Goal: Task Accomplishment & Management: Manage account settings

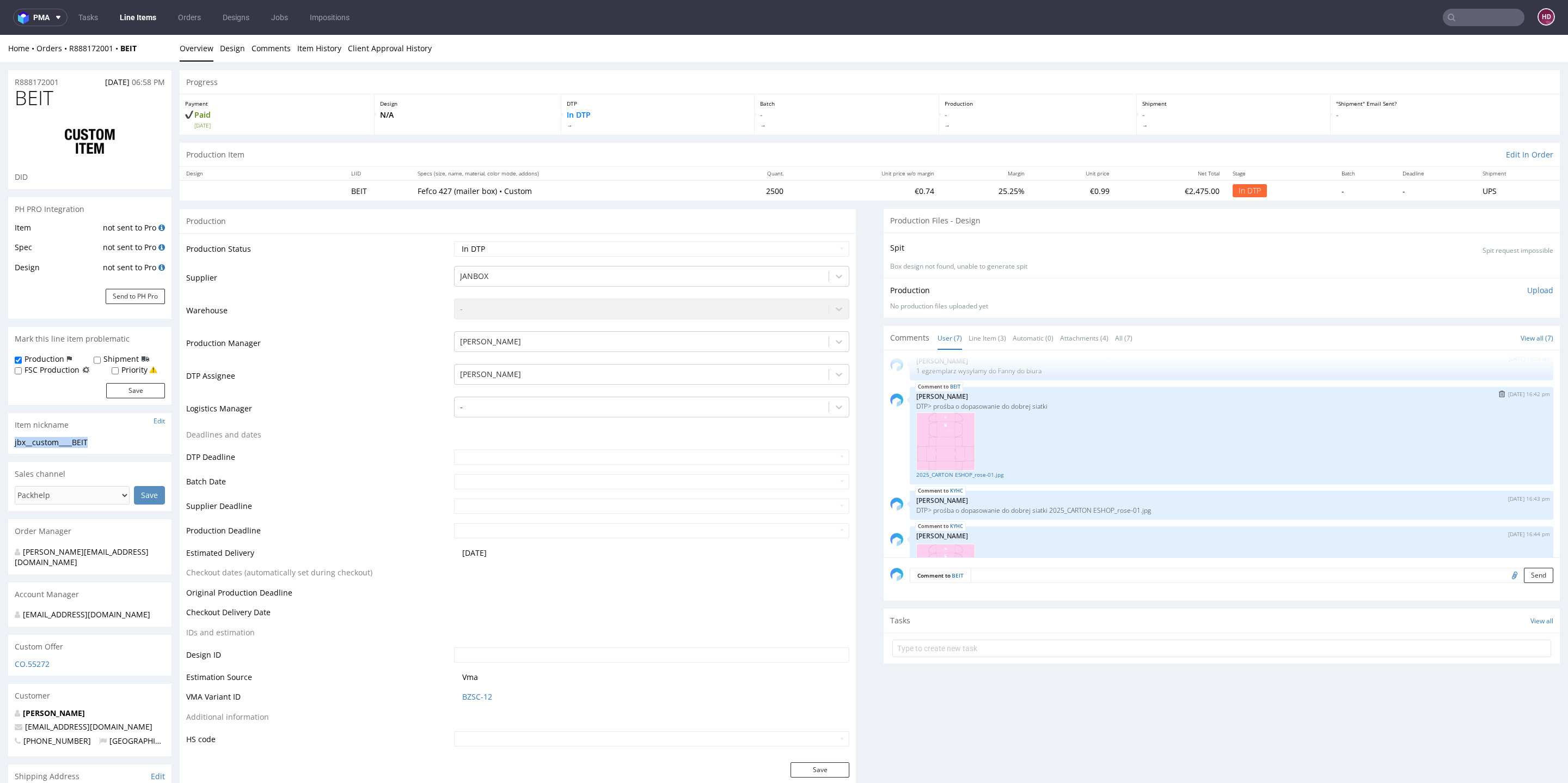
scroll to position [204, 0]
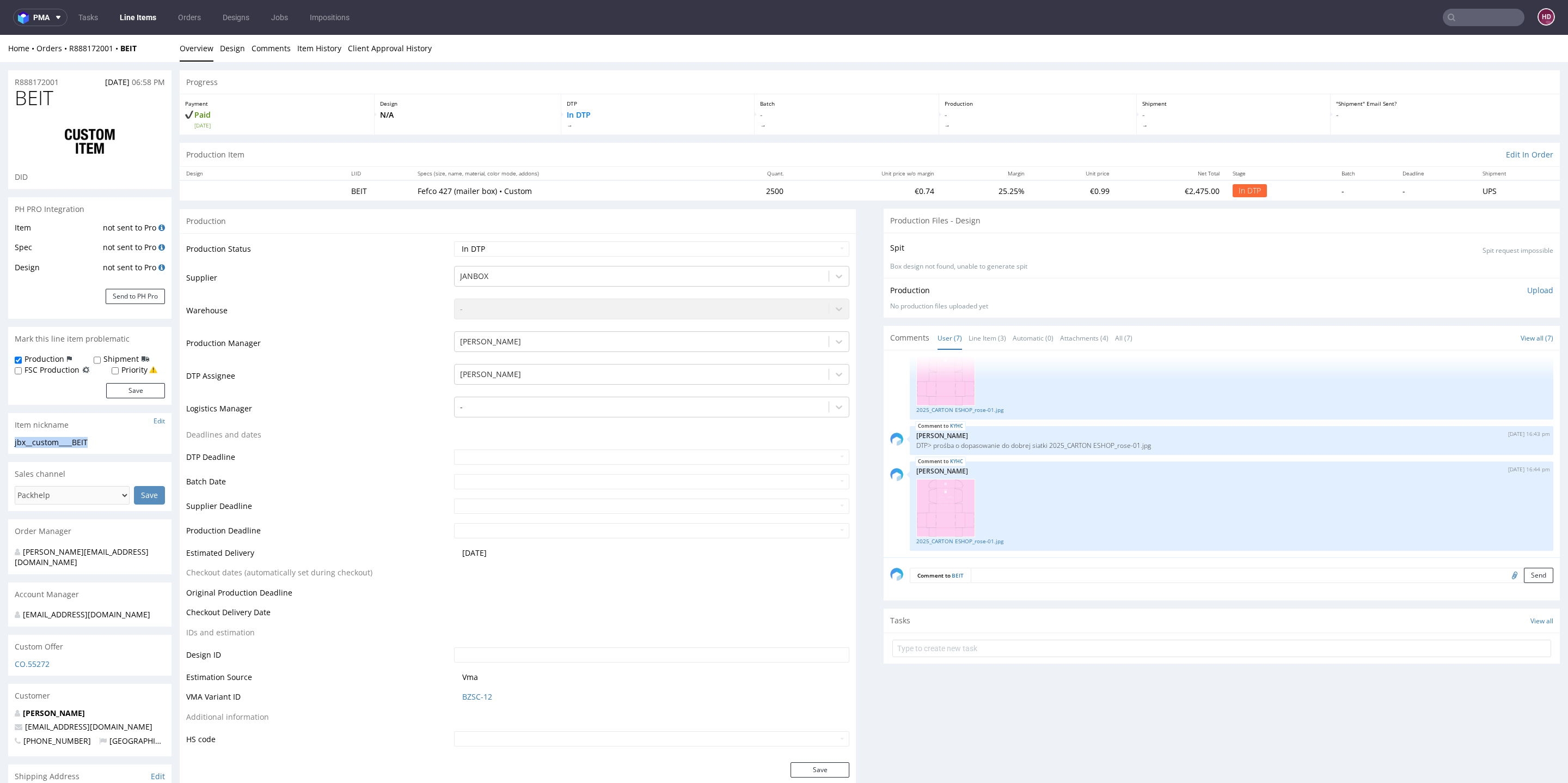
click at [1528, 286] on p "Upload" at bounding box center [1541, 290] width 26 height 11
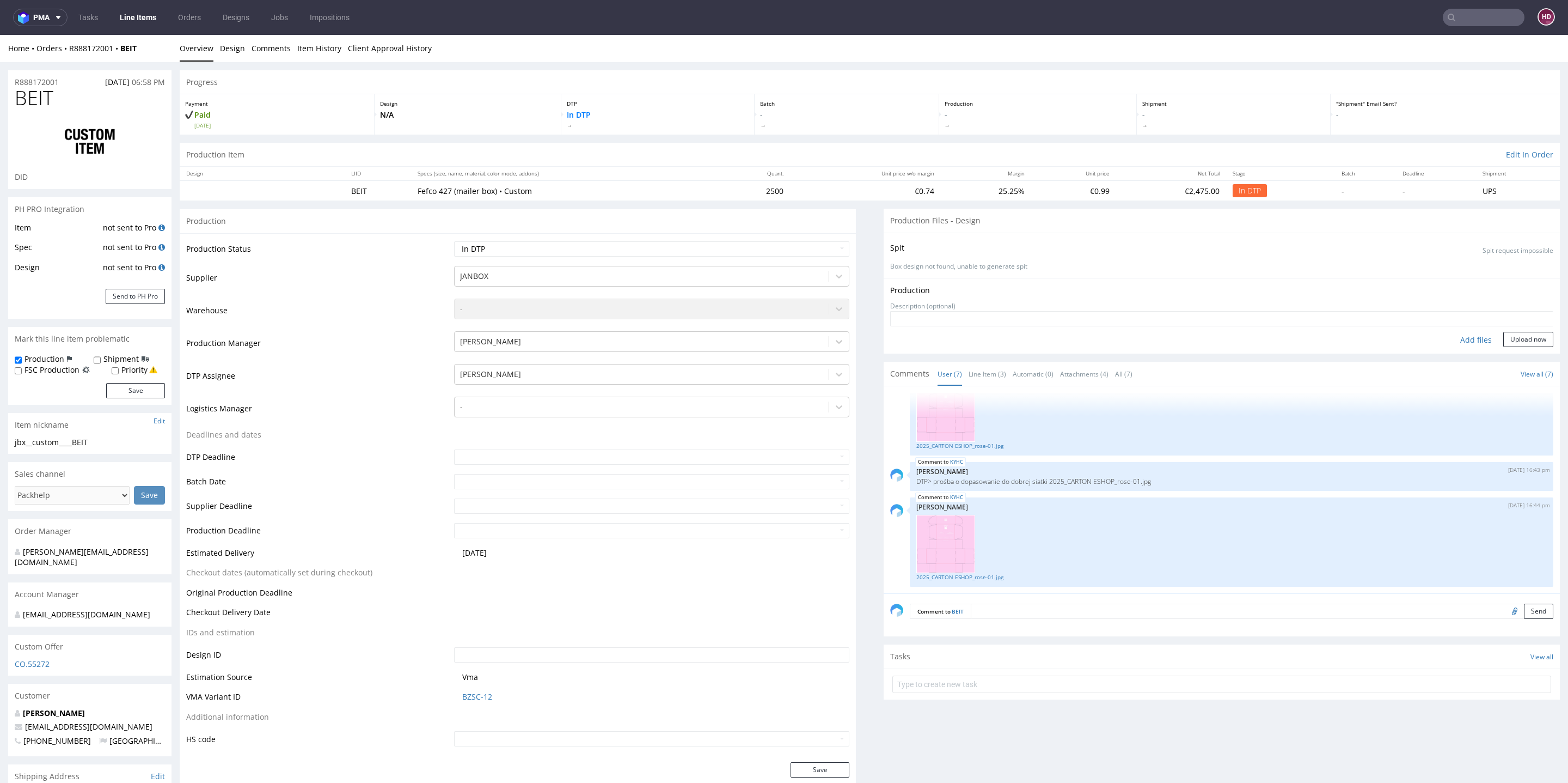
click at [1463, 337] on div "Add files" at bounding box center [1476, 340] width 54 height 16
type input "C:\fakepath\jbx__custom____BEIT__d__o__inside.pdf"
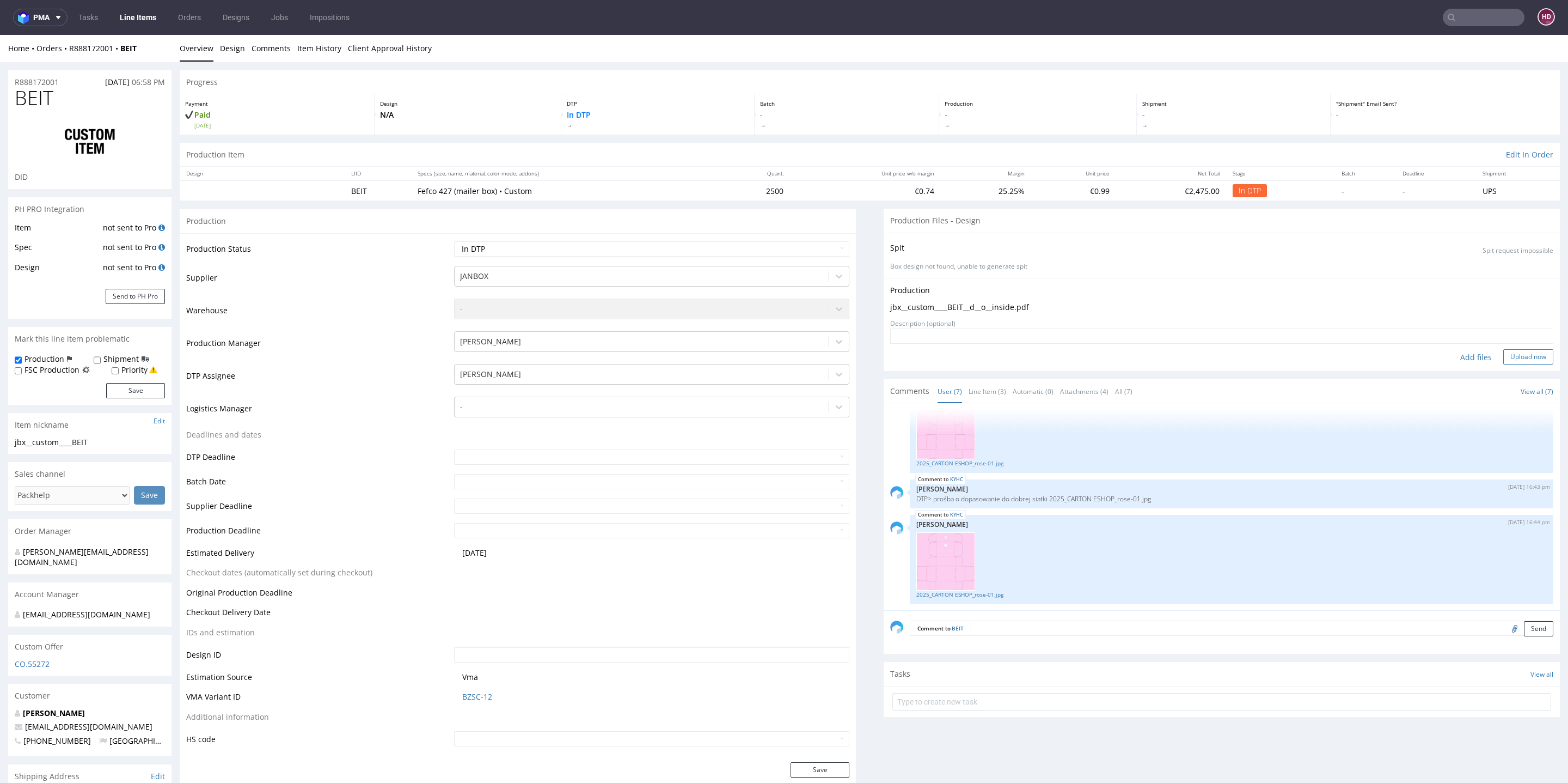
click at [1503, 355] on button "Upload now" at bounding box center [1528, 356] width 50 height 16
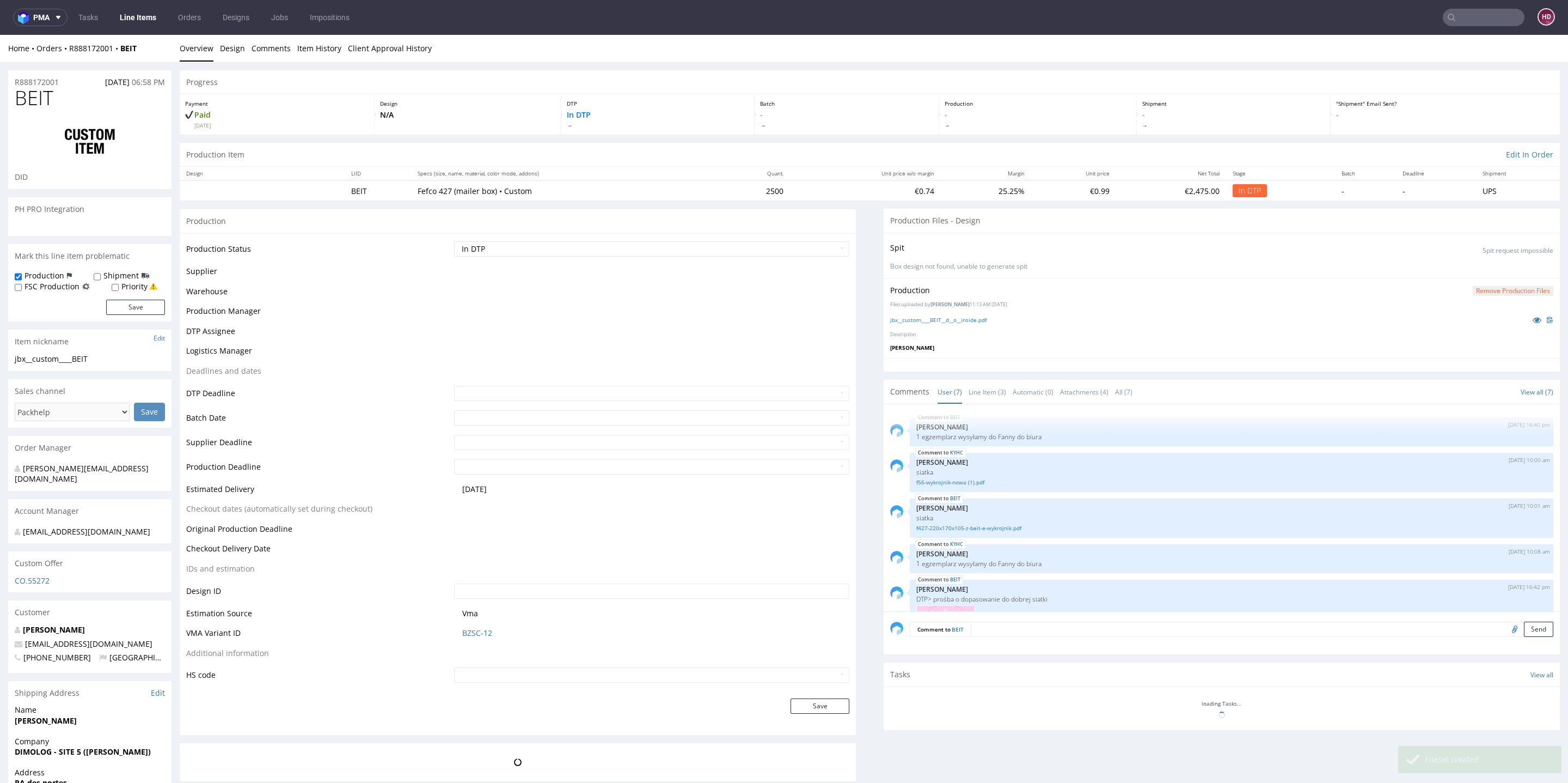
scroll to position [0, 0]
click at [595, 249] on select "Waiting for Artwork Waiting for Diecut Waiting for Mockup Waiting for DTP Waiti…" at bounding box center [651, 249] width 395 height 16
select select "dtp_waiting_for_check"
click at [454, 241] on select "Waiting for Artwork Waiting for Diecut Waiting for Mockup Waiting for DTP Waiti…" at bounding box center [651, 249] width 395 height 16
click at [829, 700] on button "Save" at bounding box center [821, 706] width 59 height 16
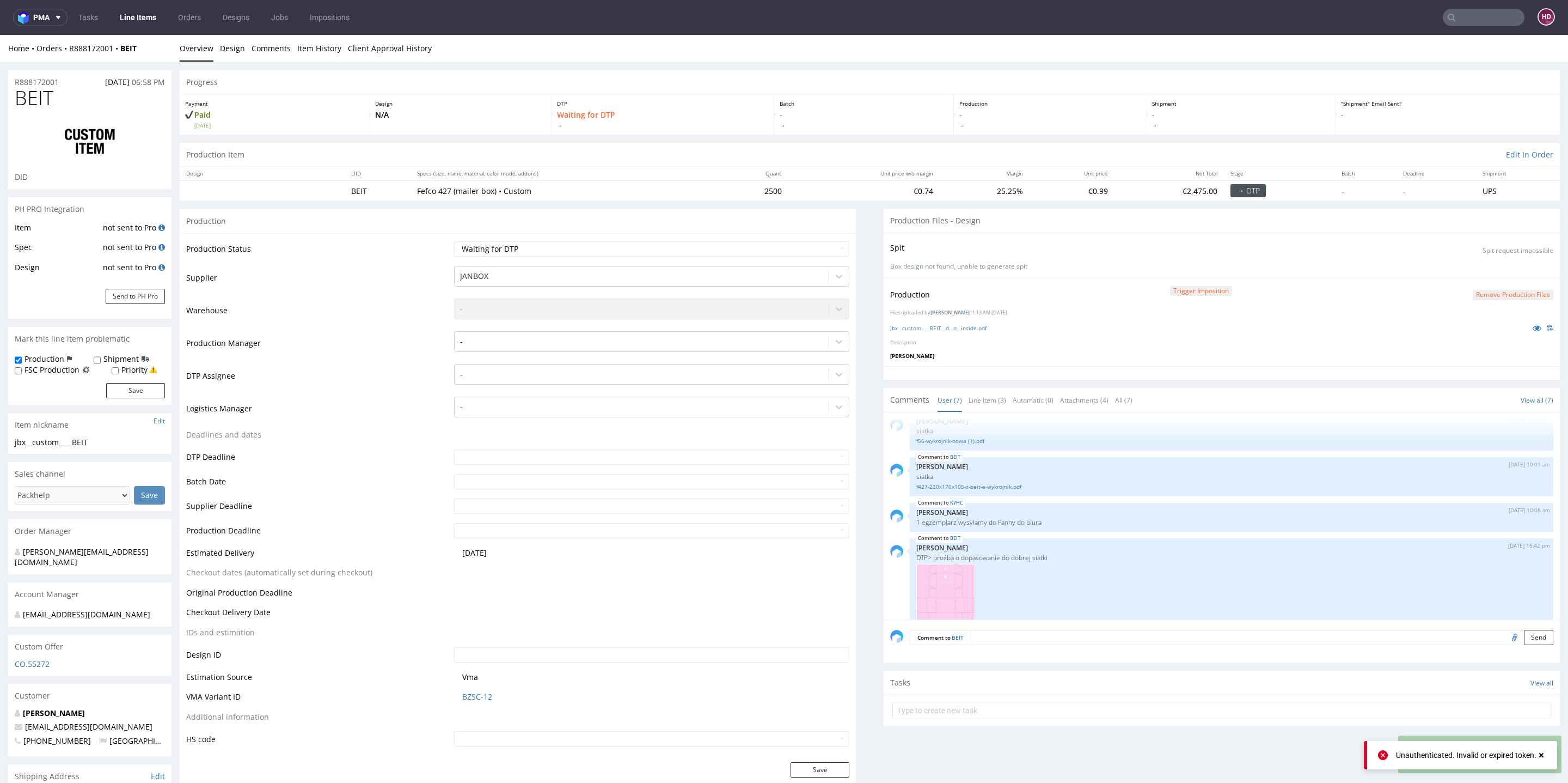
scroll to position [28, 0]
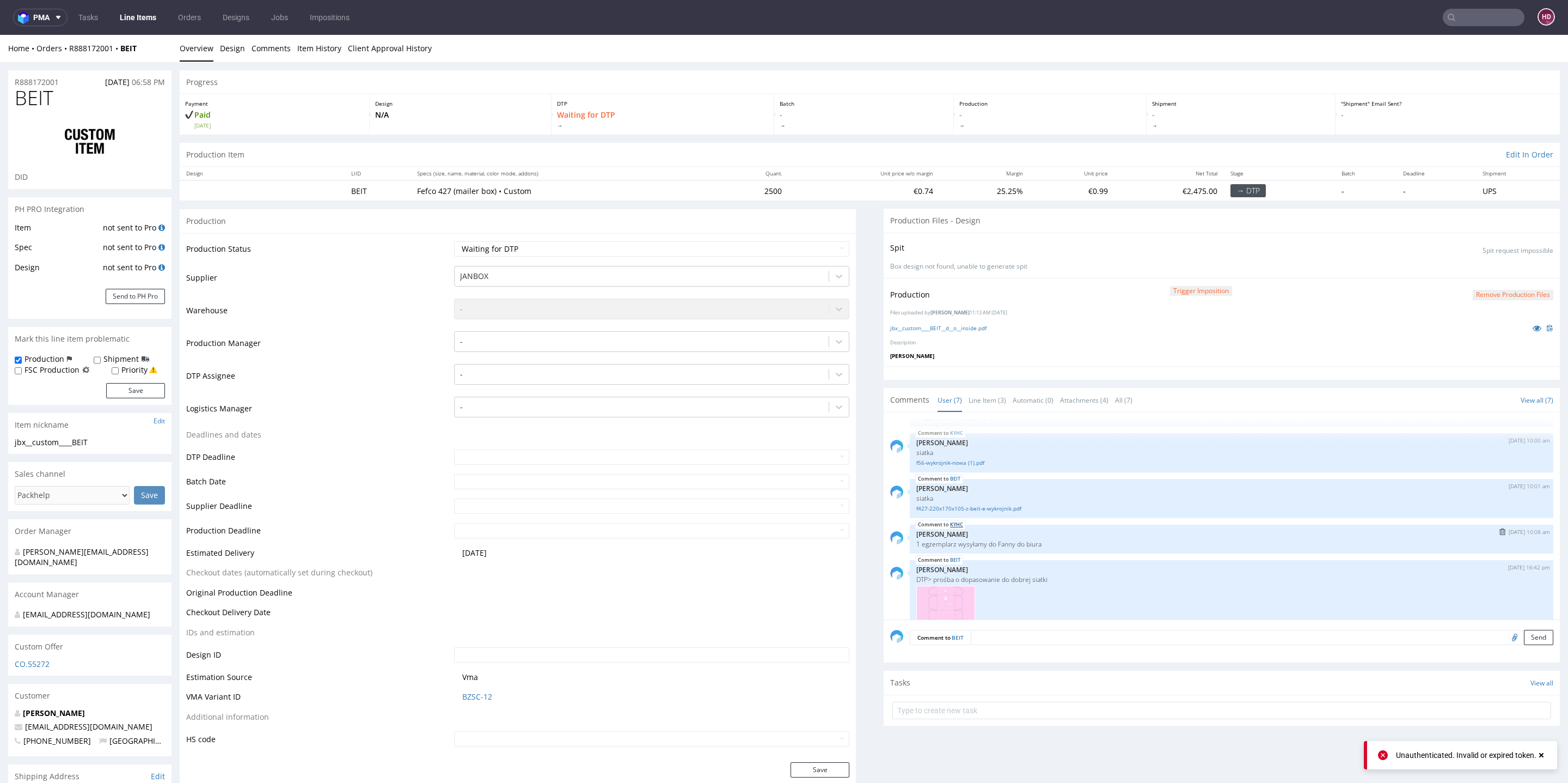
click at [950, 520] on link "KYHC" at bounding box center [957, 524] width 13 height 9
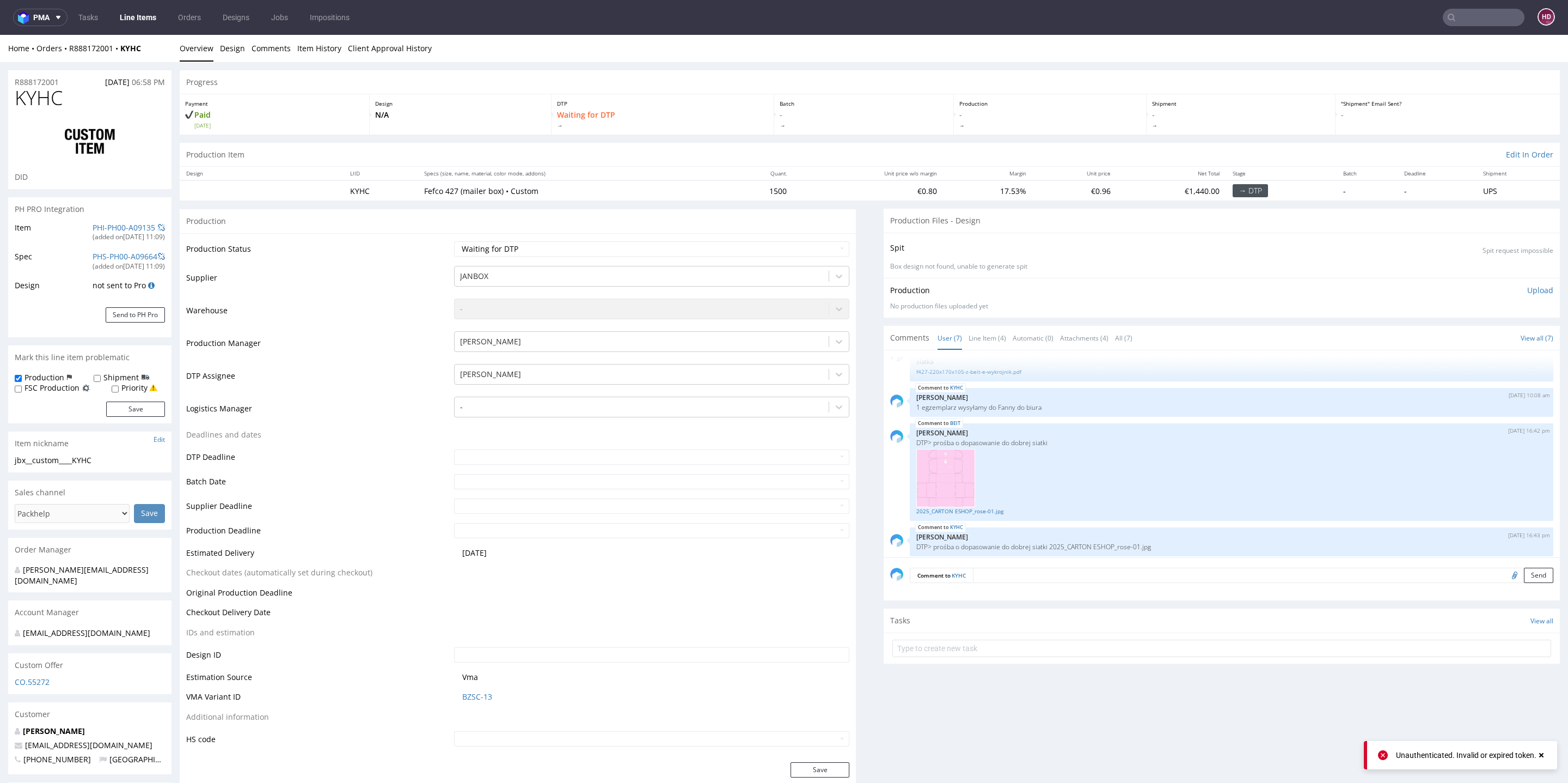
scroll to position [27, 0]
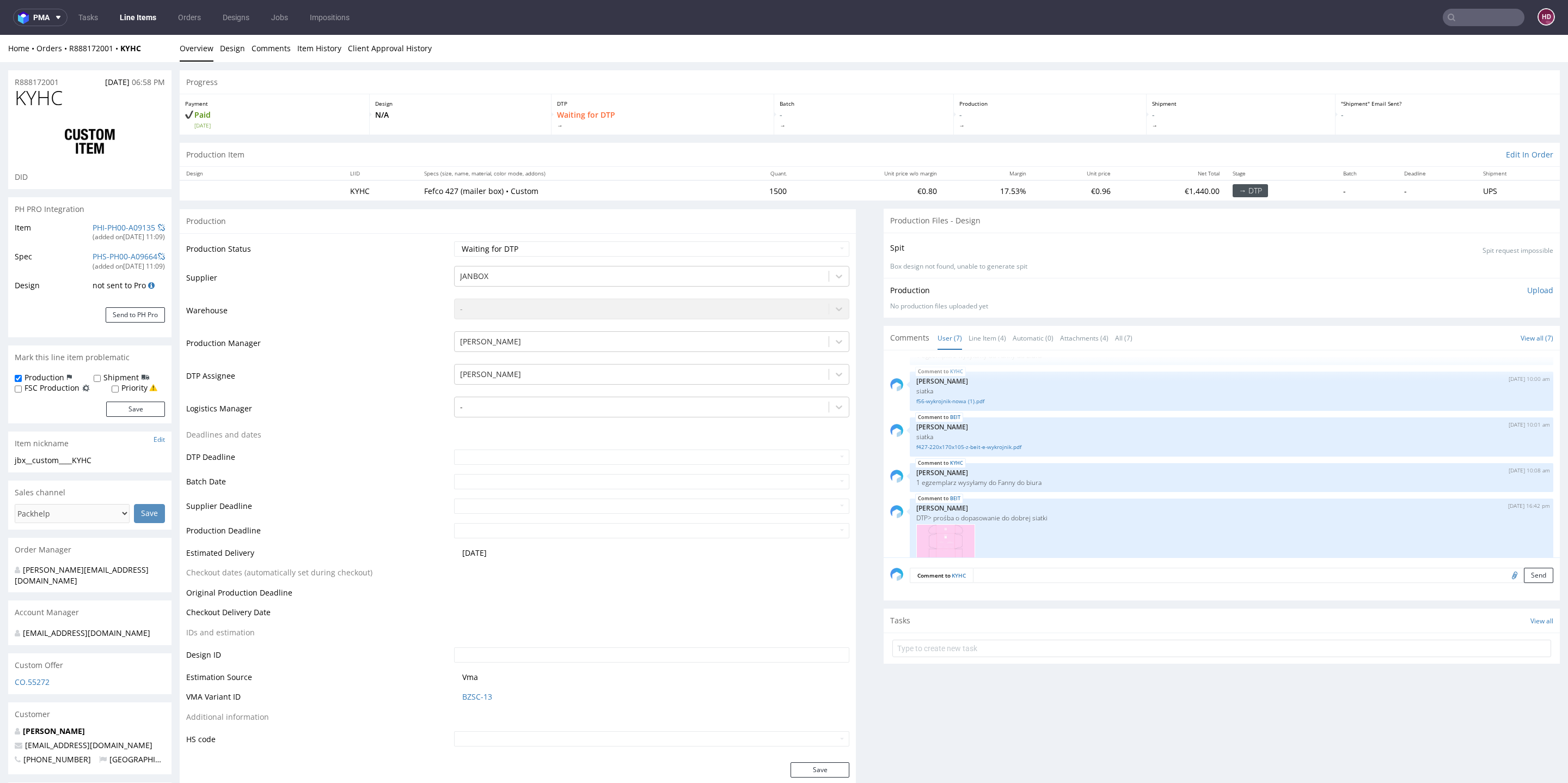
click at [149, 17] on link "Line Items" at bounding box center [138, 17] width 49 height 17
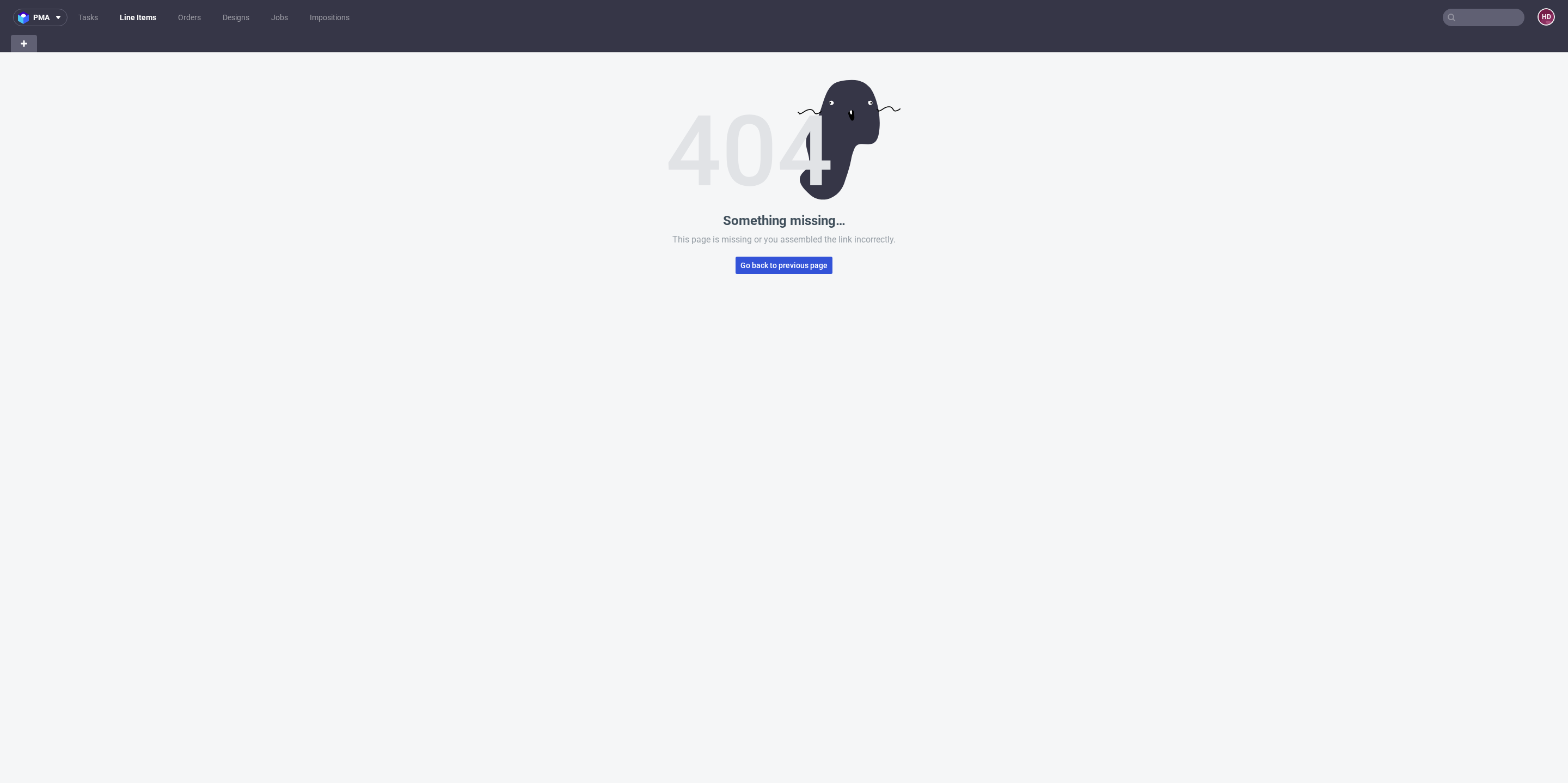
click at [781, 265] on span "Go back to previous page" at bounding box center [784, 265] width 87 height 7
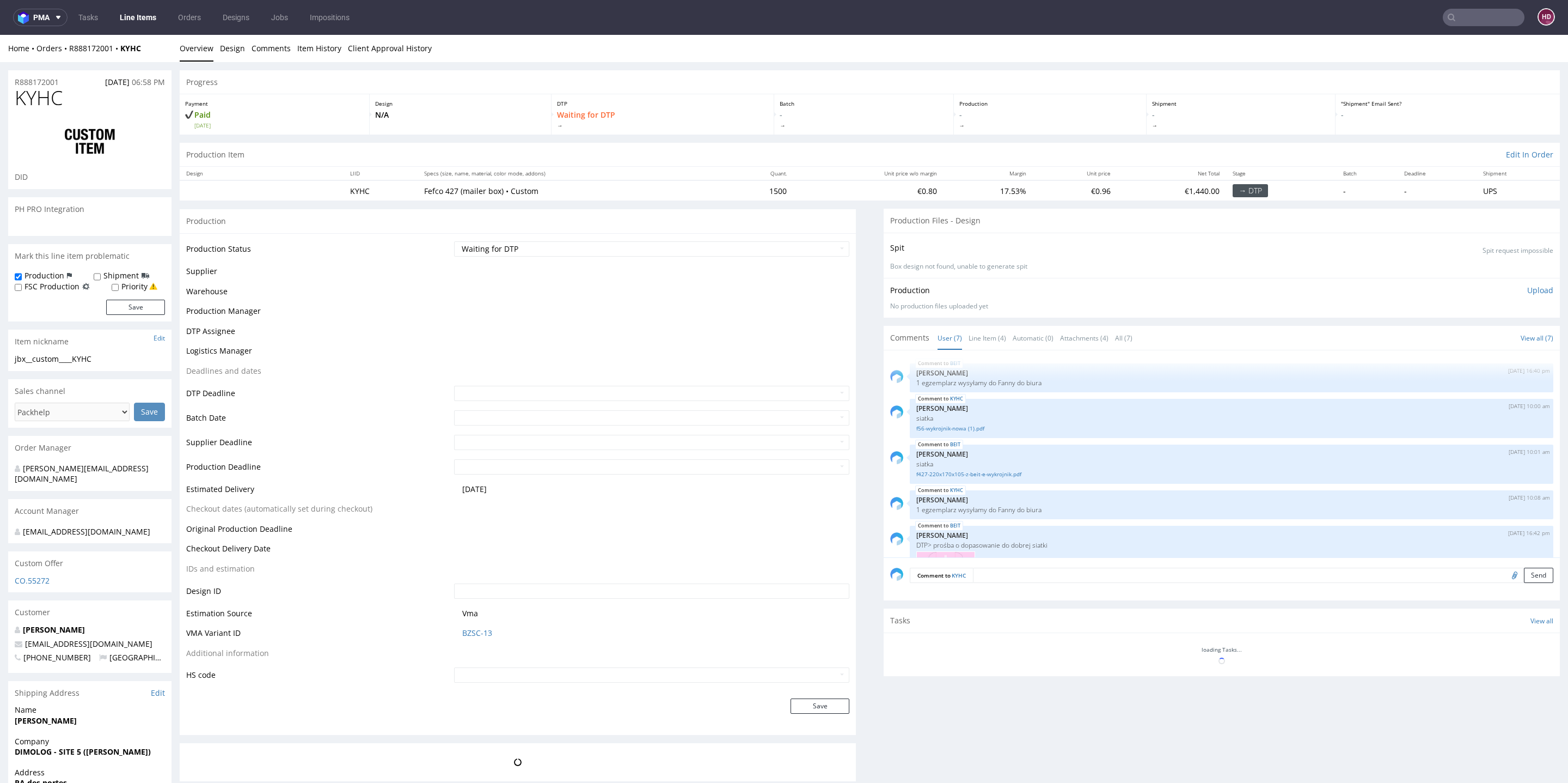
scroll to position [204, 0]
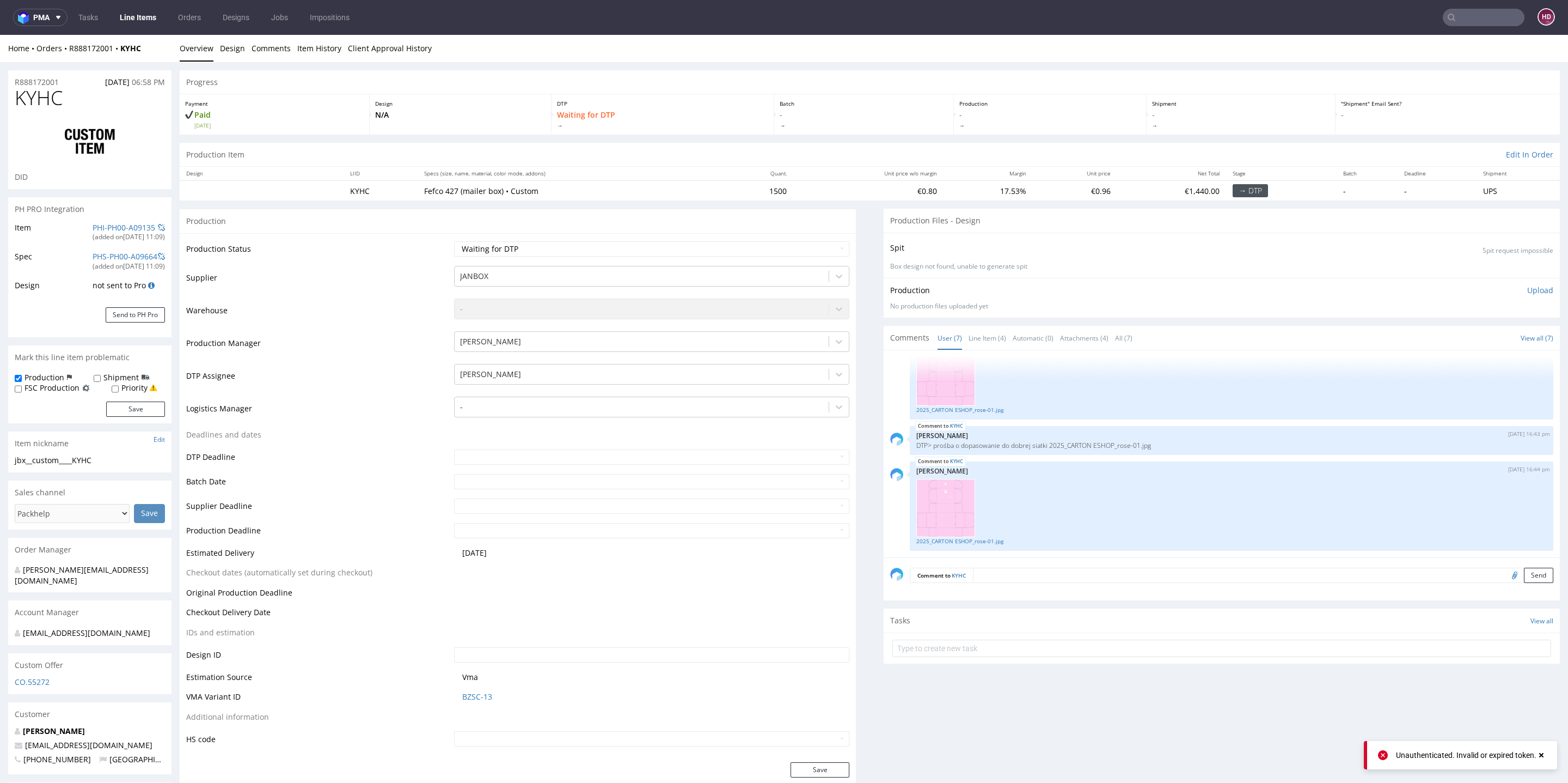
click at [1528, 282] on div "Production Upload No production files uploaded yet Description (optional) Add f…" at bounding box center [1222, 297] width 676 height 39
click at [1528, 286] on p "Upload" at bounding box center [1541, 290] width 26 height 11
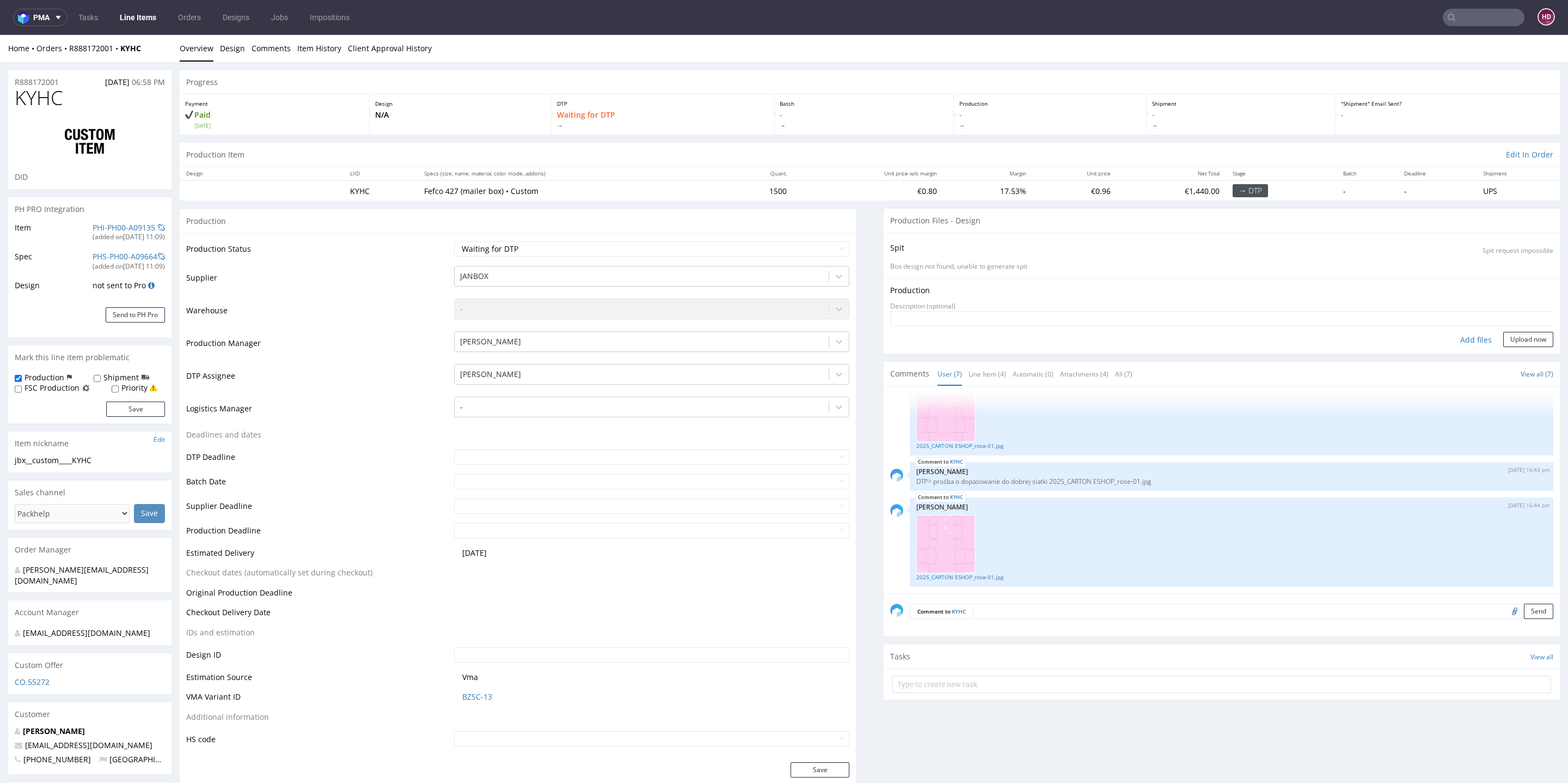
click at [1449, 339] on div "Add files" at bounding box center [1476, 340] width 54 height 16
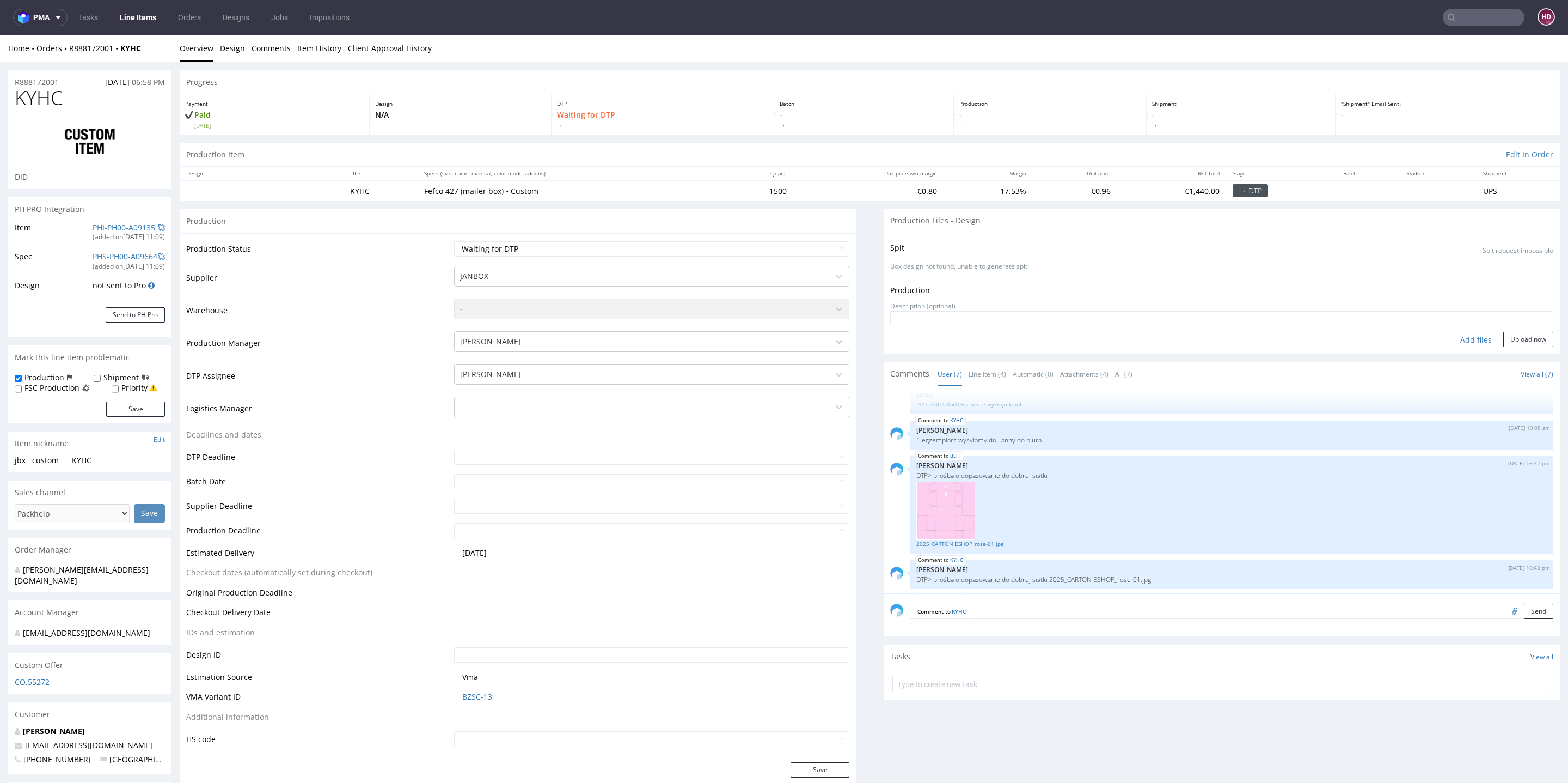
scroll to position [0, 0]
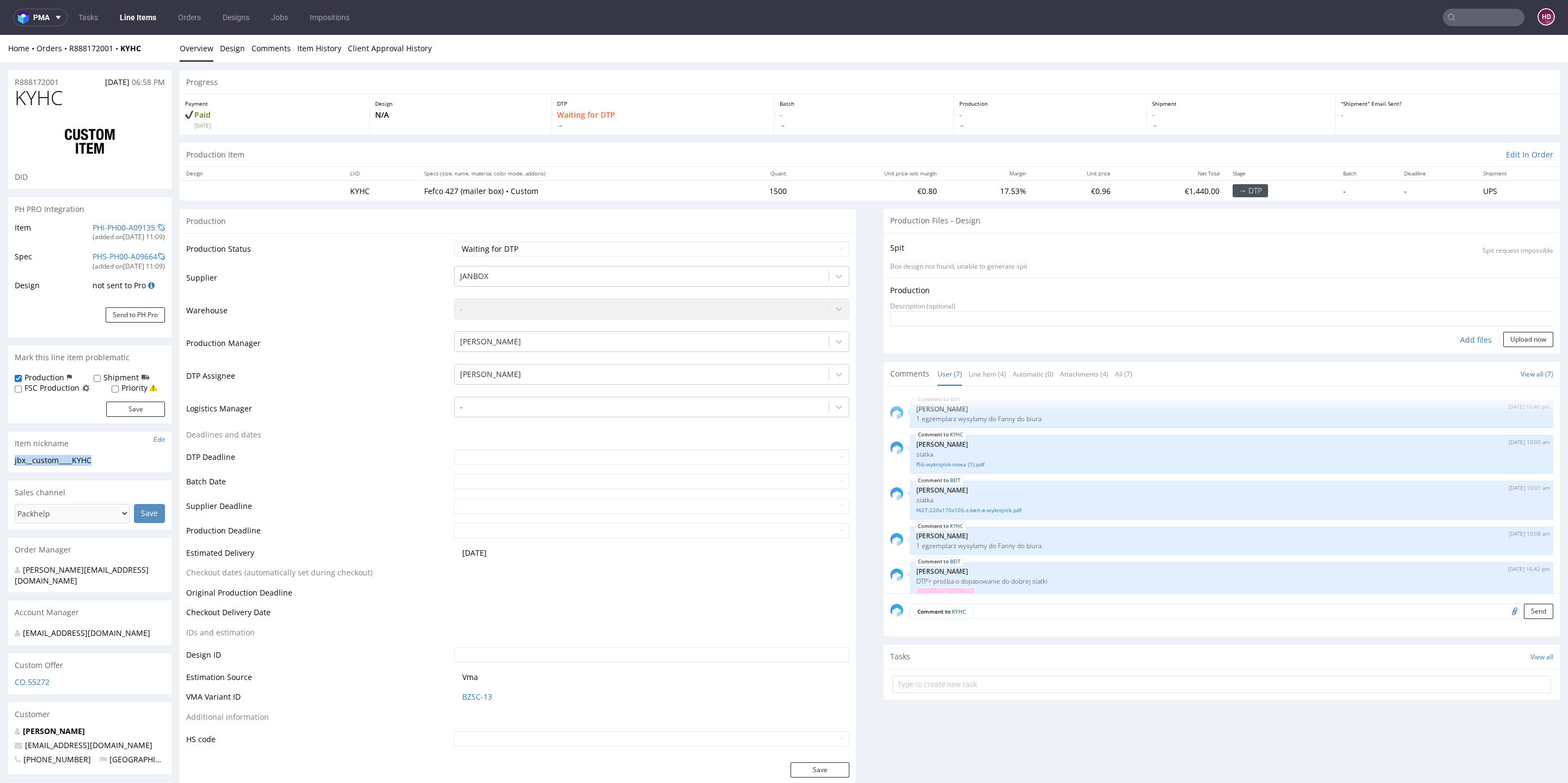
drag, startPoint x: 107, startPoint y: 461, endPoint x: 0, endPoint y: 456, distance: 107.1
copy div "jbx__custom____KYHC"
drag, startPoint x: 62, startPoint y: 82, endPoint x: 0, endPoint y: 88, distance: 62.3
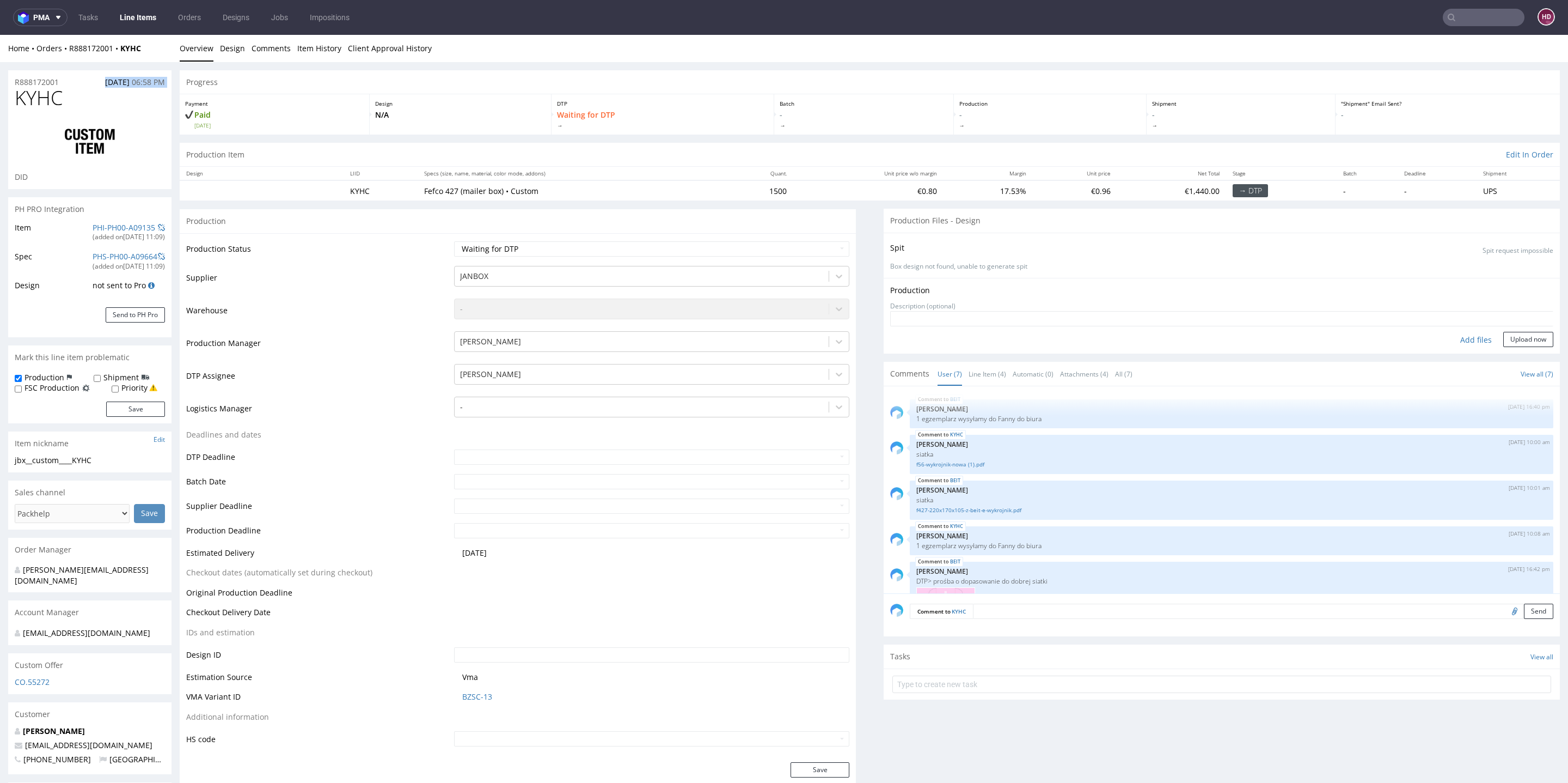
copy div "22.09.2025 06:58 PM"
click at [62, 102] on span "KYHC" at bounding box center [39, 98] width 48 height 22
drag, startPoint x: 61, startPoint y: 80, endPoint x: 0, endPoint y: 83, distance: 61.1
copy p "R888172001"
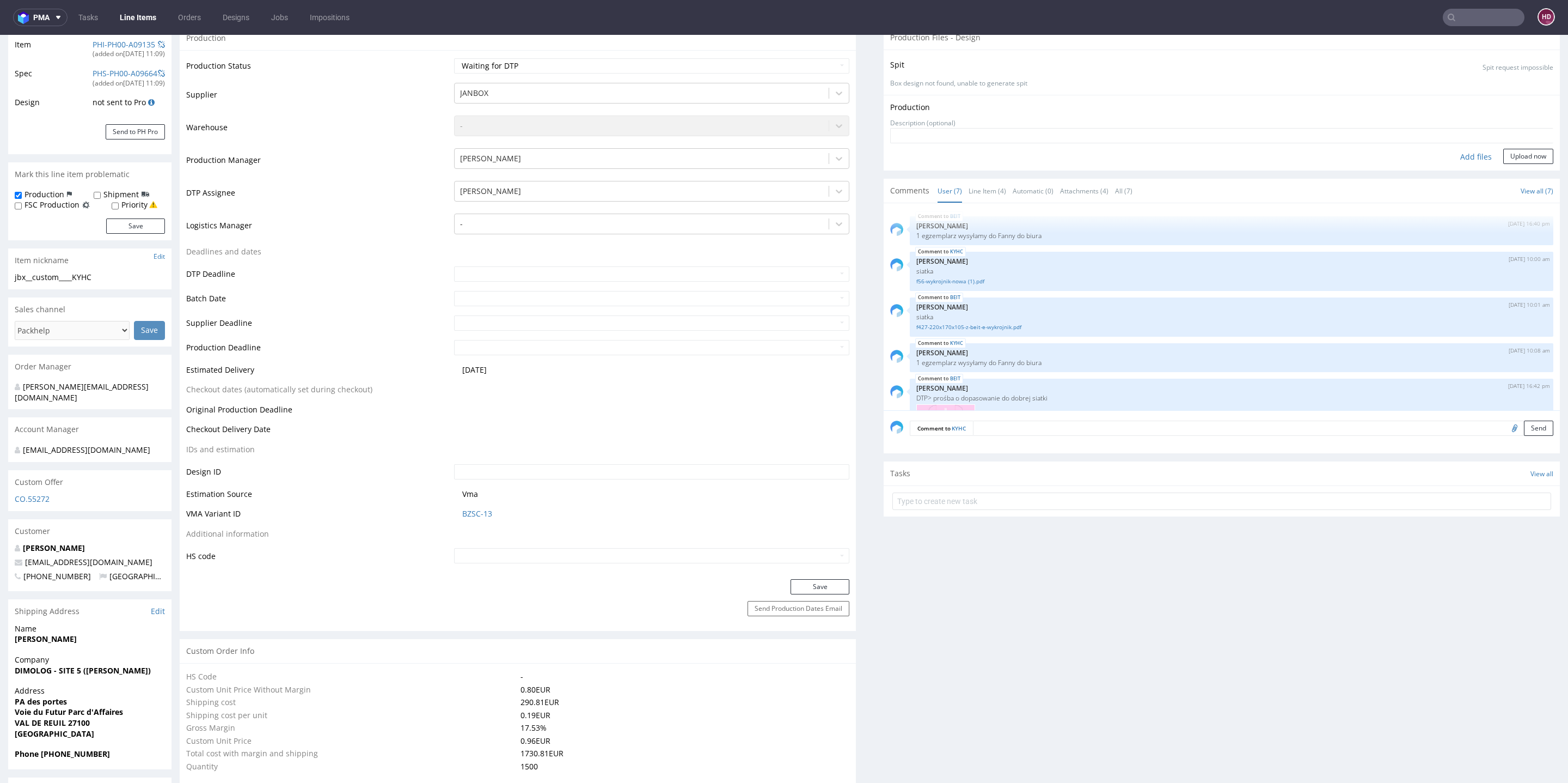
scroll to position [181, 0]
click at [795, 585] on button "Save" at bounding box center [821, 589] width 59 height 16
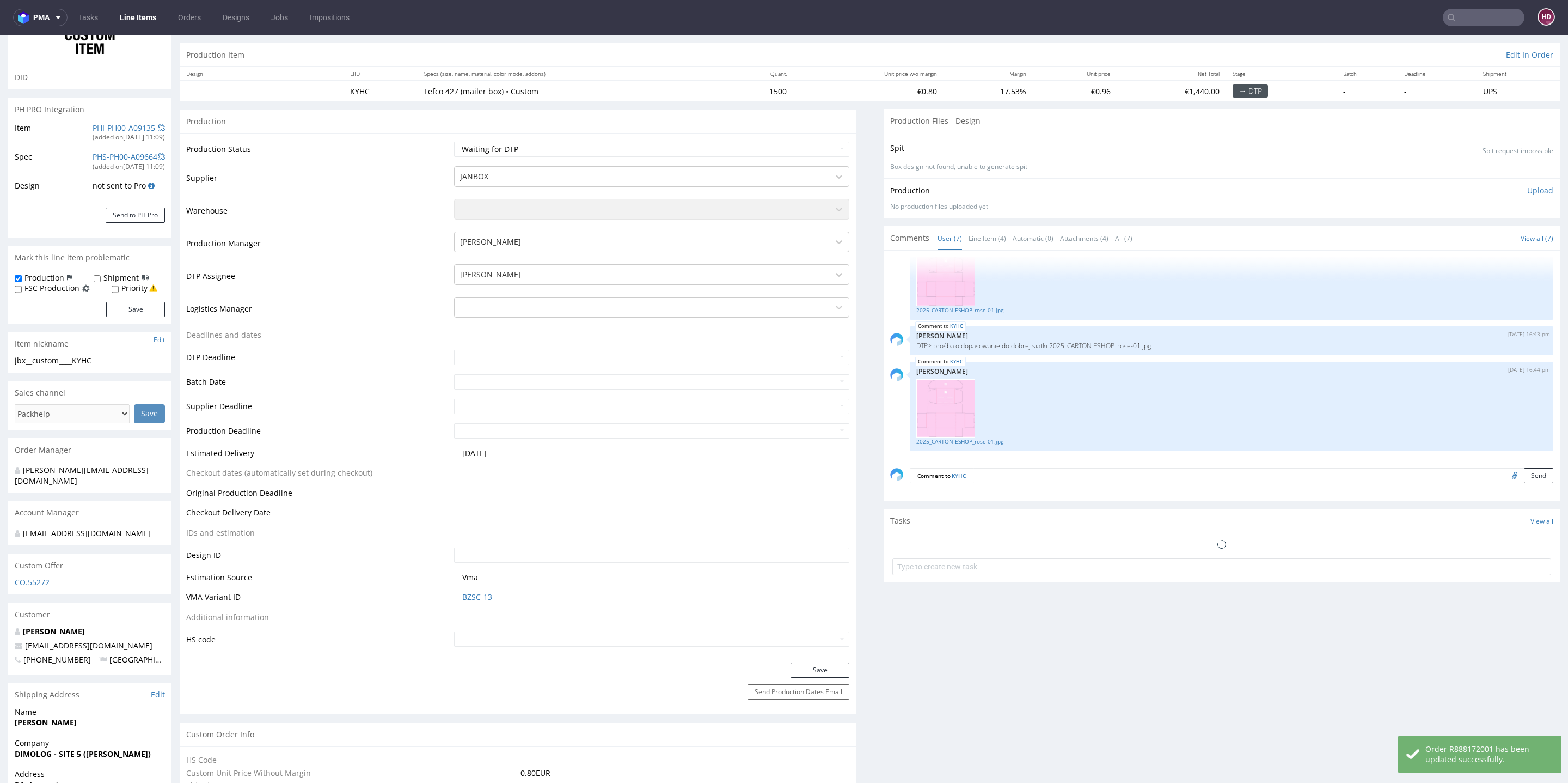
scroll to position [0, 0]
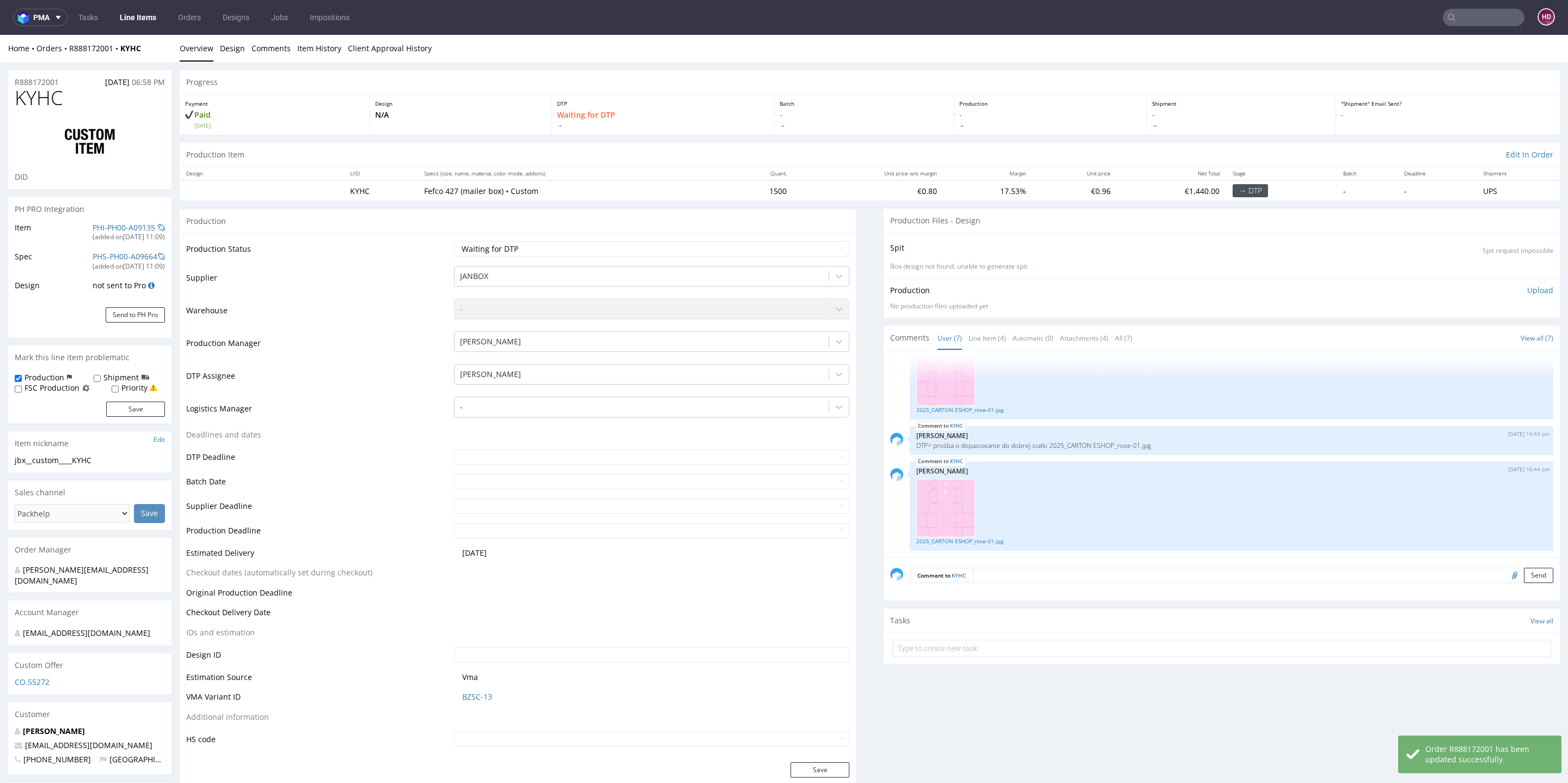
click at [145, 16] on link "Line Items" at bounding box center [138, 17] width 49 height 17
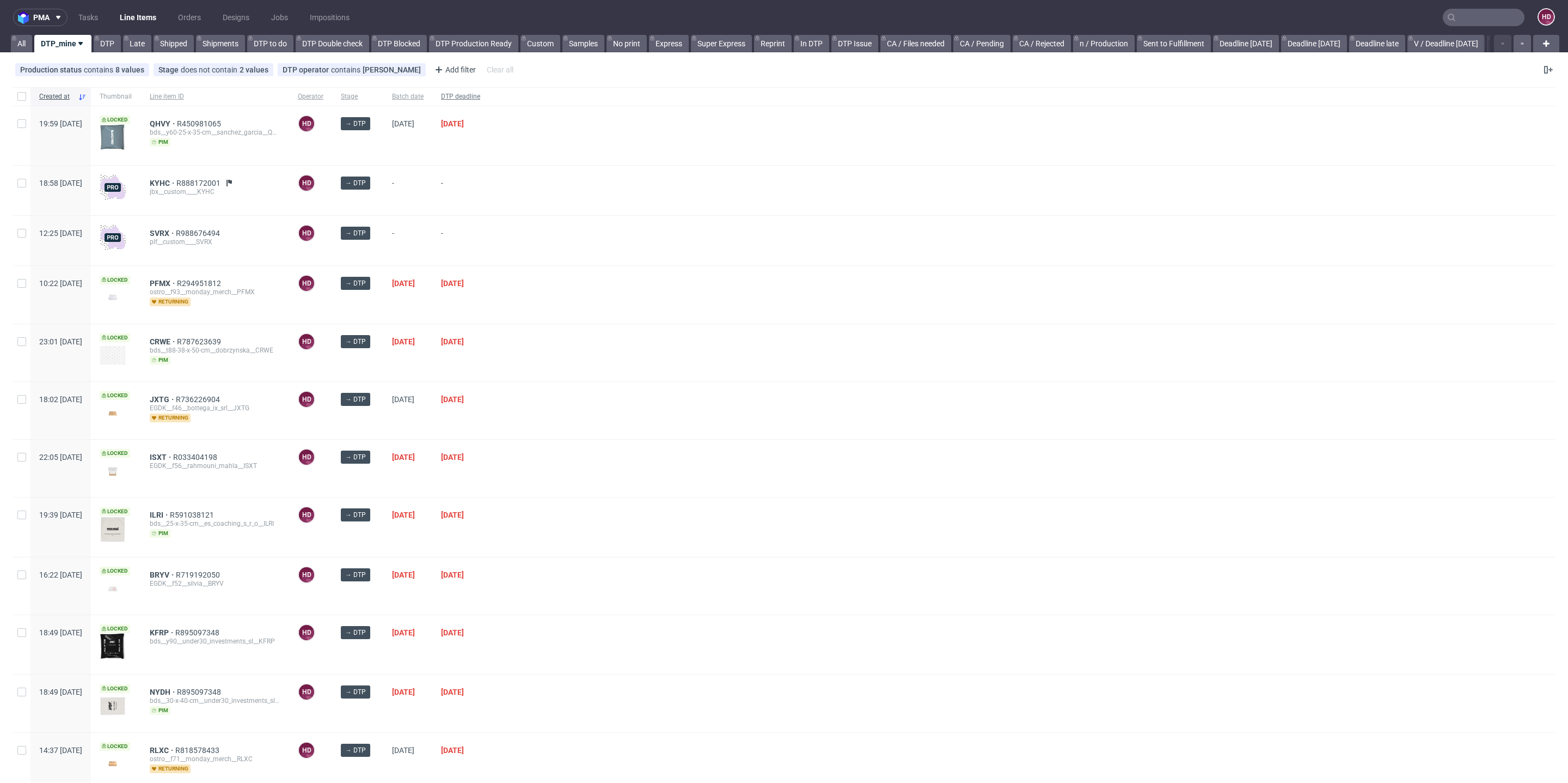
click at [480, 98] on span "DTP deadline" at bounding box center [461, 96] width 39 height 9
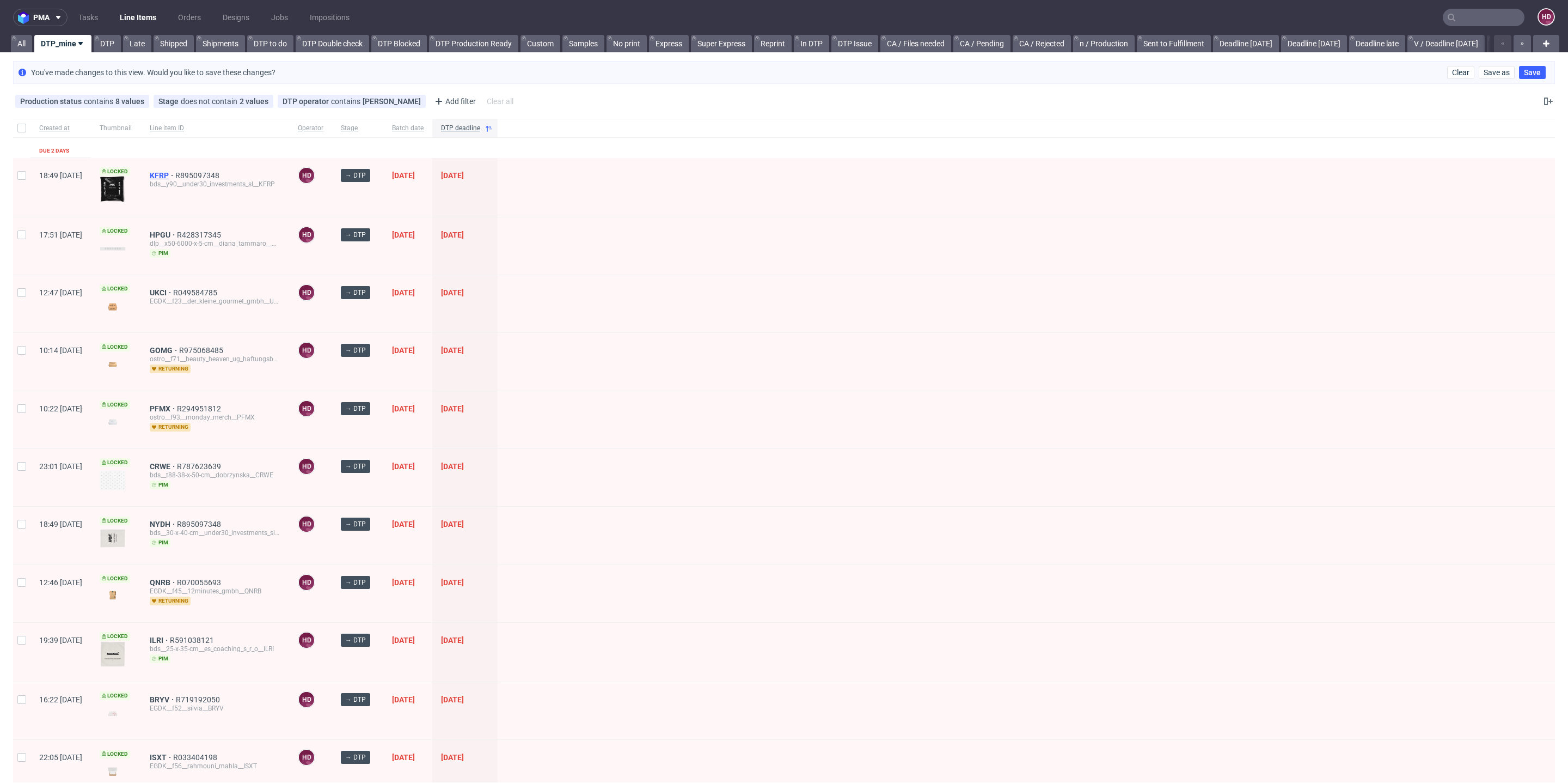
click at [176, 172] on span "KFRP" at bounding box center [162, 175] width 25 height 9
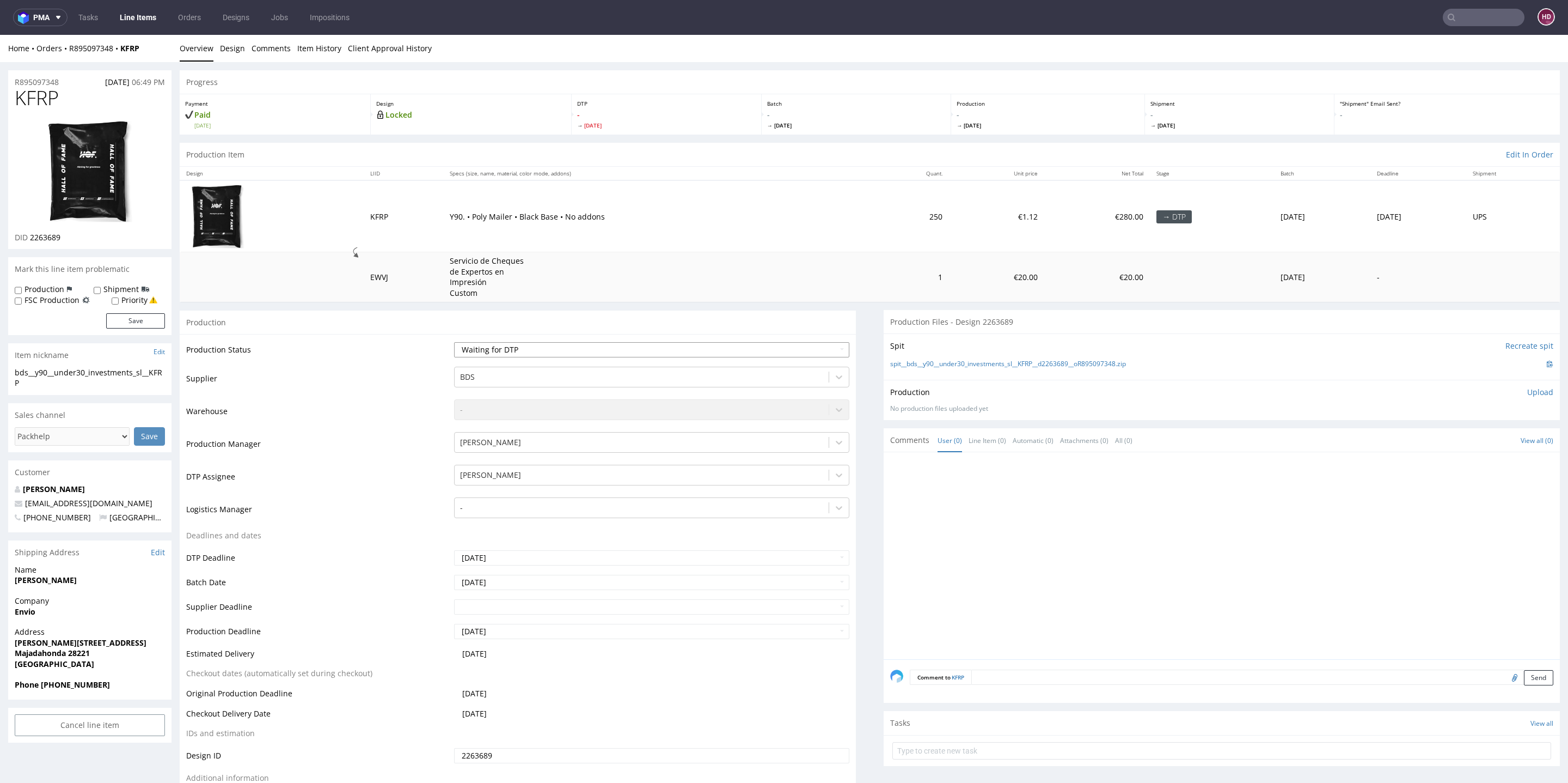
click at [542, 346] on select "Waiting for Artwork Waiting for Diecut Waiting for Mockup Waiting for DTP Waiti…" at bounding box center [651, 350] width 395 height 16
select select "dtp_in_process"
click at [454, 342] on select "Waiting for Artwork Waiting for Diecut Waiting for Mockup Waiting for DTP Waiti…" at bounding box center [651, 350] width 395 height 16
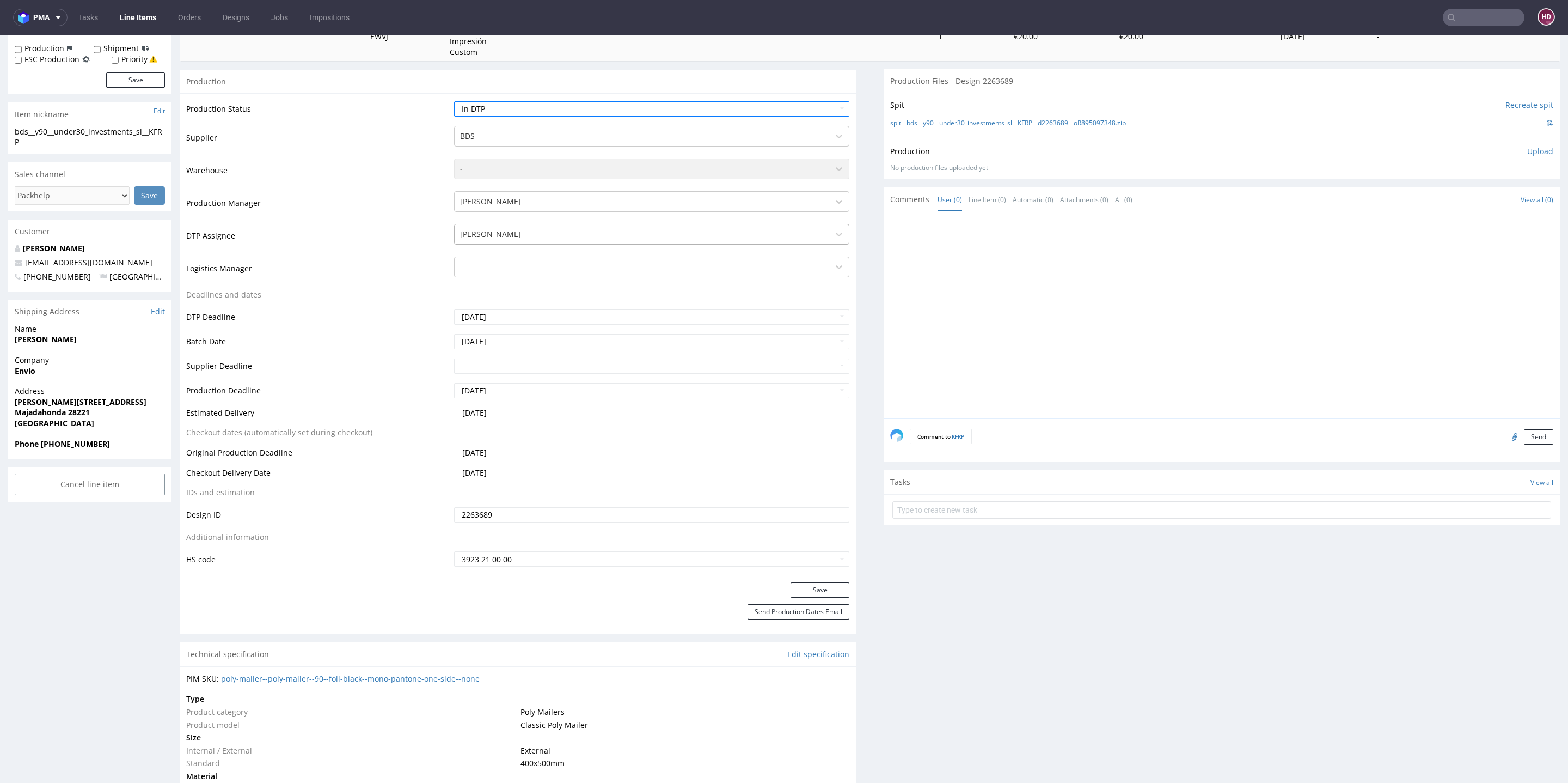
scroll to position [337, 0]
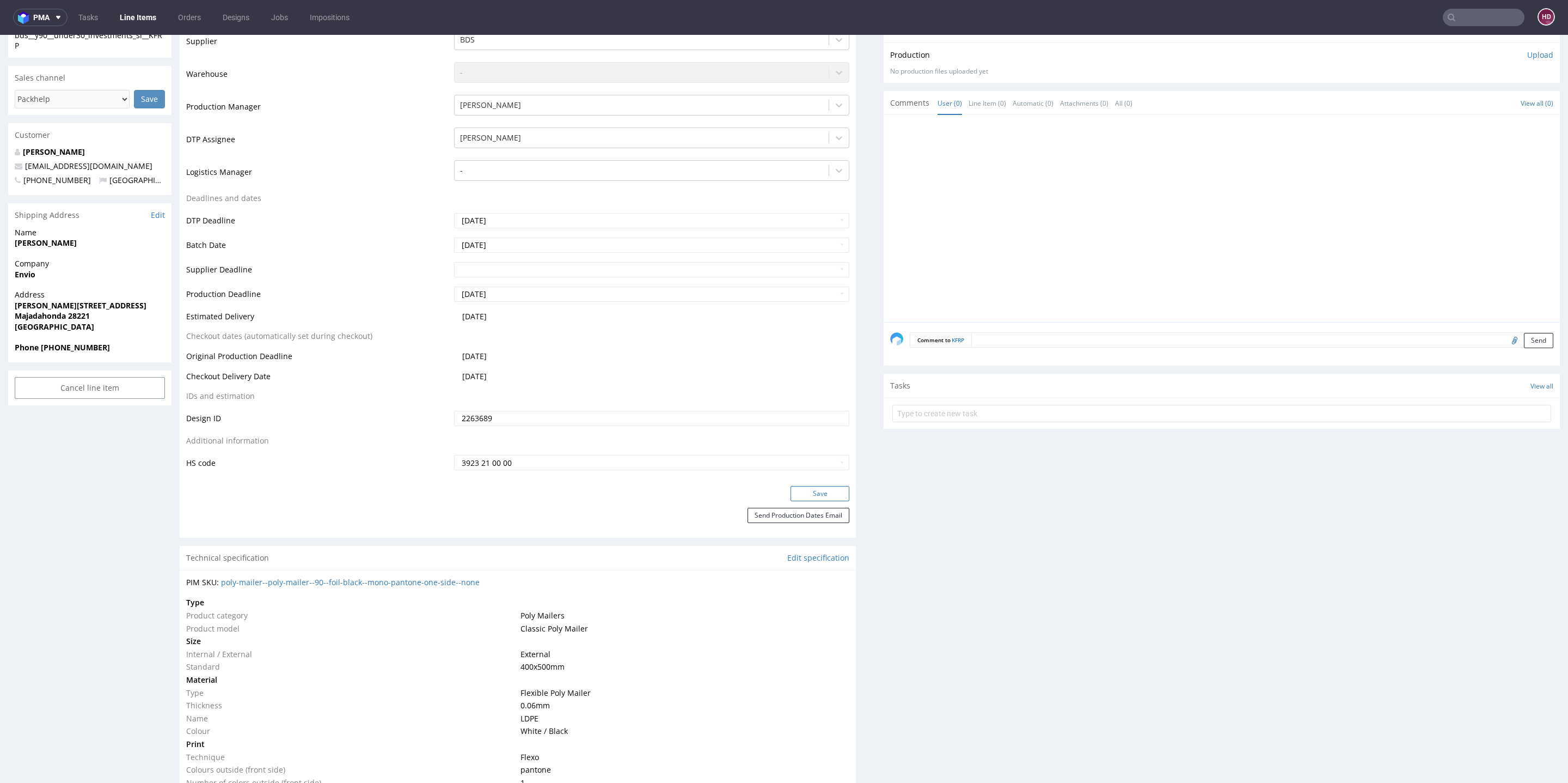
click at [806, 492] on button "Save" at bounding box center [821, 493] width 59 height 16
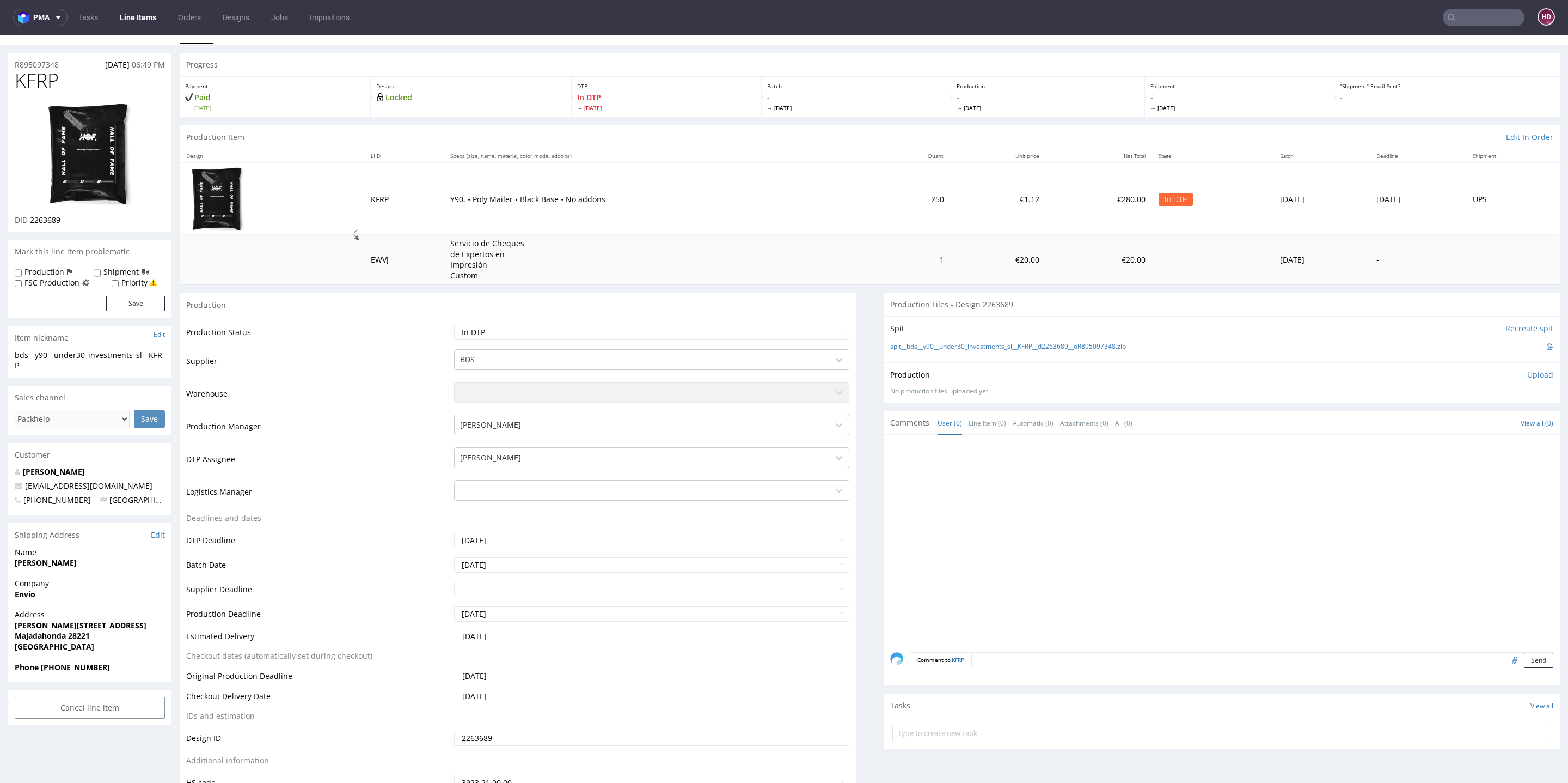
scroll to position [0, 0]
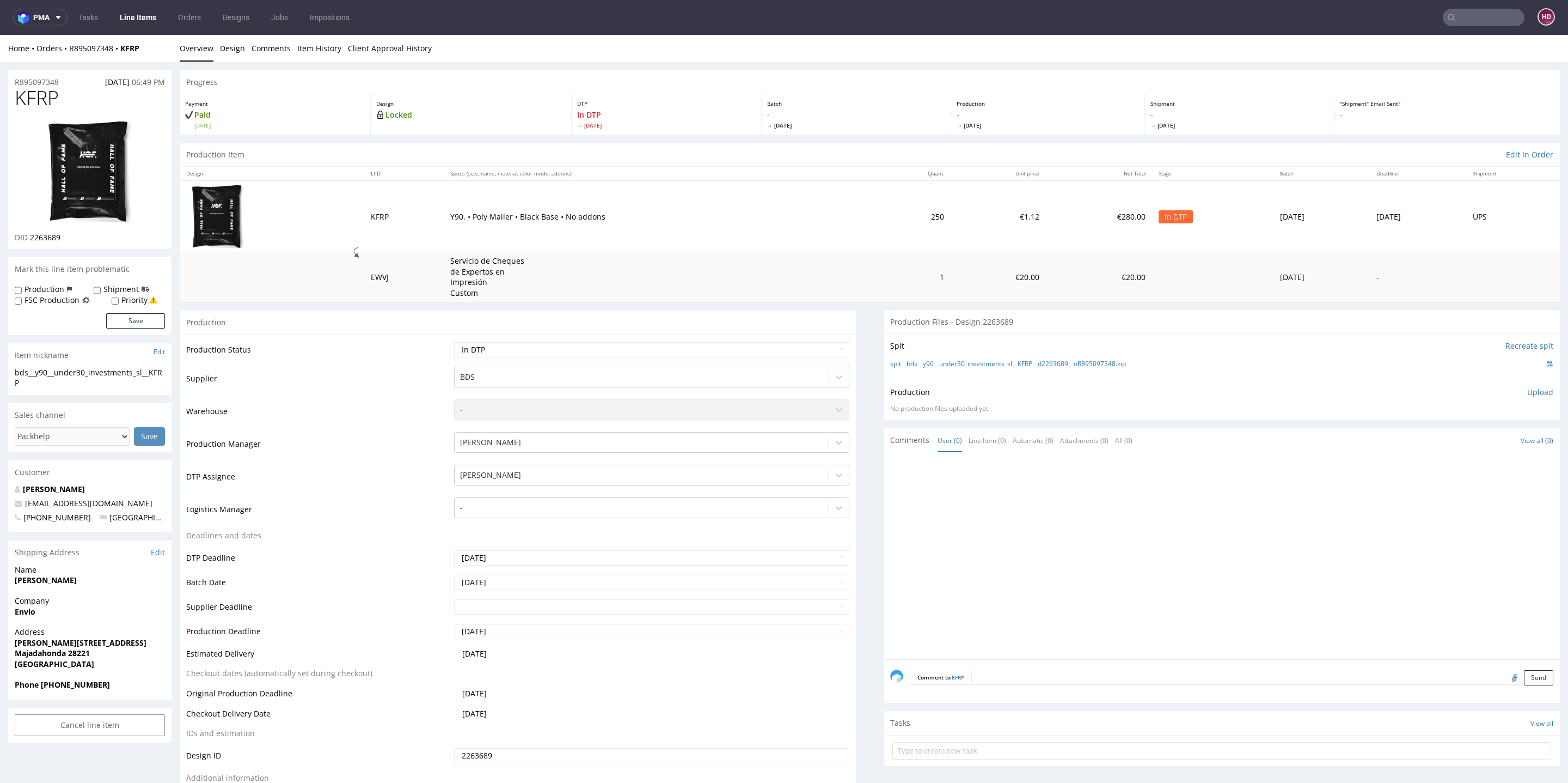
click at [141, 16] on link "Line Items" at bounding box center [138, 17] width 49 height 17
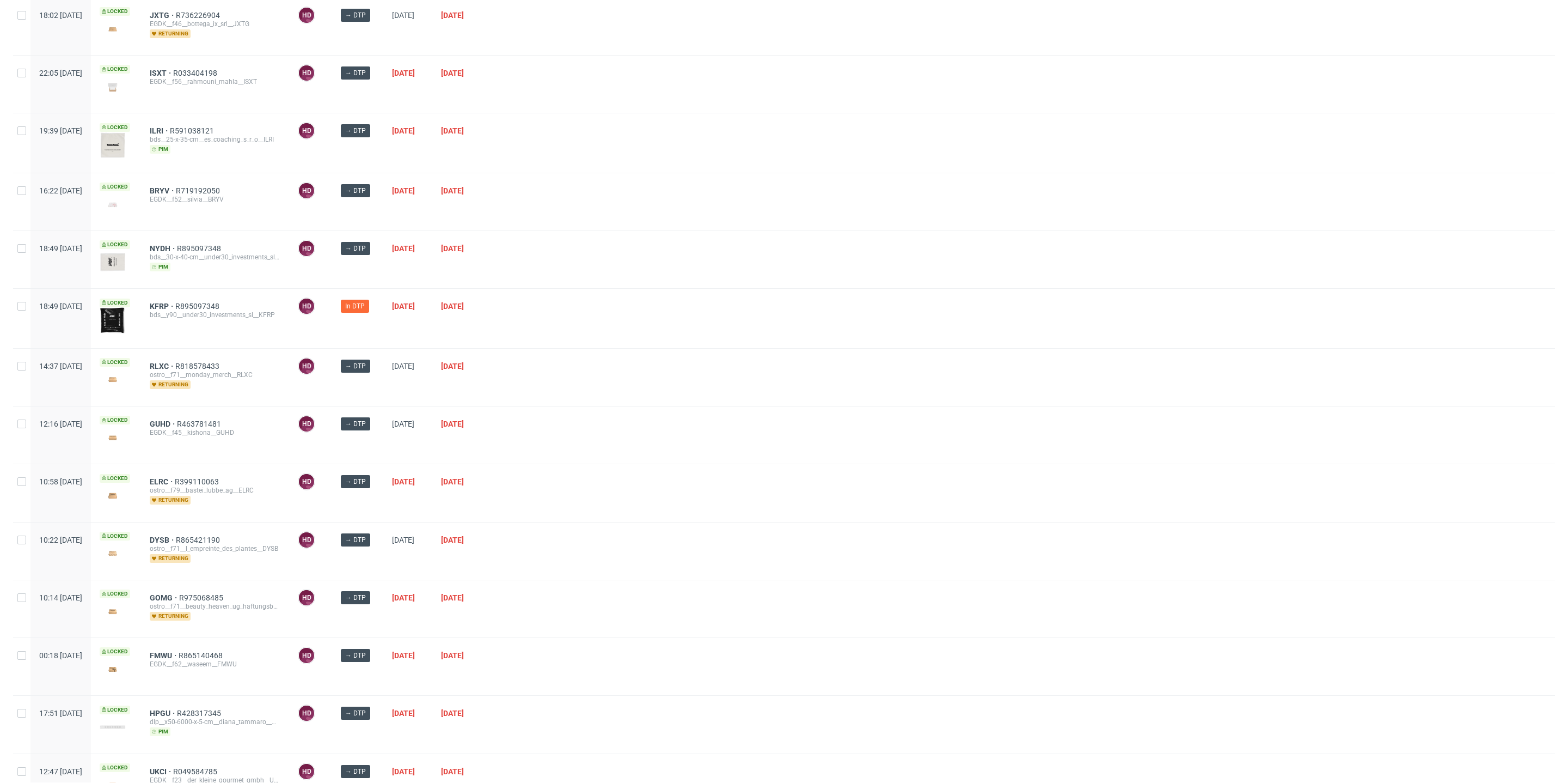
scroll to position [433, 0]
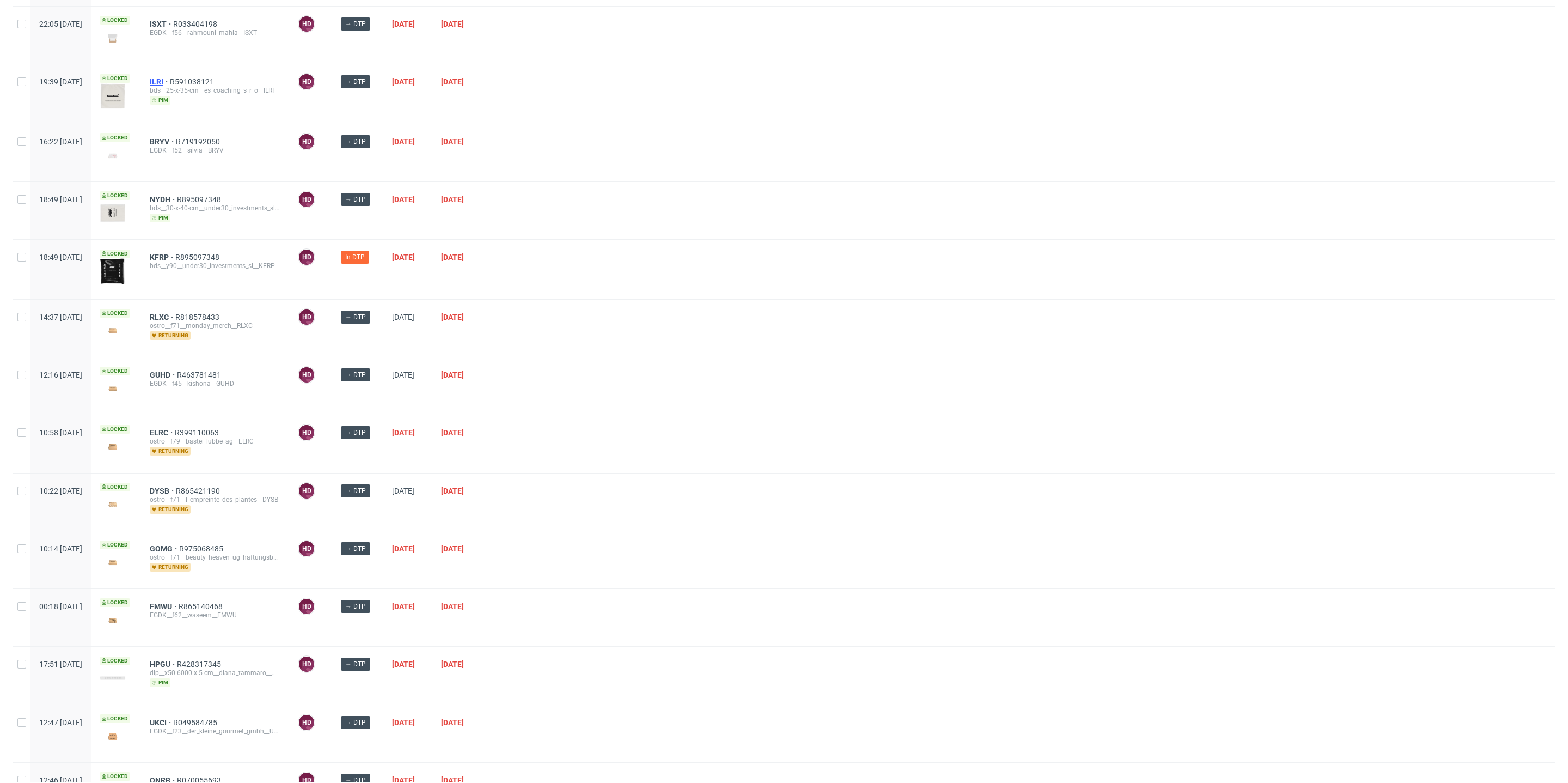
click at [170, 79] on span "ILRI" at bounding box center [160, 81] width 21 height 9
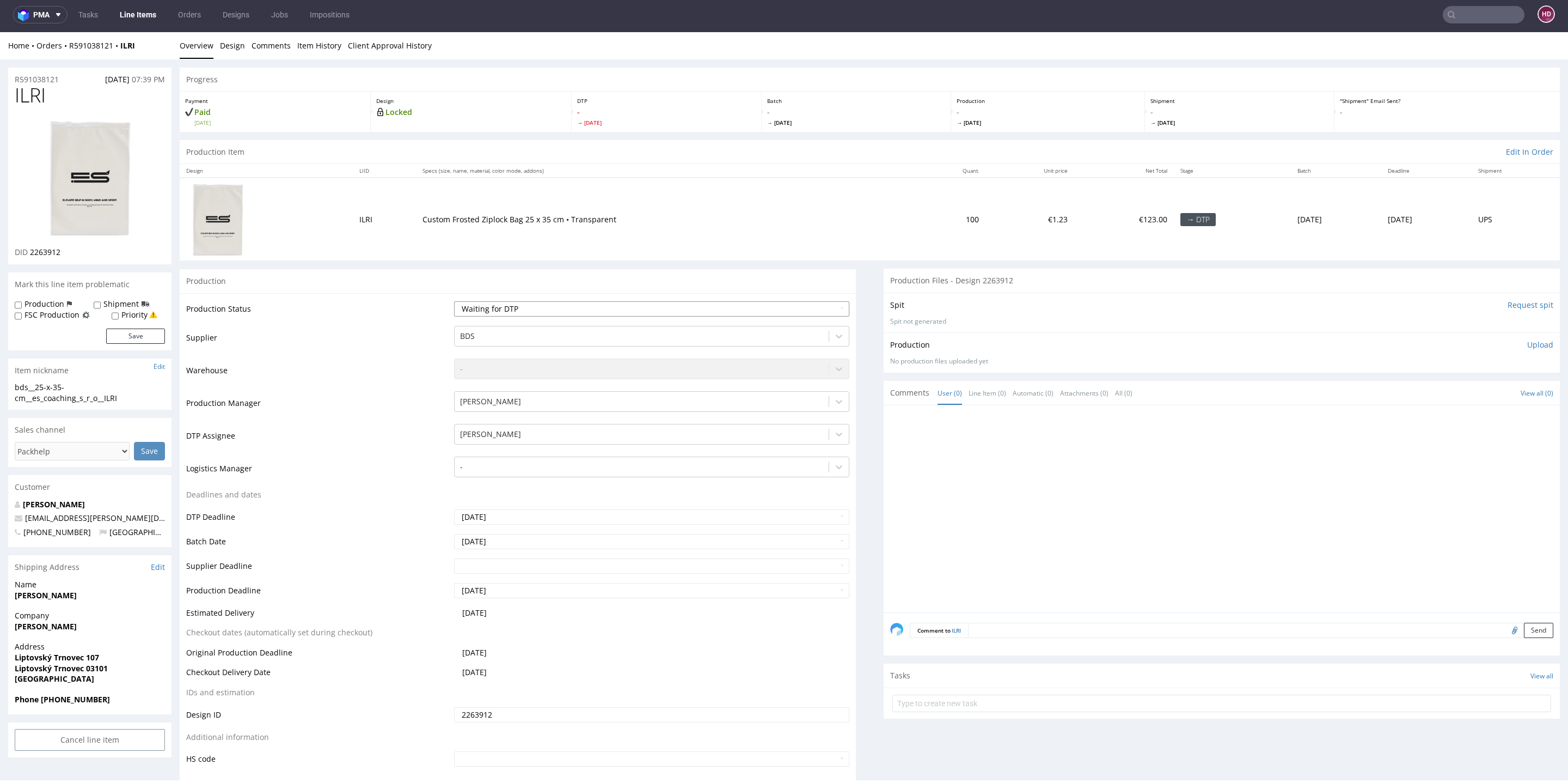
click at [528, 305] on select "Waiting for Artwork Waiting for Diecut Waiting for Mockup Waiting for DTP Waiti…" at bounding box center [651, 309] width 395 height 16
select select "dtp_in_process"
click at [454, 301] on select "Waiting for Artwork Waiting for Diecut Waiting for Mockup Waiting for DTP Waiti…" at bounding box center [651, 309] width 395 height 16
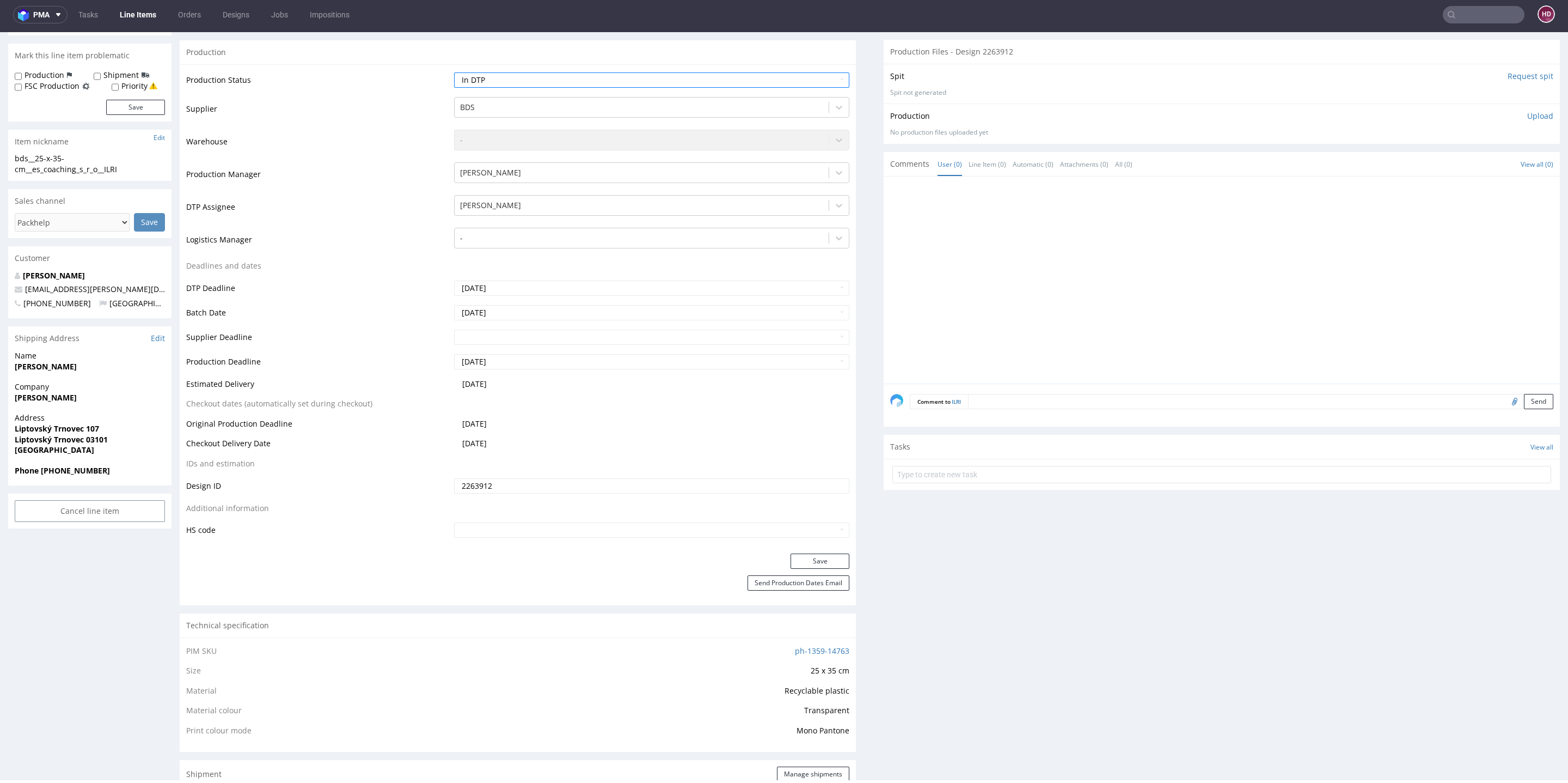
scroll to position [556, 0]
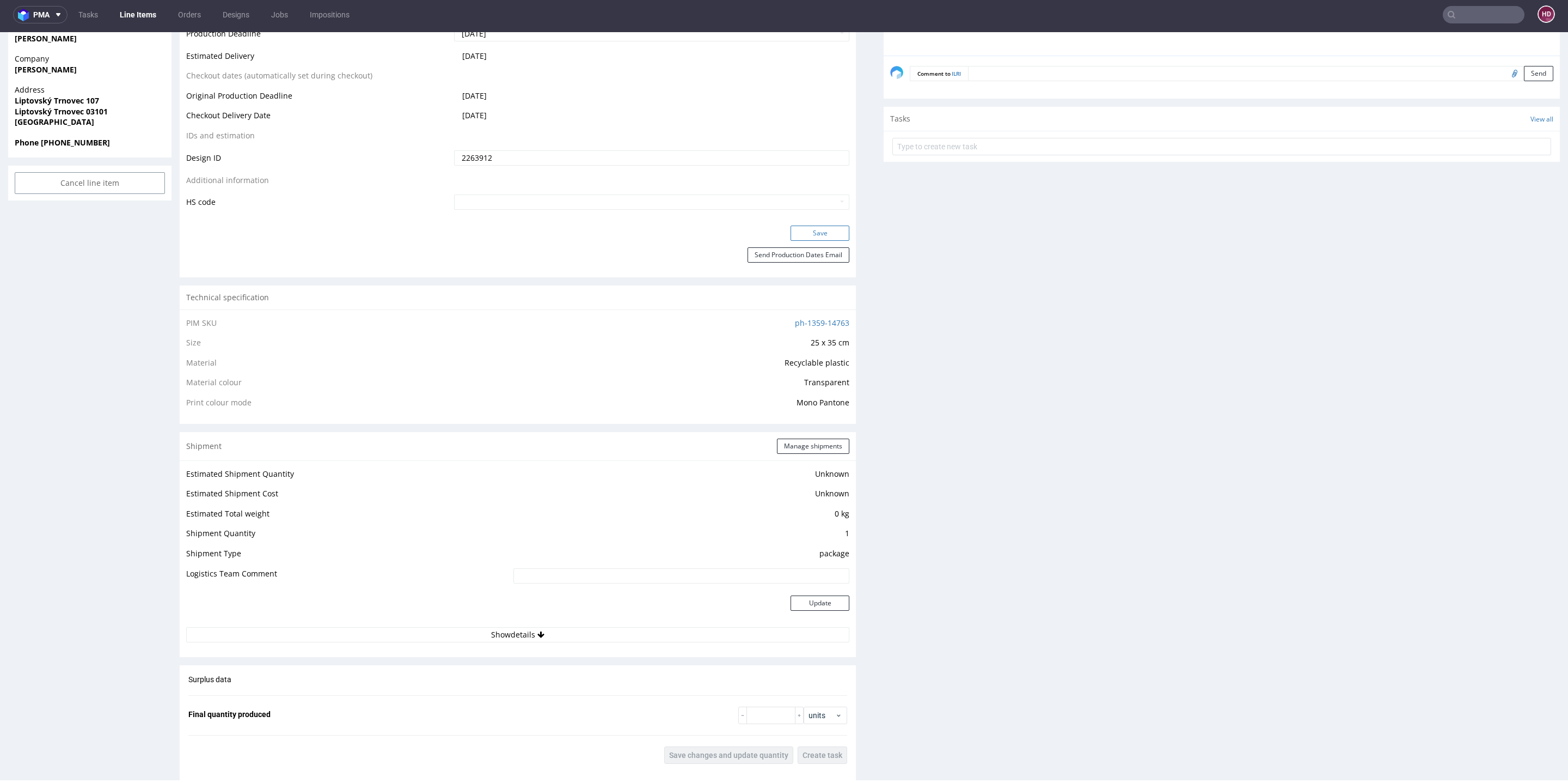
click at [804, 238] on button "Save" at bounding box center [821, 233] width 59 height 16
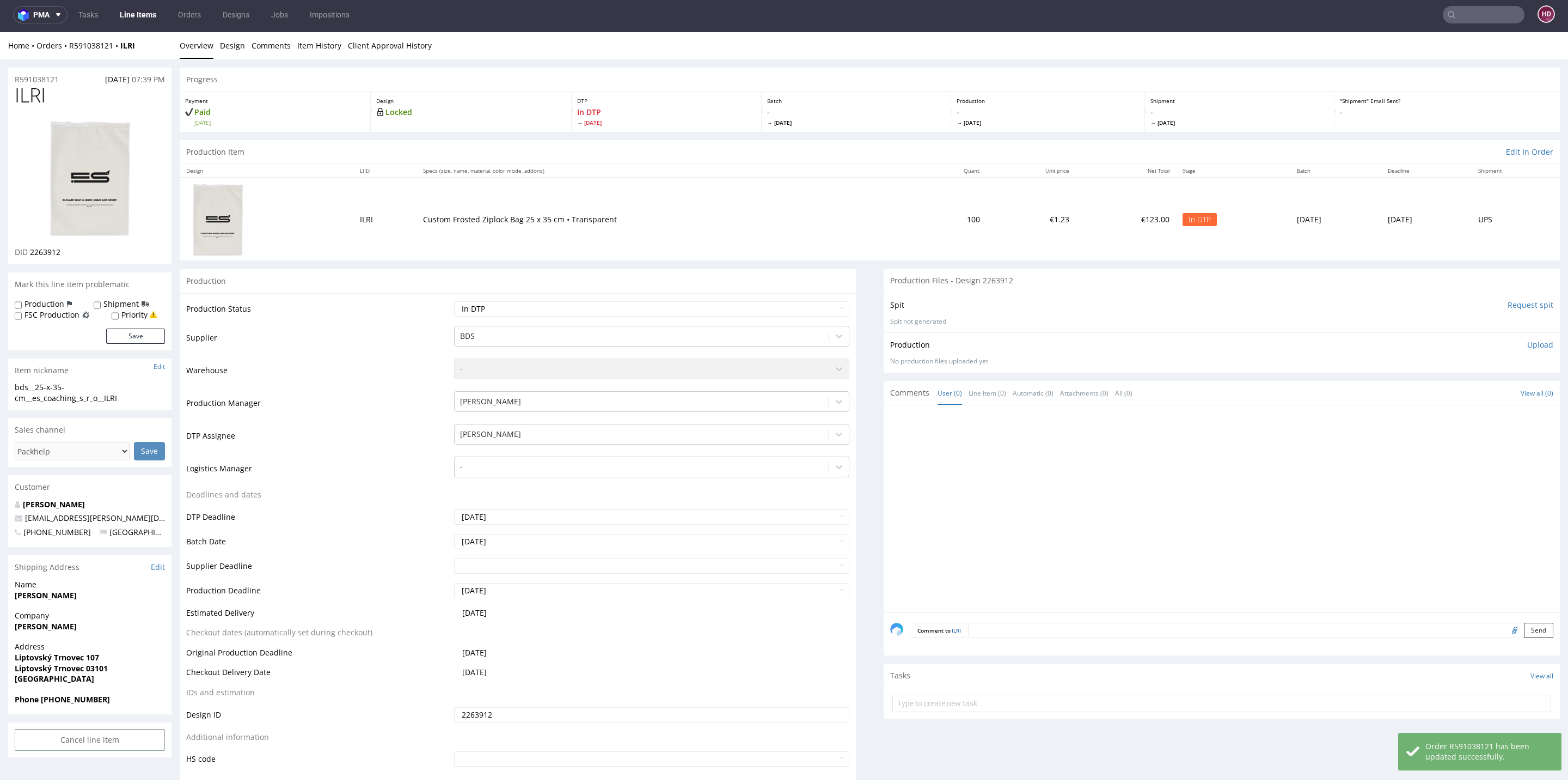
scroll to position [0, 0]
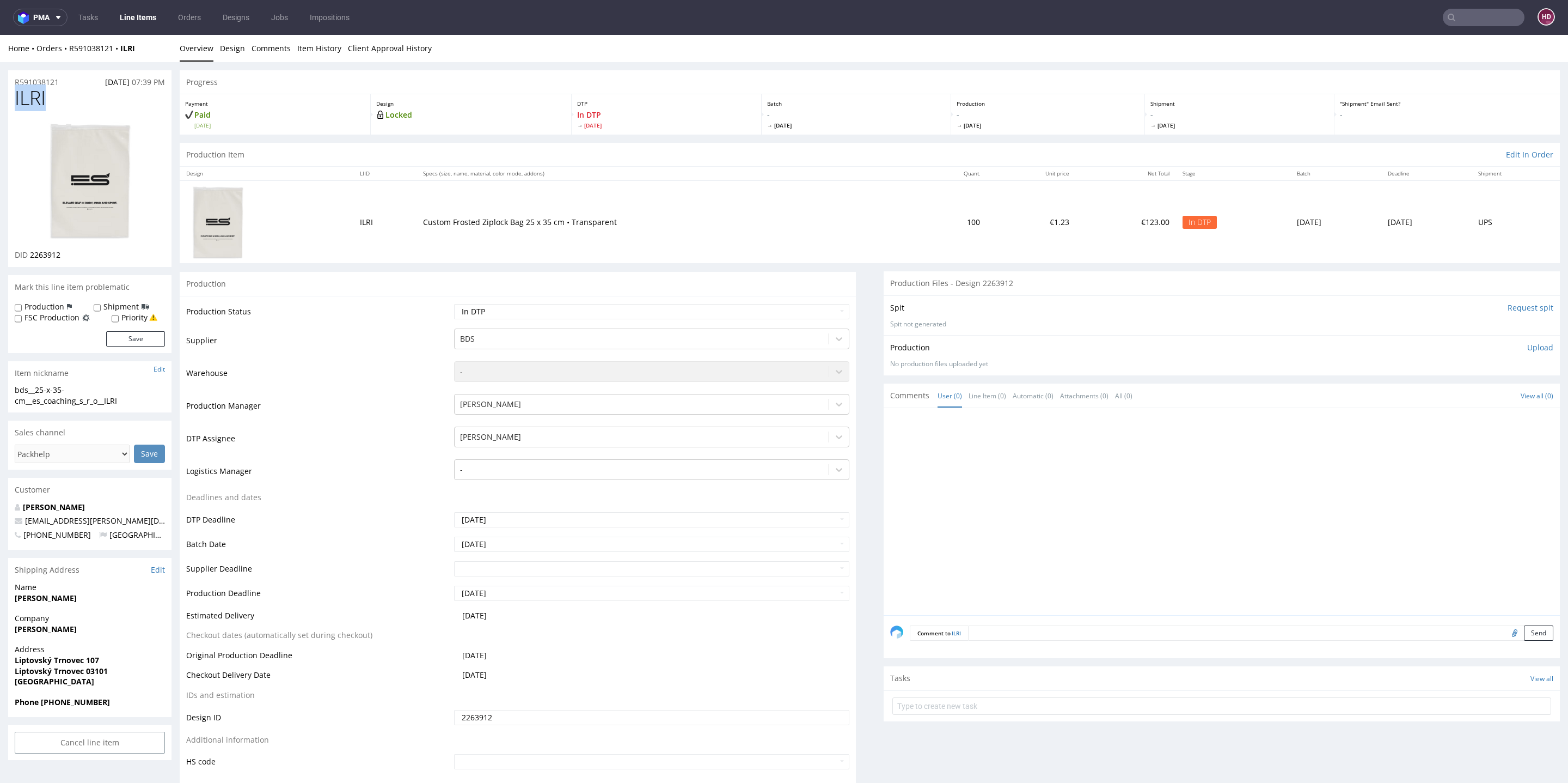
drag, startPoint x: 74, startPoint y: 94, endPoint x: 0, endPoint y: 101, distance: 74.3
copy span "ILRI"
click at [234, 49] on link "Design" at bounding box center [232, 48] width 25 height 27
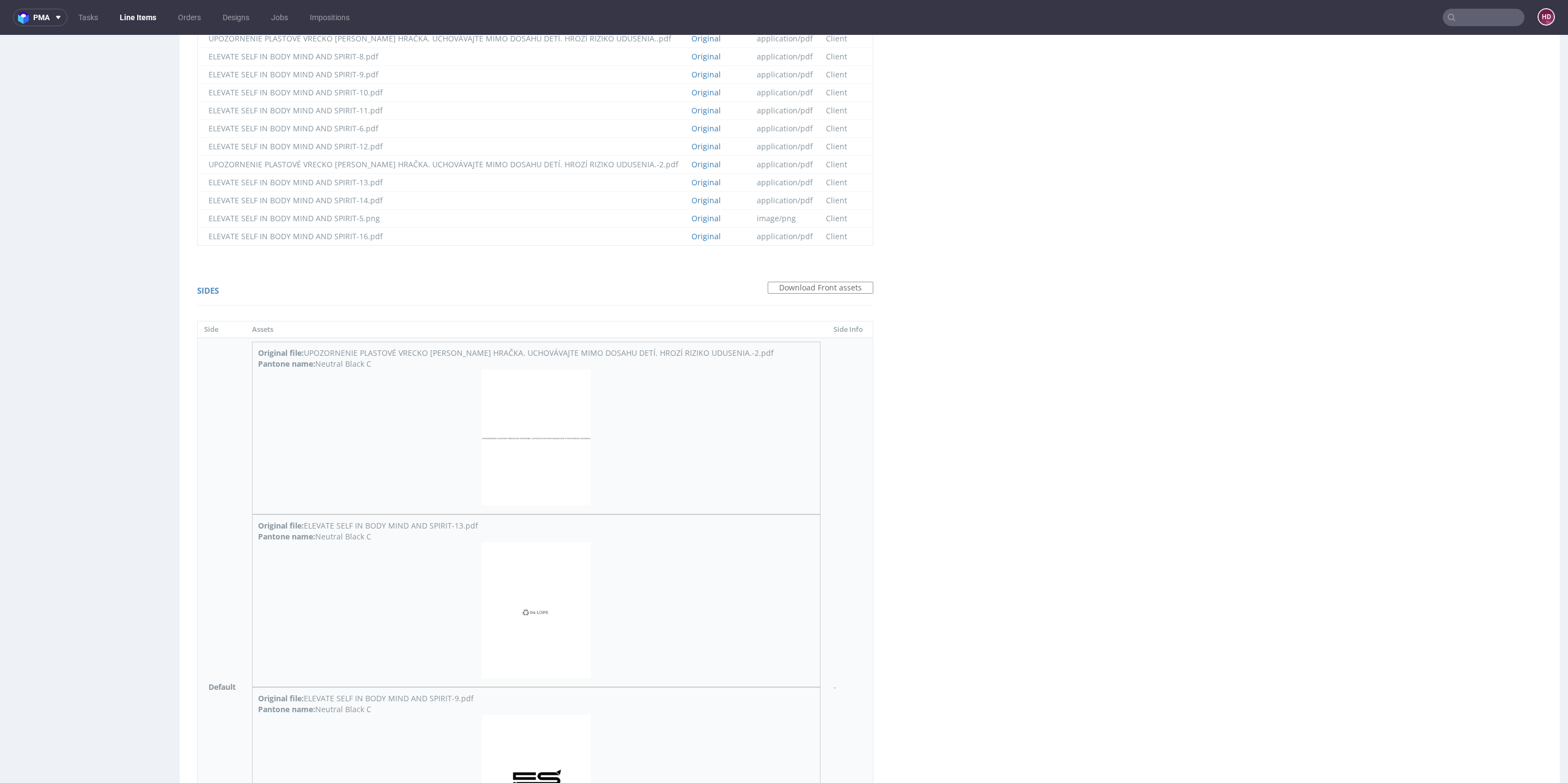
scroll to position [1169, 0]
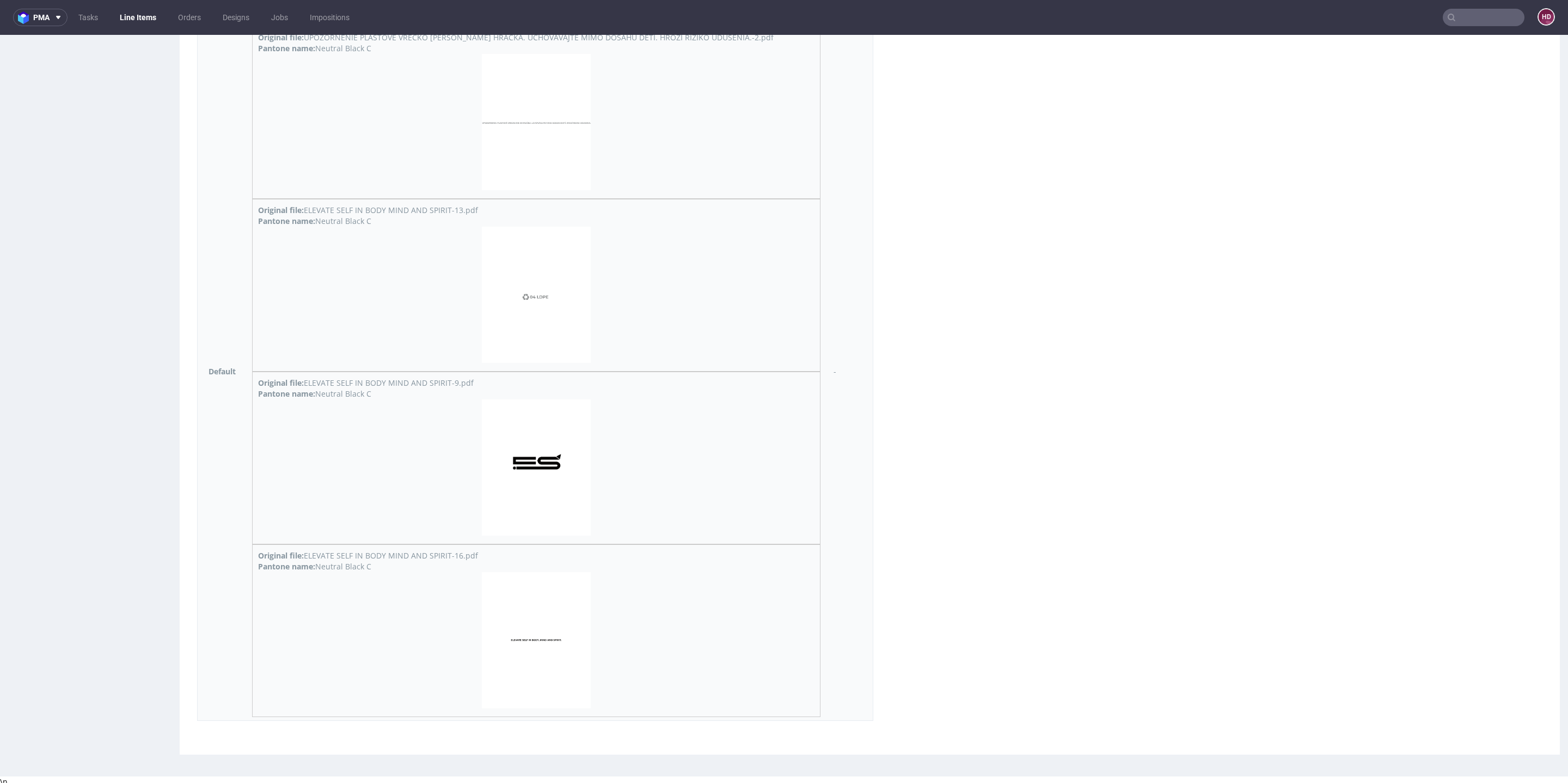
click at [528, 626] on img at bounding box center [536, 640] width 109 height 136
click at [505, 474] on img at bounding box center [536, 467] width 109 height 136
click at [482, 289] on img at bounding box center [536, 295] width 109 height 136
click at [490, 139] on img at bounding box center [536, 122] width 109 height 136
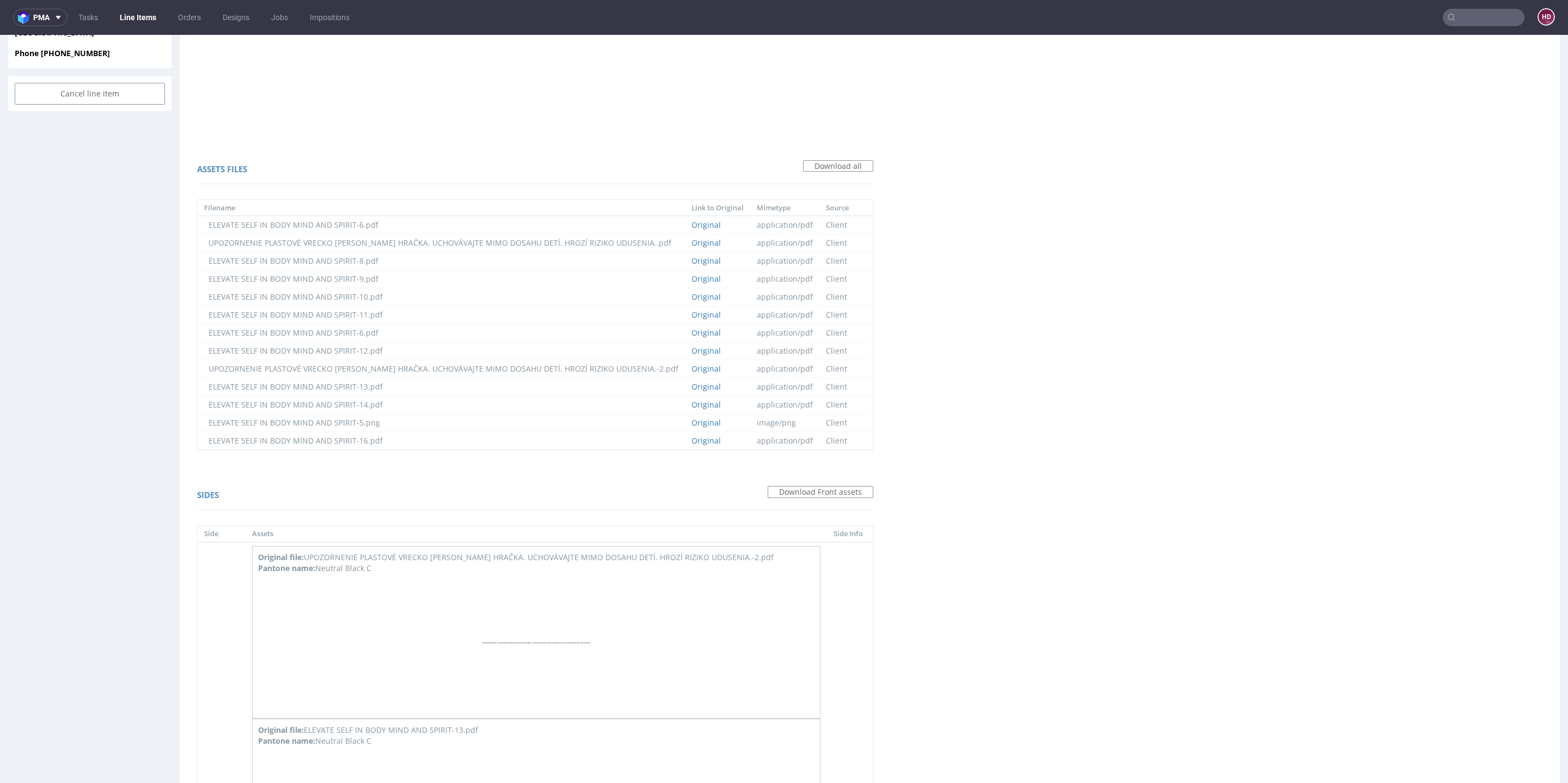
scroll to position [0, 0]
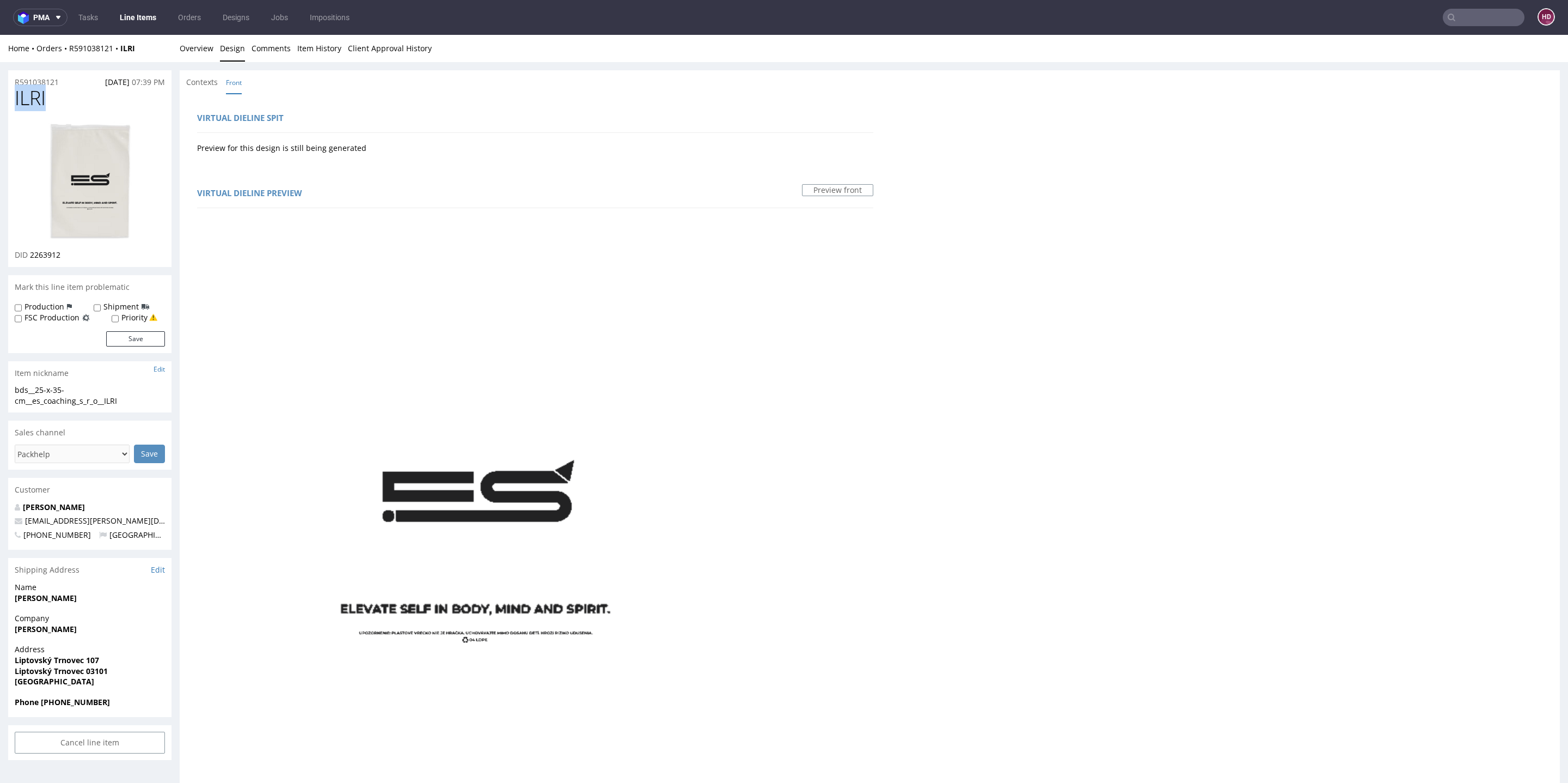
click at [90, 208] on img at bounding box center [89, 180] width 87 height 121
drag, startPoint x: 43, startPoint y: 257, endPoint x: 30, endPoint y: 255, distance: 13.2
click at [30, 255] on div "DID 2263912" at bounding box center [89, 254] width 150 height 11
drag, startPoint x: 80, startPoint y: 405, endPoint x: 0, endPoint y: 399, distance: 80.2
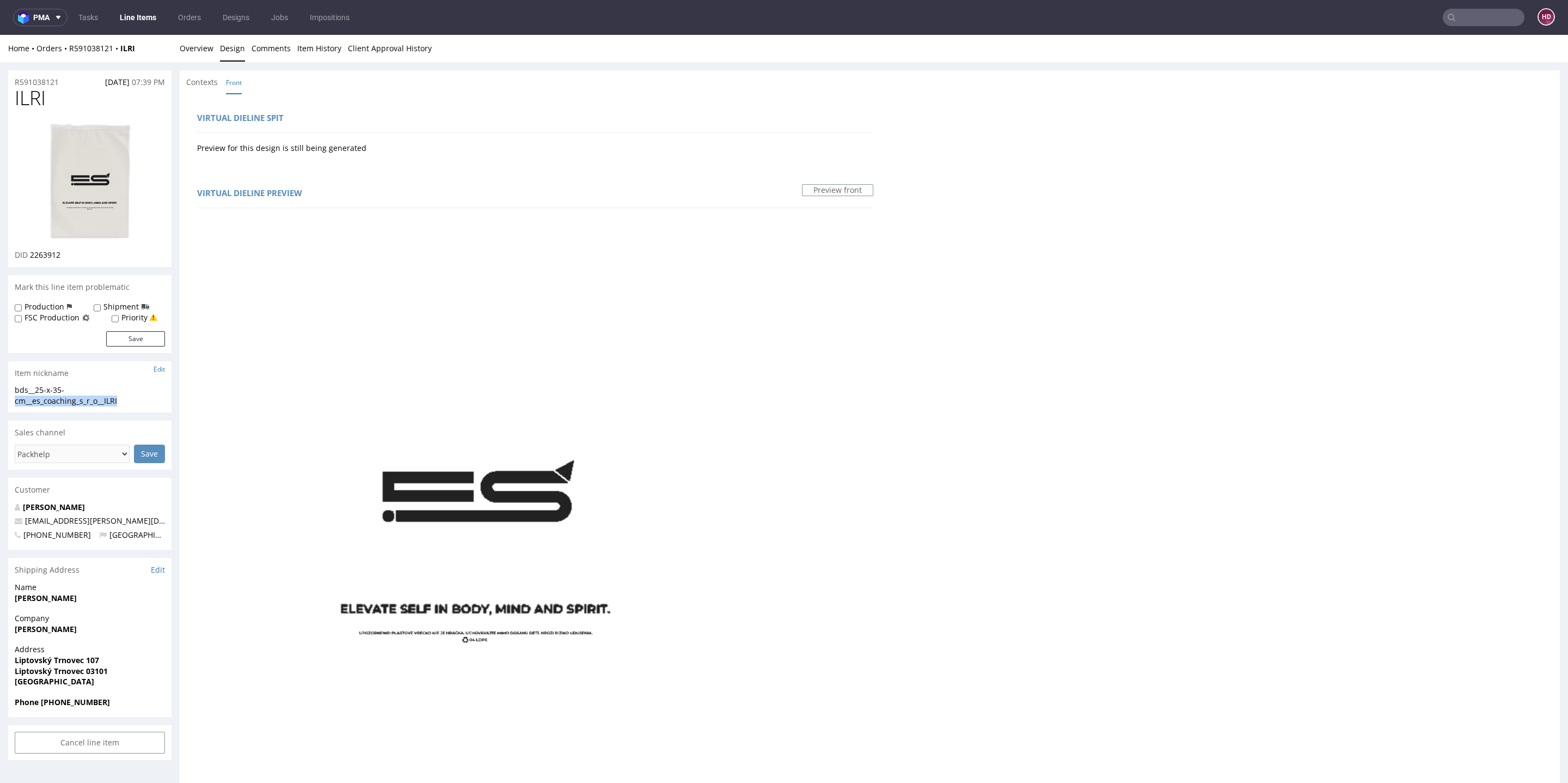
drag, startPoint x: 98, startPoint y: 394, endPoint x: 0, endPoint y: 369, distance: 101.1
drag, startPoint x: 66, startPoint y: 396, endPoint x: 89, endPoint y: 377, distance: 29.8
click at [89, 377] on section "Item nickname Edit bds__25-x-35-cm__es_coaching_s_r_o__ILRI bds__25-x-35-cm __e…" at bounding box center [89, 387] width 163 height 52
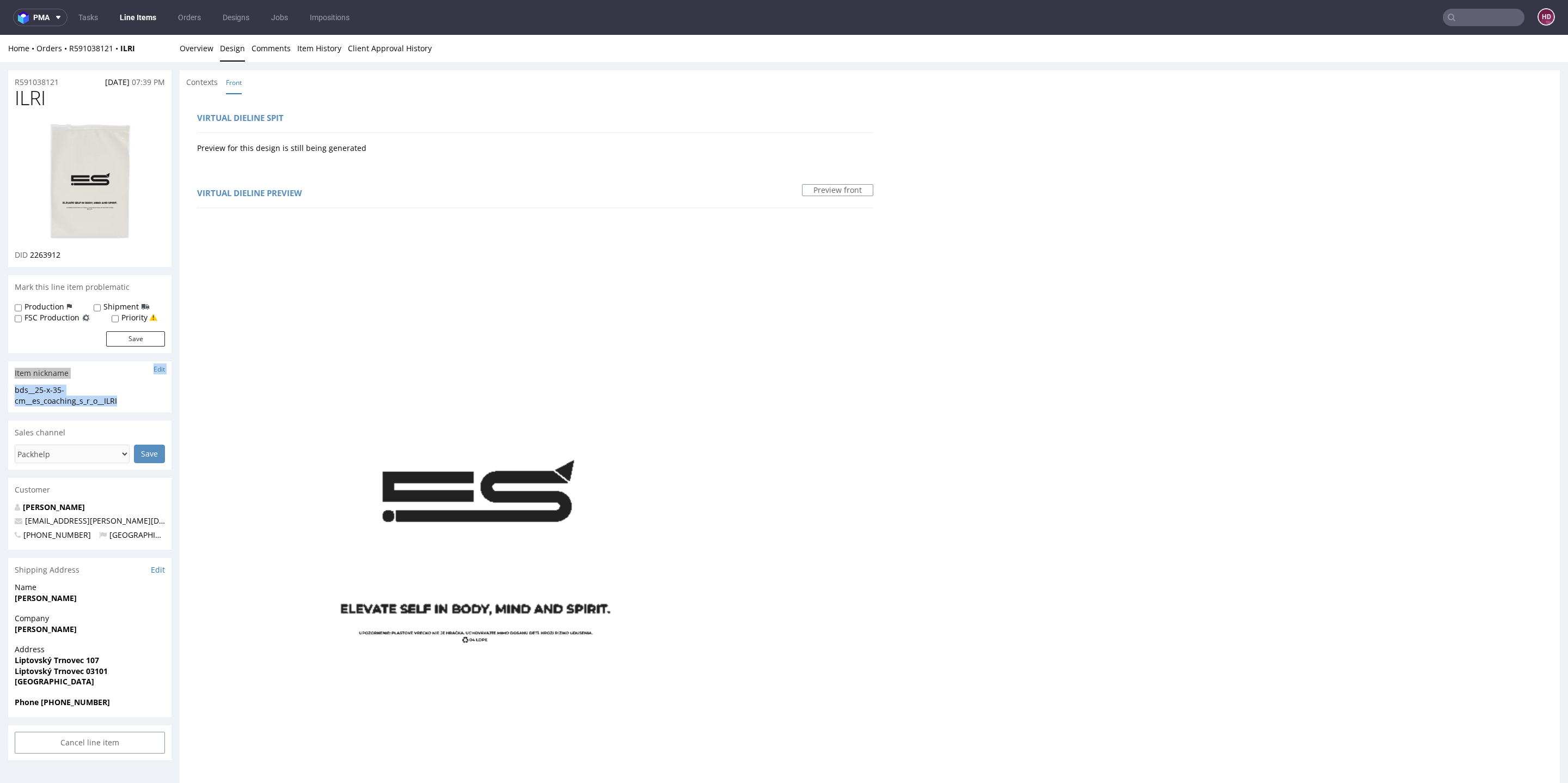
click at [169, 395] on div "bds__25-x-35-cm__es_coaching_s_r_o__ILRI bds__25-x-35-cm __es_coaching_s_r_o__I…" at bounding box center [89, 399] width 163 height 28
drag, startPoint x: 153, startPoint y: 397, endPoint x: 2, endPoint y: 388, distance: 151.3
copy div "bds__25-x-35-cm__es_coaching_s_r_o__ILRI"
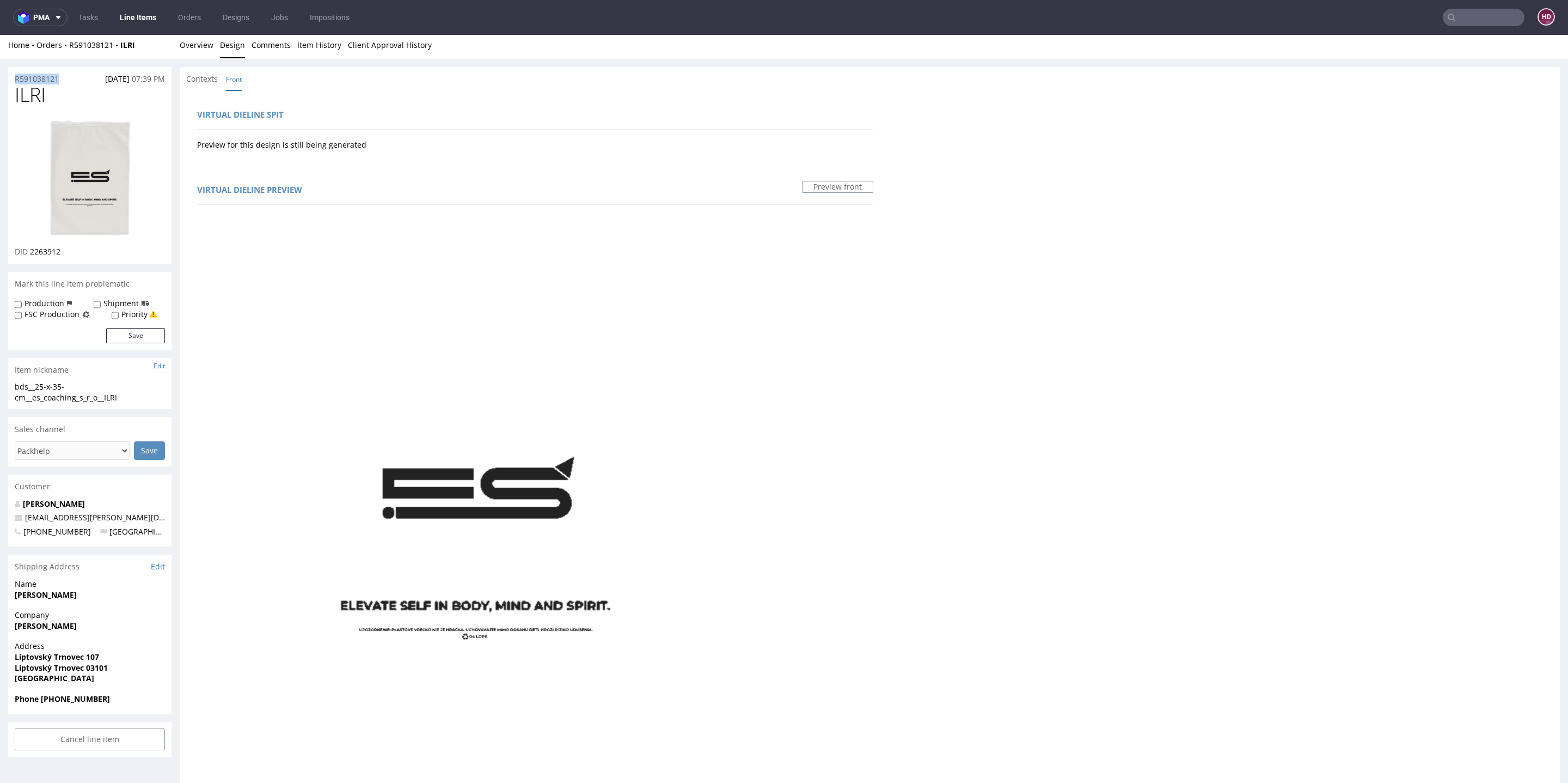
drag, startPoint x: 65, startPoint y: 77, endPoint x: 7, endPoint y: 69, distance: 58.5
copy p "R591038121"
drag, startPoint x: 75, startPoint y: 250, endPoint x: 30, endPoint y: 250, distance: 45.0
click at [30, 250] on div "DID 2263912" at bounding box center [89, 251] width 150 height 11
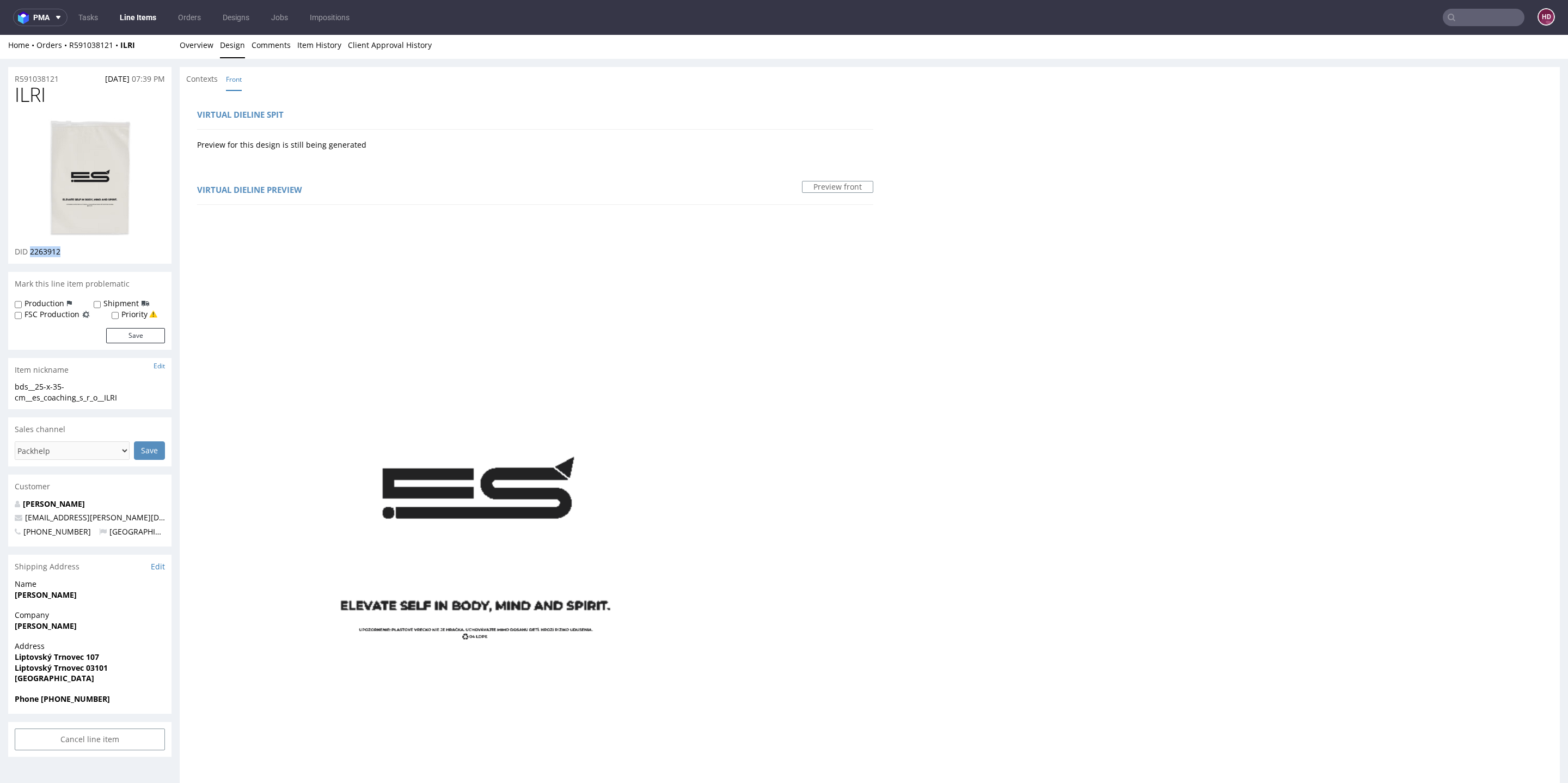
copy span "2263912"
click at [194, 46] on link "Overview" at bounding box center [196, 44] width 34 height 27
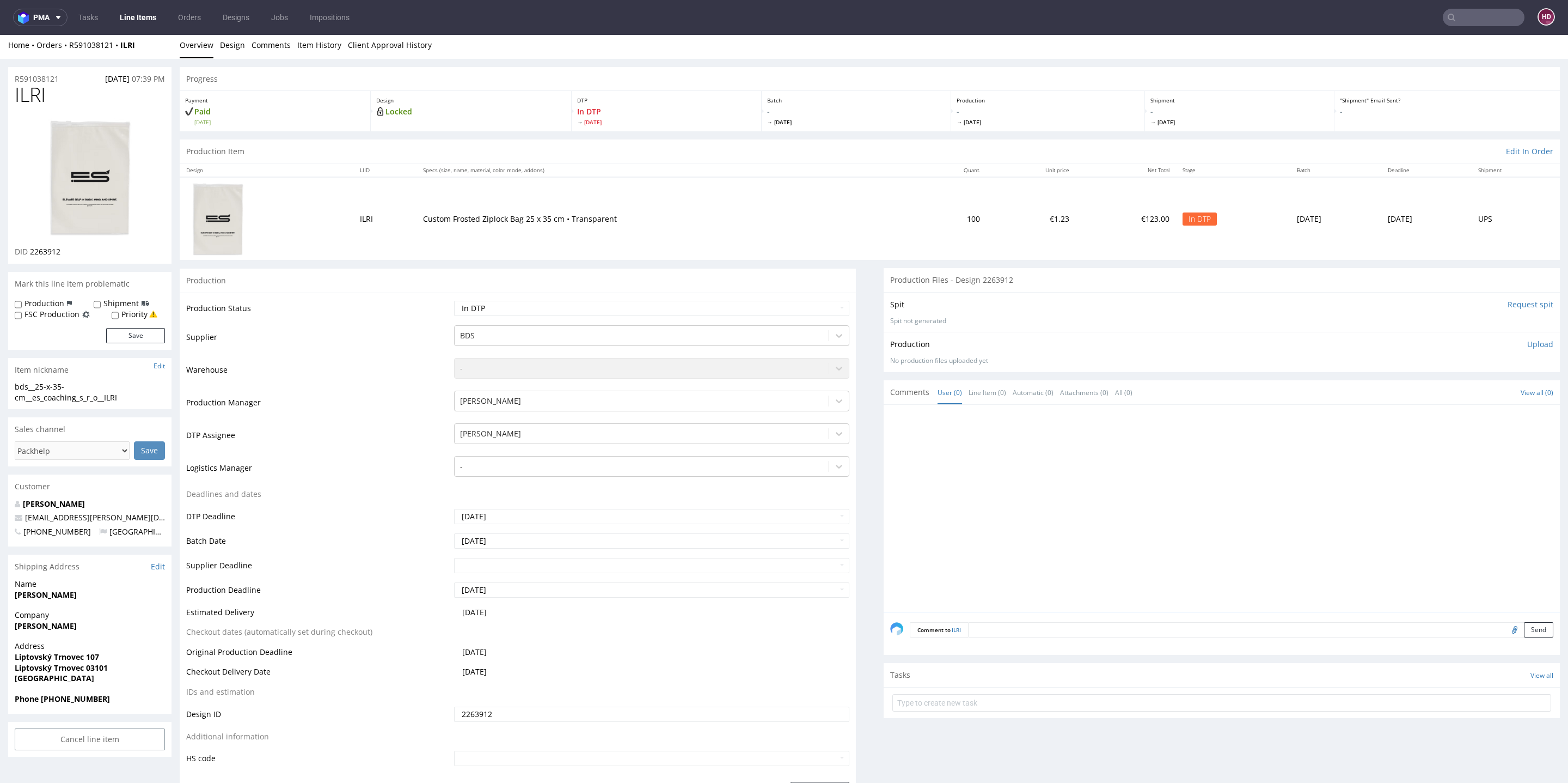
click at [1528, 341] on p "Upload" at bounding box center [1541, 344] width 26 height 11
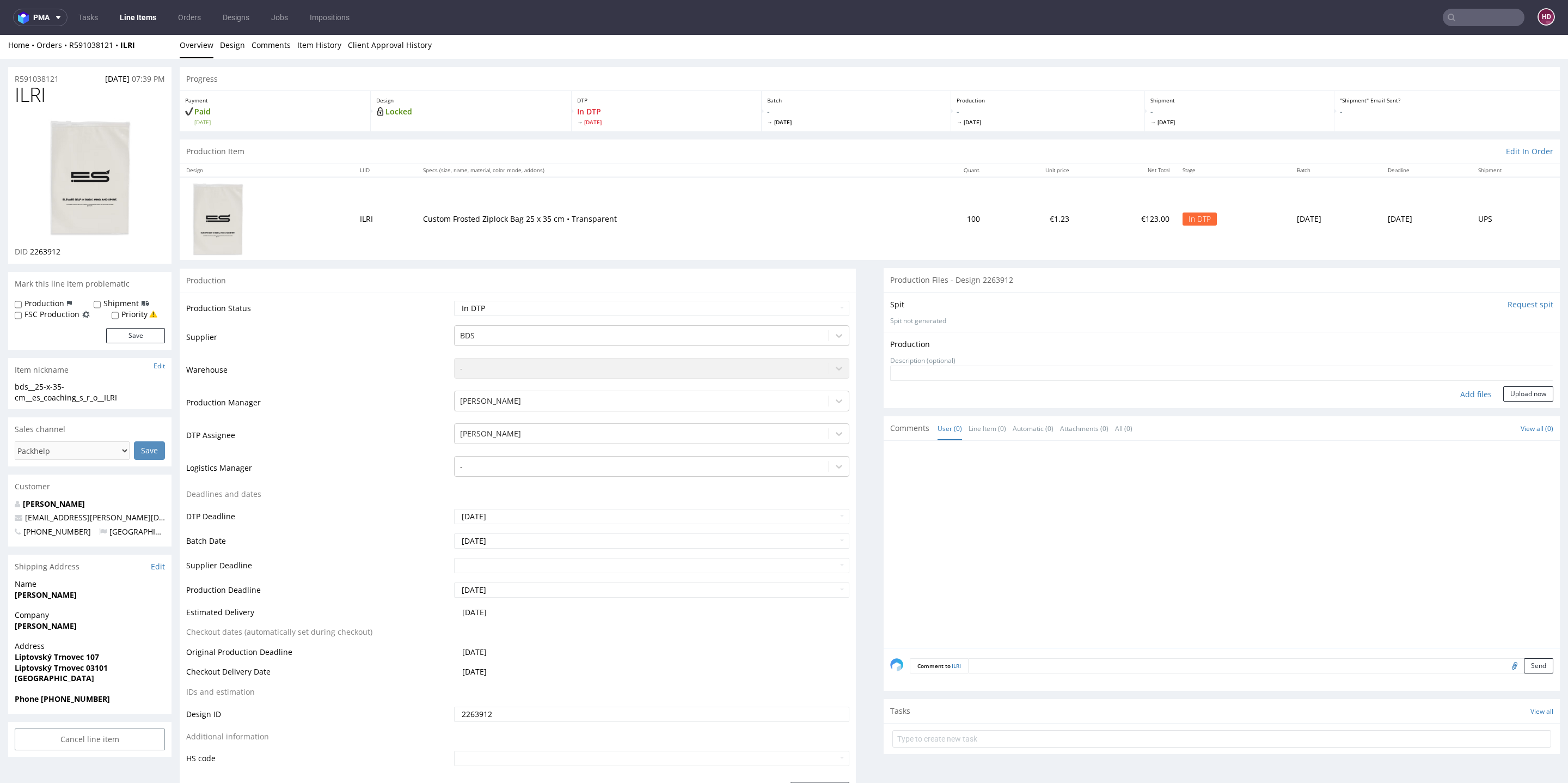
click at [1449, 391] on div "Add files" at bounding box center [1476, 395] width 54 height 16
type input "C:\fakepath\bds__25-x-35-cm__es_coaching_s_r_o__ILRI__d2263912__oR591038121.pdf"
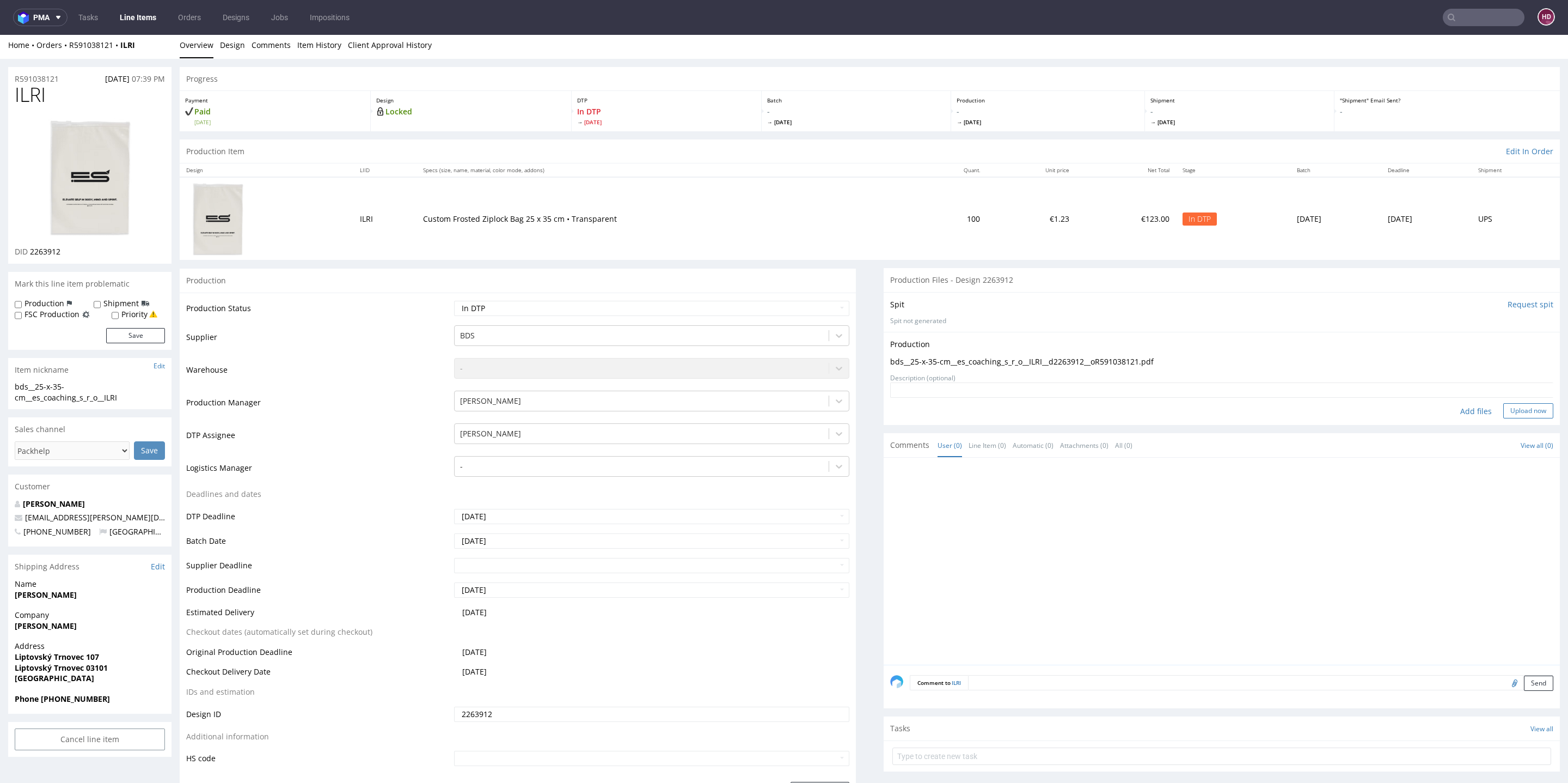
click at [1509, 407] on button "Upload now" at bounding box center [1528, 410] width 50 height 16
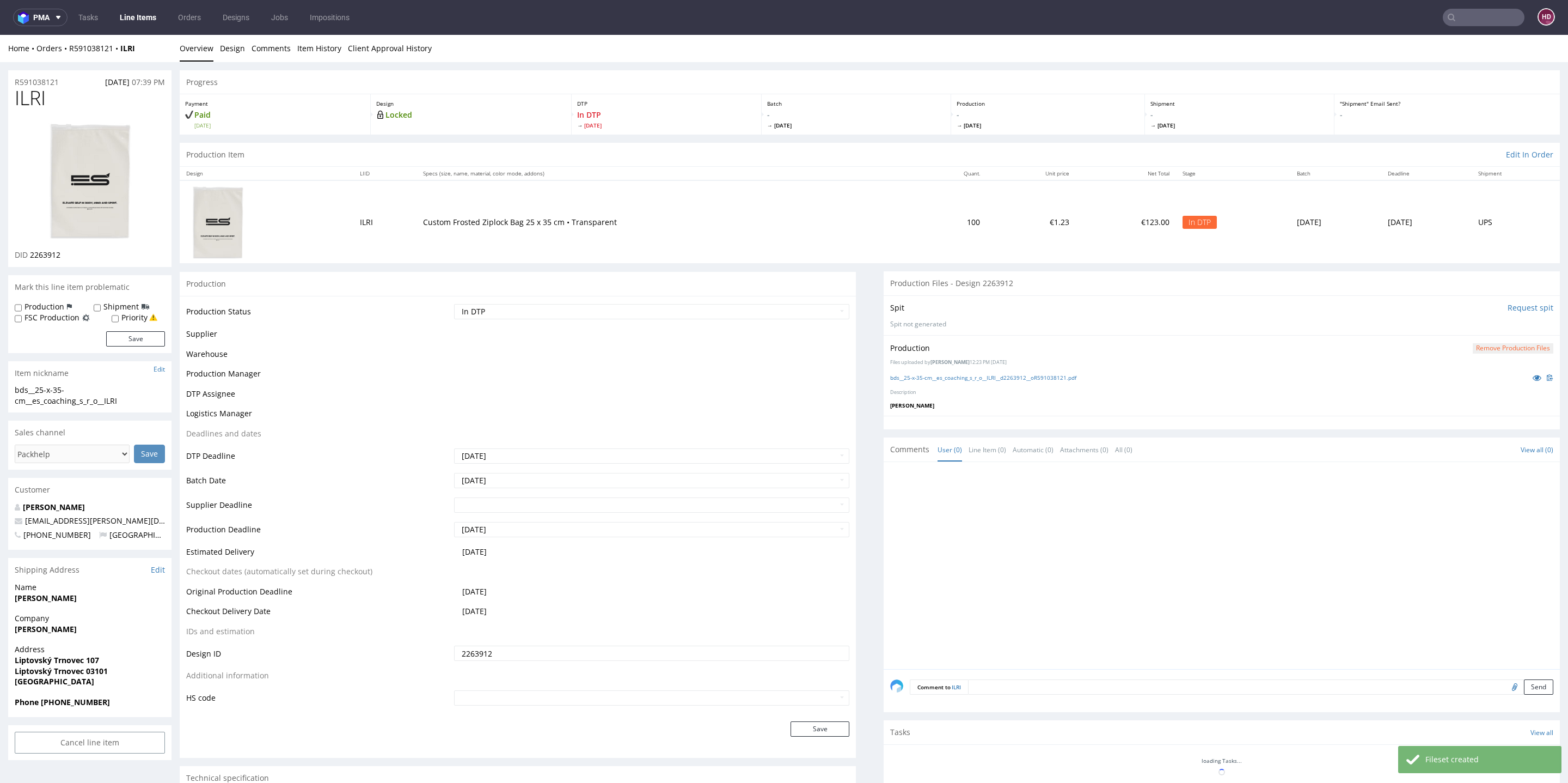
scroll to position [0, 0]
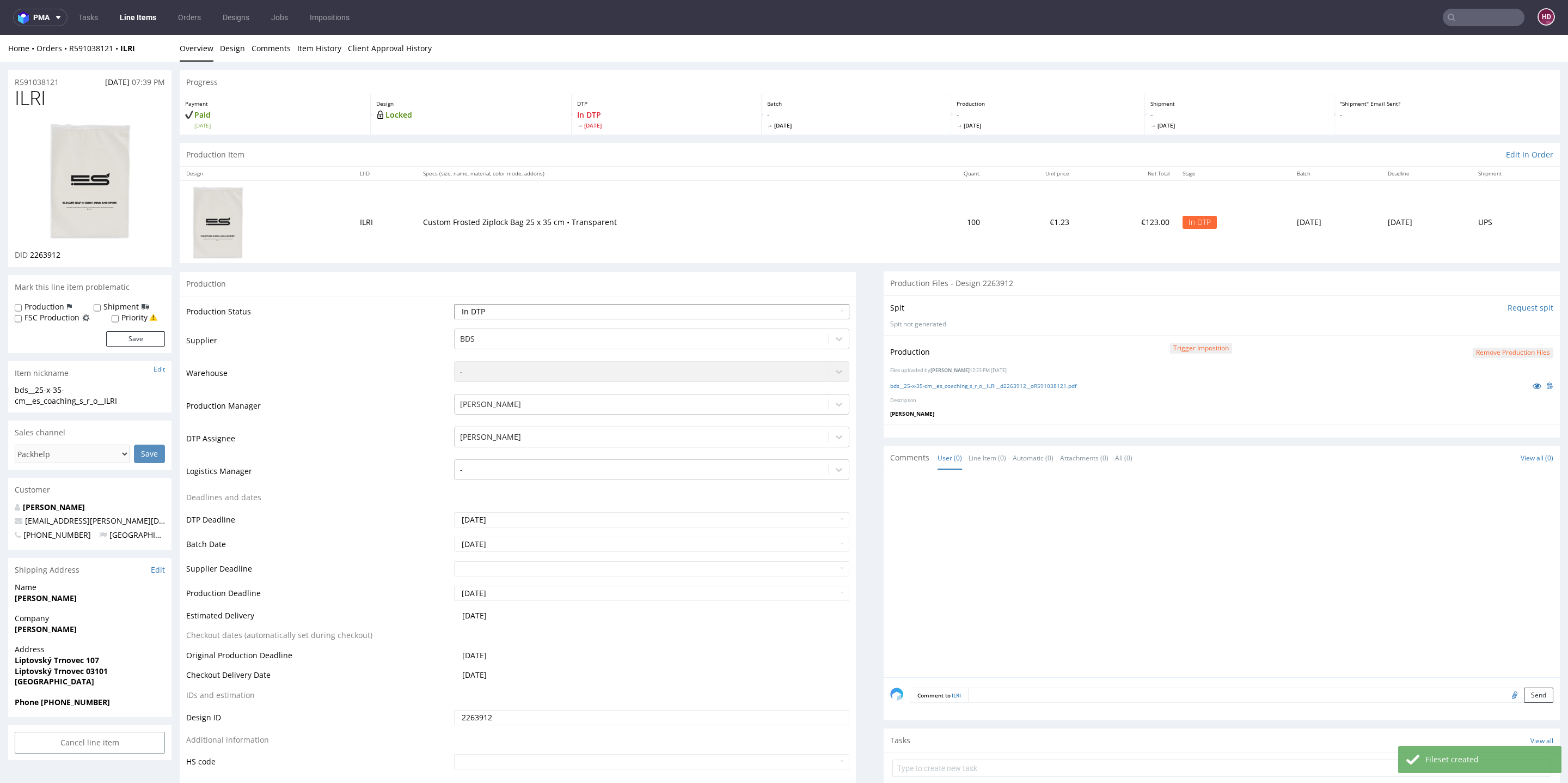
click at [587, 307] on select "Waiting for Artwork Waiting for Diecut Waiting for Mockup Waiting for DTP Waiti…" at bounding box center [651, 311] width 395 height 16
select select "dtp_production_ready"
click at [454, 304] on select "Waiting for Artwork Waiting for Diecut Waiting for Mockup Waiting for DTP Waiti…" at bounding box center [651, 311] width 395 height 16
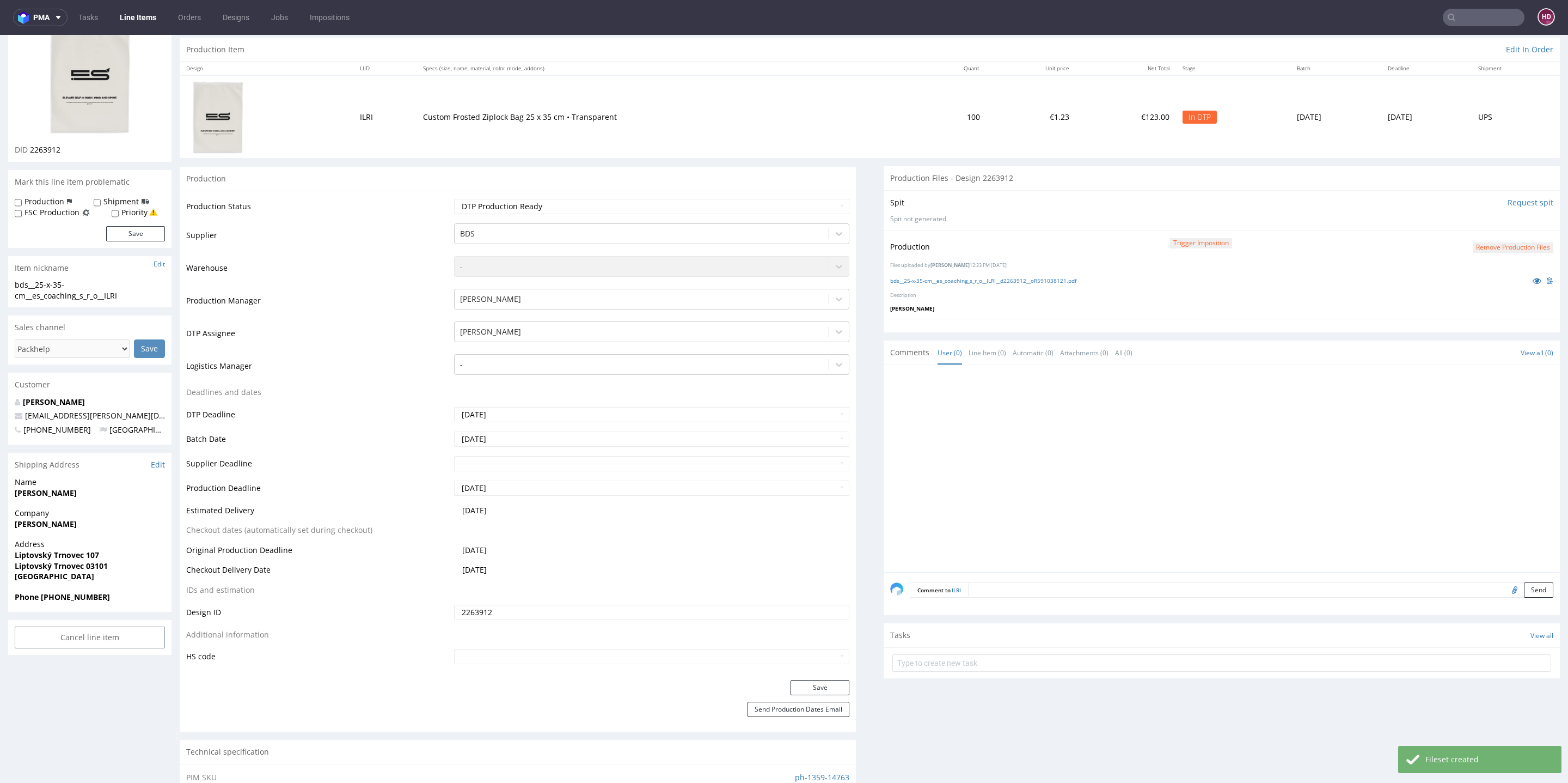
scroll to position [305, 0]
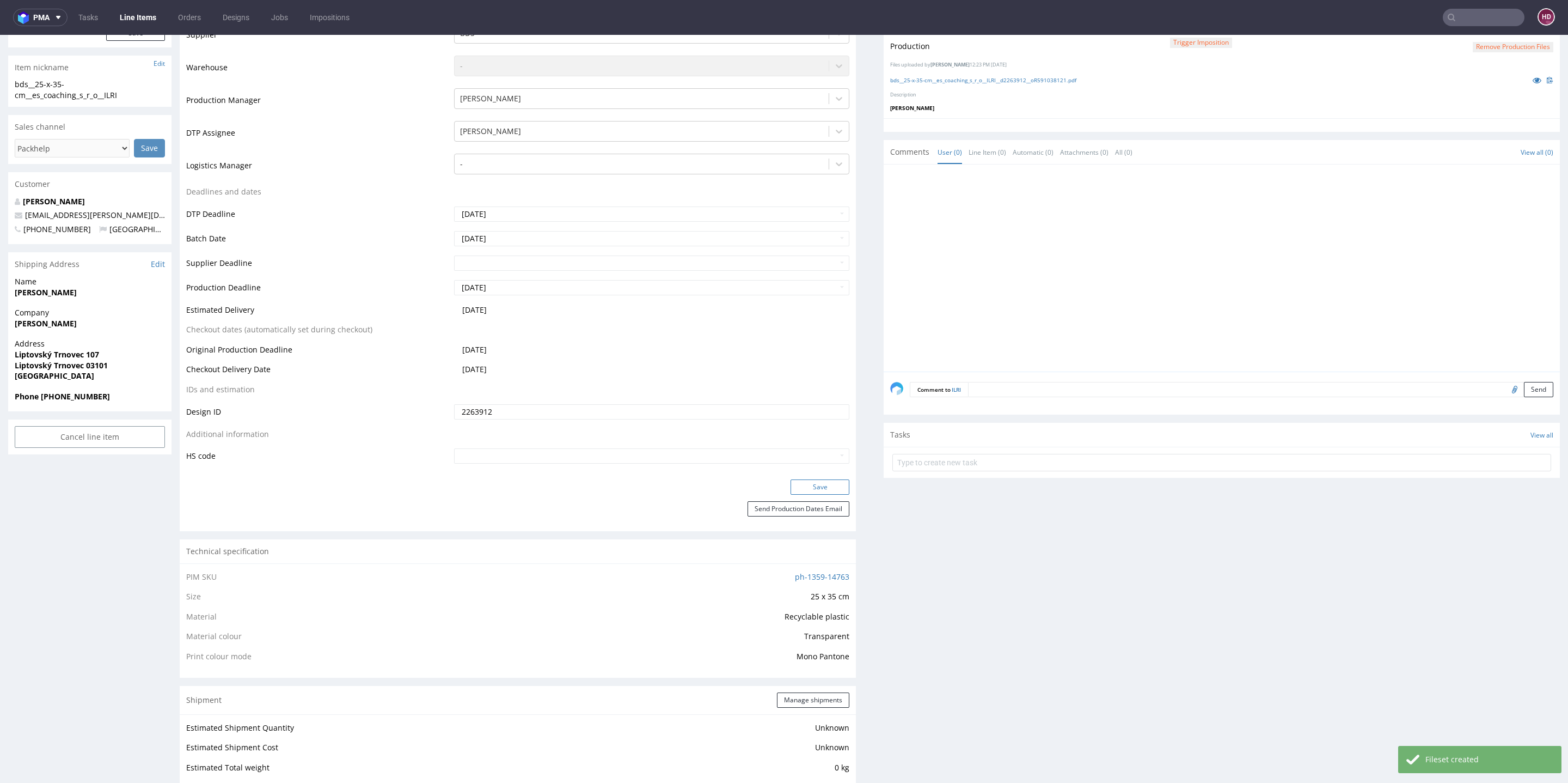
click at [821, 487] on button "Save" at bounding box center [821, 487] width 59 height 16
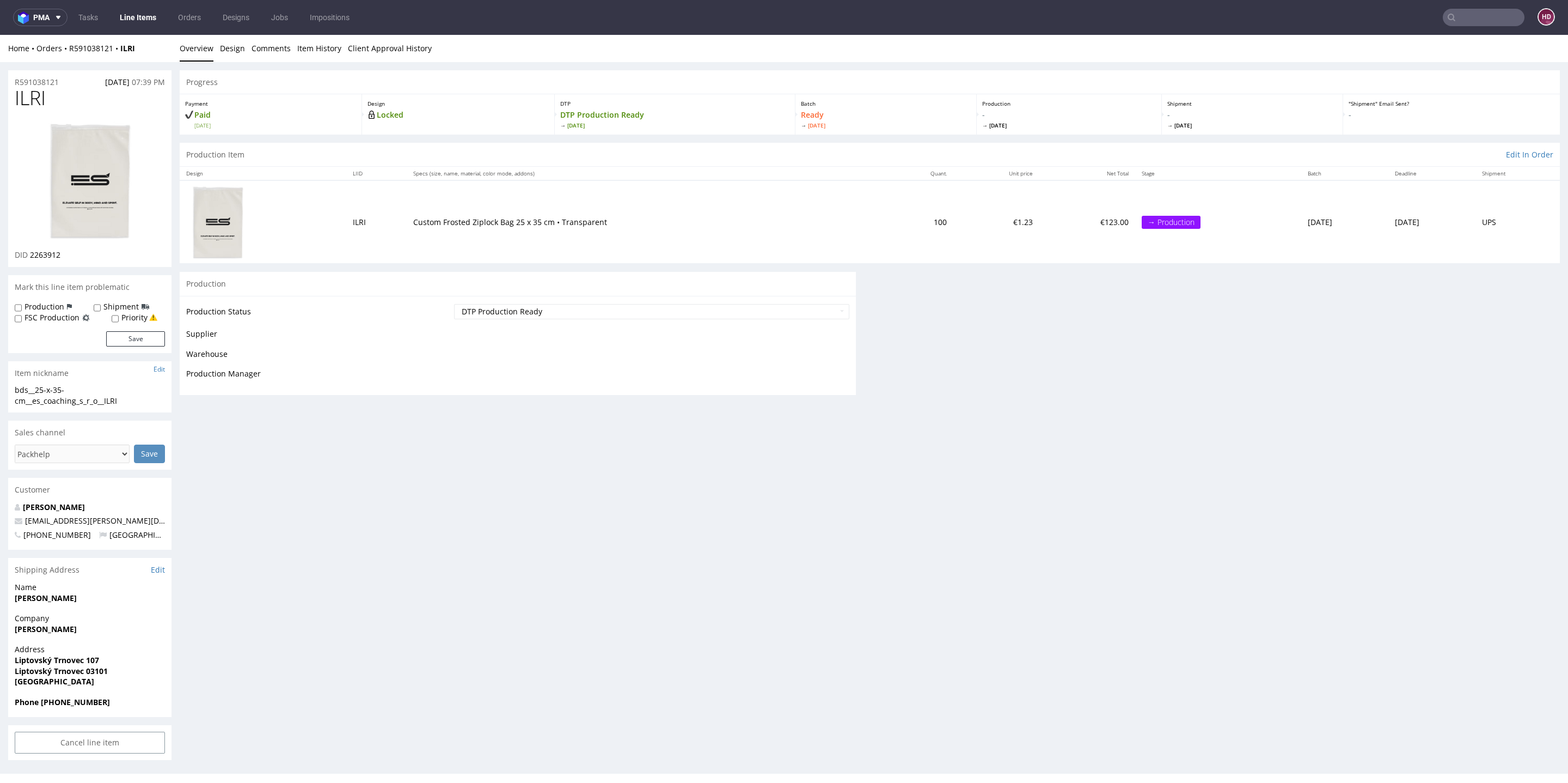
scroll to position [302, 0]
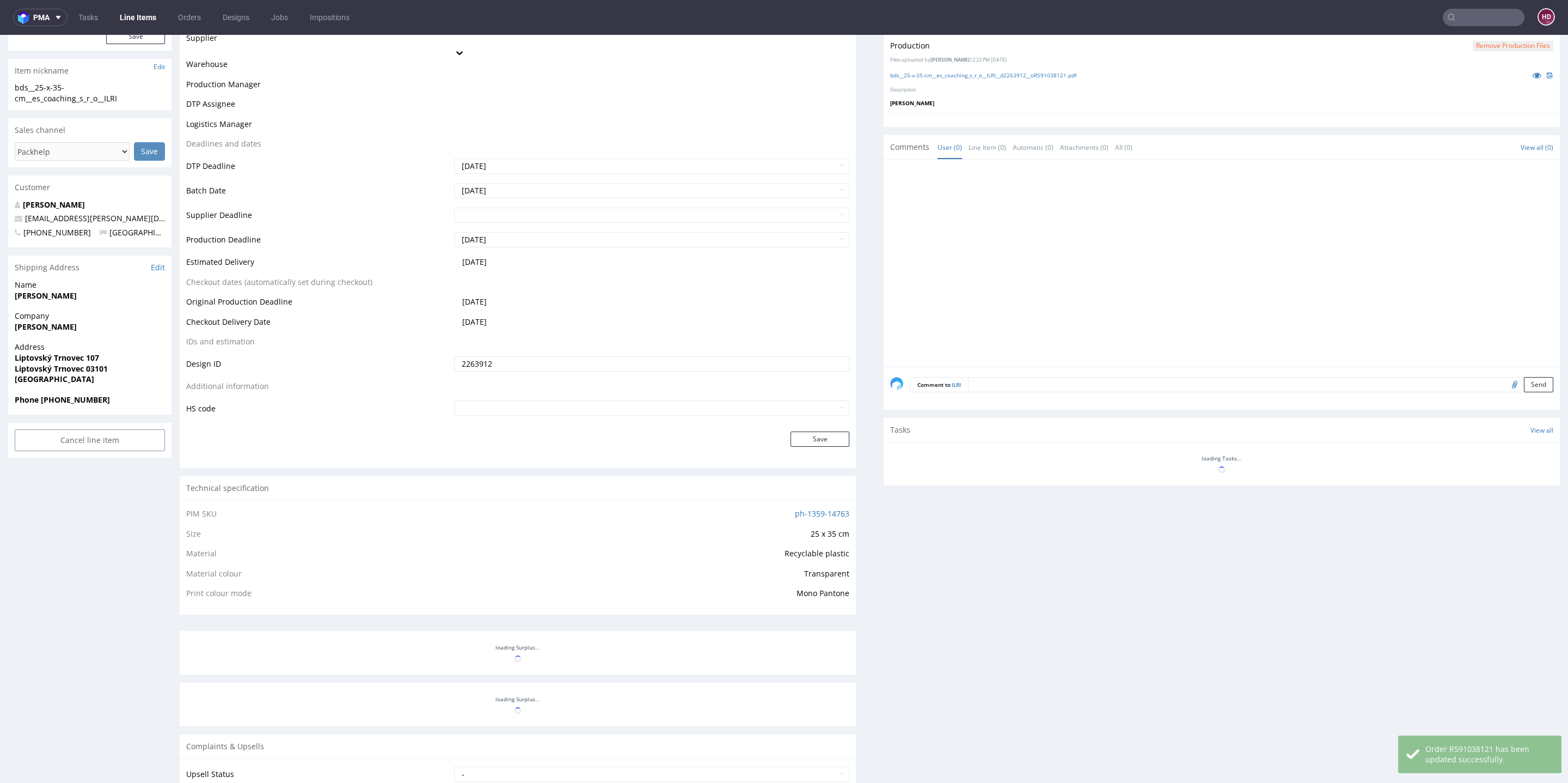
click at [153, 16] on link "Line Items" at bounding box center [138, 17] width 49 height 17
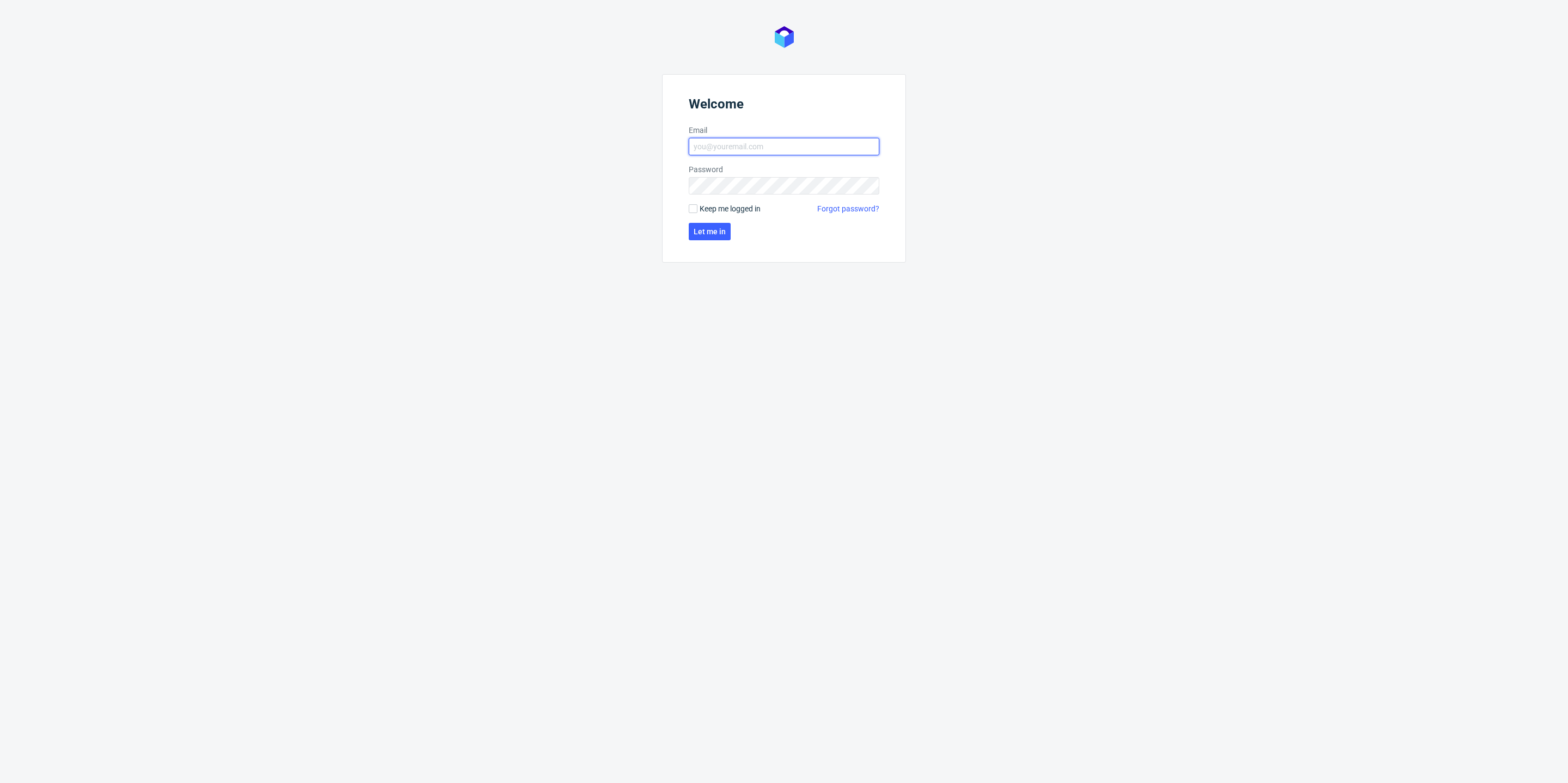
click at [758, 144] on input "Email" at bounding box center [784, 146] width 190 height 17
type input "[EMAIL_ADDRESS][DOMAIN_NAME]"
click button "Let me in" at bounding box center [710, 231] width 42 height 17
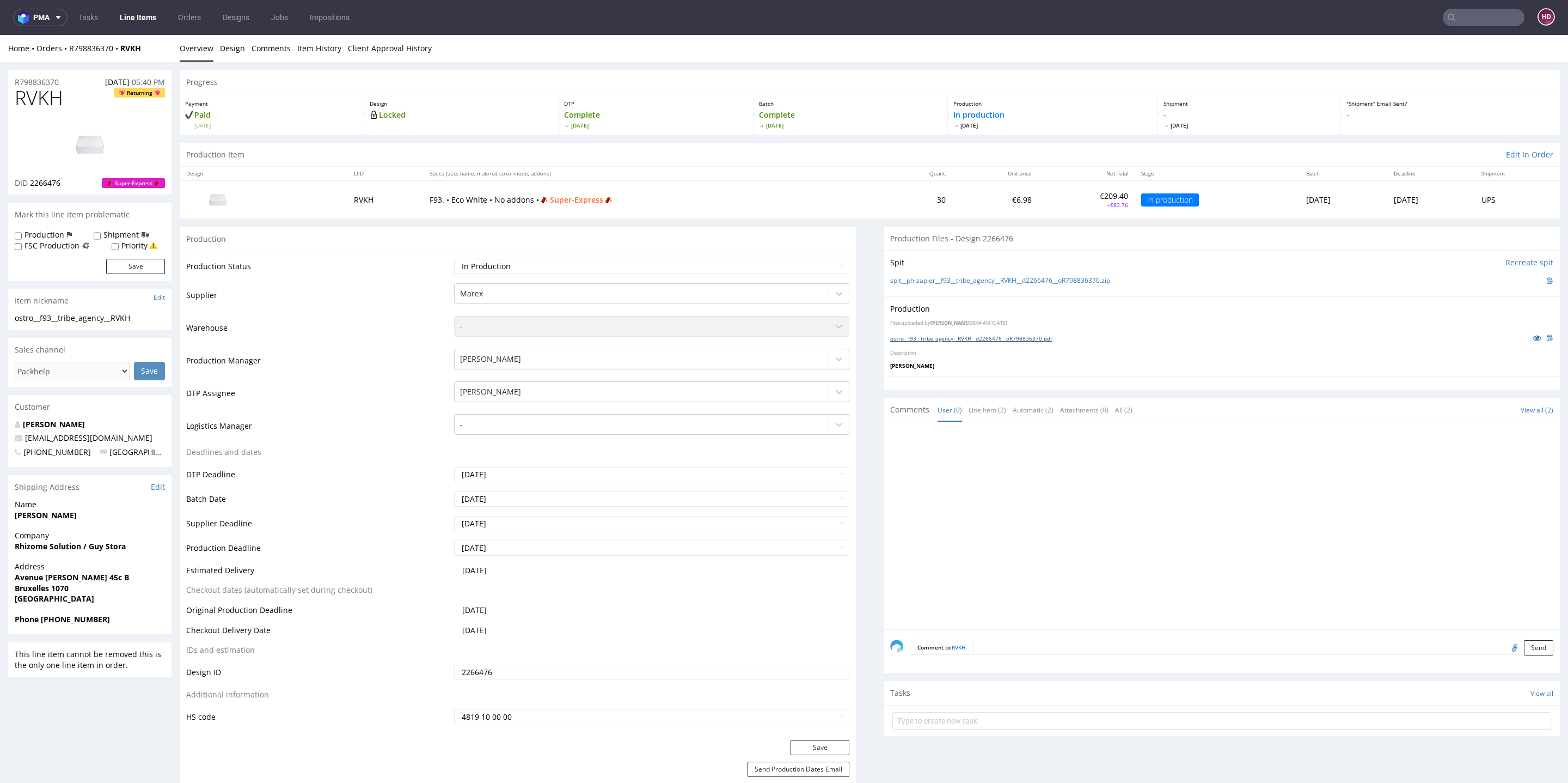
click at [936, 338] on link "ostro__f93__tribe_agency__RVKH__d2266476__oR798836370.pdf" at bounding box center [971, 337] width 162 height 7
click at [44, 227] on section "Mark this line item problematic Production Shipment FSC Production Priority Save" at bounding box center [89, 241] width 163 height 78
click at [46, 235] on label "Production" at bounding box center [44, 234] width 39 height 11
click at [22, 235] on input "Production" at bounding box center [18, 236] width 7 height 9
checkbox input "true"
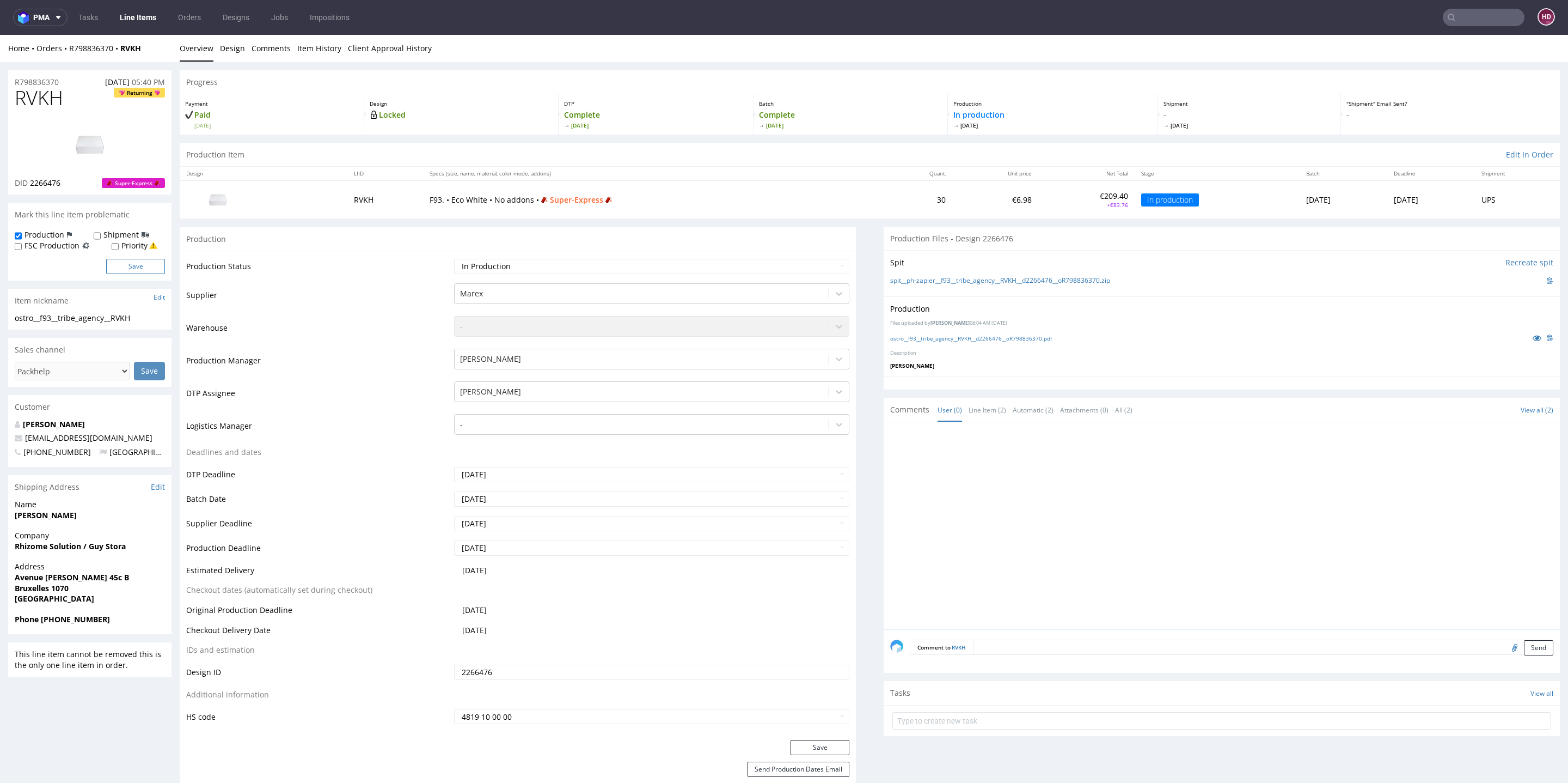
drag, startPoint x: 140, startPoint y: 263, endPoint x: 144, endPoint y: 272, distance: 9.8
click at [140, 265] on button "Save" at bounding box center [135, 266] width 59 height 16
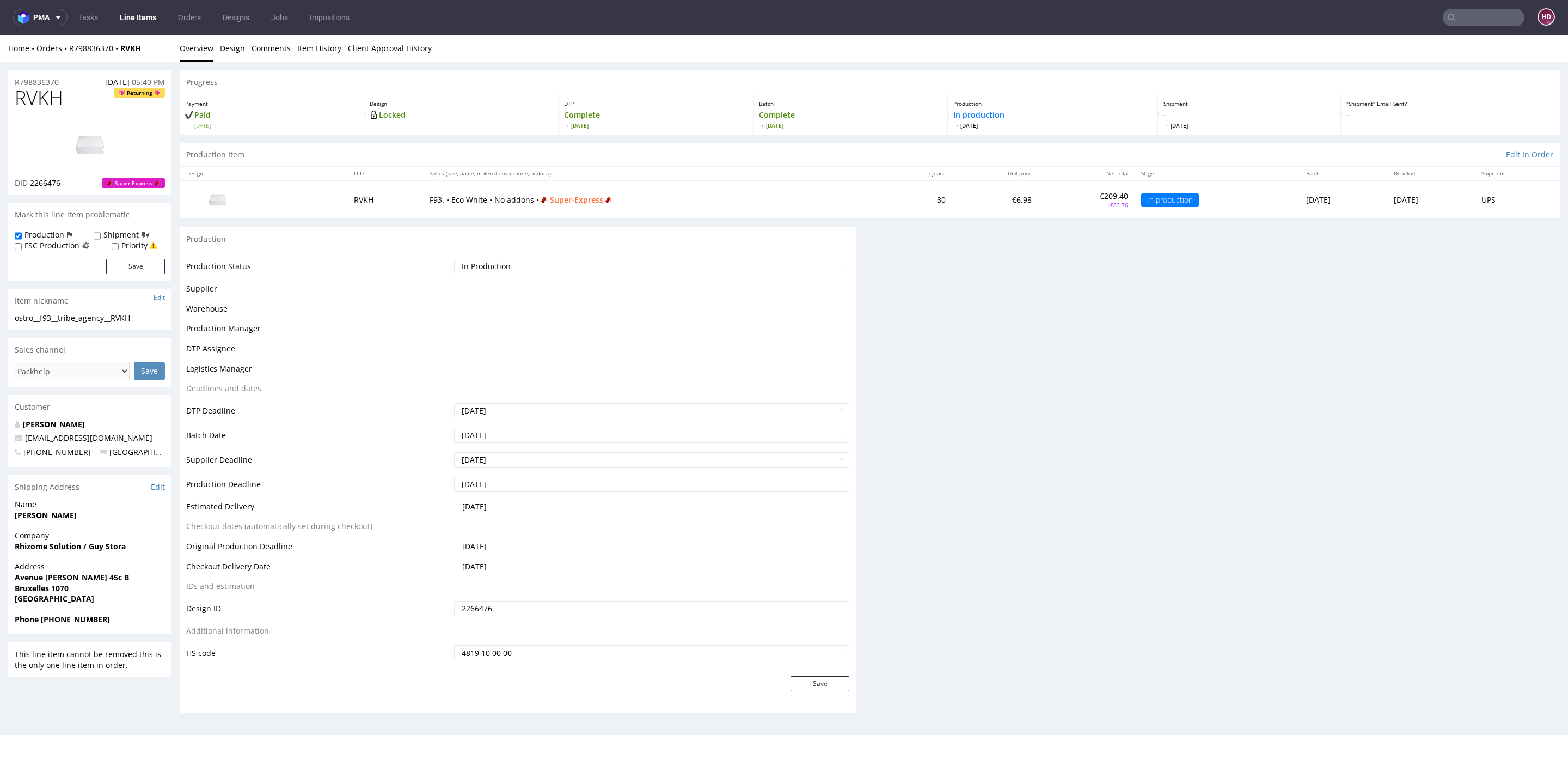
click at [1155, 647] on div "Progress Payment Paid Thu 25 Sep Design Locked DTP Complete Fri 26 Sep Batch Co…" at bounding box center [870, 396] width 1380 height 651
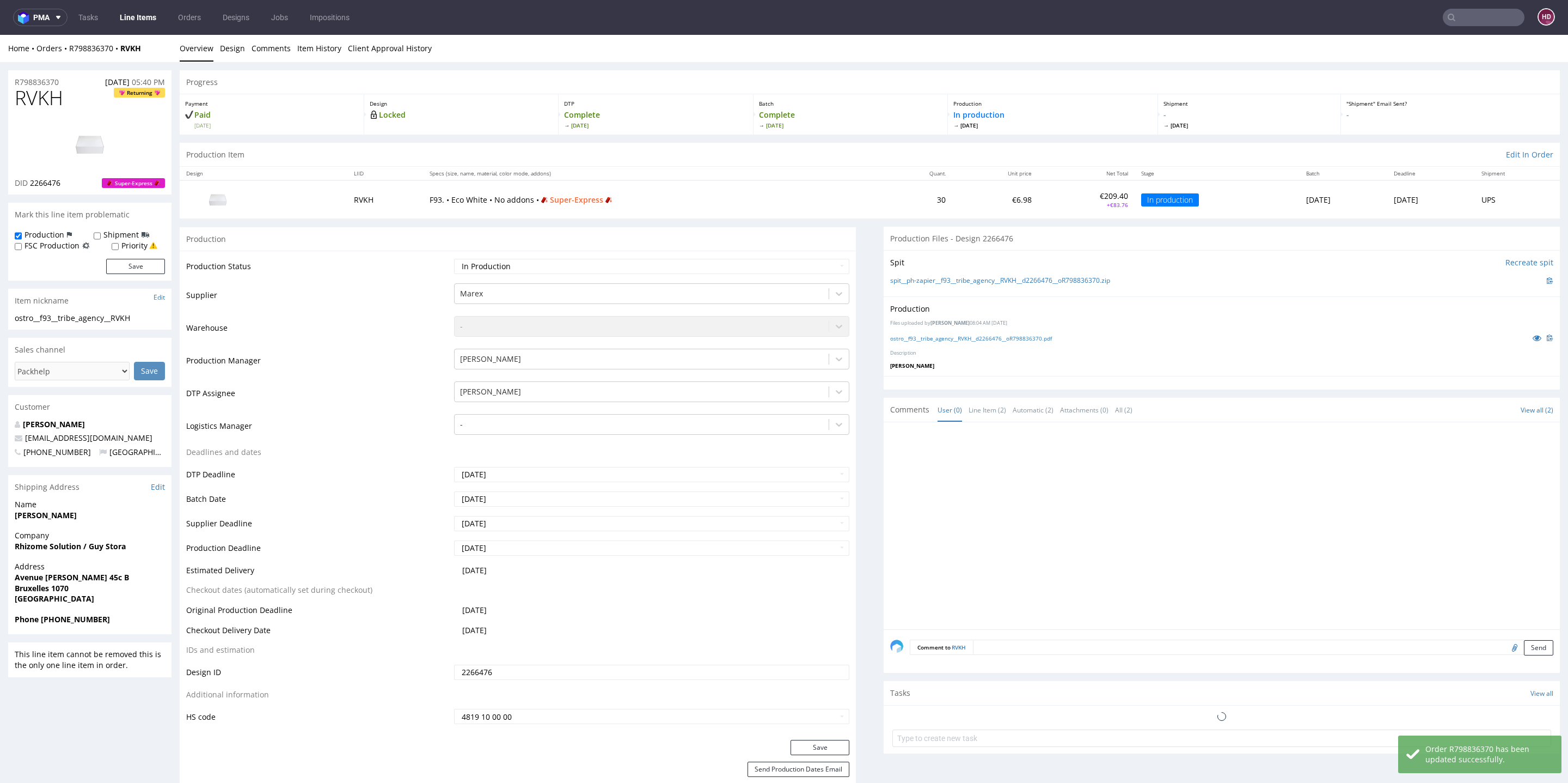
click at [1154, 649] on textarea at bounding box center [1263, 647] width 580 height 16
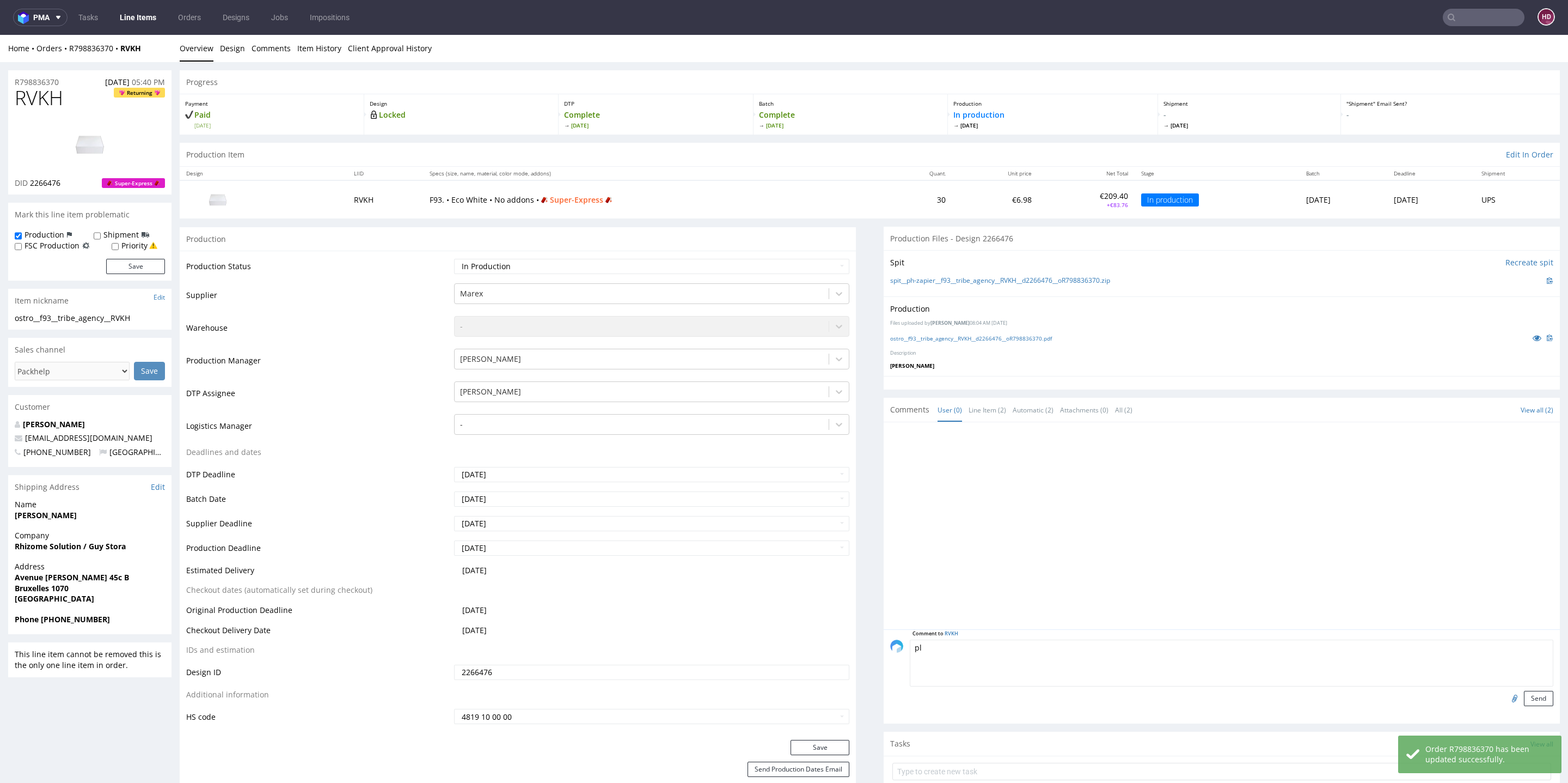
type textarea "p"
type textarea "info - this is plain"
click at [1525, 698] on button "Send" at bounding box center [1539, 698] width 30 height 16
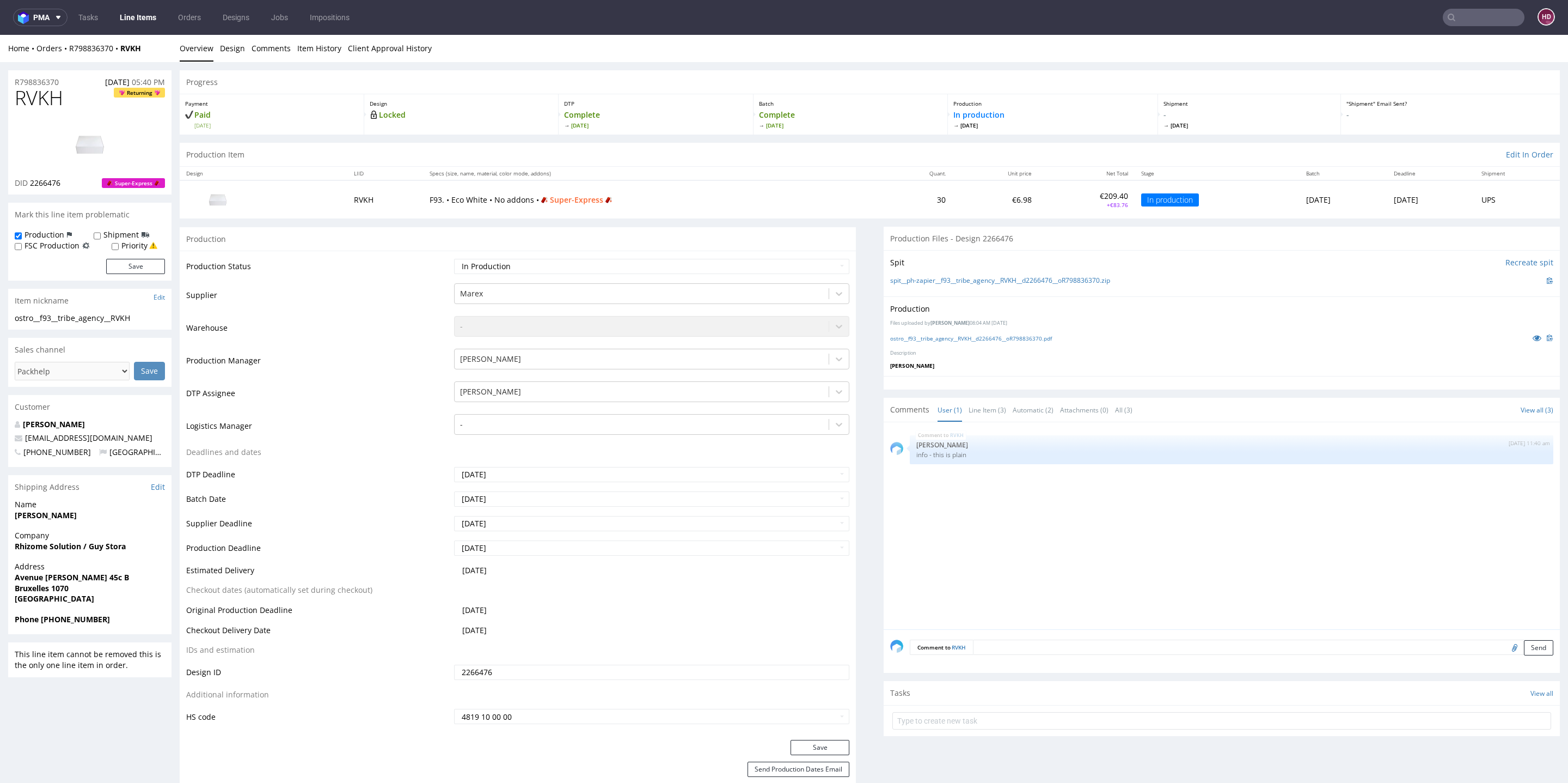
click at [146, 23] on link "Line Items" at bounding box center [138, 17] width 49 height 17
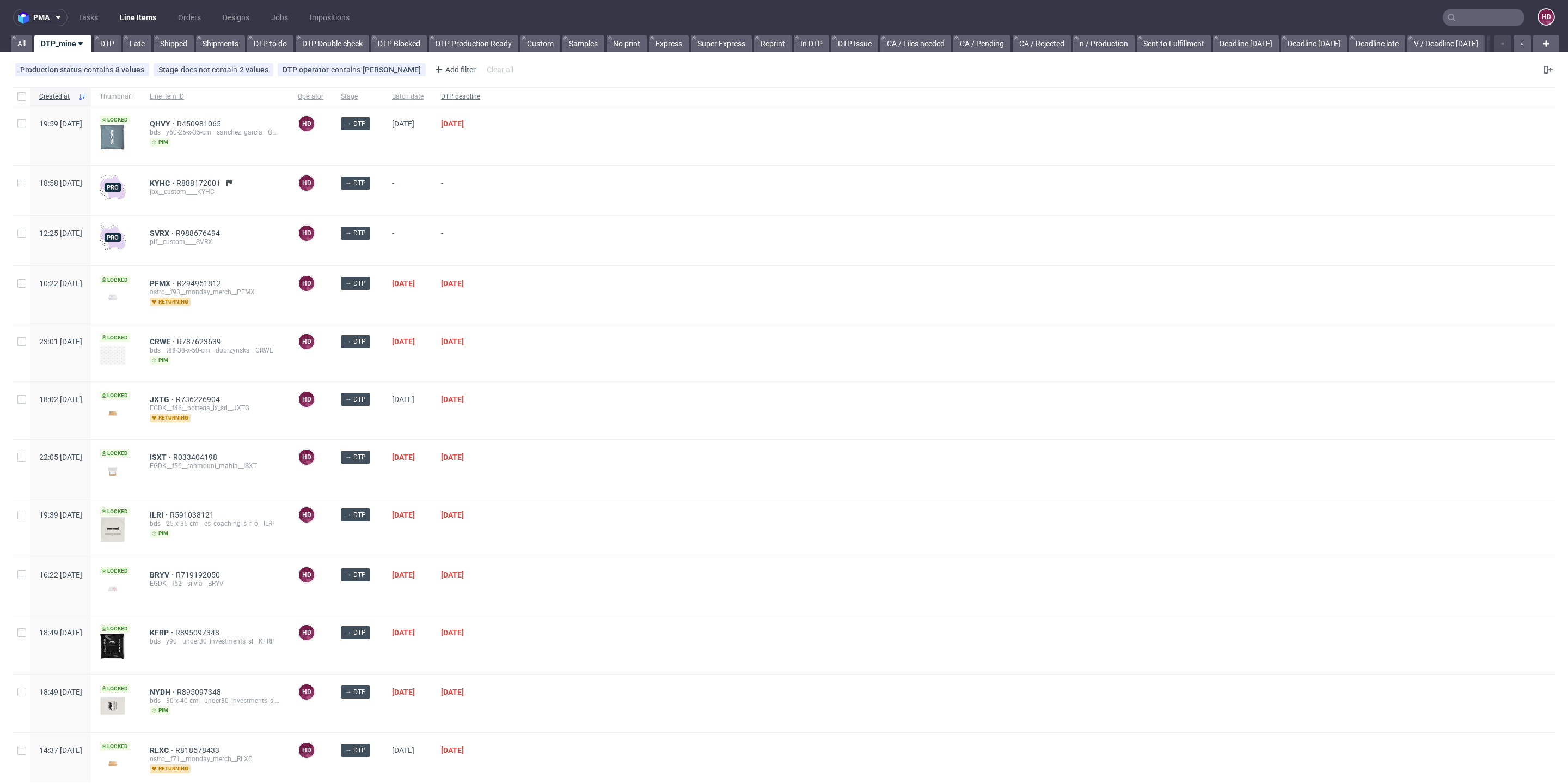
click at [482, 91] on div "DTP deadline" at bounding box center [460, 96] width 57 height 19
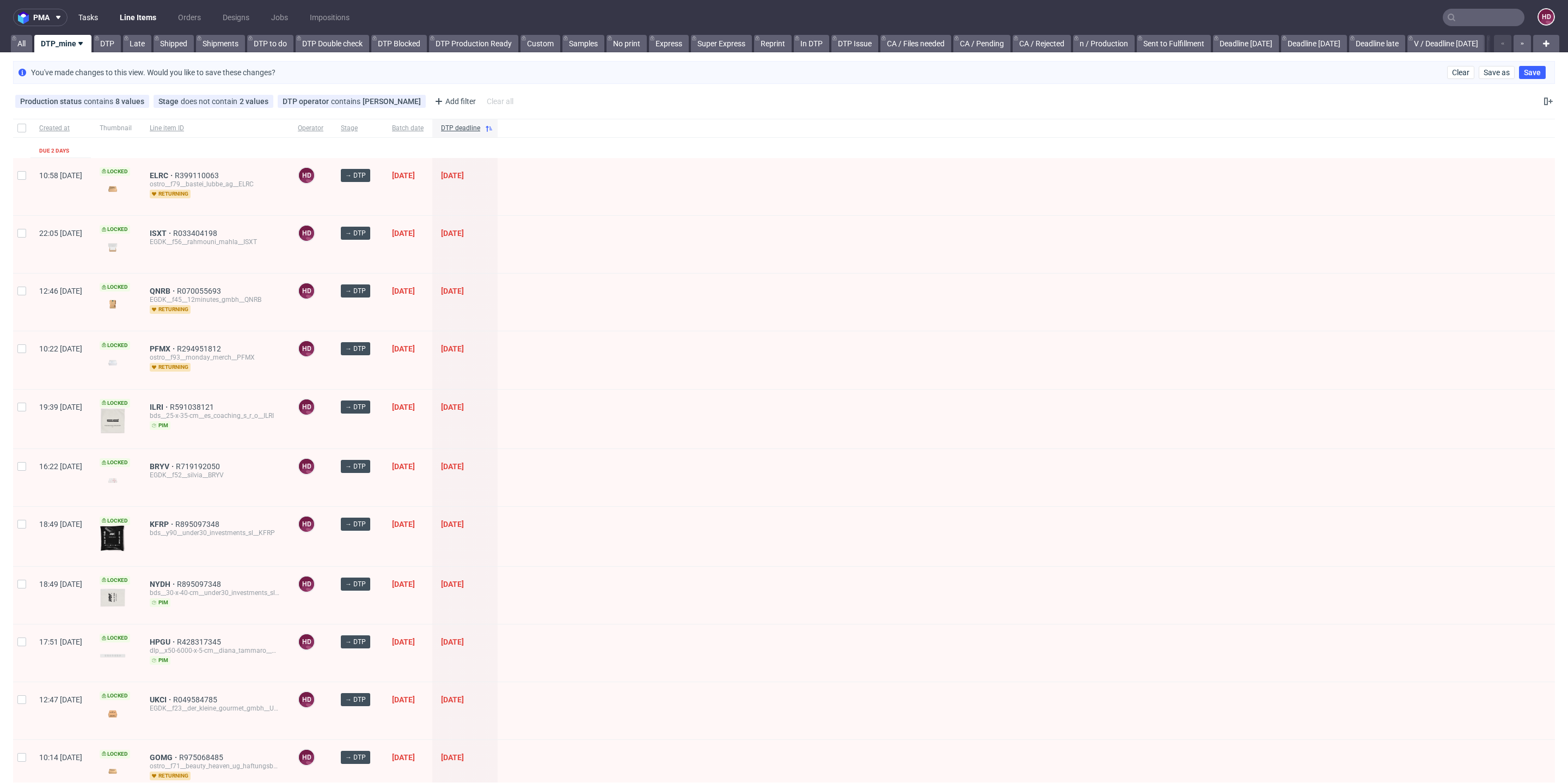
click at [89, 21] on link "Tasks" at bounding box center [89, 17] width 33 height 17
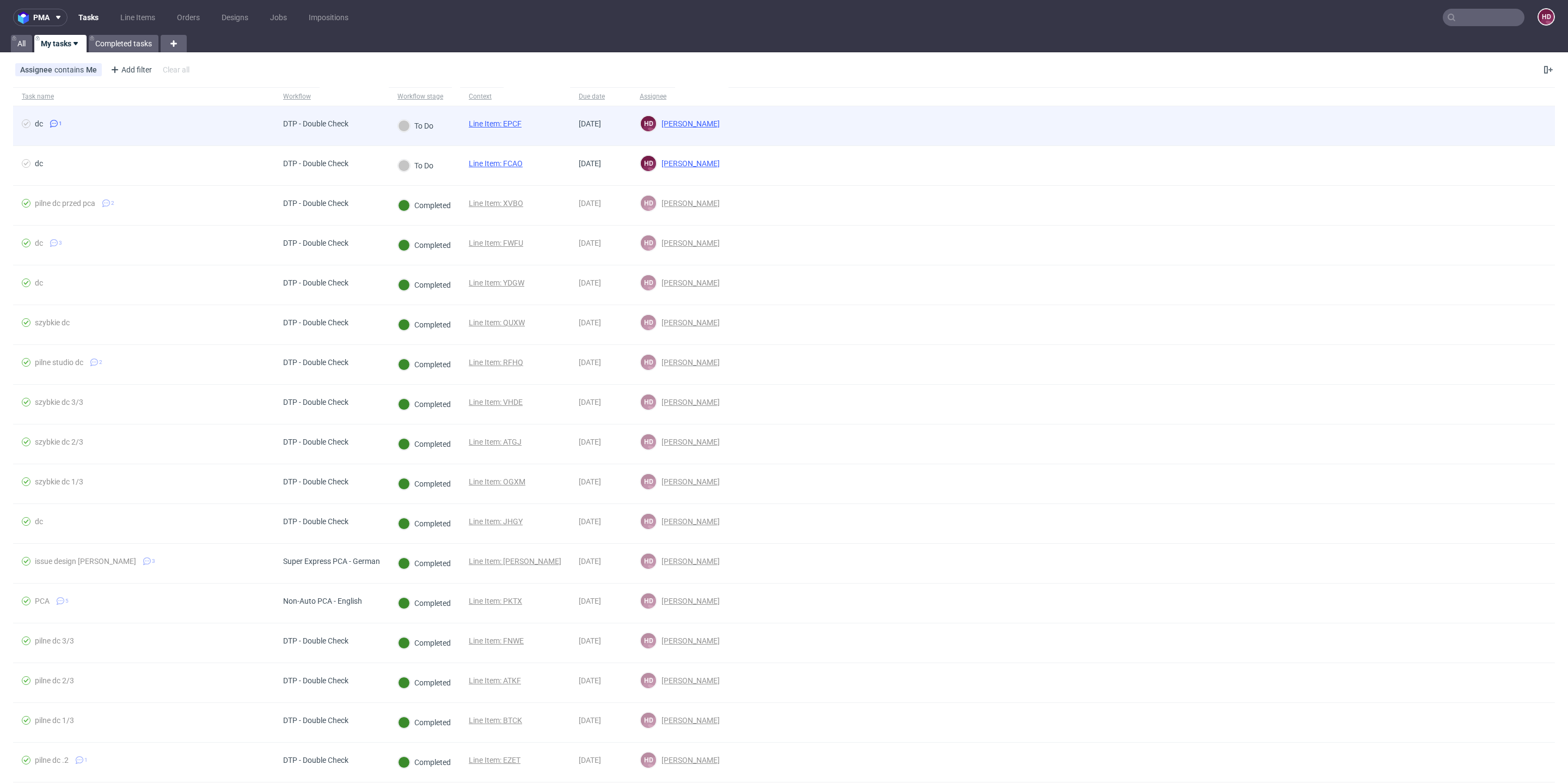
click at [505, 117] on div "Line Item: EPCF" at bounding box center [496, 126] width 71 height 39
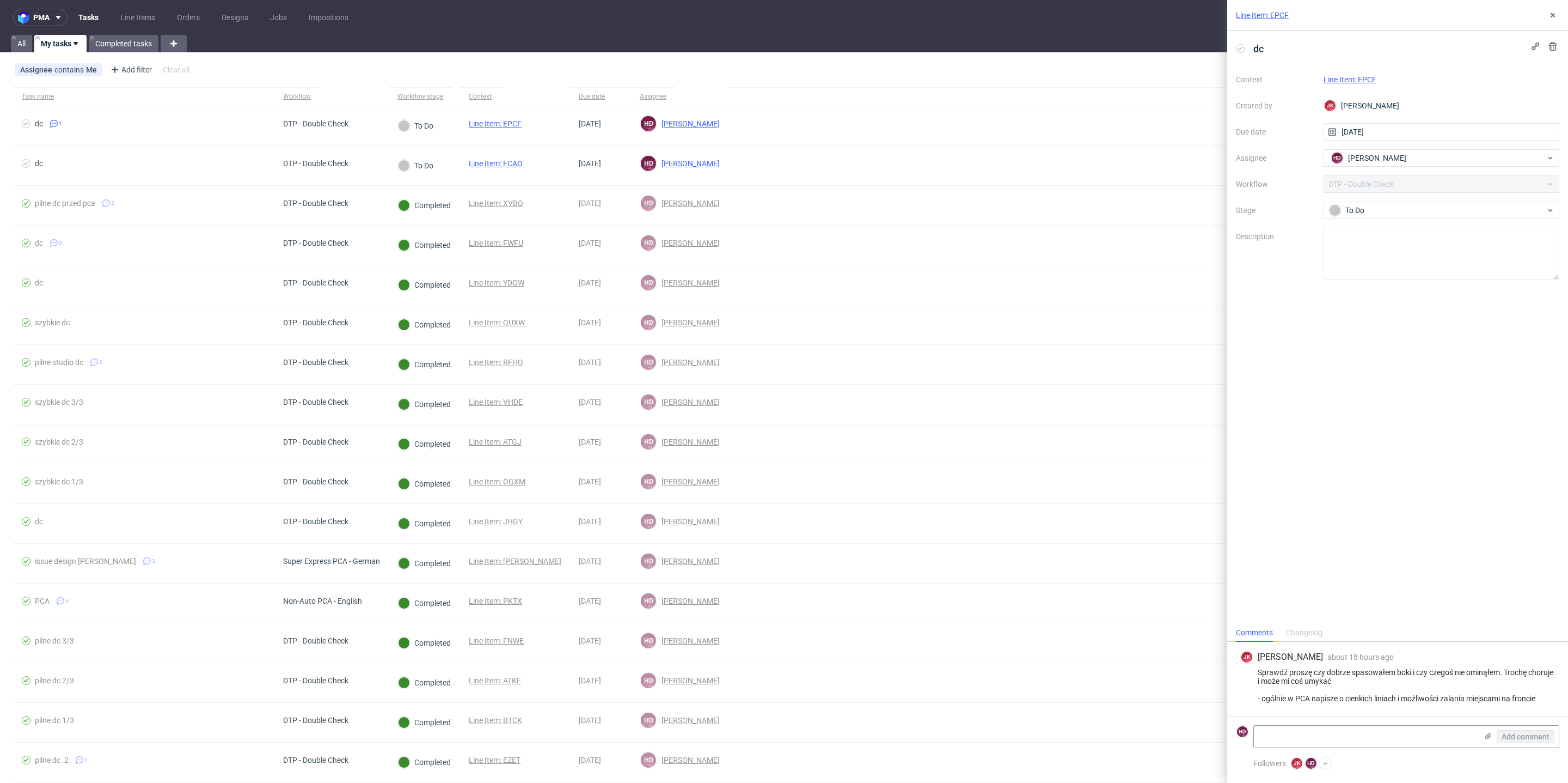
click at [1364, 78] on link "Line Item: EPCF" at bounding box center [1350, 80] width 53 height 9
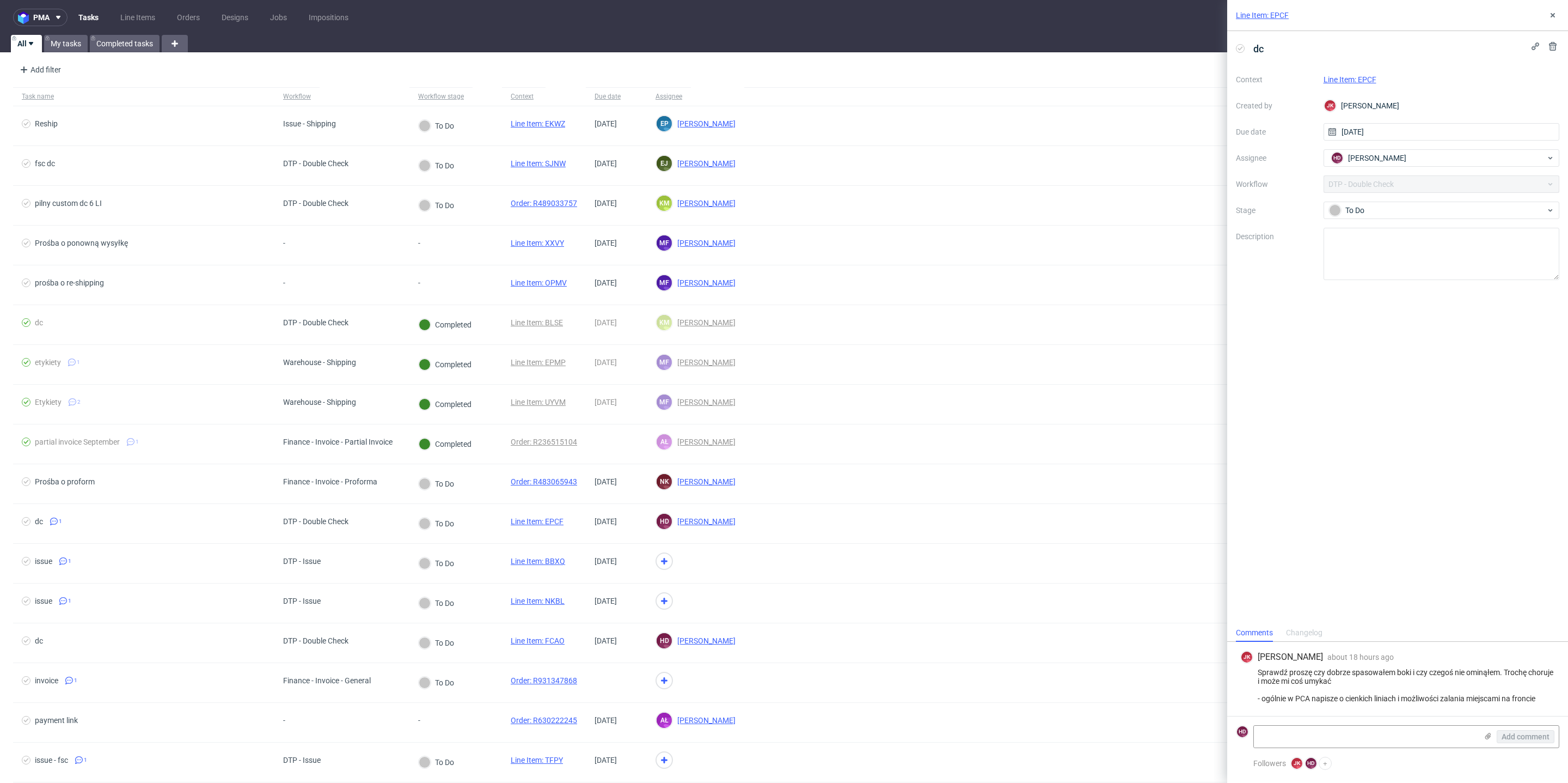
click at [1350, 77] on link "Line Item: EPCF" at bounding box center [1350, 80] width 53 height 9
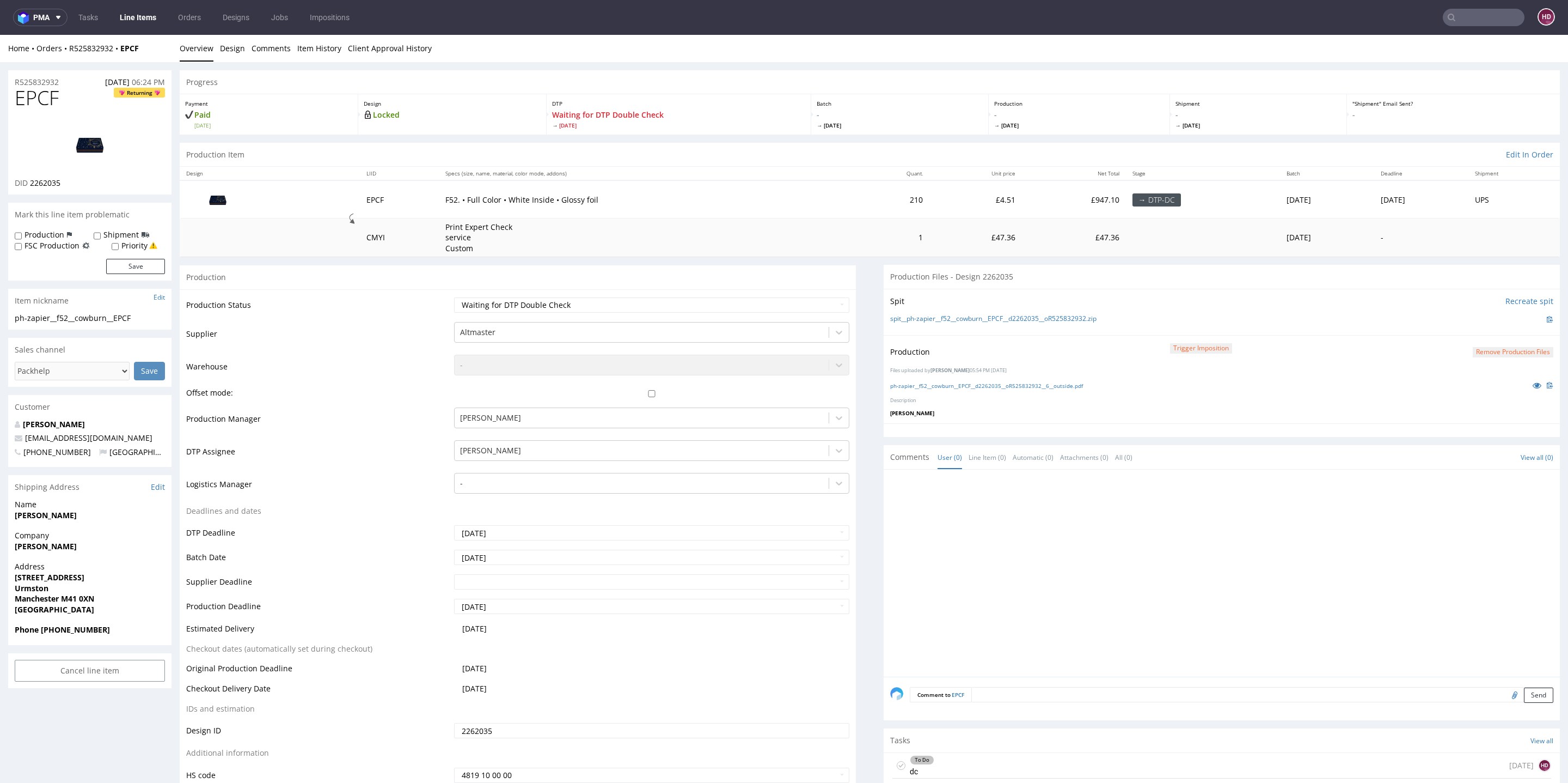
click at [131, 17] on link "Line Items" at bounding box center [138, 17] width 49 height 17
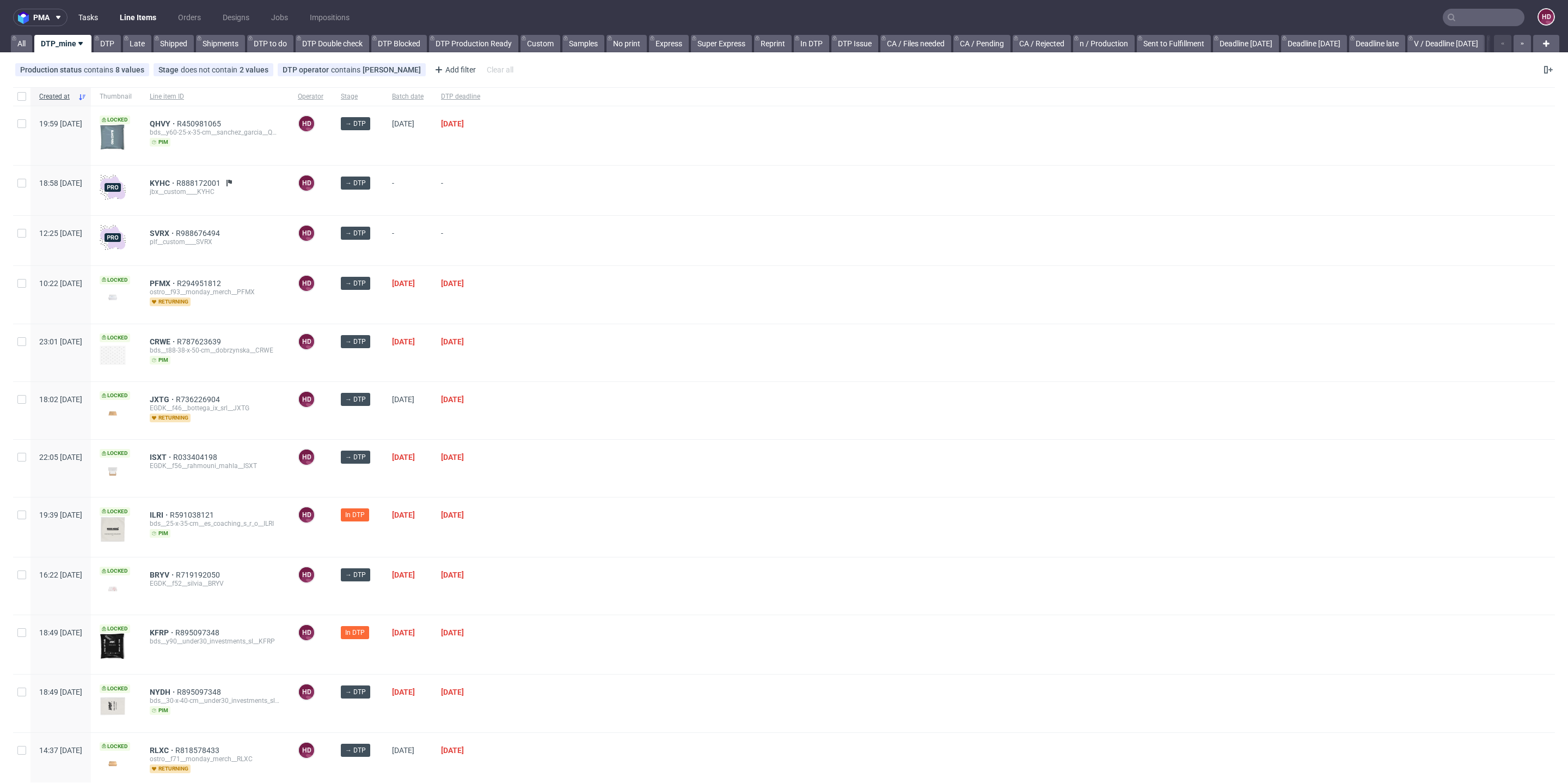
click at [89, 14] on link "Tasks" at bounding box center [89, 17] width 33 height 17
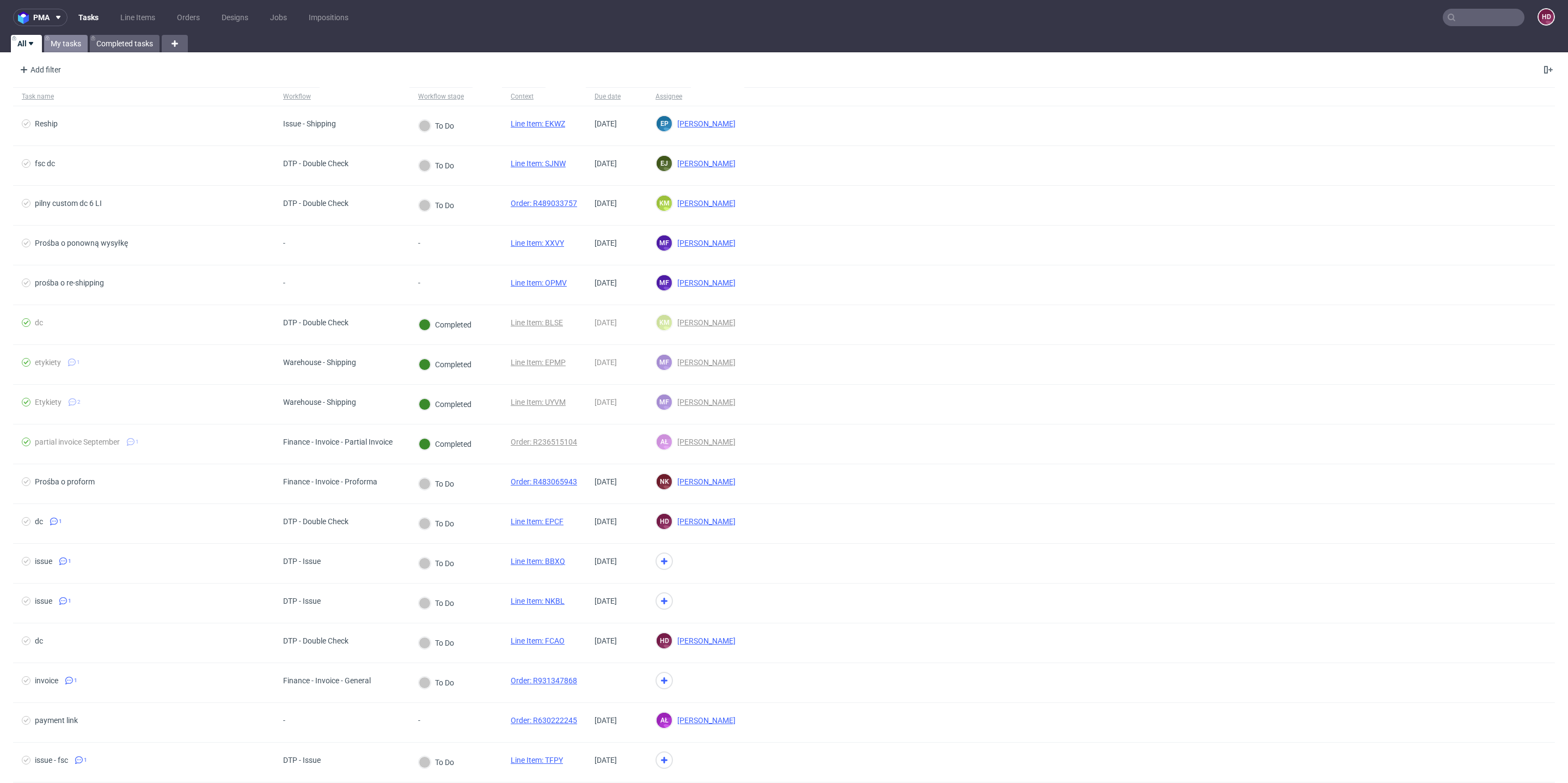
click at [73, 47] on link "My tasks" at bounding box center [66, 43] width 43 height 17
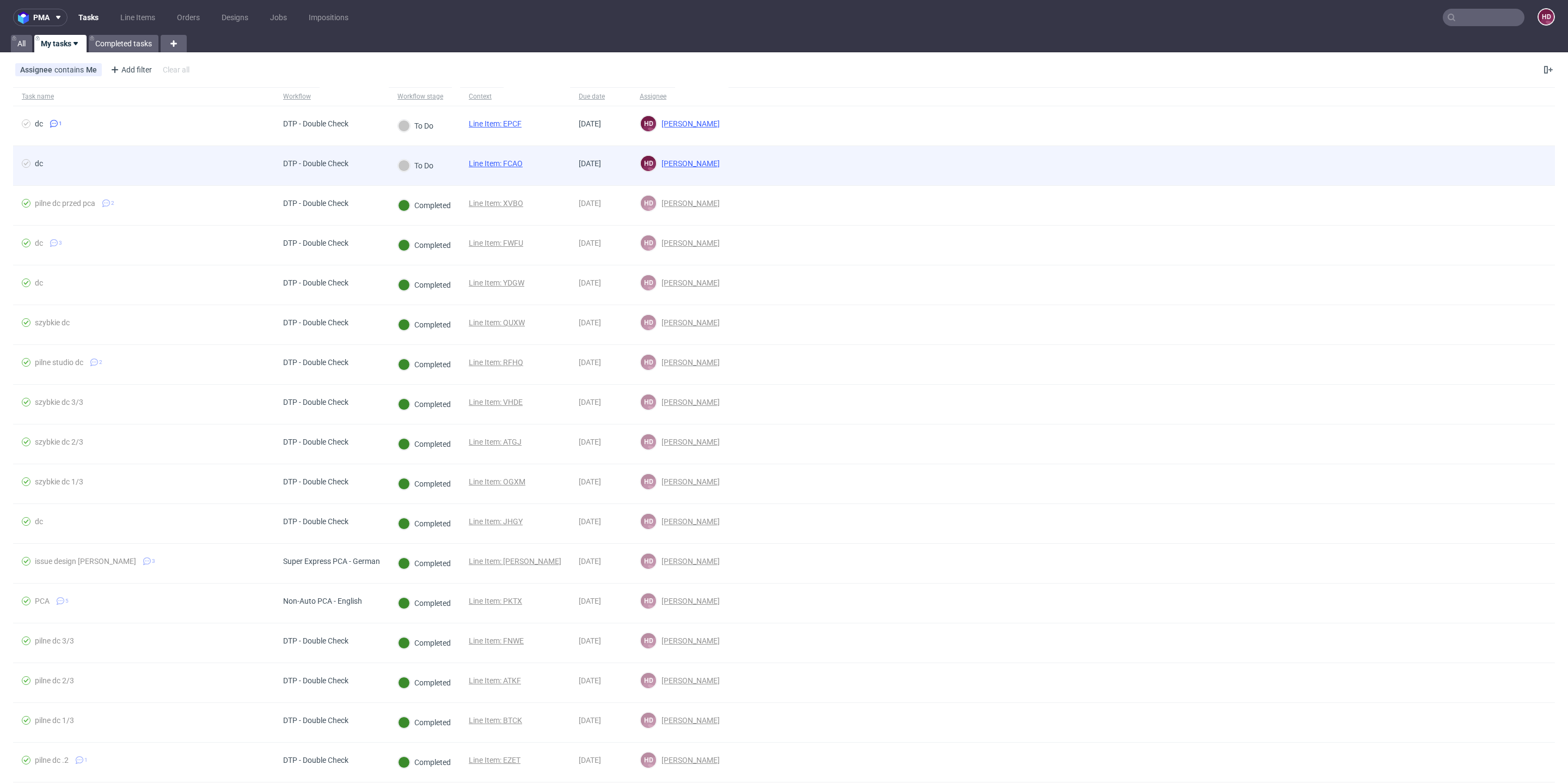
click at [79, 152] on div "dc" at bounding box center [144, 166] width 262 height 39
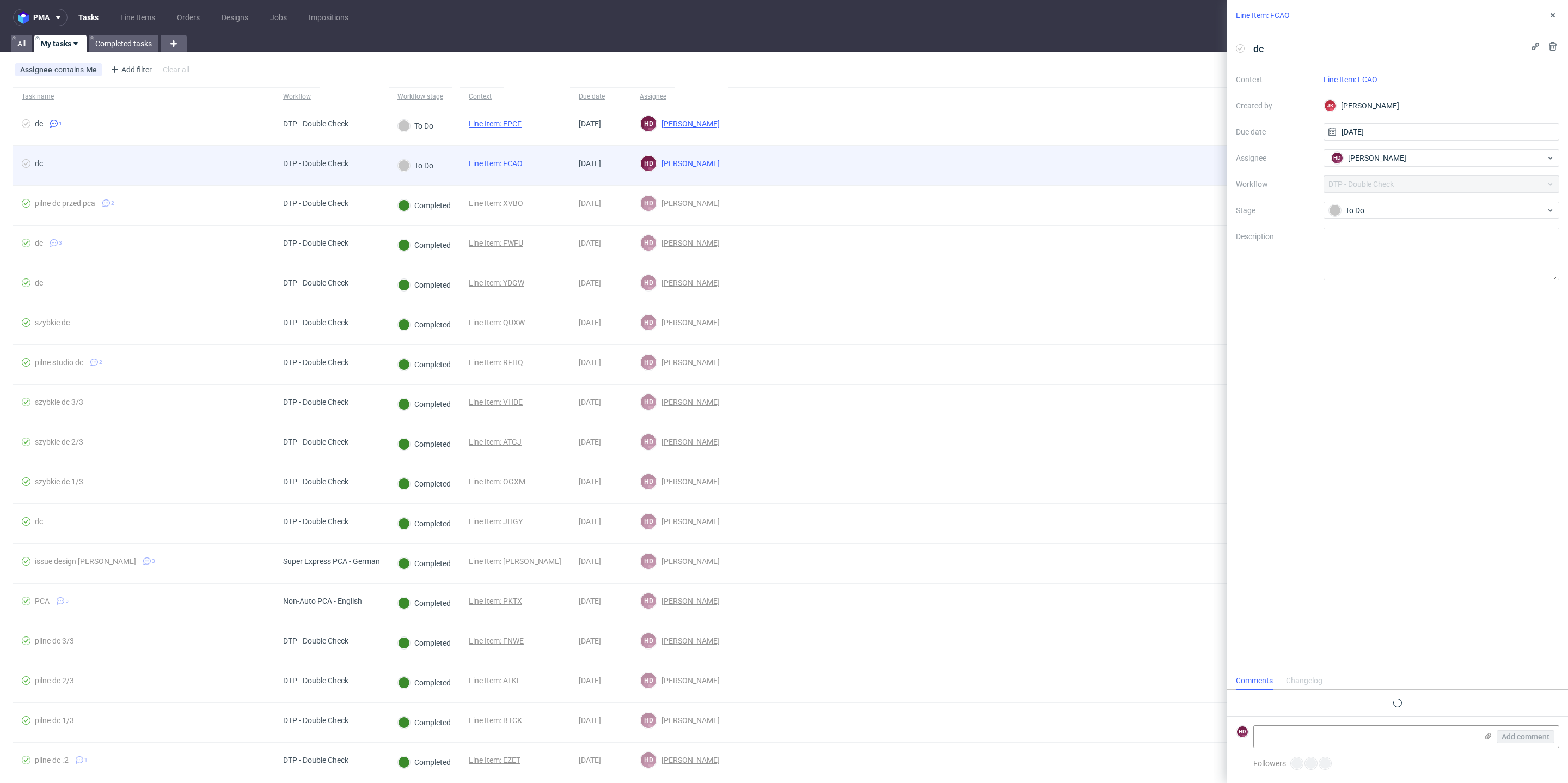
scroll to position [8, 0]
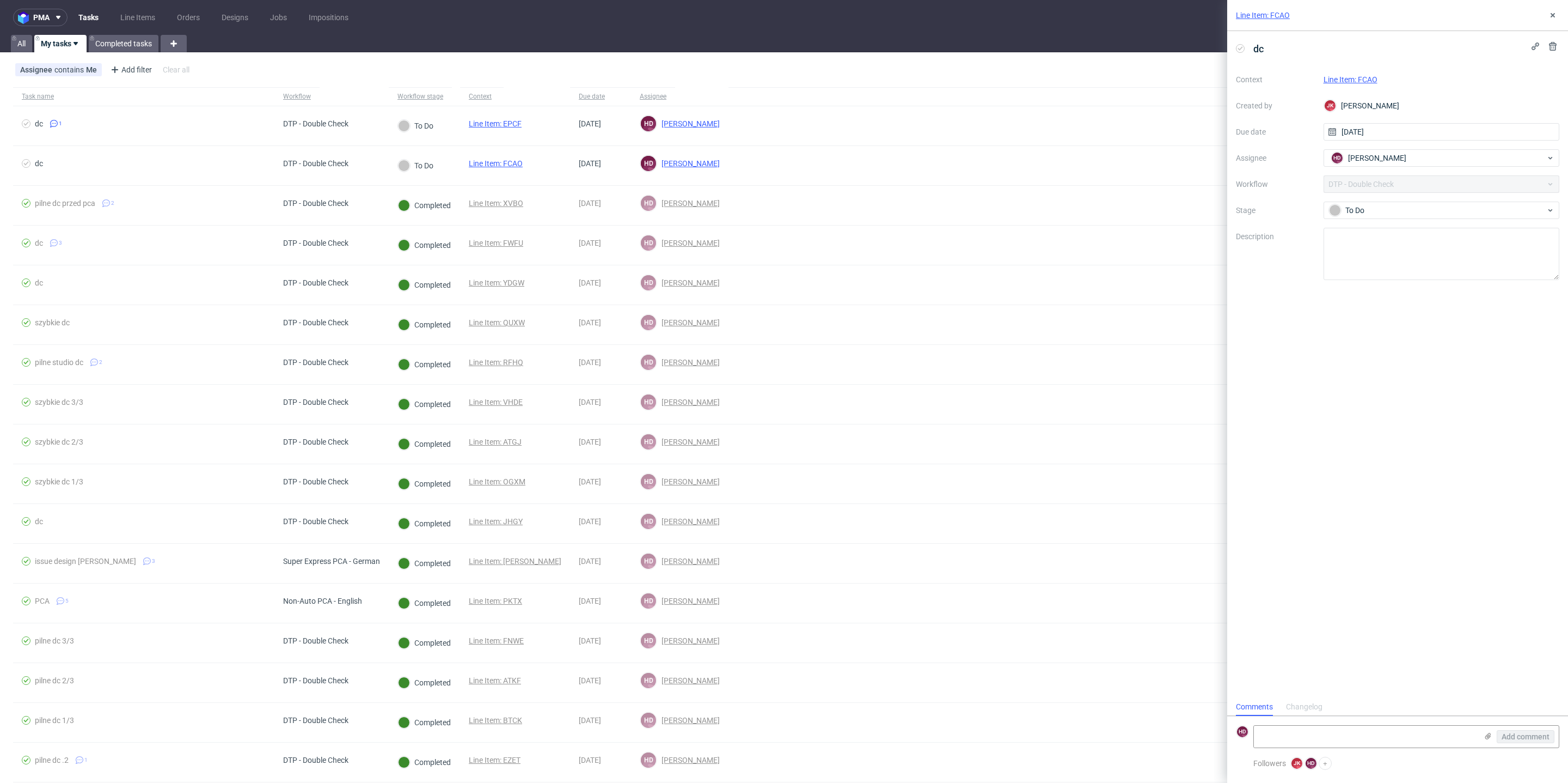
click at [1335, 76] on link "Line Item: FCAO" at bounding box center [1351, 80] width 54 height 9
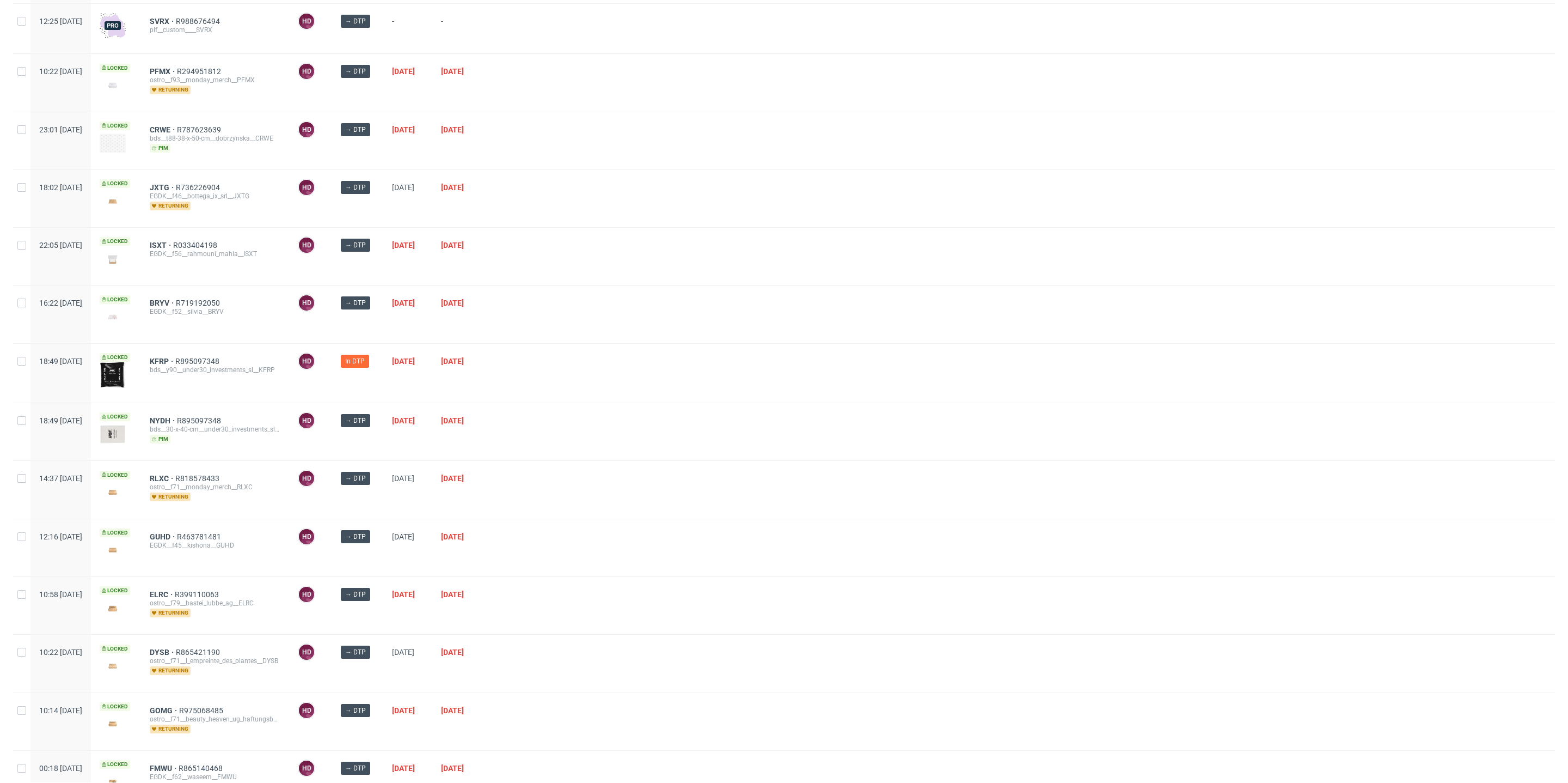
scroll to position [437, 0]
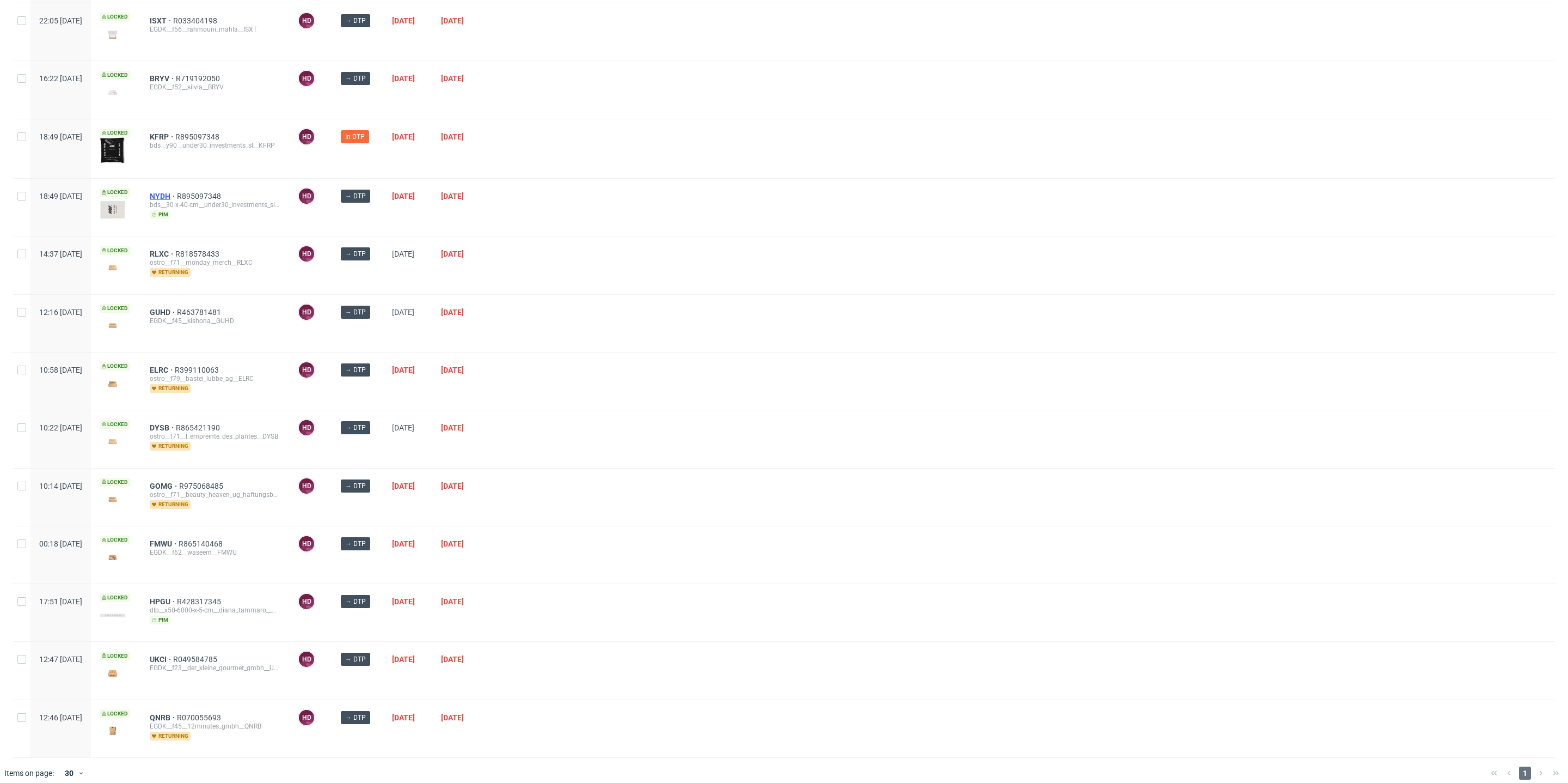
click at [177, 192] on span "NYDH" at bounding box center [163, 196] width 27 height 9
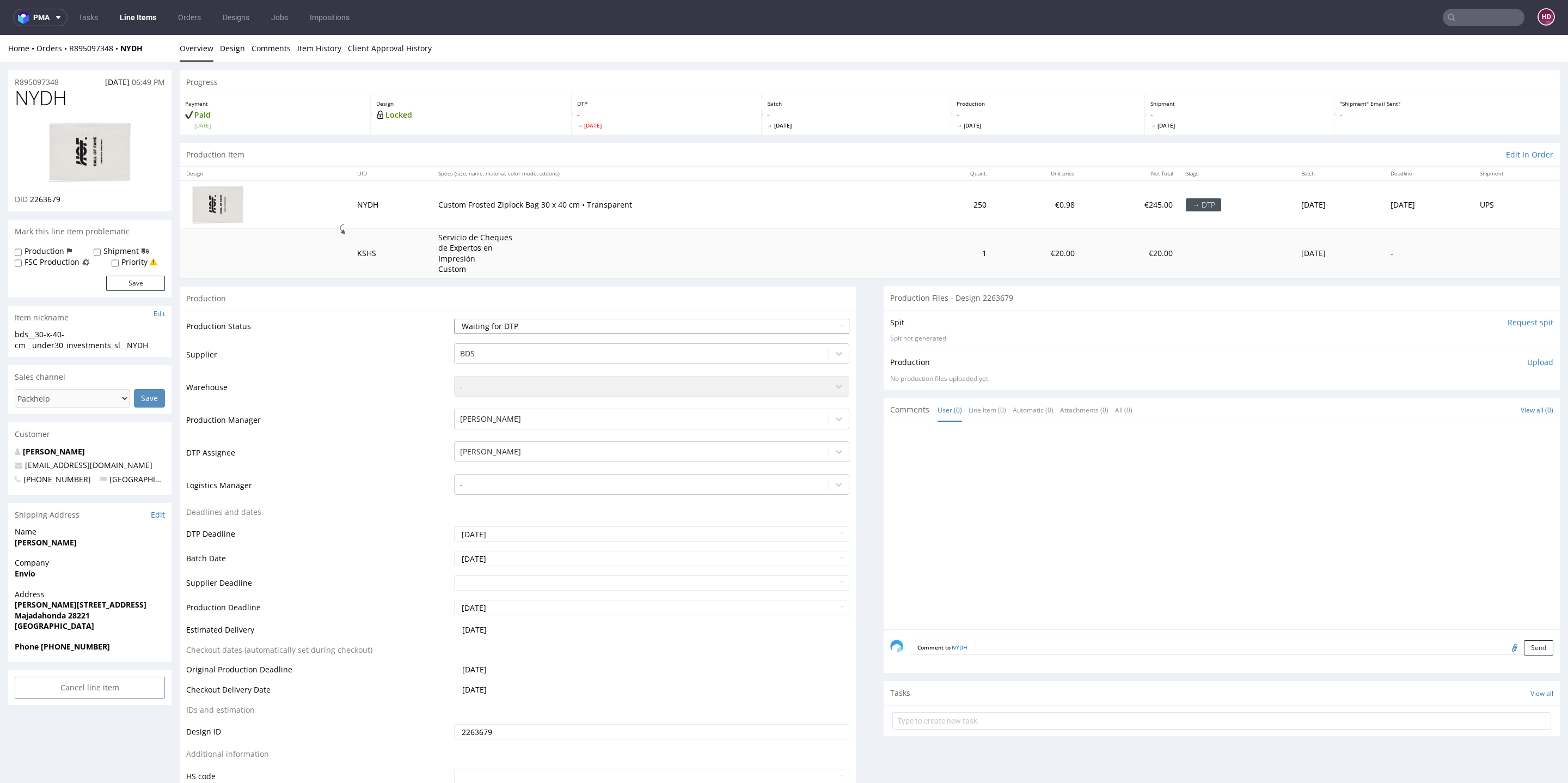
click at [593, 331] on select "Waiting for Artwork Waiting for Diecut Waiting for Mockup Waiting for DTP Waiti…" at bounding box center [651, 326] width 395 height 16
select select "dtp_in_process"
click at [454, 318] on select "Waiting for Artwork Waiting for Diecut Waiting for Mockup Waiting for DTP Waiti…" at bounding box center [651, 326] width 395 height 16
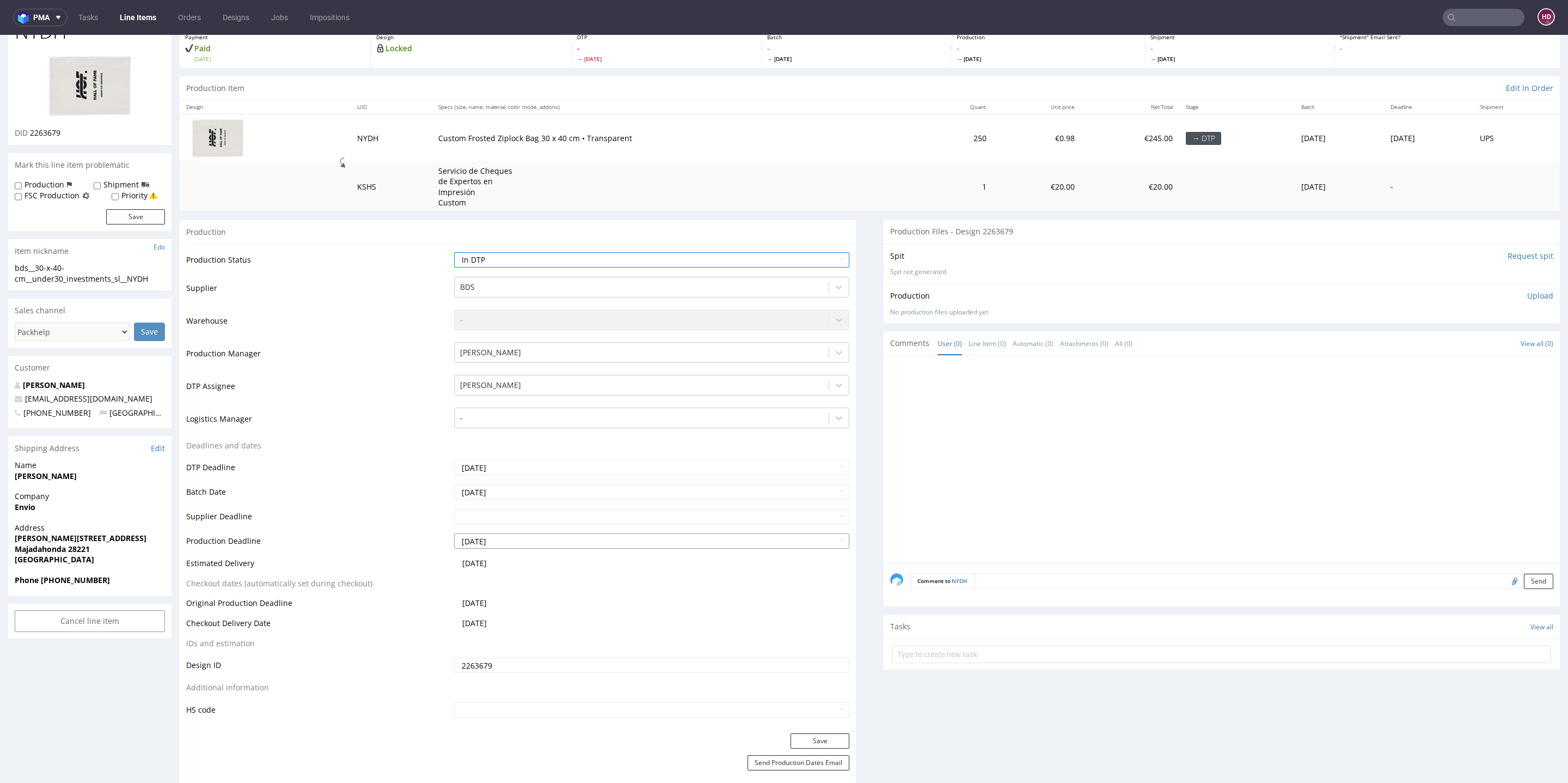
scroll to position [213, 0]
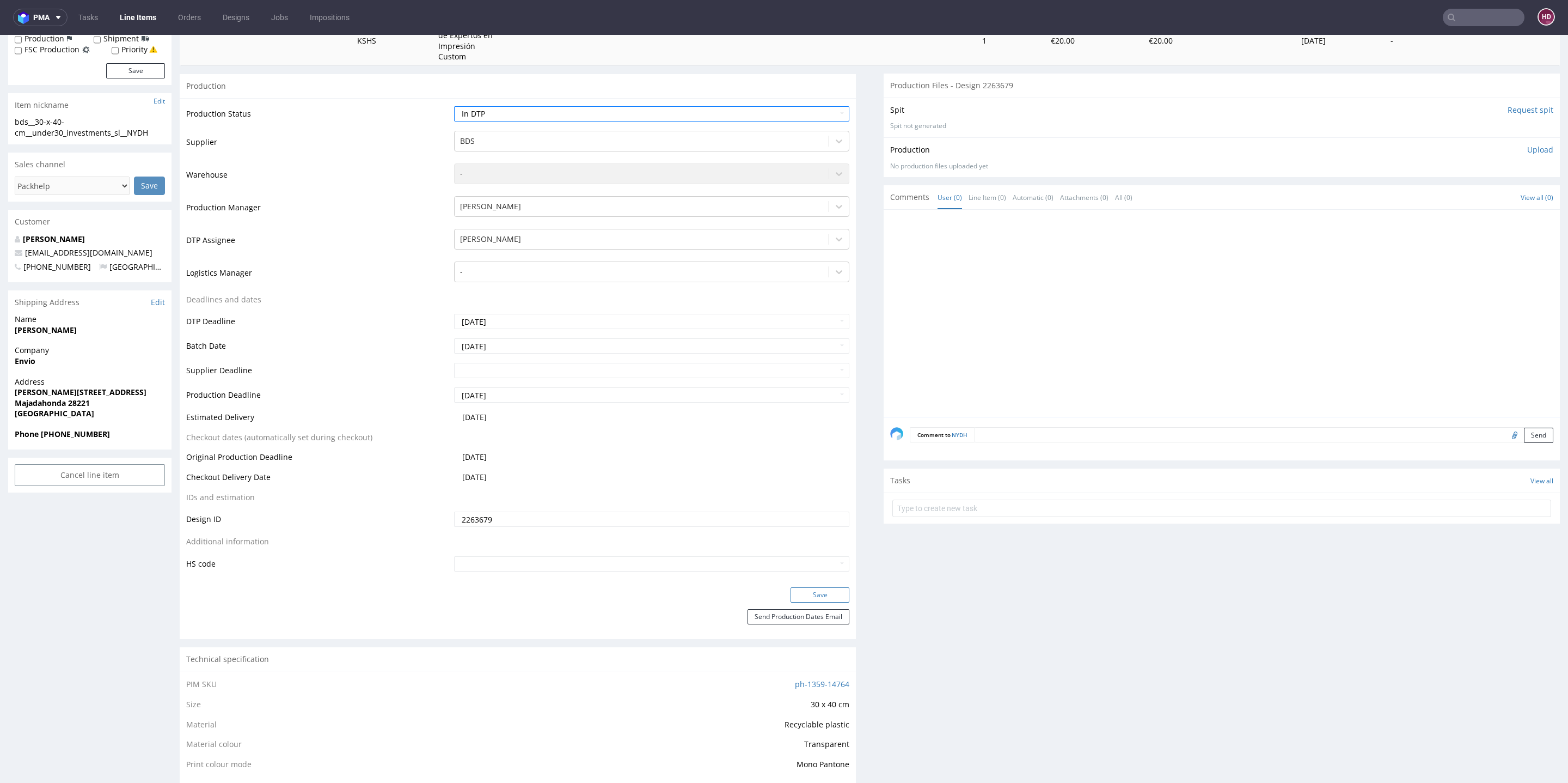
click at [791, 593] on button "Save" at bounding box center [821, 594] width 59 height 16
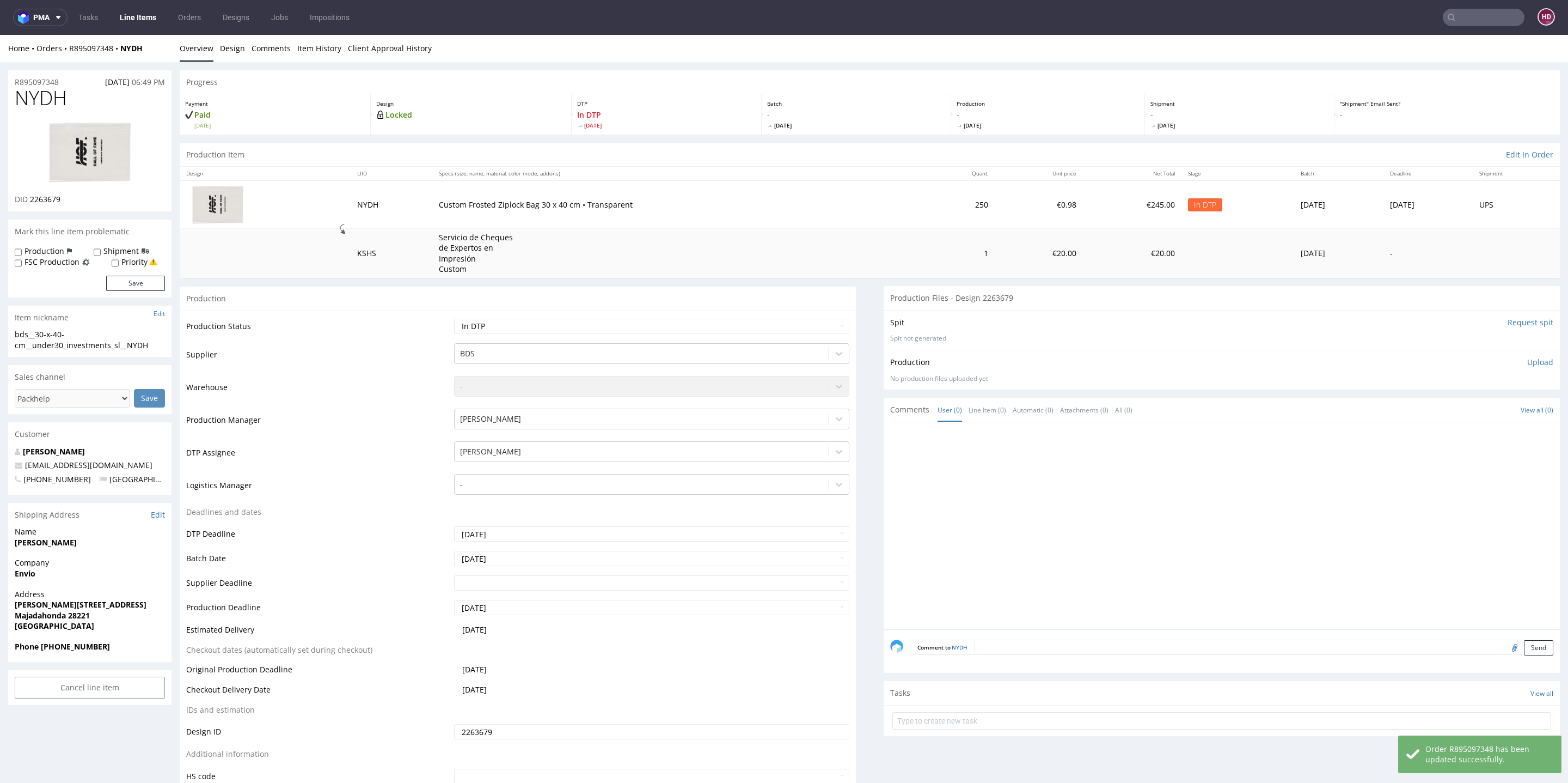
click at [122, 161] on img at bounding box center [89, 153] width 87 height 66
click at [116, 144] on img at bounding box center [89, 153] width 87 height 66
click at [229, 47] on link "Design" at bounding box center [232, 48] width 25 height 27
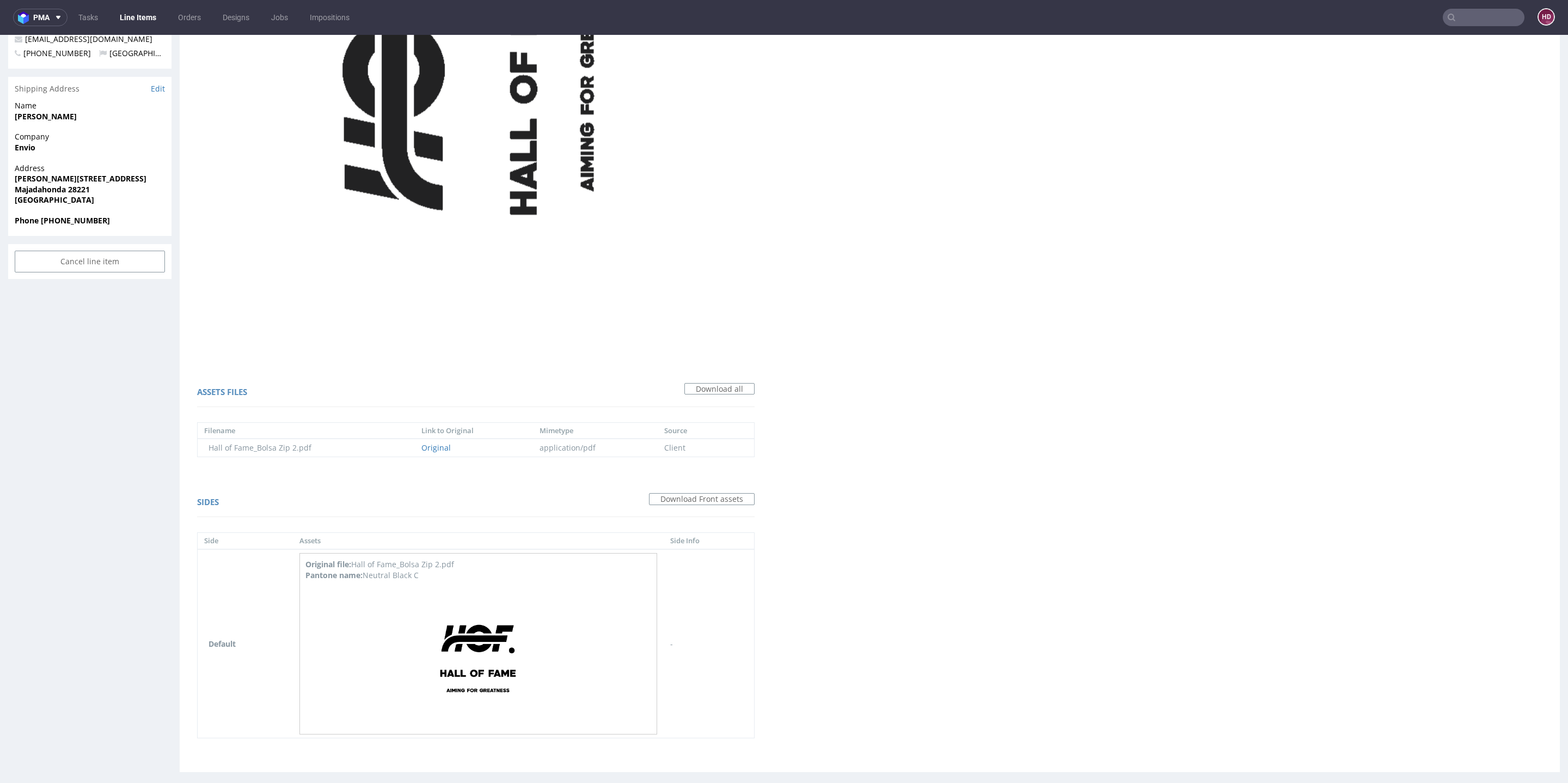
scroll to position [446, 0]
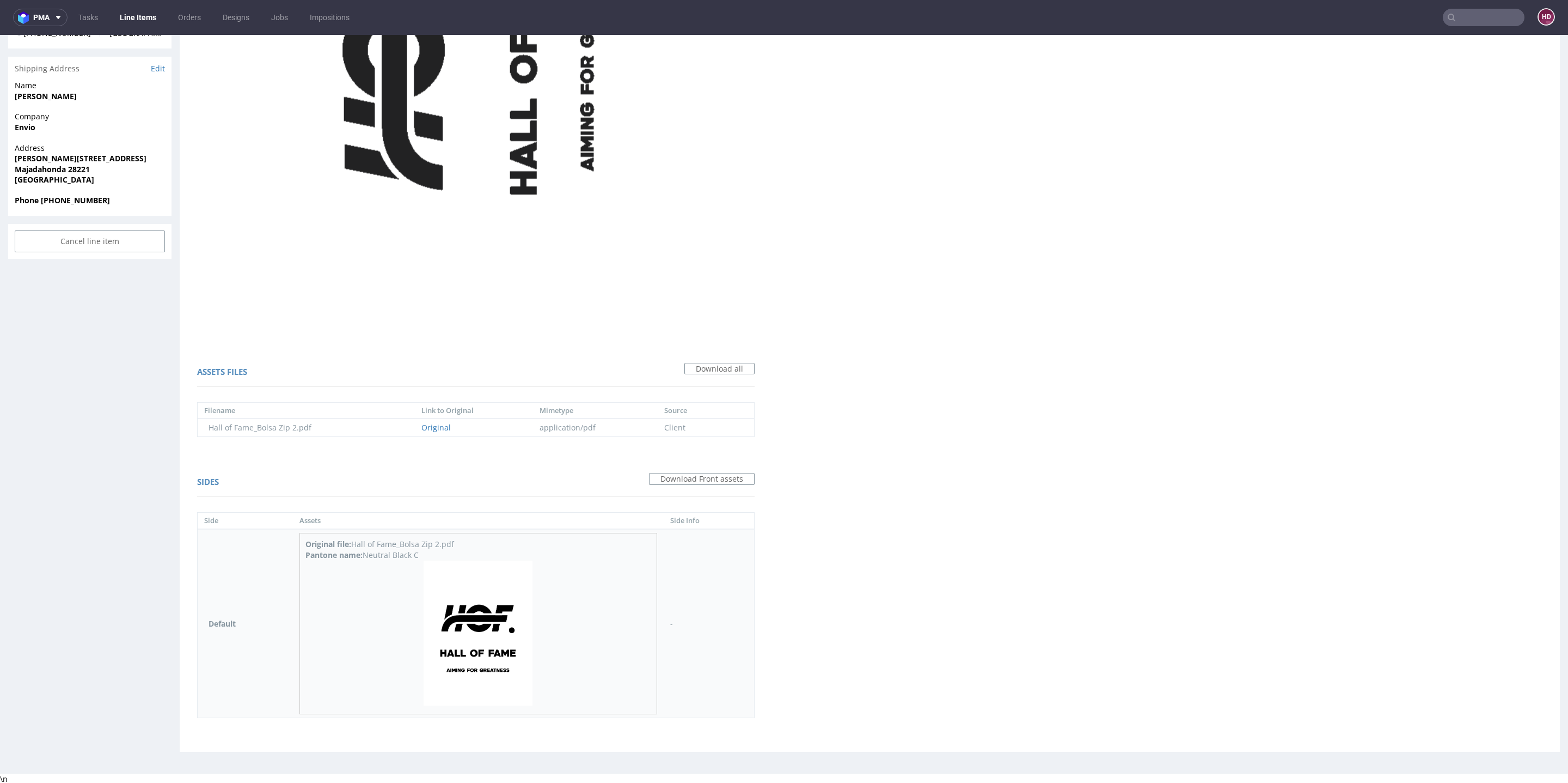
click at [492, 668] on img at bounding box center [478, 633] width 109 height 145
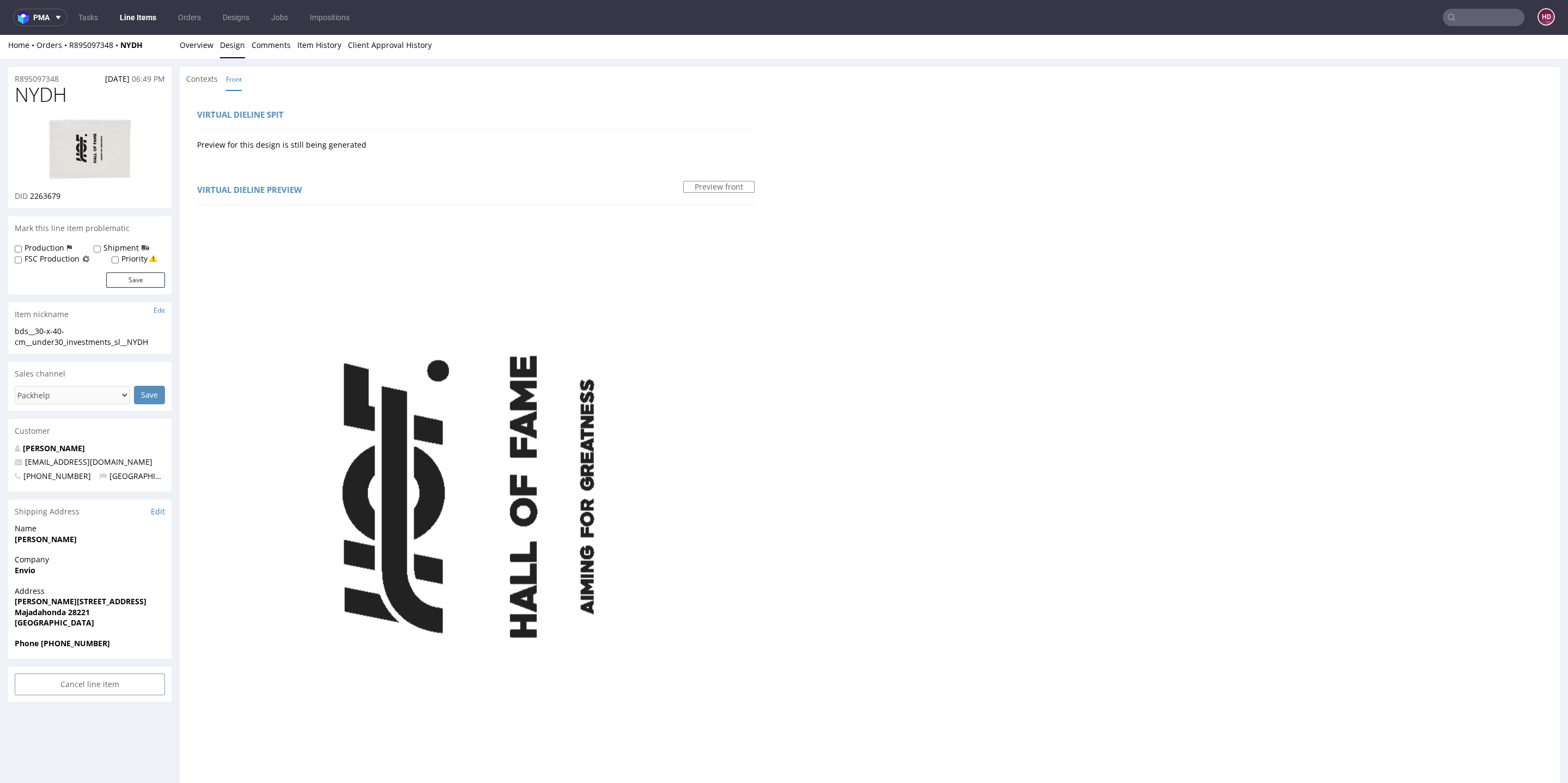
scroll to position [0, 0]
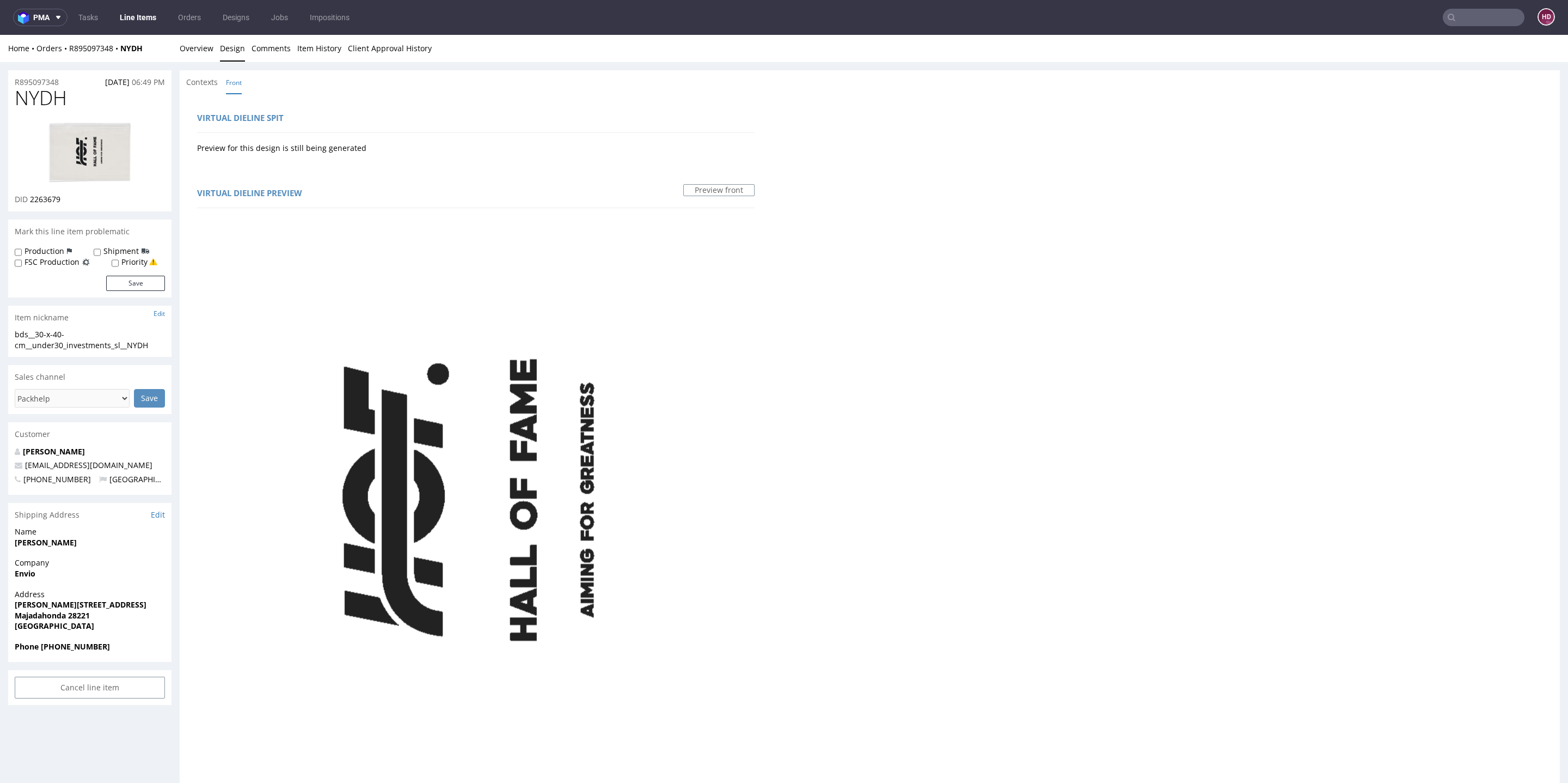
click at [54, 147] on img at bounding box center [89, 153] width 87 height 66
click at [184, 45] on link "Overview" at bounding box center [196, 48] width 34 height 27
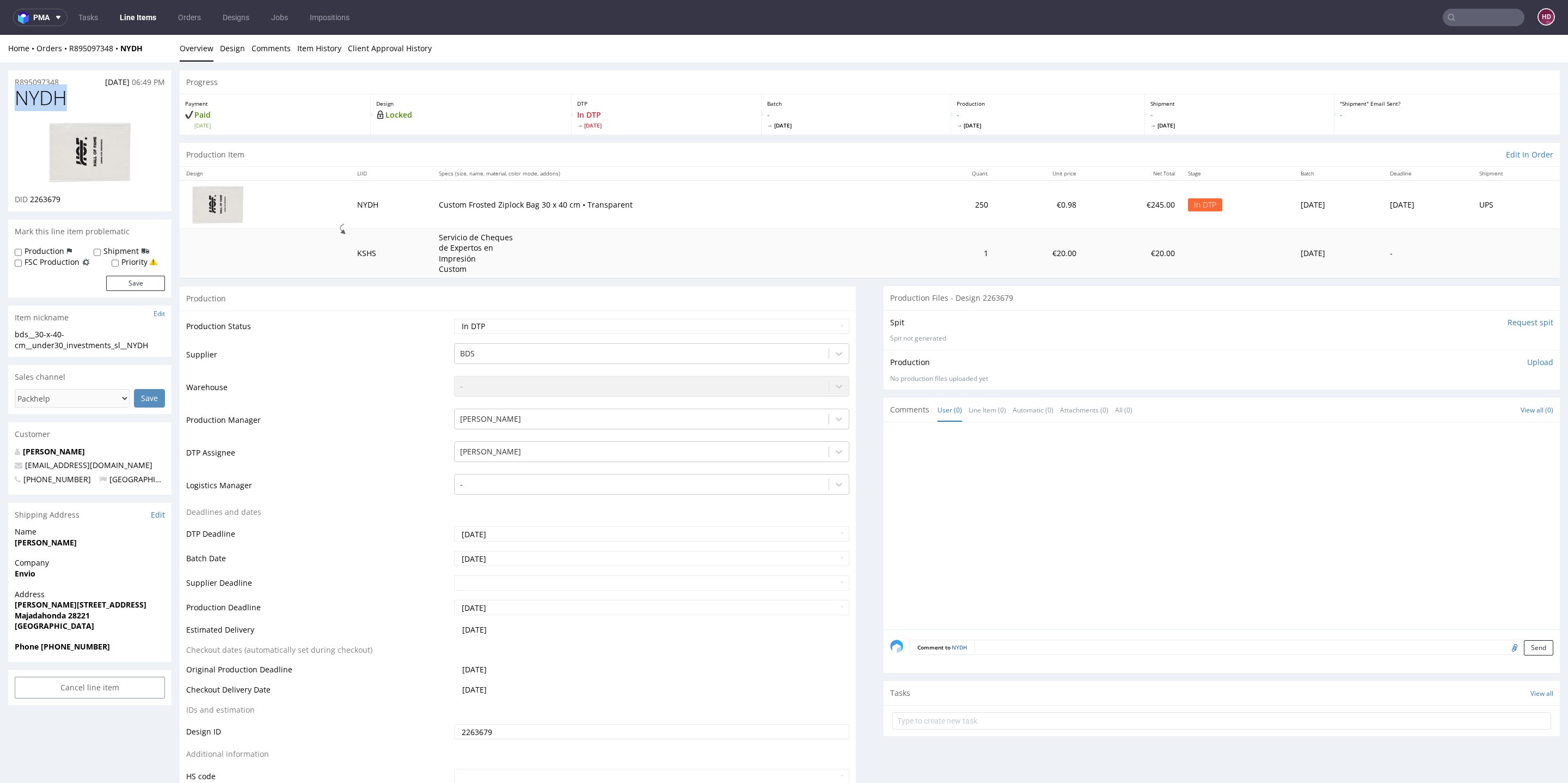
drag, startPoint x: 0, startPoint y: 87, endPoint x: 3, endPoint y: 99, distance: 12.4
copy span "NYDH"
drag, startPoint x: 67, startPoint y: 199, endPoint x: 30, endPoint y: 198, distance: 37.0
click at [30, 198] on div "DID 2263679" at bounding box center [89, 199] width 150 height 11
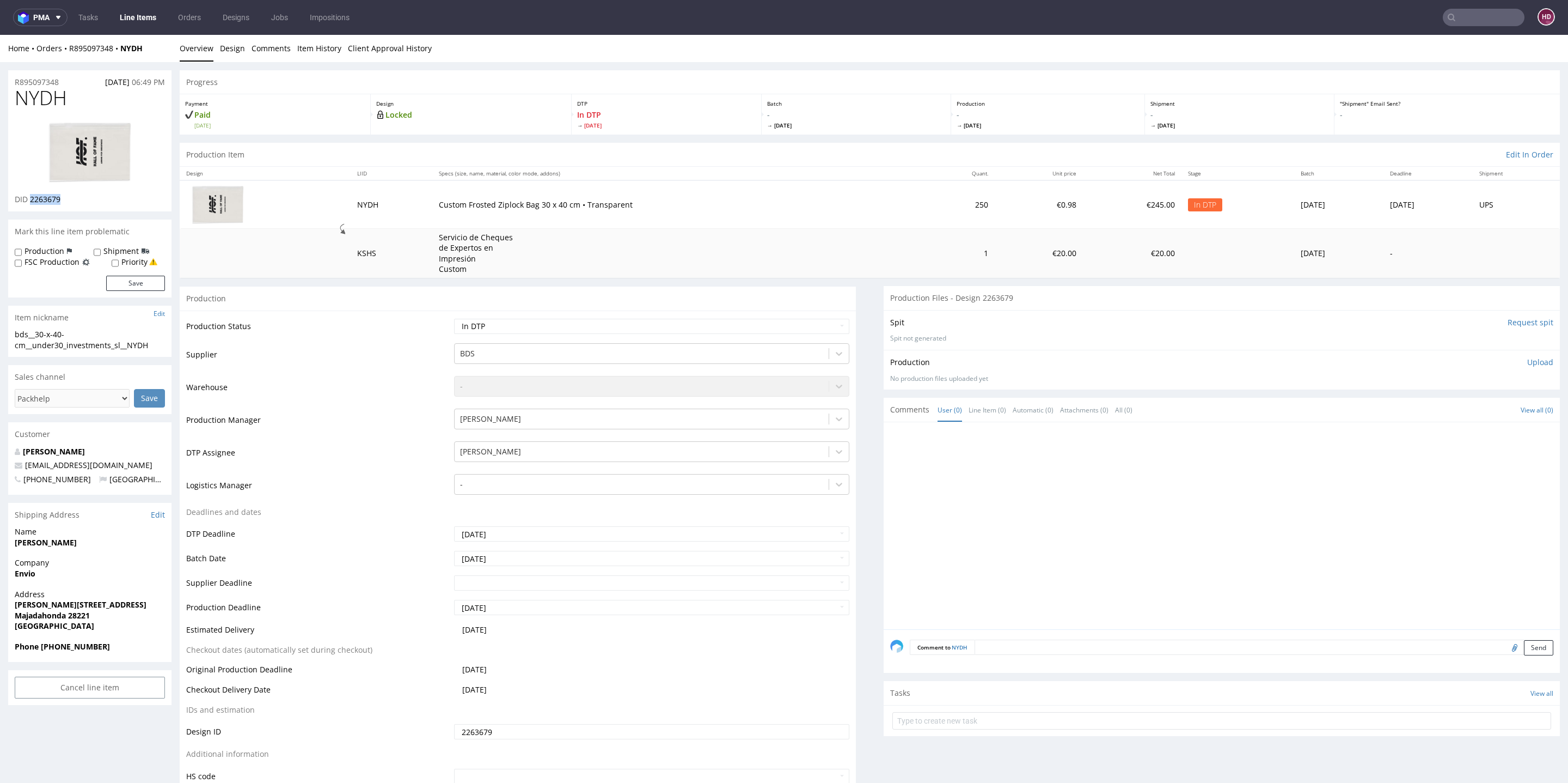
copy span "2263679"
click at [152, 346] on div "bds__30-x-40-cm__under30_investments_sl__NYDH" at bounding box center [89, 340] width 150 height 21
drag, startPoint x: 119, startPoint y: 346, endPoint x: 2, endPoint y: 331, distance: 118.0
copy div "bds__30-x-40-cm__under30_investments_sl__NYDH Update"
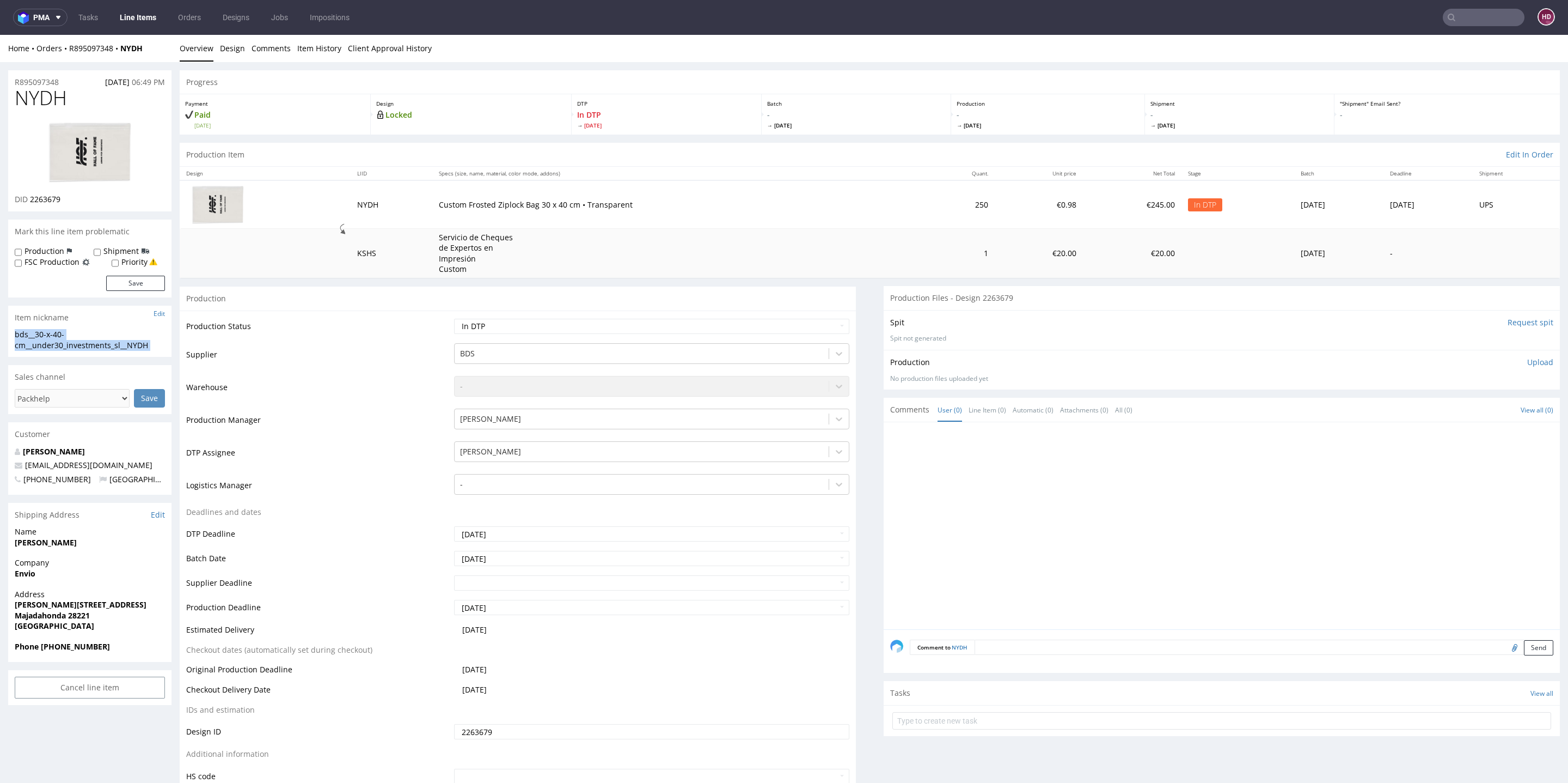
click at [71, 79] on div "R895097348 19.09.2025 06:49 PM" at bounding box center [89, 79] width 163 height 17
copy p "R895097348"
drag, startPoint x: 71, startPoint y: 199, endPoint x: 29, endPoint y: 195, distance: 42.2
click at [29, 195] on div "DID 2263679" at bounding box center [89, 199] width 150 height 11
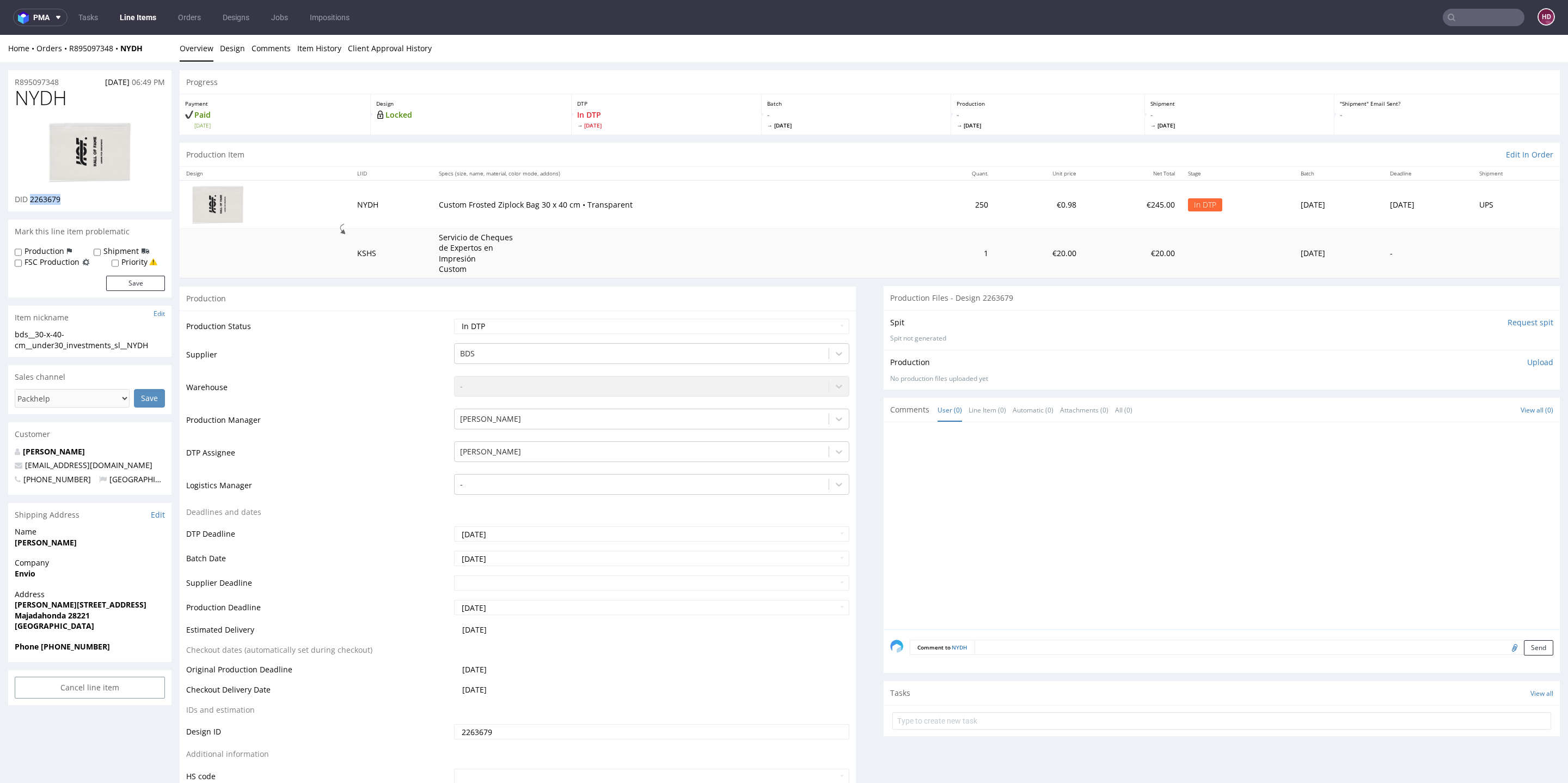
copy span "2263679"
click at [1528, 362] on p "Upload" at bounding box center [1541, 362] width 26 height 11
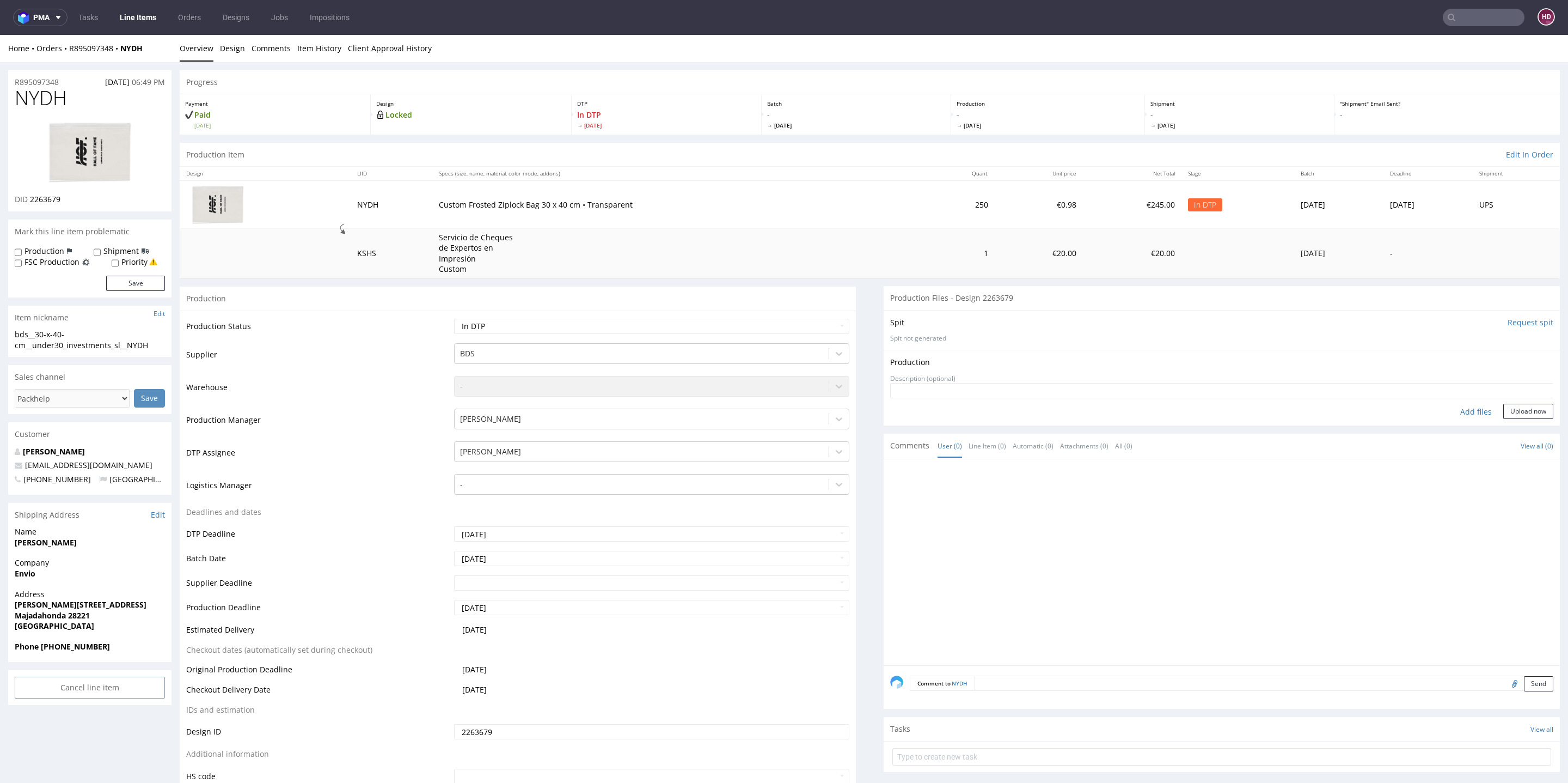
click at [1455, 409] on div "Add files" at bounding box center [1476, 412] width 54 height 16
type input "C:\fakepath\bds__30-x-40-cm__under30_investments_sl__NYDH__d2263679__oR89509734…"
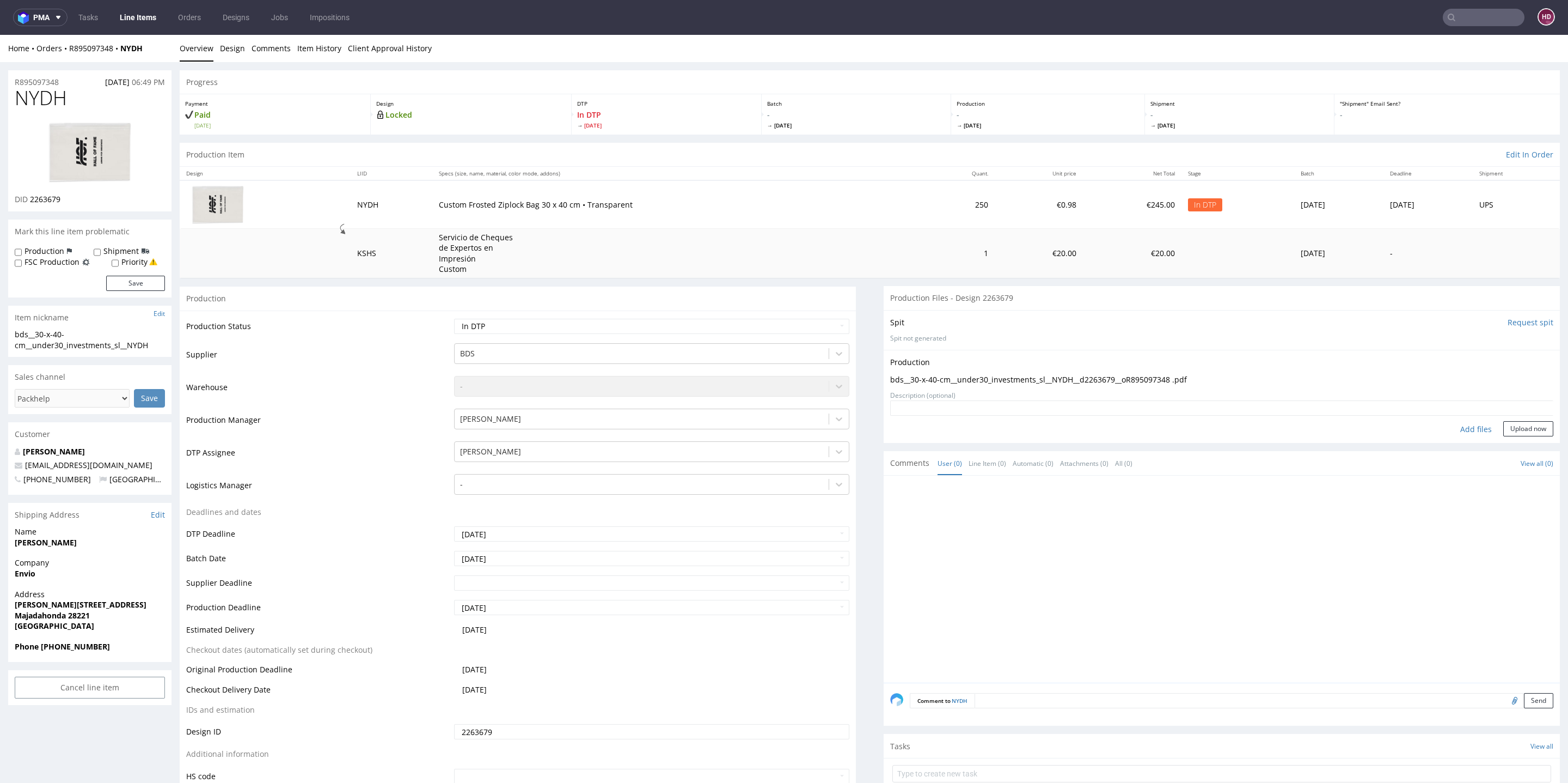
click at [46, 163] on div at bounding box center [89, 153] width 150 height 84
click at [61, 170] on img at bounding box center [89, 153] width 87 height 66
click at [1524, 432] on button "Upload now" at bounding box center [1528, 428] width 50 height 16
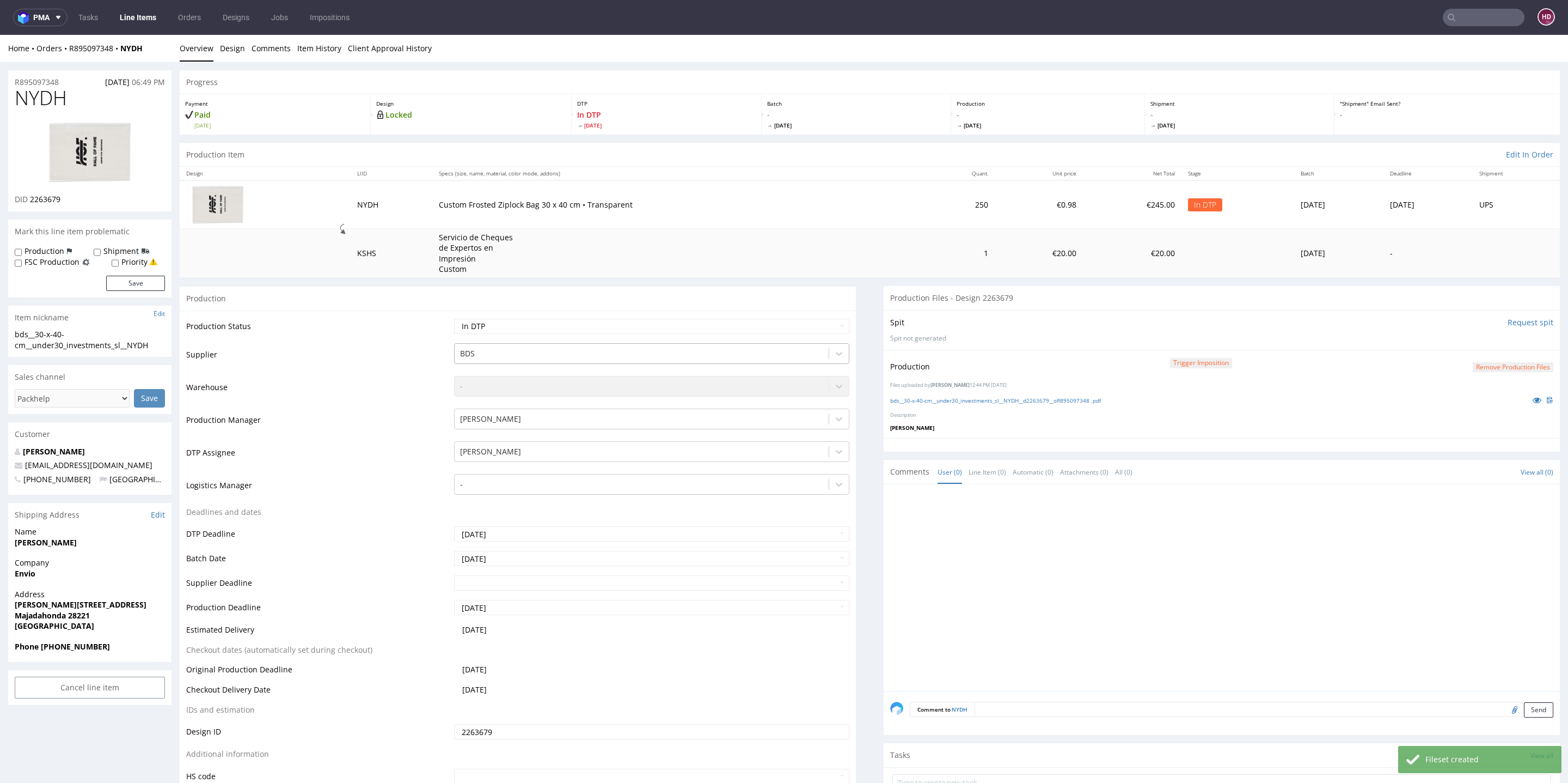
click at [635, 345] on div "BDS" at bounding box center [642, 353] width 374 height 17
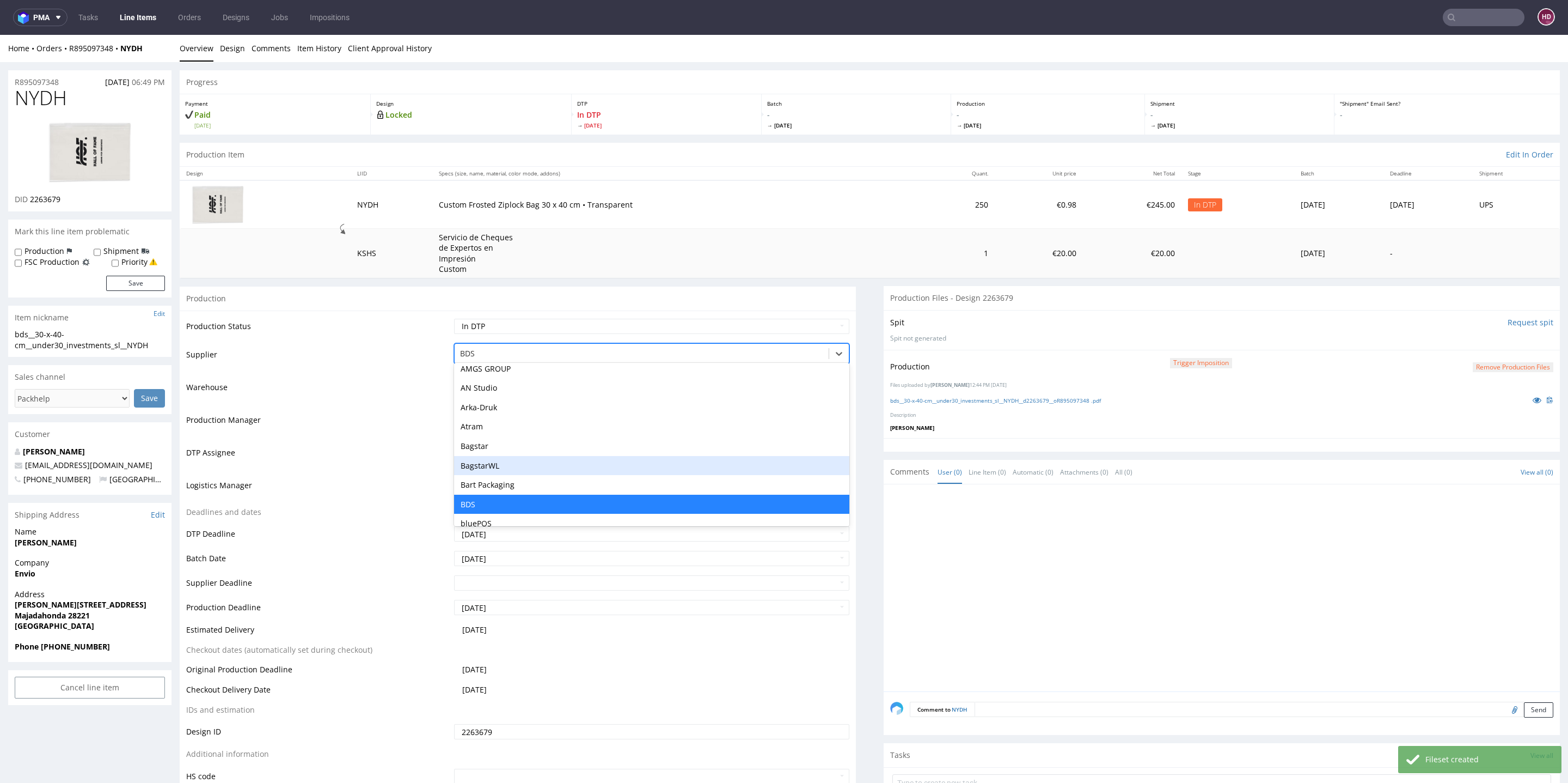
scroll to position [108, 0]
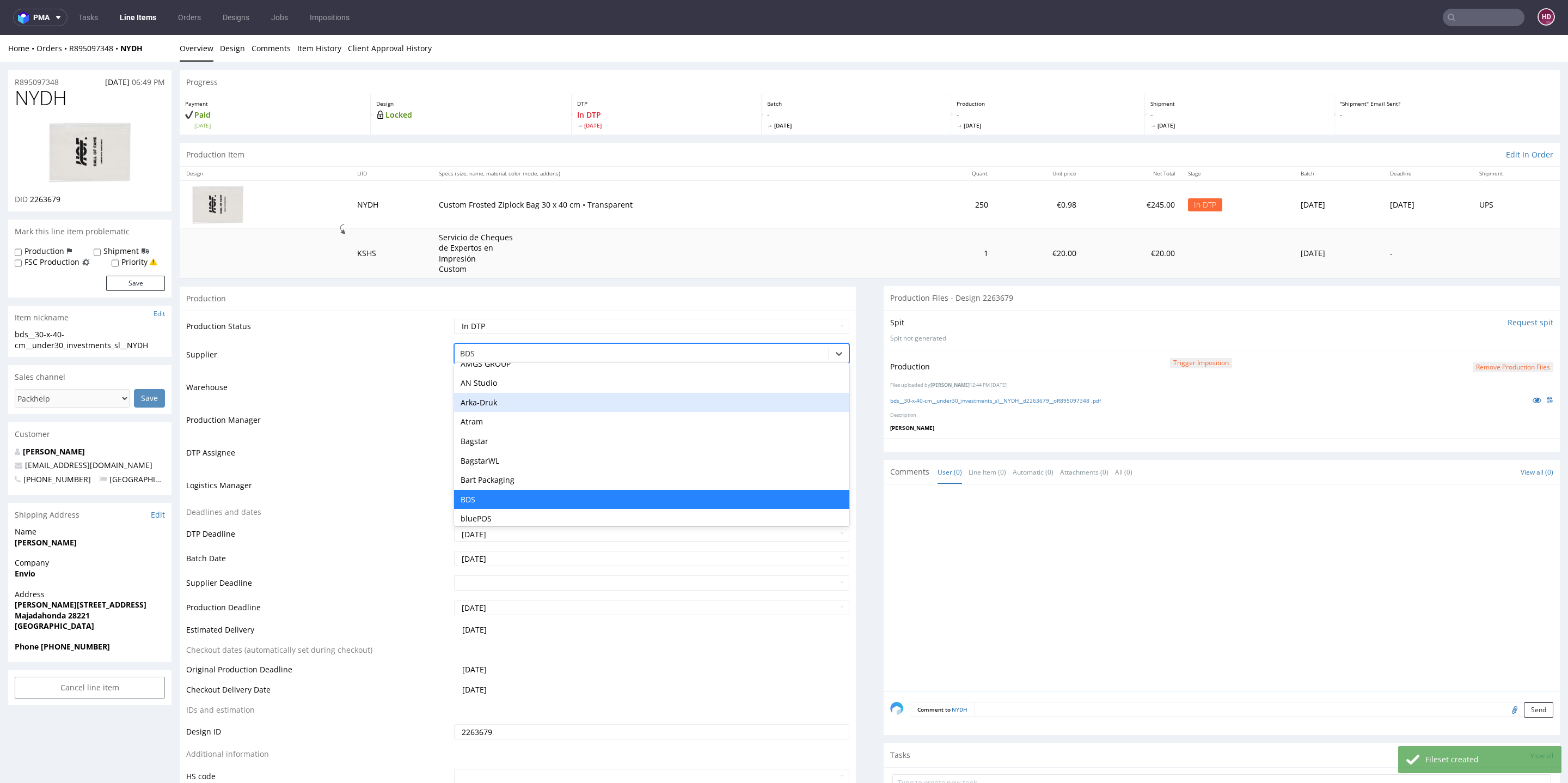
click at [396, 344] on td "Supplier" at bounding box center [318, 359] width 265 height 33
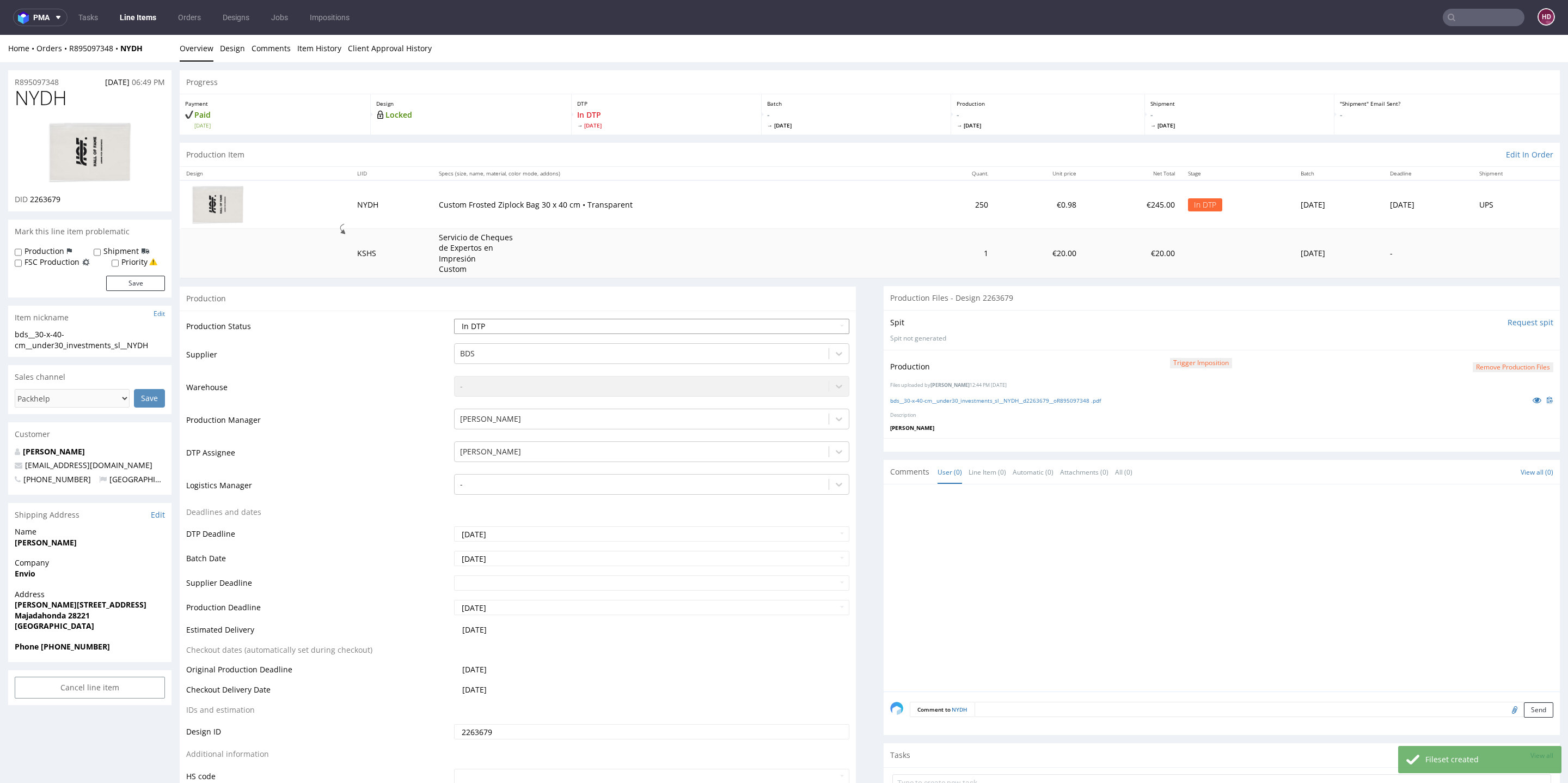
click at [493, 331] on select "Waiting for Artwork Waiting for Diecut Waiting for Mockup Waiting for DTP Waiti…" at bounding box center [651, 326] width 395 height 16
select select "dtp_ca_needed"
click at [454, 318] on select "Waiting for Artwork Waiting for Diecut Waiting for Mockup Waiting for DTP Waiti…" at bounding box center [651, 326] width 395 height 16
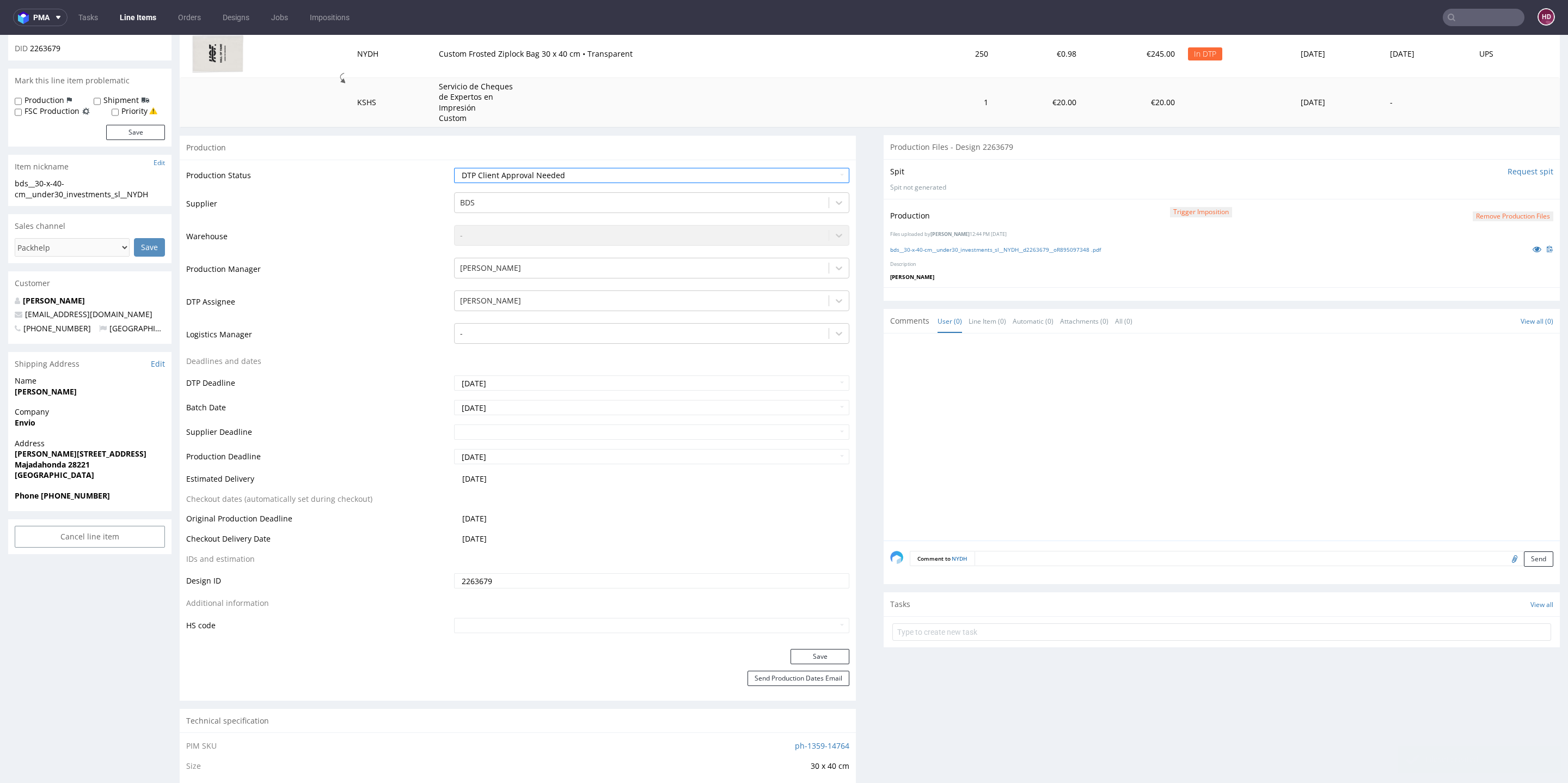
scroll to position [334, 0]
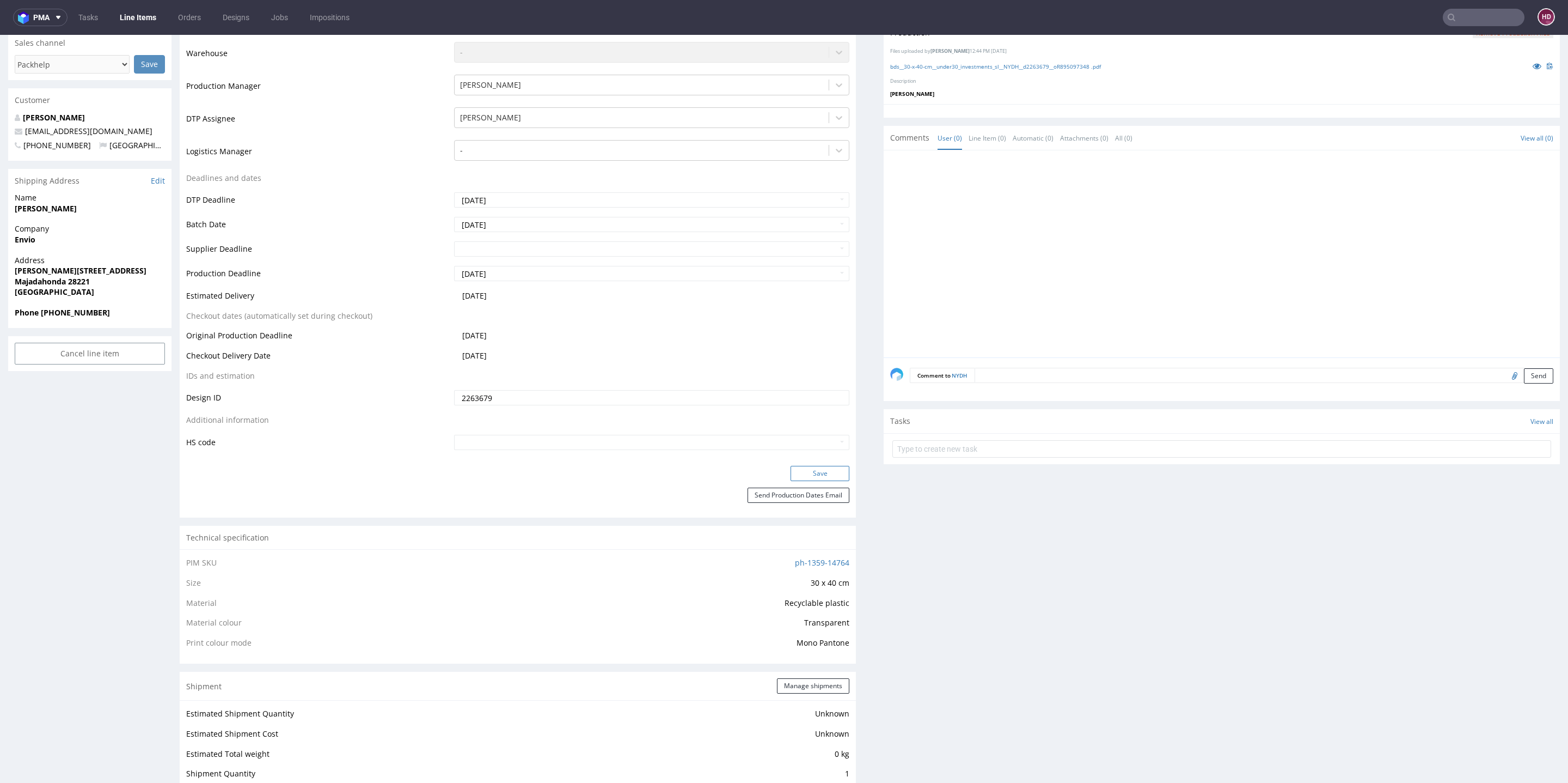
click at [791, 476] on button "Save" at bounding box center [821, 473] width 59 height 16
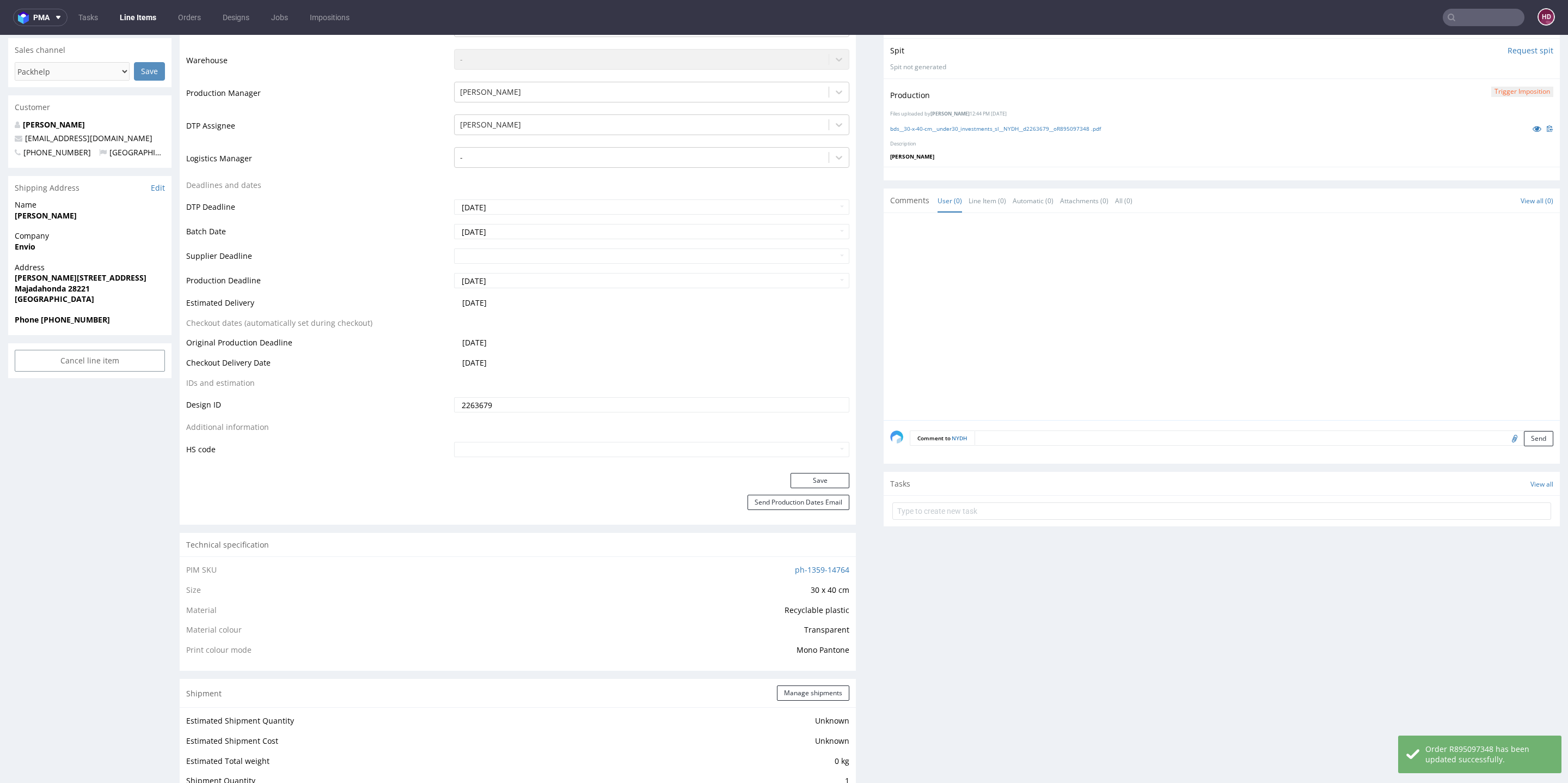
scroll to position [0, 0]
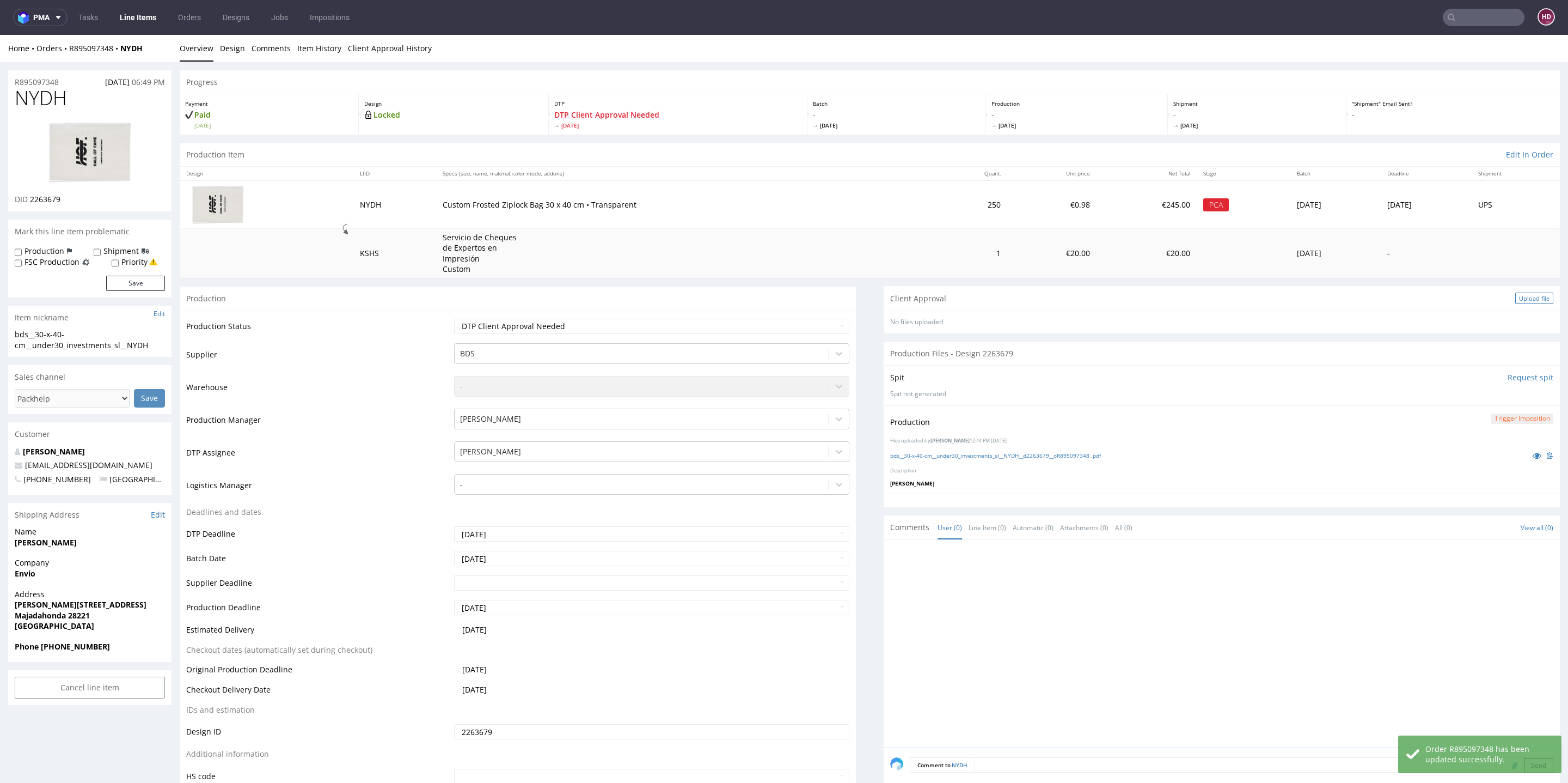
click at [1515, 296] on div "Upload file" at bounding box center [1534, 298] width 38 height 11
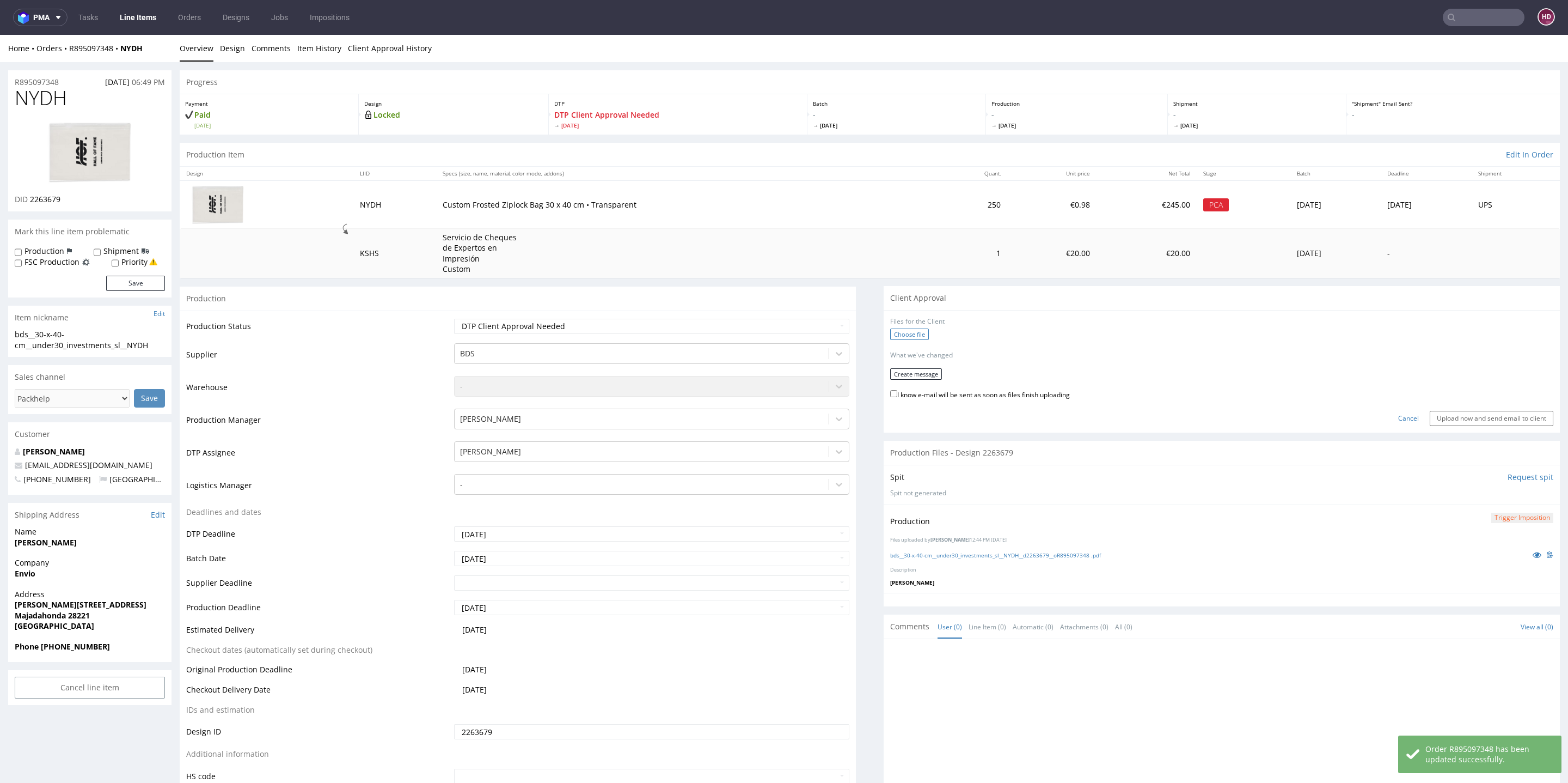
click at [890, 332] on label "Choose file" at bounding box center [909, 334] width 39 height 11
click at [0, 34] on input "Choose file" at bounding box center [0, 34] width 0 height 0
click at [898, 365] on button "Create message" at bounding box center [916, 371] width 52 height 11
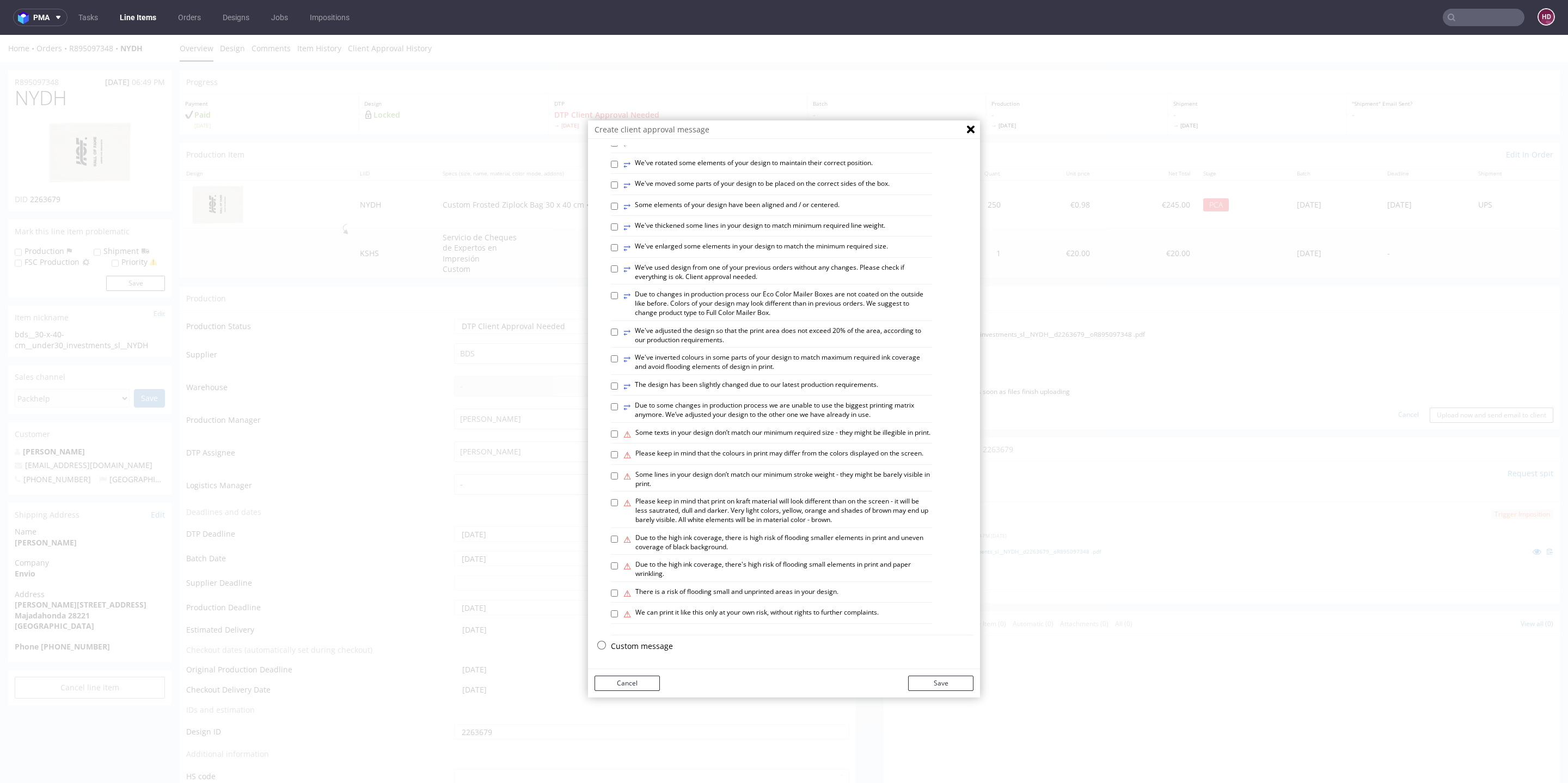
scroll to position [3, 0]
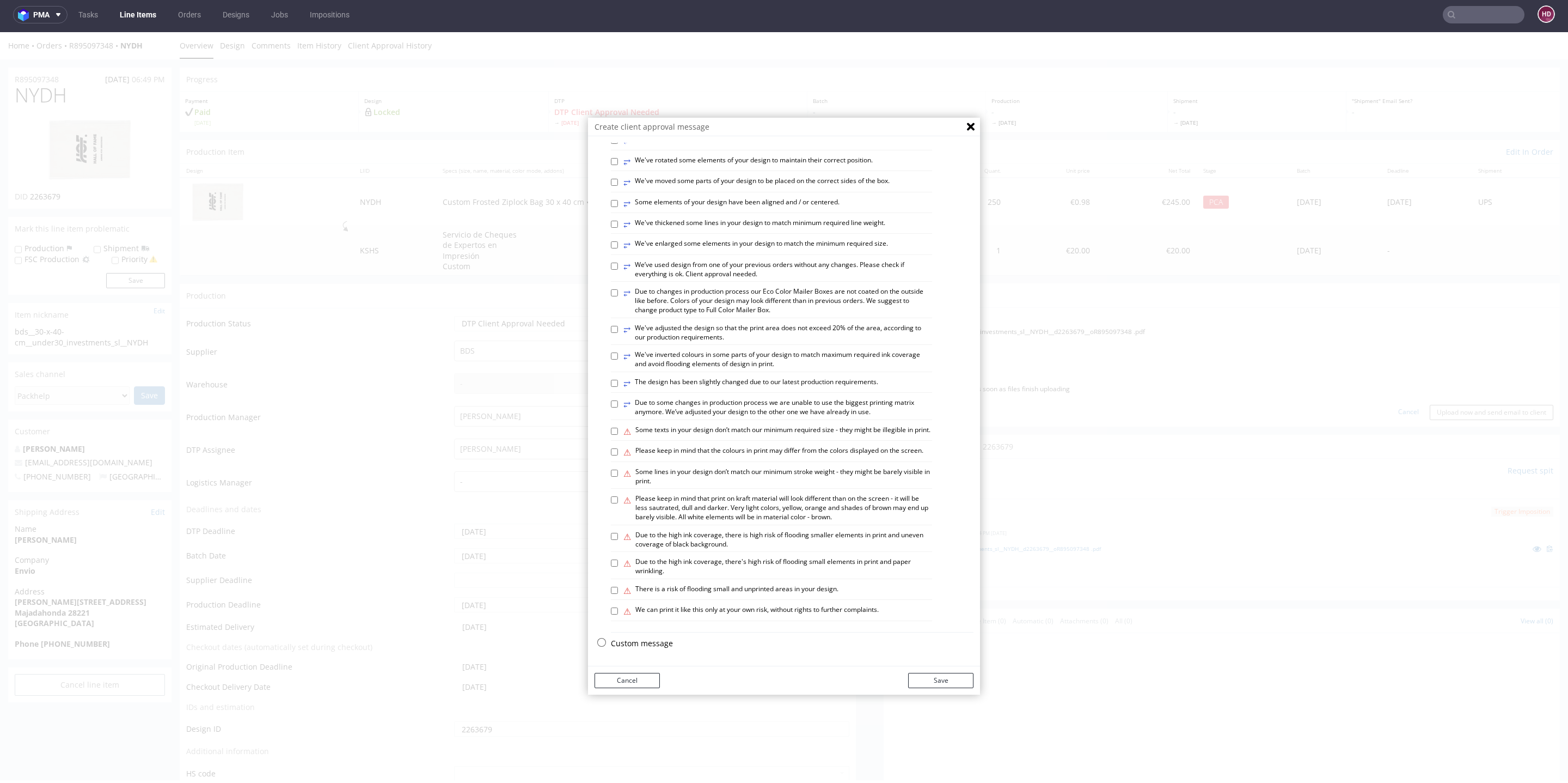
click at [629, 640] on p "Custom message" at bounding box center [793, 643] width 363 height 11
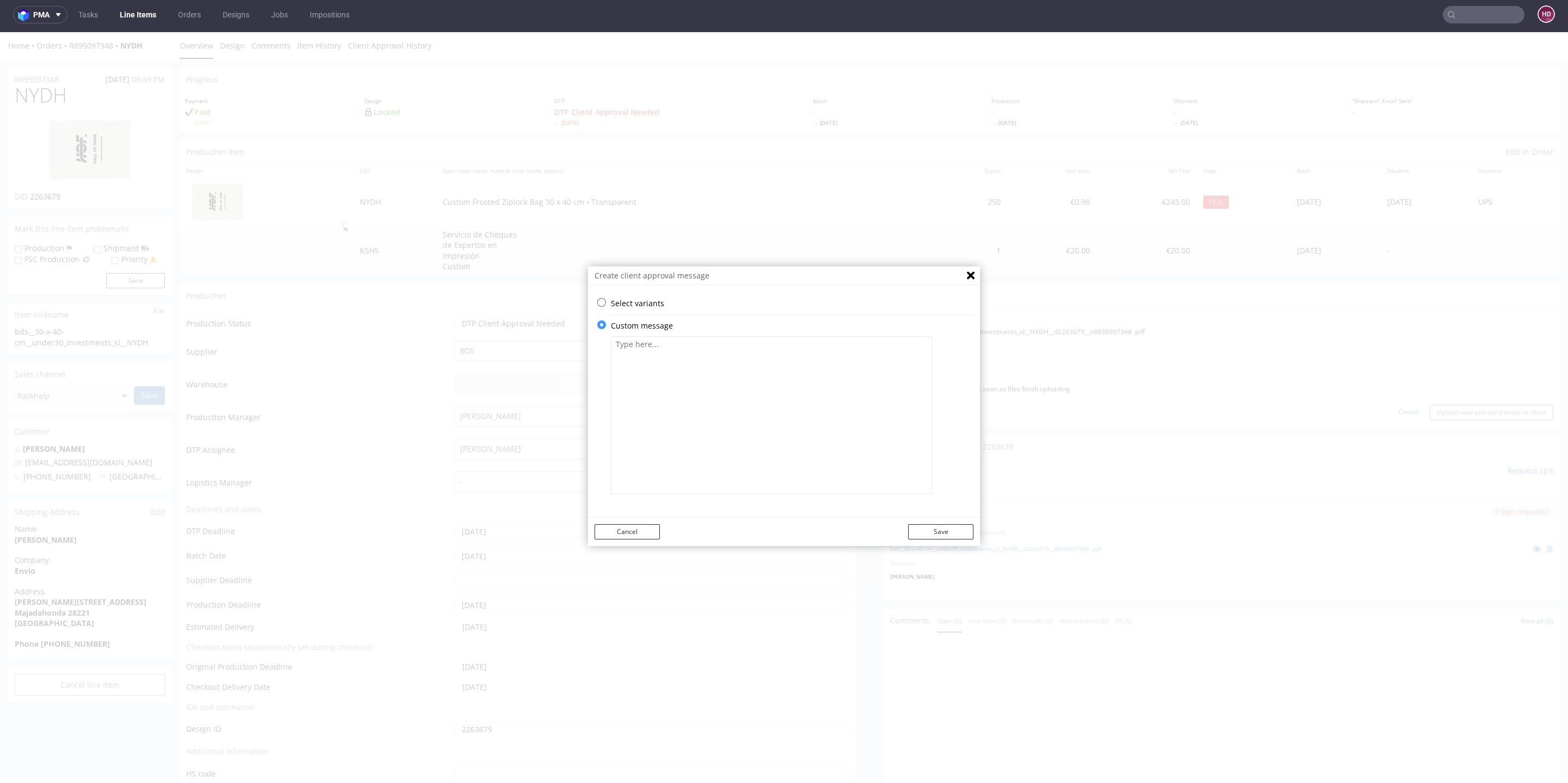
scroll to position [0, 0]
click at [730, 358] on textarea at bounding box center [772, 414] width 322 height 158
paste textarea "I am sending you some visualisations containing graphics and locks. If you are …"
drag, startPoint x: 845, startPoint y: 345, endPoint x: 827, endPoint y: 343, distance: 18.1
click at [827, 343] on textarea "I am sending you some visualisations containing graphics and locks. If you are …" at bounding box center [772, 414] width 322 height 158
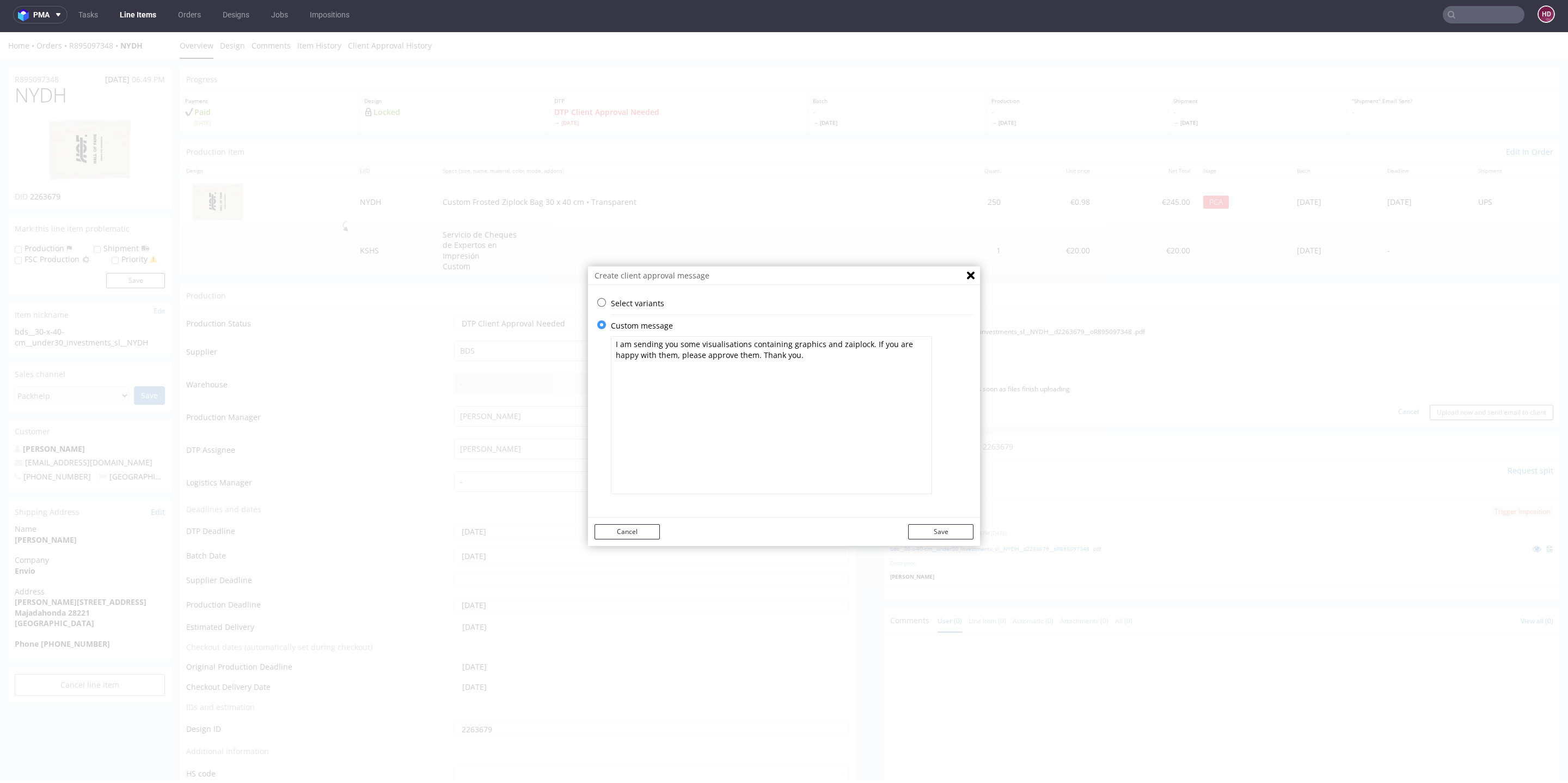
click at [838, 341] on textarea "I am sending you some visualisations containing graphics and zaiplock. If you a…" at bounding box center [772, 414] width 322 height 158
click at [851, 345] on textarea "I am sending you some visualisations containing graphics and ziplock. If you ar…" at bounding box center [772, 414] width 322 height 158
type textarea "I am sending you some visualisations containing graphics and zip. If you are ha…"
click at [949, 535] on button "Save" at bounding box center [941, 531] width 66 height 16
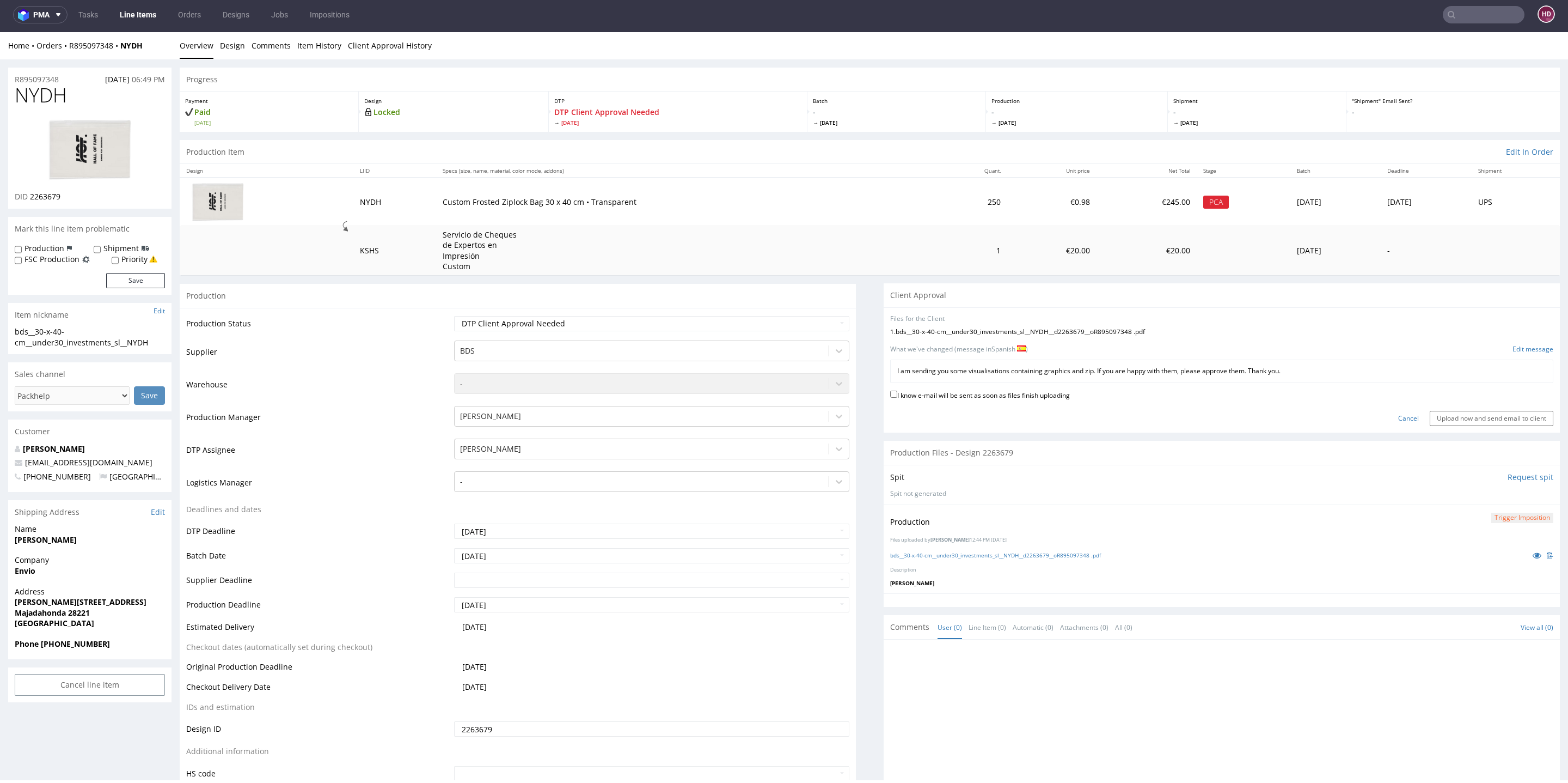
click at [923, 395] on label "I know e-mail will be sent as soon as files finish uploading" at bounding box center [980, 394] width 180 height 12
click at [898, 395] on input "I know e-mail will be sent as soon as files finish uploading" at bounding box center [894, 394] width 7 height 7
checkbox input "true"
click at [1430, 417] on input "Upload now and send email to client" at bounding box center [1492, 418] width 124 height 16
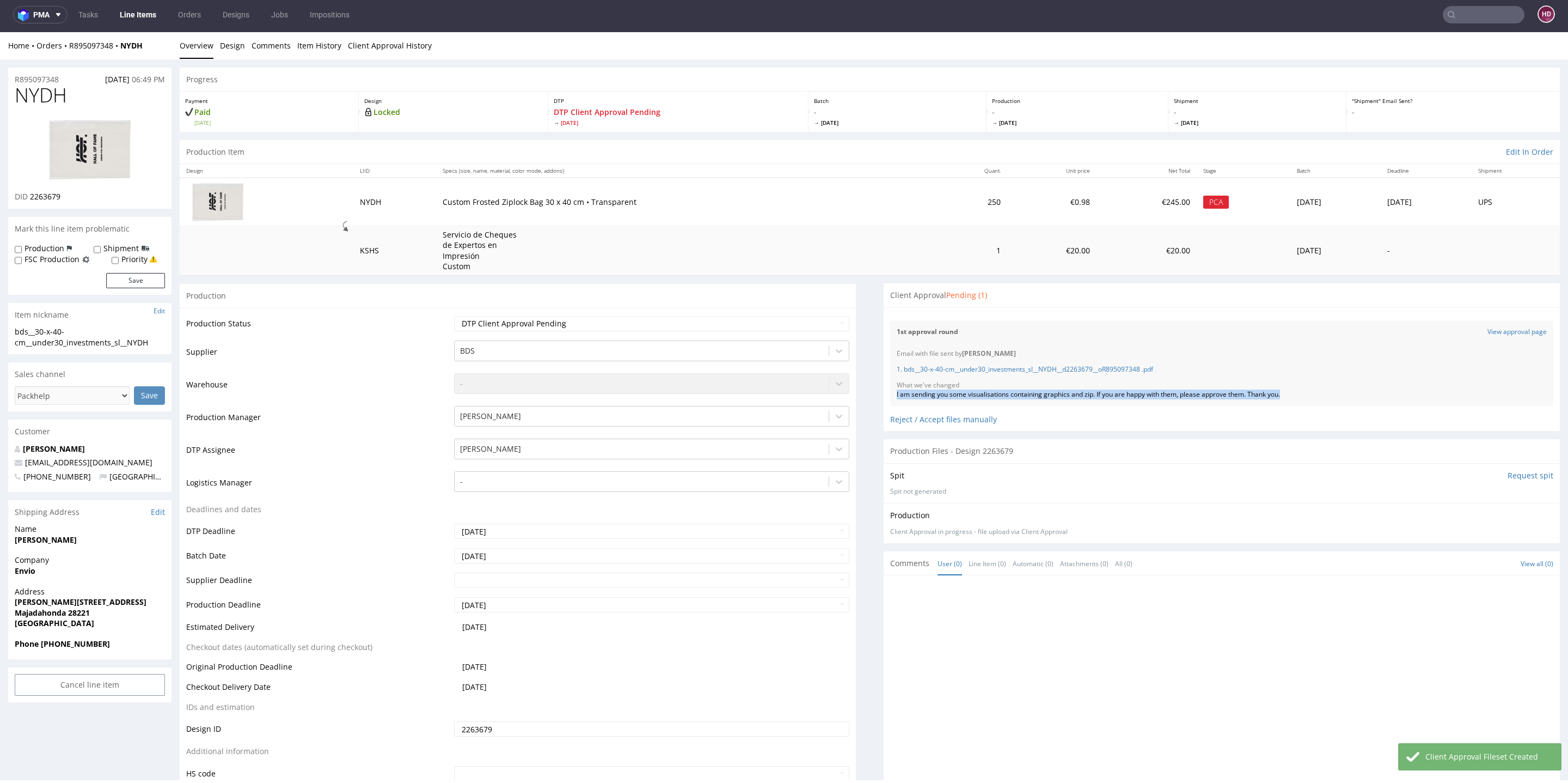
drag, startPoint x: 1320, startPoint y: 393, endPoint x: 877, endPoint y: 396, distance: 443.0
click at [890, 396] on div "Email with file sent by Hapka Dominika 1. bds__30-x-40-cm__under30_investments_…" at bounding box center [1222, 373] width 663 height 62
copy div "I am sending you some visualisations containing graphics and zip. If you are ha…"
click at [944, 367] on link "1. bds__30-x-40-cm__under30_investments_sl__NYDH__d2263679__oR895097348 .pdf" at bounding box center [1025, 369] width 257 height 9
click at [125, 4] on nav "pma Tasks Line Items Orders Designs Jobs Impositions HD" at bounding box center [784, 15] width 1568 height 34
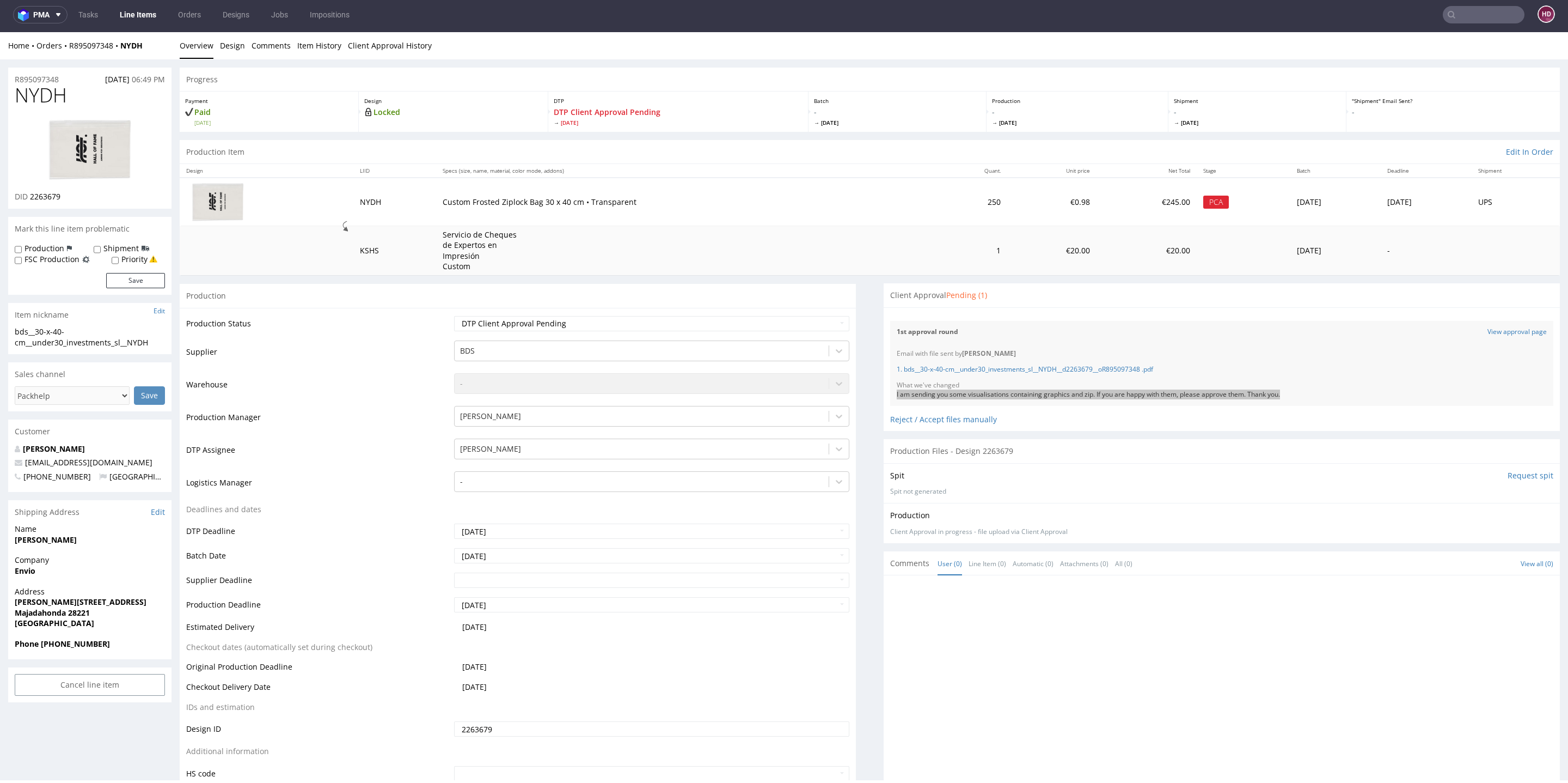
click at [127, 11] on link "Line Items" at bounding box center [138, 14] width 49 height 17
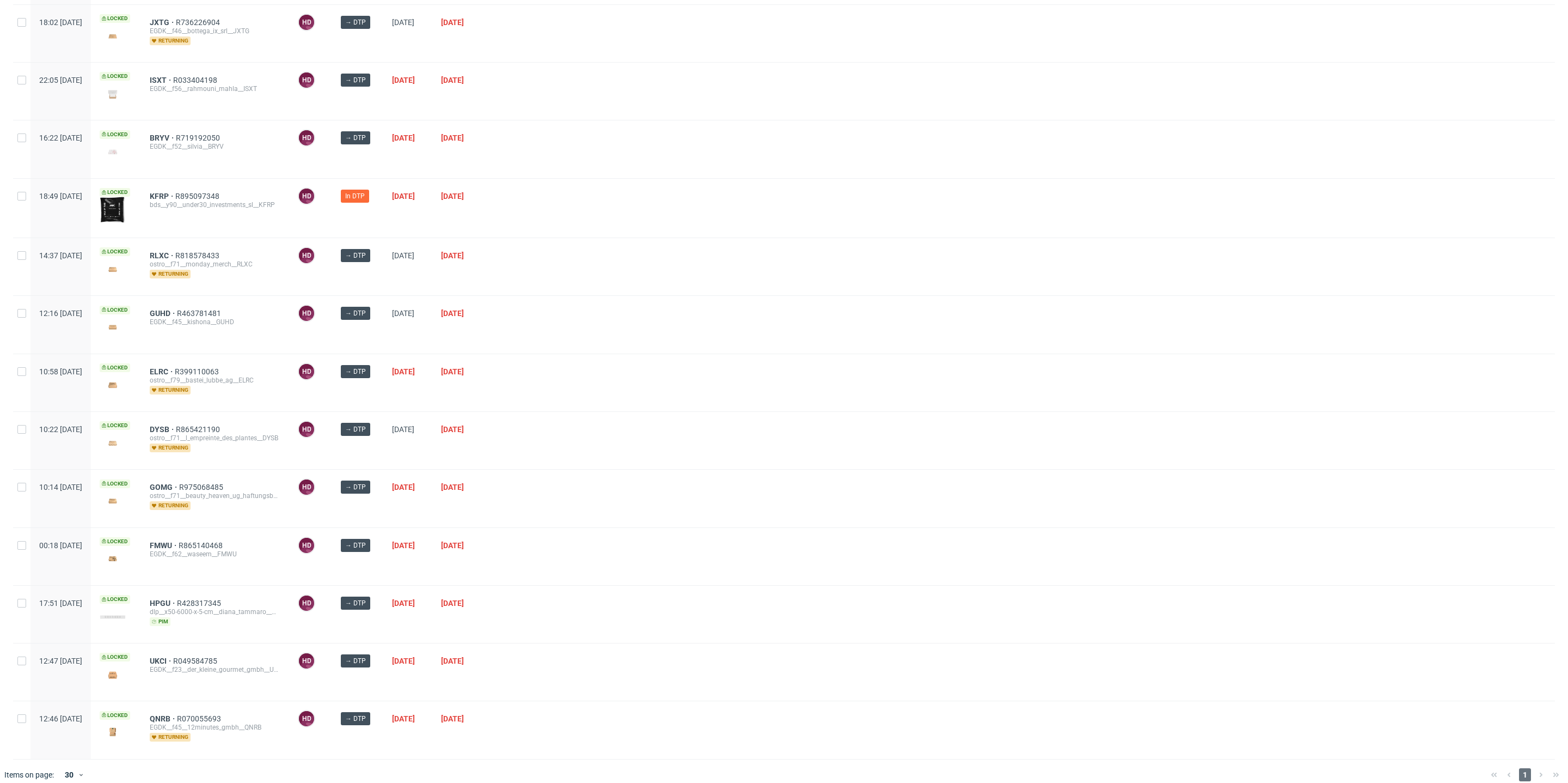
scroll to position [376, 0]
click at [176, 194] on span "KFRP" at bounding box center [162, 197] width 25 height 9
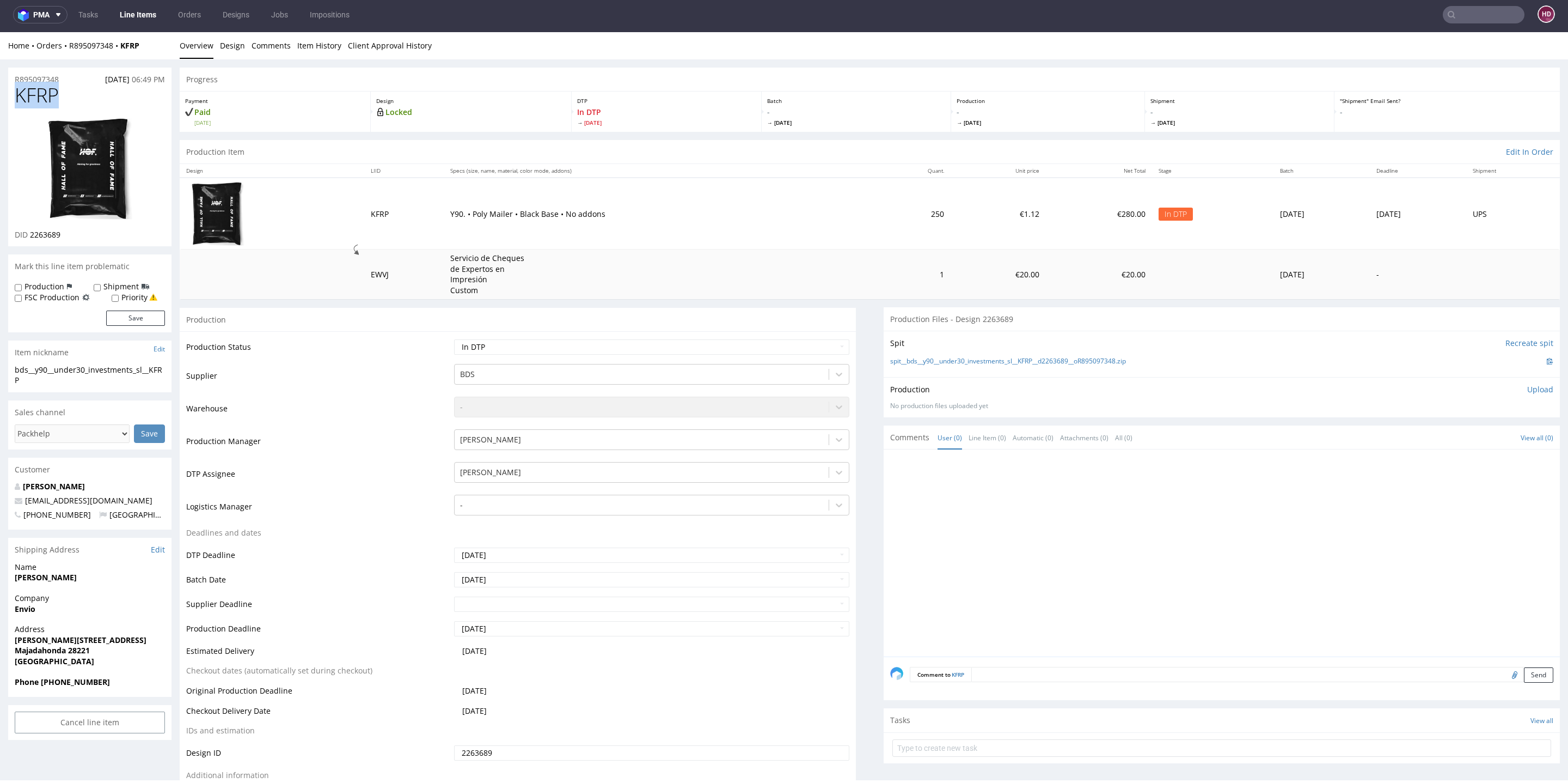
drag, startPoint x: 64, startPoint y: 94, endPoint x: 0, endPoint y: 91, distance: 64.1
click at [66, 234] on div "DID 2263689" at bounding box center [89, 234] width 150 height 11
drag, startPoint x: 66, startPoint y: 234, endPoint x: 41, endPoint y: 234, distance: 25.0
click at [41, 234] on div "DID 2263689" at bounding box center [89, 234] width 150 height 11
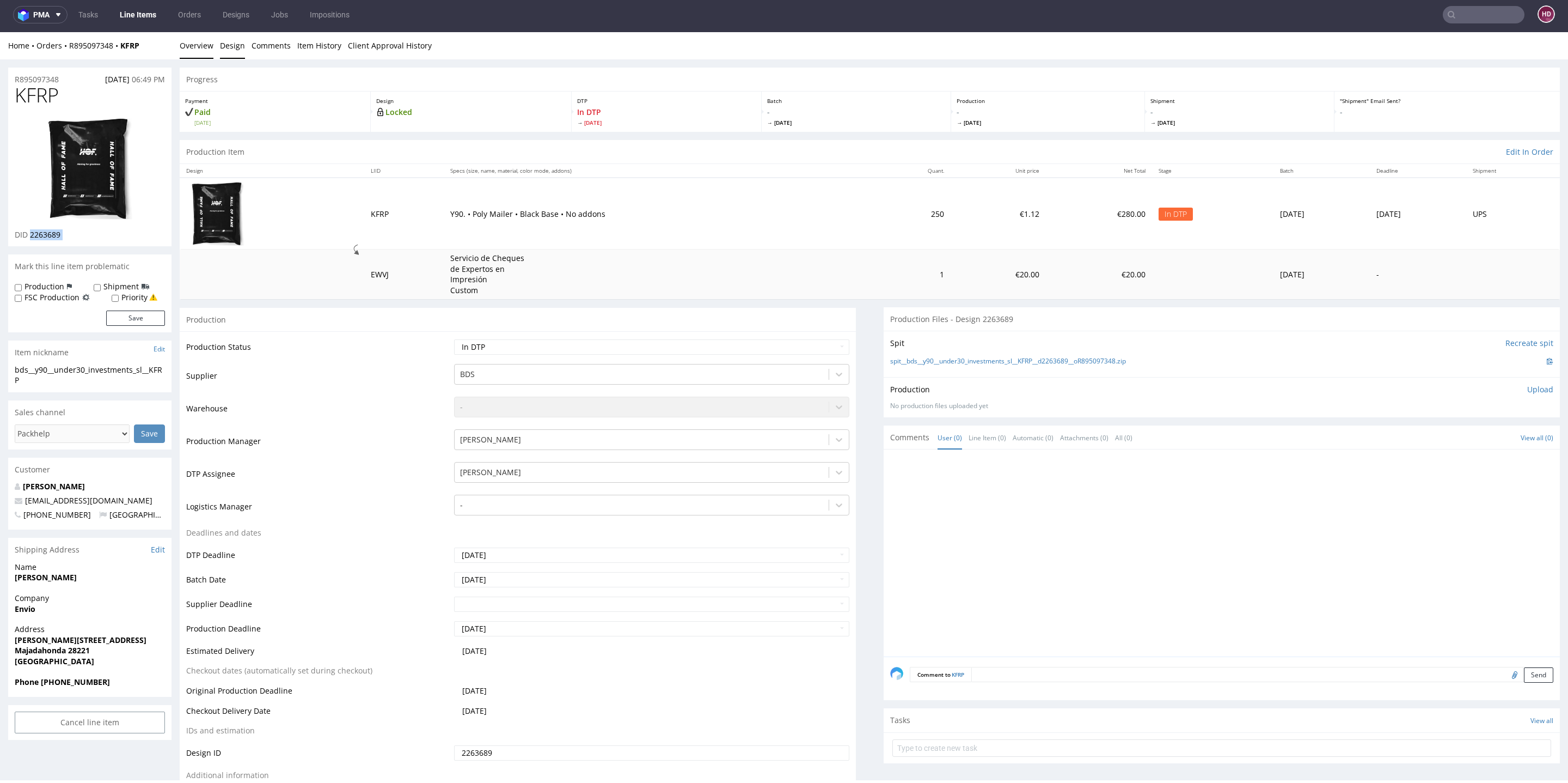
click at [237, 46] on link "Design" at bounding box center [232, 45] width 25 height 27
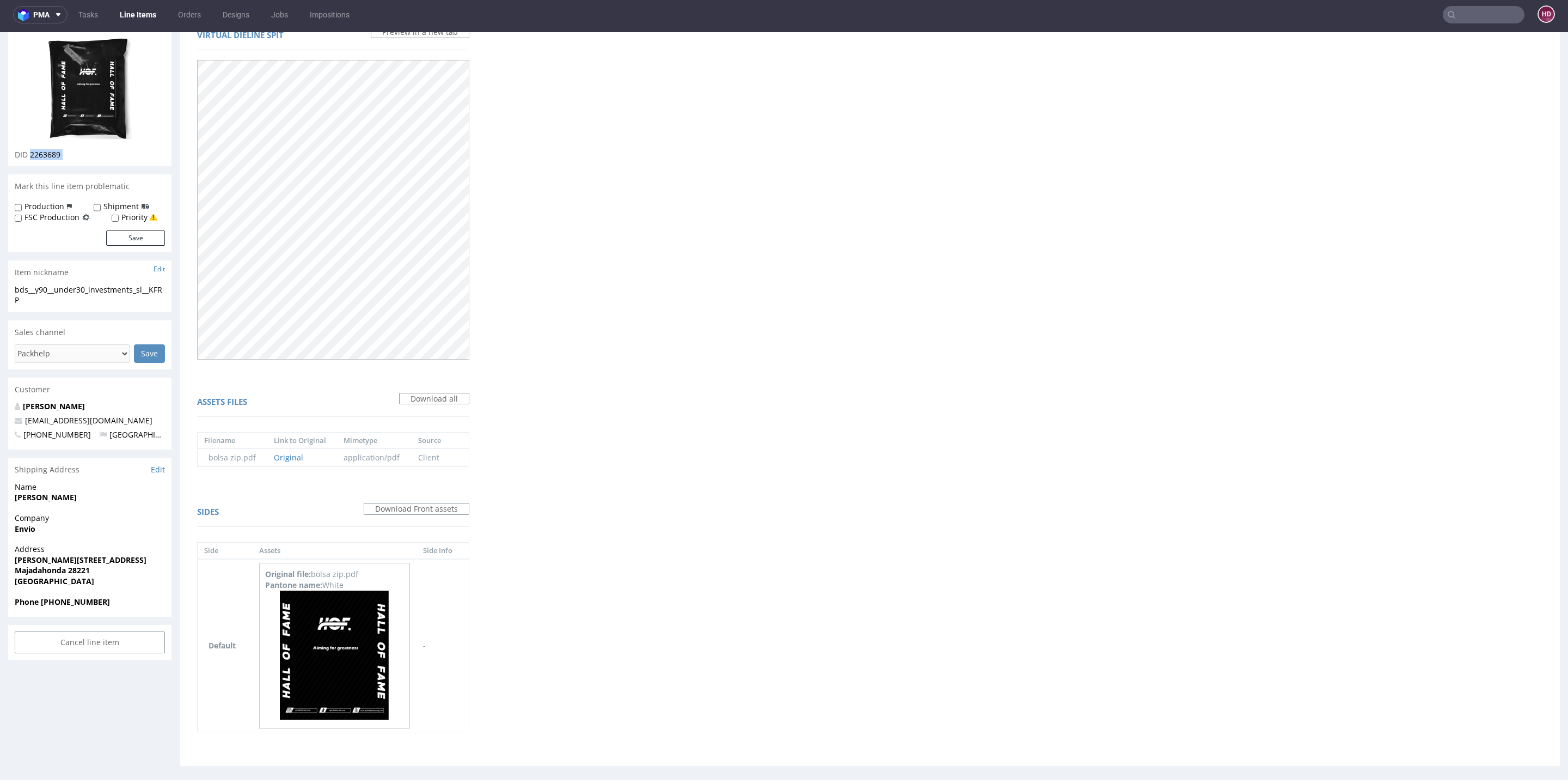
scroll to position [86, 0]
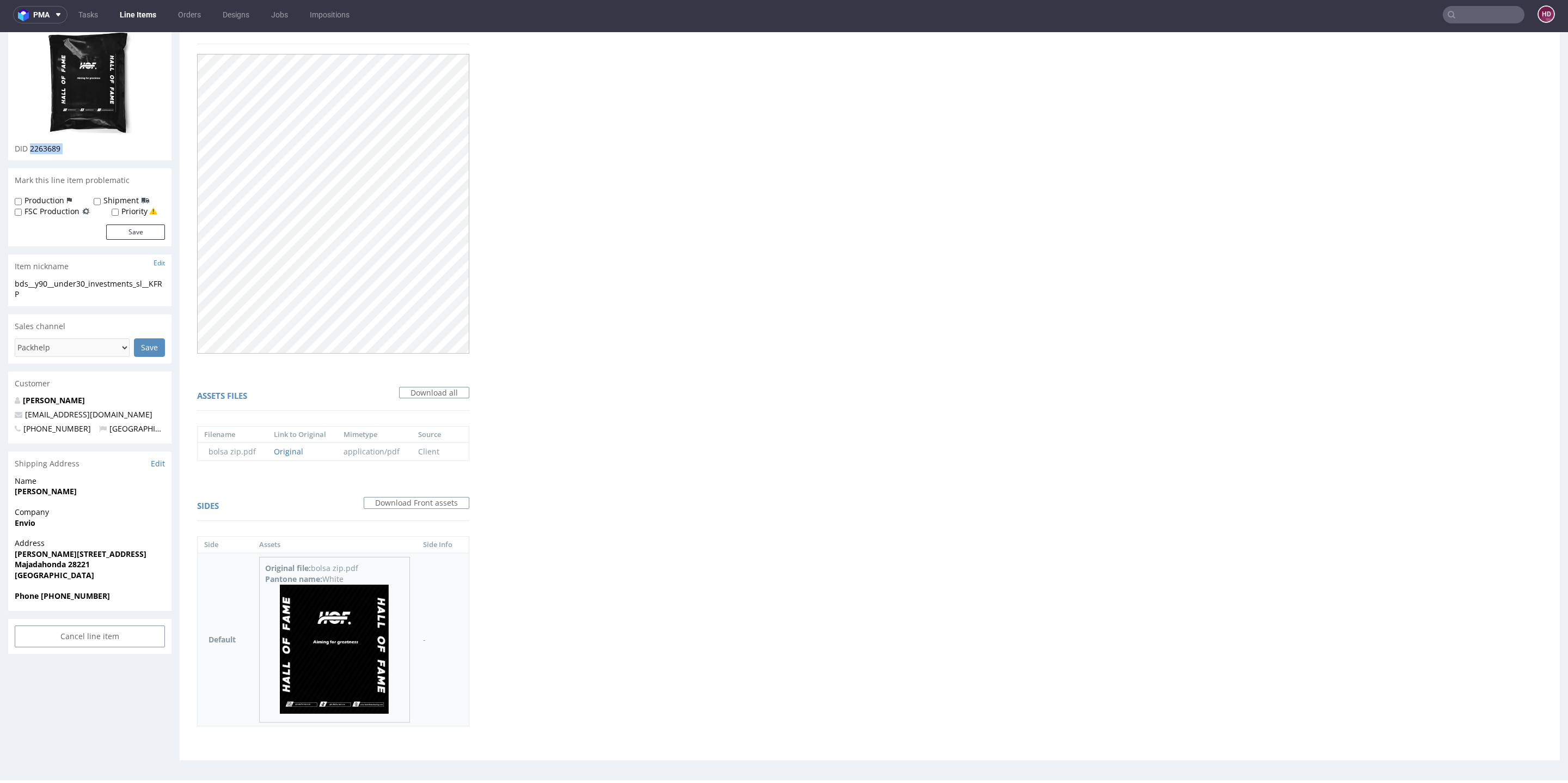
click at [361, 657] on img at bounding box center [334, 648] width 109 height 129
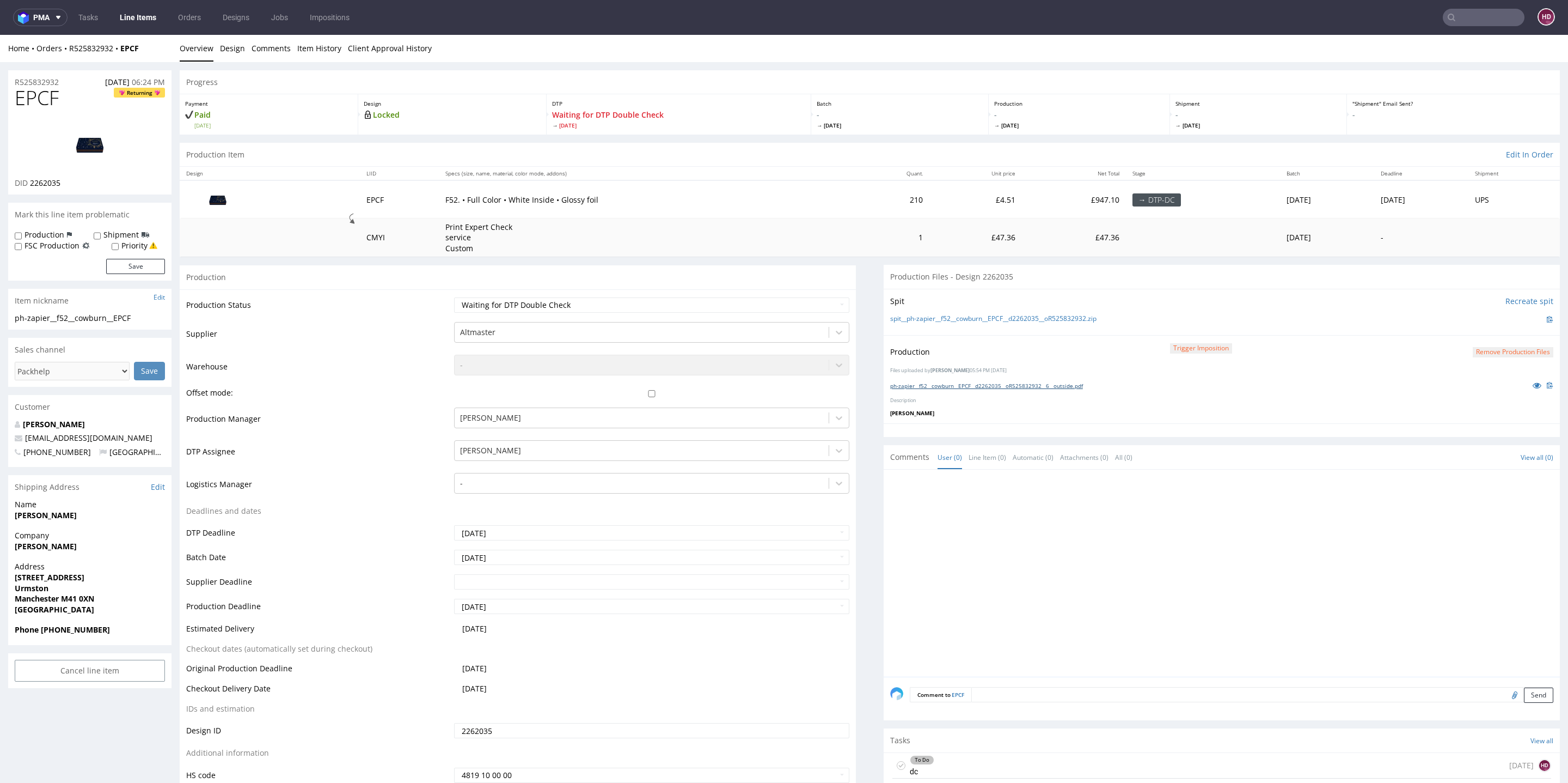
click at [989, 385] on link "ph-zapier__f52__cowburn__EPCF__d2262035__oR525832932__6__outside.pdf" at bounding box center [986, 385] width 193 height 7
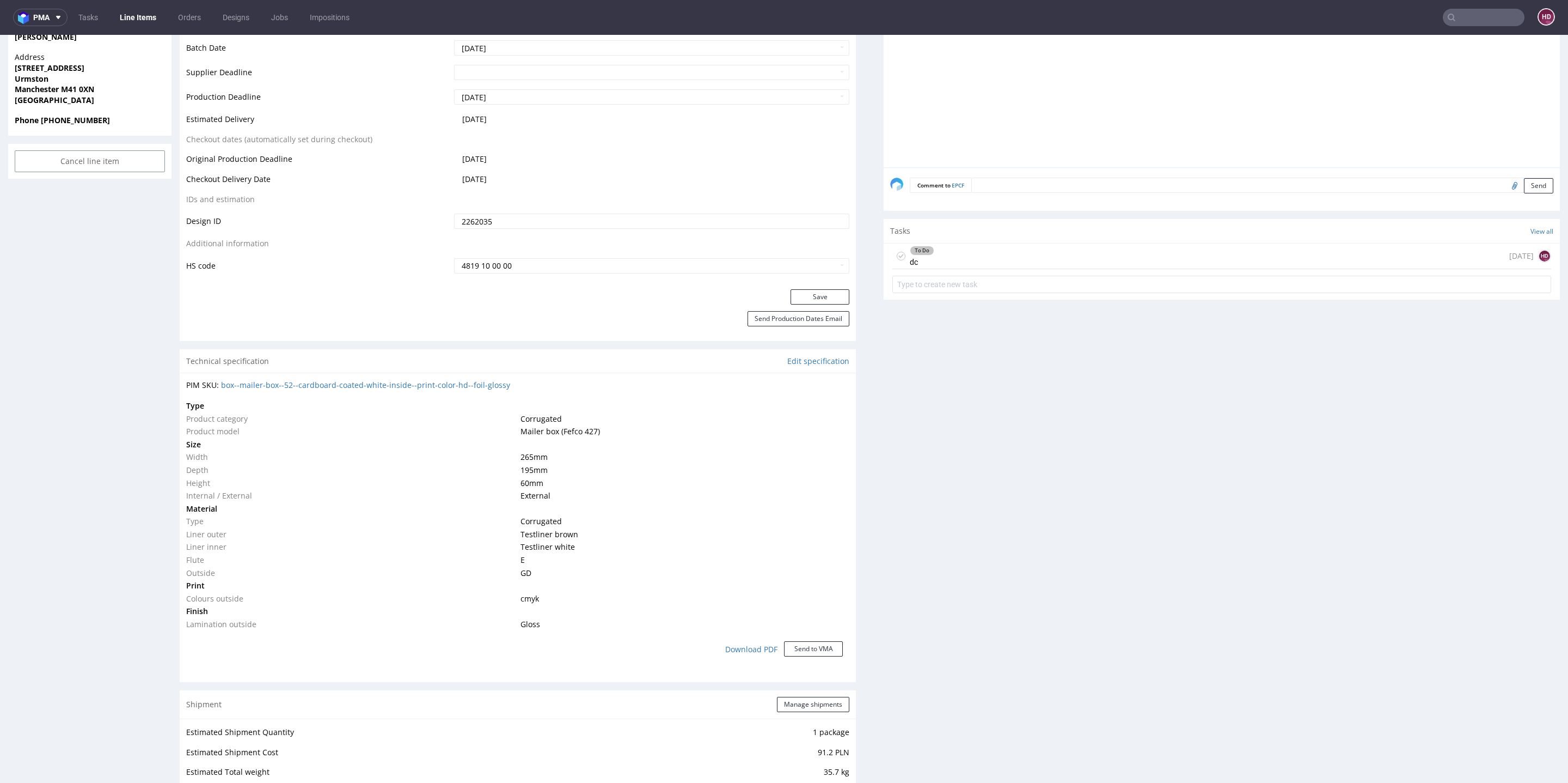
scroll to position [524, 0]
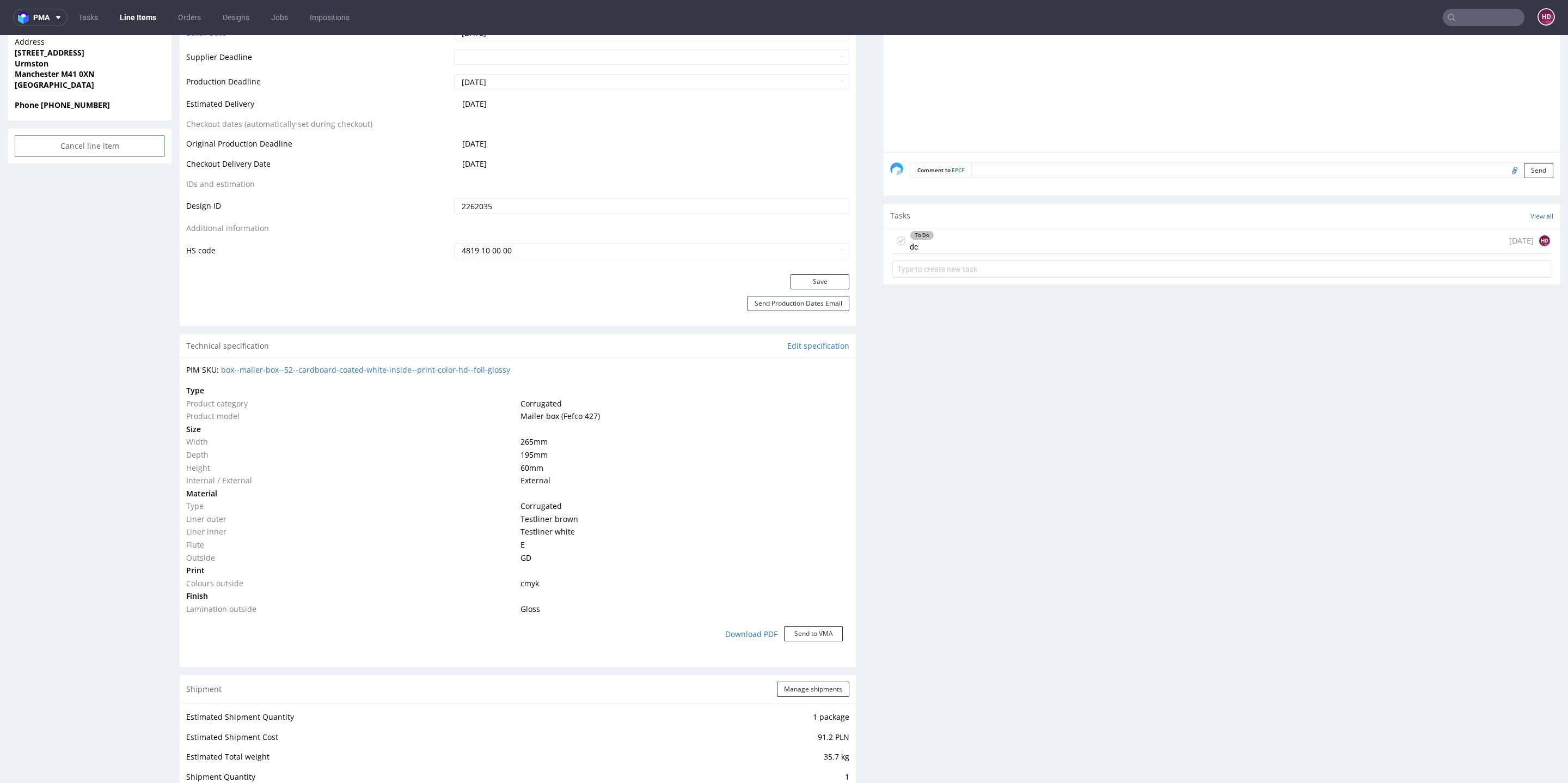
click at [951, 247] on div "To Do dc [DATE] HD" at bounding box center [1222, 240] width 659 height 25
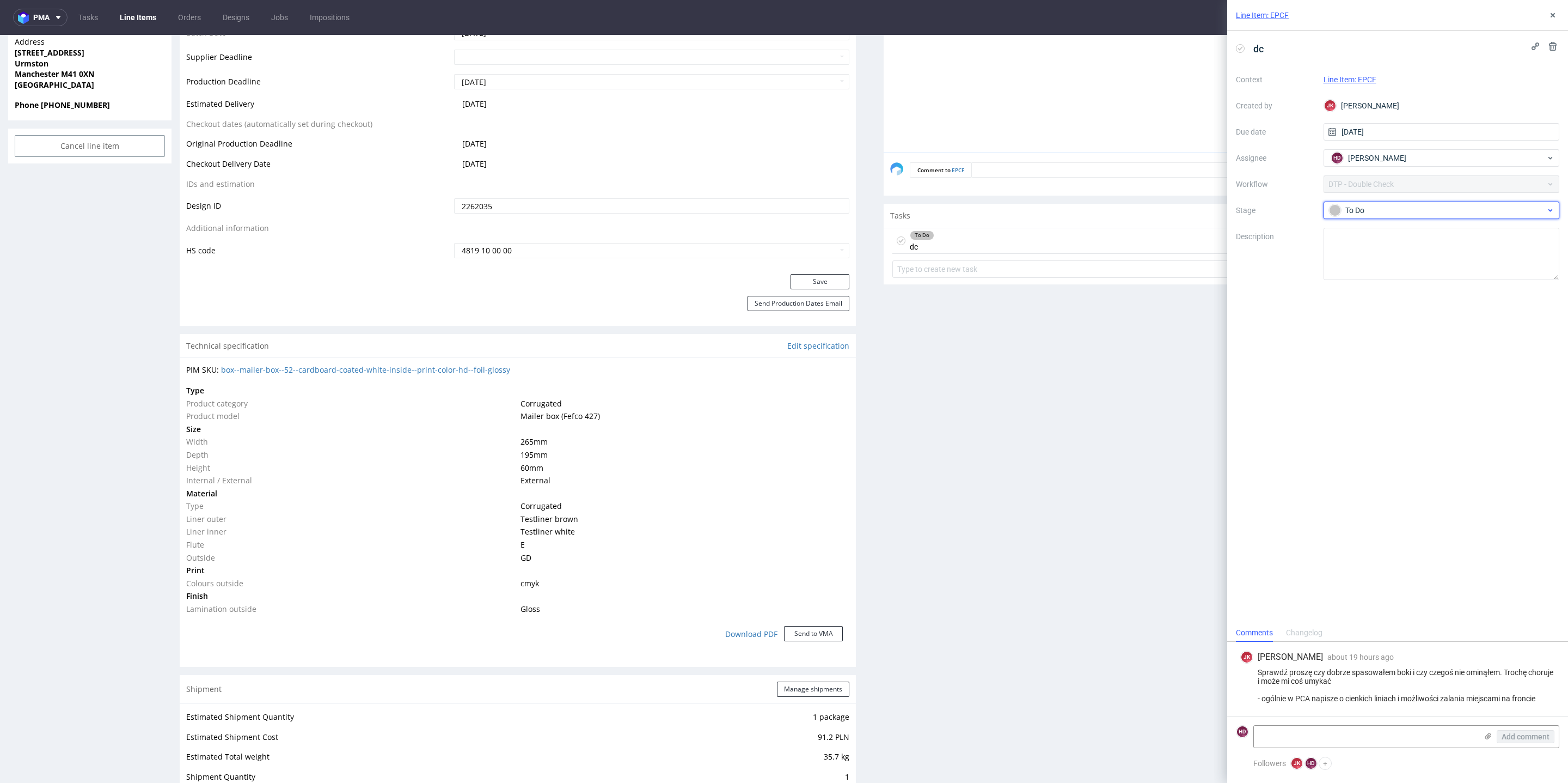
click at [1345, 209] on div "To Do" at bounding box center [1438, 210] width 217 height 12
click at [1364, 254] on div "In progress" at bounding box center [1442, 258] width 217 height 12
click at [1107, 392] on div "Production Files - Design 2262035 Spit Recreate spit spit__ph-zapier__f52__cowb…" at bounding box center [1222, 593] width 676 height 1707
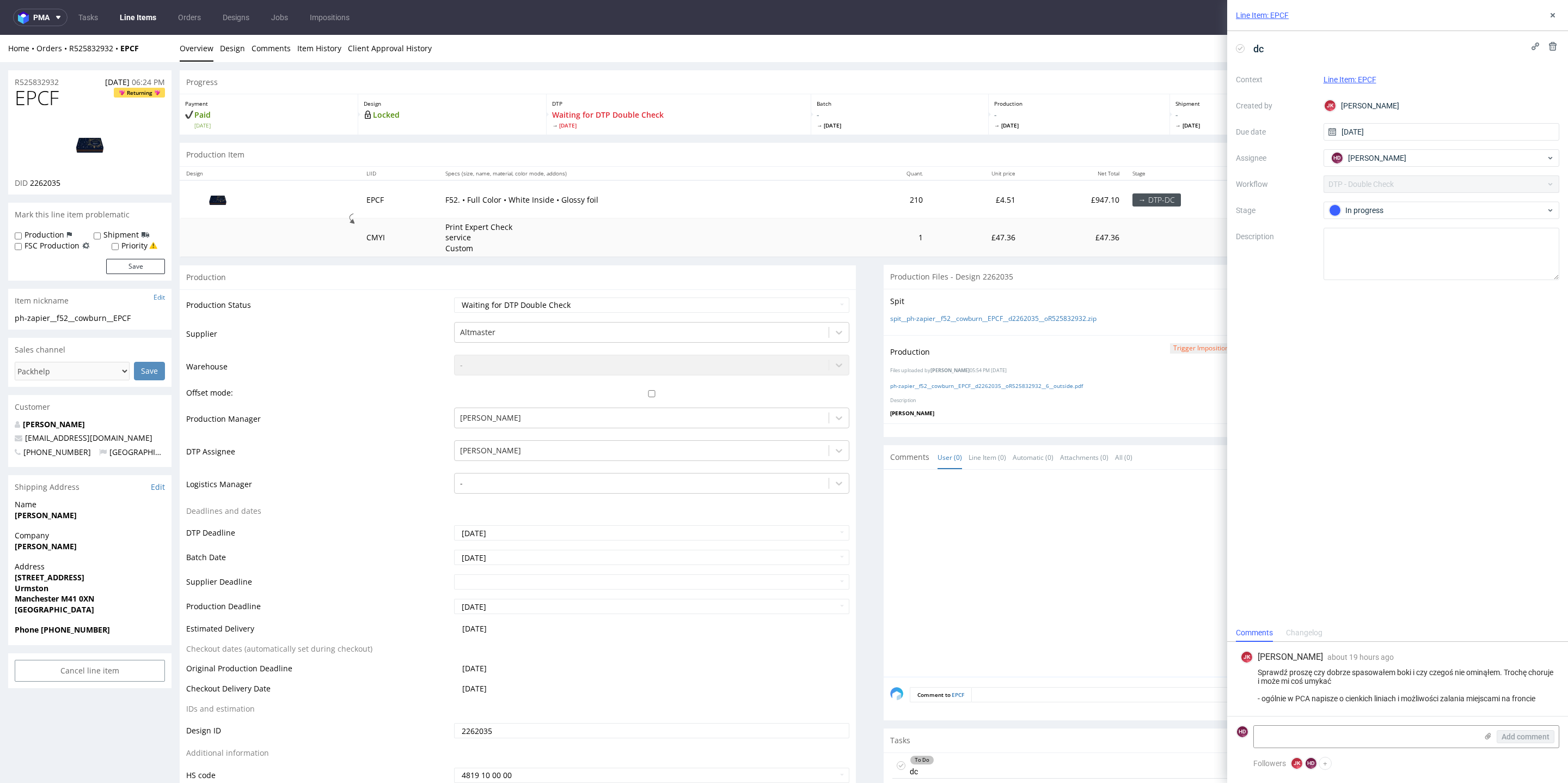
click at [78, 131] on img at bounding box center [89, 144] width 87 height 49
click at [1400, 740] on textarea at bounding box center [1365, 736] width 223 height 22
click at [1432, 728] on textarea "Pca i o tym, że mogą być przesunięcia w druku. Ten lewy bok powinien być ciut i…" at bounding box center [1365, 731] width 223 height 30
drag, startPoint x: 1435, startPoint y: 728, endPoint x: 1469, endPoint y: 726, distance: 34.1
click at [1469, 726] on textarea "Pca i o tym, że mogą być przesunięcia w druku. Ten lewy bok powinien być ciut i…" at bounding box center [1365, 731] width 223 height 30
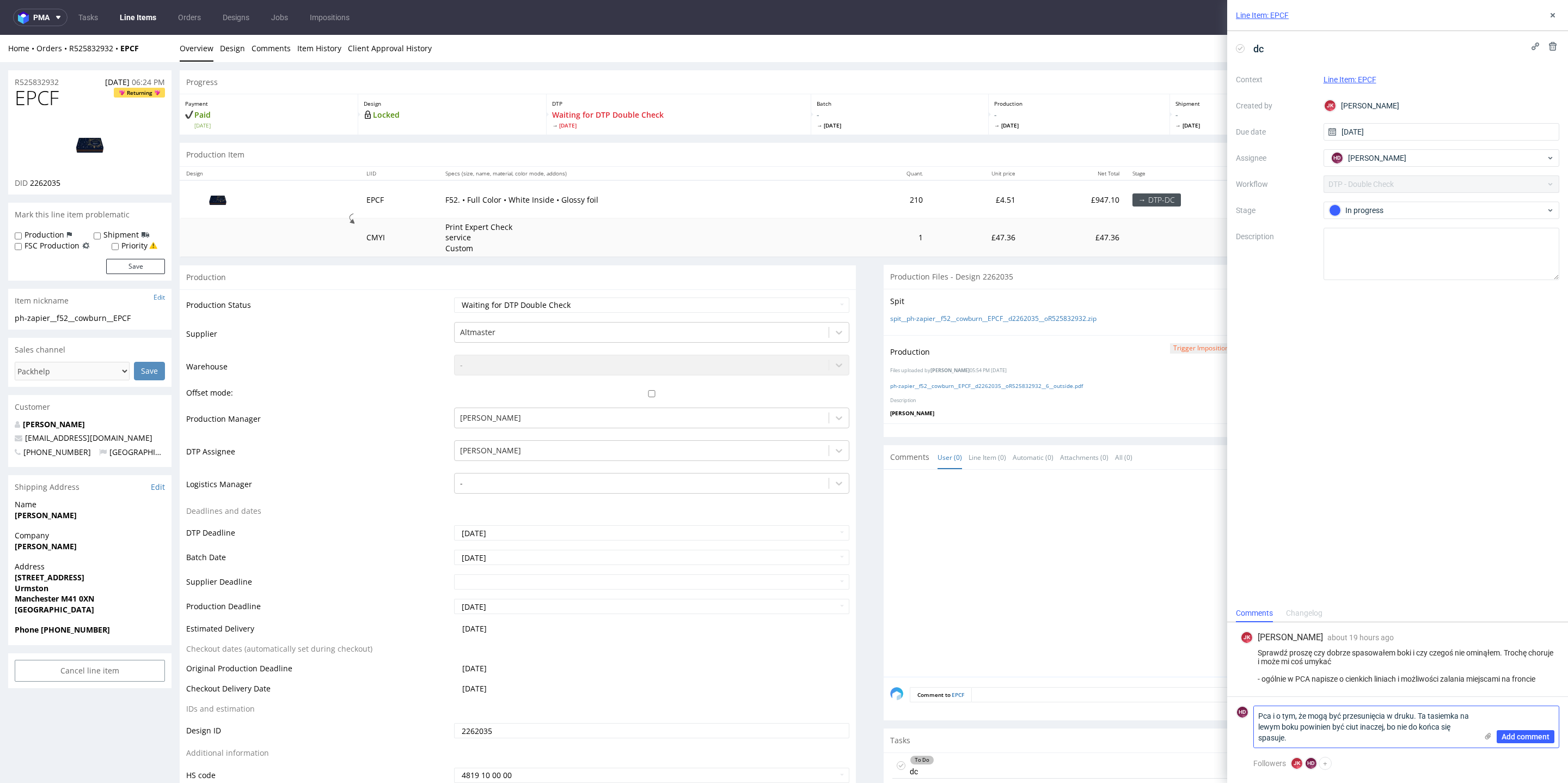
drag, startPoint x: 1319, startPoint y: 727, endPoint x: 1328, endPoint y: 726, distance: 9.1
click at [1329, 726] on textarea "Pca i o tym, że mogą być przesunięcia w druku. Ta tasiemka na lewym boku powini…" at bounding box center [1365, 726] width 223 height 41
drag, startPoint x: 1455, startPoint y: 728, endPoint x: 1374, endPoint y: 726, distance: 81.0
click at [1374, 726] on textarea "Pca i o tym, że mogą być przesunięcia w druku. Ta tasiemka na lewym boku powinn…" at bounding box center [1365, 726] width 223 height 41
type textarea "Pca i o tym, że mogą być przesunięcia w druku. Ta tasiemka na lewym boku powinn…"
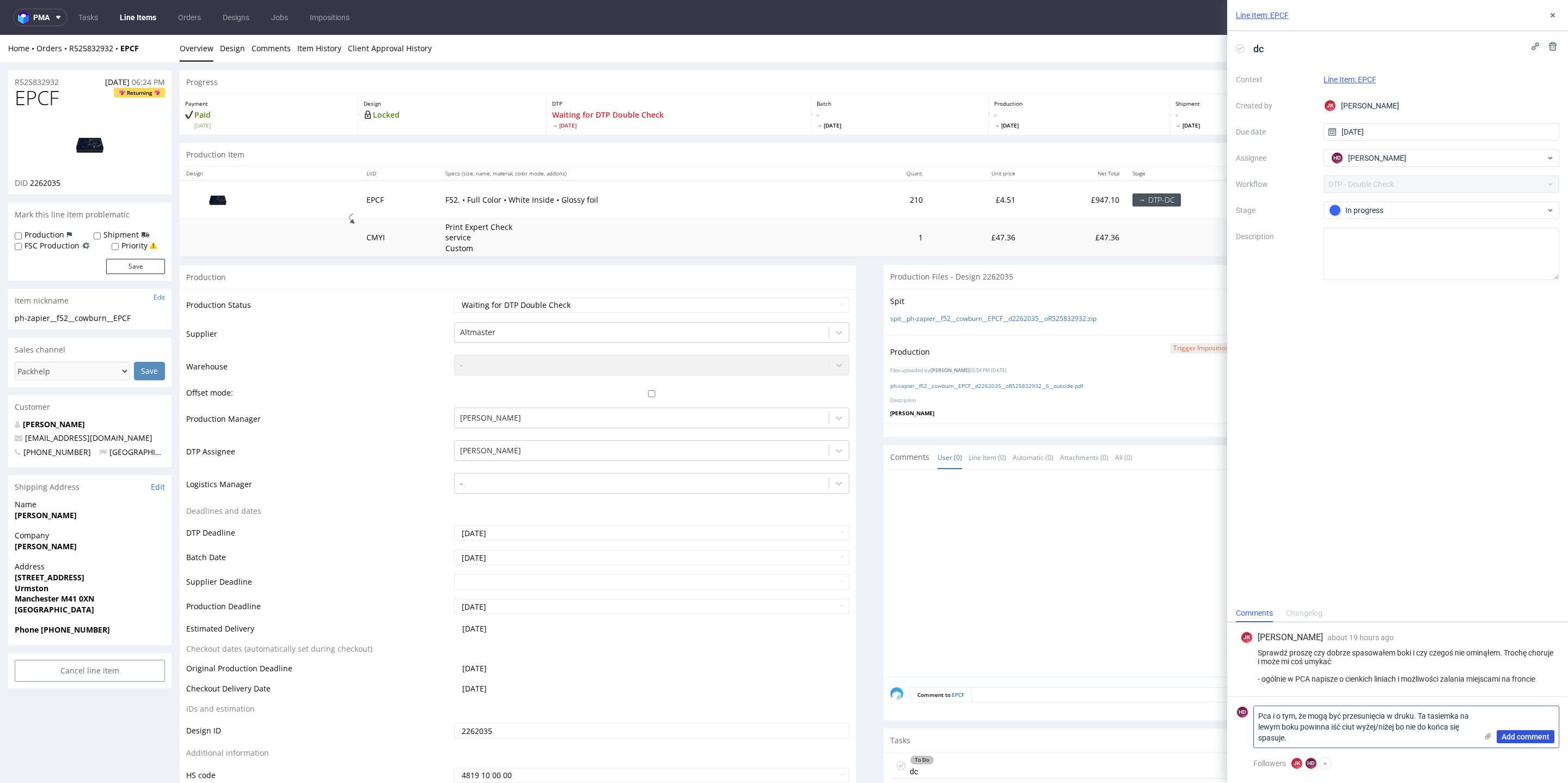
click at [1510, 734] on span "Add comment" at bounding box center [1525, 736] width 48 height 7
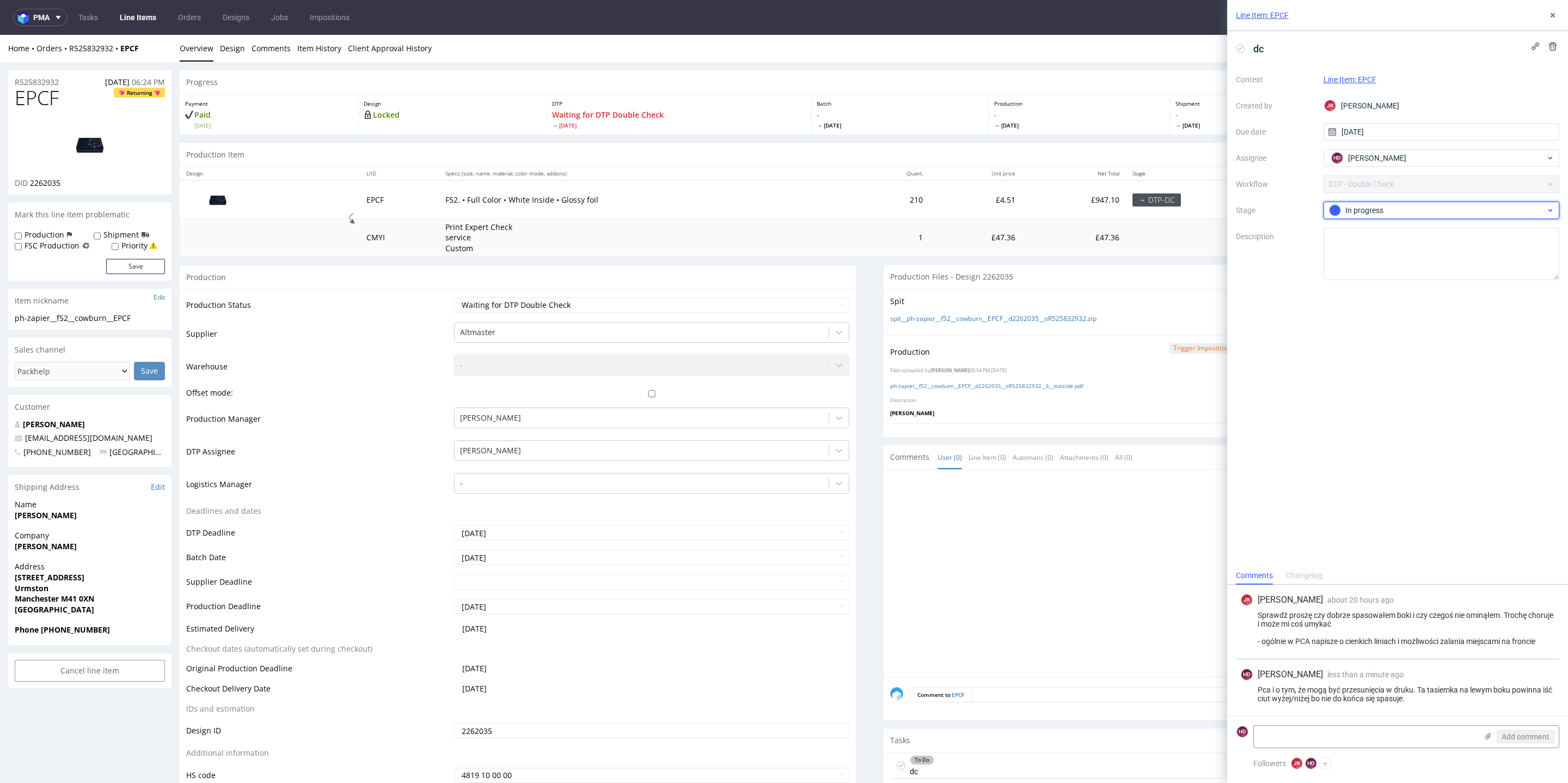
click at [1428, 207] on div "In progress" at bounding box center [1438, 210] width 217 height 12
click at [1420, 213] on div "In progress" at bounding box center [1438, 210] width 217 height 12
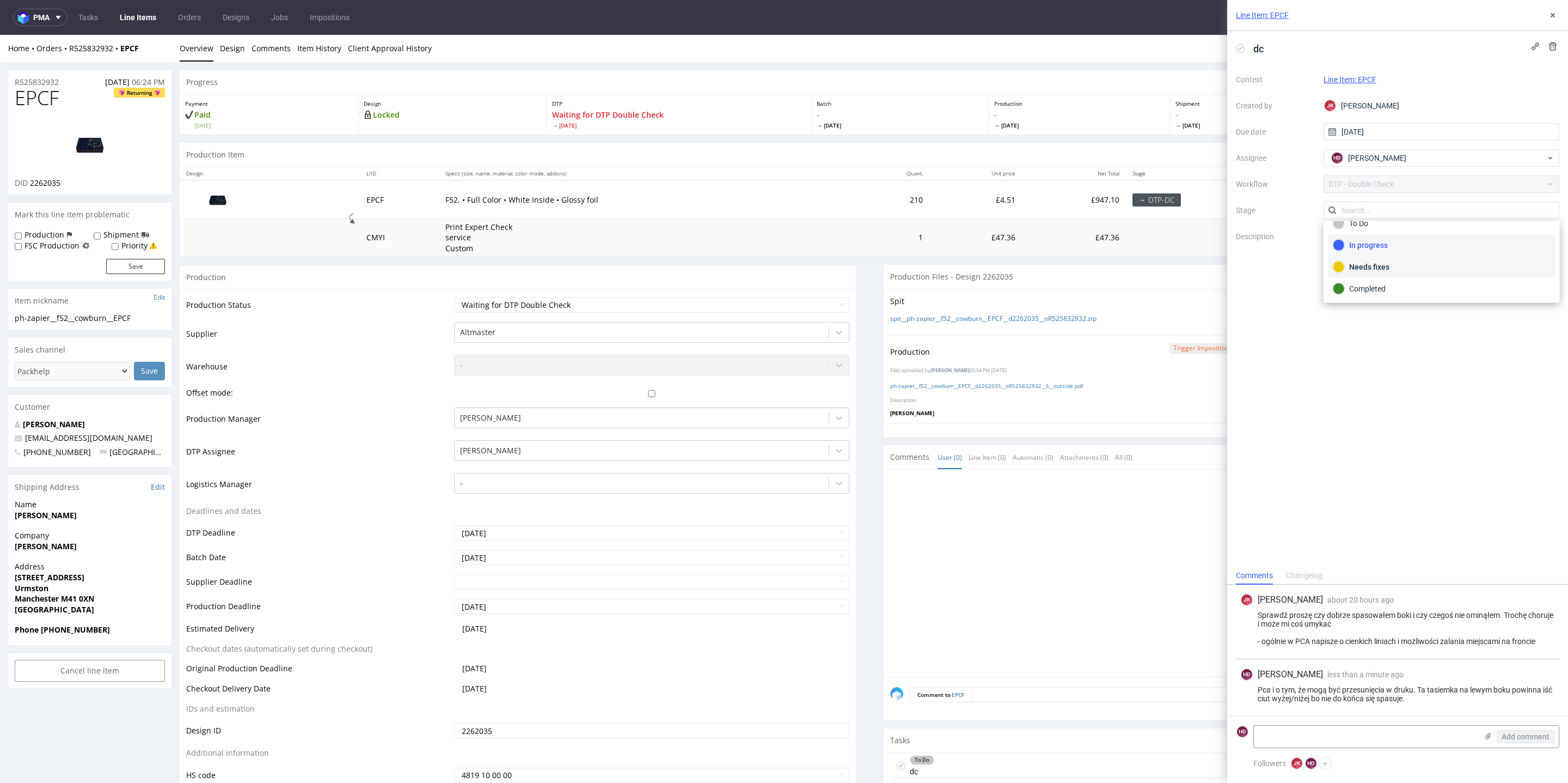
click at [1419, 270] on div "Needs fixes" at bounding box center [1442, 267] width 217 height 12
click at [736, 299] on select "Waiting for Artwork Waiting for Diecut Waiting for Mockup Waiting for DTP Waiti…" at bounding box center [651, 304] width 395 height 16
select select "dtp_dc_done"
click at [454, 297] on select "Waiting for Artwork Waiting for Diecut Waiting for Mockup Waiting for DTP Waiti…" at bounding box center [651, 304] width 395 height 16
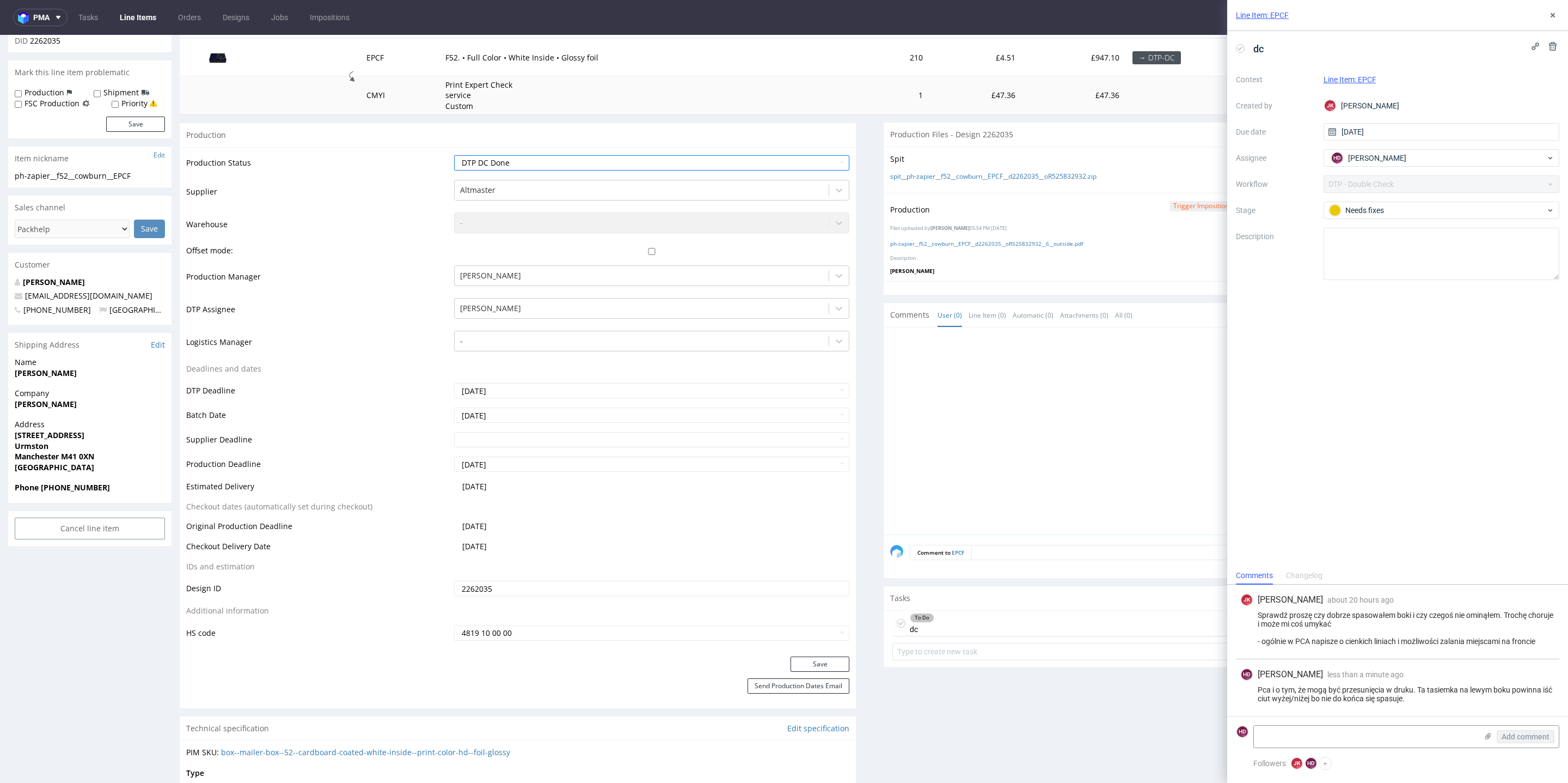
scroll to position [192, 0]
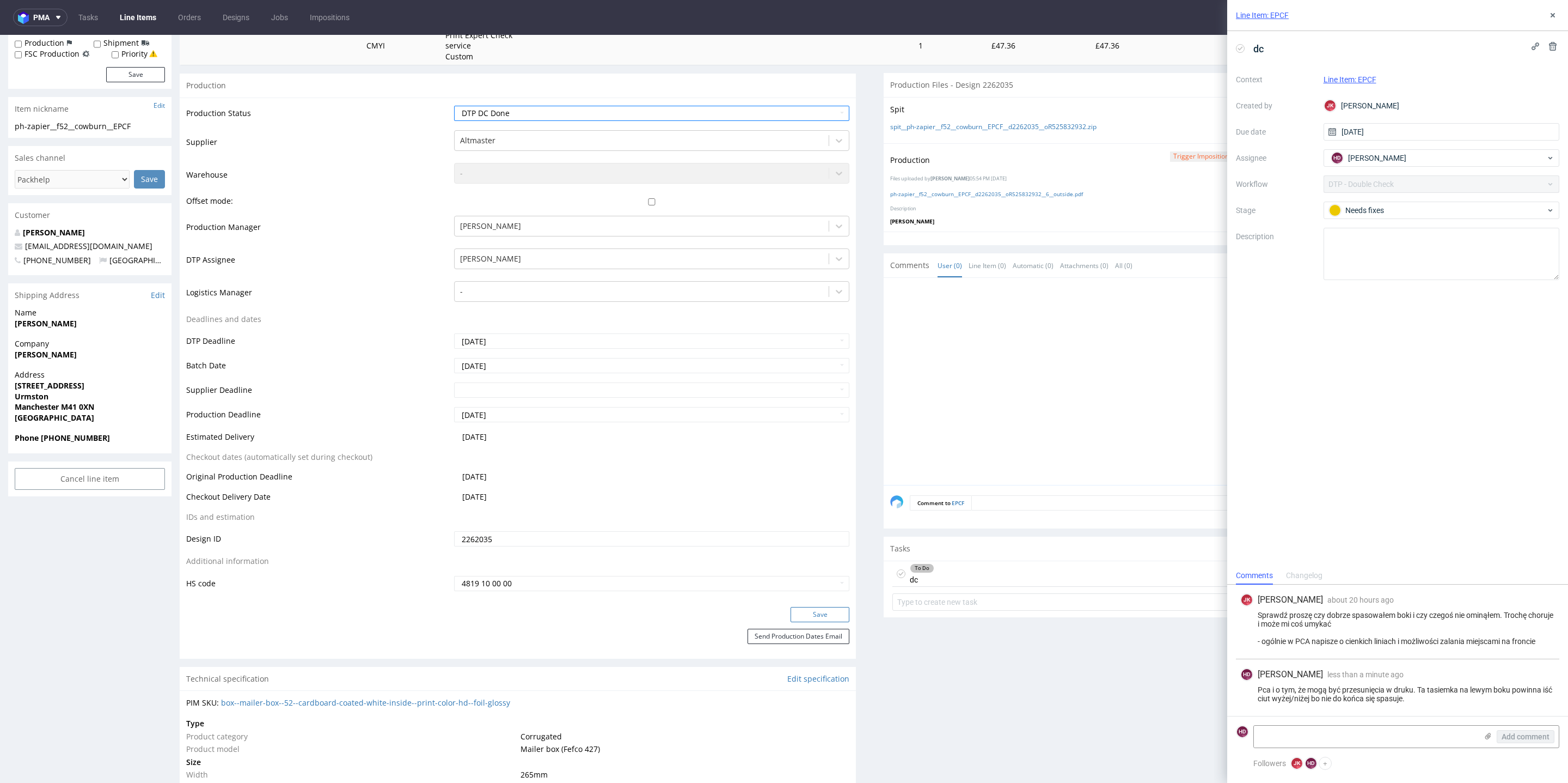
click at [807, 615] on button "Save" at bounding box center [821, 614] width 59 height 16
click at [1388, 736] on textarea at bounding box center [1365, 736] width 223 height 22
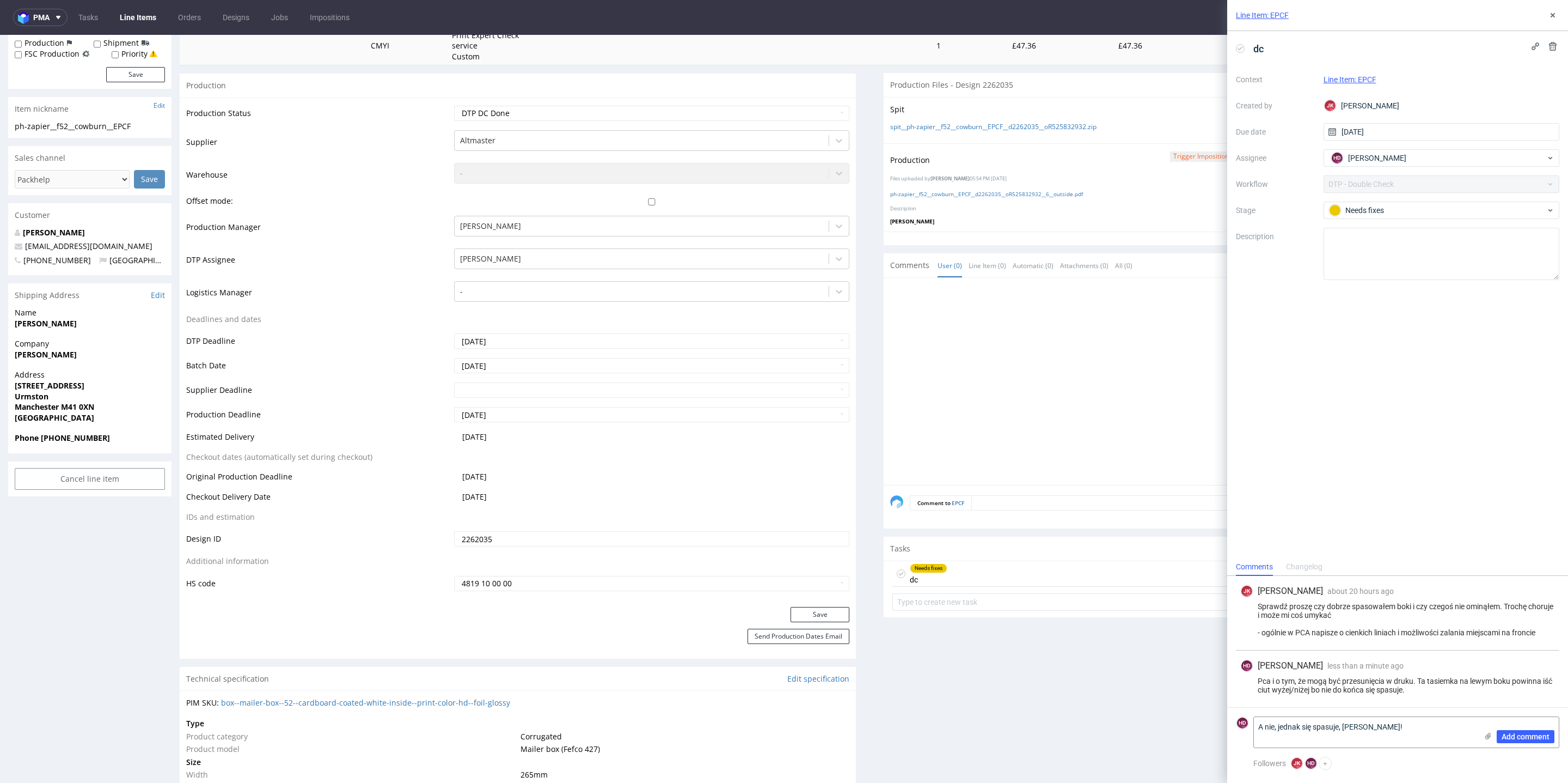
scroll to position [0, 0]
type textarea "A nie, jednak się spasuje, [PERSON_NAME]!"
click at [1516, 733] on span "Add comment" at bounding box center [1525, 736] width 48 height 7
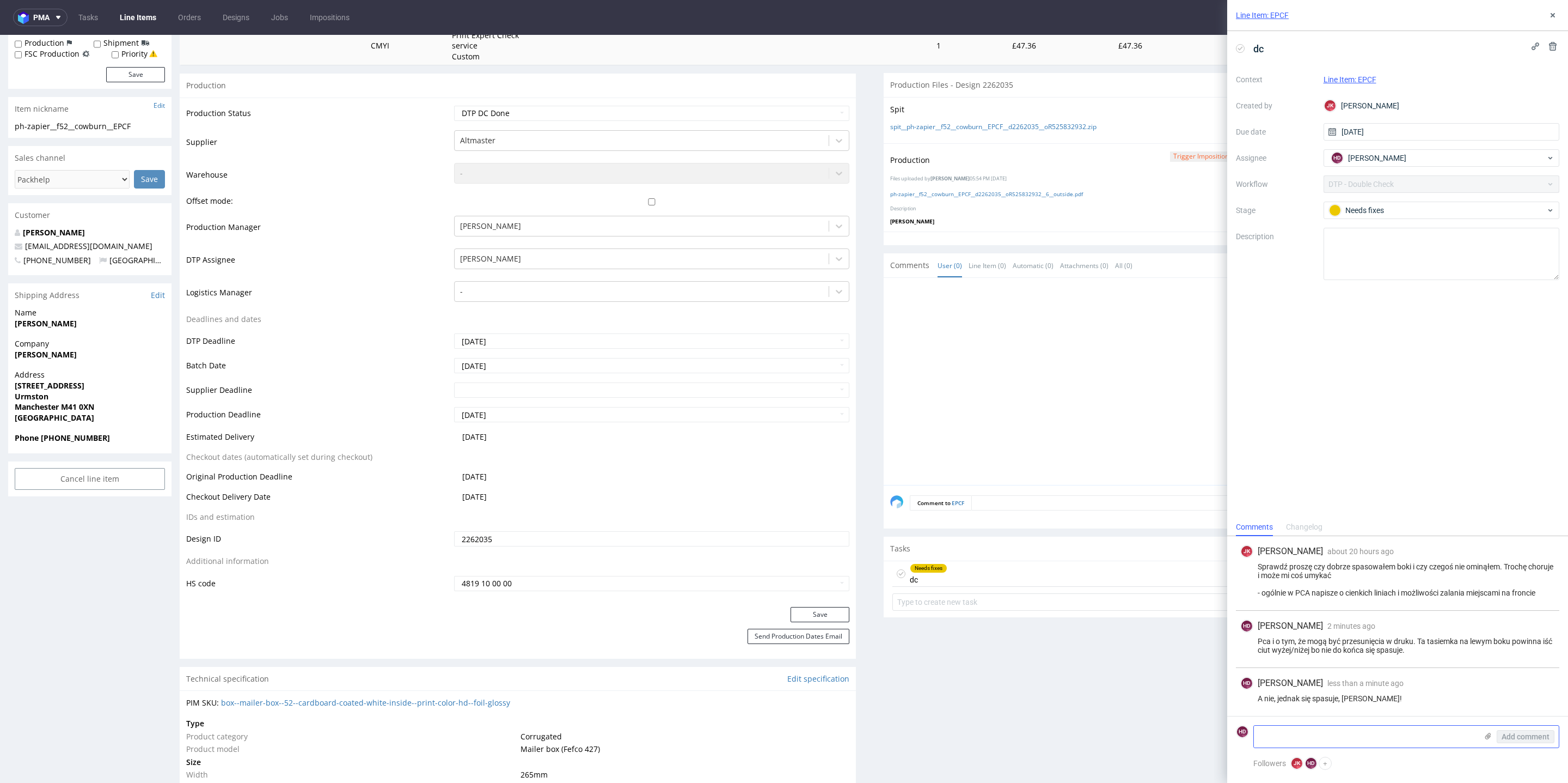
click at [1367, 748] on div "Add comment" at bounding box center [1406, 736] width 306 height 23
click at [1367, 740] on textarea at bounding box center [1365, 736] width 223 height 22
type textarea "nie no nie. Jednak jest do poprawy Xd sorry"
click at [1536, 730] on button "Add comment" at bounding box center [1525, 736] width 57 height 13
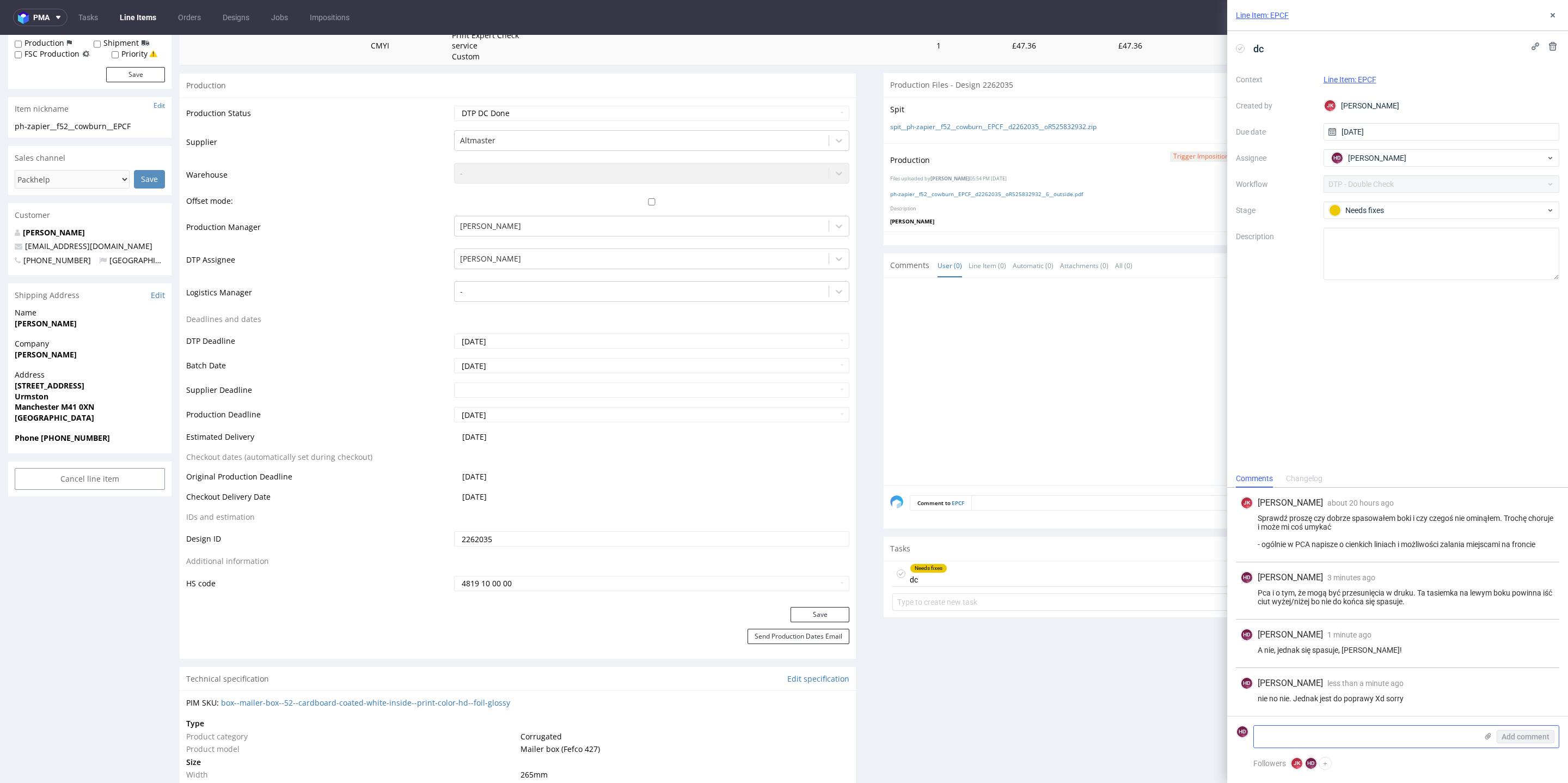
click at [1442, 732] on textarea at bounding box center [1365, 736] width 223 height 22
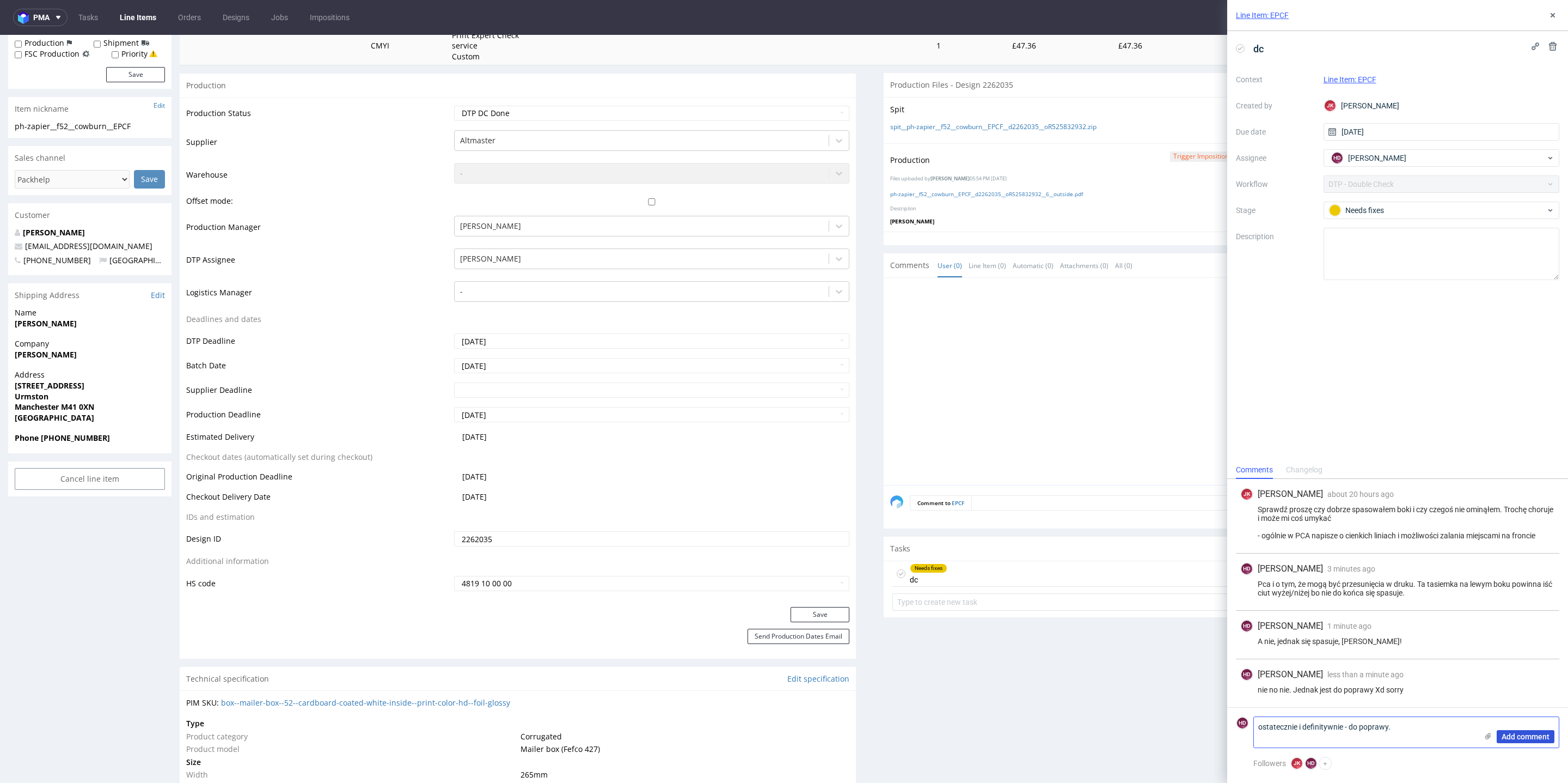
type textarea "ostatecznie i definitywnie - do poprawy."
click at [1543, 735] on span "Add comment" at bounding box center [1525, 736] width 48 height 7
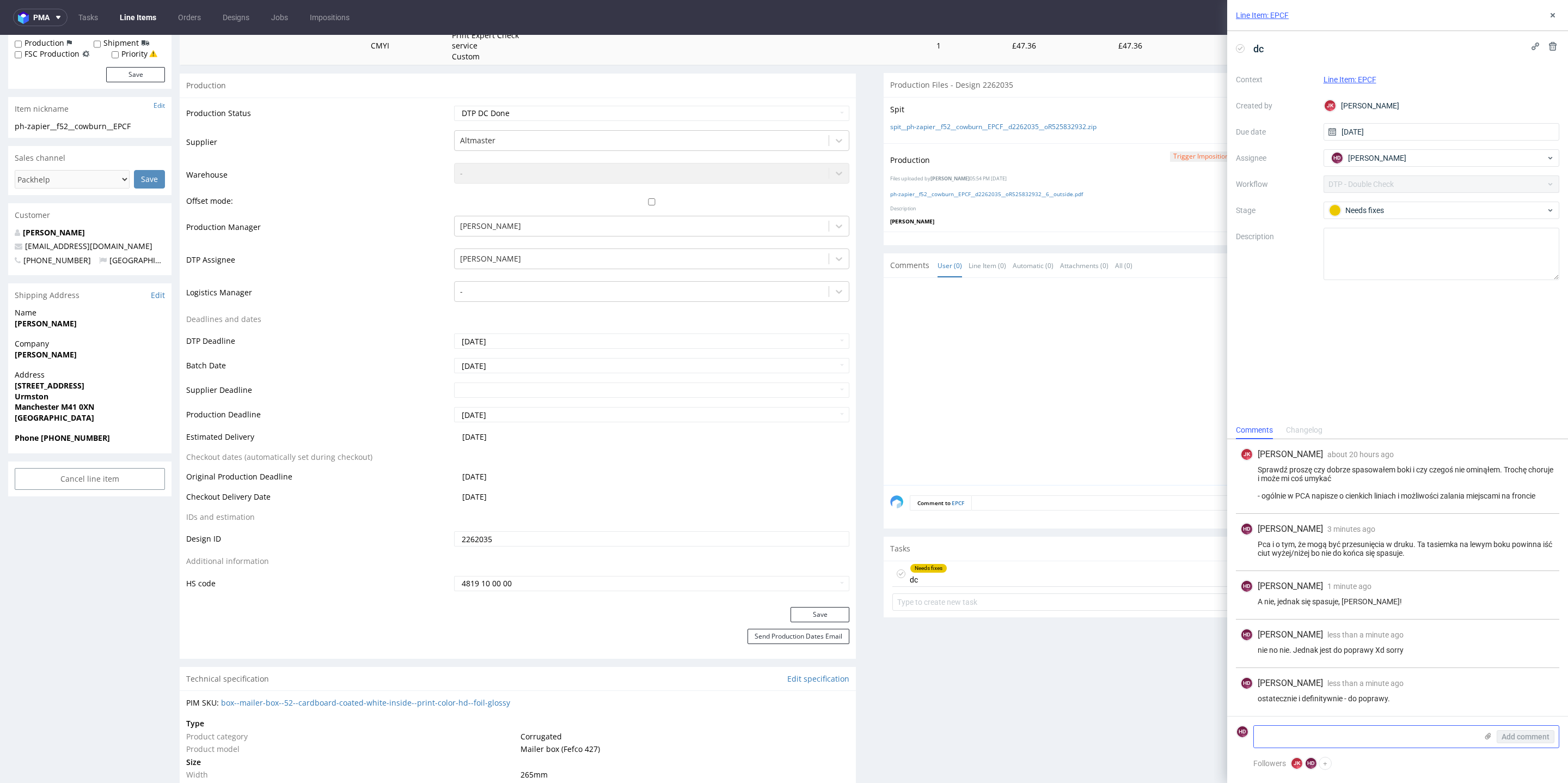
click at [1488, 735] on use at bounding box center [1488, 736] width 6 height 7
click at [0, 0] on input "file" at bounding box center [0, 0] width 0 height 0
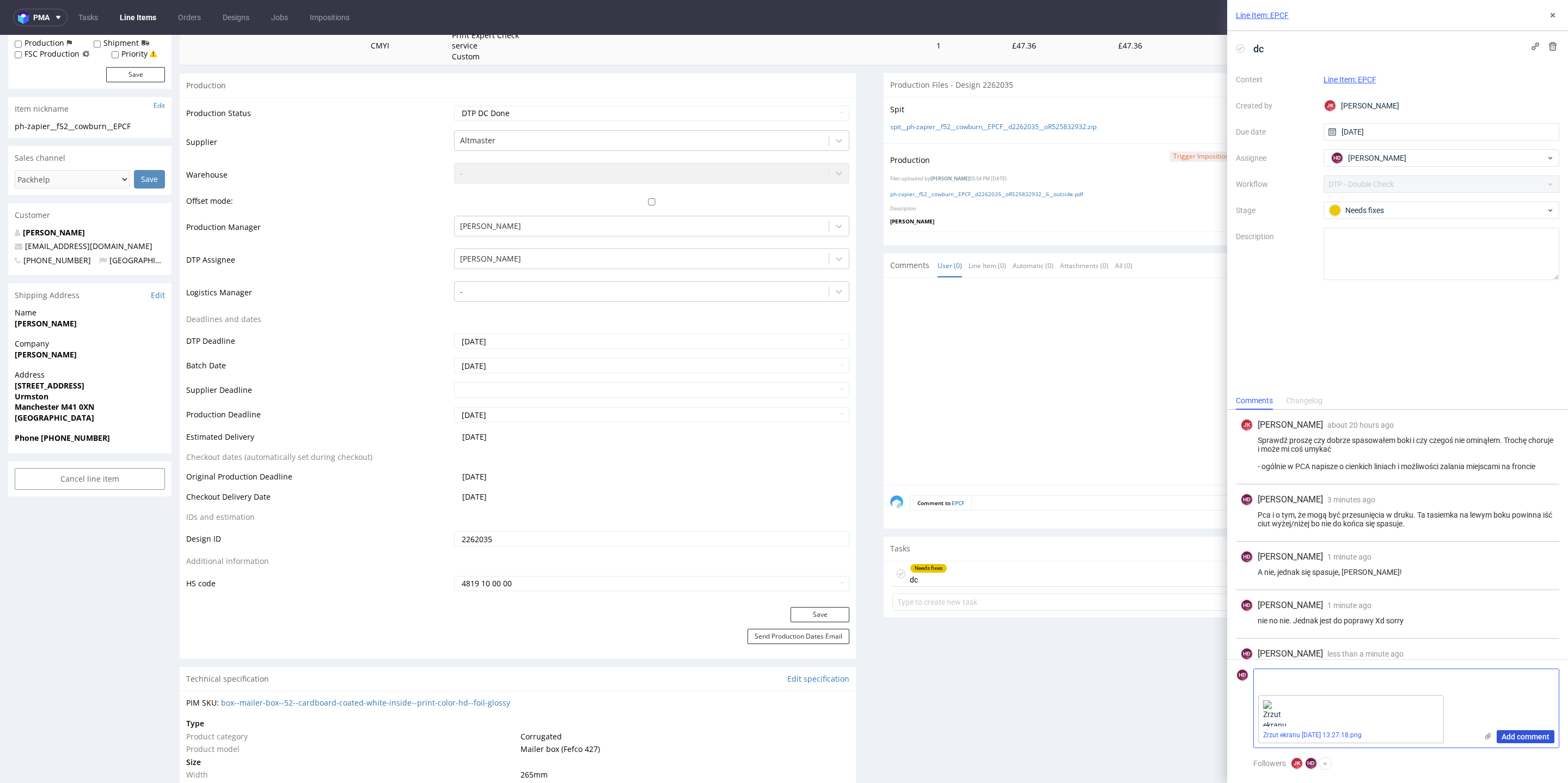
click at [1512, 735] on span "Add comment" at bounding box center [1525, 736] width 48 height 7
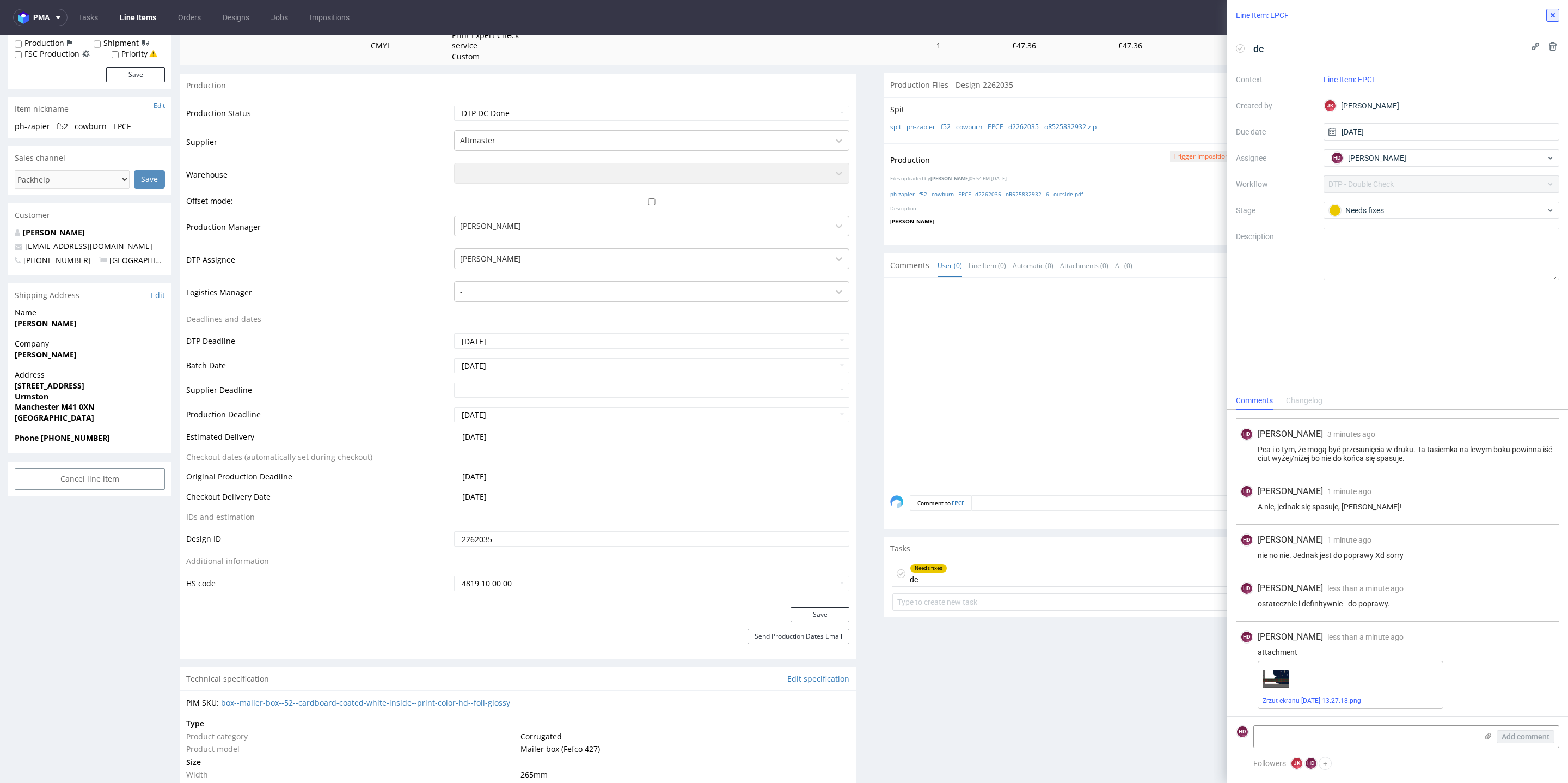
click at [1552, 12] on icon at bounding box center [1552, 15] width 9 height 9
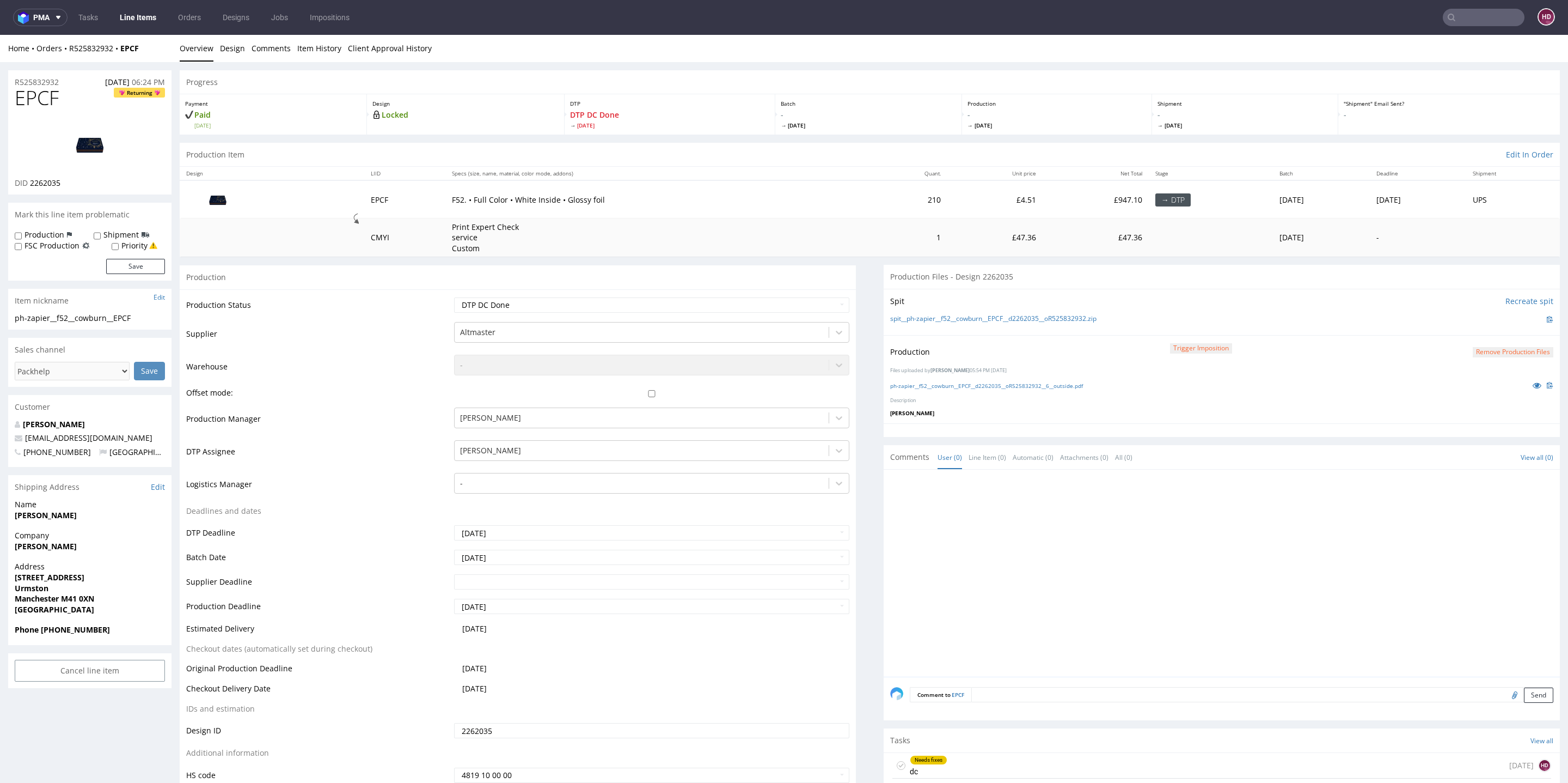
click at [139, 21] on link "Line Items" at bounding box center [138, 17] width 49 height 17
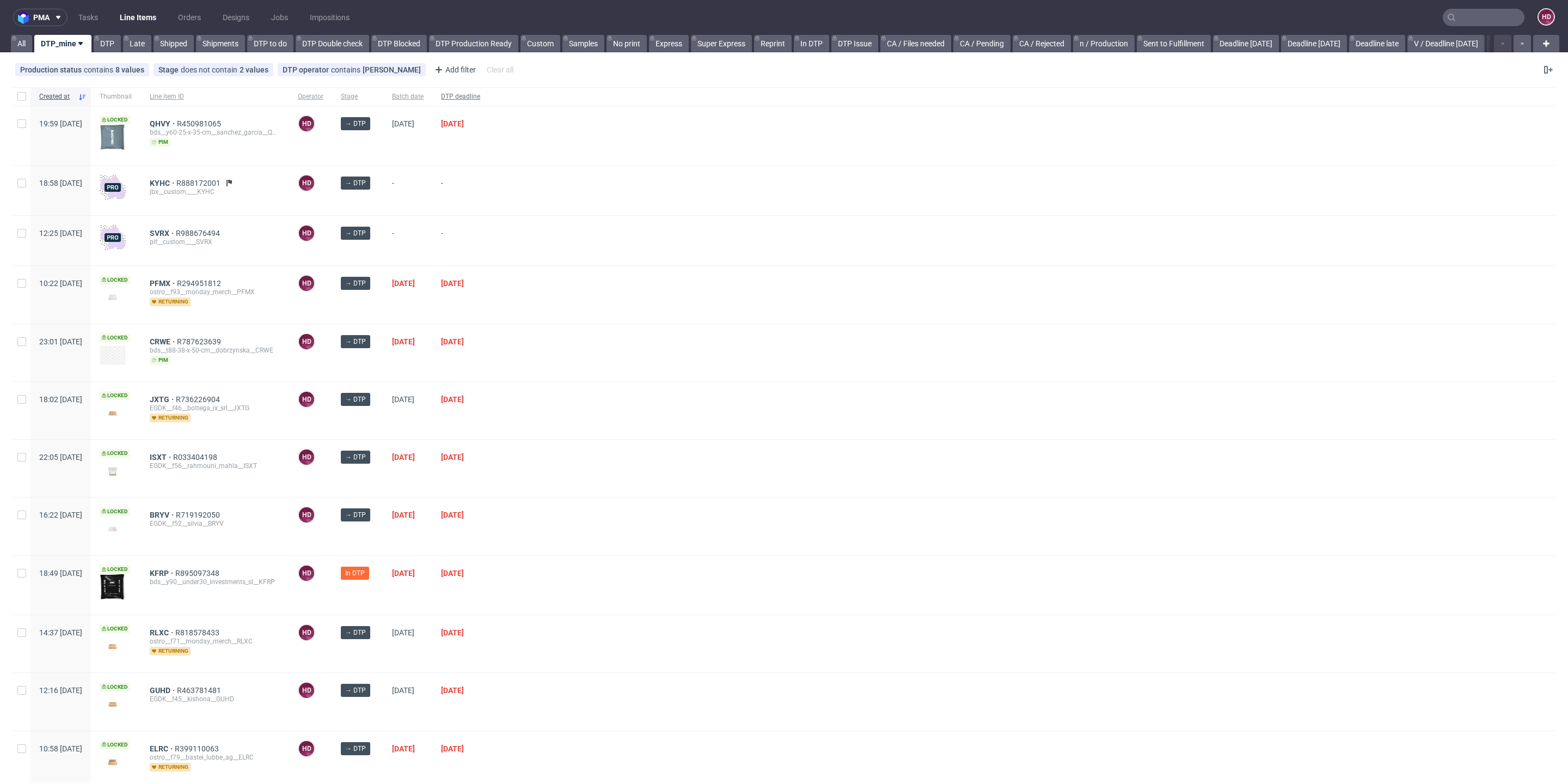
click at [489, 104] on div "DTP deadline" at bounding box center [460, 96] width 57 height 19
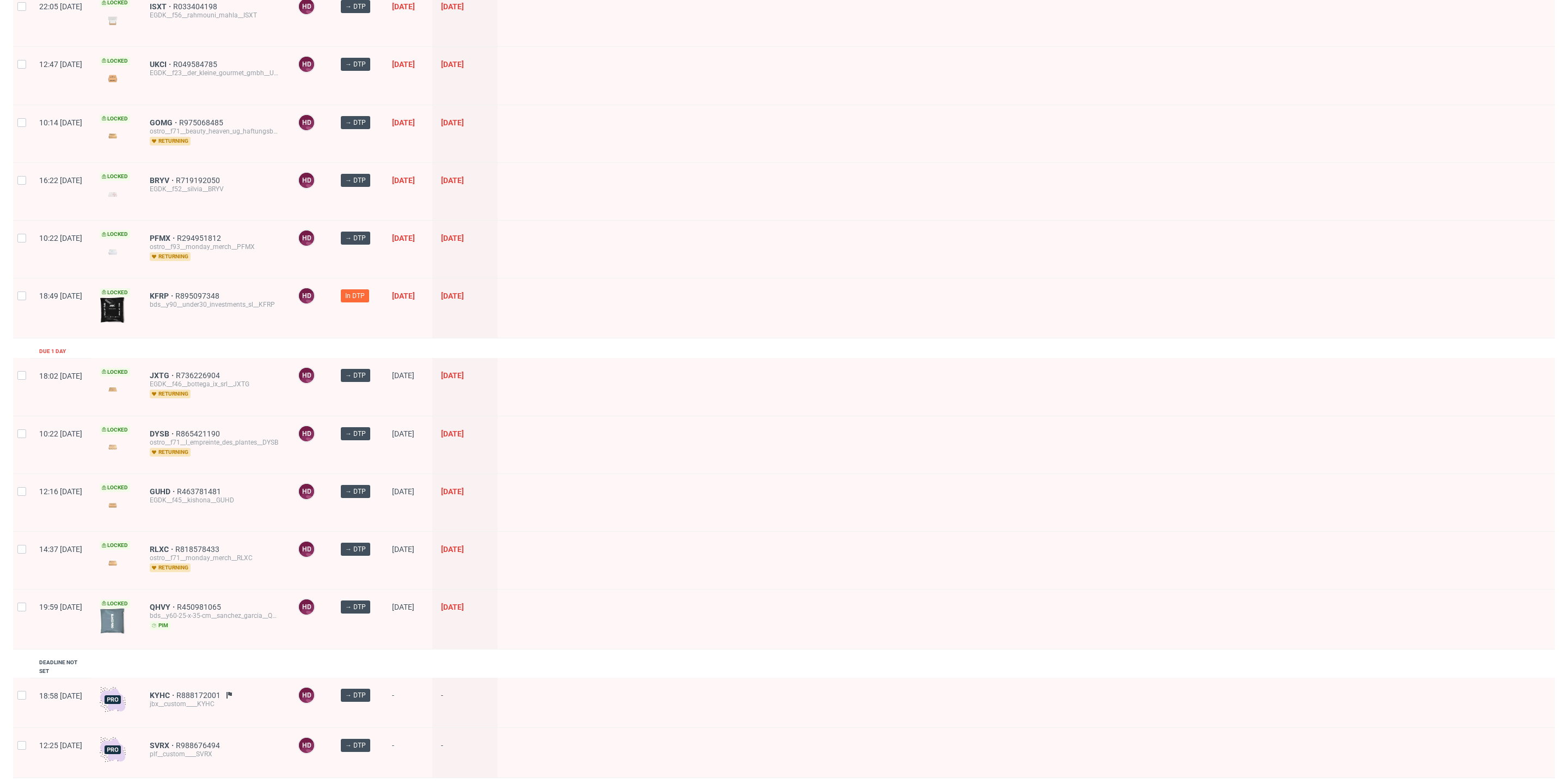
scroll to position [470, 0]
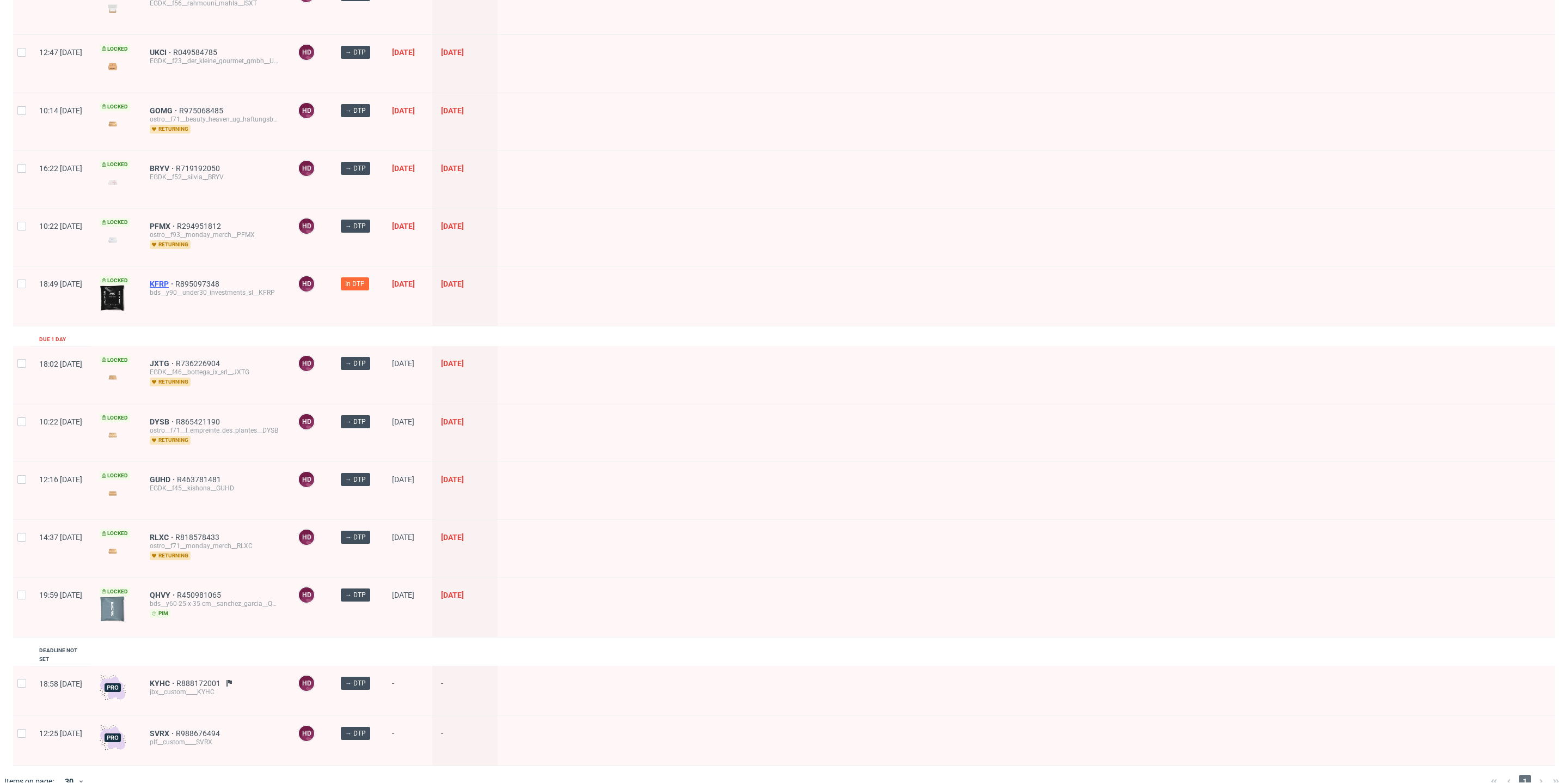
click at [176, 279] on span "KFRP" at bounding box center [162, 283] width 25 height 9
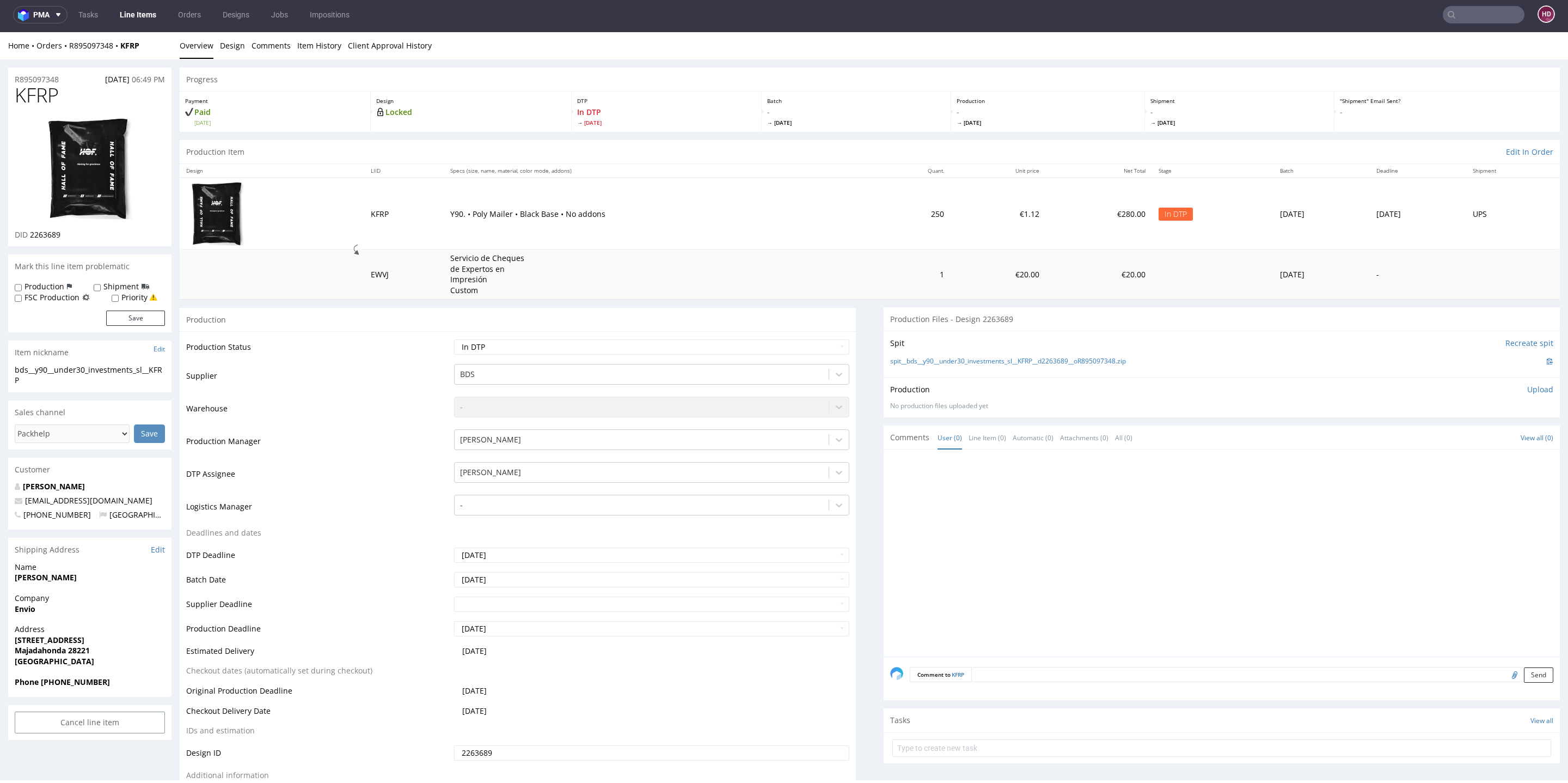
click at [91, 199] on img at bounding box center [89, 169] width 87 height 103
click at [89, 98] on h1 "KFRP" at bounding box center [89, 95] width 150 height 22
drag, startPoint x: 33, startPoint y: 91, endPoint x: 0, endPoint y: 89, distance: 33.1
copy span "KFRP"
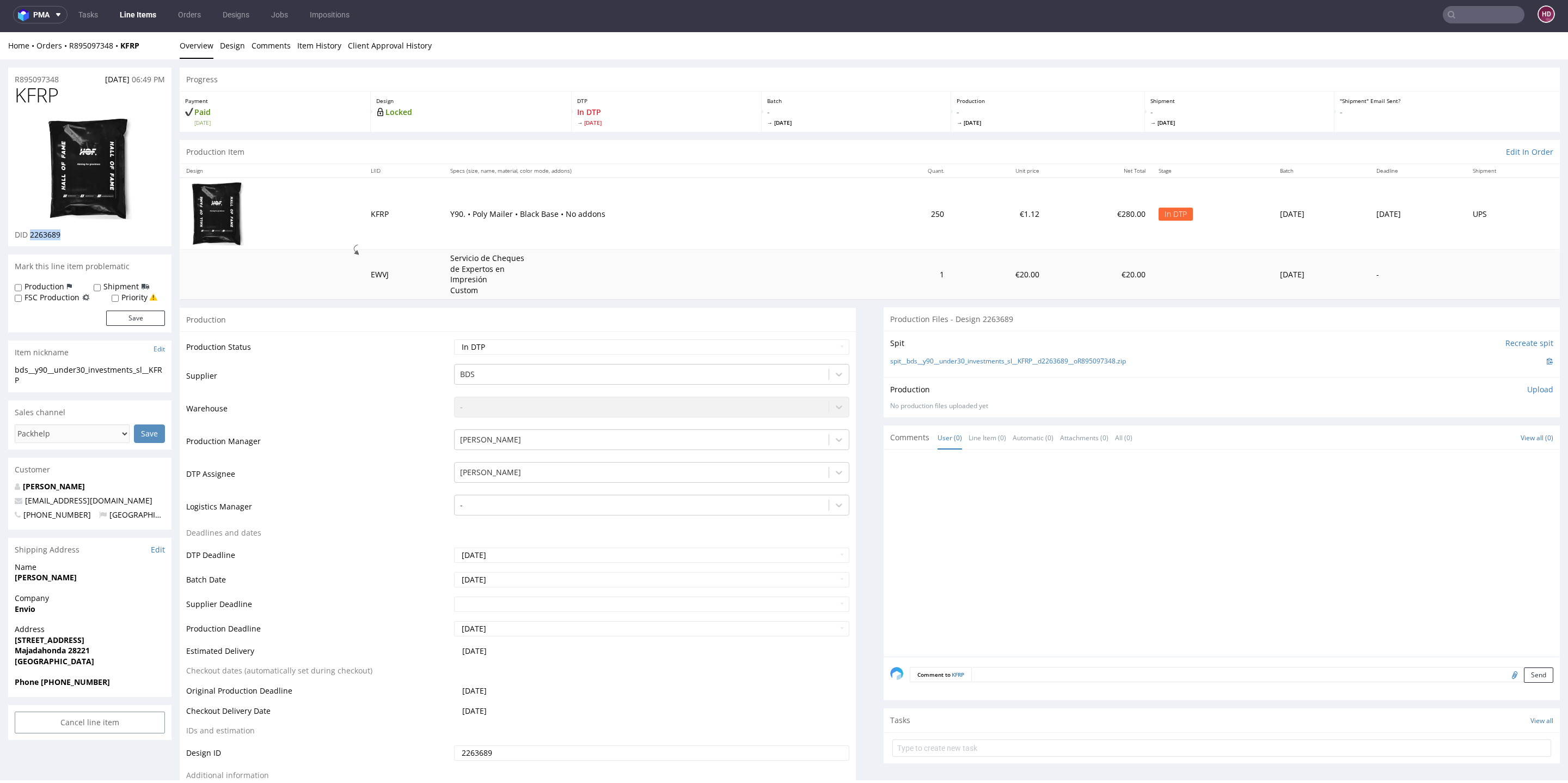
drag, startPoint x: 73, startPoint y: 237, endPoint x: 30, endPoint y: 237, distance: 43.0
click at [30, 237] on div "DID 2263689" at bounding box center [89, 234] width 150 height 11
copy span "2263689"
drag, startPoint x: 45, startPoint y: 383, endPoint x: 0, endPoint y: 364, distance: 48.8
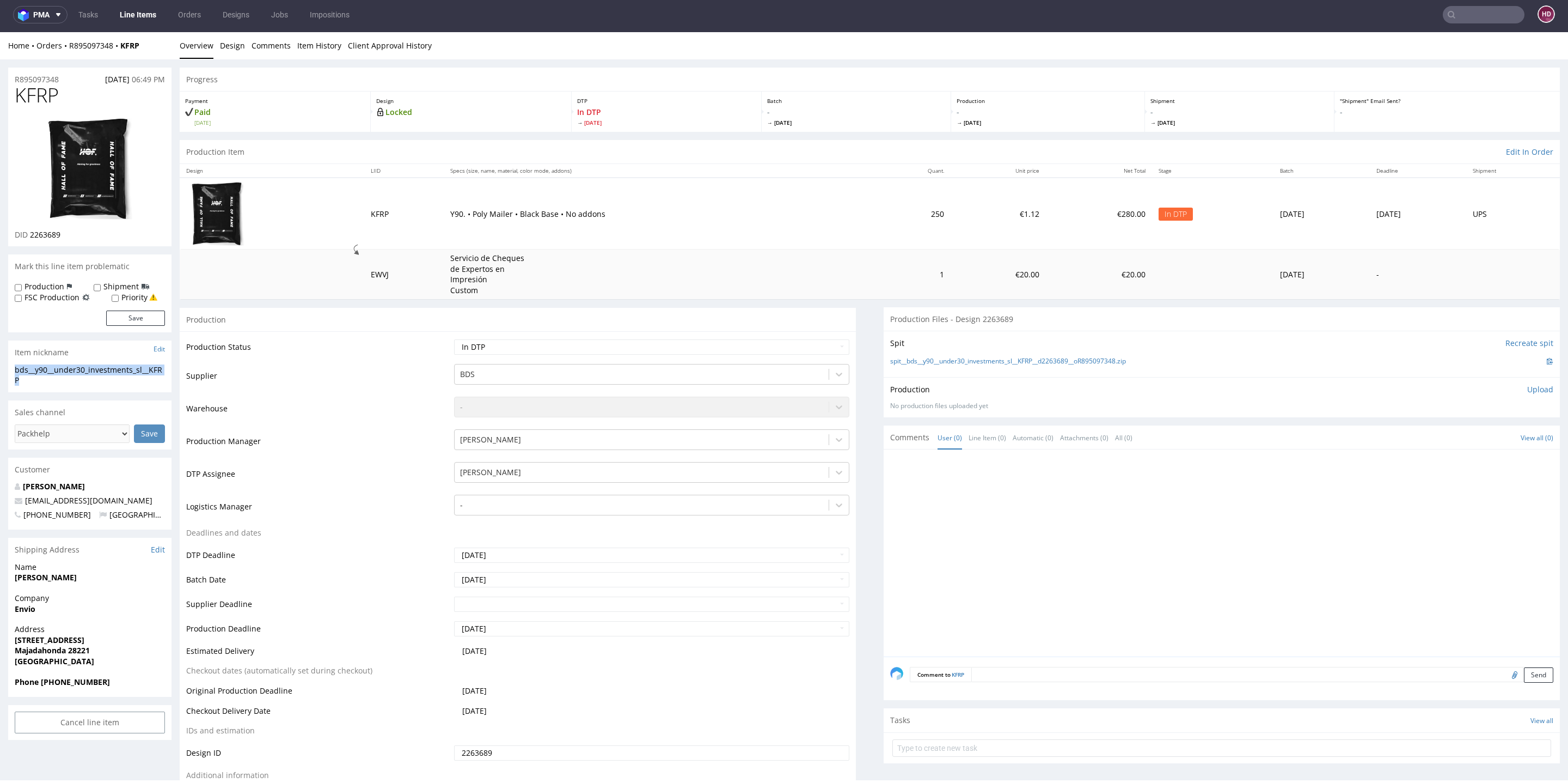
copy section "bds__y90__under30_investments_sl__KFRP"
click at [231, 53] on link "Design" at bounding box center [232, 45] width 25 height 27
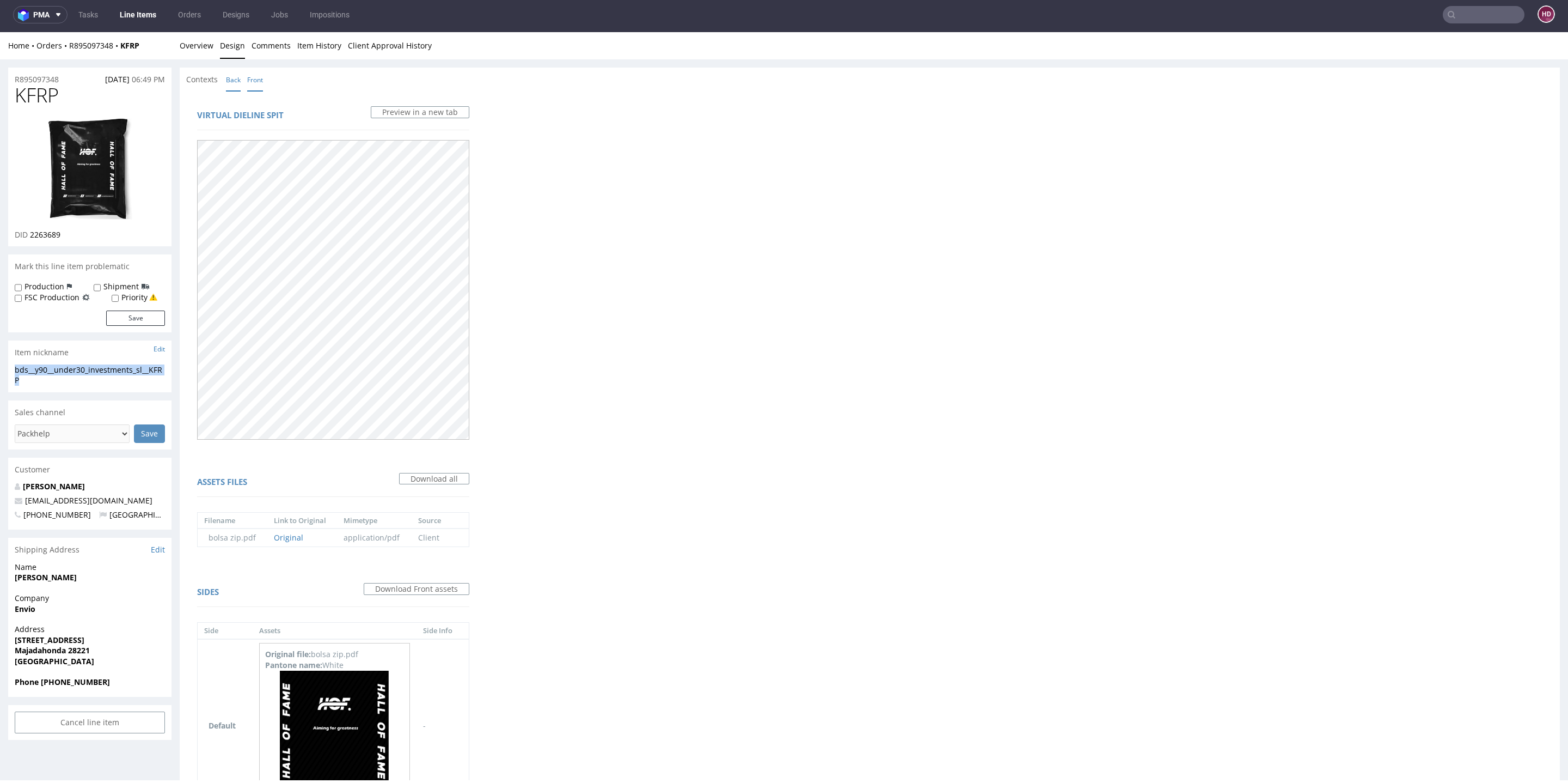
click at [235, 82] on link "Back" at bounding box center [233, 80] width 15 height 24
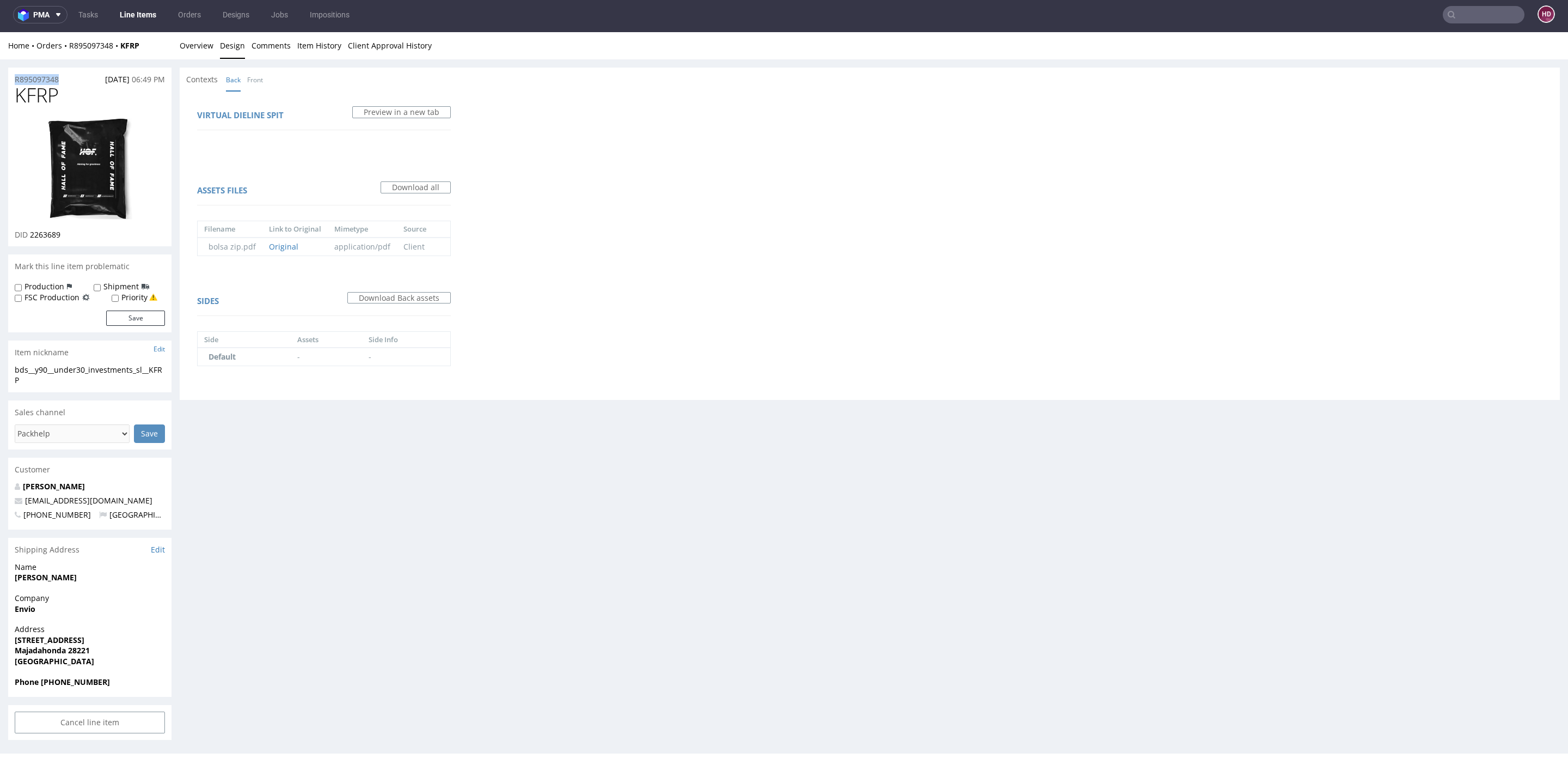
drag, startPoint x: 74, startPoint y: 77, endPoint x: 0, endPoint y: 59, distance: 76.2
click at [0, 59] on div "R895097348 19.09.2025 06:49 PM KFRP DID 2263689 Mark this line item problematic…" at bounding box center [784, 404] width 1568 height 689
copy p "R895097348"
drag, startPoint x: 67, startPoint y: 237, endPoint x: 30, endPoint y: 236, distance: 37.0
click at [30, 236] on div "DID 2263689" at bounding box center [89, 234] width 150 height 11
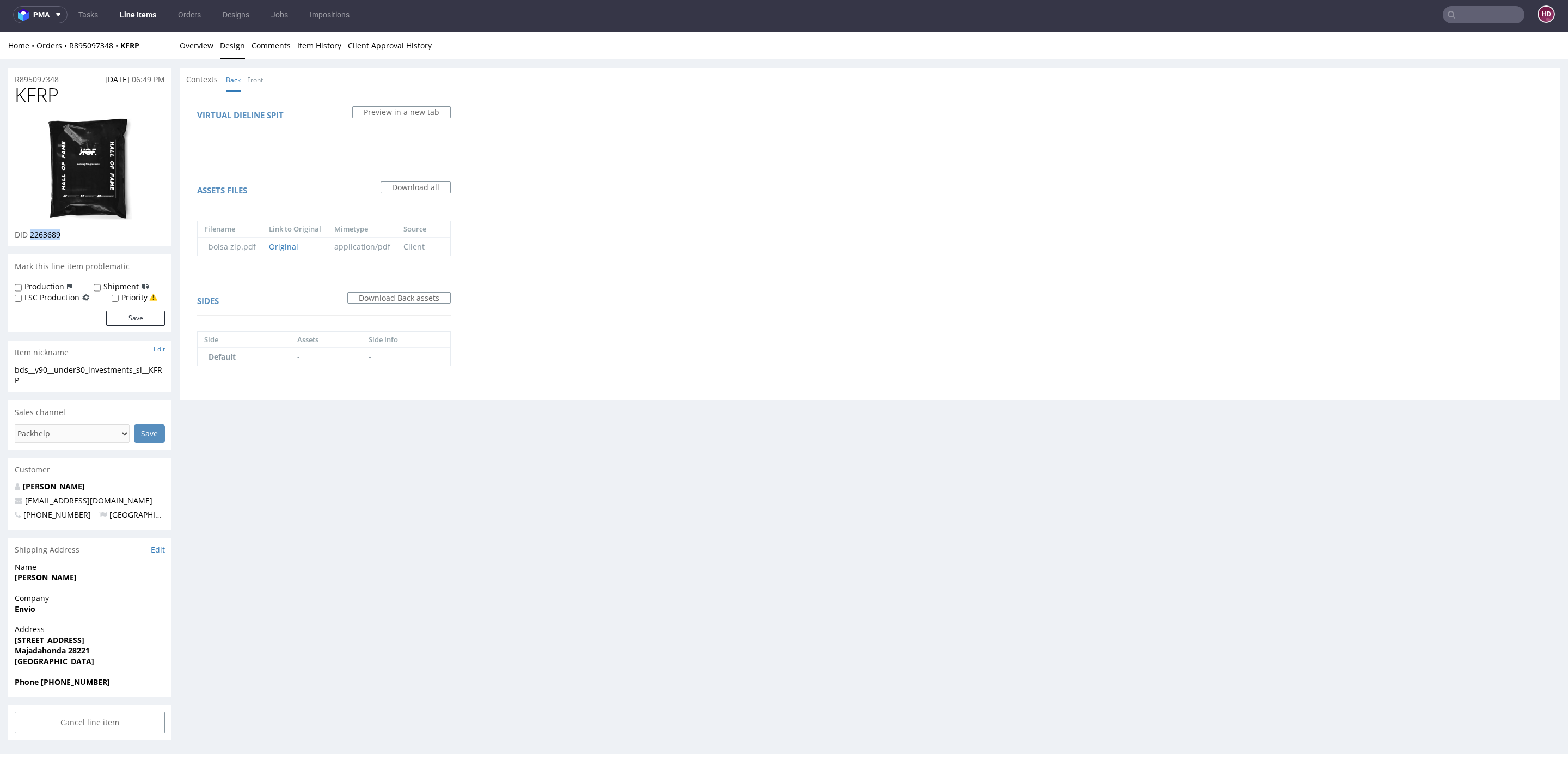
copy span "2263689"
click at [192, 44] on link "Overview" at bounding box center [196, 45] width 34 height 27
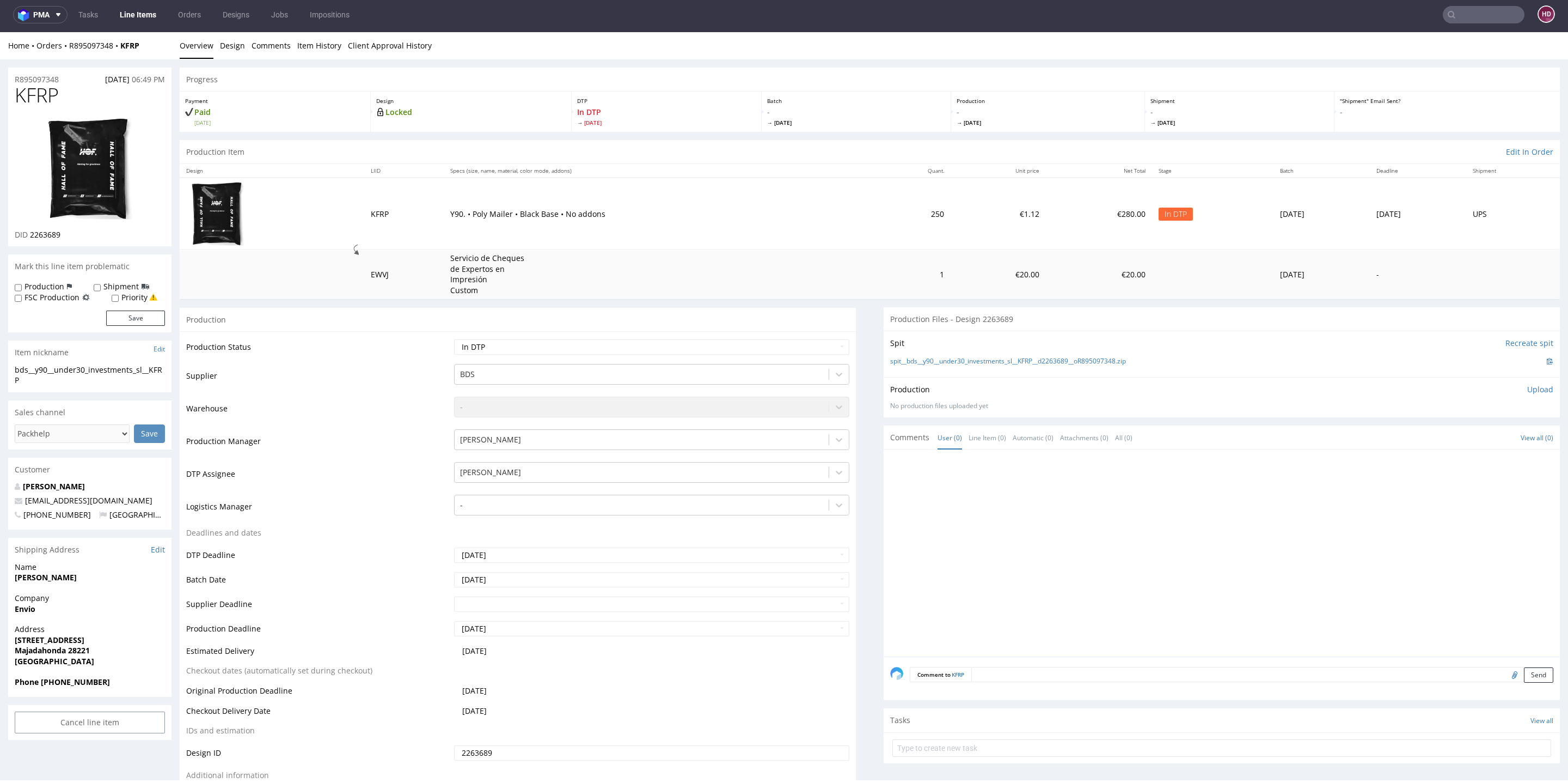
click at [1528, 388] on p "Upload" at bounding box center [1541, 389] width 26 height 11
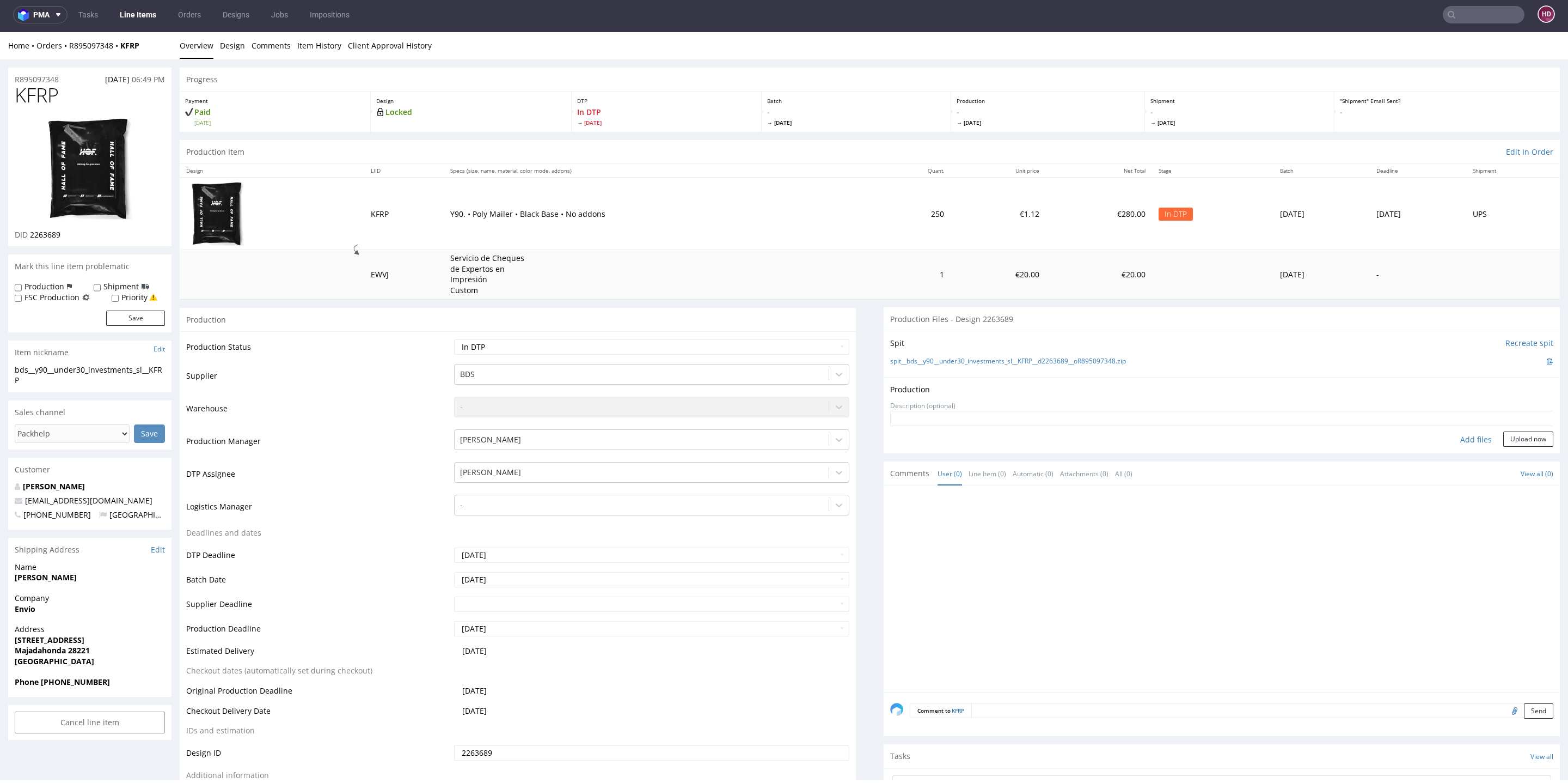
click at [1449, 437] on div "Add files" at bounding box center [1476, 440] width 54 height 16
type input "C:\fakepath\ bds__y90__under30_investments_sl__KFRP__d2263689__oR895097348.pdf"
click at [1511, 453] on button "Upload now" at bounding box center [1528, 456] width 50 height 16
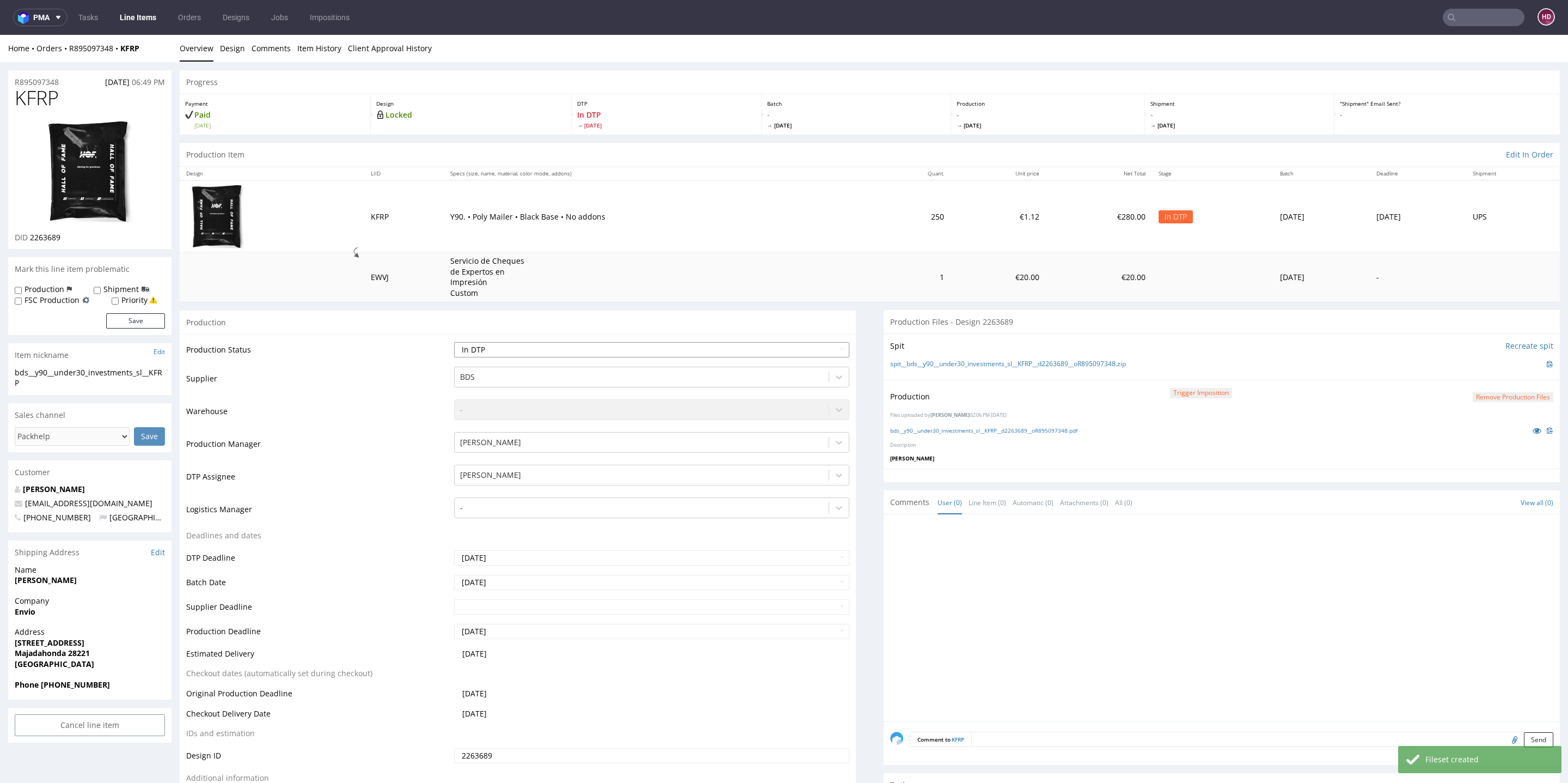
click at [491, 347] on select "Waiting for Artwork Waiting for Diecut Waiting for Mockup Waiting for DTP Waiti…" at bounding box center [651, 350] width 395 height 16
select select "dtp_production_ready"
click at [454, 342] on select "Waiting for Artwork Waiting for Diecut Waiting for Mockup Waiting for DTP Waiti…" at bounding box center [651, 350] width 395 height 16
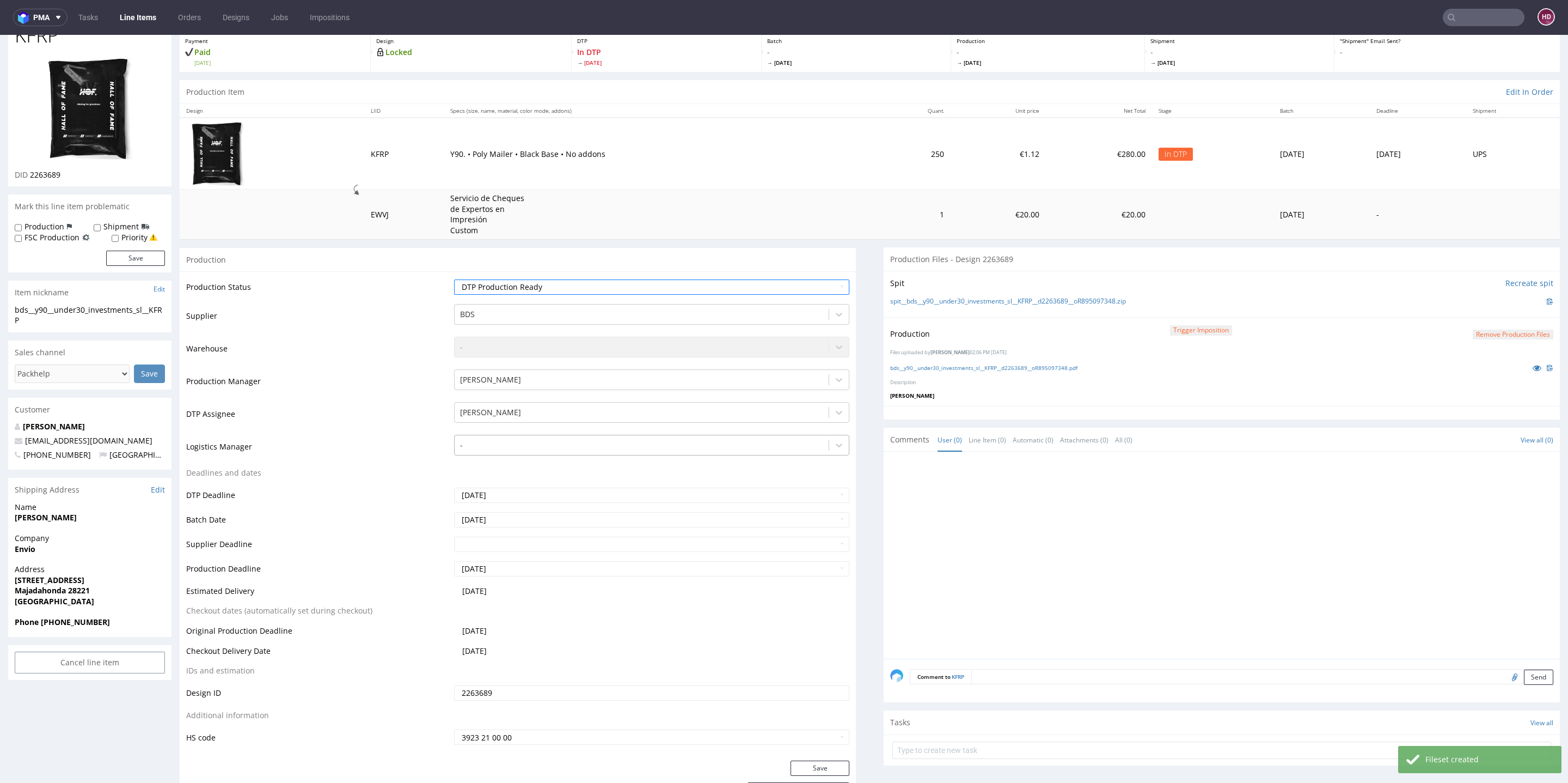
scroll to position [259, 0]
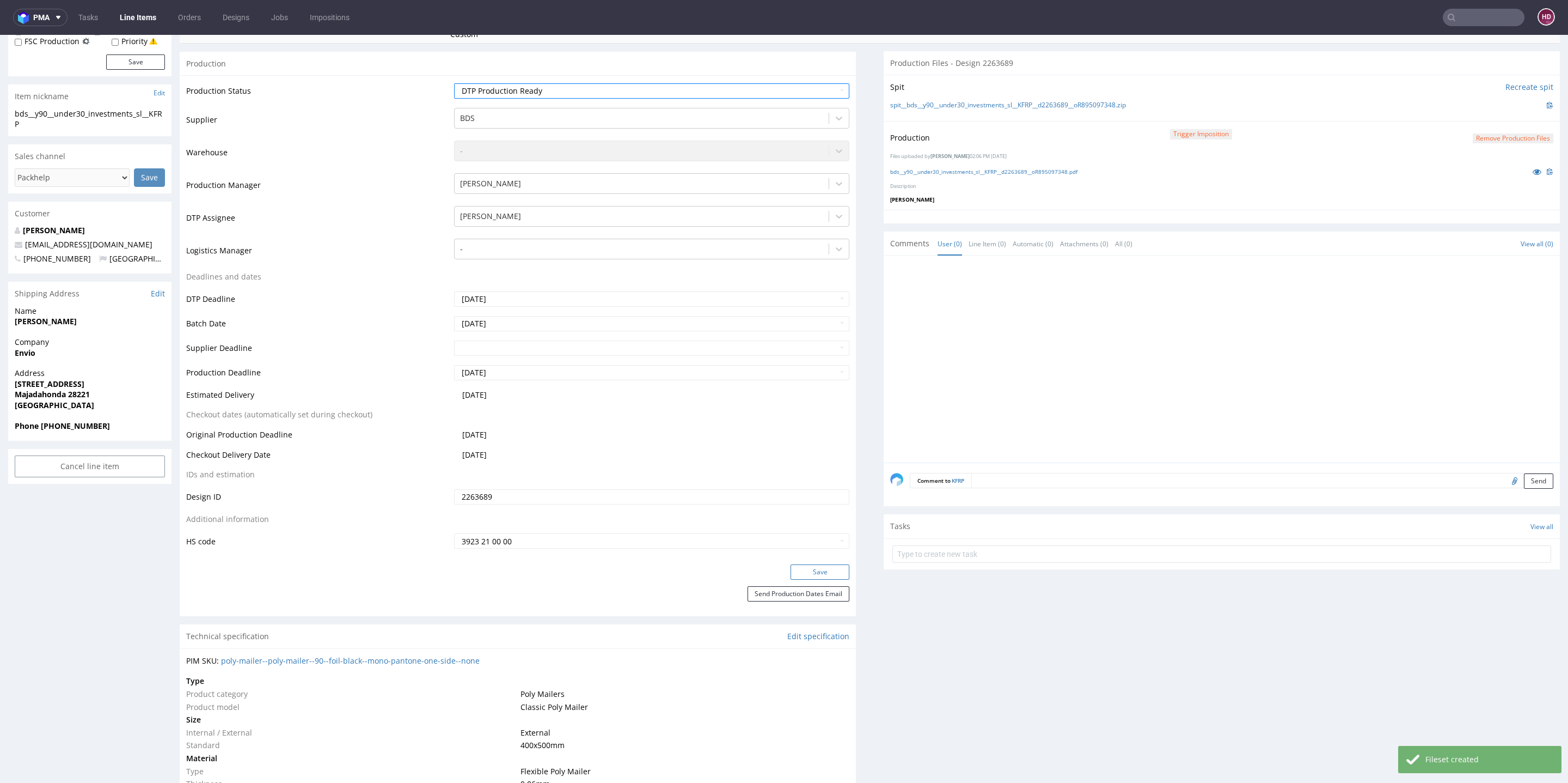
click at [802, 570] on button "Save" at bounding box center [821, 572] width 59 height 16
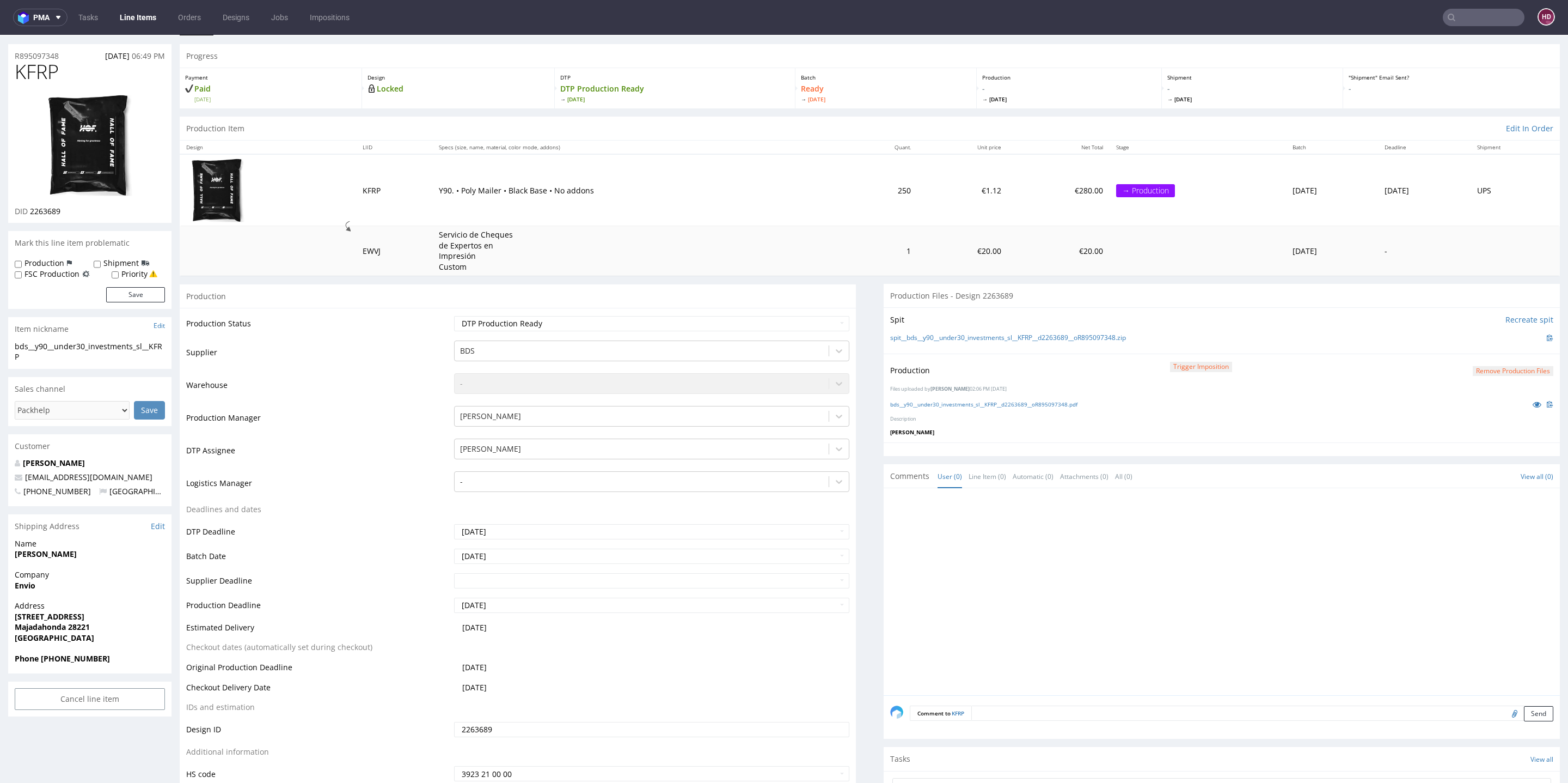
scroll to position [0, 0]
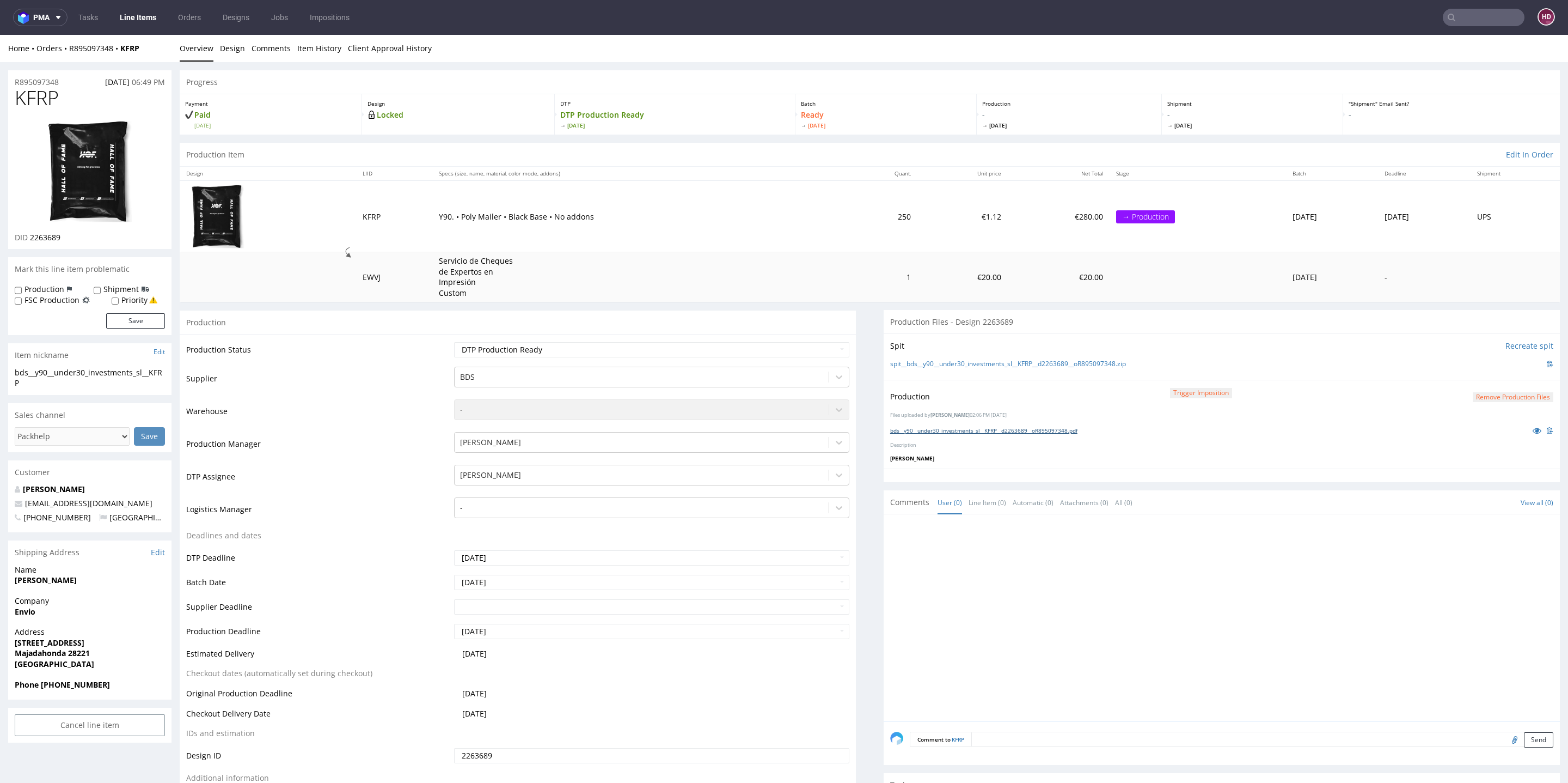
click at [1032, 429] on link "bds__y90__under30_investments_sl__KFRP__d2263689__oR895097348.pdf" at bounding box center [984, 430] width 187 height 7
click at [122, 16] on link "Line Items" at bounding box center [138, 17] width 49 height 17
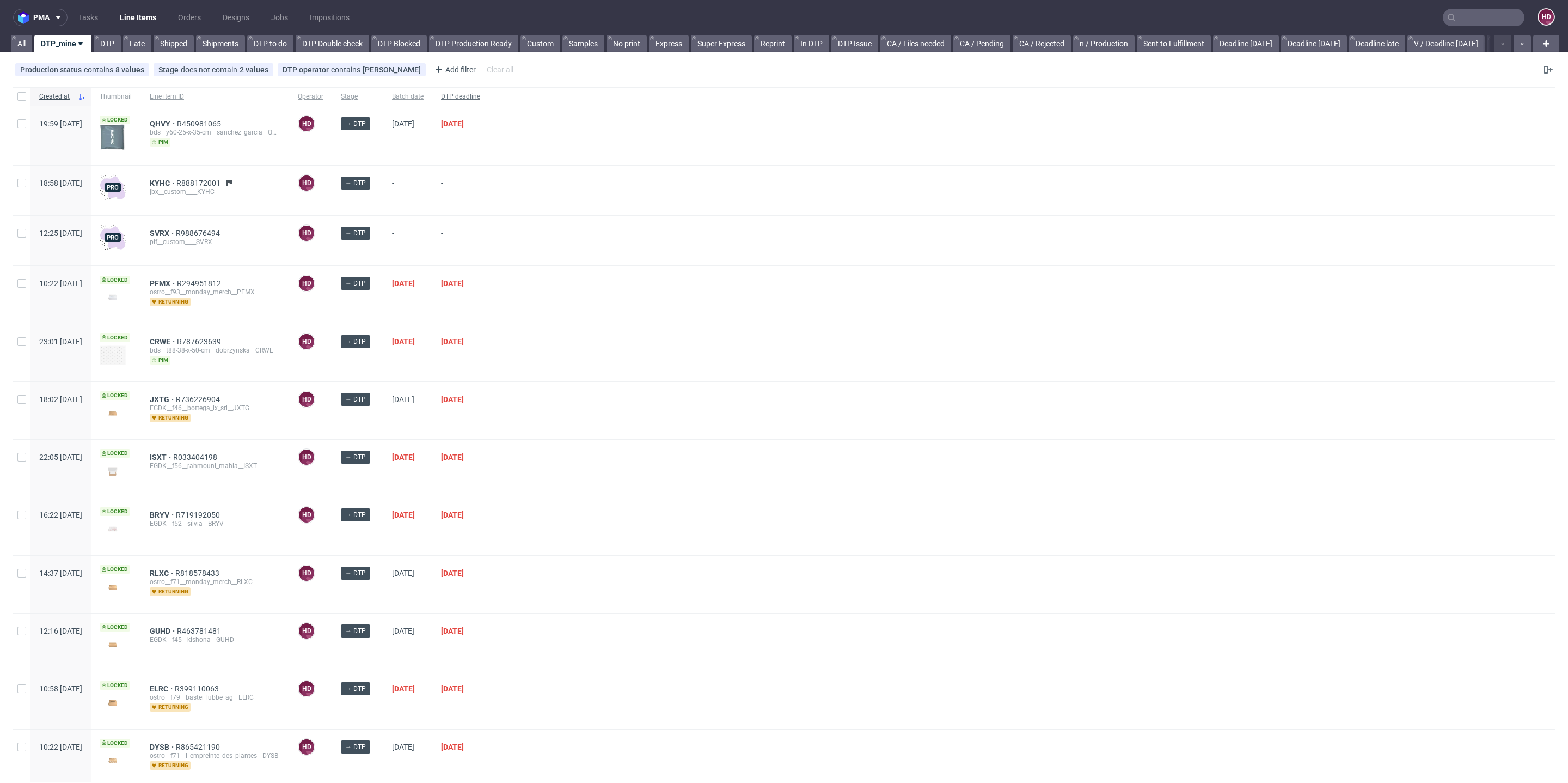
click at [480, 93] on span "DTP deadline" at bounding box center [461, 96] width 39 height 9
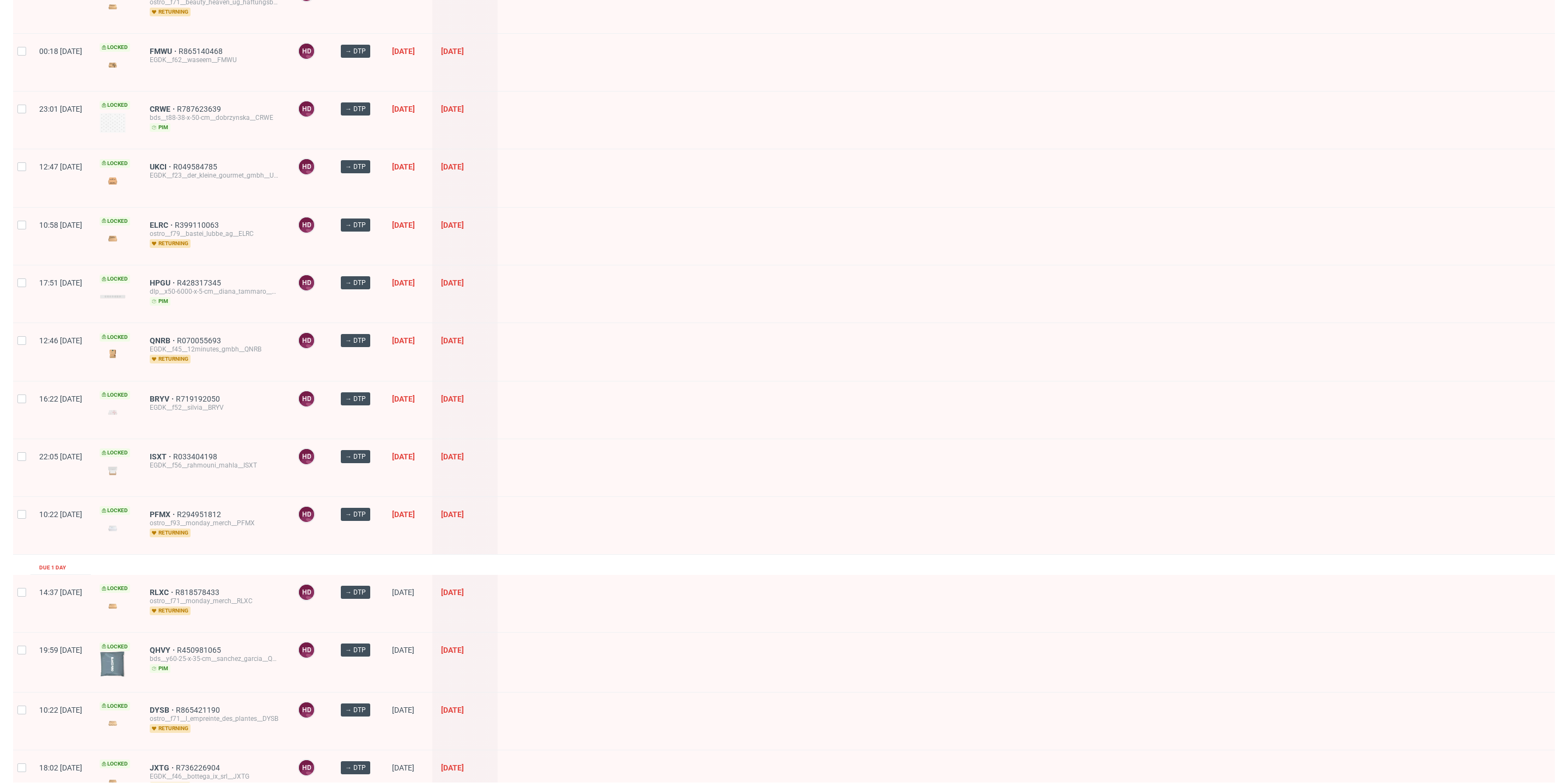
scroll to position [410, 0]
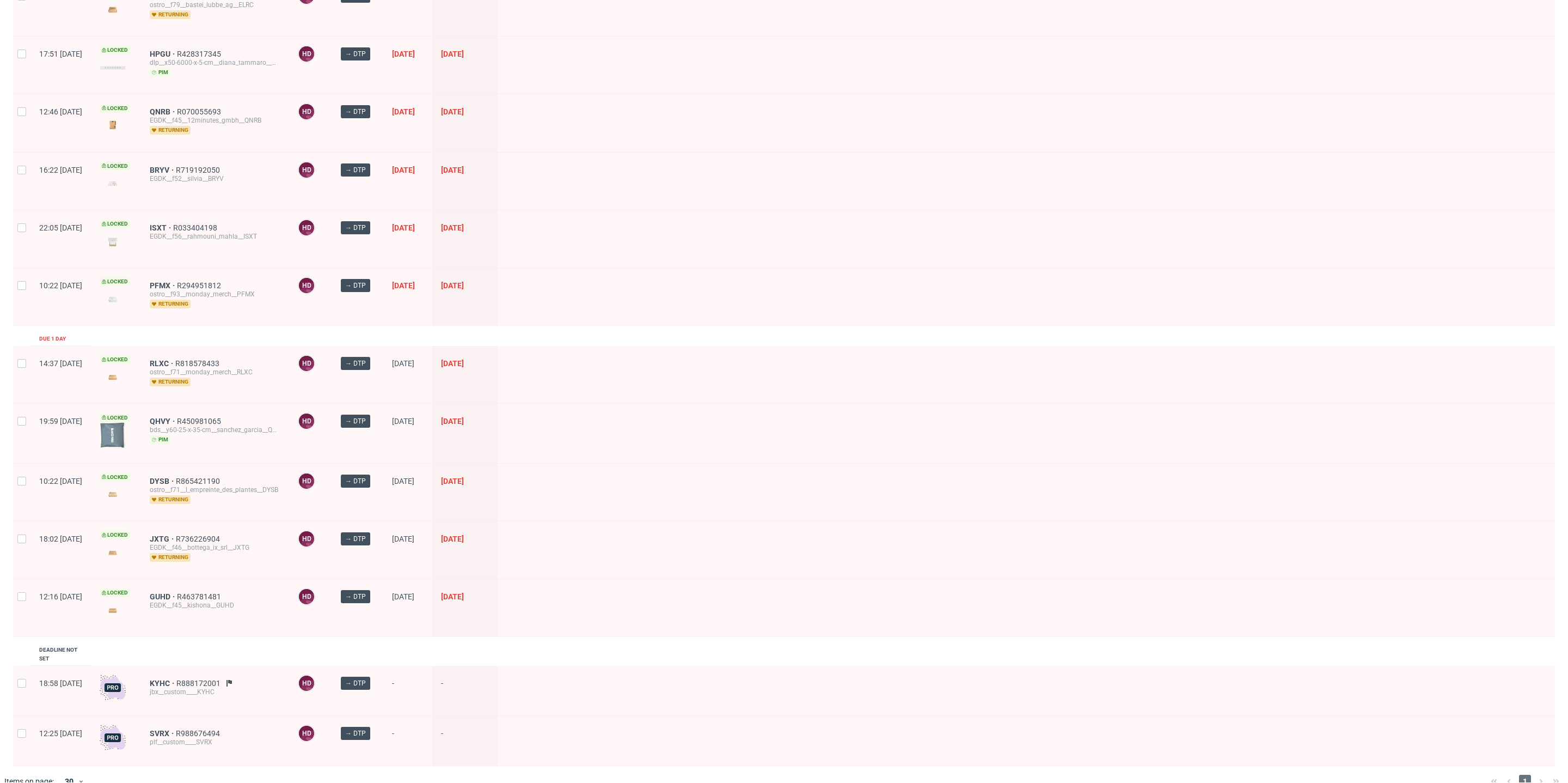
click at [197, 407] on div "QHVY R450981065 bds__y60-25-x-35-cm__sanchez_garcia__QHVY pim" at bounding box center [215, 433] width 149 height 59
click at [177, 417] on span "QHVY" at bounding box center [163, 421] width 27 height 9
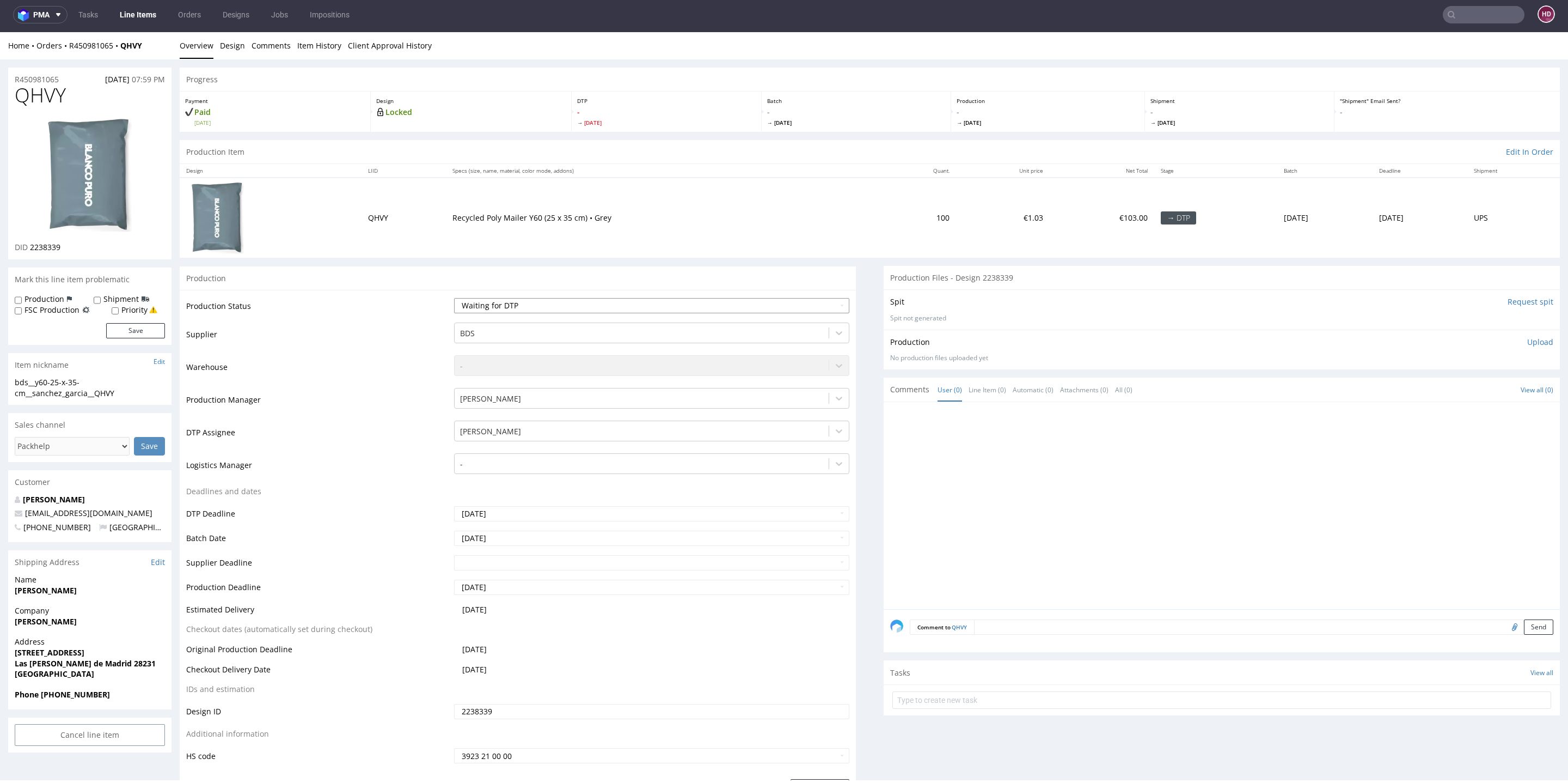
click at [543, 300] on select "Waiting for Artwork Waiting for Diecut Waiting for Mockup Waiting for DTP Waiti…" at bounding box center [651, 305] width 395 height 16
select select "dtp_in_process"
click at [454, 298] on select "Waiting for Artwork Waiting for Diecut Waiting for Mockup Waiting for DTP Waiti…" at bounding box center [651, 305] width 395 height 16
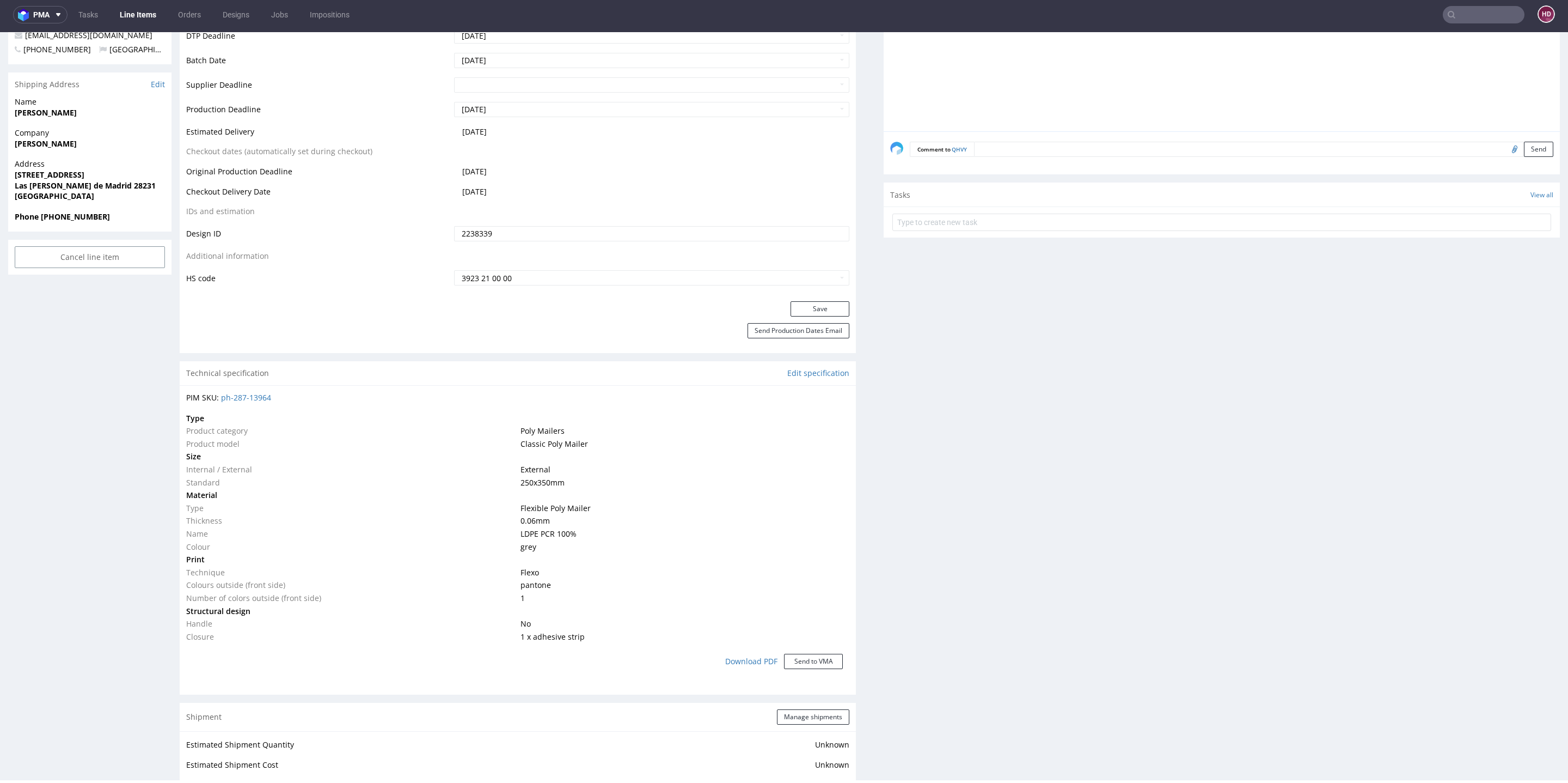
scroll to position [718, 0]
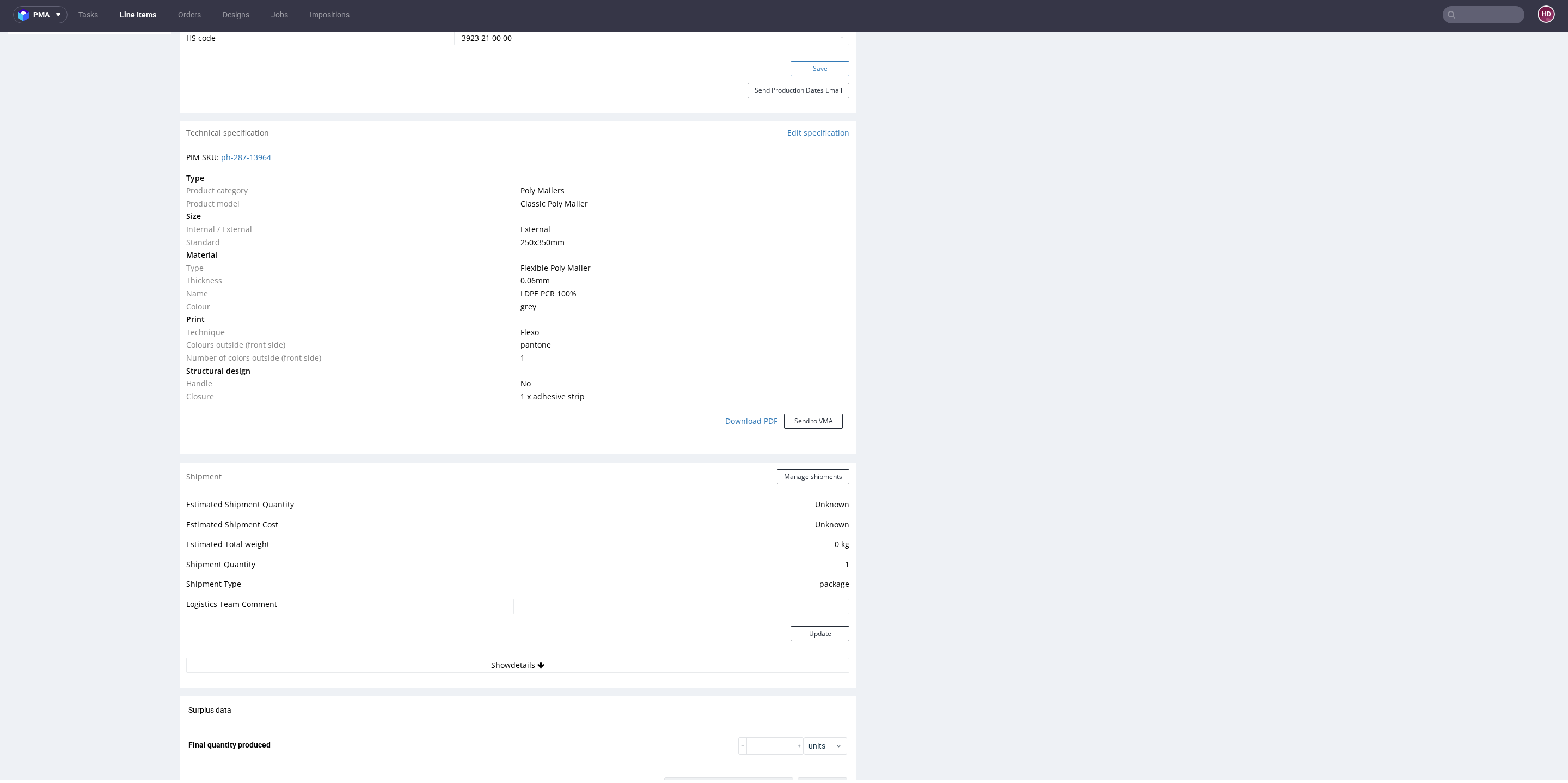
click at [791, 71] on button "Save" at bounding box center [821, 68] width 59 height 16
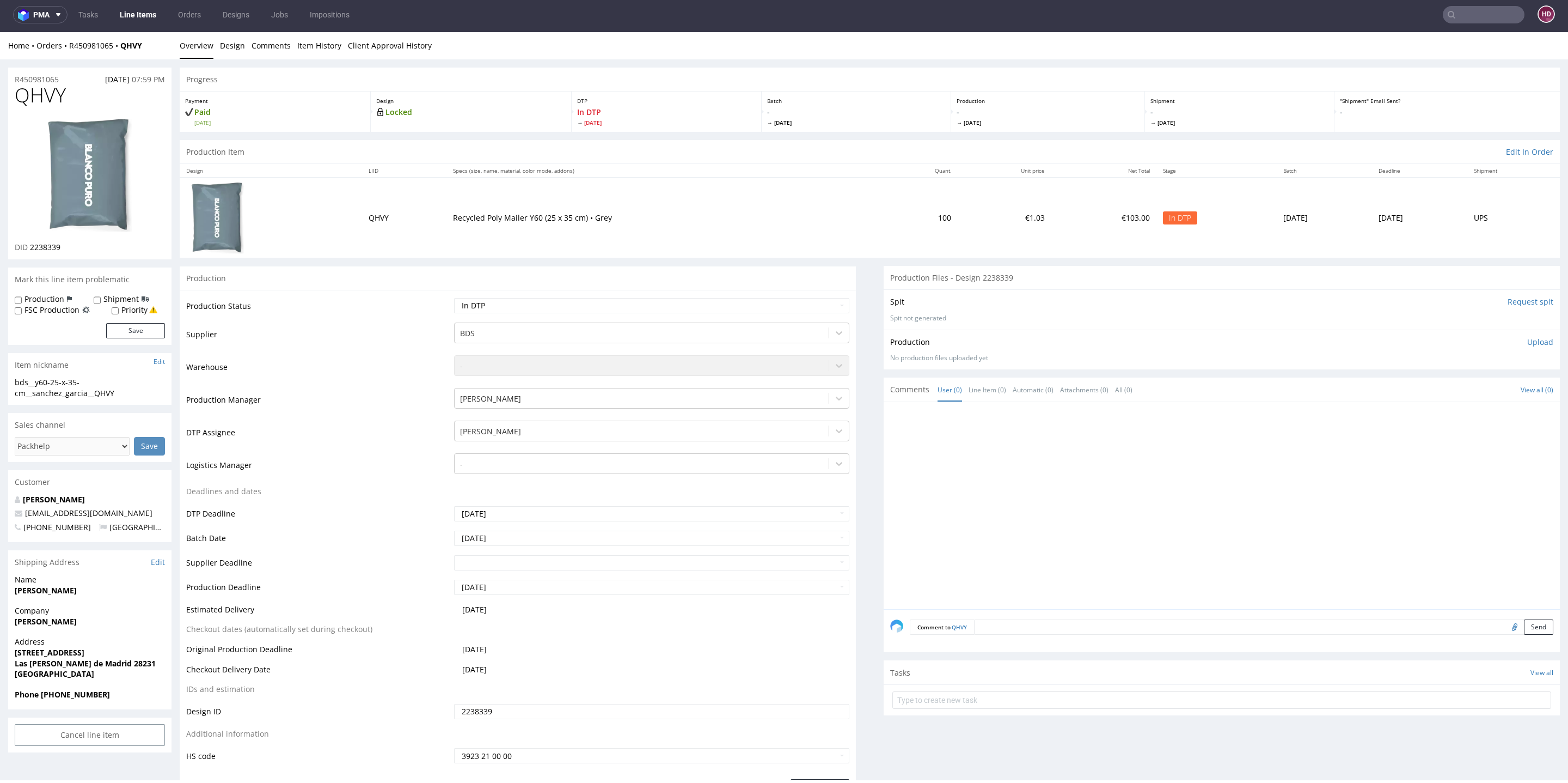
scroll to position [0, 0]
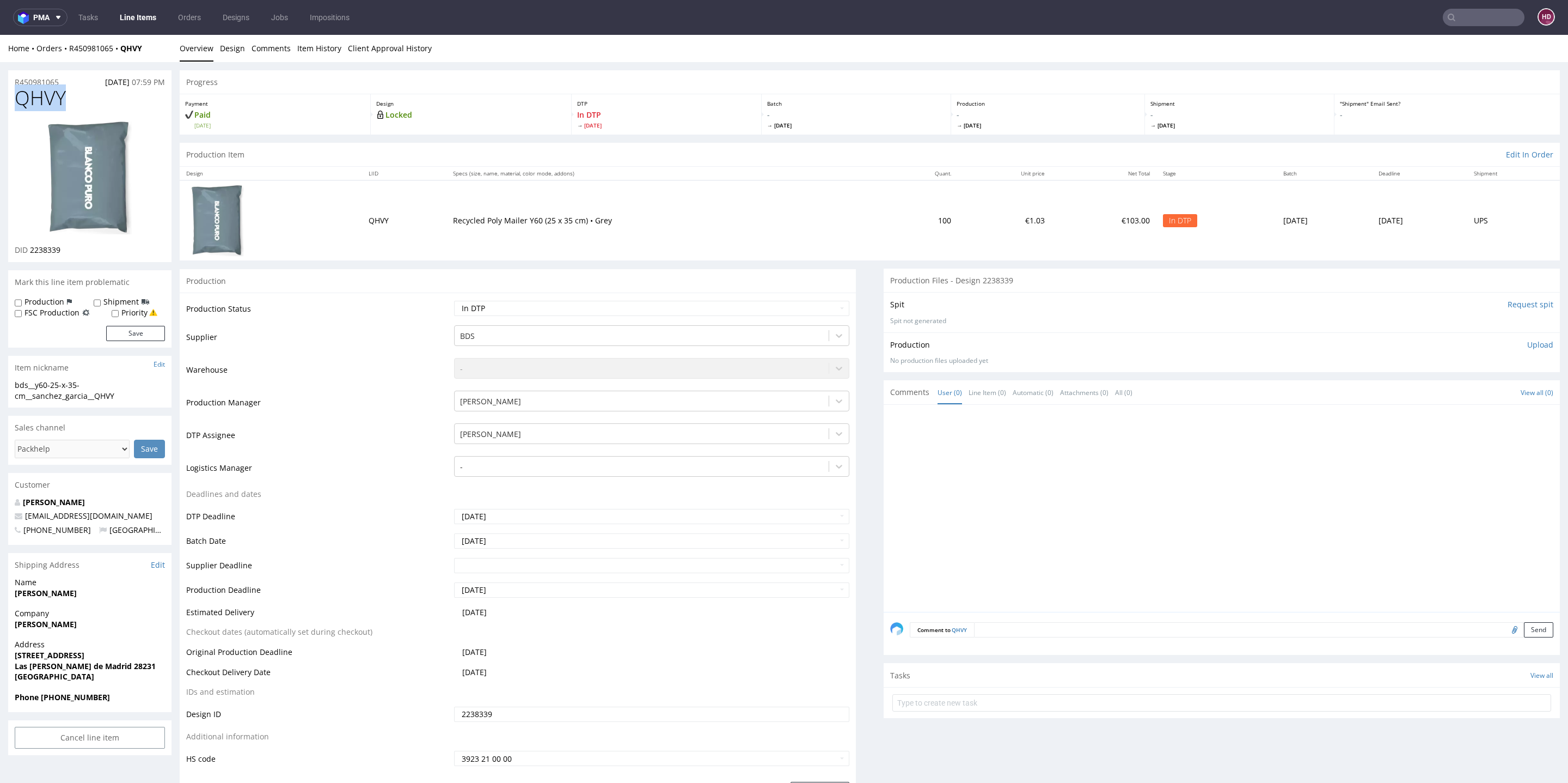
drag, startPoint x: 75, startPoint y: 106, endPoint x: 3, endPoint y: 94, distance: 73.0
copy span "QHVY"
drag, startPoint x: 81, startPoint y: 245, endPoint x: 29, endPoint y: 249, distance: 52.2
click at [29, 249] on div "DID 2238339" at bounding box center [89, 250] width 150 height 11
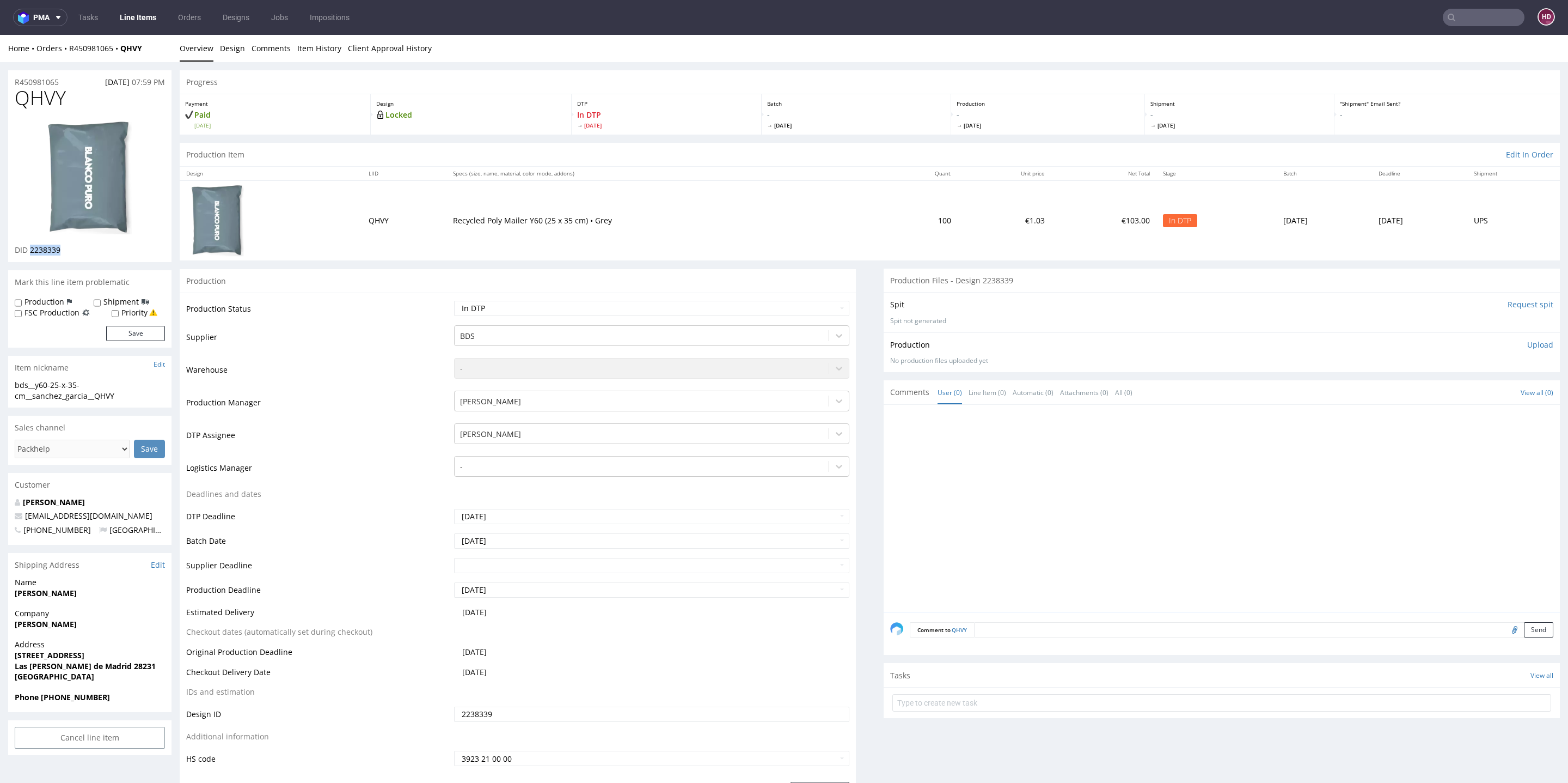
copy span "2238339"
click at [74, 180] on img at bounding box center [89, 177] width 87 height 116
drag, startPoint x: 131, startPoint y: 396, endPoint x: 2, endPoint y: 385, distance: 129.5
copy div "bds__y60-25-x-35-cm__sanchez_garcia__QHVY"
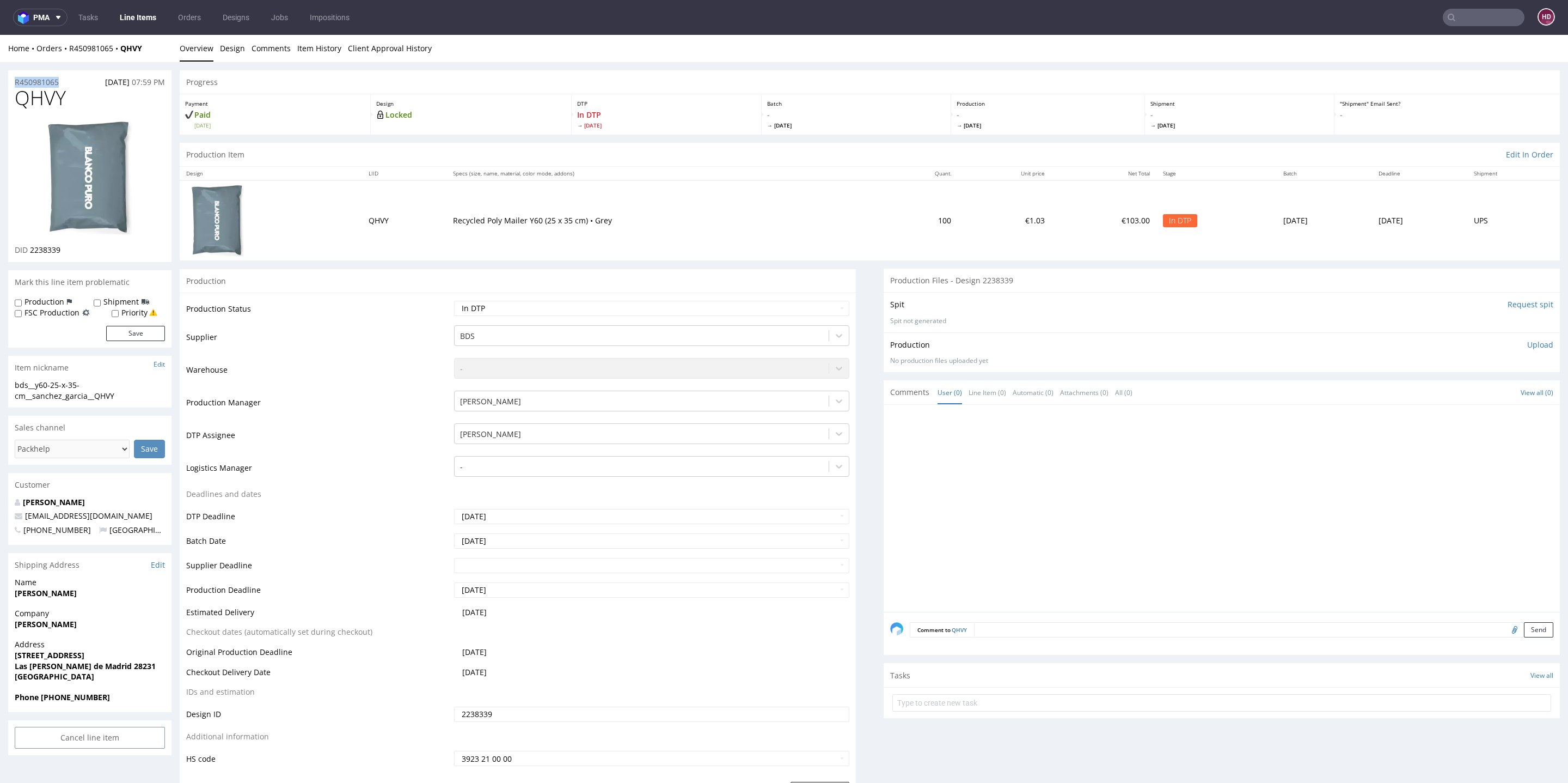
drag, startPoint x: 65, startPoint y: 80, endPoint x: 0, endPoint y: 83, distance: 65.1
copy p "R450981065"
drag, startPoint x: 73, startPoint y: 250, endPoint x: 27, endPoint y: 247, distance: 46.1
click at [27, 247] on div "DID 2238339" at bounding box center [89, 250] width 150 height 11
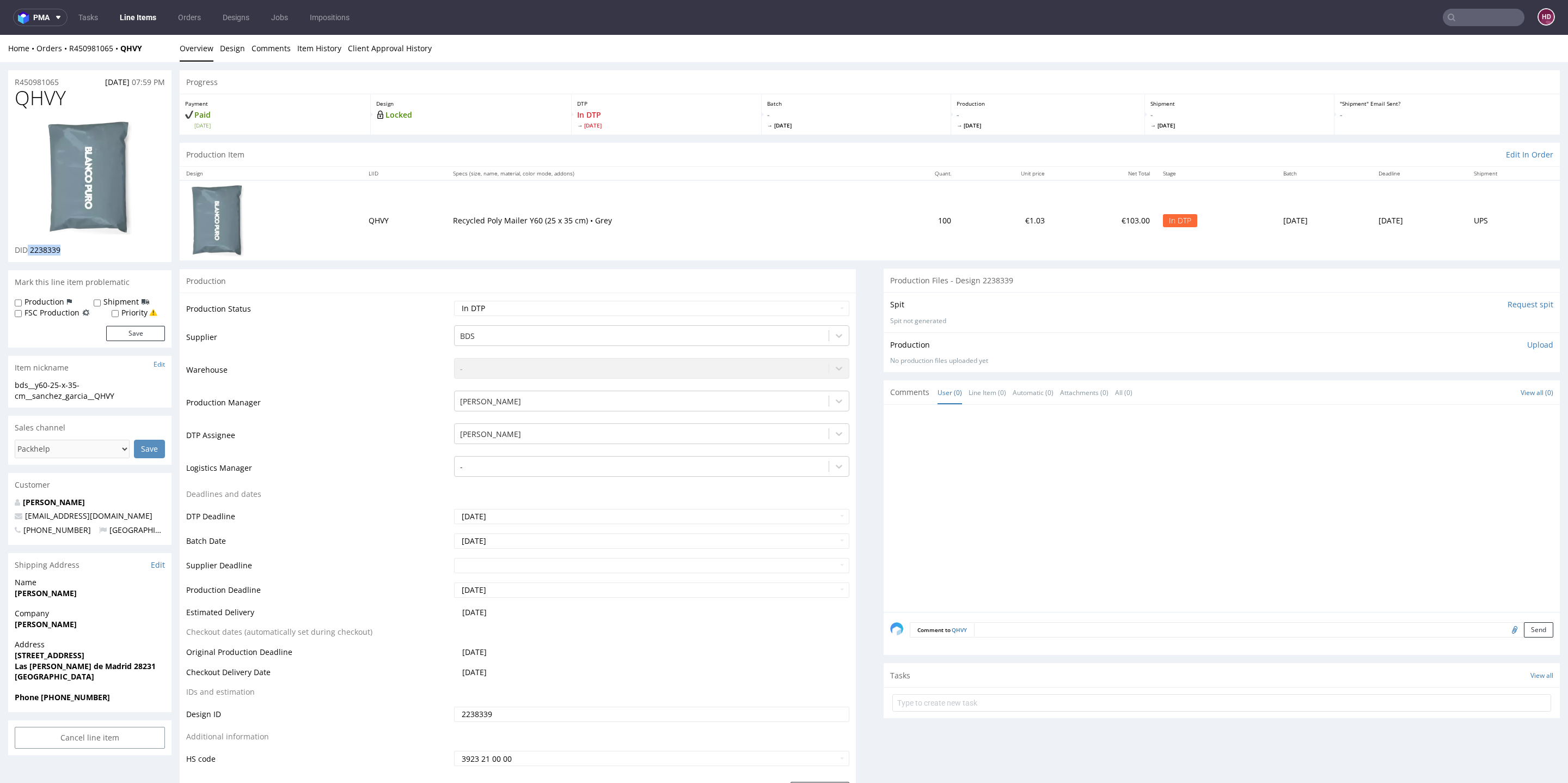
copy p "2238339"
drag, startPoint x: 82, startPoint y: 107, endPoint x: 1, endPoint y: 98, distance: 81.5
click at [232, 49] on link "Design" at bounding box center [232, 48] width 25 height 27
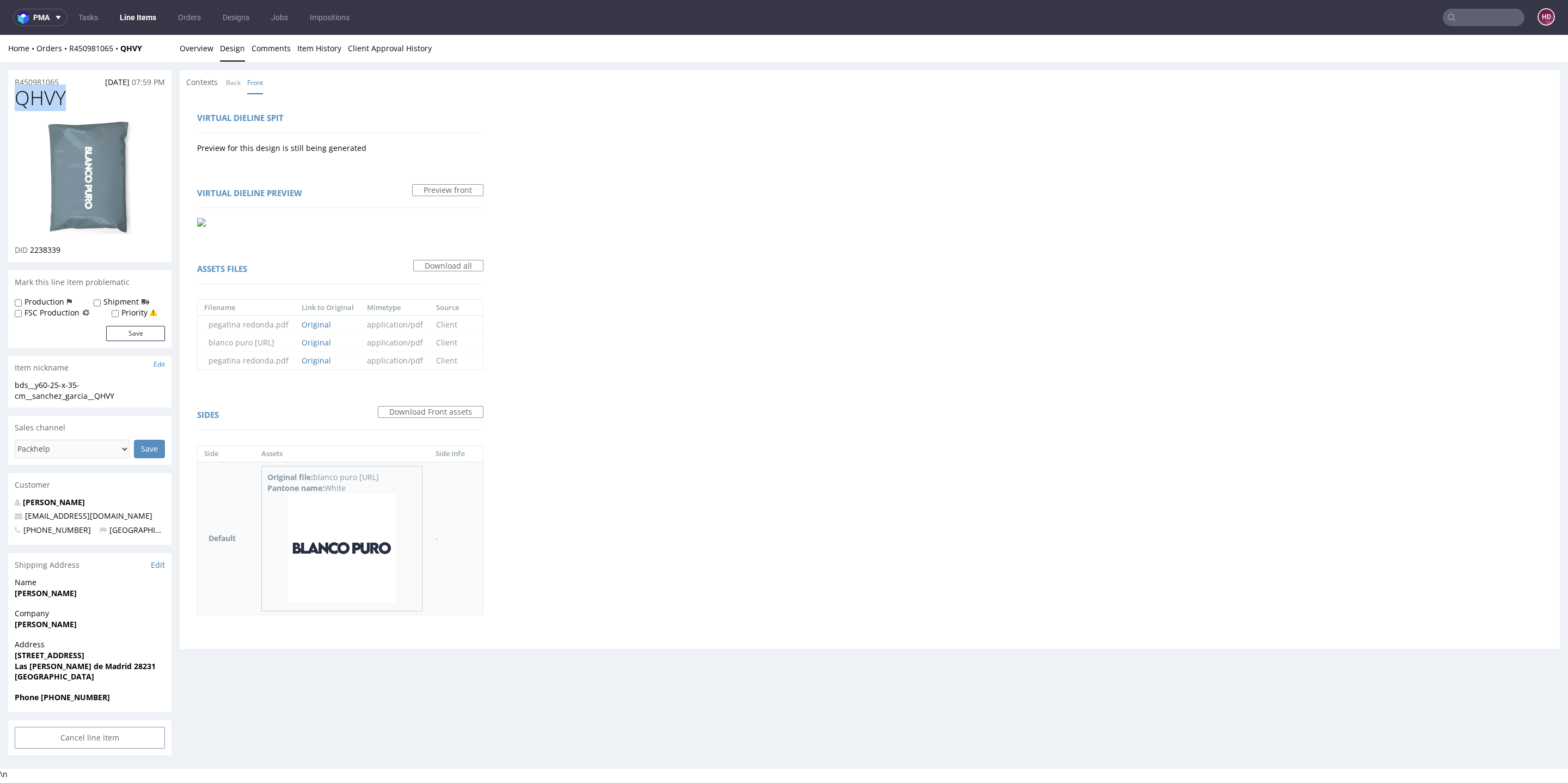
click at [354, 535] on img at bounding box center [341, 547] width 109 height 109
click at [185, 49] on link "Overview" at bounding box center [196, 48] width 34 height 27
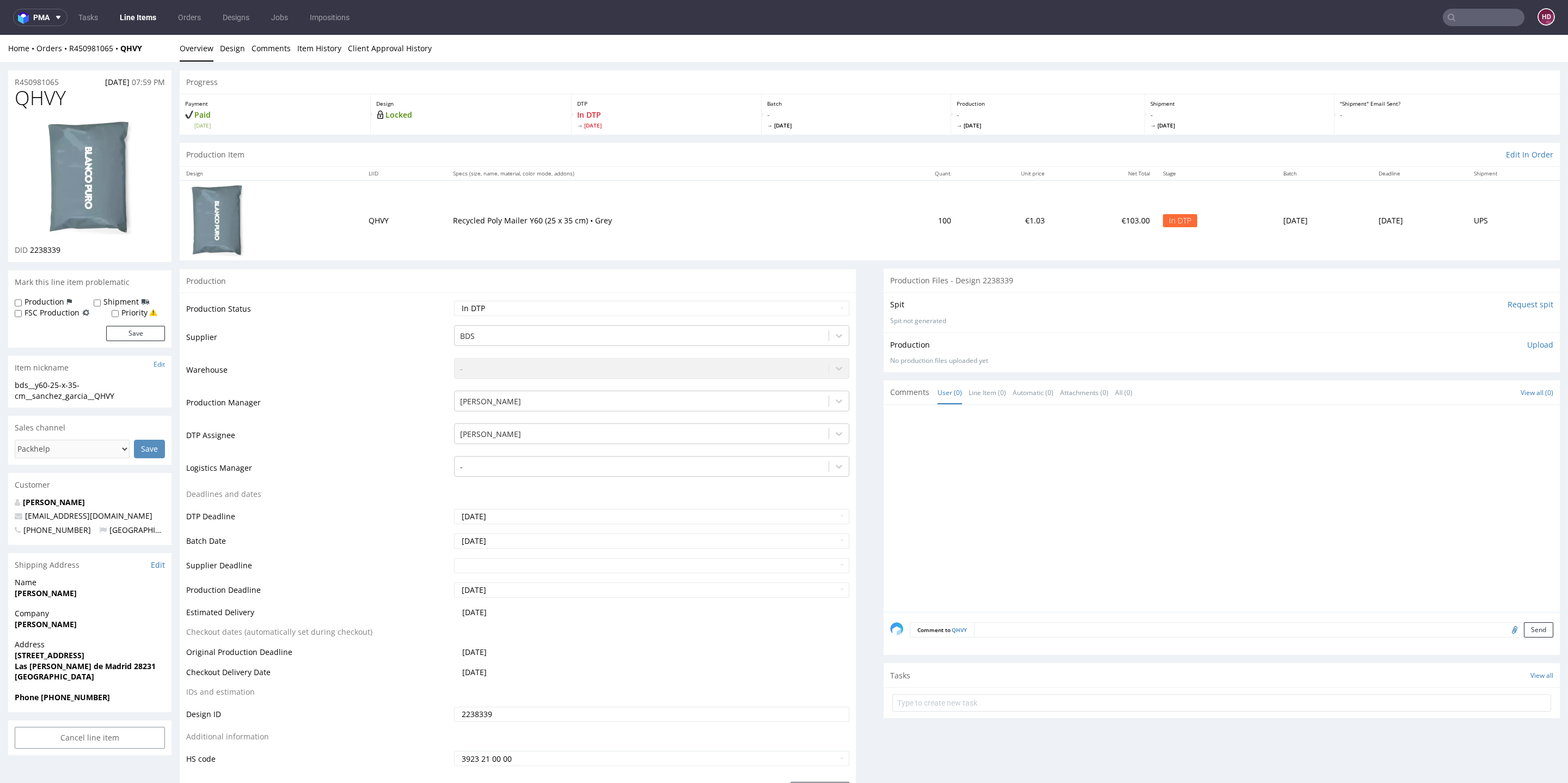
click at [1528, 342] on p "Upload" at bounding box center [1541, 344] width 26 height 11
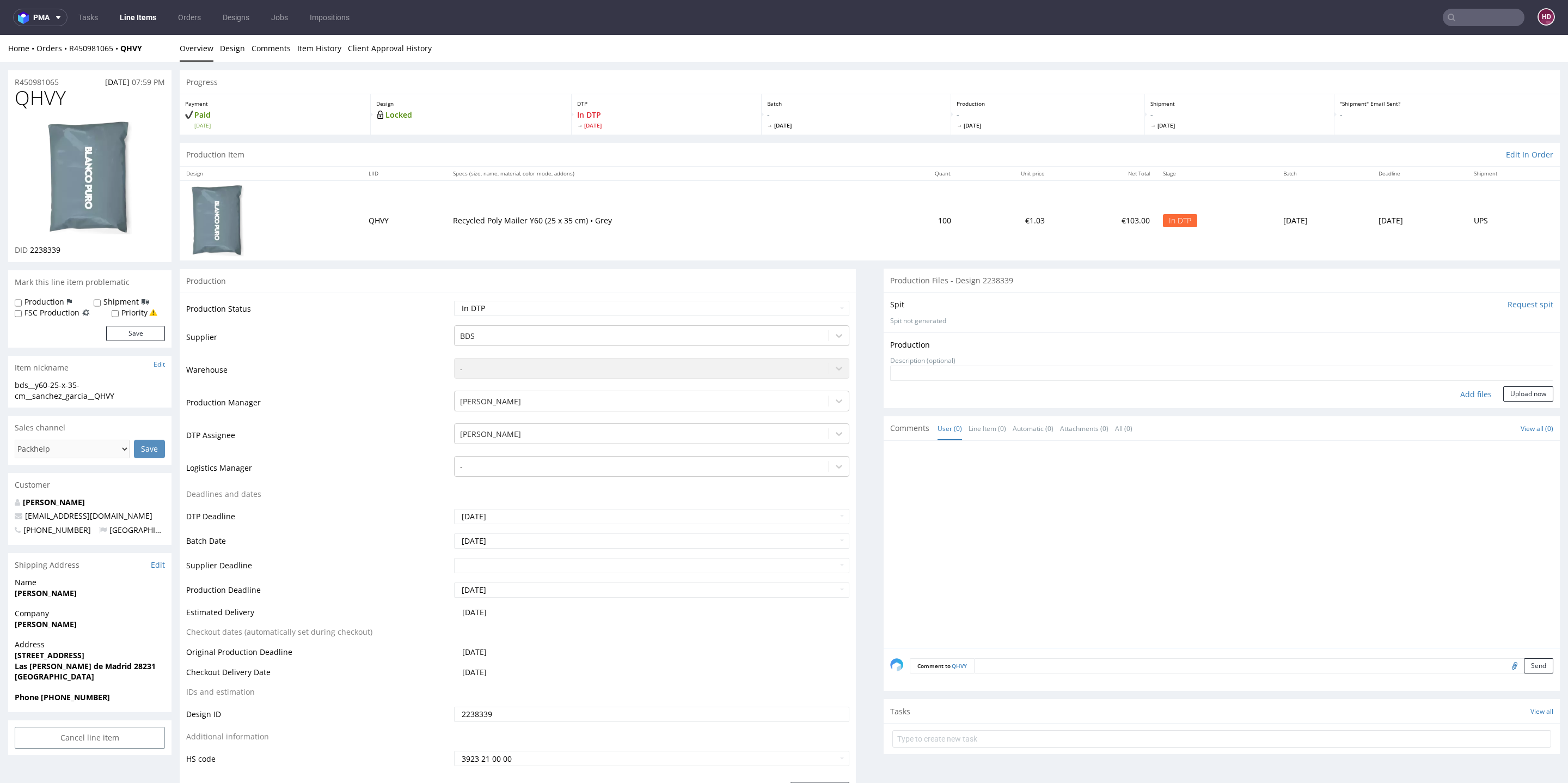
click at [1523, 341] on div "Production Upload" at bounding box center [1222, 344] width 663 height 11
click at [1466, 390] on div "Add files" at bounding box center [1476, 395] width 54 height 16
type input "C:\fakepath\bds__y60-25-x-35-cm__sanchez_garcia__QHVY__d2238339__oR450981065.pdf"
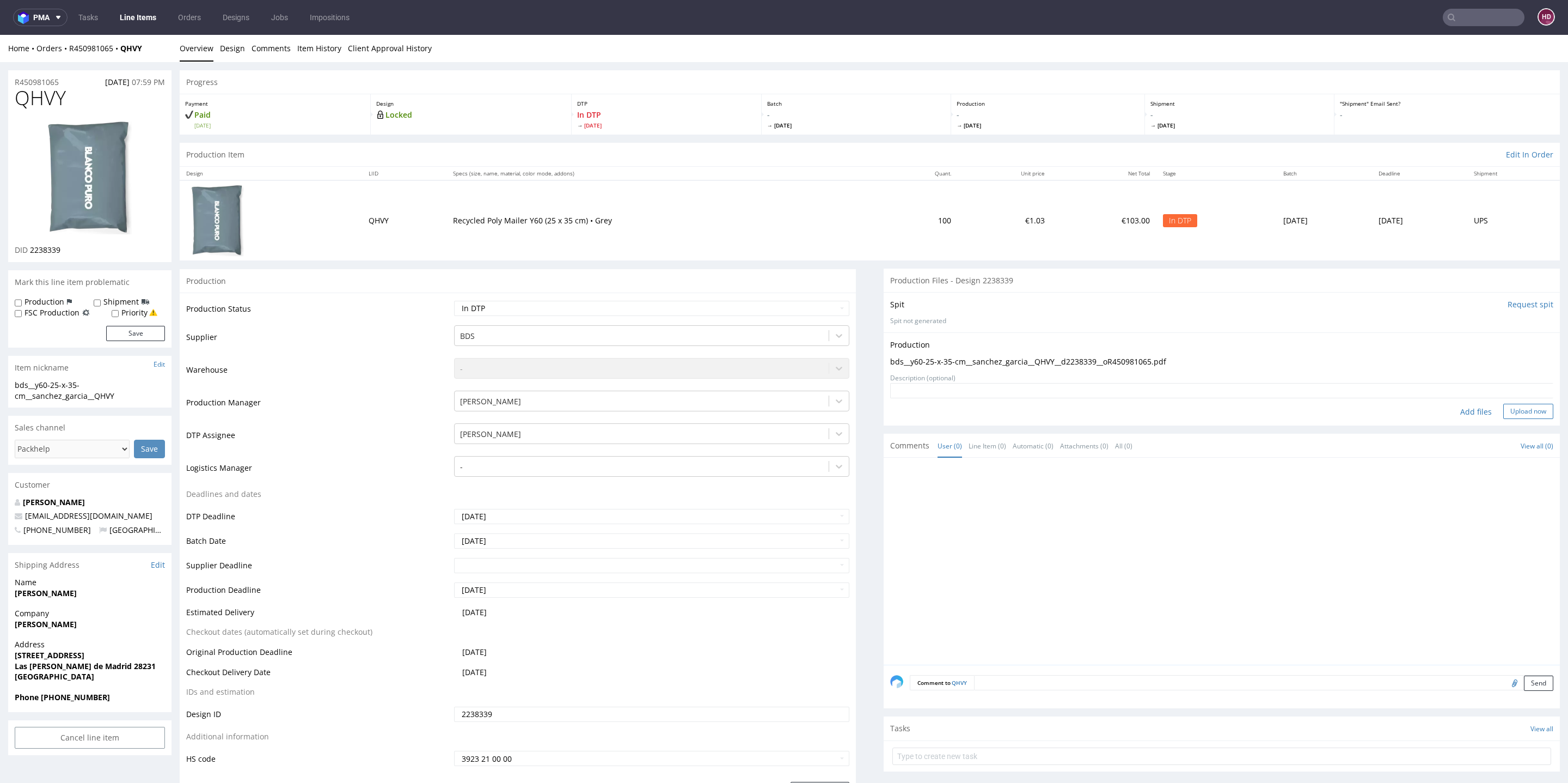
click at [1503, 409] on button "Upload now" at bounding box center [1528, 411] width 50 height 16
click at [643, 307] on select "Waiting for Artwork Waiting for Diecut Waiting for Mockup Waiting for DTP Waiti…" at bounding box center [651, 308] width 395 height 16
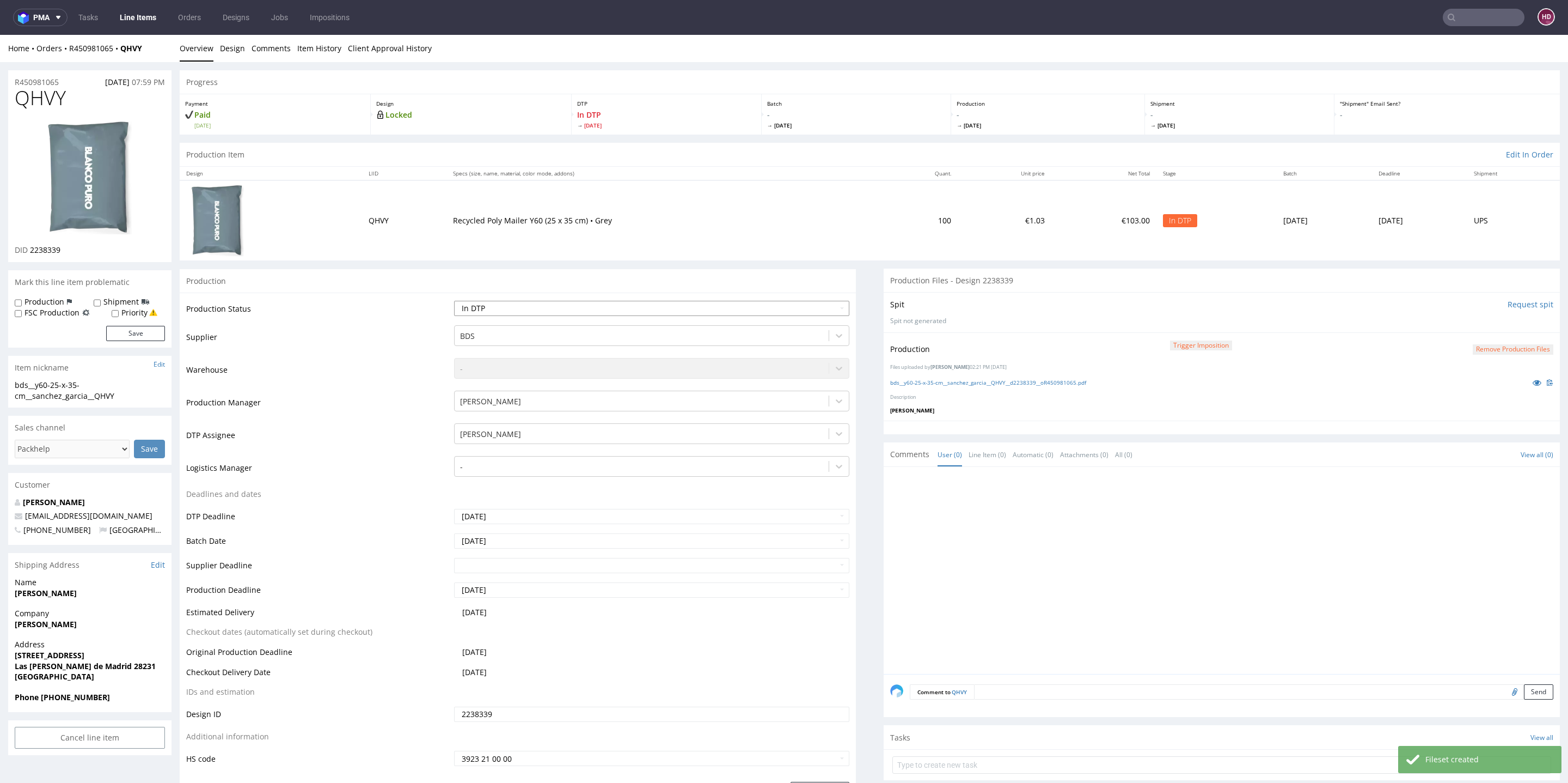
click at [582, 309] on select "Waiting for Artwork Waiting for Diecut Waiting for Mockup Waiting for DTP Waiti…" at bounding box center [651, 308] width 395 height 16
select select "dtp_production_ready"
click at [454, 300] on select "Waiting for Artwork Waiting for Diecut Waiting for Mockup Waiting for DTP Waiti…" at bounding box center [651, 308] width 395 height 16
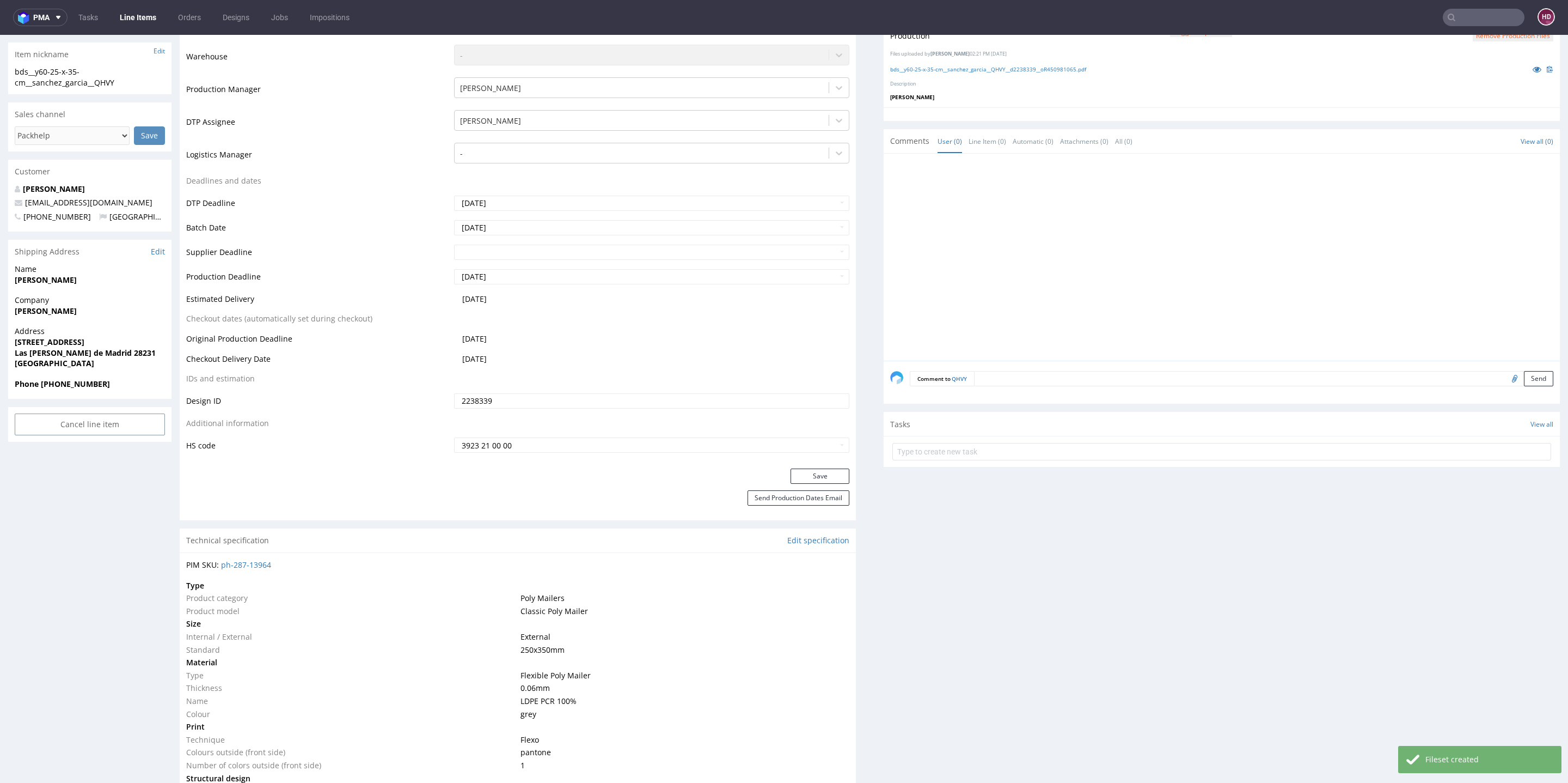
scroll to position [392, 0]
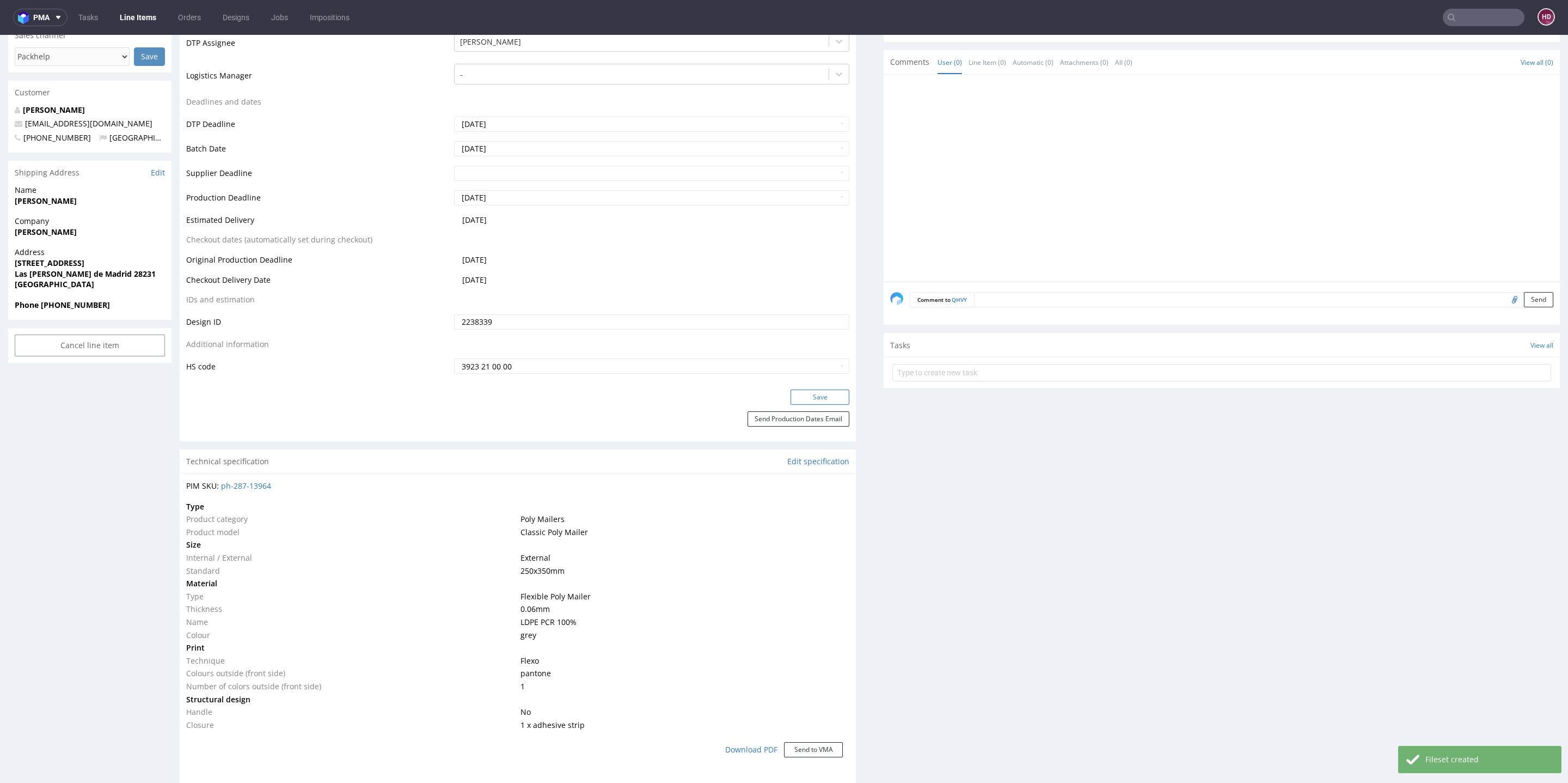
click at [801, 396] on button "Save" at bounding box center [821, 397] width 59 height 16
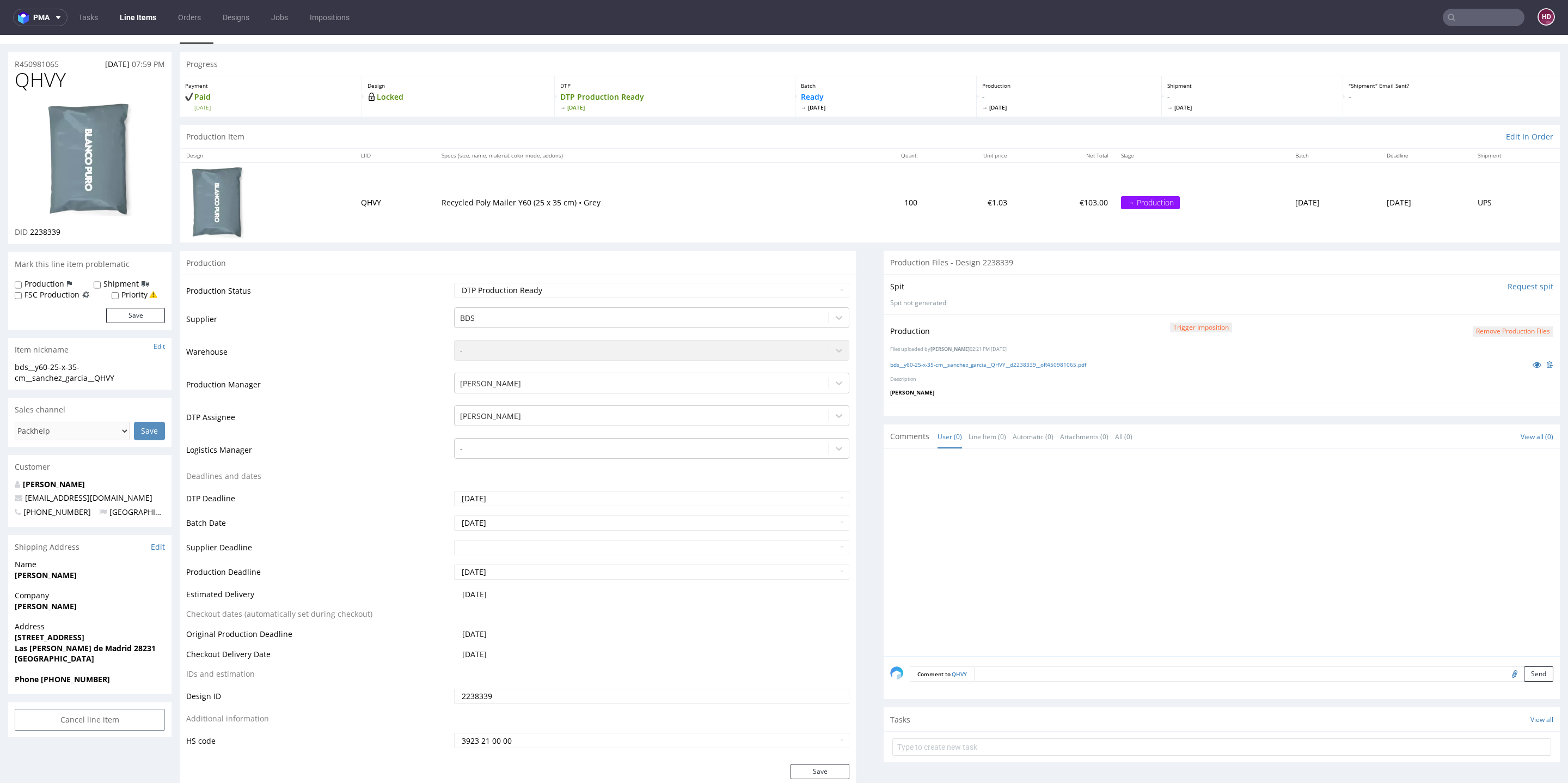
scroll to position [27, 0]
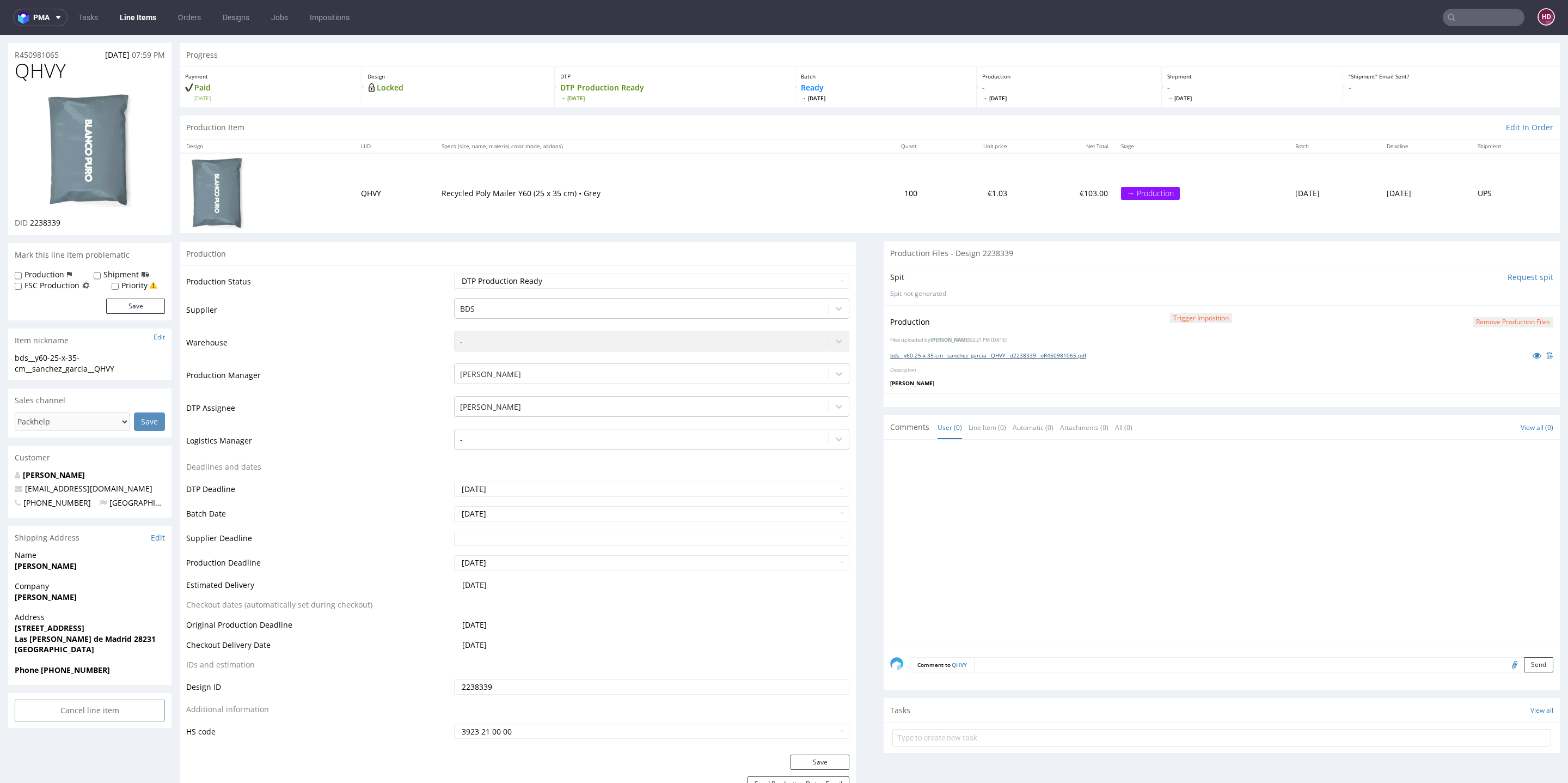
click at [1086, 353] on link "bds__y60-25-x-35-cm__sanchez_garcia__QHVY__d2238339__oR450981065.pdf" at bounding box center [988, 355] width 196 height 7
click at [151, 25] on link "Line Items" at bounding box center [138, 17] width 49 height 17
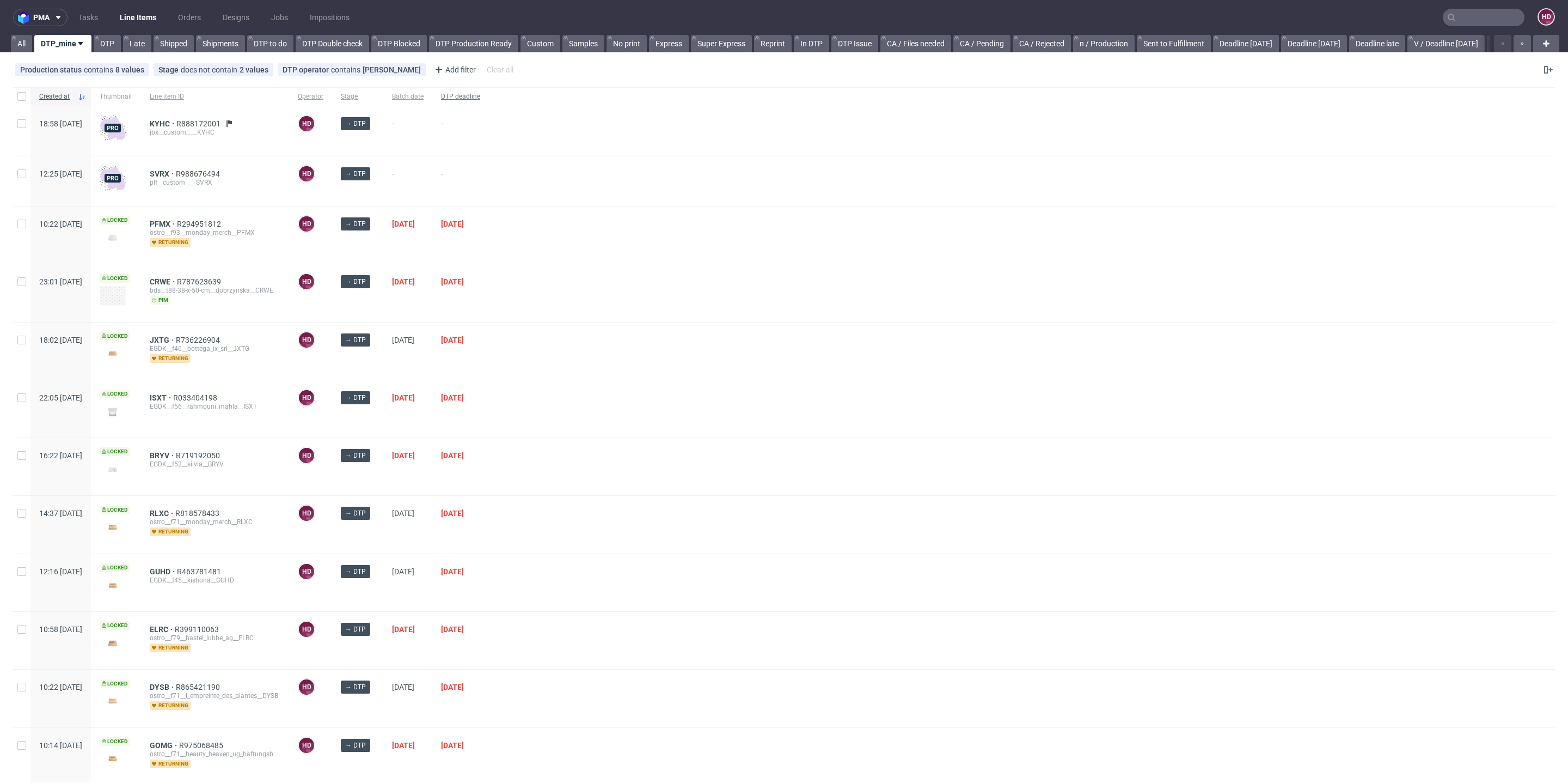
click at [489, 102] on div "DTP deadline" at bounding box center [460, 96] width 57 height 19
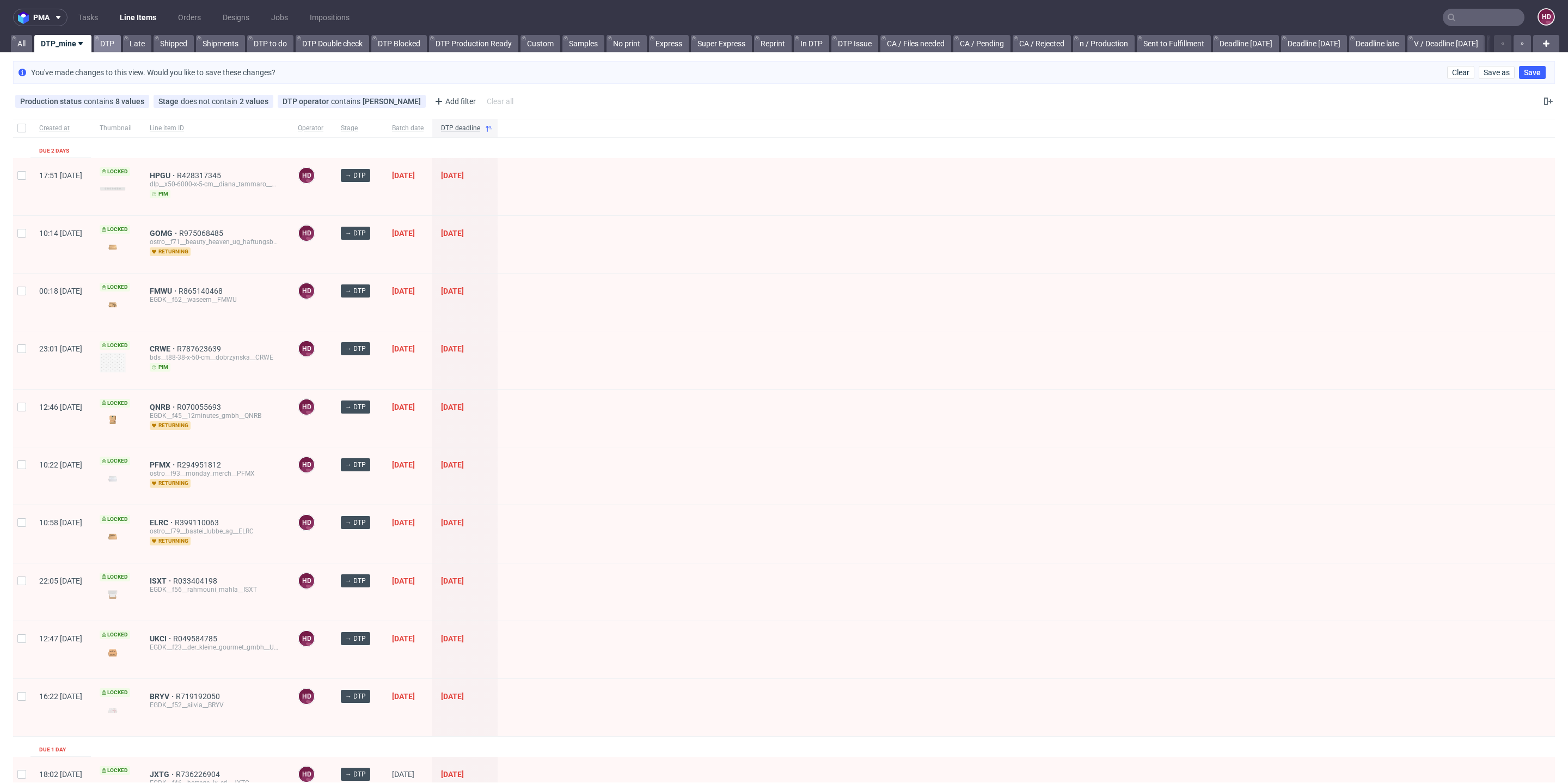
click at [101, 48] on link "DTP" at bounding box center [107, 43] width 27 height 17
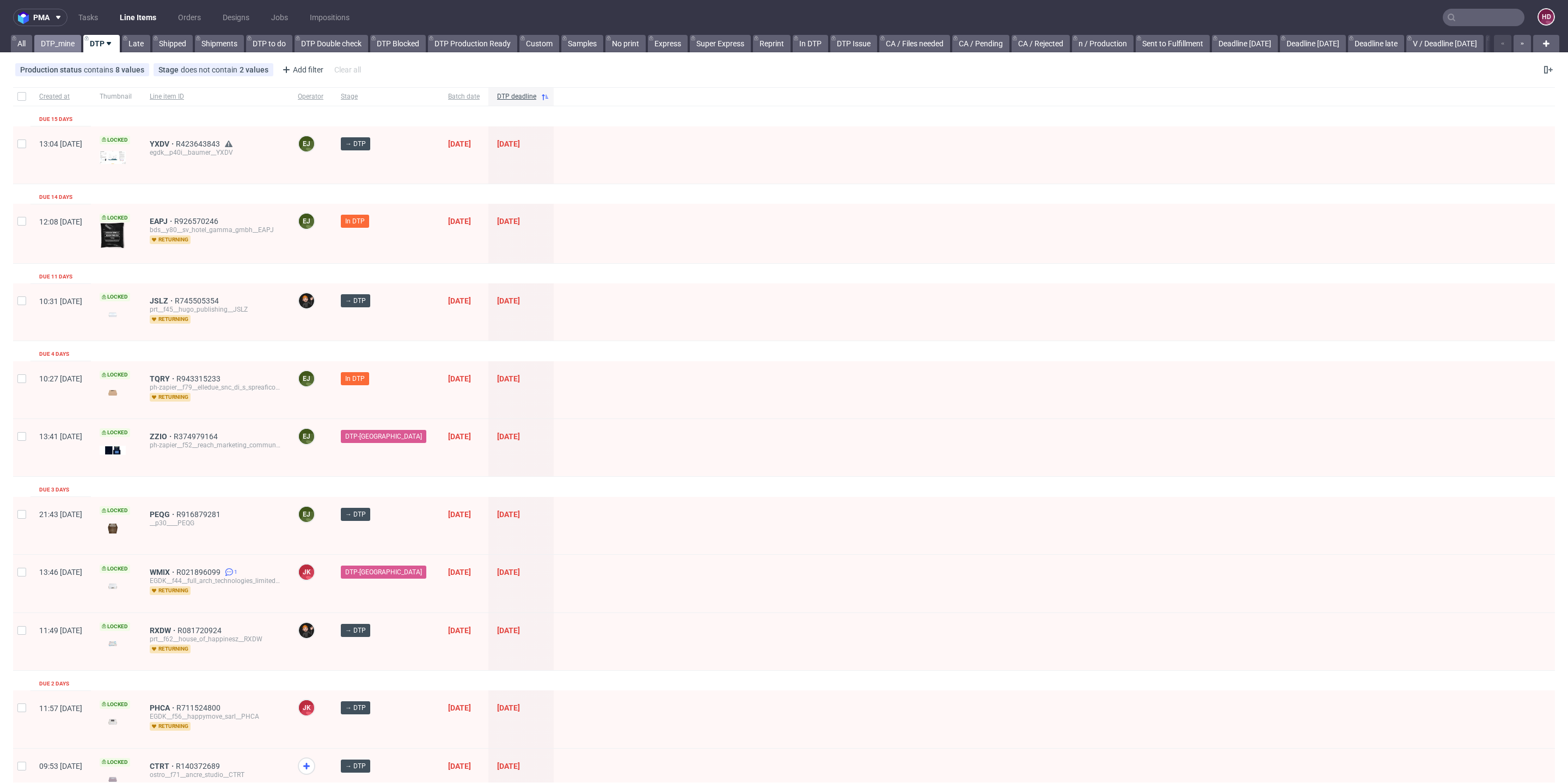
click at [65, 44] on link "DTP_mine" at bounding box center [57, 43] width 47 height 17
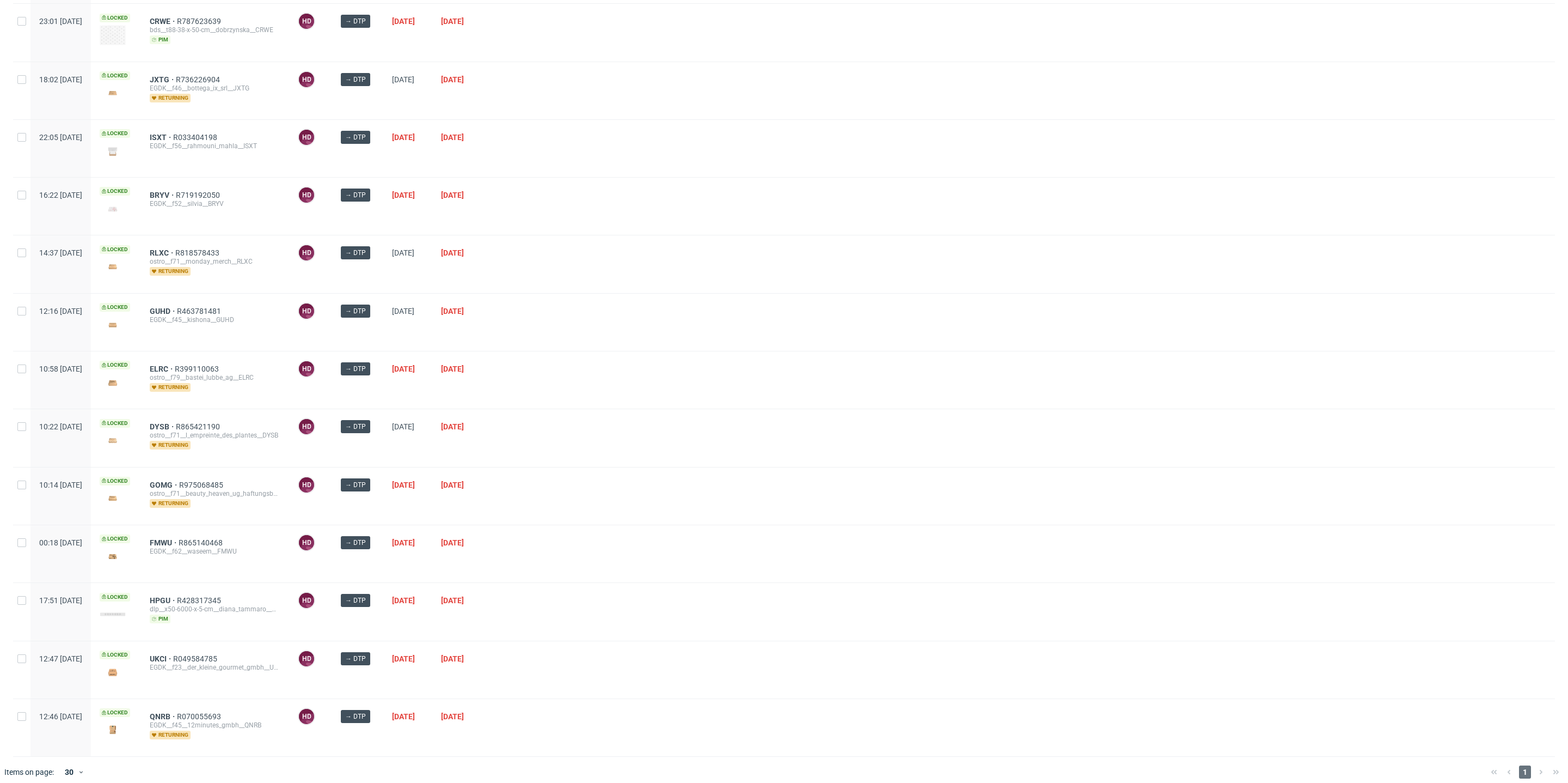
scroll to position [257, 0]
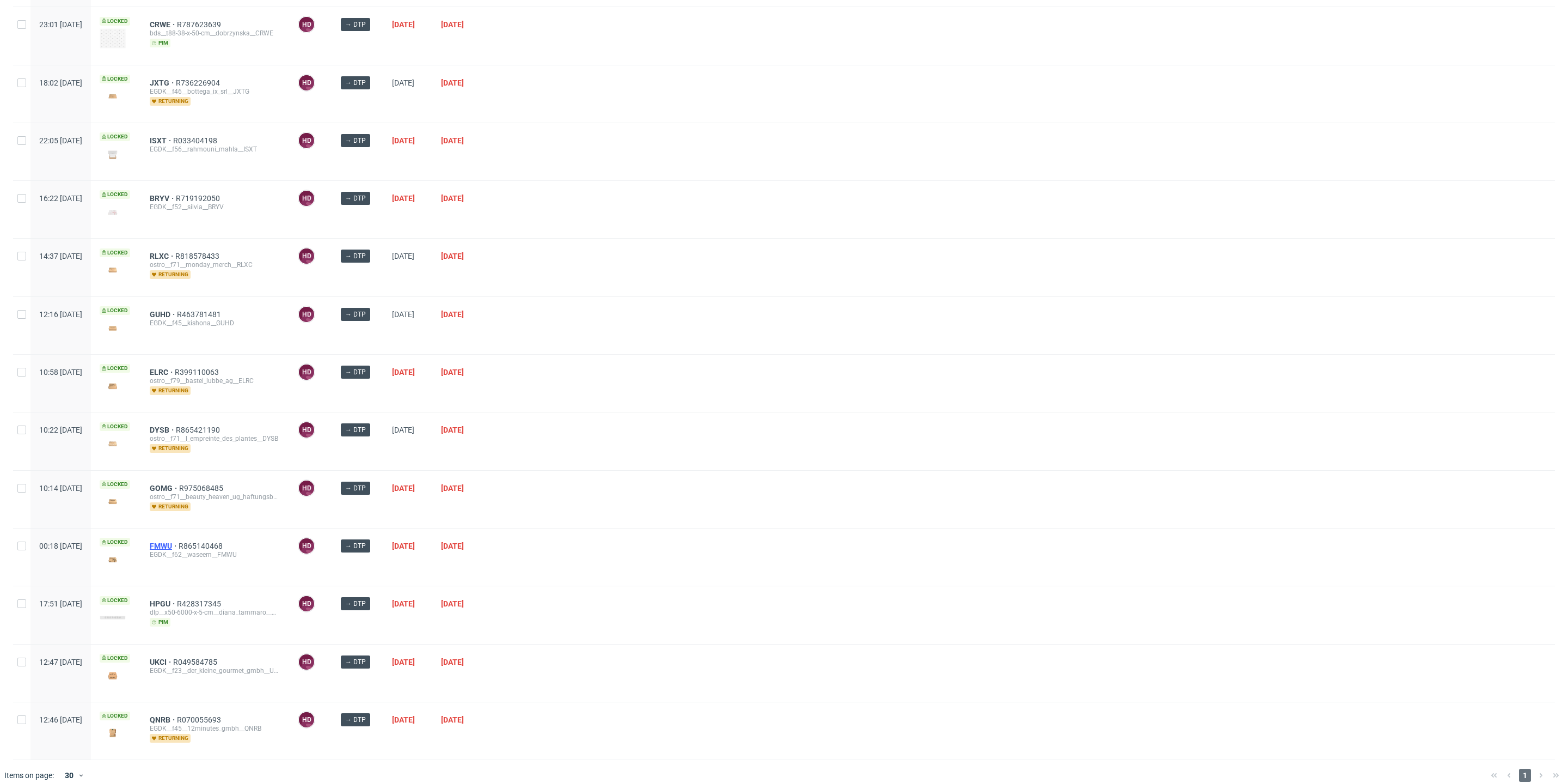
click at [179, 542] on span "FMWU" at bounding box center [164, 546] width 29 height 9
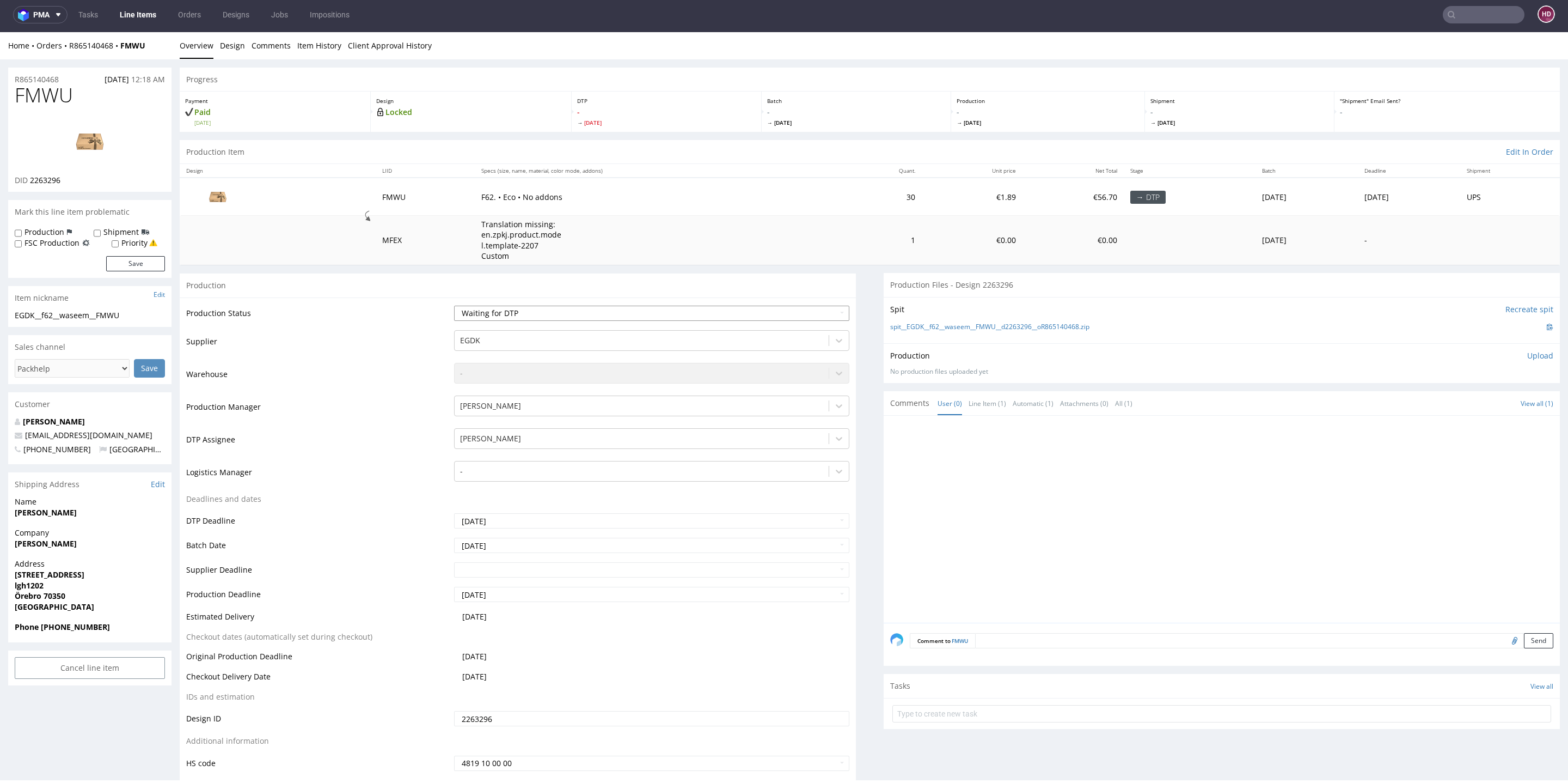
click at [555, 312] on select "Waiting for Artwork Waiting for Diecut Waiting for Mockup Waiting for DTP Waiti…" at bounding box center [651, 313] width 395 height 16
click at [134, 12] on link "Line Items" at bounding box center [138, 14] width 49 height 17
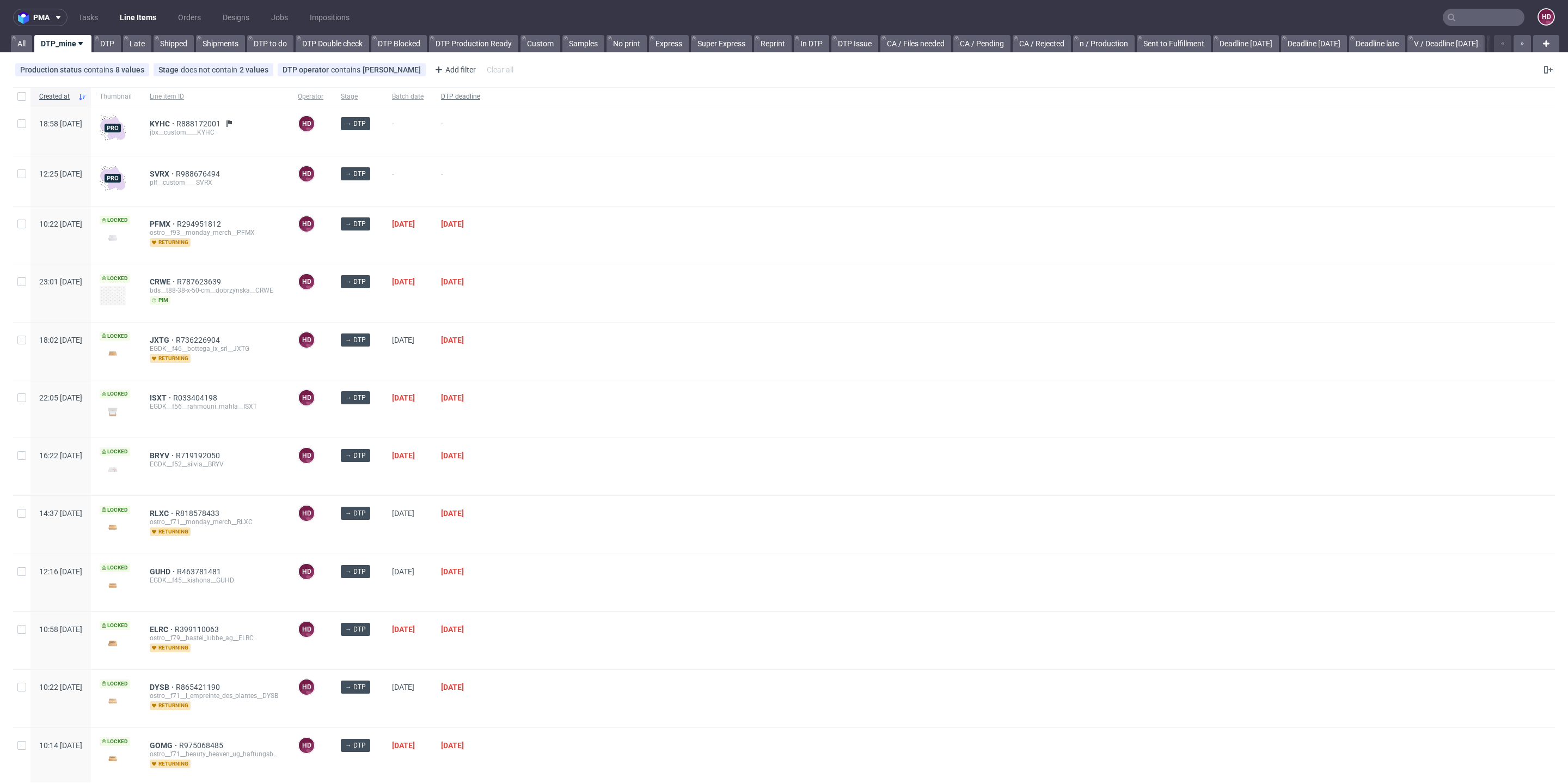
click at [475, 98] on div "DTP deadline" at bounding box center [460, 96] width 57 height 19
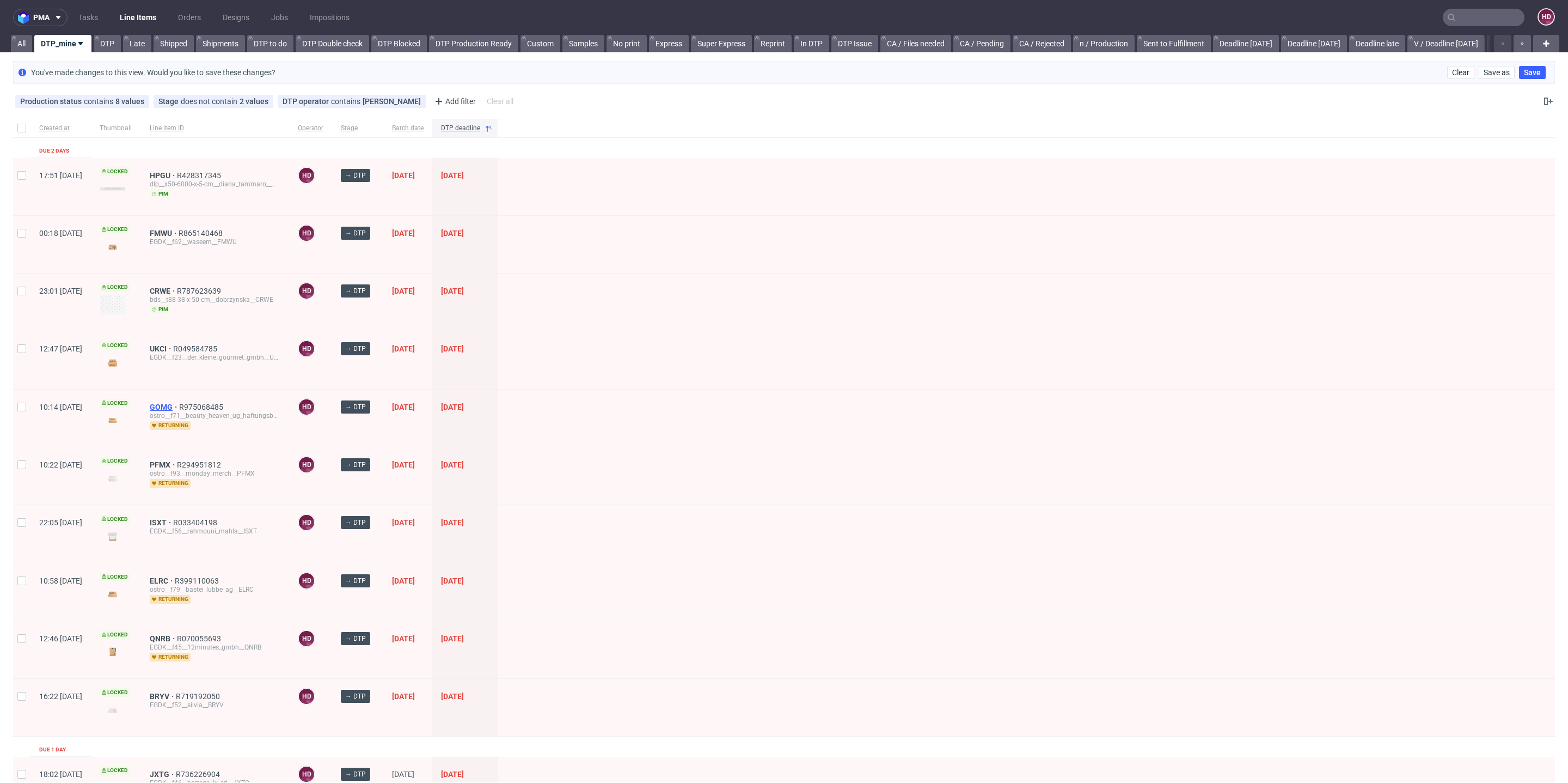
click at [179, 405] on span "GOMG" at bounding box center [165, 406] width 30 height 9
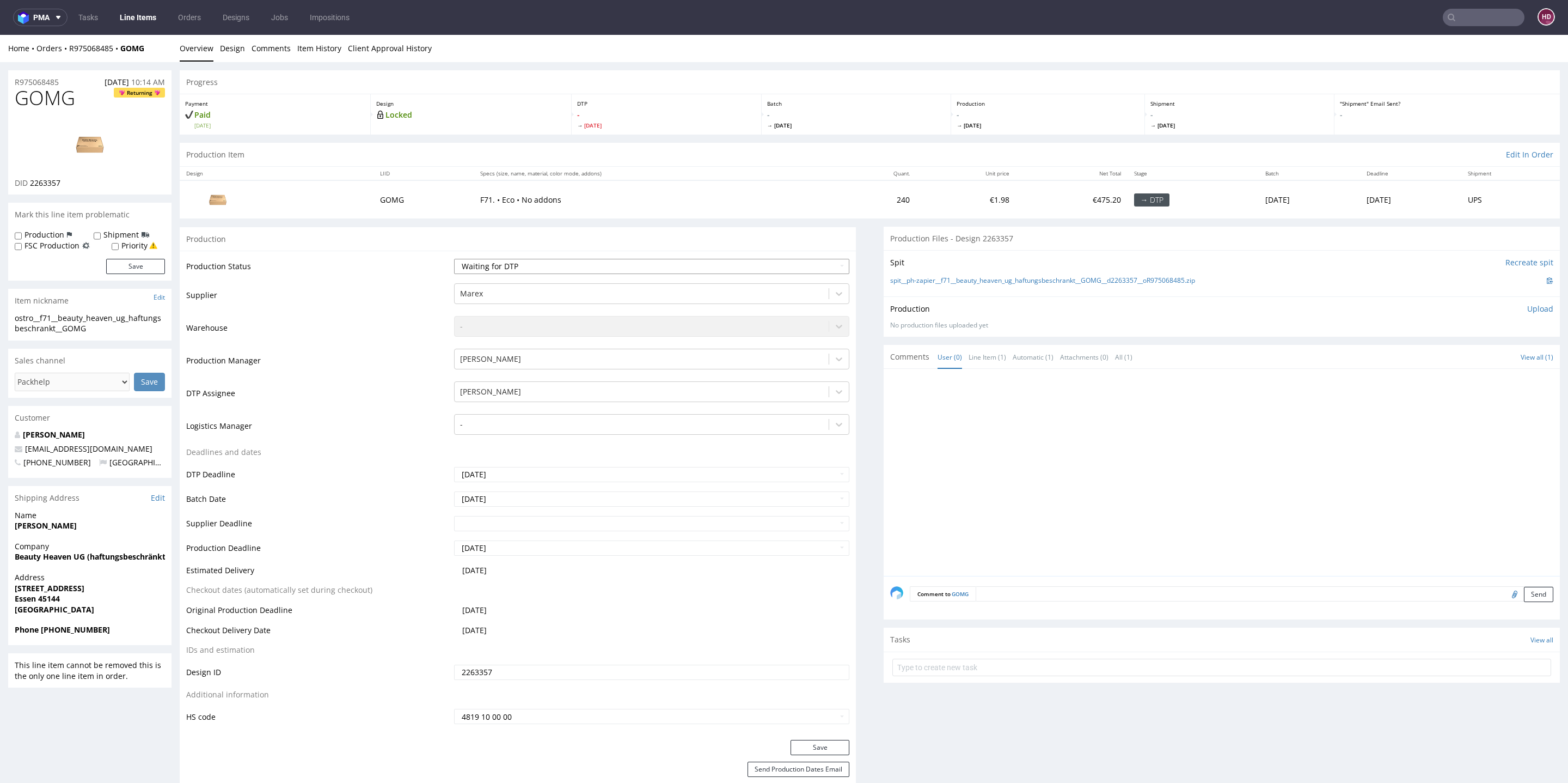
click at [565, 266] on select "Waiting for Artwork Waiting for Diecut Waiting for Mockup Waiting for DTP Waiti…" at bounding box center [651, 266] width 395 height 16
select select "dtp_in_process"
click at [454, 259] on select "Waiting for Artwork Waiting for Diecut Waiting for Mockup Waiting for DTP Waiti…" at bounding box center [651, 266] width 395 height 16
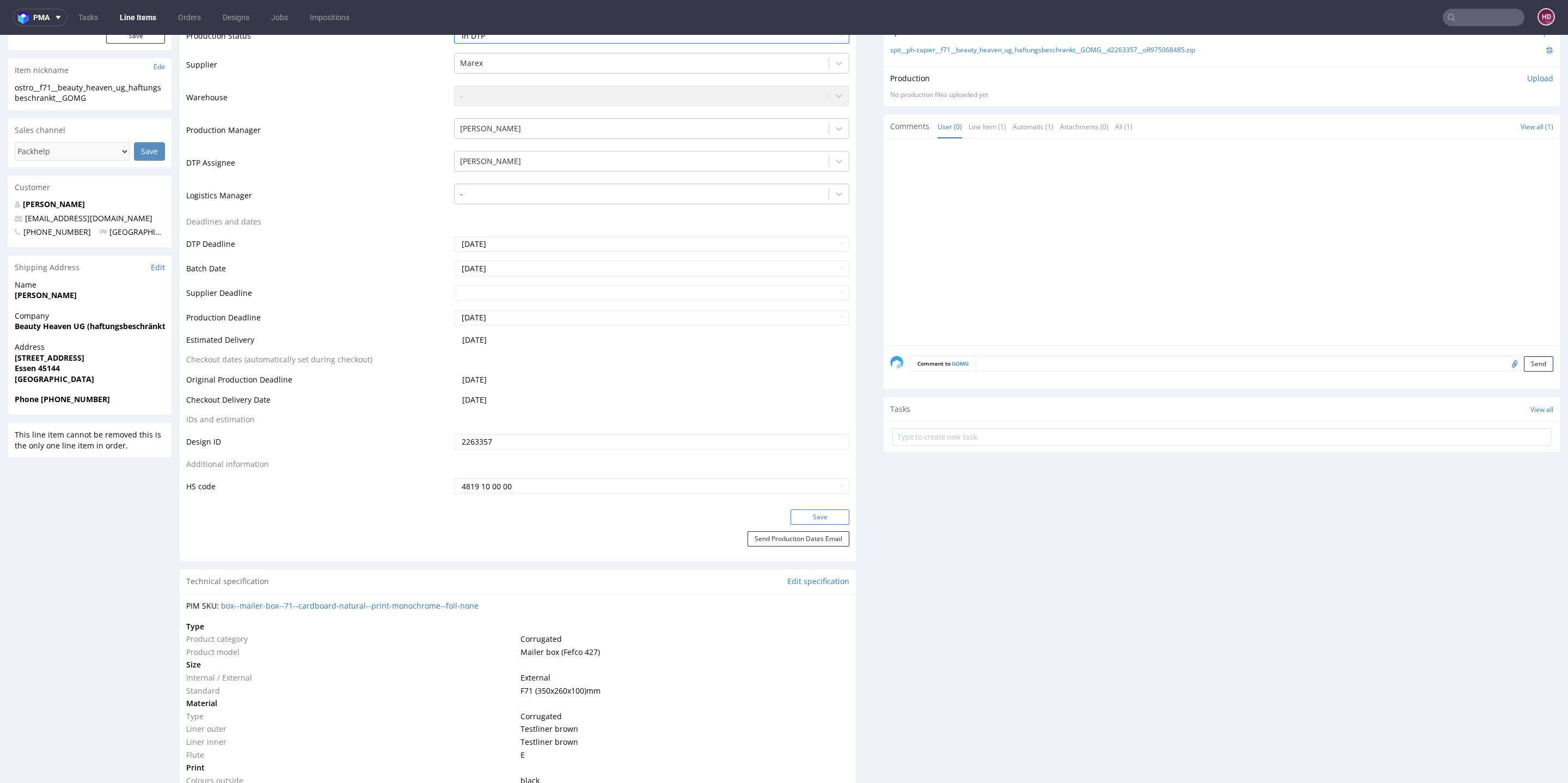
scroll to position [227, 0]
click at [825, 524] on button "Save" at bounding box center [821, 520] width 59 height 16
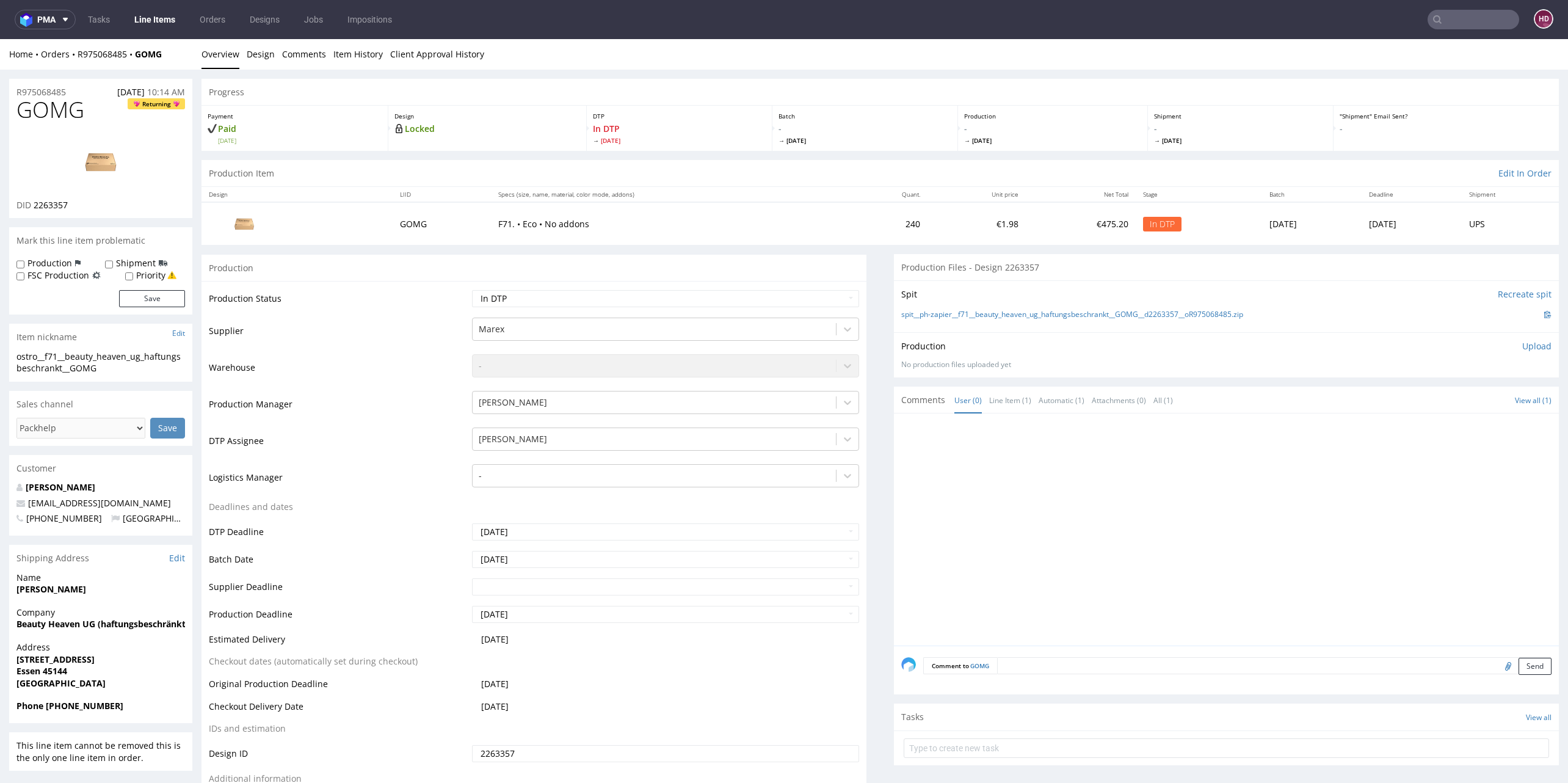
scroll to position [74, 0]
click at [70, 130] on link at bounding box center [100, 161] width 98 height 75
click at [113, 122] on div "GOMG Returning DID 2263357" at bounding box center [100, 157] width 183 height 121
drag, startPoint x: 96, startPoint y: 121, endPoint x: -60, endPoint y: 108, distance: 156.5
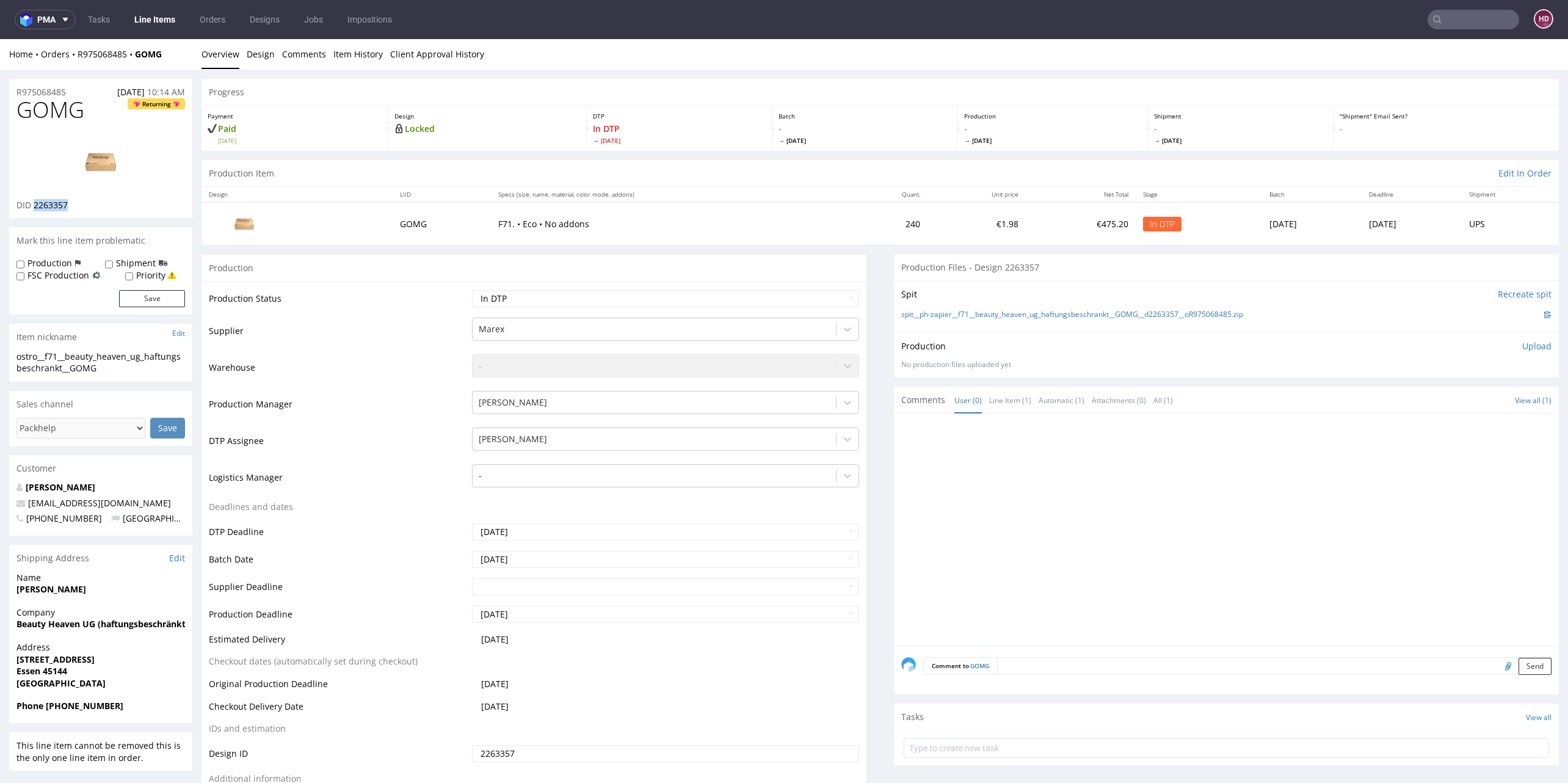
drag, startPoint x: 77, startPoint y: 205, endPoint x: 33, endPoint y: 202, distance: 44.1
click at [33, 202] on div "DID 2263357" at bounding box center [100, 204] width 168 height 12
click at [106, 371] on div "ostro__f71__beauty_heaven_ug_haftungsbeschrankt__GOMG" at bounding box center [100, 363] width 168 height 24
drag, startPoint x: 90, startPoint y: 370, endPoint x: -24, endPoint y: 360, distance: 114.4
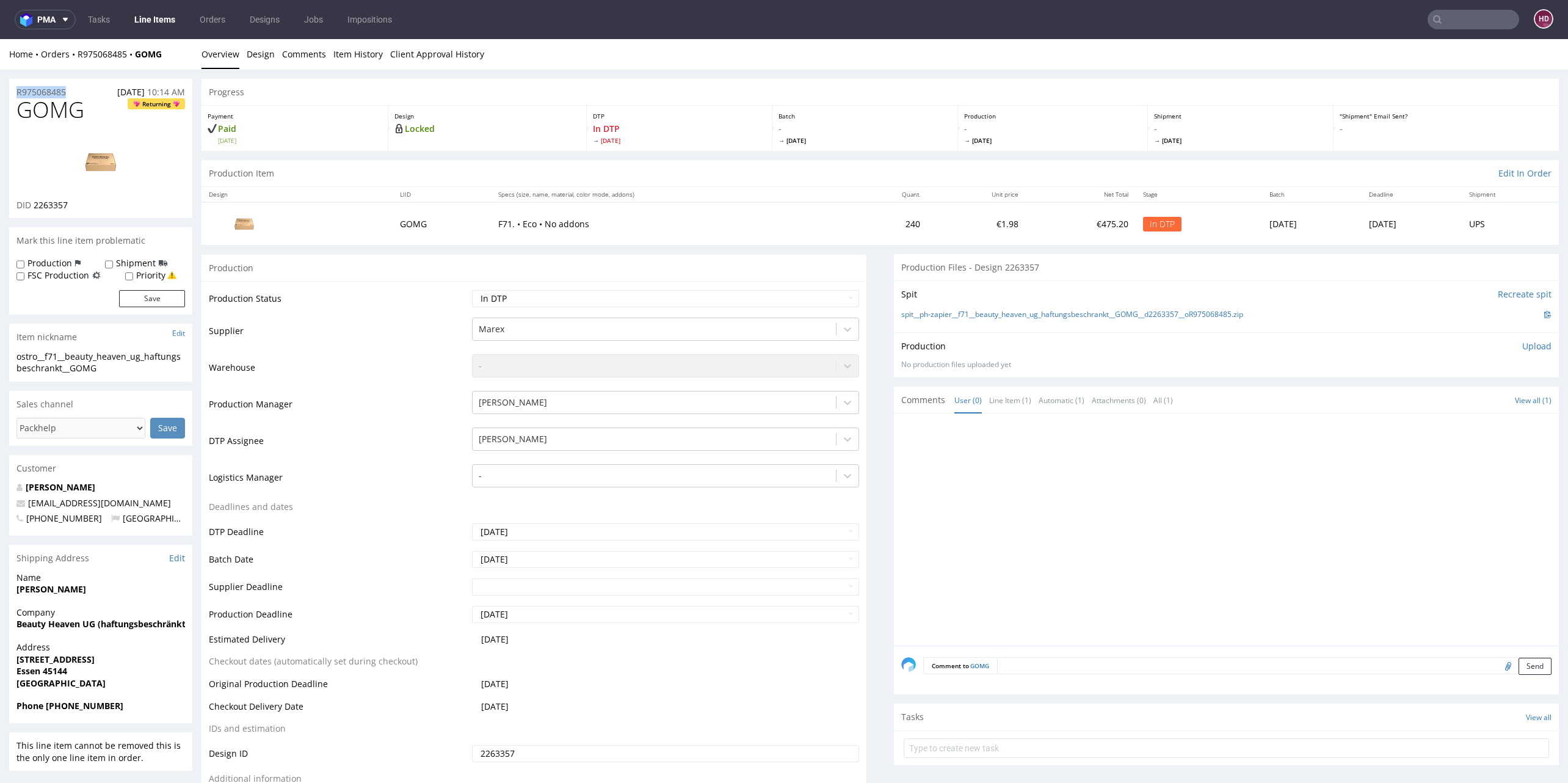
drag, startPoint x: 53, startPoint y: 94, endPoint x: -6, endPoint y: 92, distance: 59.0
click at [79, 202] on div "DID 2263357" at bounding box center [100, 204] width 168 height 12
drag, startPoint x: 75, startPoint y: 202, endPoint x: 36, endPoint y: 202, distance: 39.0
click at [36, 202] on div "DID 2263357" at bounding box center [100, 204] width 168 height 12
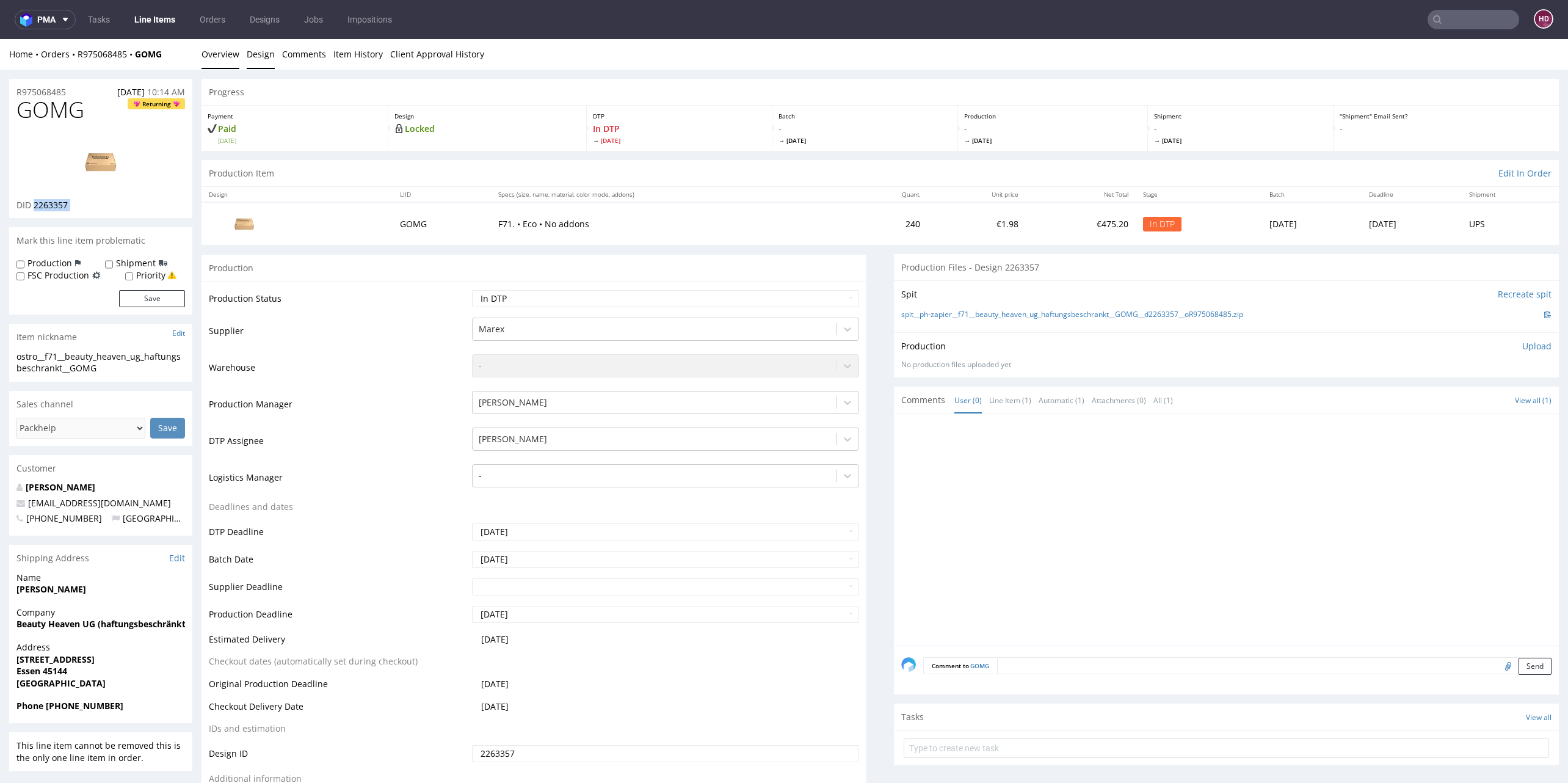
click at [253, 55] on link "Design" at bounding box center [260, 53] width 29 height 30
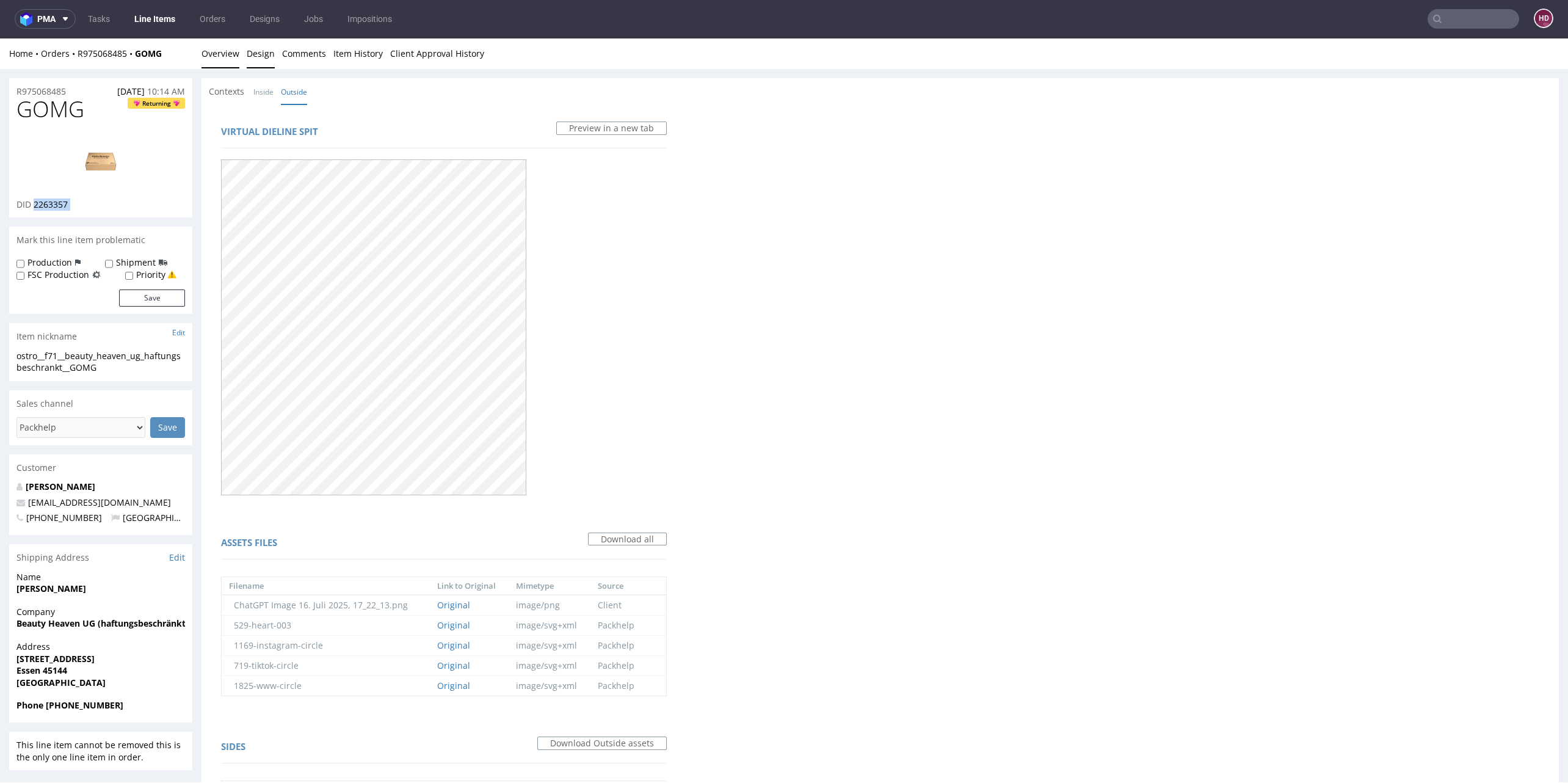
scroll to position [0, 0]
click at [206, 46] on link "Overview" at bounding box center [220, 53] width 38 height 30
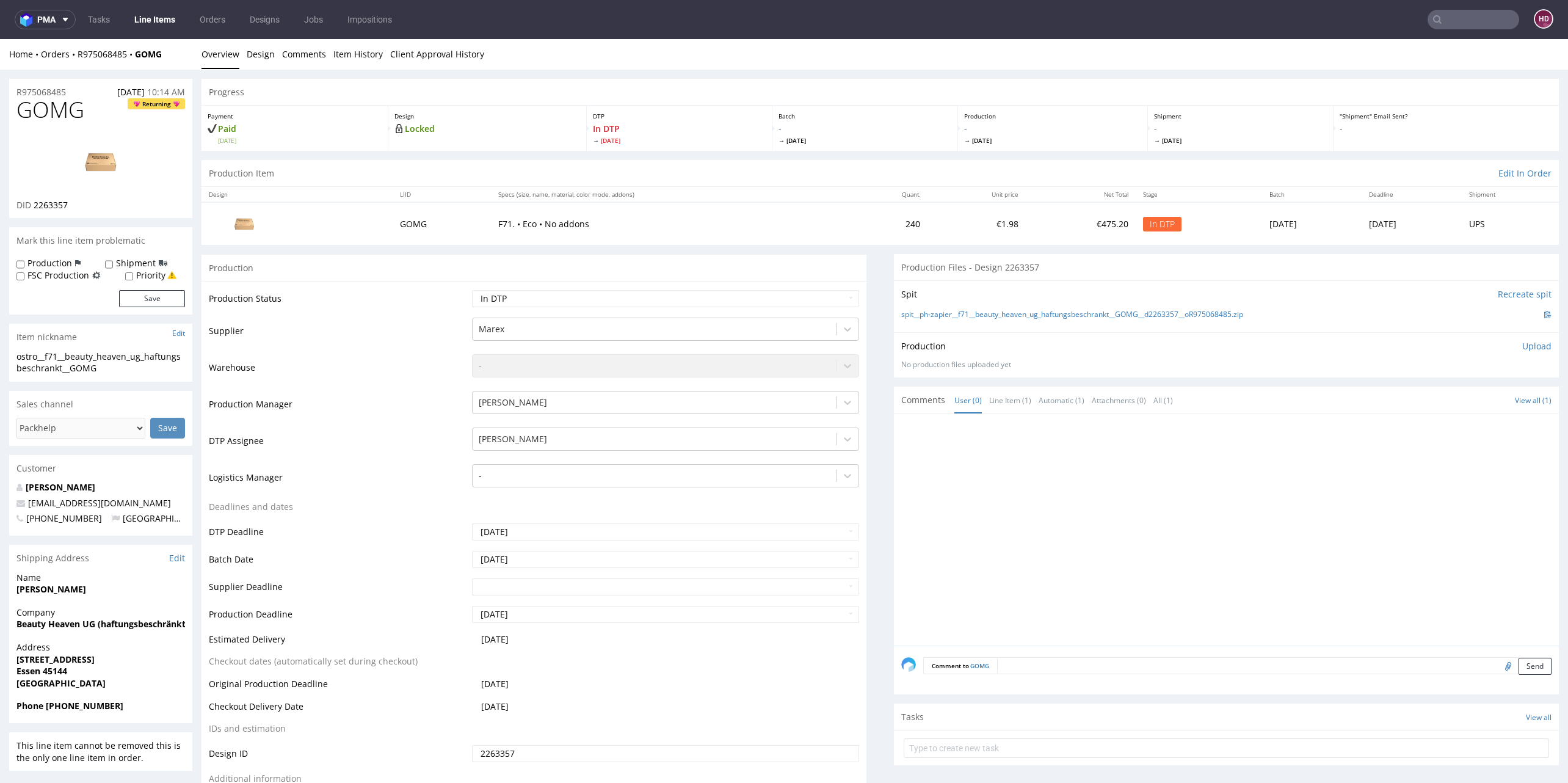
click at [1522, 343] on p "Upload" at bounding box center [1537, 346] width 29 height 12
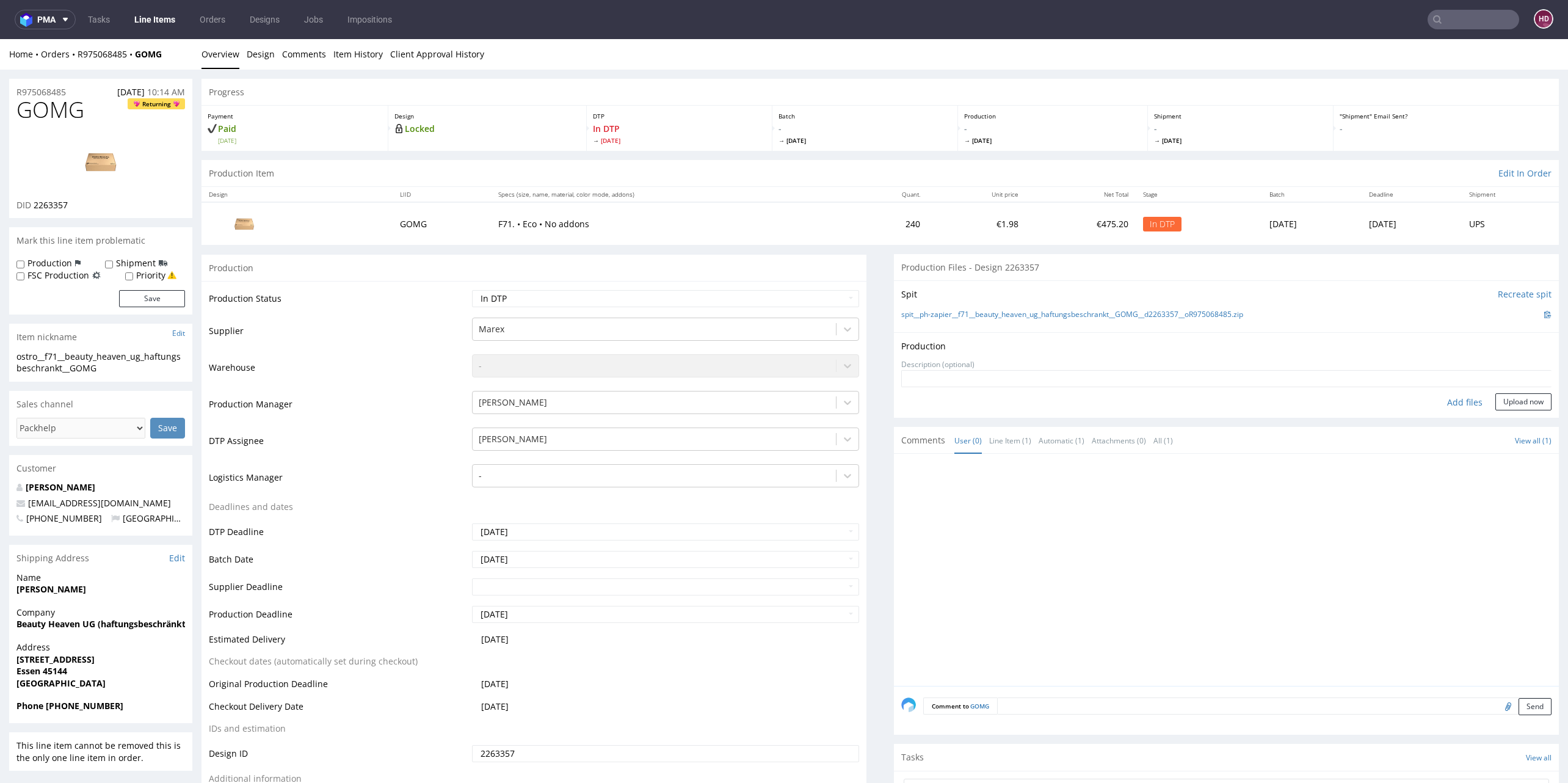
click at [1441, 400] on div "Add files" at bounding box center [1465, 402] width 61 height 18
type input "C:\fakepath\ostro__f71__beauty_heaven_ug_haftungsbeschrankt__GOMG__d2263357__oR…"
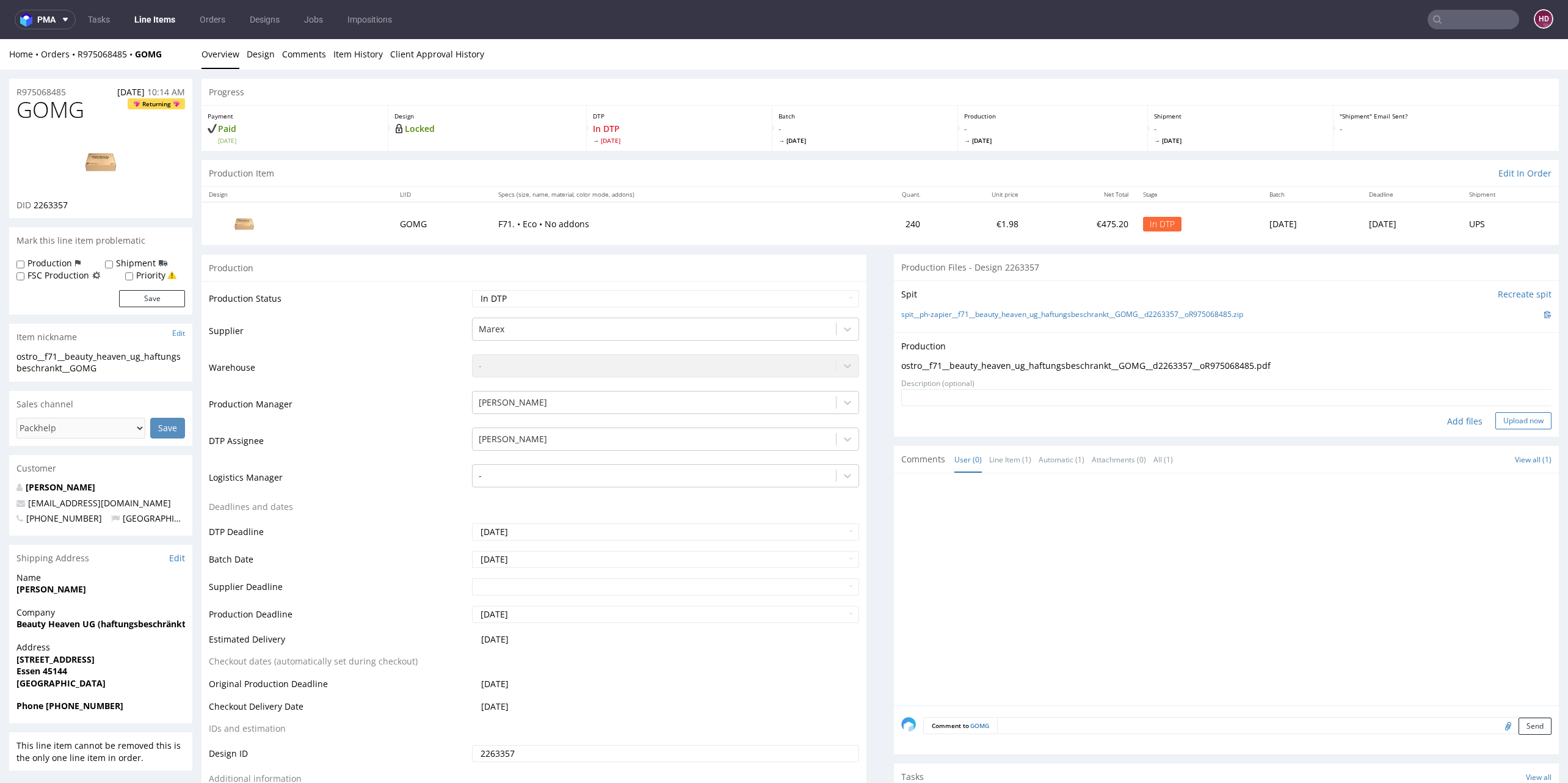
click at [1495, 421] on button "Upload now" at bounding box center [1523, 420] width 56 height 17
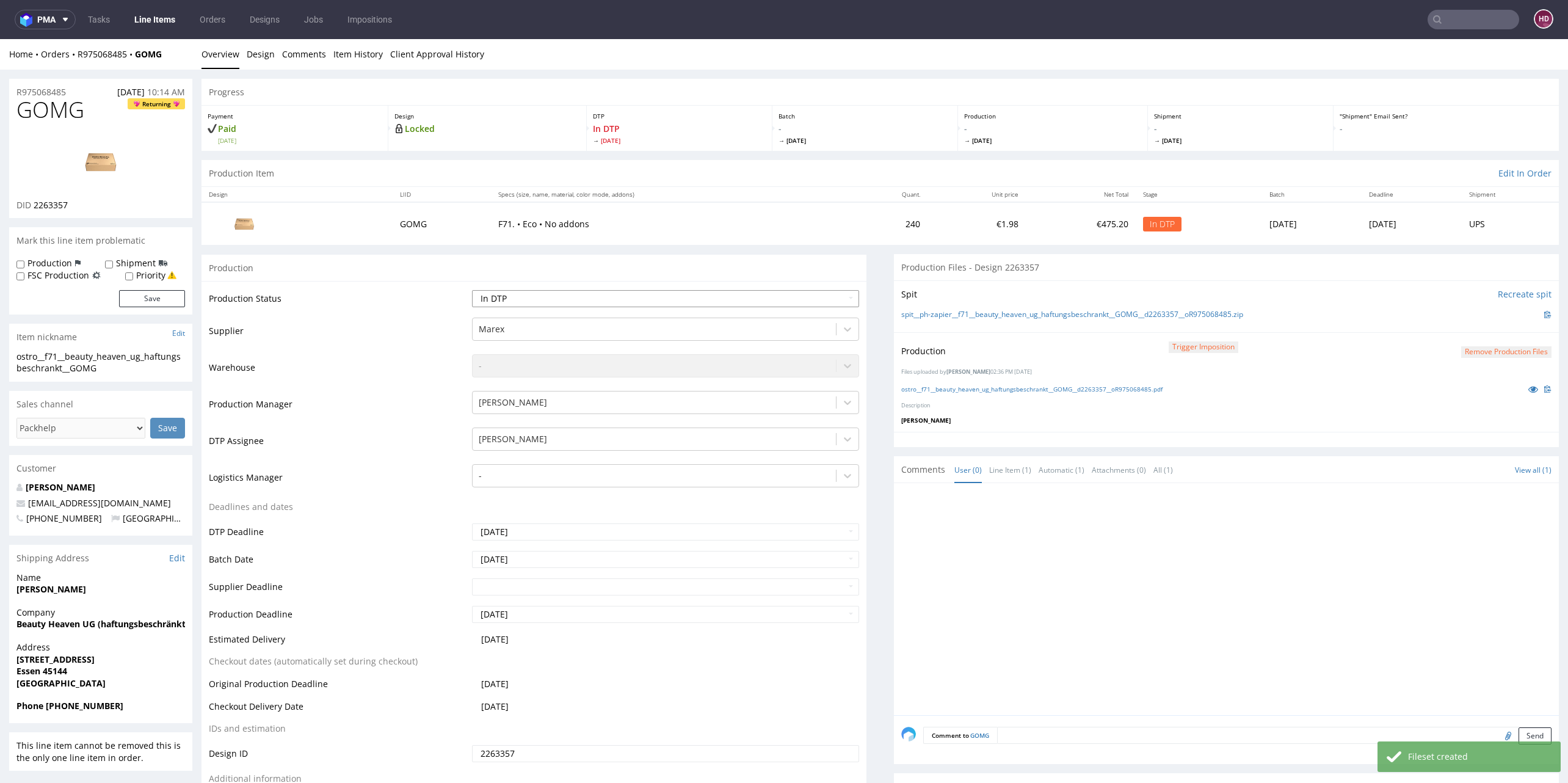
click at [534, 299] on select "Waiting for Artwork Waiting for Diecut Waiting for Mockup Waiting for DTP Waiti…" at bounding box center [665, 298] width 387 height 17
select select "dtp_production_ready"
click at [472, 290] on select "Waiting for Artwork Waiting for Diecut Waiting for Mockup Waiting for DTP Waiti…" at bounding box center [665, 298] width 387 height 17
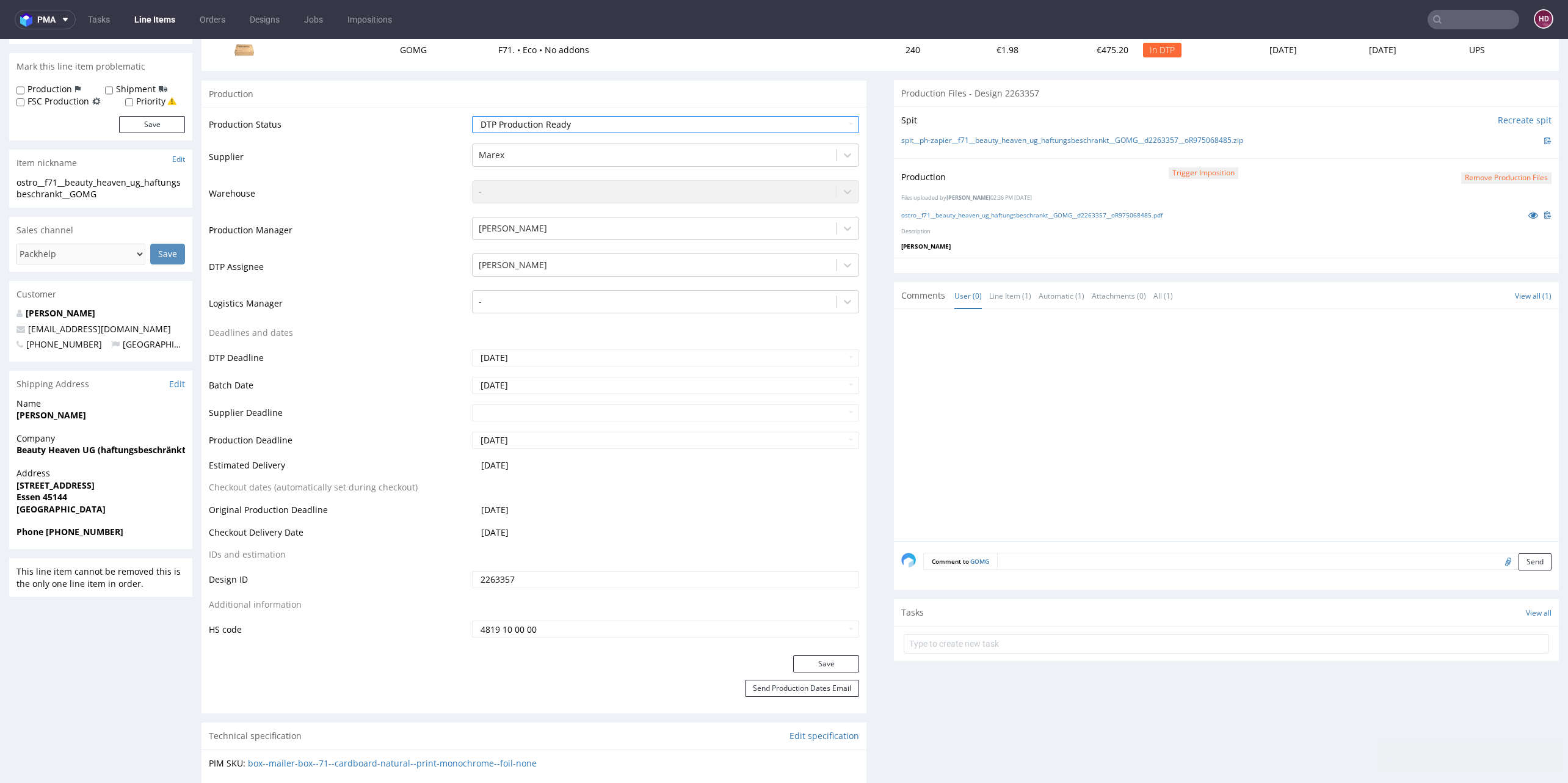
scroll to position [170, 0]
click at [798, 662] on button "Save" at bounding box center [826, 667] width 66 height 17
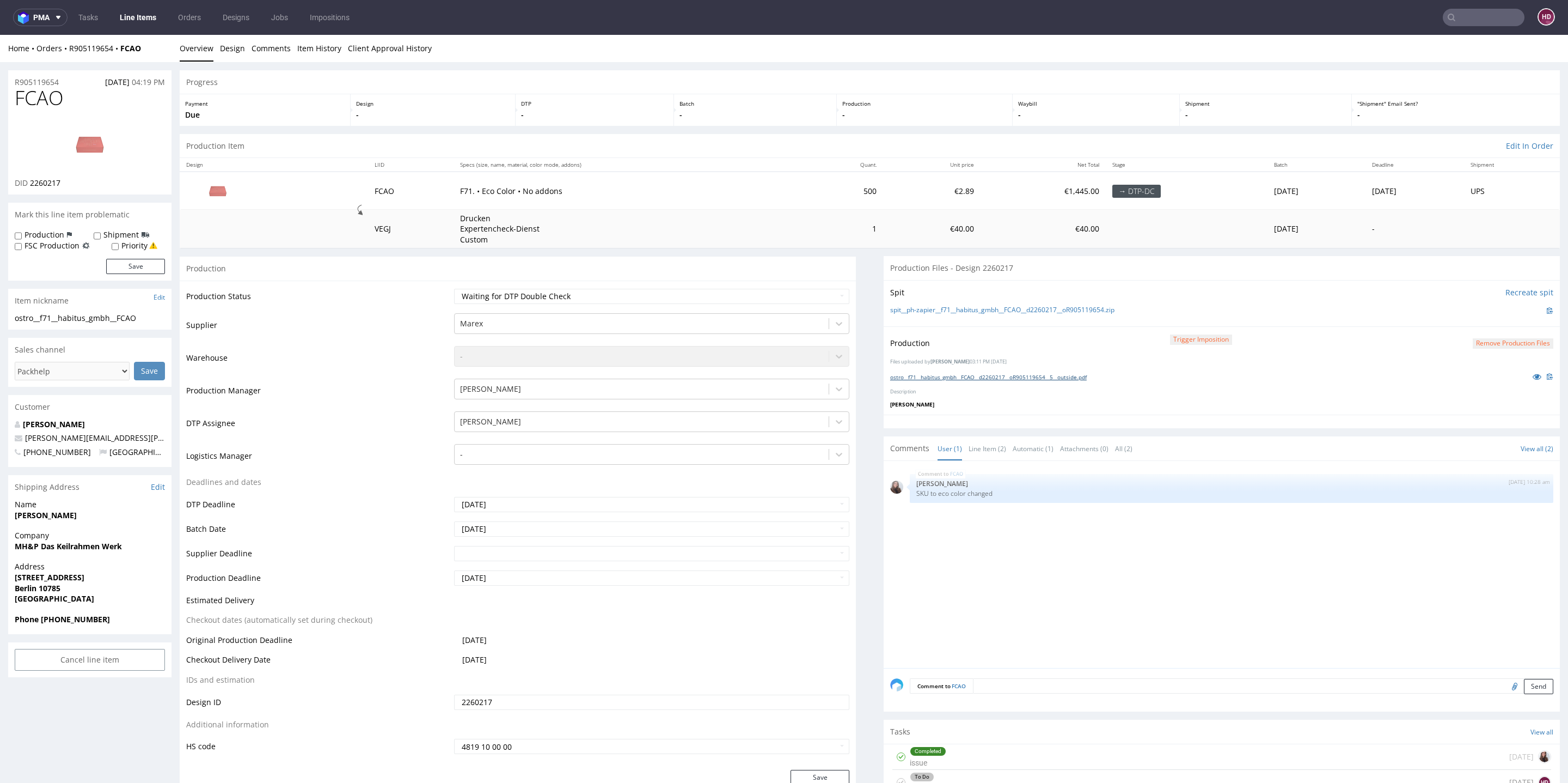
click at [953, 375] on link "ostro__f71__habitus_gmbh__FCAO__d2260217__oR905119654__5__outside.pdf" at bounding box center [989, 377] width 197 height 7
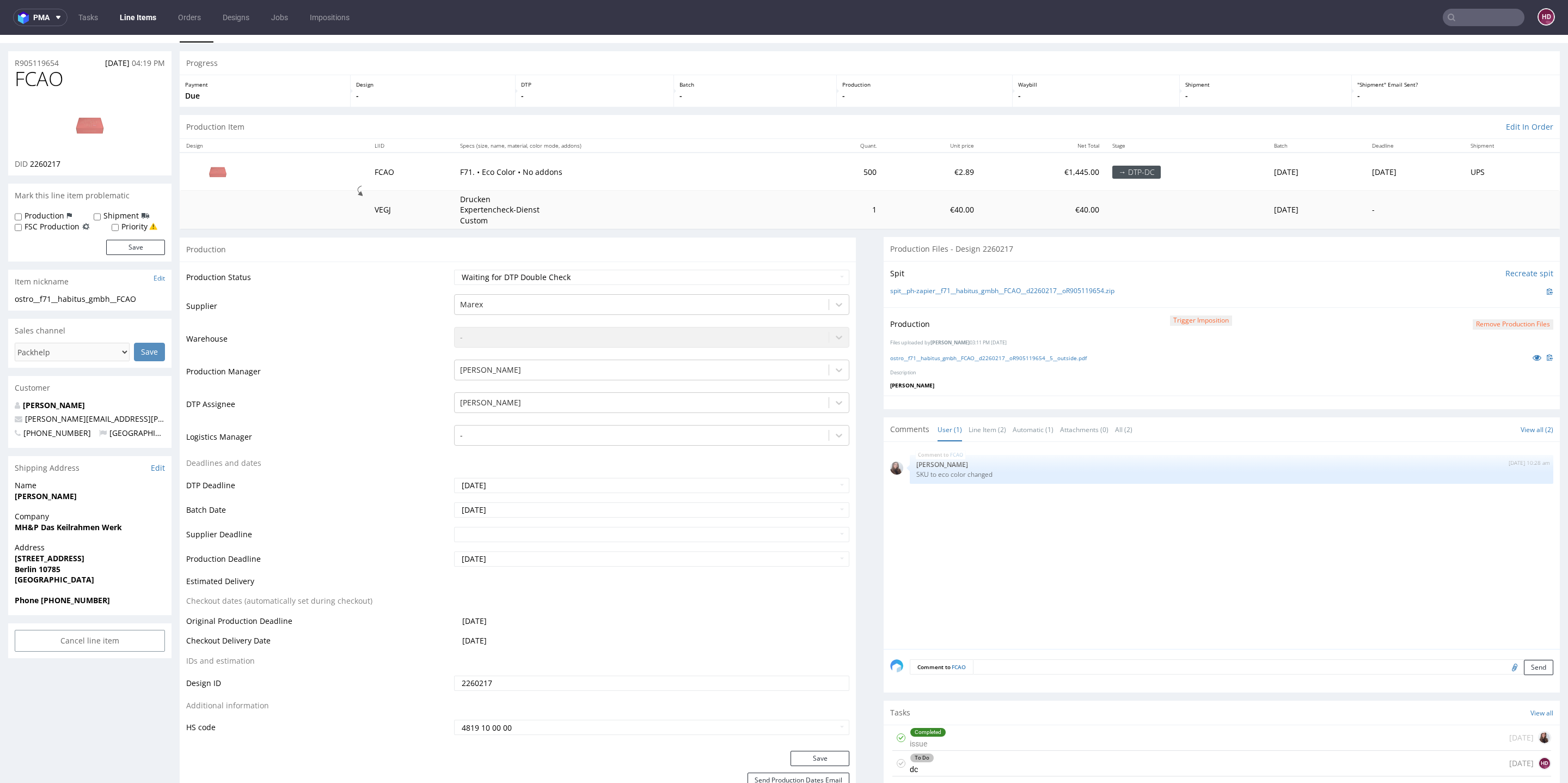
scroll to position [87, 0]
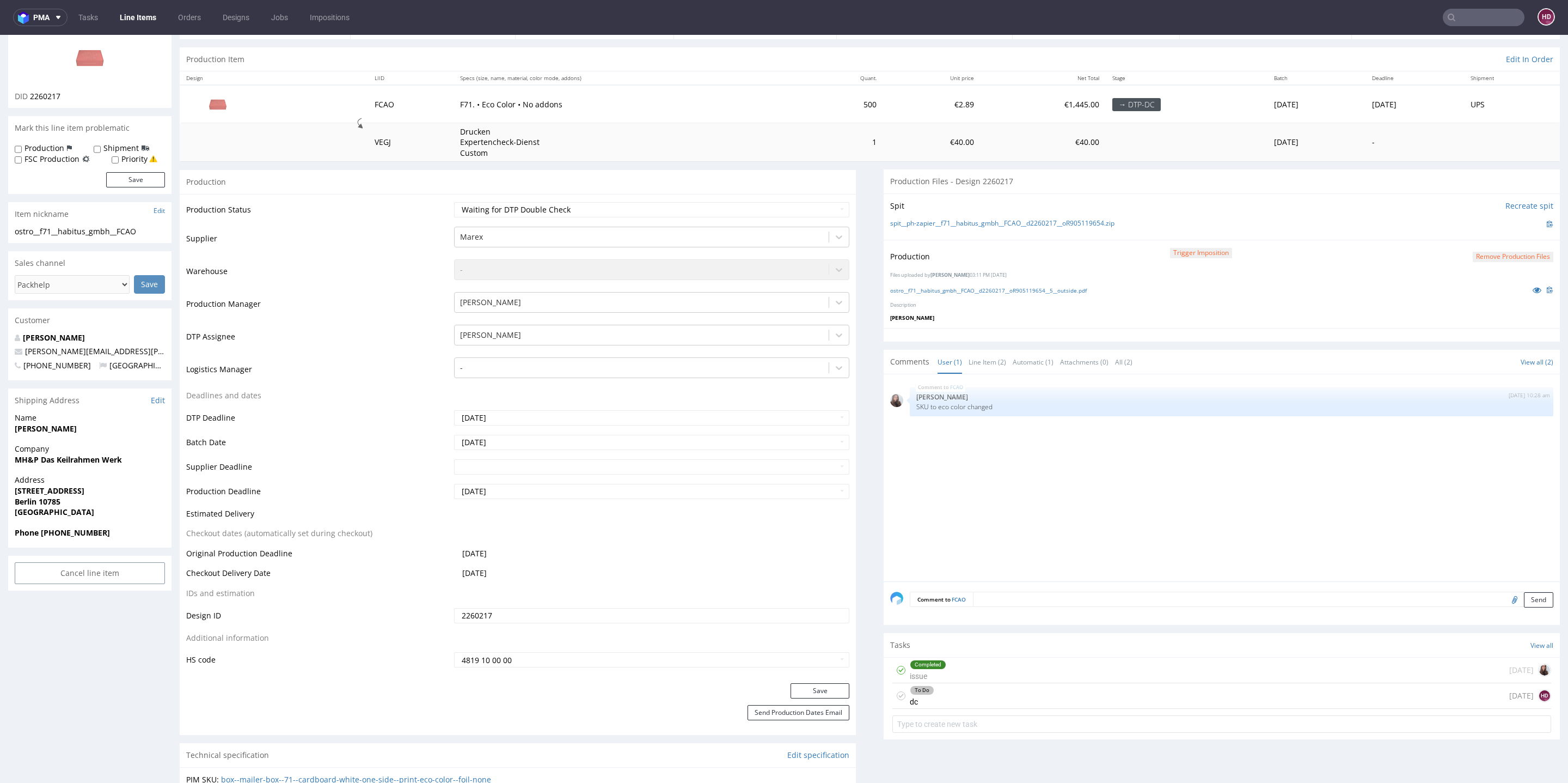
click at [914, 698] on div "To Do dc" at bounding box center [922, 695] width 25 height 25
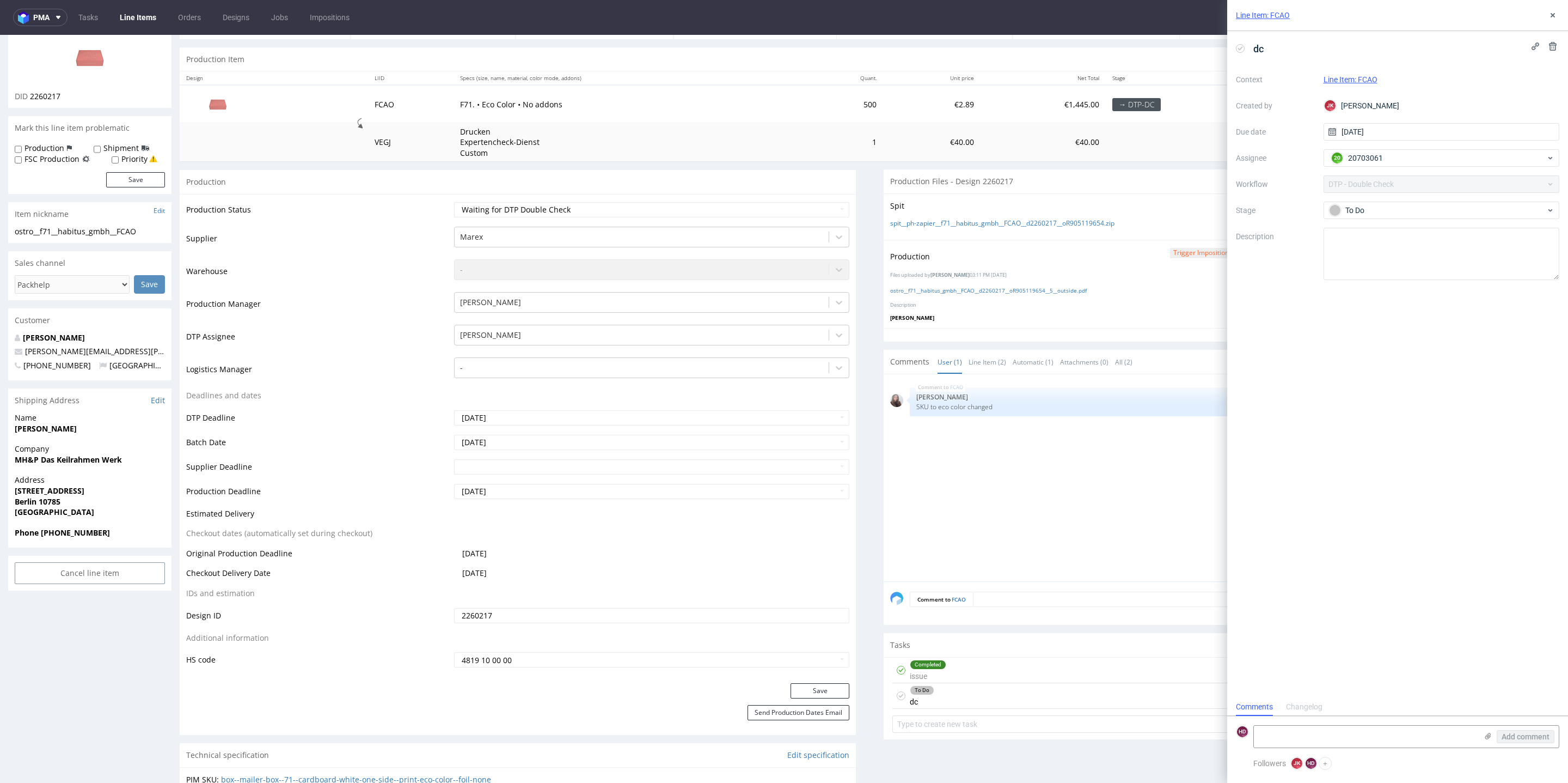
scroll to position [8, 0]
click at [1414, 208] on div "To Do" at bounding box center [1438, 210] width 217 height 12
click at [1397, 250] on div "In progress" at bounding box center [1442, 258] width 227 height 22
click at [1556, 16] on icon at bounding box center [1552, 15] width 9 height 9
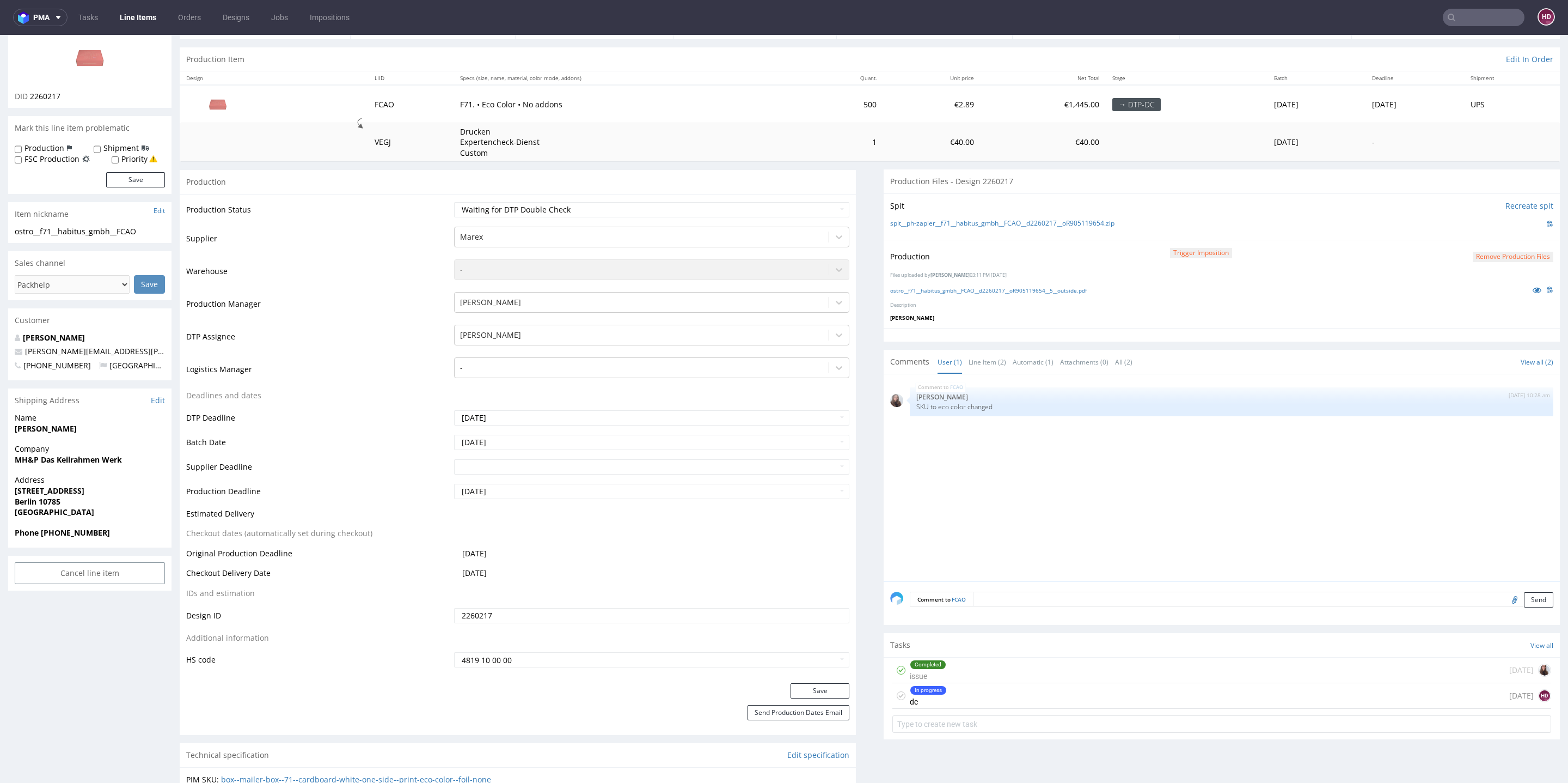
click at [973, 670] on div "Completed issue [DATE]" at bounding box center [1222, 670] width 659 height 25
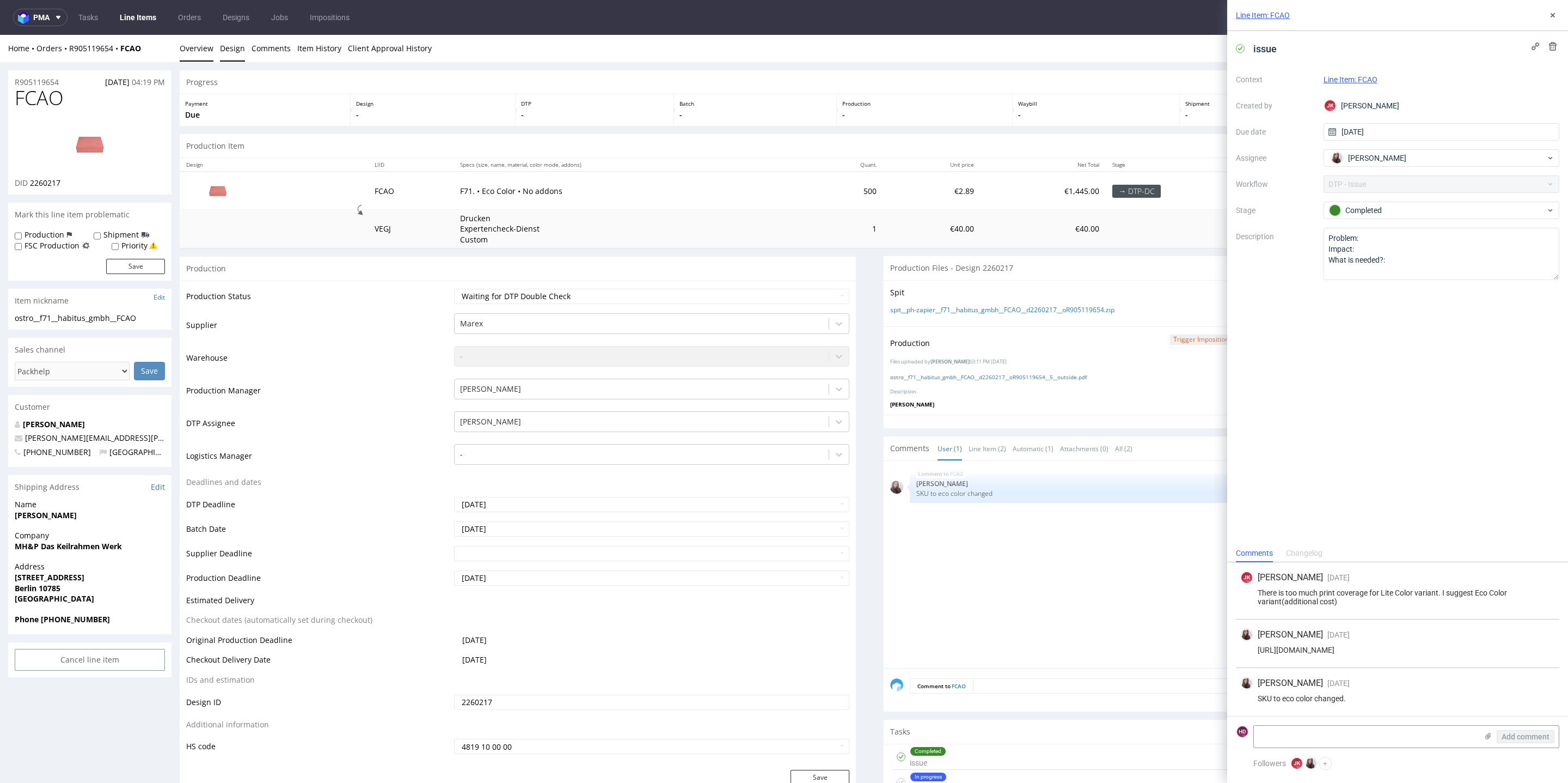
click at [235, 50] on link "Design" at bounding box center [232, 48] width 25 height 27
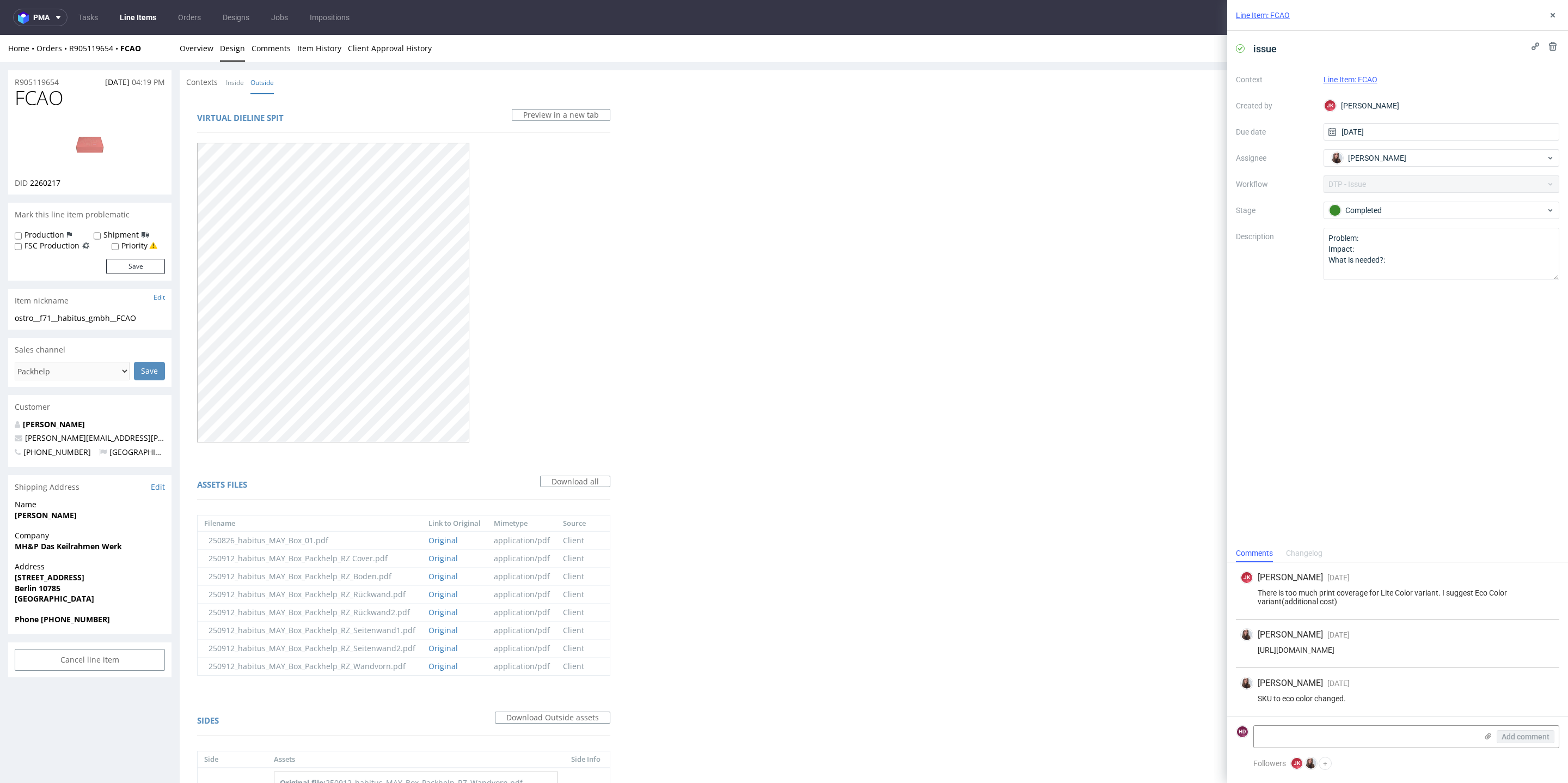
click at [95, 142] on img at bounding box center [89, 144] width 87 height 49
click at [441, 575] on link "Original" at bounding box center [443, 576] width 30 height 11
click at [1422, 209] on div "Completed" at bounding box center [1438, 210] width 217 height 12
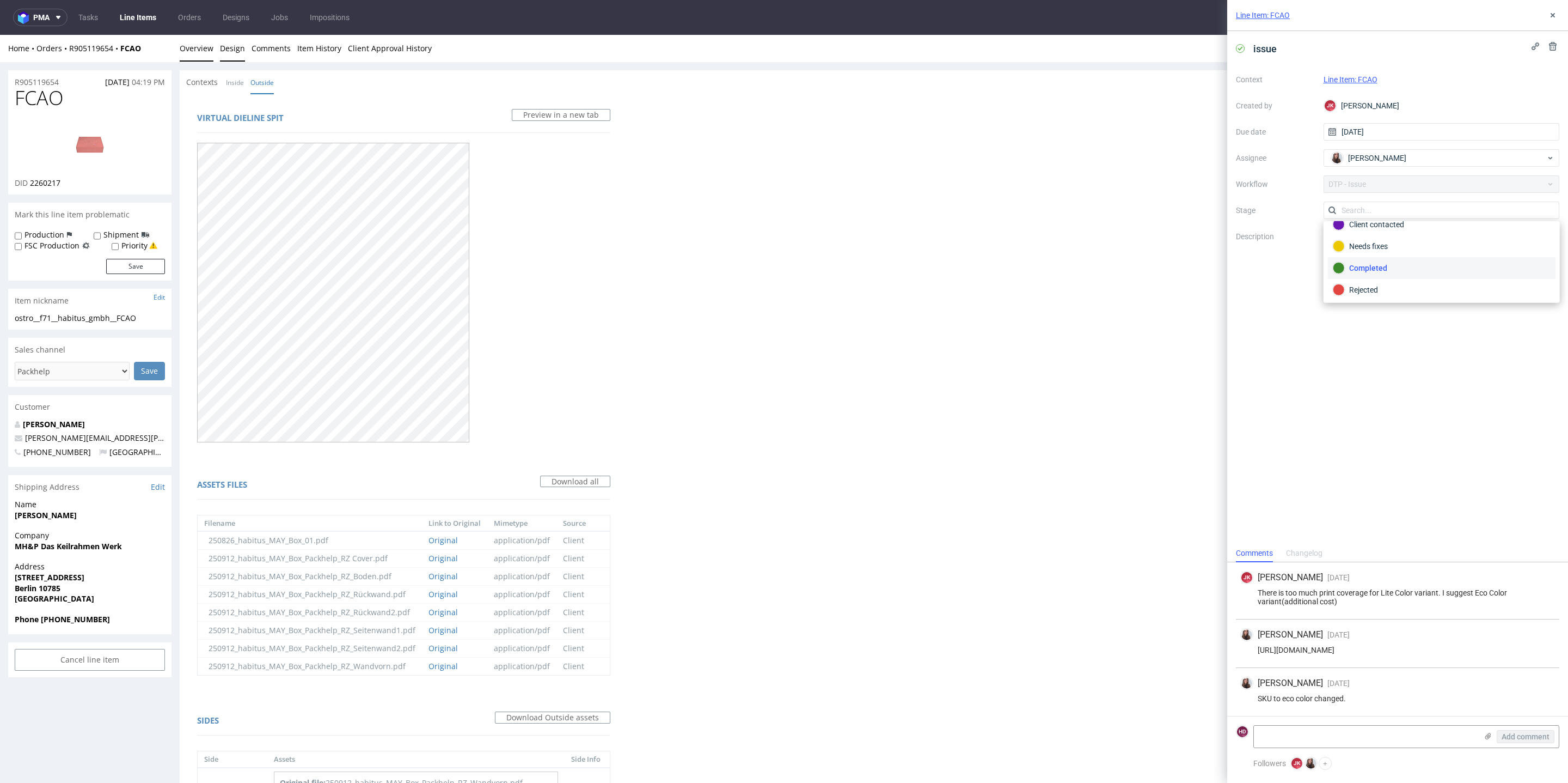
click at [209, 51] on link "Overview" at bounding box center [196, 48] width 34 height 27
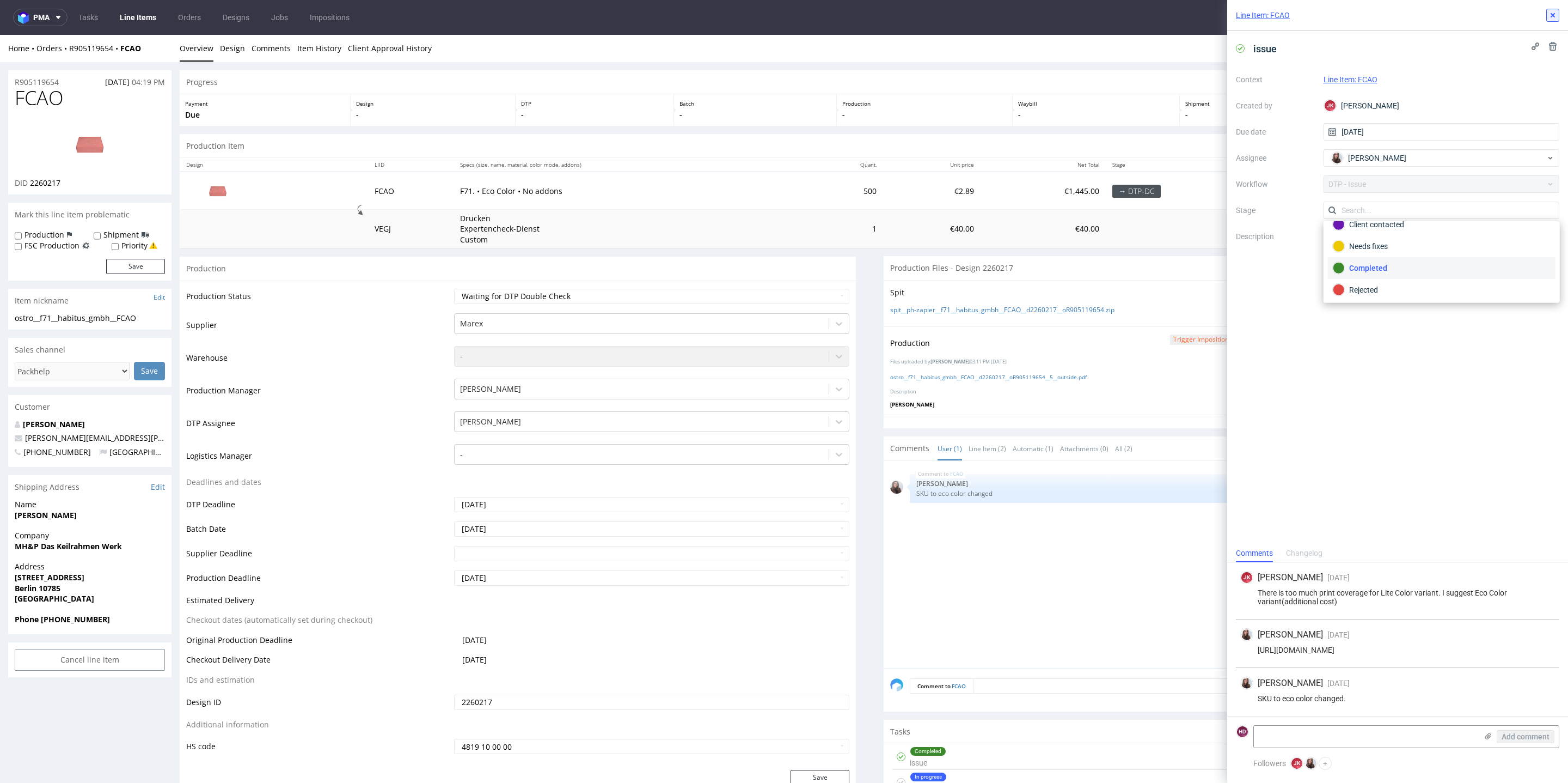
click at [1555, 21] on button at bounding box center [1553, 16] width 13 height 13
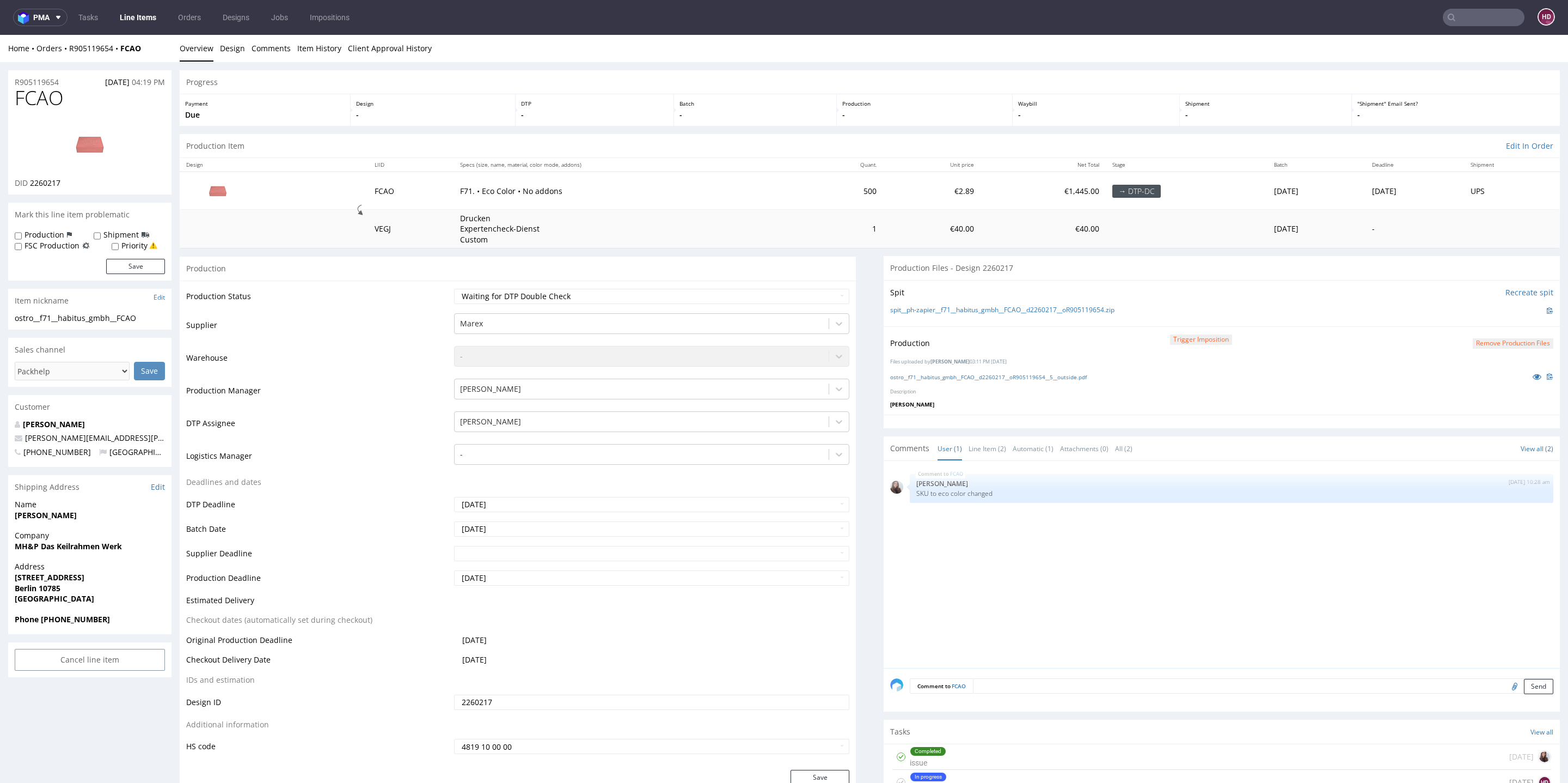
click at [1003, 781] on div "In progress dc [DATE] HD" at bounding box center [1222, 782] width 659 height 25
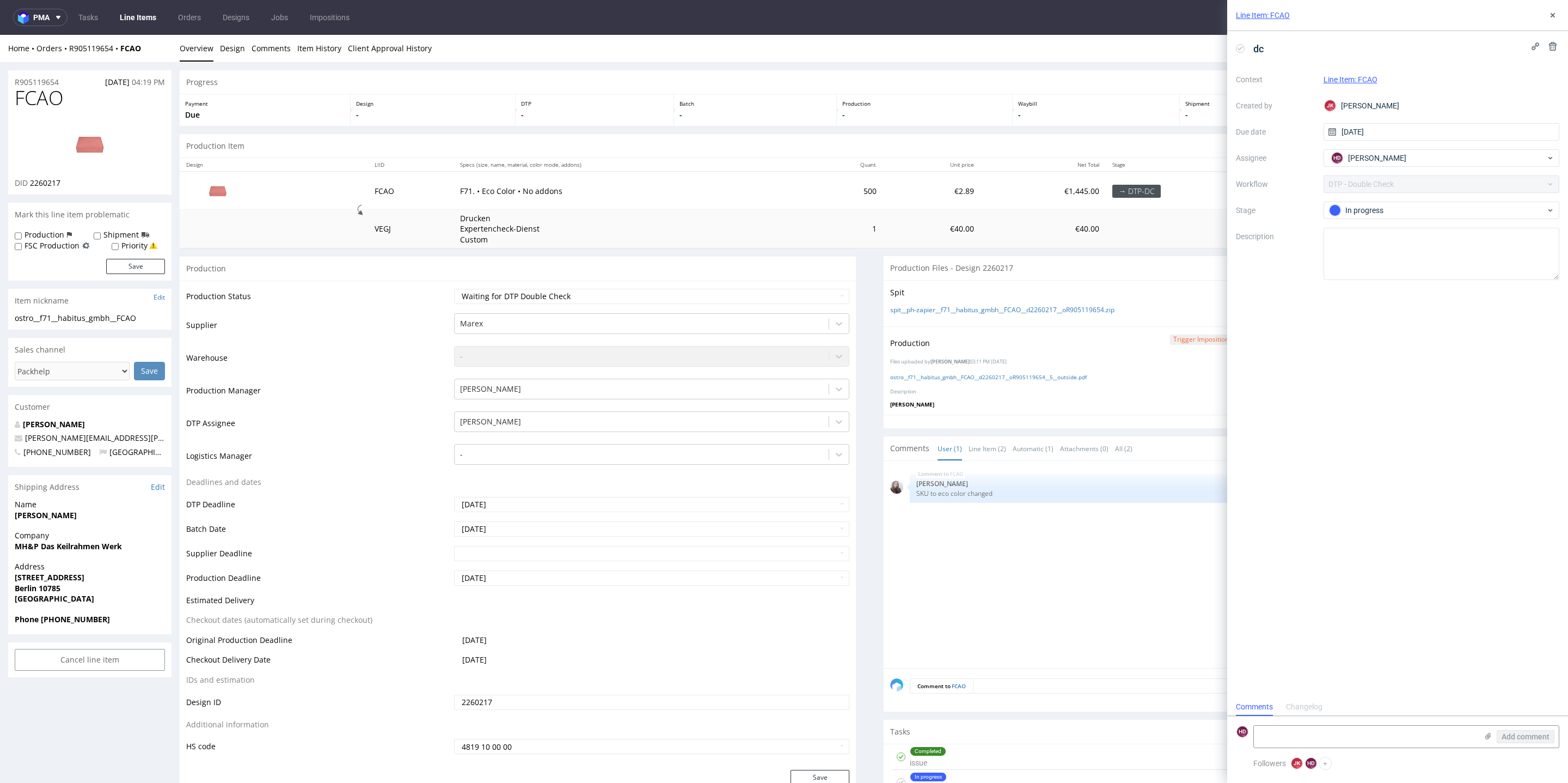
scroll to position [8, 0]
click at [1387, 210] on div "In progress" at bounding box center [1438, 210] width 217 height 12
click at [1390, 287] on div "Needs fixes" at bounding box center [1442, 280] width 227 height 22
click at [1375, 211] on div "Needs fixes" at bounding box center [1438, 210] width 217 height 12
click at [1372, 296] on div "Completed" at bounding box center [1442, 301] width 217 height 12
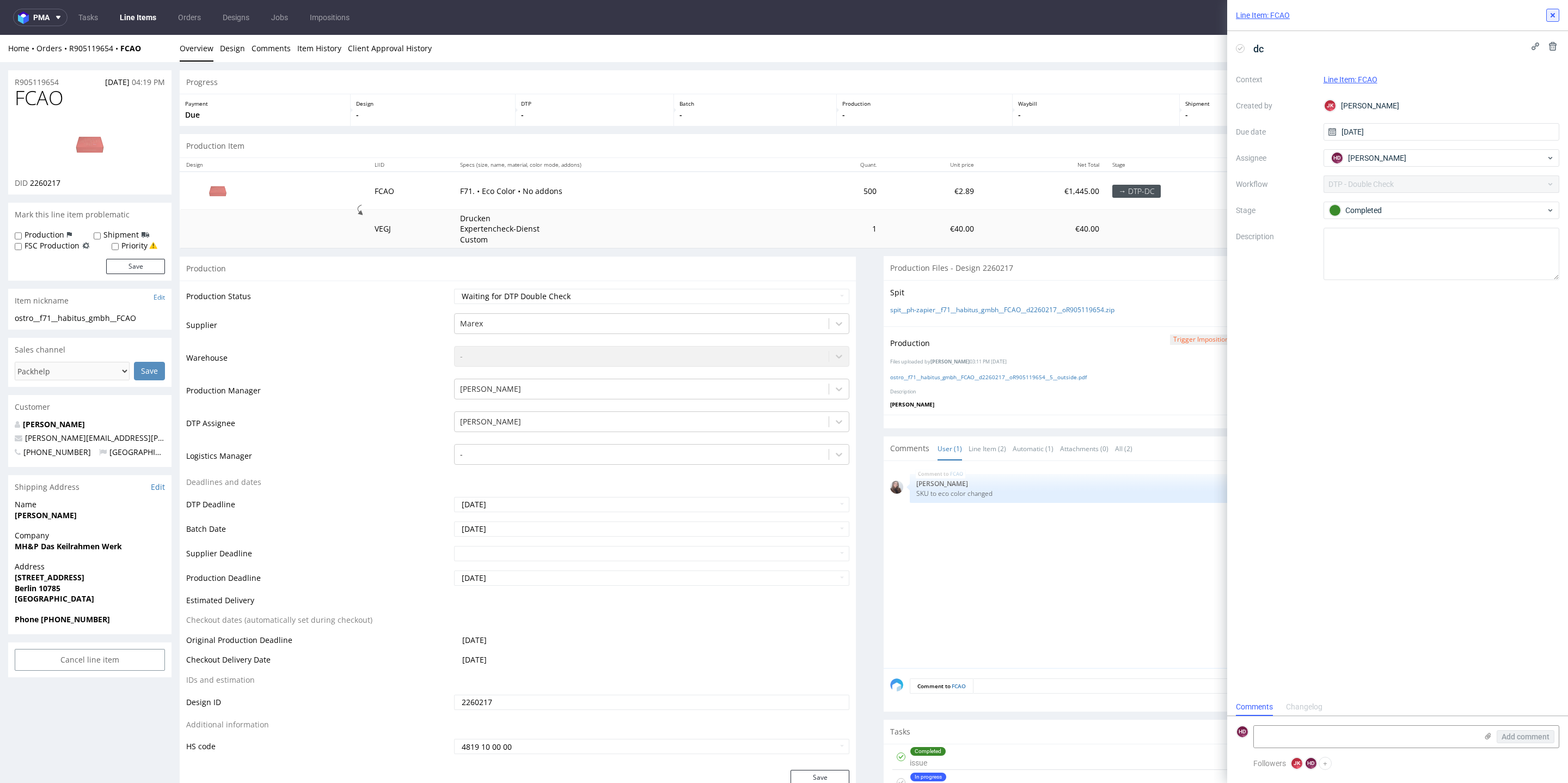
click at [1552, 18] on icon at bounding box center [1552, 15] width 9 height 9
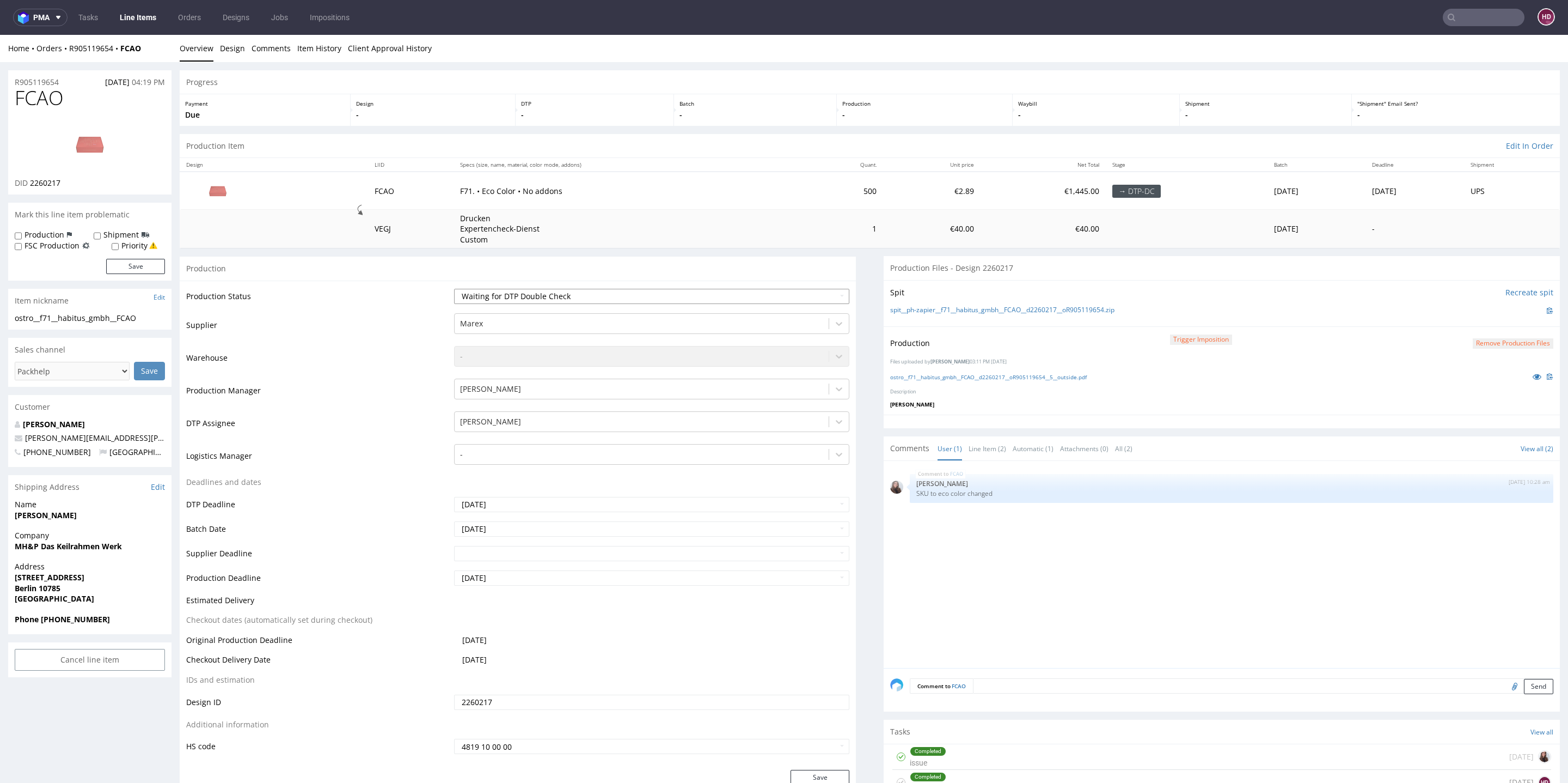
click at [655, 297] on select "Waiting for Artwork Waiting for Diecut Waiting for Mockup Waiting for DTP Waiti…" at bounding box center [651, 296] width 395 height 16
select select "dtp_dc_done"
click at [454, 289] on select "Waiting for Artwork Waiting for Diecut Waiting for Mockup Waiting for DTP Waiti…" at bounding box center [651, 296] width 395 height 16
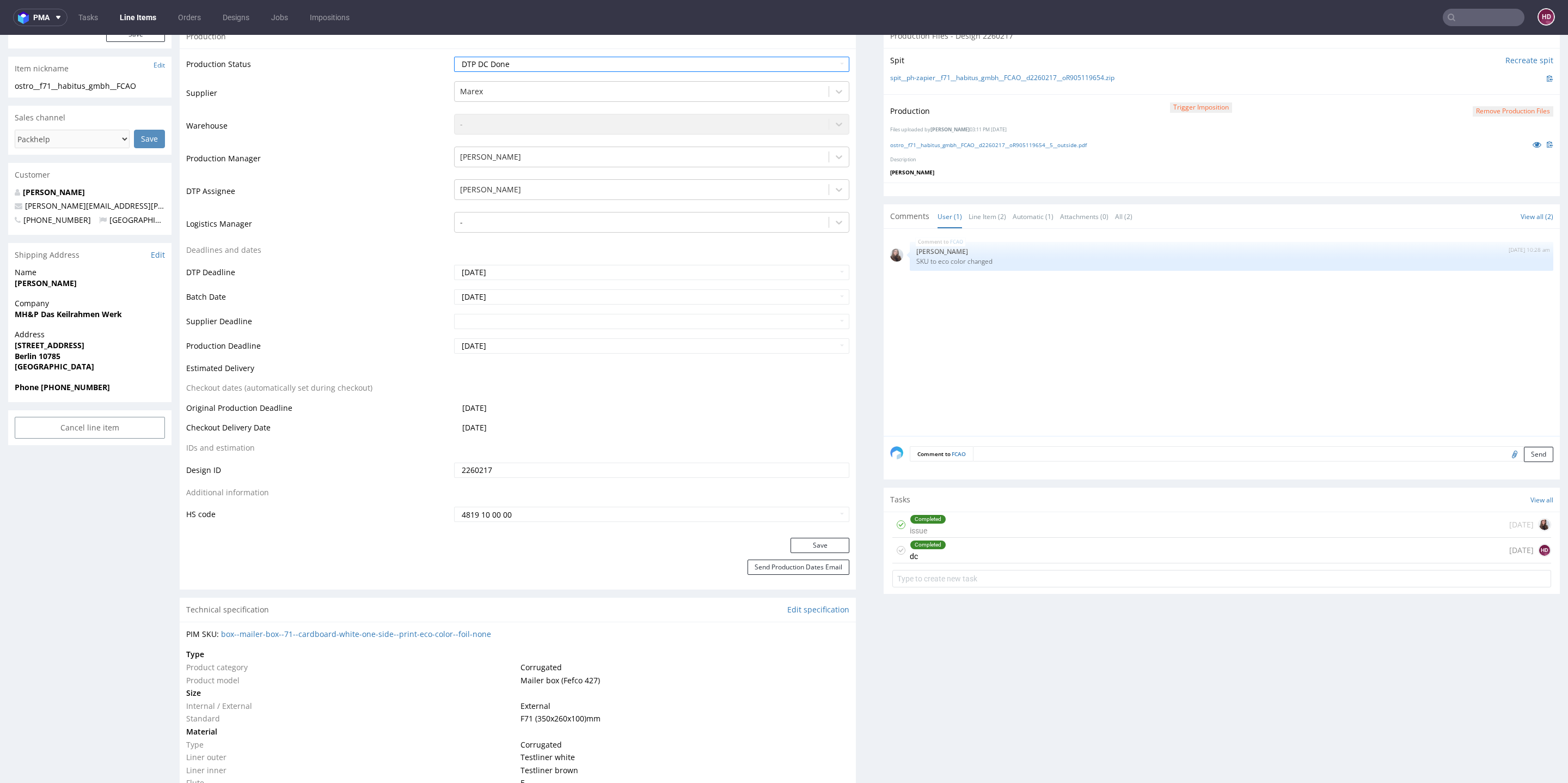
scroll to position [260, 0]
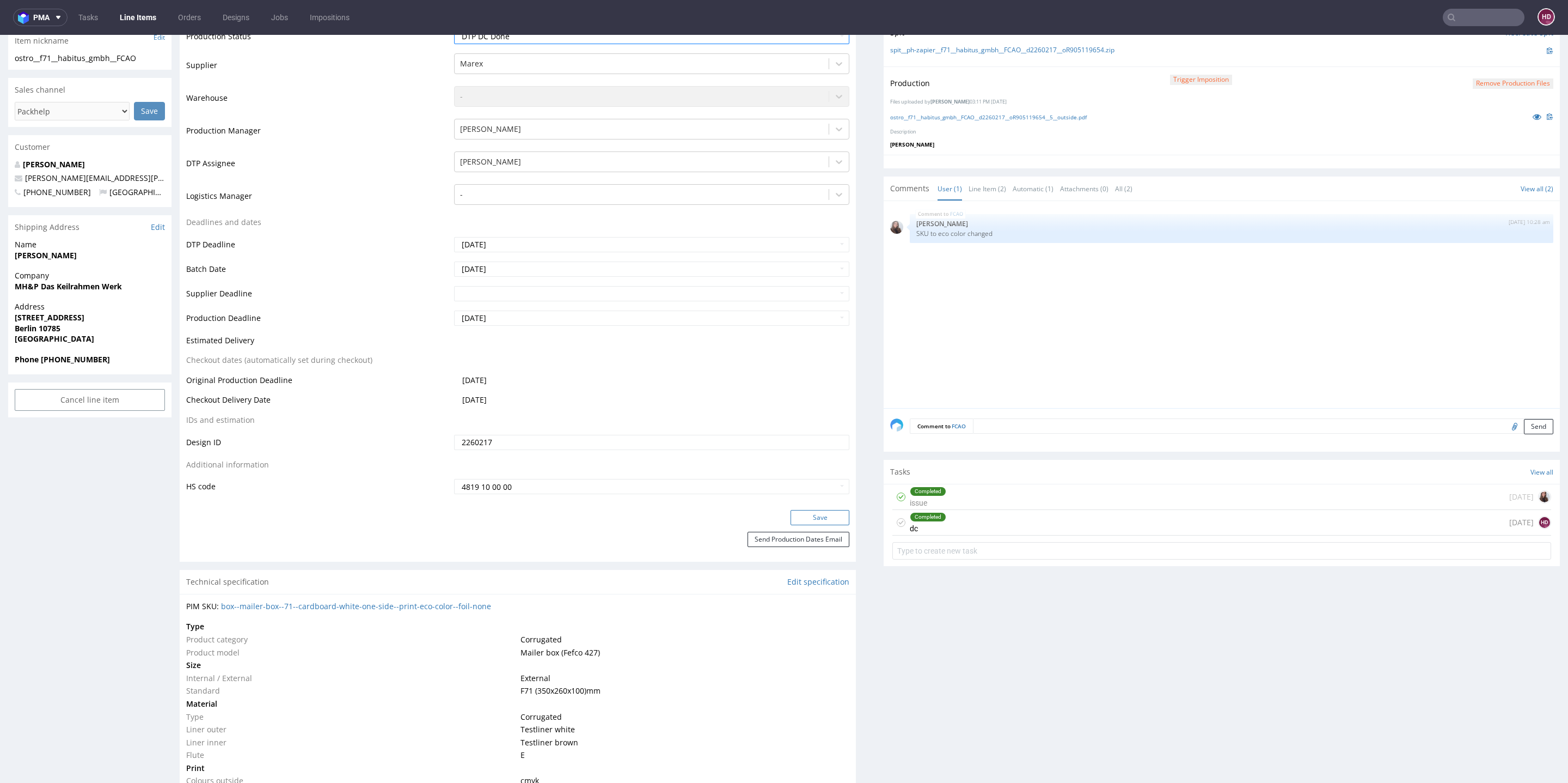
click at [798, 515] on button "Save" at bounding box center [821, 517] width 59 height 16
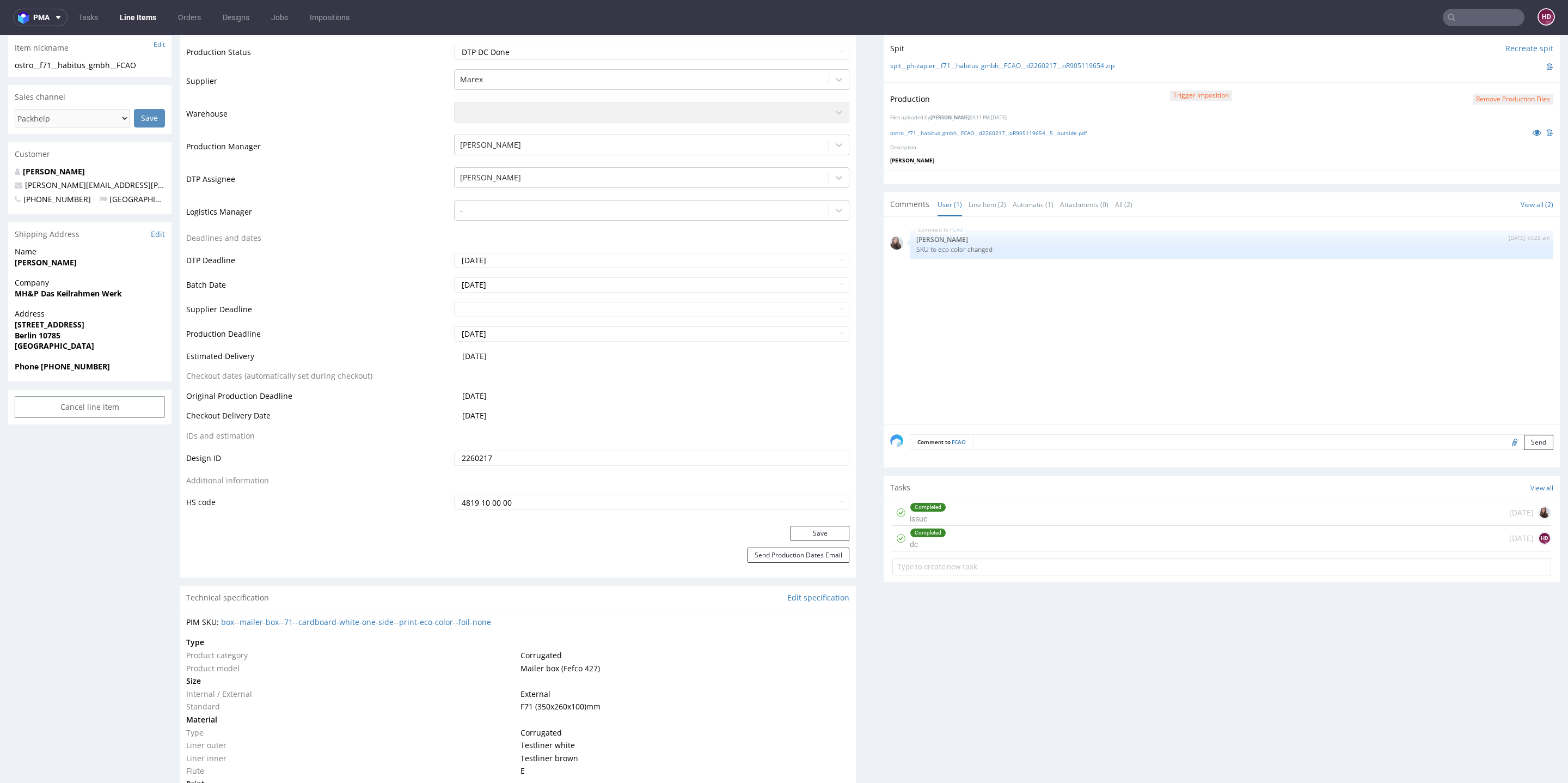
scroll to position [0, 0]
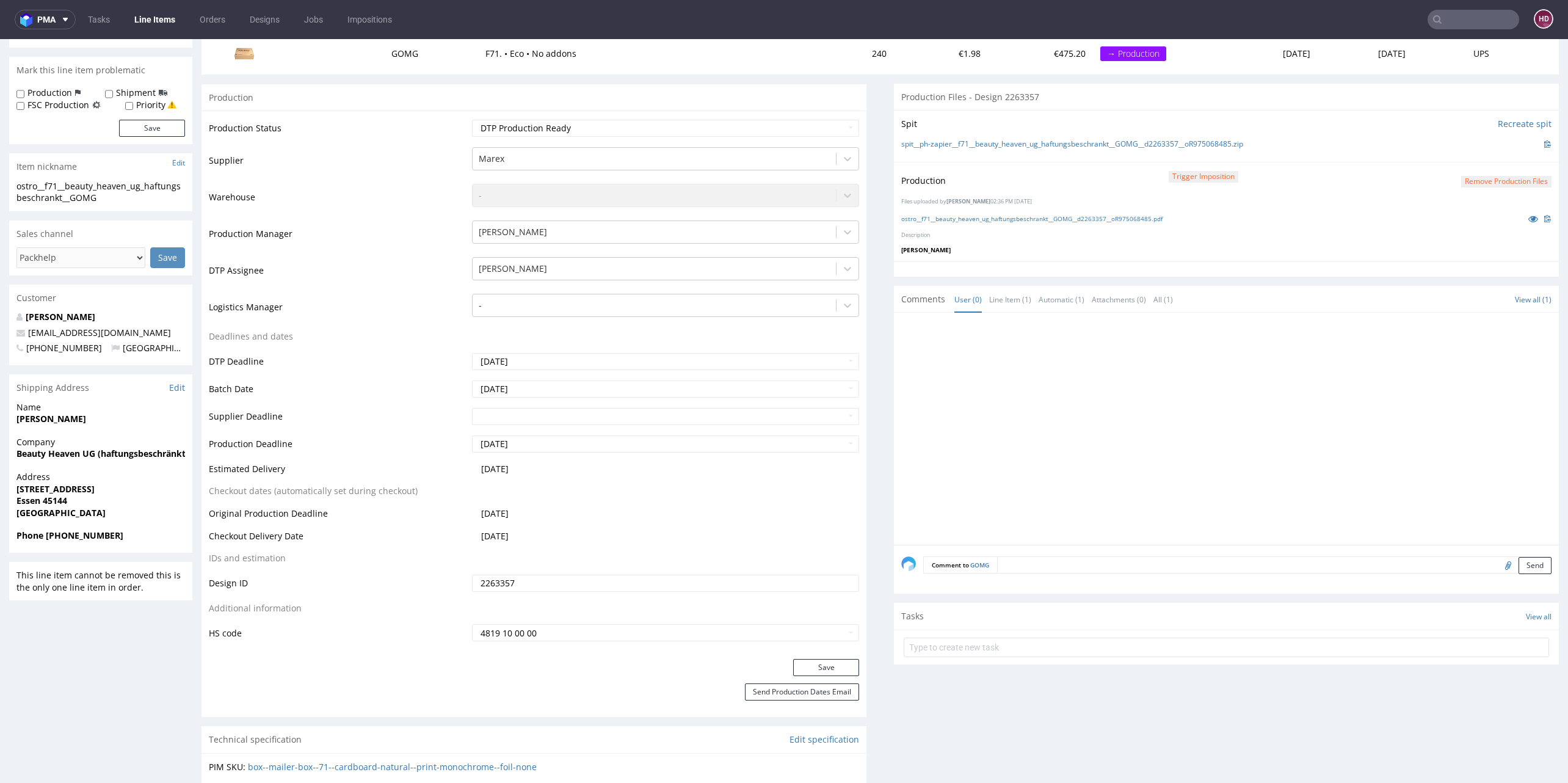
scroll to position [74, 0]
click at [168, 19] on link "Line Items" at bounding box center [155, 19] width 55 height 19
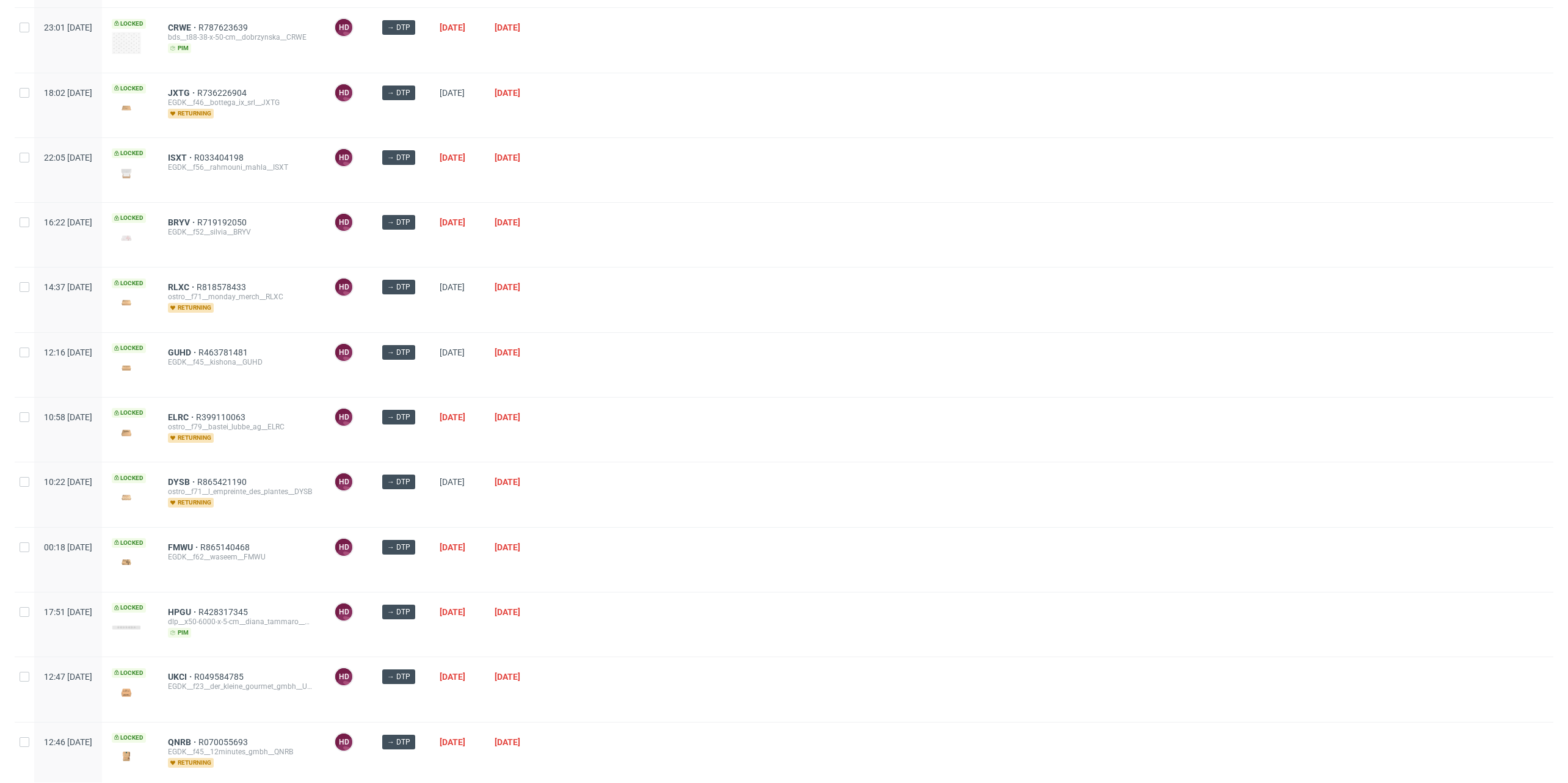
scroll to position [322, 0]
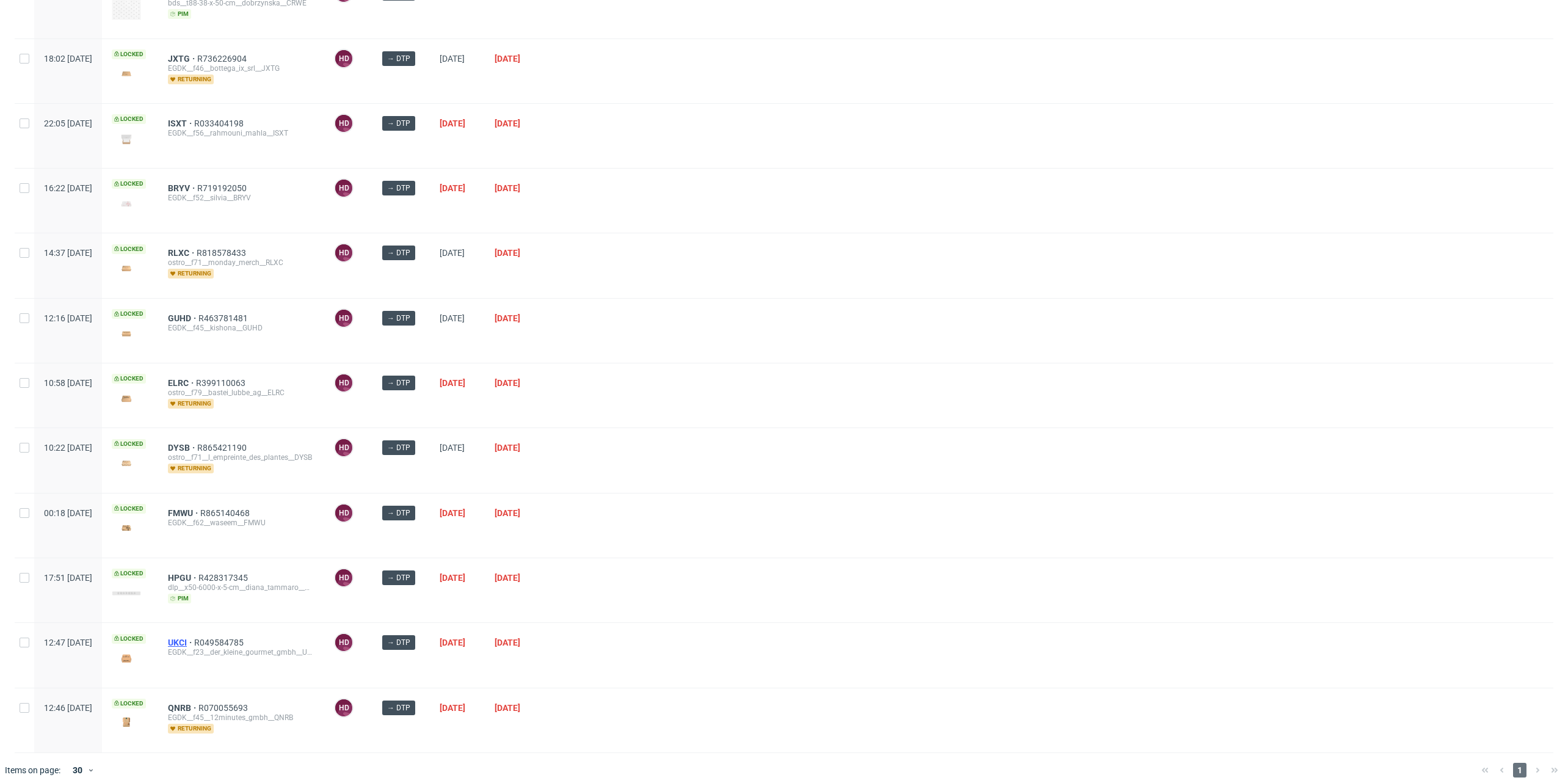
click at [194, 638] on span "UKCI" at bounding box center [181, 642] width 27 height 10
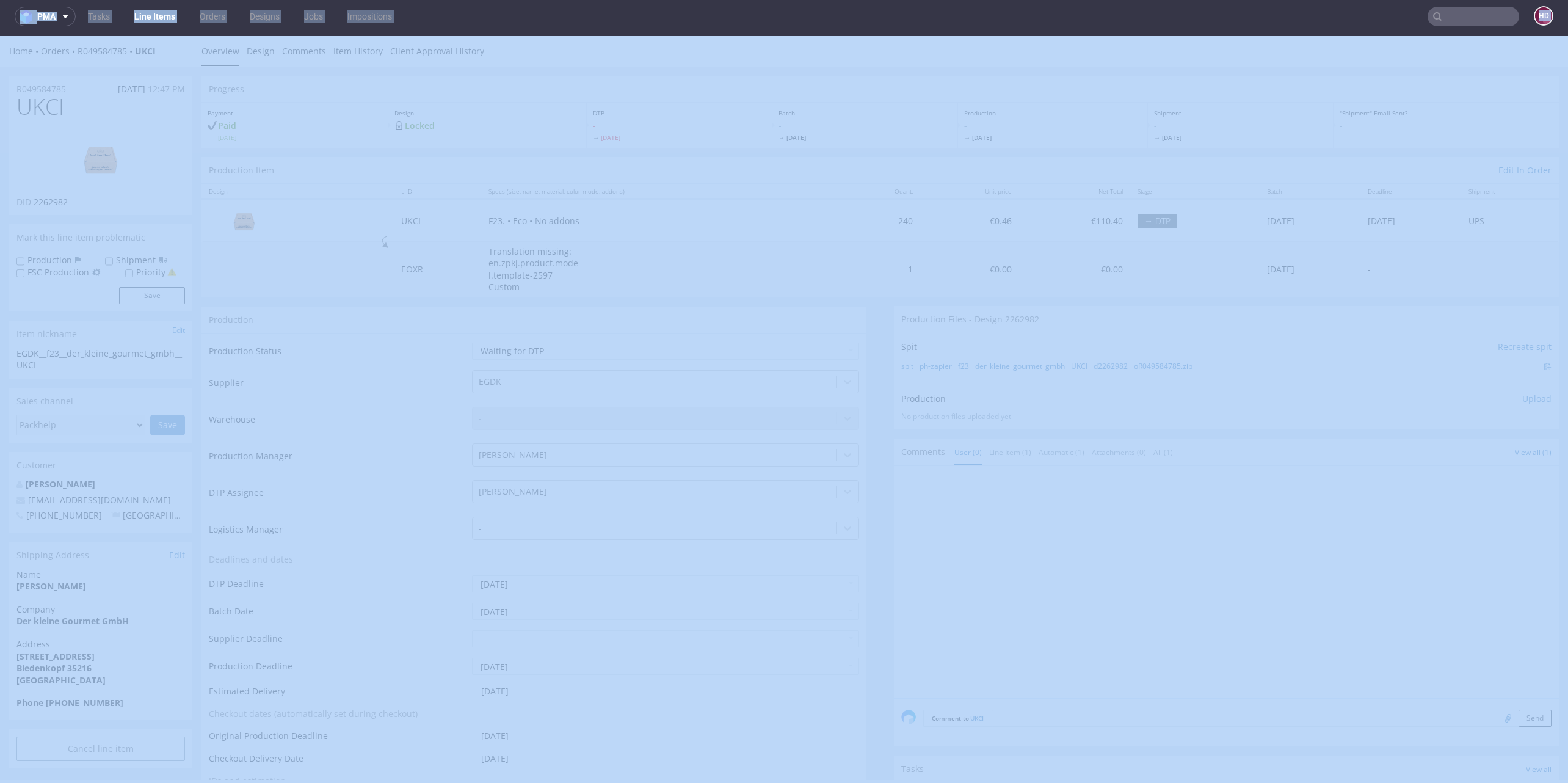
click at [162, 12] on link "Line Items" at bounding box center [155, 16] width 55 height 19
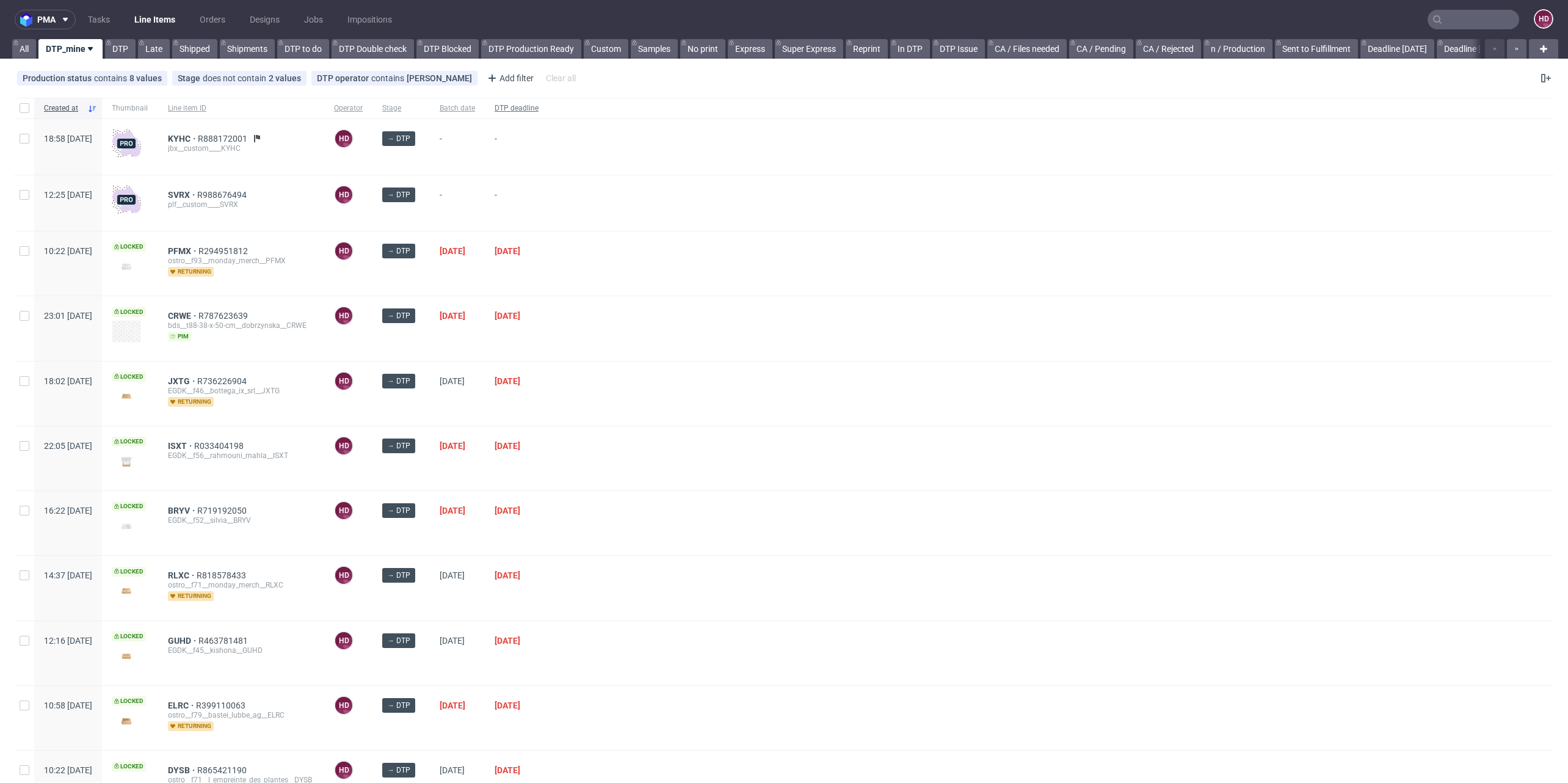
click at [548, 102] on div "DTP deadline" at bounding box center [516, 108] width 63 height 21
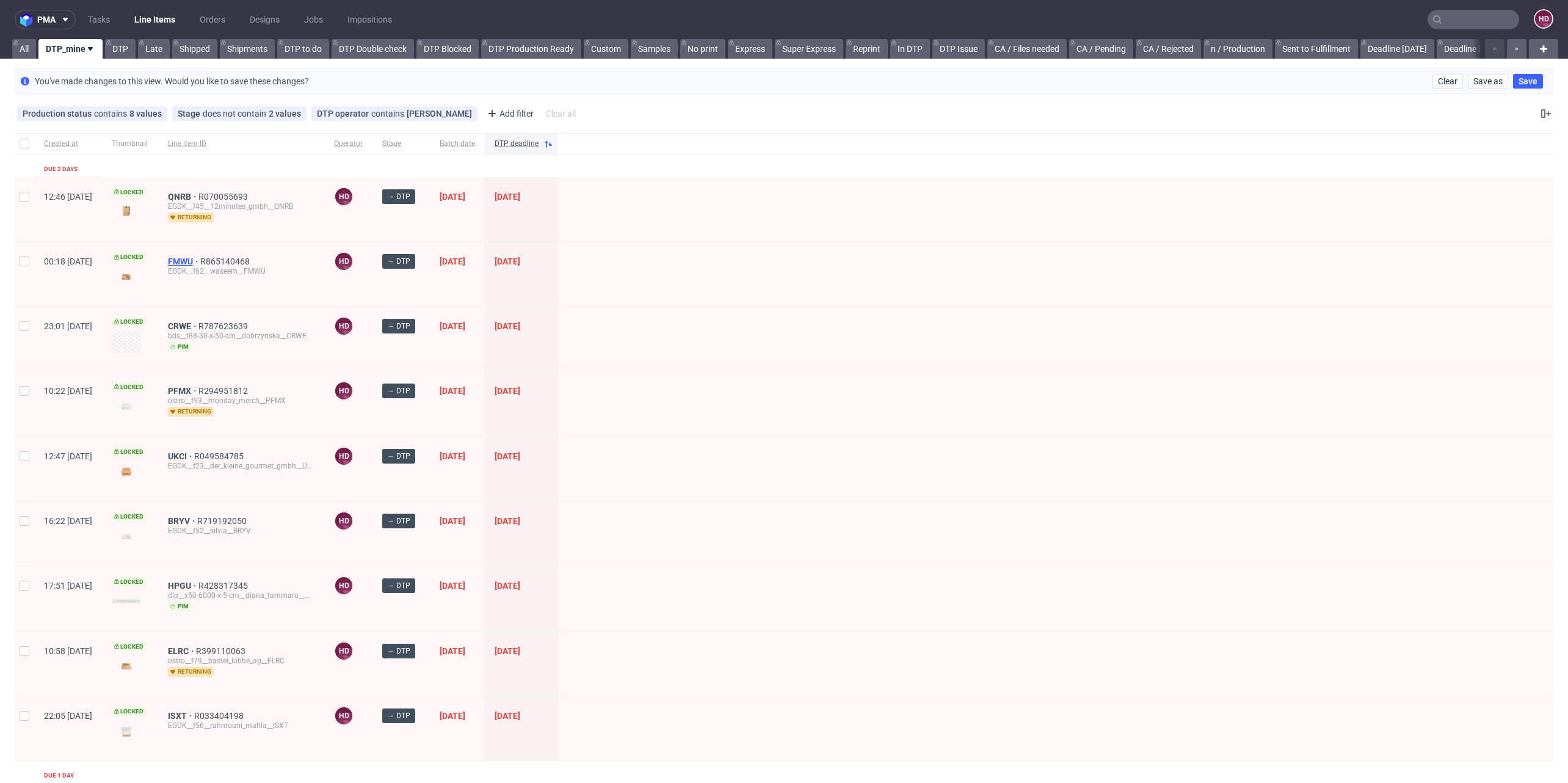
click at [201, 257] on span "FMWU" at bounding box center [184, 261] width 32 height 10
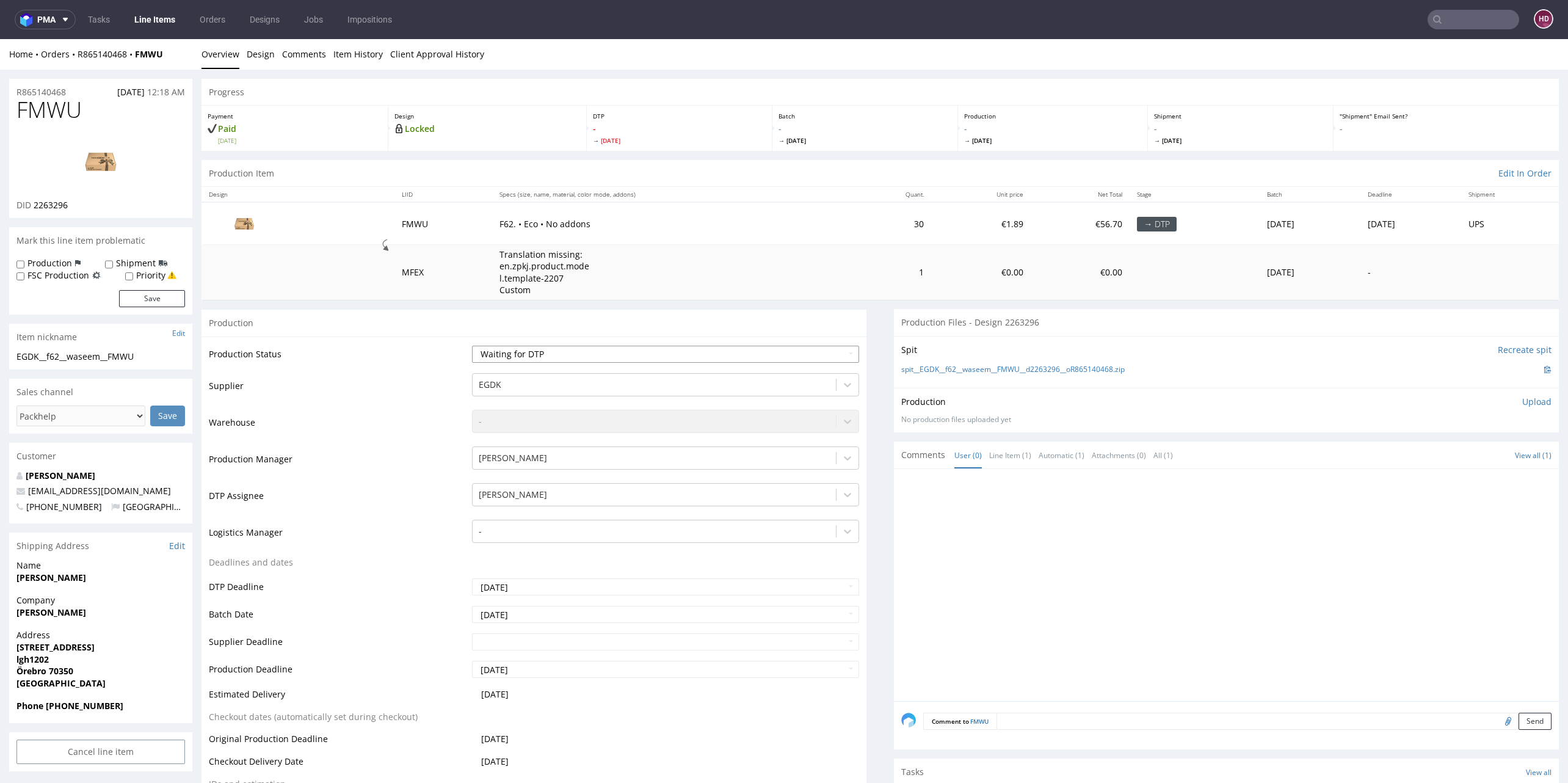
click at [628, 348] on select "Waiting for Artwork Waiting for Diecut Waiting for Mockup Waiting for DTP Waiti…" at bounding box center [665, 354] width 387 height 17
select select "dtp_in_process"
click at [472, 346] on select "Waiting for Artwork Waiting for Diecut Waiting for Mockup Waiting for DTP Waiti…" at bounding box center [665, 354] width 387 height 17
drag, startPoint x: 88, startPoint y: 121, endPoint x: 15, endPoint y: 109, distance: 74.0
click at [15, 109] on div "FMWU DID 2263296" at bounding box center [100, 157] width 183 height 121
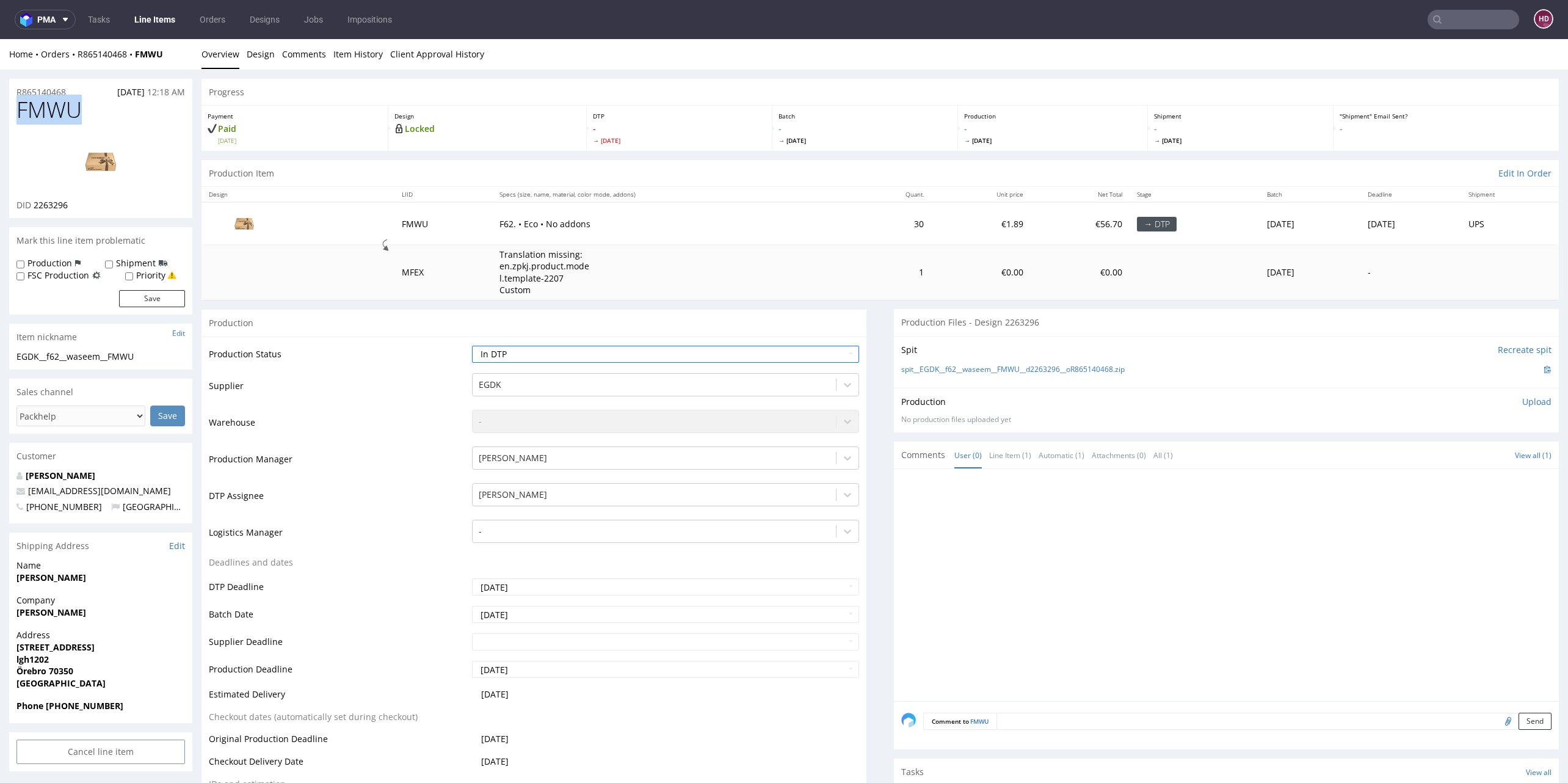
copy span "FMWU"
click at [85, 203] on div "DID 2263296" at bounding box center [100, 204] width 168 height 12
drag, startPoint x: 80, startPoint y: 202, endPoint x: 48, endPoint y: 200, distance: 32.1
click at [48, 200] on div "DID 2263296" at bounding box center [100, 204] width 168 height 12
copy div "2263296"
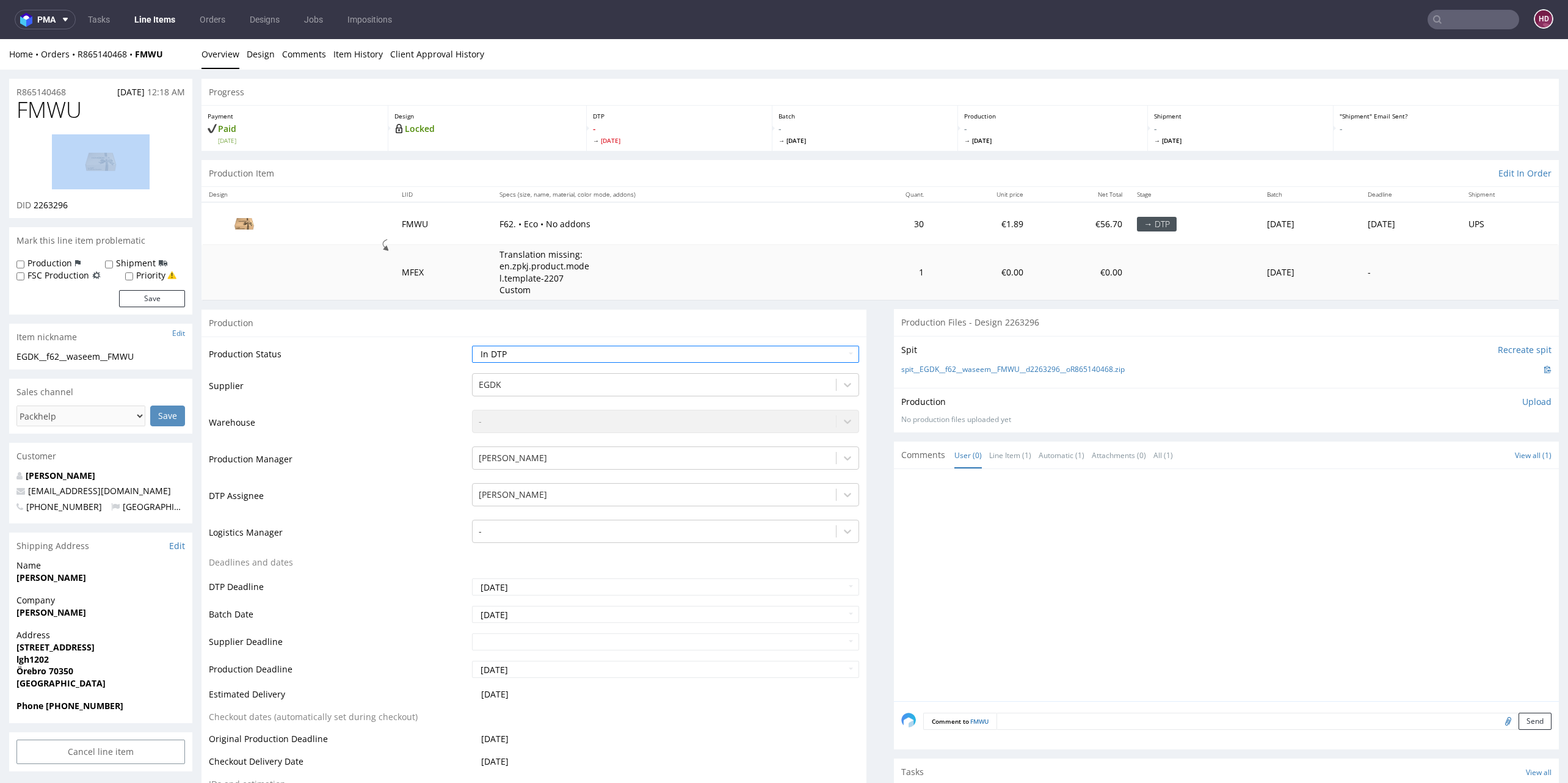
drag, startPoint x: 63, startPoint y: 122, endPoint x: 0, endPoint y: 122, distance: 63.0
drag, startPoint x: 63, startPoint y: 106, endPoint x: -20, endPoint y: 93, distance: 84.0
click at [98, 121] on h1 "FMWU" at bounding box center [100, 109] width 168 height 25
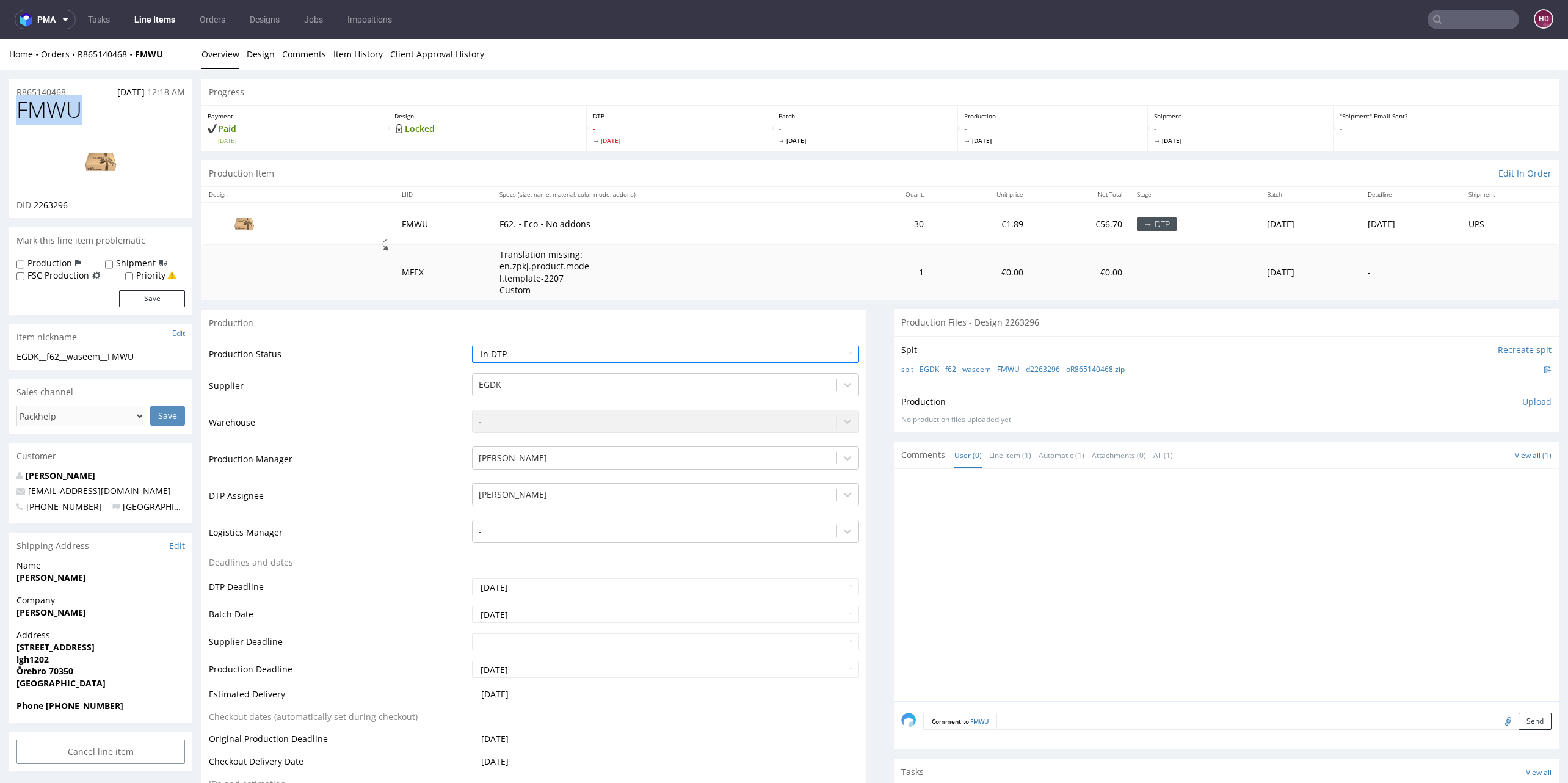
drag, startPoint x: 98, startPoint y: 121, endPoint x: 3, endPoint y: 116, distance: 95.1
click at [94, 165] on img at bounding box center [100, 162] width 98 height 55
click at [139, 357] on div "EGDK__f62__waseem__FMWU" at bounding box center [100, 356] width 168 height 12
drag, startPoint x: 150, startPoint y: 354, endPoint x: -6, endPoint y: 359, distance: 156.1
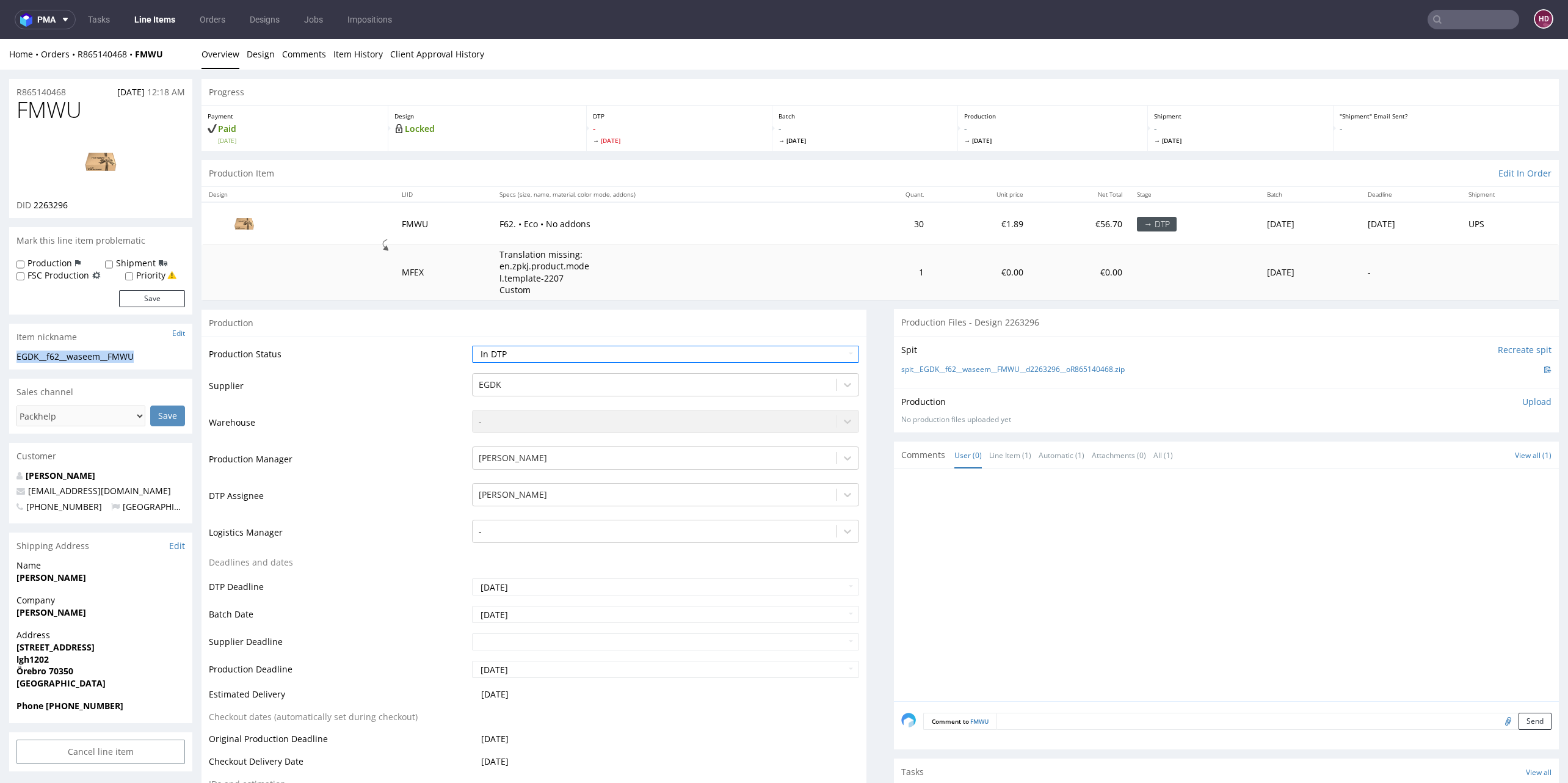
copy div "EGDK__f62__waseem__FMWU"
drag, startPoint x: 79, startPoint y: 89, endPoint x: -27, endPoint y: 94, distance: 106.1
copy p "R865140468"
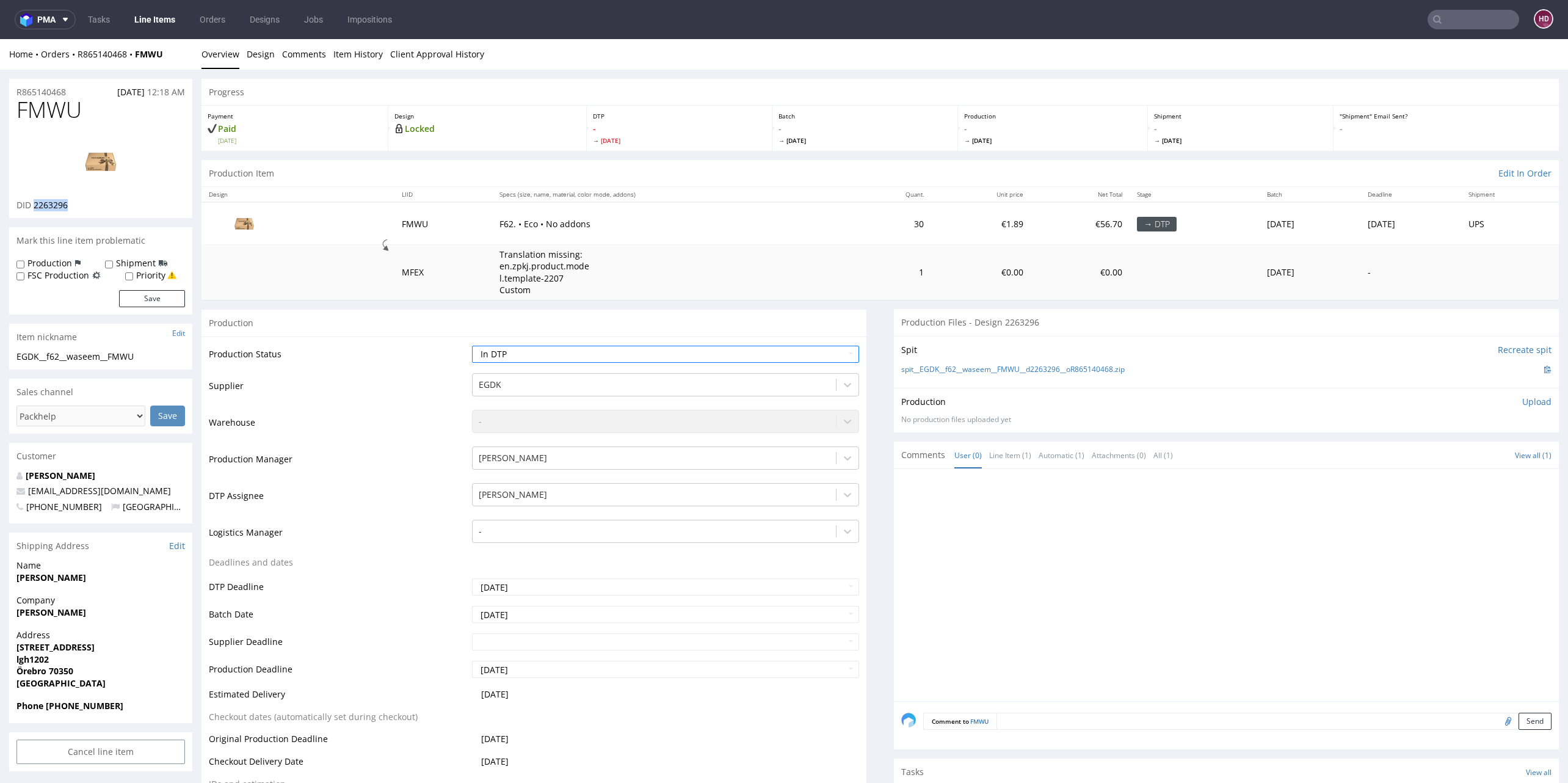
drag, startPoint x: 82, startPoint y: 204, endPoint x: 35, endPoint y: 202, distance: 47.0
click at [35, 202] on div "DID 2263296" at bounding box center [100, 204] width 168 height 12
copy span "2263296"
click at [1522, 404] on p "Upload" at bounding box center [1537, 401] width 29 height 12
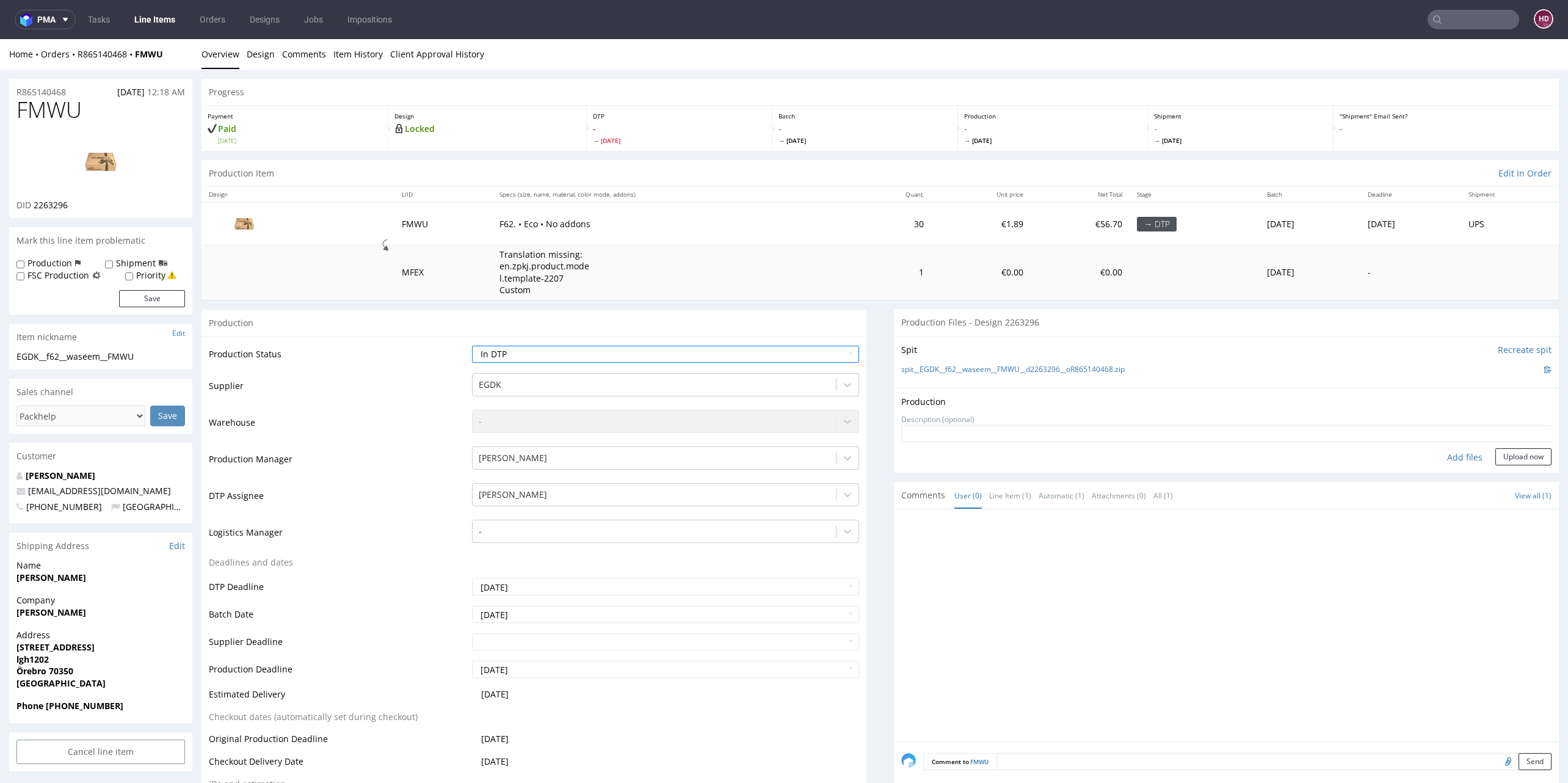
click at [1435, 456] on div "Add files" at bounding box center [1465, 457] width 61 height 18
type input "C:\fakepath\EGDK__f62__waseem__FMWU__d2263296__oR865140468.pdf"
click at [1495, 477] on button "Upload now" at bounding box center [1523, 476] width 56 height 17
click at [502, 347] on select "Waiting for Artwork Waiting for Diecut Waiting for Mockup Waiting for DTP Waiti…" at bounding box center [665, 354] width 387 height 17
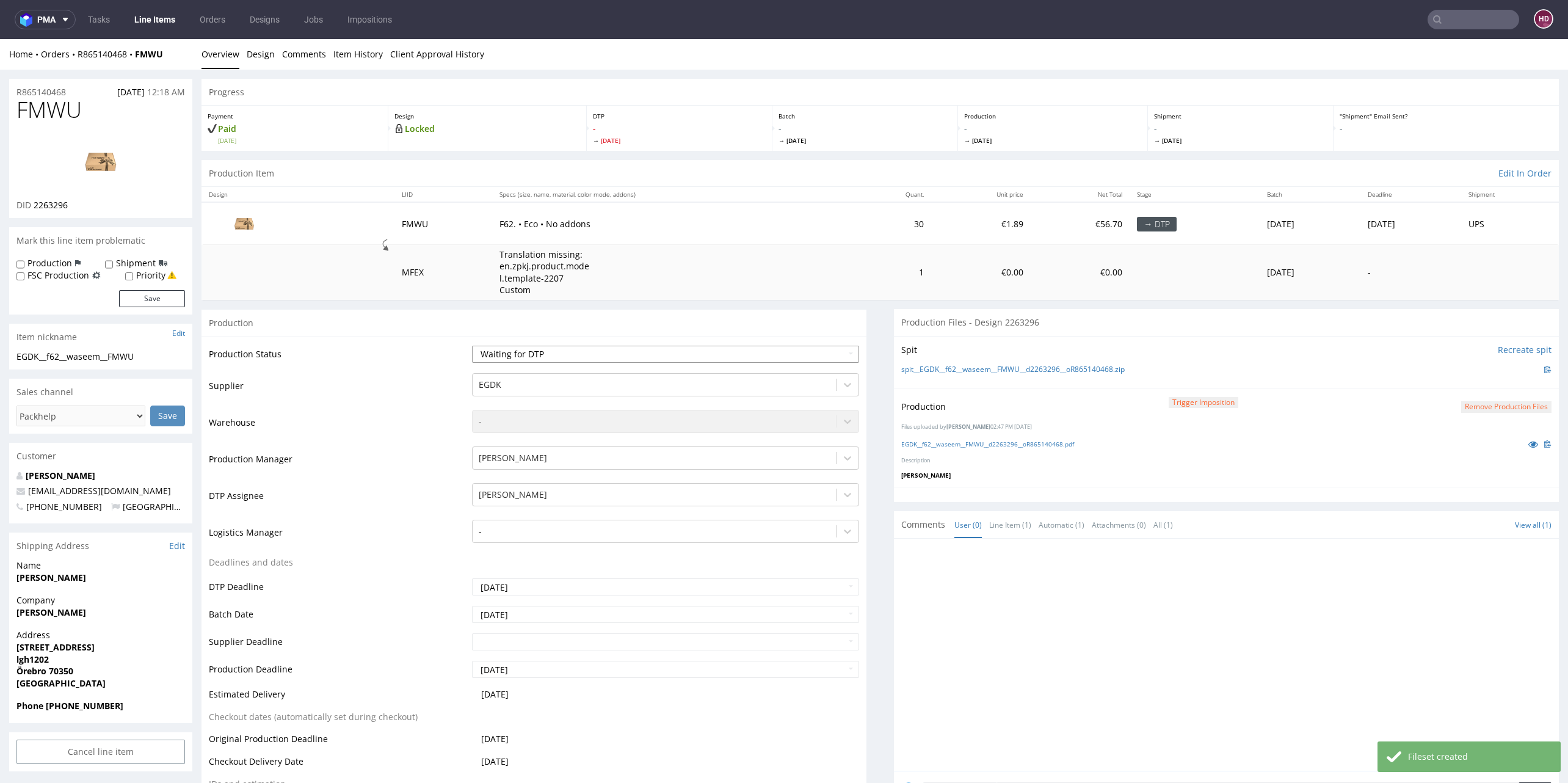
click at [502, 355] on select "Waiting for Artwork Waiting for Diecut Waiting for Mockup Waiting for DTP Waiti…" at bounding box center [665, 354] width 387 height 17
select select "dtp_production_ready"
click at [472, 346] on select "Waiting for Artwork Waiting for Diecut Waiting for Mockup Waiting for DTP Waiti…" at bounding box center [665, 354] width 387 height 17
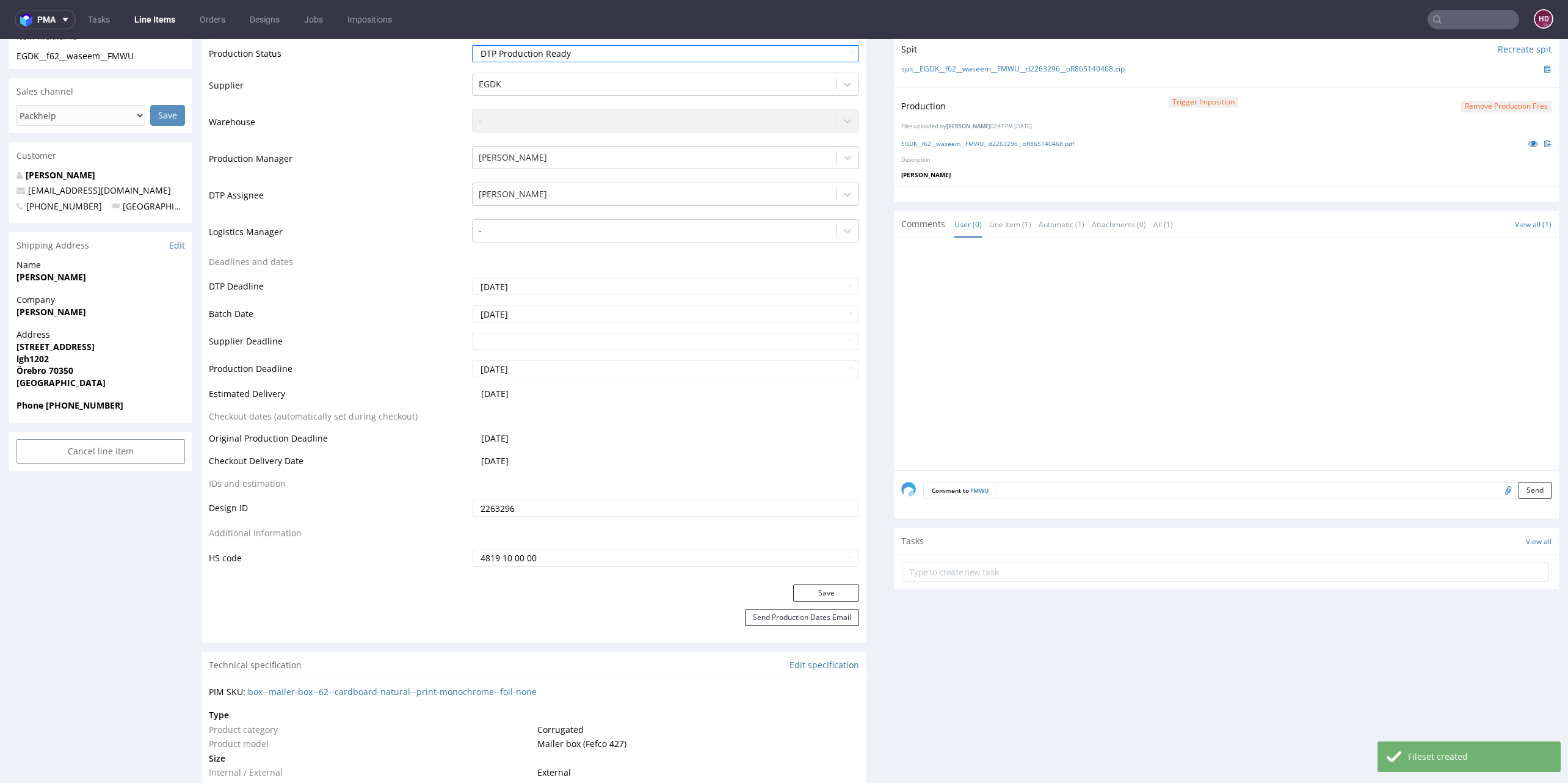
scroll to position [471, 0]
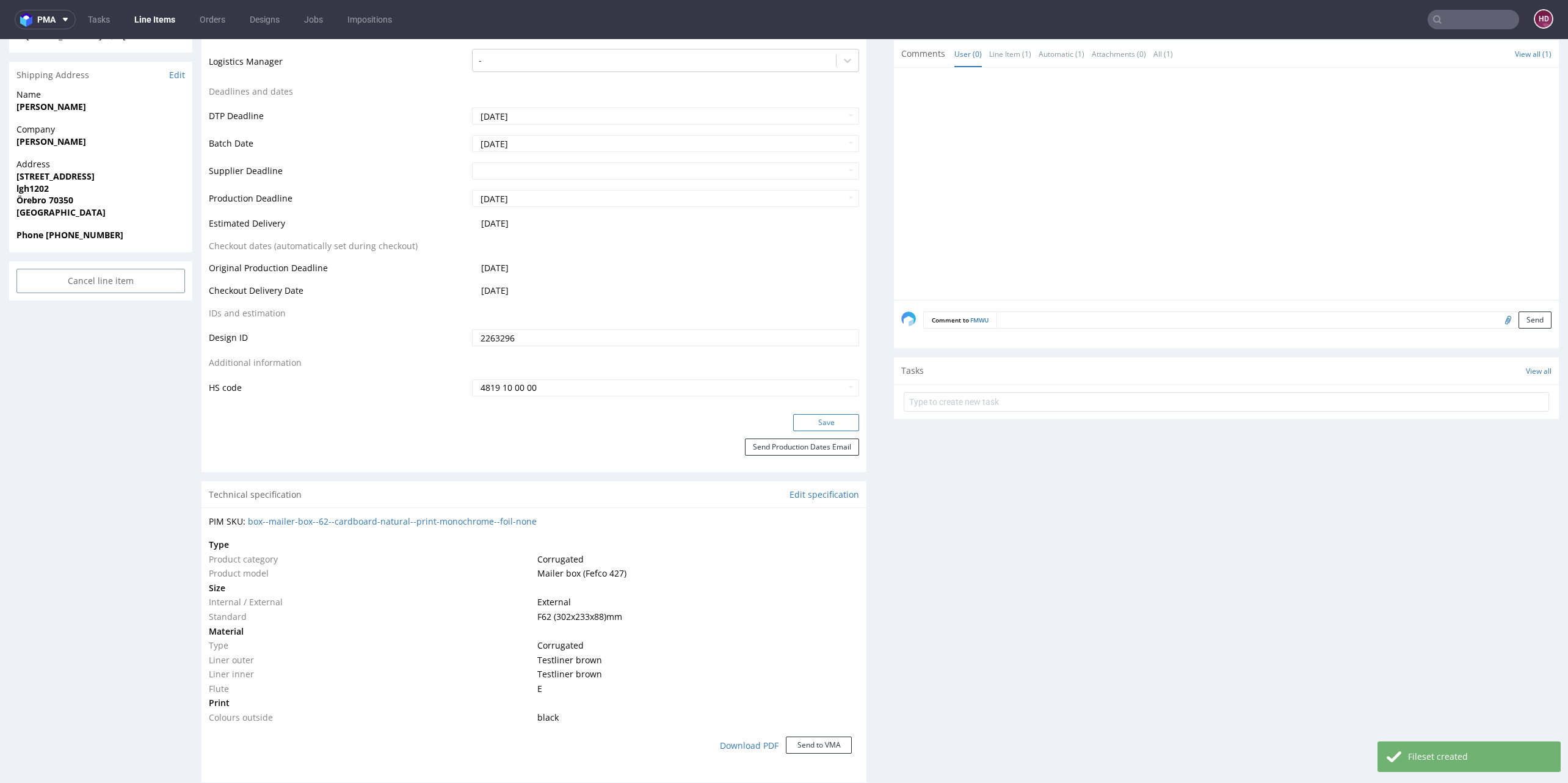
click at [793, 421] on button "Save" at bounding box center [826, 422] width 66 height 17
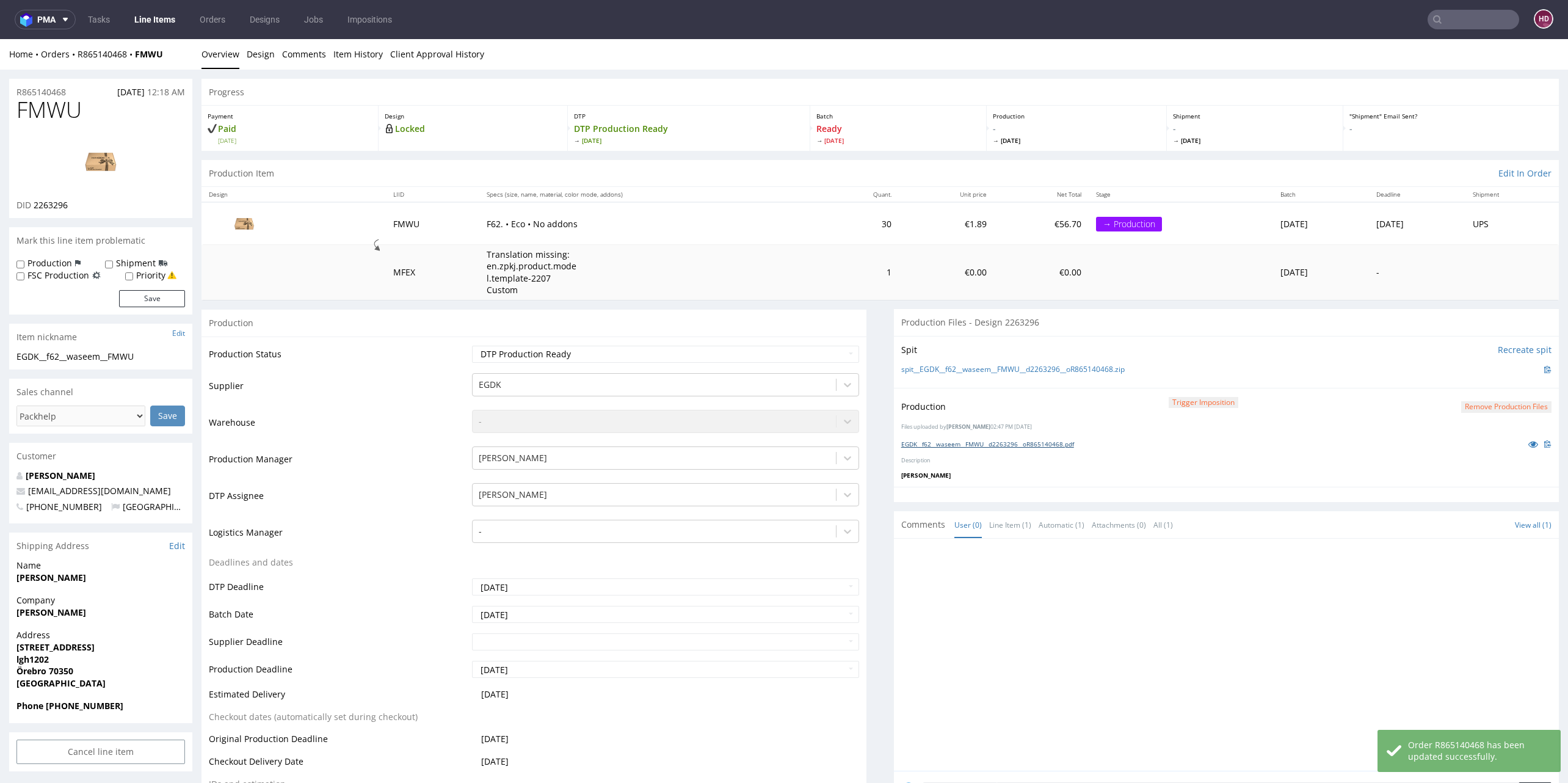
click at [983, 442] on link "EGDK__f62__waseem__FMWU__d2263296__oR865140468.pdf" at bounding box center [988, 443] width 173 height 8
click at [141, 15] on link "Line Items" at bounding box center [155, 19] width 55 height 19
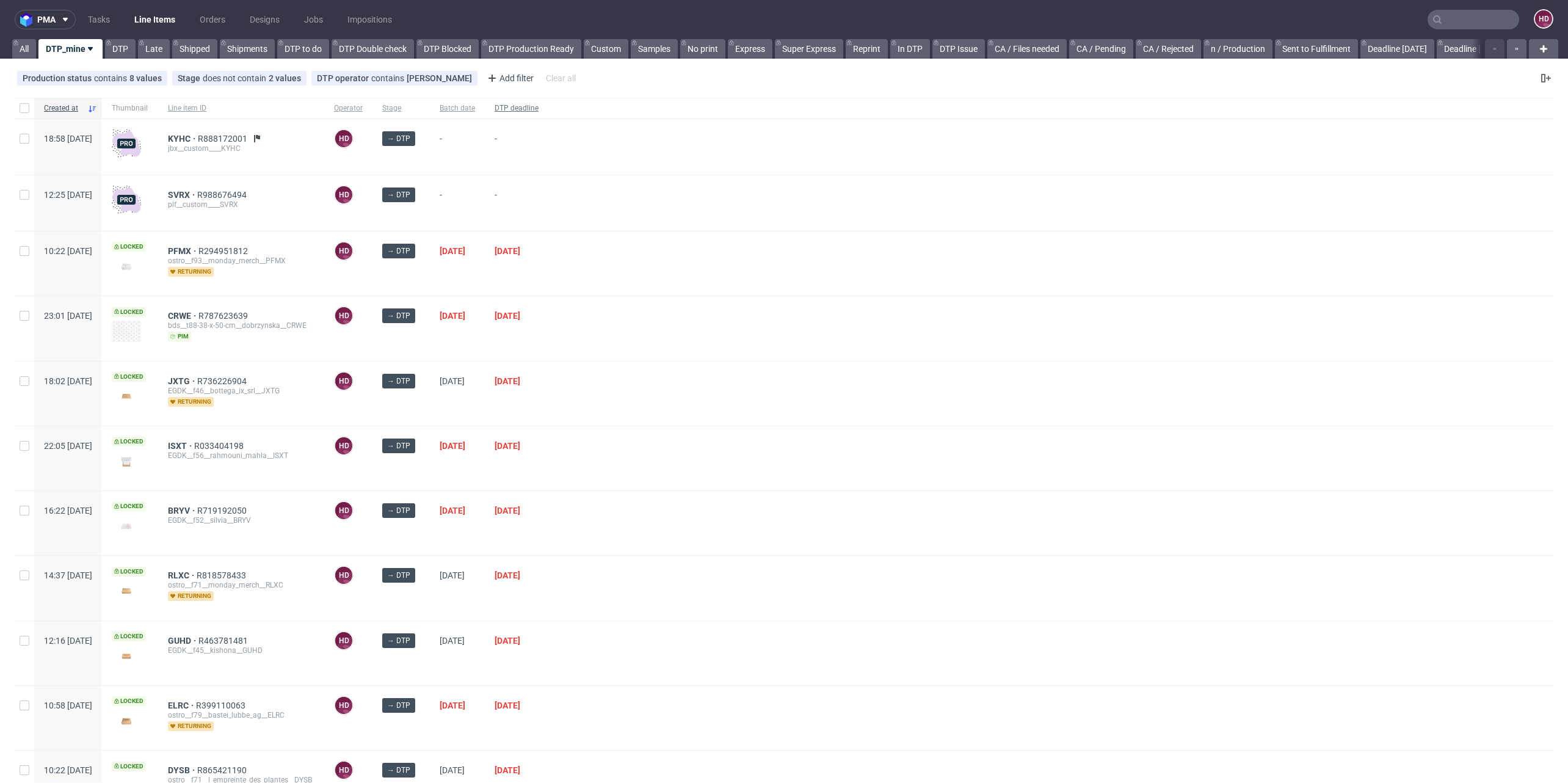
click at [538, 107] on span "DTP deadline" at bounding box center [517, 108] width 44 height 10
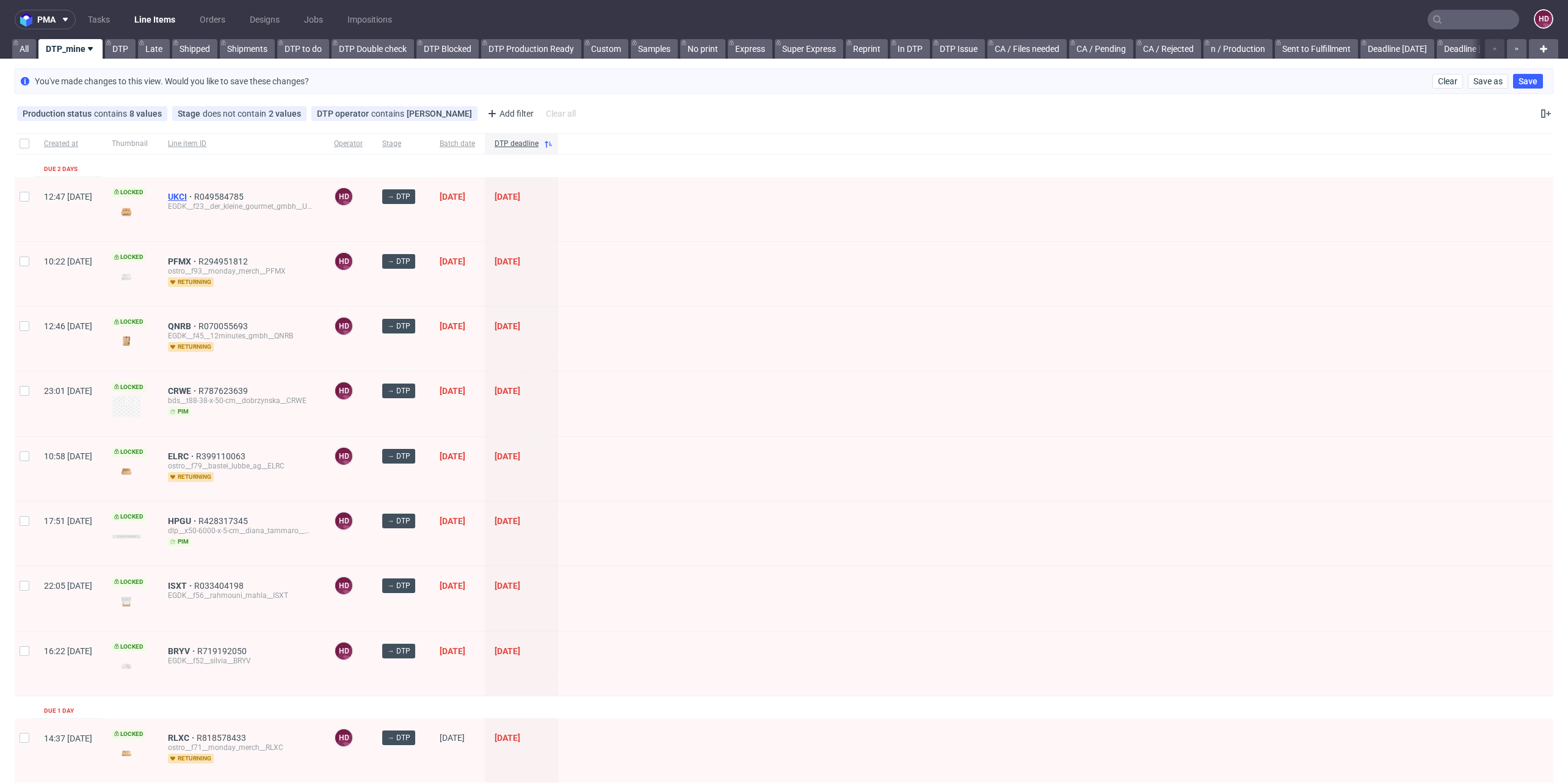
click at [194, 192] on span "UKCI" at bounding box center [181, 196] width 27 height 10
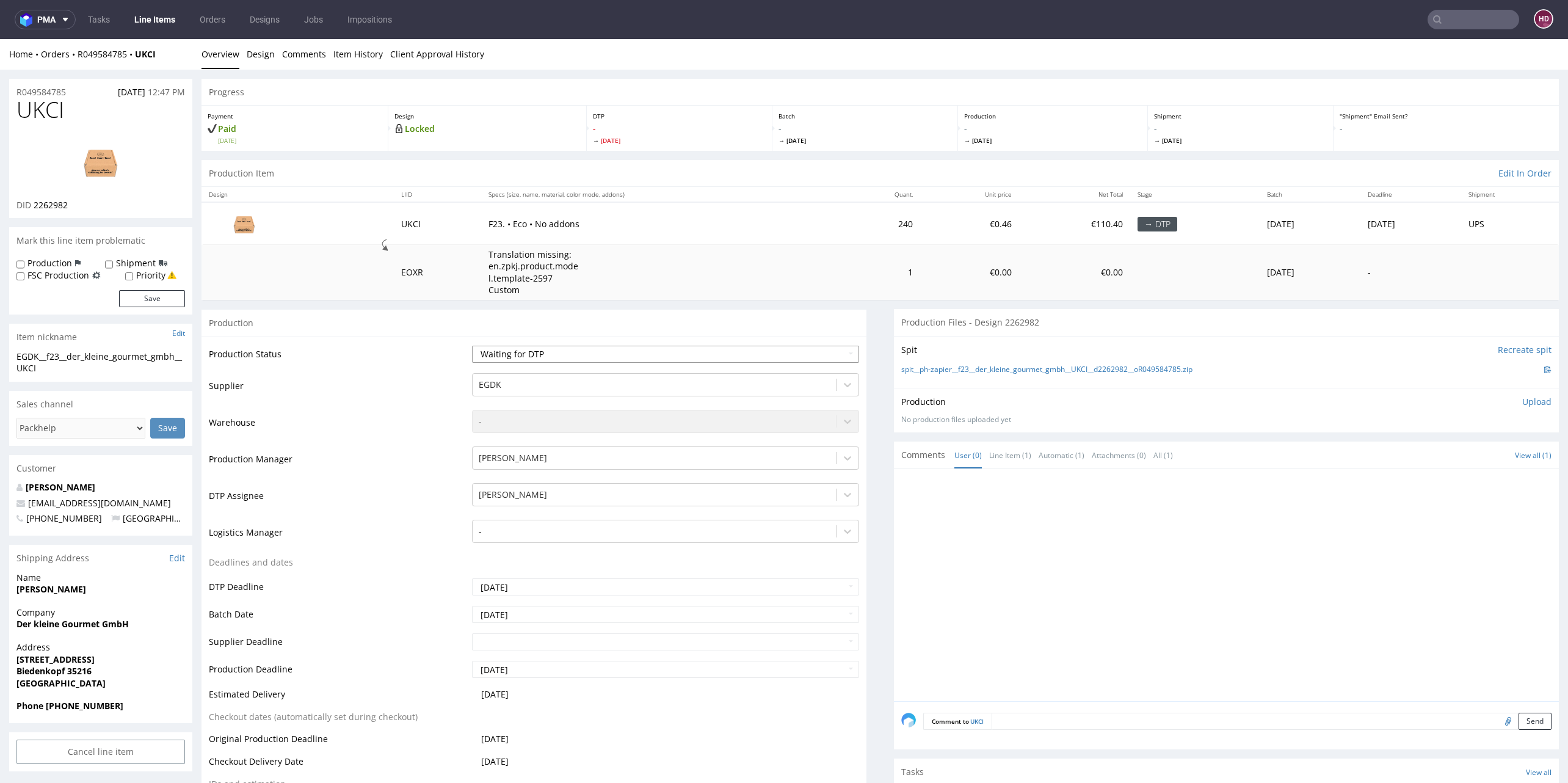
click at [601, 351] on select "Waiting for Artwork Waiting for Diecut Waiting for Mockup Waiting for DTP Waiti…" at bounding box center [665, 354] width 387 height 17
select select "dtp_in_process"
click at [472, 346] on select "Waiting for Artwork Waiting for Diecut Waiting for Mockup Waiting for DTP Waiti…" at bounding box center [665, 354] width 387 height 17
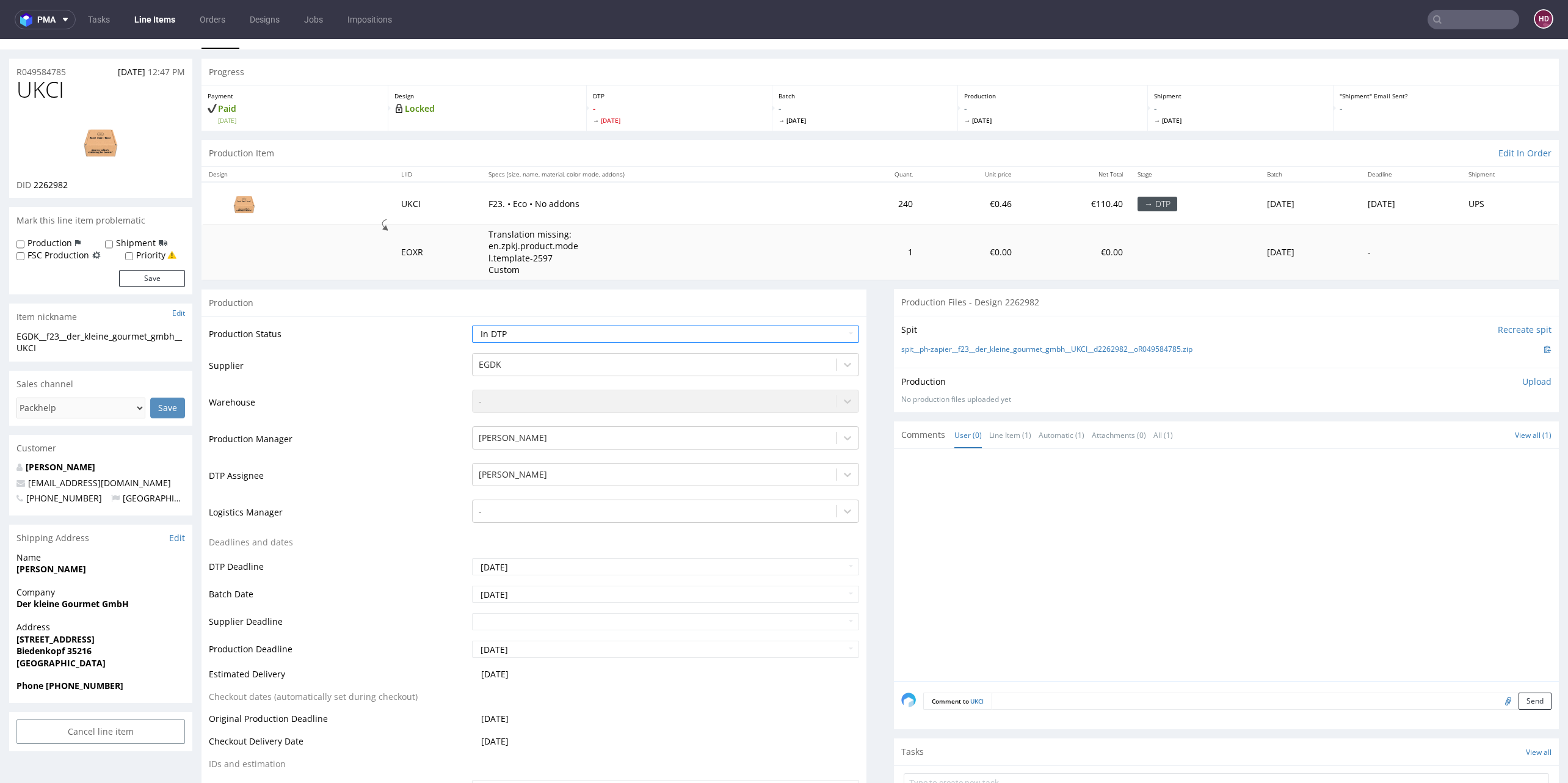
scroll to position [344, 0]
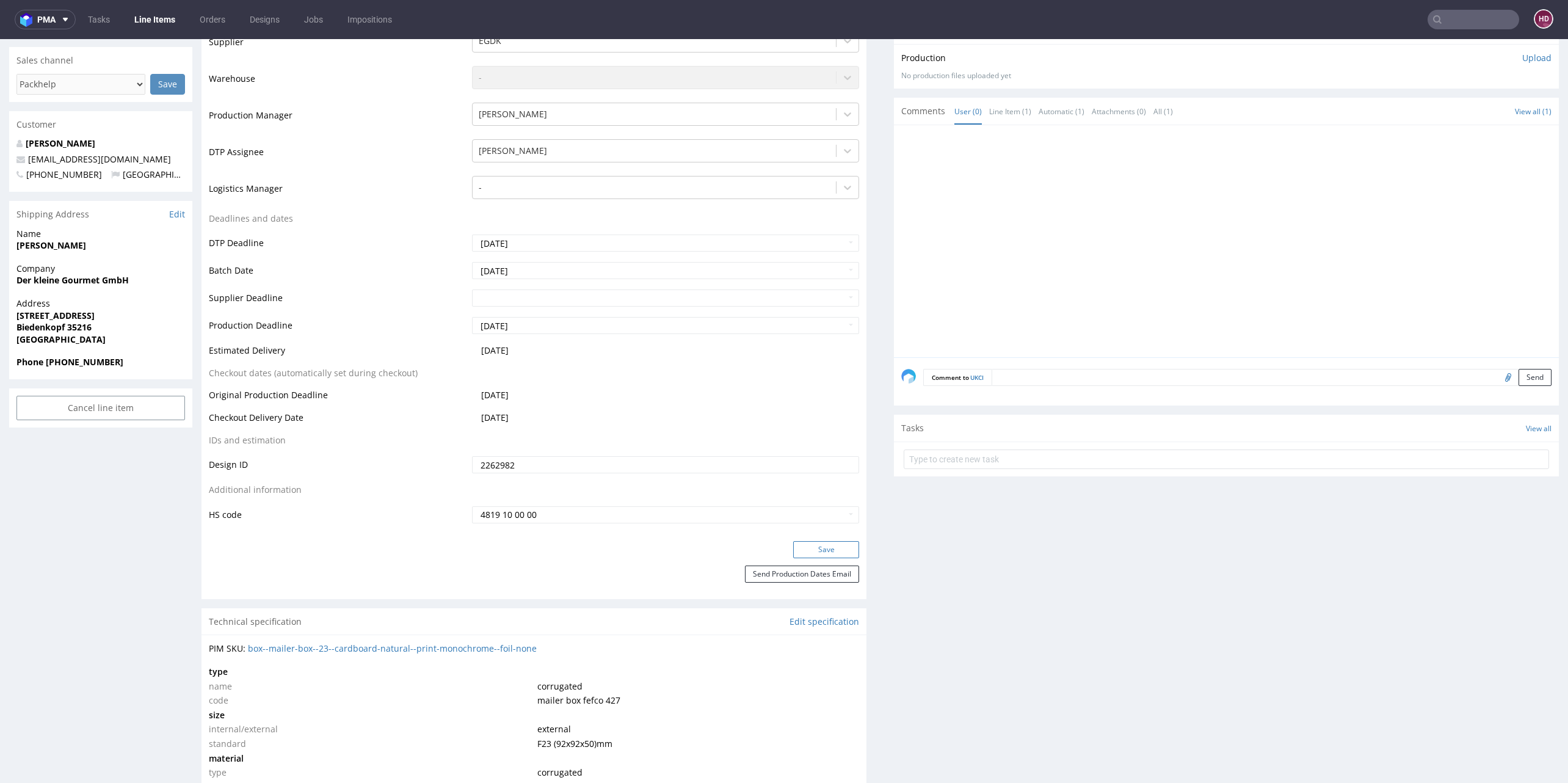
click at [818, 548] on button "Save" at bounding box center [826, 549] width 66 height 17
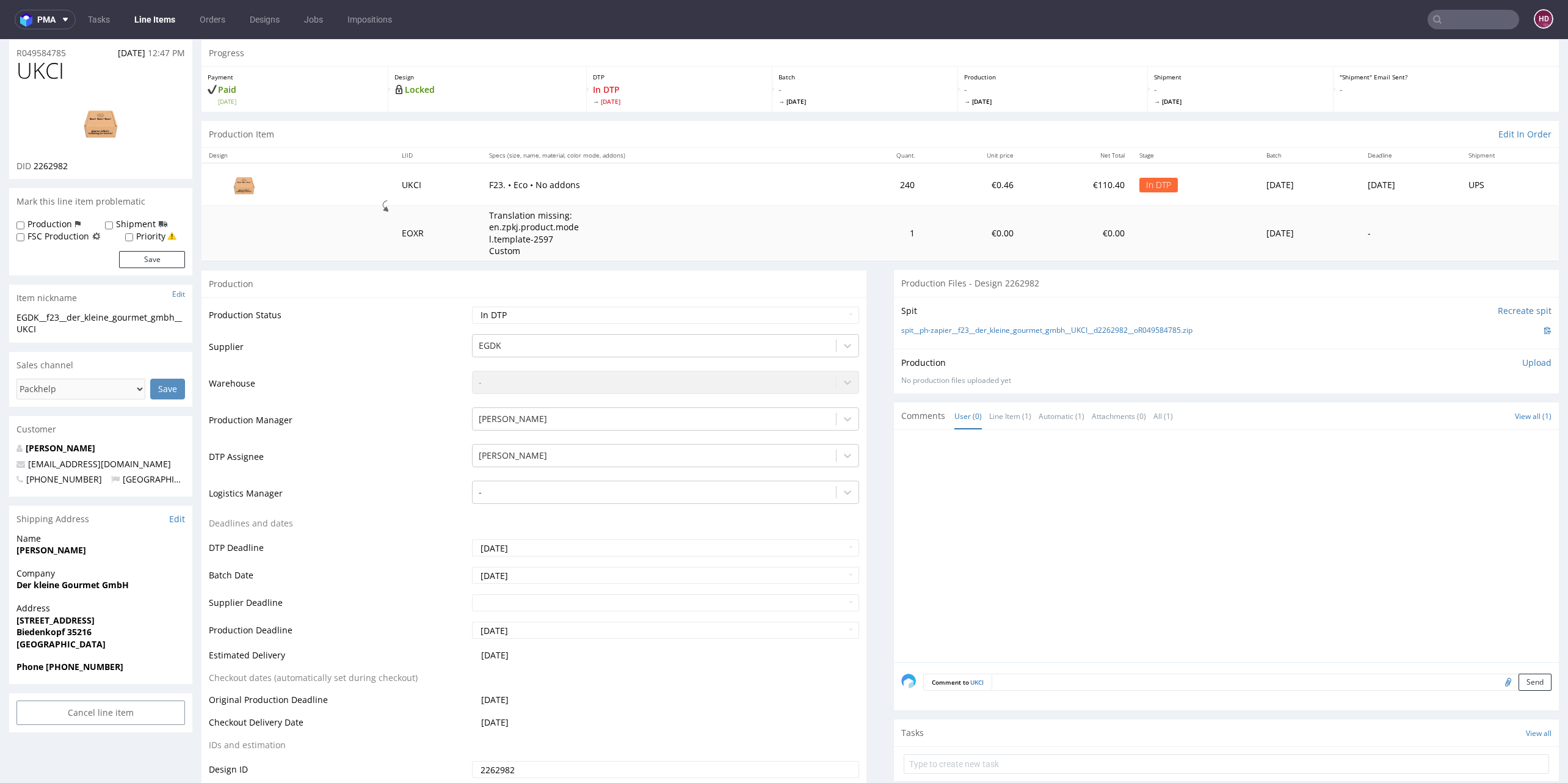
scroll to position [0, 0]
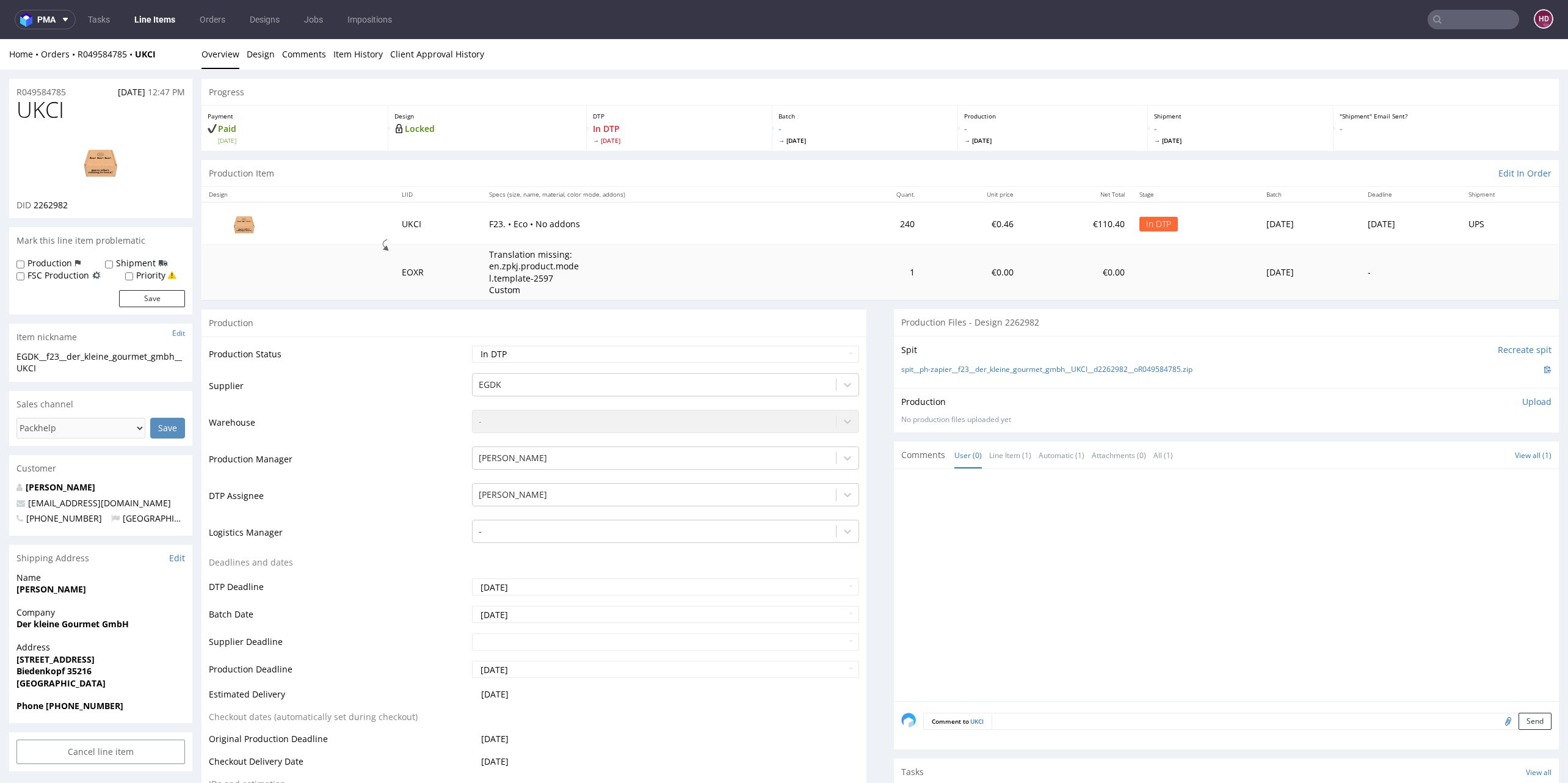
click at [75, 105] on h1 "UKCI" at bounding box center [100, 109] width 168 height 25
drag, startPoint x: 47, startPoint y: 113, endPoint x: -34, endPoint y: 117, distance: 81.1
drag, startPoint x: 84, startPoint y: 202, endPoint x: 32, endPoint y: 202, distance: 52.0
click at [32, 201] on div "DID 2262982" at bounding box center [100, 204] width 168 height 12
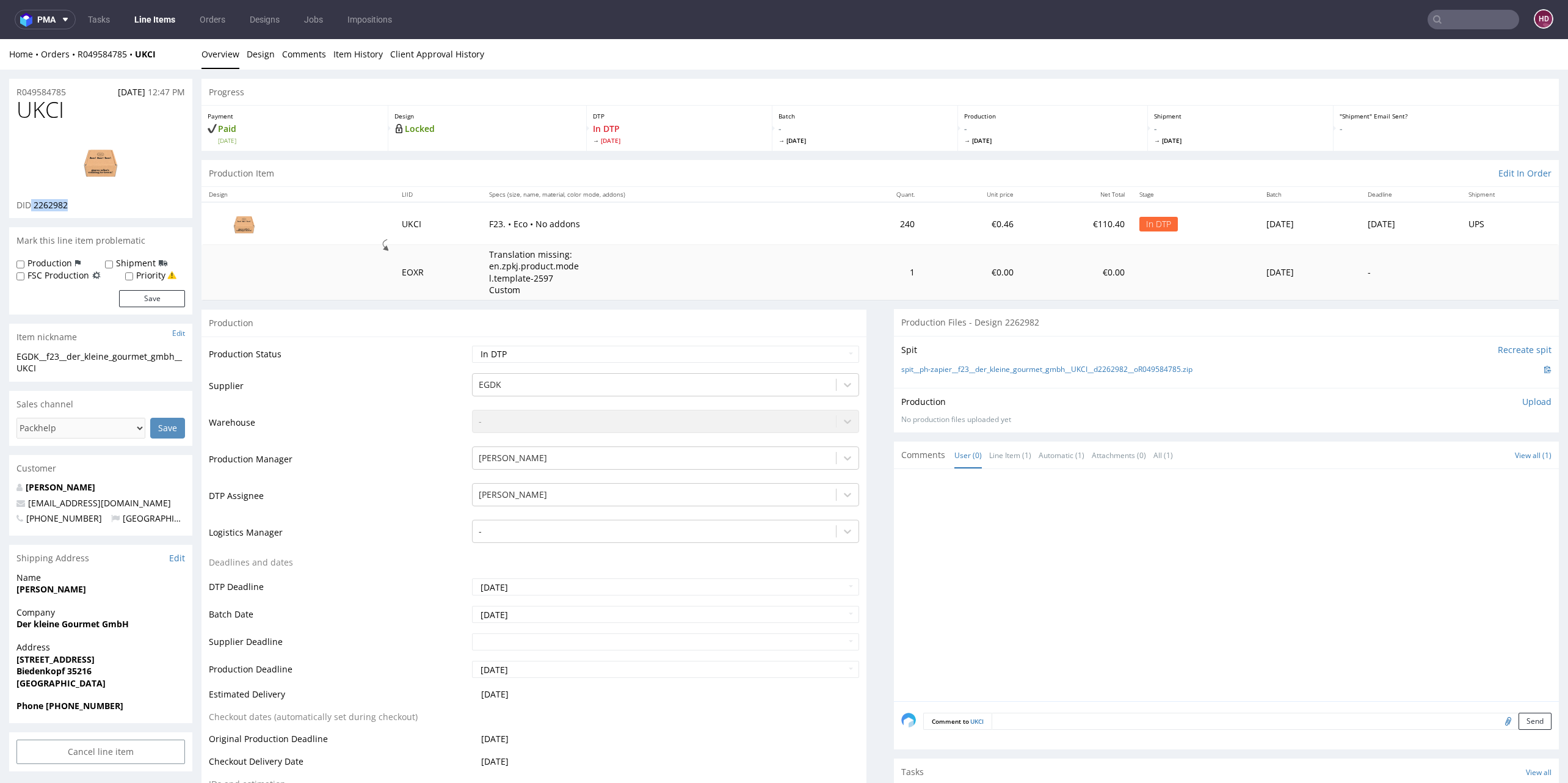
copy p "2262982"
click at [63, 370] on div "EGDK__f23__der_kleine_gourmet_gmbh__UKCI" at bounding box center [100, 363] width 168 height 24
drag, startPoint x: 56, startPoint y: 370, endPoint x: -14, endPoint y: 349, distance: 73.1
copy section "EGDK__f23__der_kleine_gourmet_gmbh__UKCI Update"
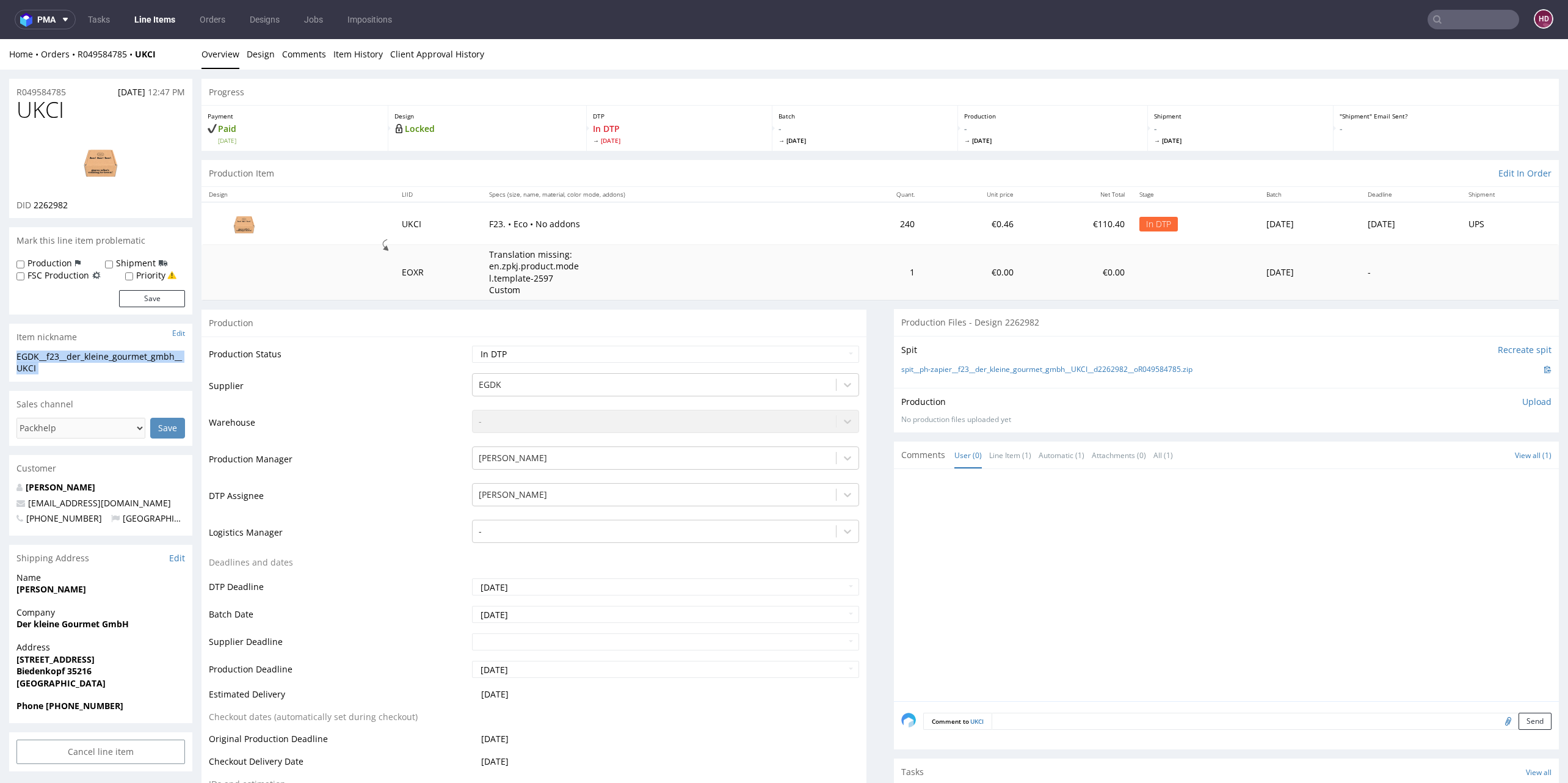
click at [108, 156] on img at bounding box center [100, 162] width 98 height 55
click at [72, 96] on div "R049584785 18.09.2025 12:47 PM" at bounding box center [100, 88] width 183 height 19
drag, startPoint x: 75, startPoint y: 93, endPoint x: 1, endPoint y: 86, distance: 74.3
copy p "R049584785"
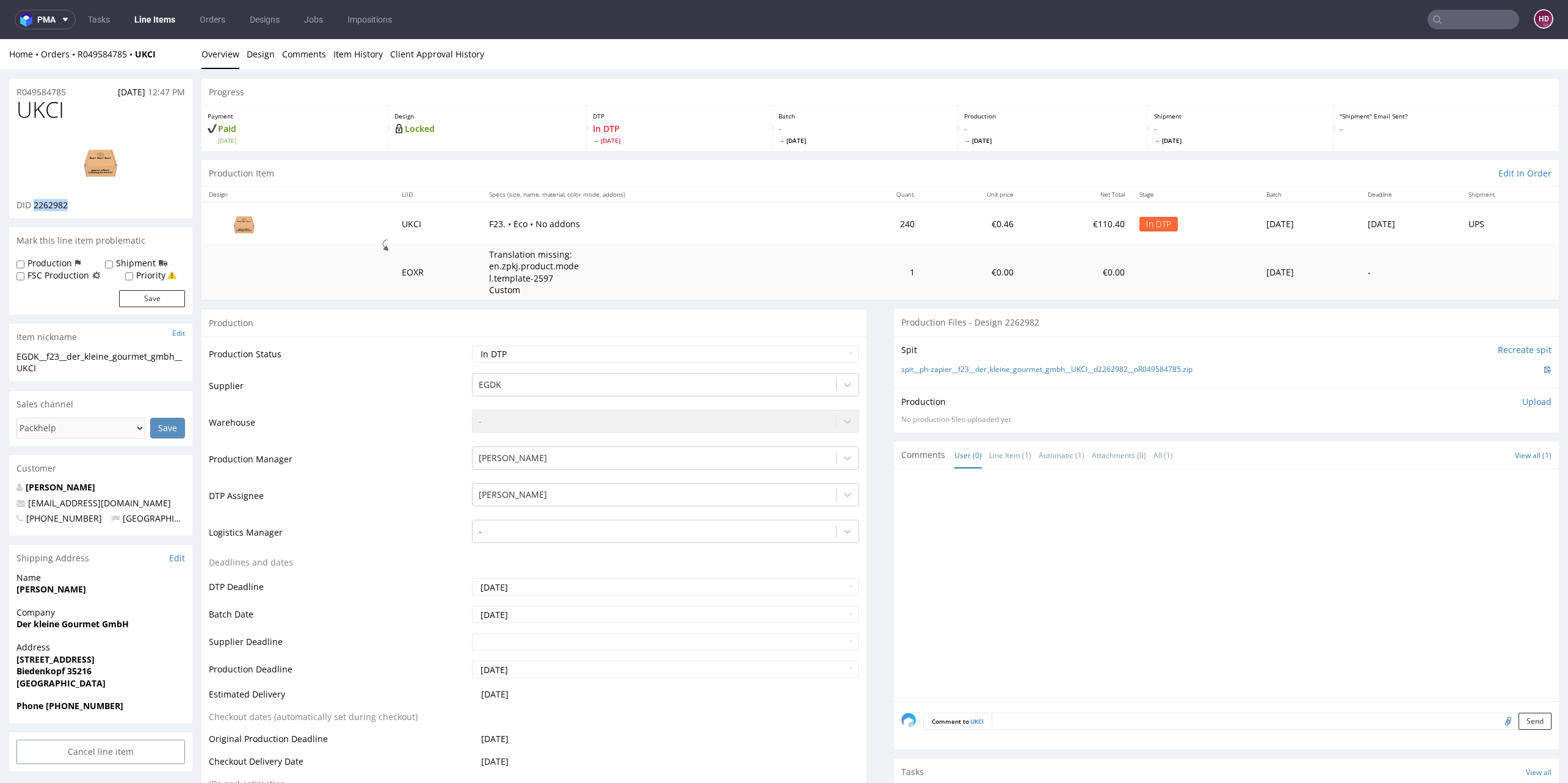
drag, startPoint x: 72, startPoint y: 204, endPoint x: 34, endPoint y: 204, distance: 38.0
click at [34, 204] on div "DID 2262982" at bounding box center [100, 204] width 168 height 12
copy span "2262982"
click at [72, 104] on h1 "UKCI" at bounding box center [100, 109] width 168 height 25
drag, startPoint x: 73, startPoint y: 112, endPoint x: -51, endPoint y: 119, distance: 124.2
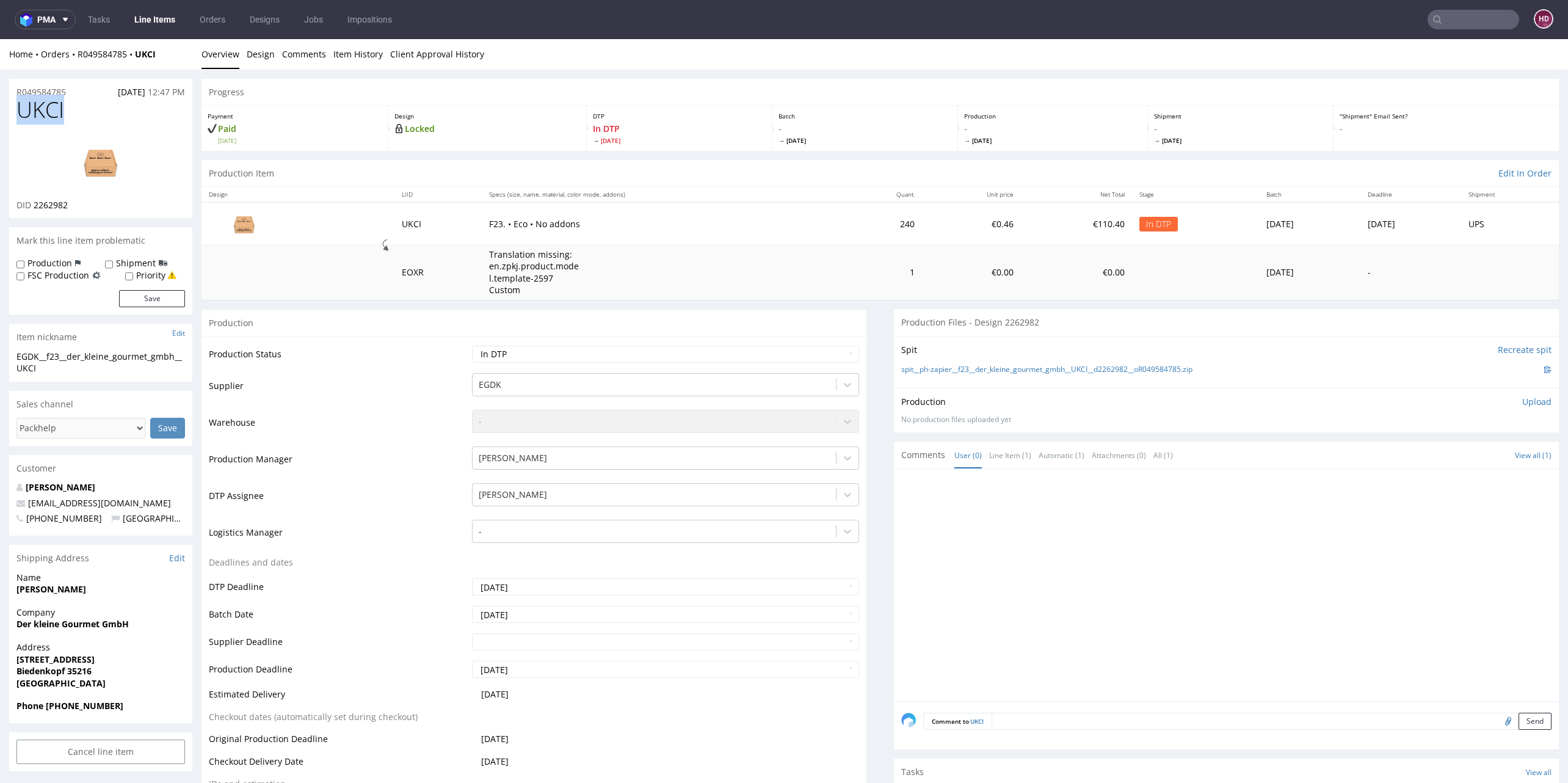
click at [1522, 398] on p "Upload" at bounding box center [1537, 401] width 29 height 12
click at [1443, 456] on div "Add files" at bounding box center [1465, 457] width 61 height 18
type input "C:\fakepath\ EGDK__f23__der_kleine_gourmet_gmbh__UKCI__d2262982__oR049584785.pdf"
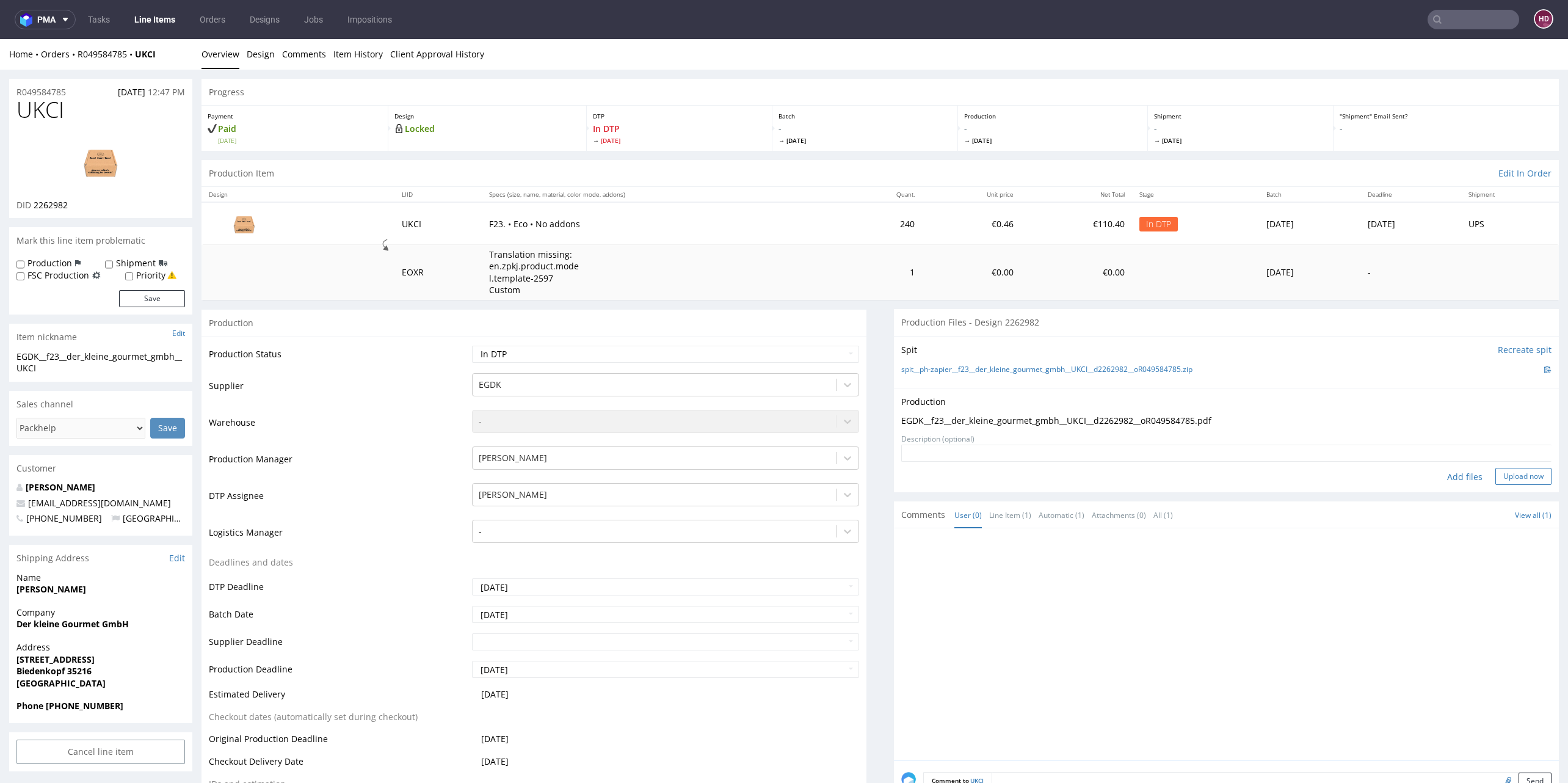
click at [1495, 475] on button "Upload now" at bounding box center [1523, 476] width 56 height 17
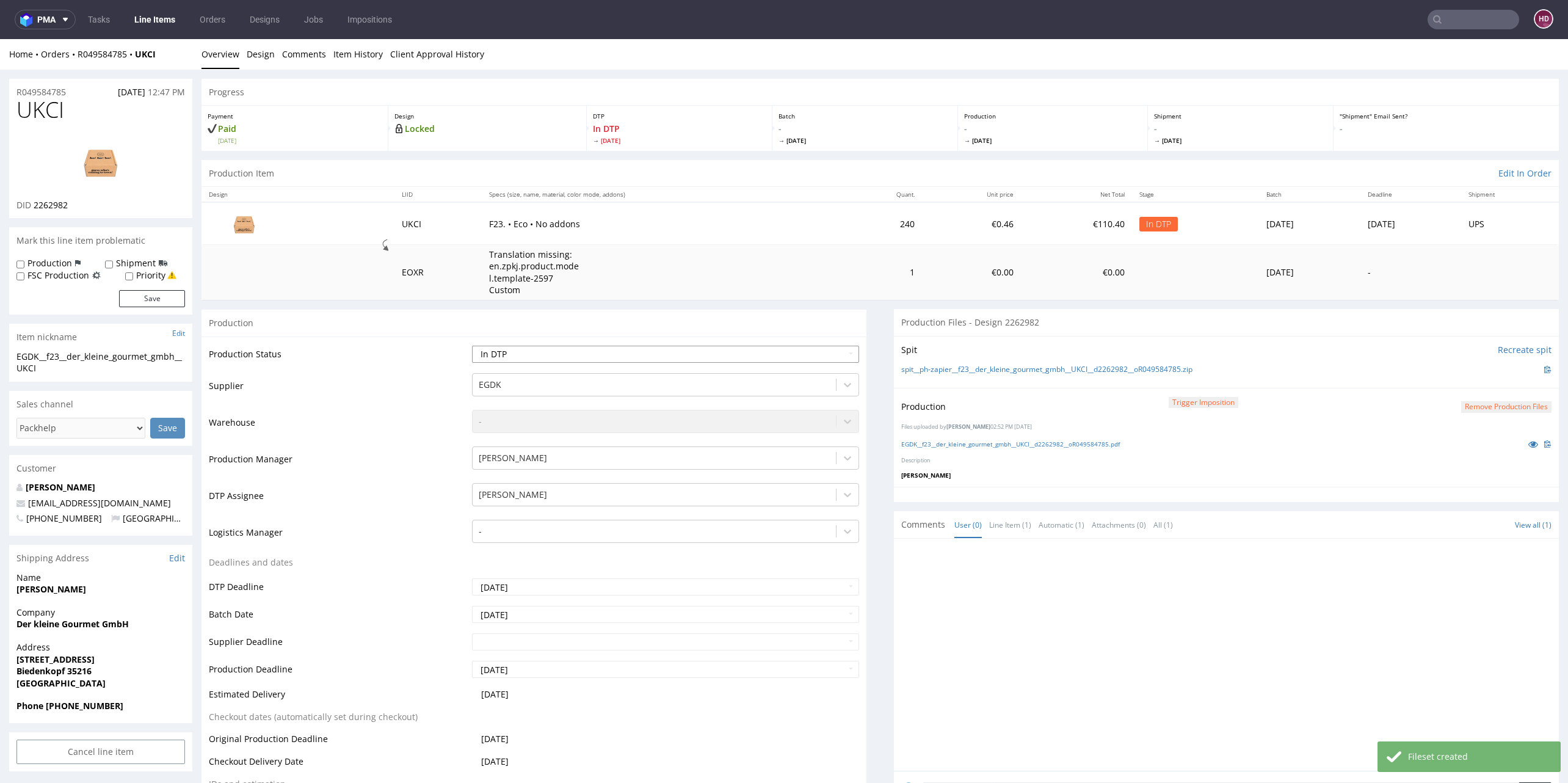
click at [513, 356] on select "Waiting for Artwork Waiting for Diecut Waiting for Mockup Waiting for DTP Waiti…" at bounding box center [665, 354] width 387 height 17
click at [472, 346] on select "Waiting for Artwork Waiting for Diecut Waiting for Mockup Waiting for DTP Waiti…" at bounding box center [665, 354] width 387 height 17
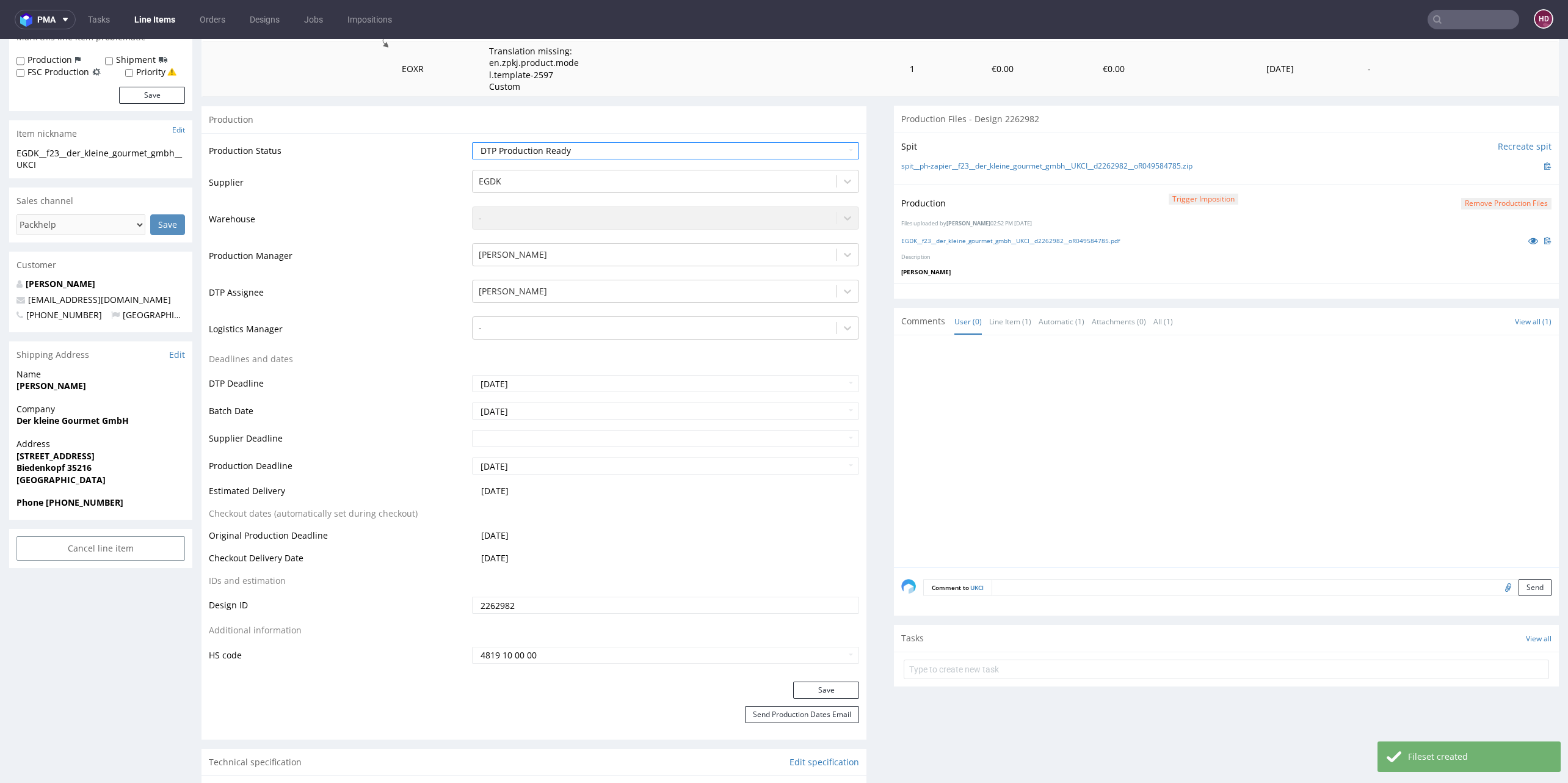
scroll to position [256, 0]
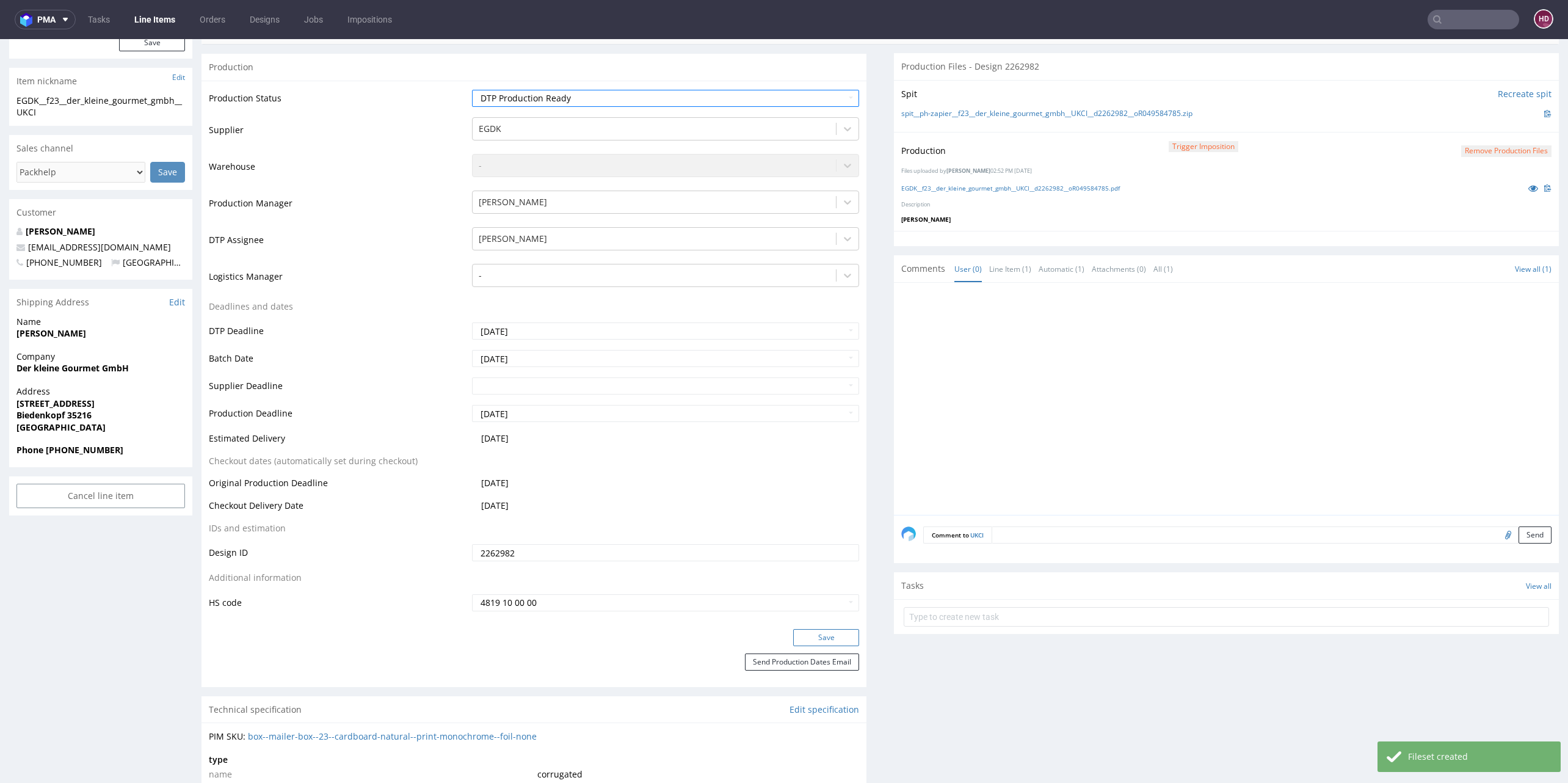
click at [802, 630] on button "Save" at bounding box center [826, 638] width 66 height 17
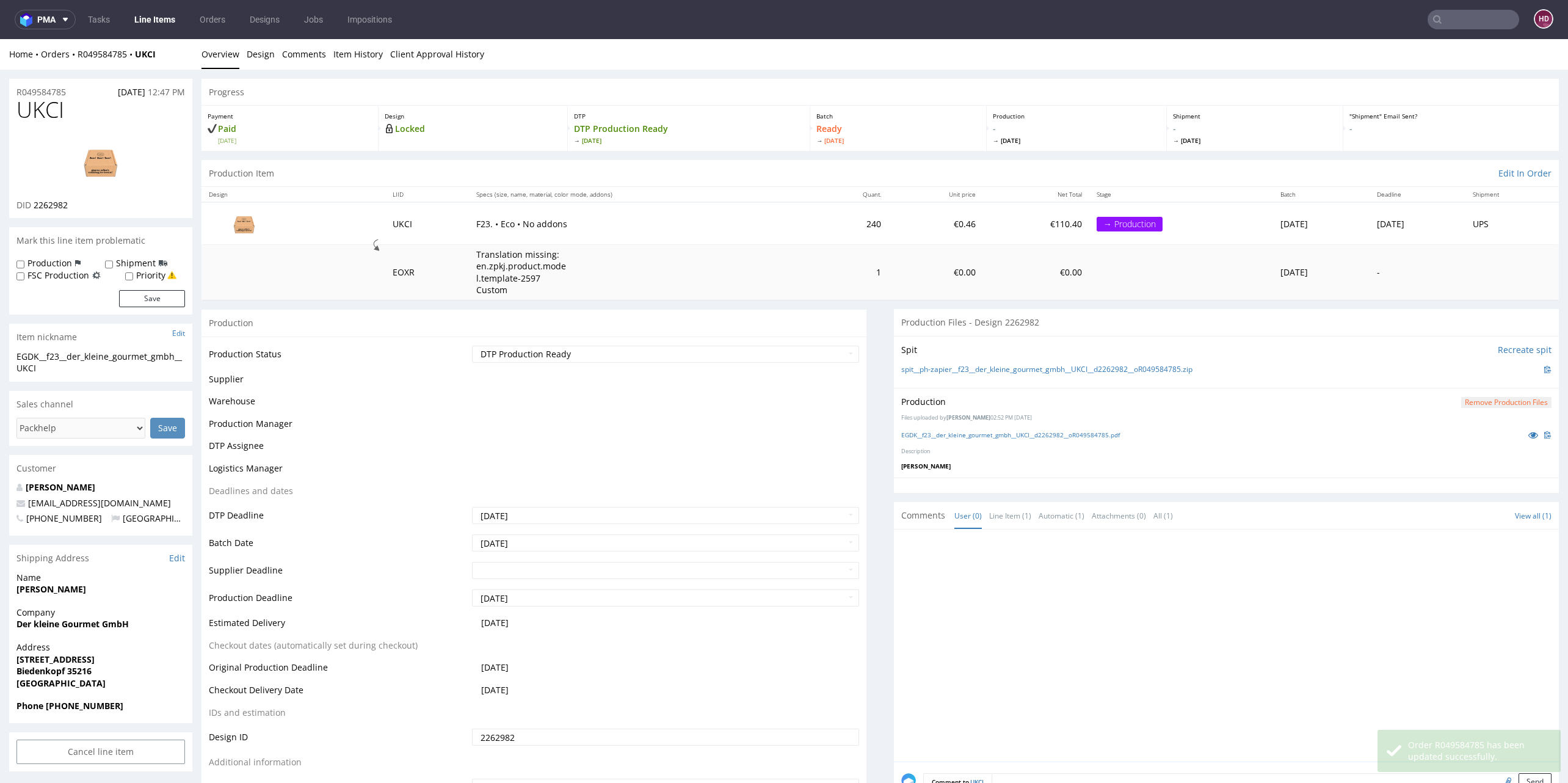
scroll to position [251, 0]
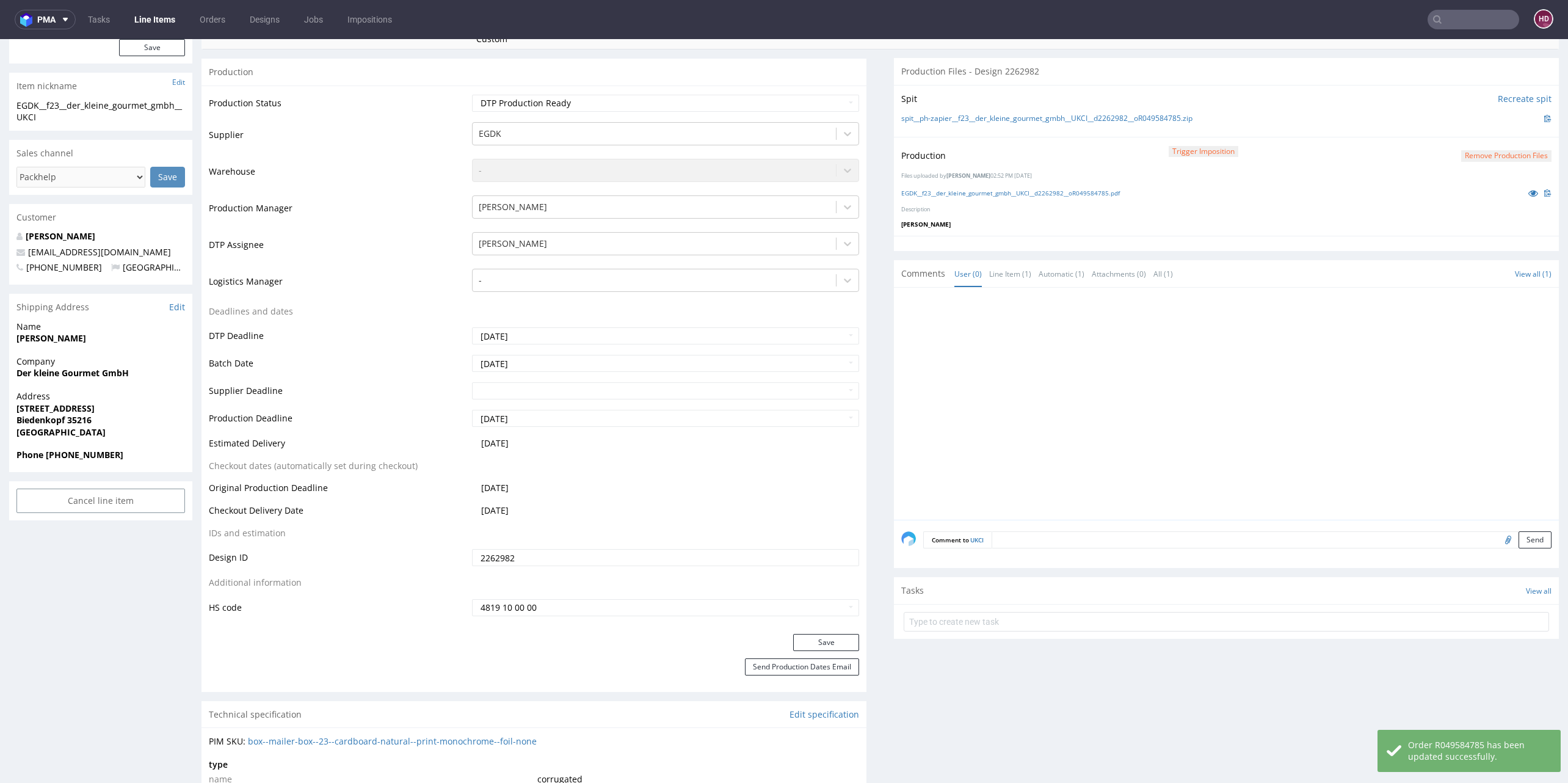
click at [985, 186] on div "EGDK__f23__der_kleine_gourmet_gmbh__UKCI__d2262982__oR049584785.pdf" at bounding box center [1227, 192] width 651 height 14
click at [985, 190] on link "EGDK__f23__der_kleine_gourmet_gmbh__UKCI__d2262982__oR049584785.pdf" at bounding box center [1011, 192] width 219 height 8
click at [833, 645] on button "Save" at bounding box center [826, 642] width 66 height 17
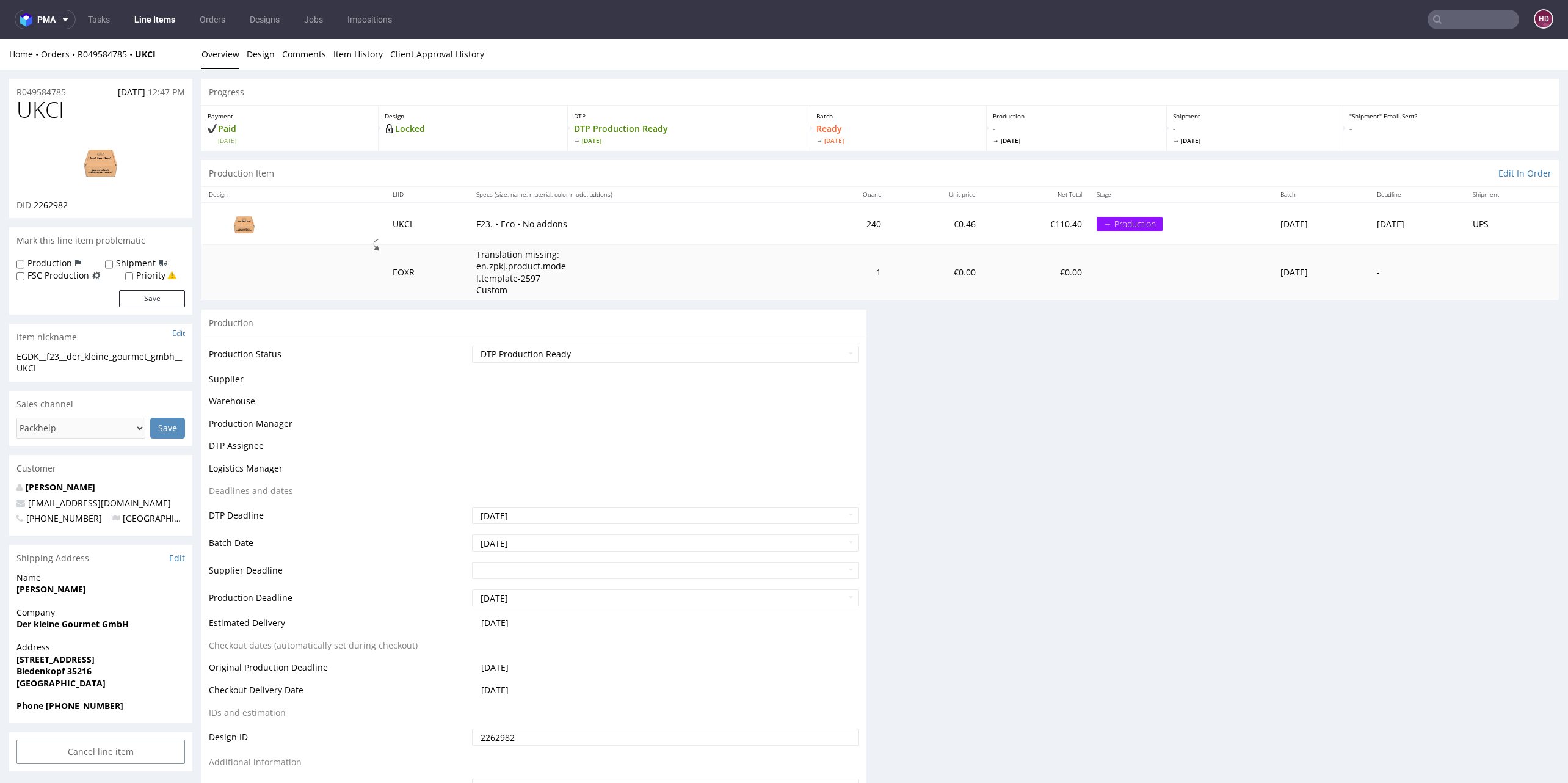
scroll to position [247, 0]
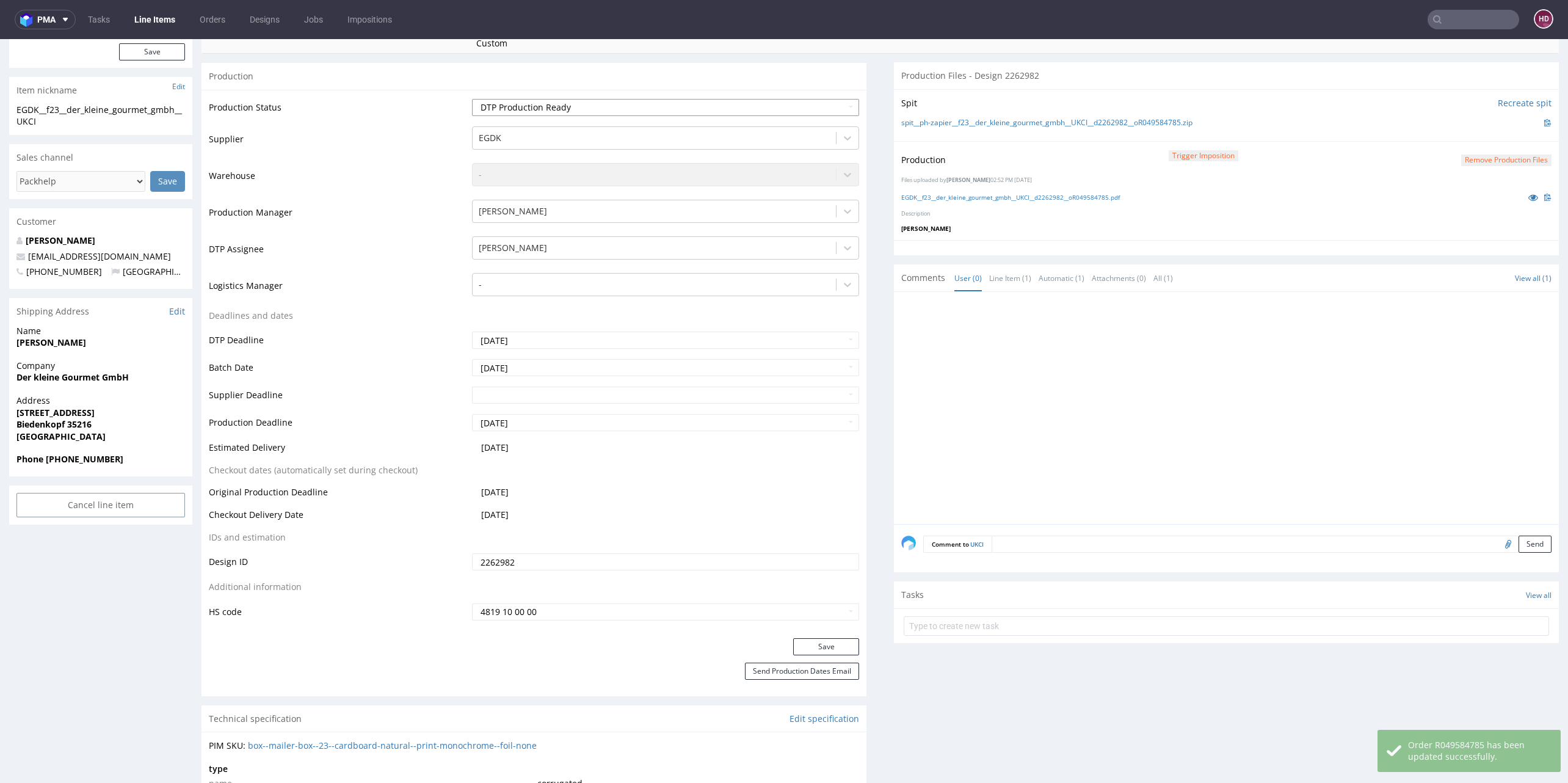
click at [670, 112] on select "Waiting for Artwork Waiting for Diecut Waiting for Mockup Waiting for DTP Waiti…" at bounding box center [665, 108] width 387 height 17
select select "dtp_in_process"
click at [472, 99] on select "Waiting for Artwork Waiting for Diecut Waiting for Mockup Waiting for DTP Waiti…" at bounding box center [665, 108] width 387 height 17
click at [793, 649] on button "Save" at bounding box center [826, 647] width 66 height 17
click at [800, 649] on button "Save" at bounding box center [826, 647] width 66 height 17
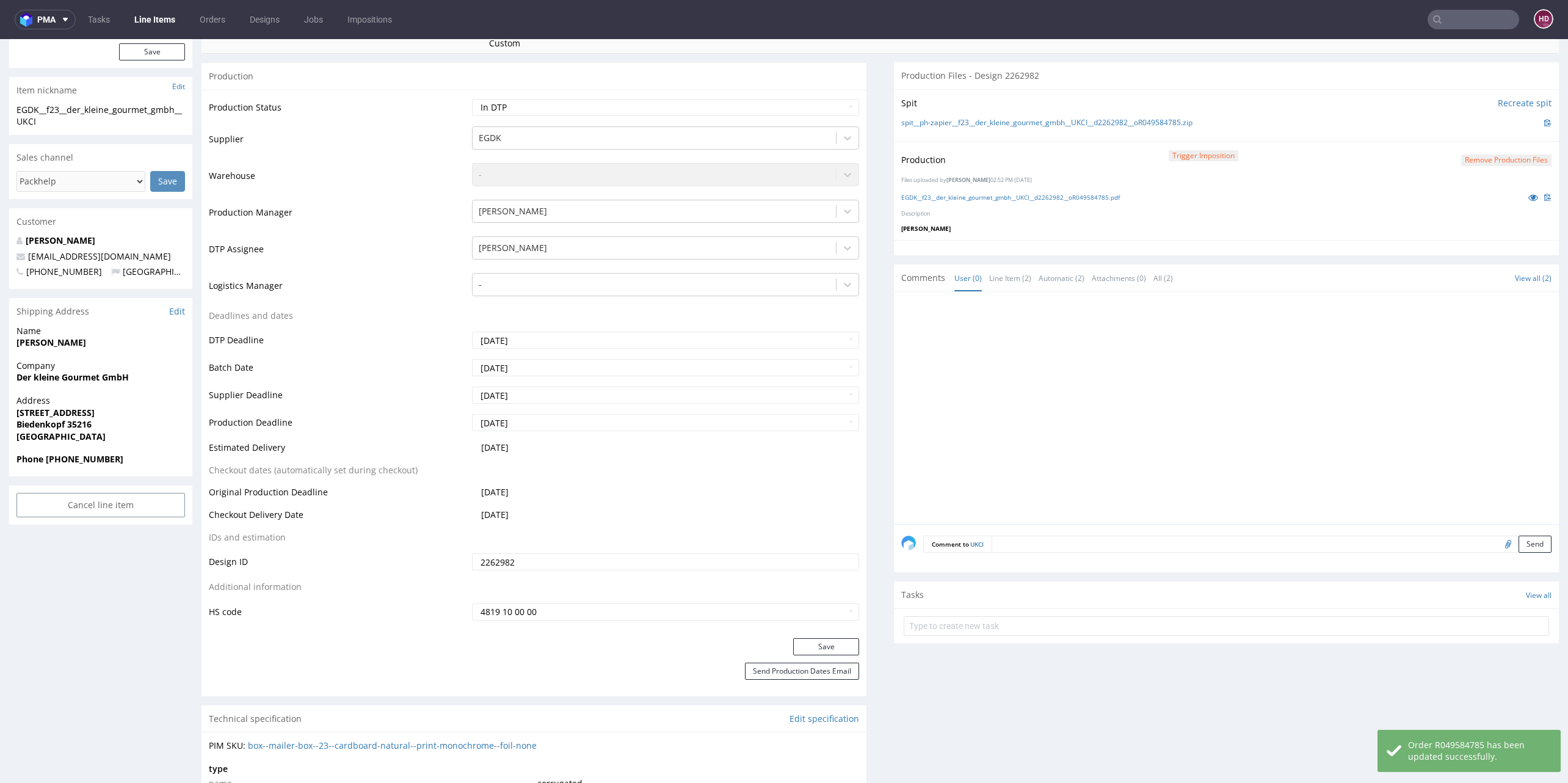
click at [1486, 157] on button "Remove production files" at bounding box center [1506, 160] width 90 height 12
click at [1455, 130] on icon at bounding box center [1452, 131] width 7 height 8
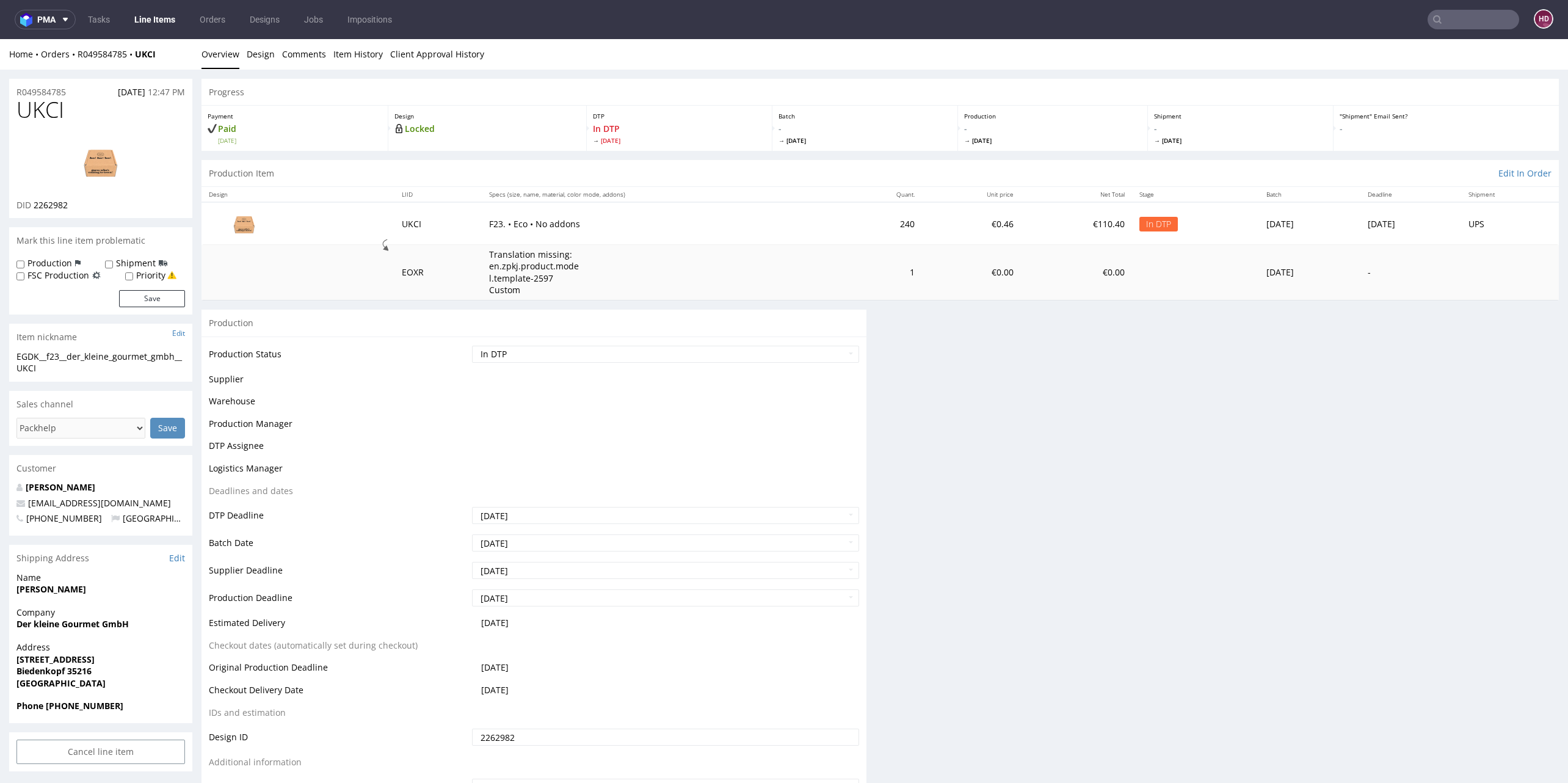
scroll to position [0, 0]
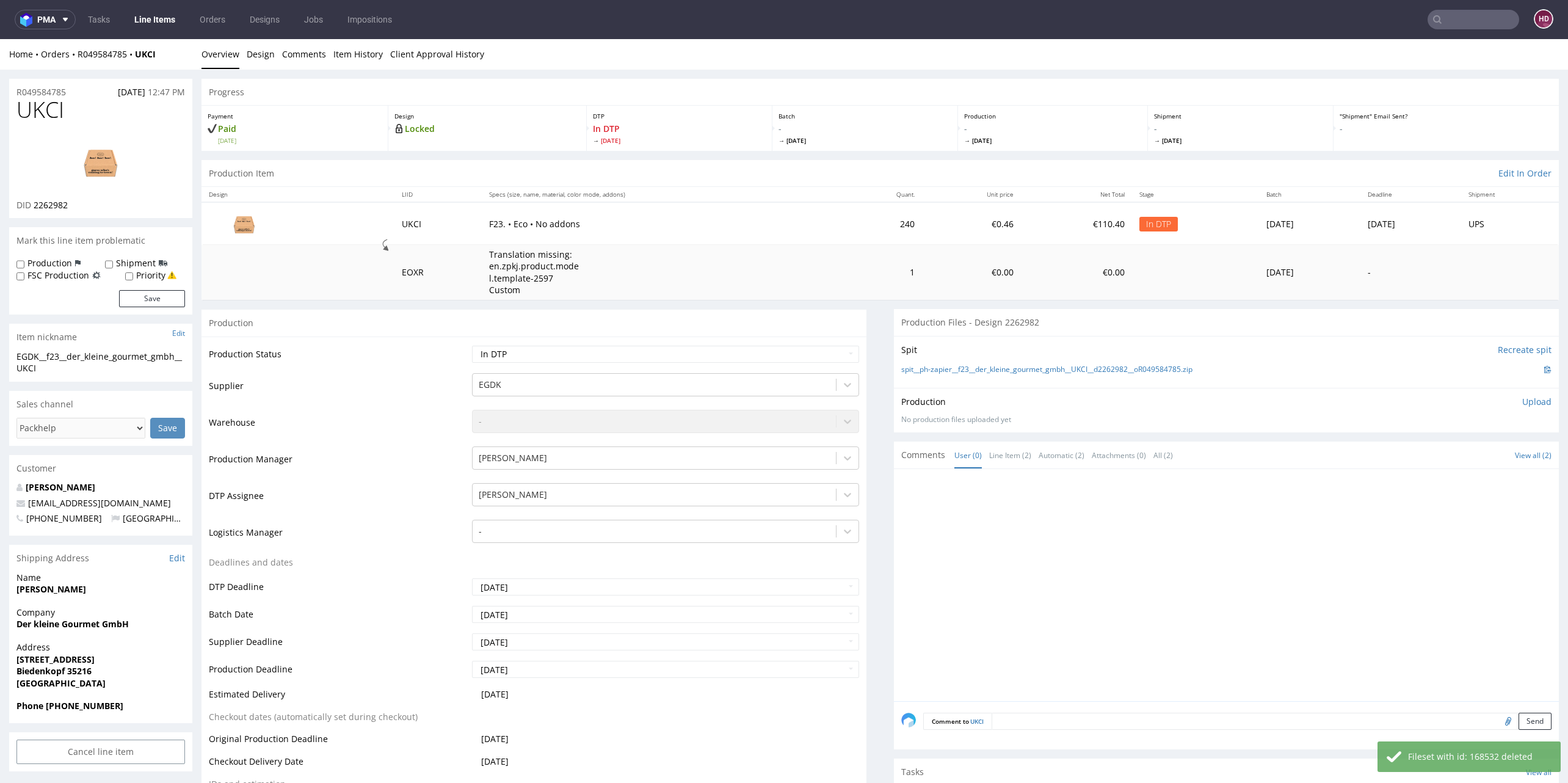
click at [1522, 400] on p "Upload" at bounding box center [1537, 401] width 29 height 12
click at [1439, 453] on div "Add files" at bounding box center [1465, 457] width 61 height 18
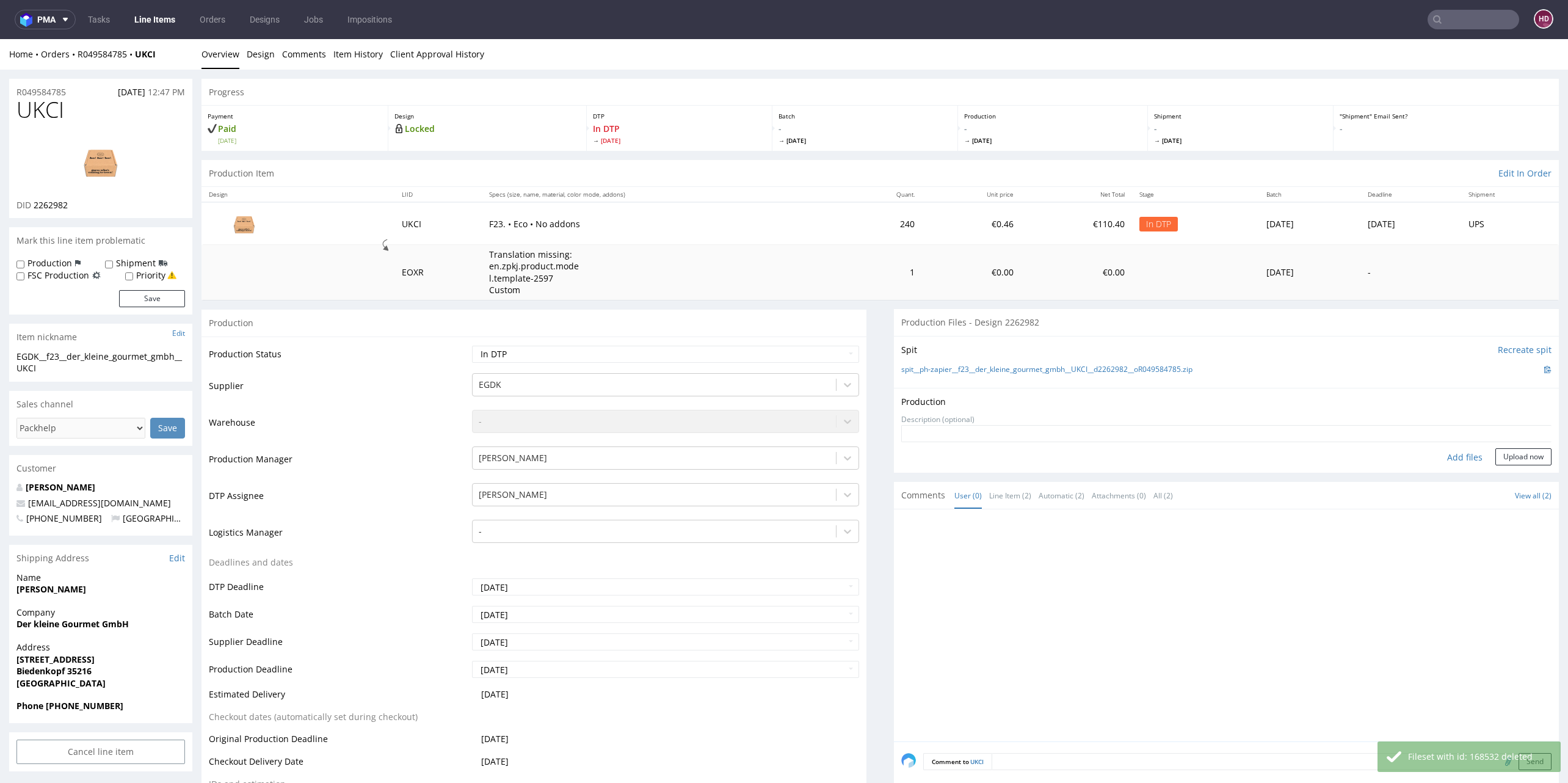
type input "C:\fakepath\ EGDK__f23__der_kleine_gourmet_gmbh__UKCI__d2262982__oR049584785.pdf"
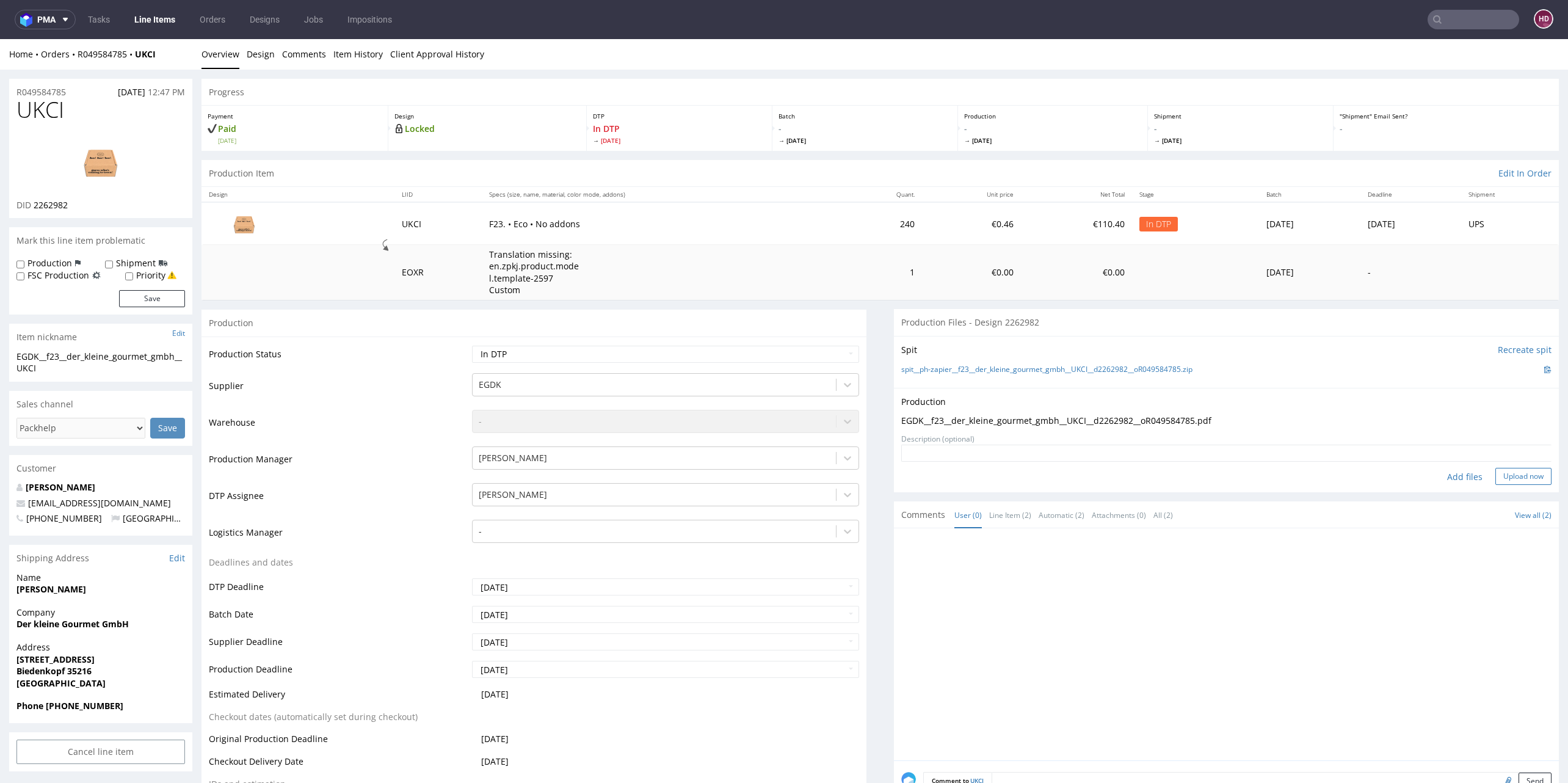
click at [1503, 469] on button "Upload now" at bounding box center [1523, 476] width 56 height 17
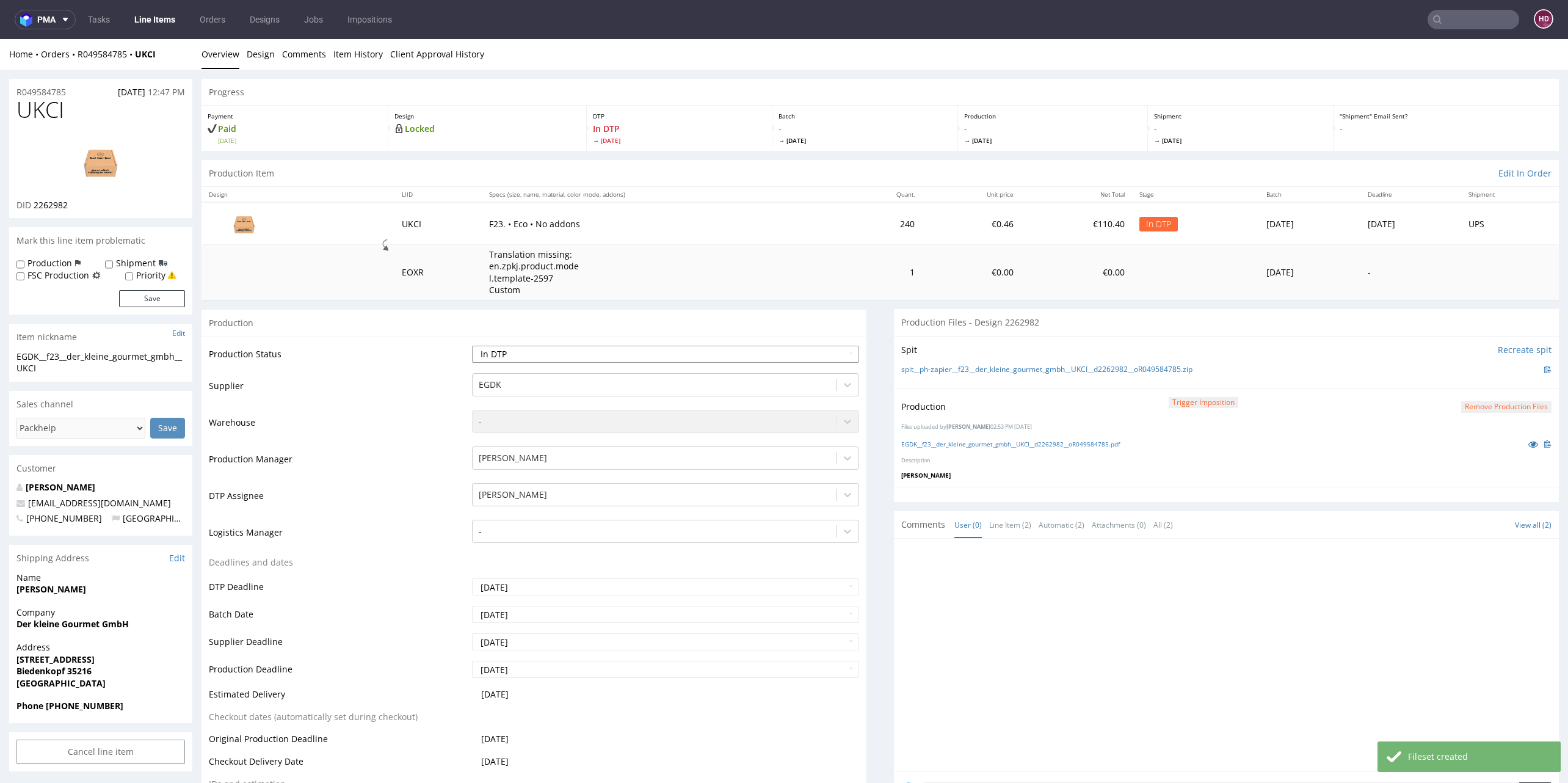
click at [596, 351] on select "Waiting for Artwork Waiting for Diecut Waiting for Mockup Waiting for DTP Waiti…" at bounding box center [665, 354] width 387 height 17
select select "dtp_production_ready"
click at [472, 346] on select "Waiting for Artwork Waiting for Diecut Waiting for Mockup Waiting for DTP Waiti…" at bounding box center [665, 354] width 387 height 17
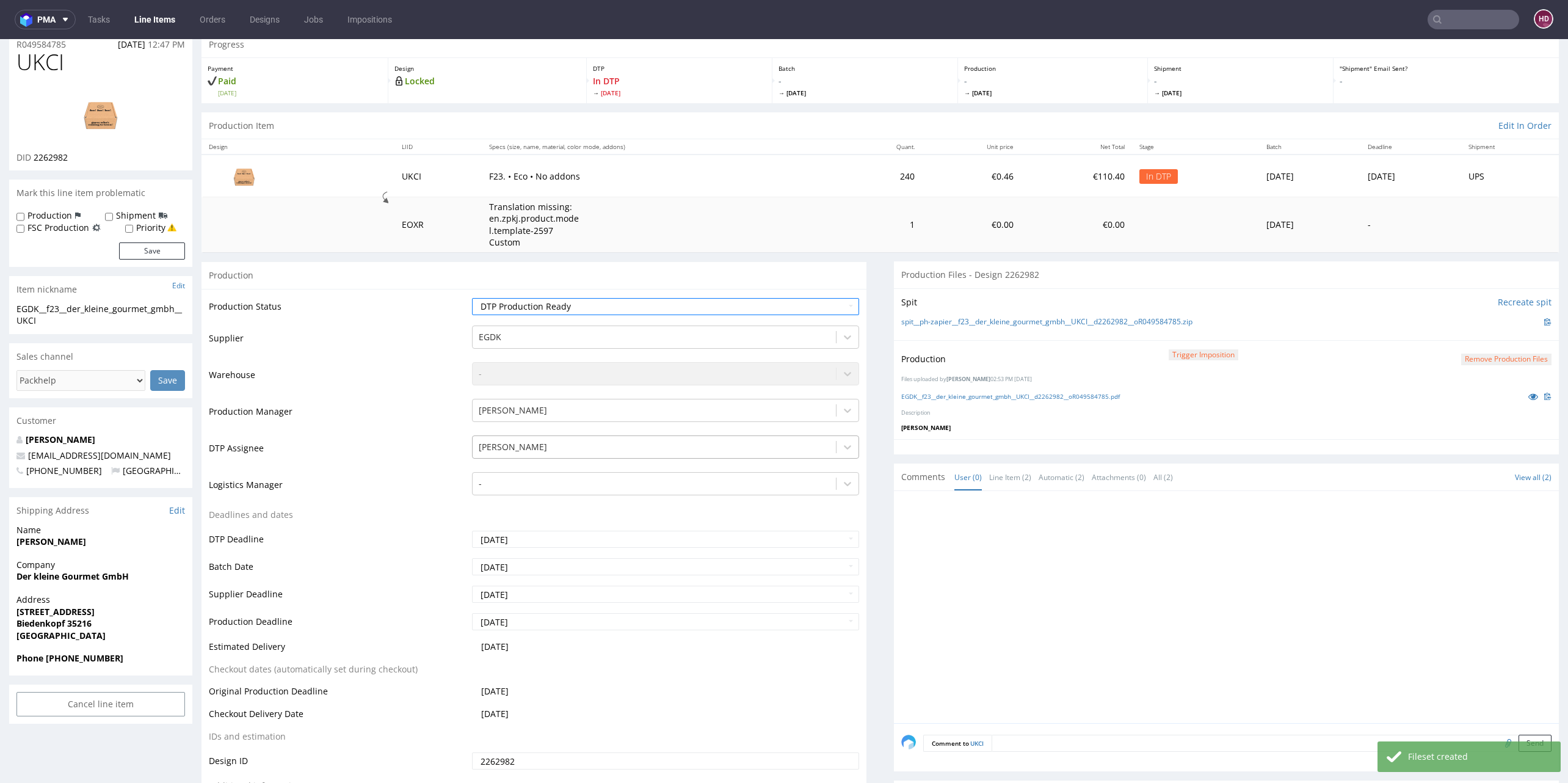
scroll to position [490, 0]
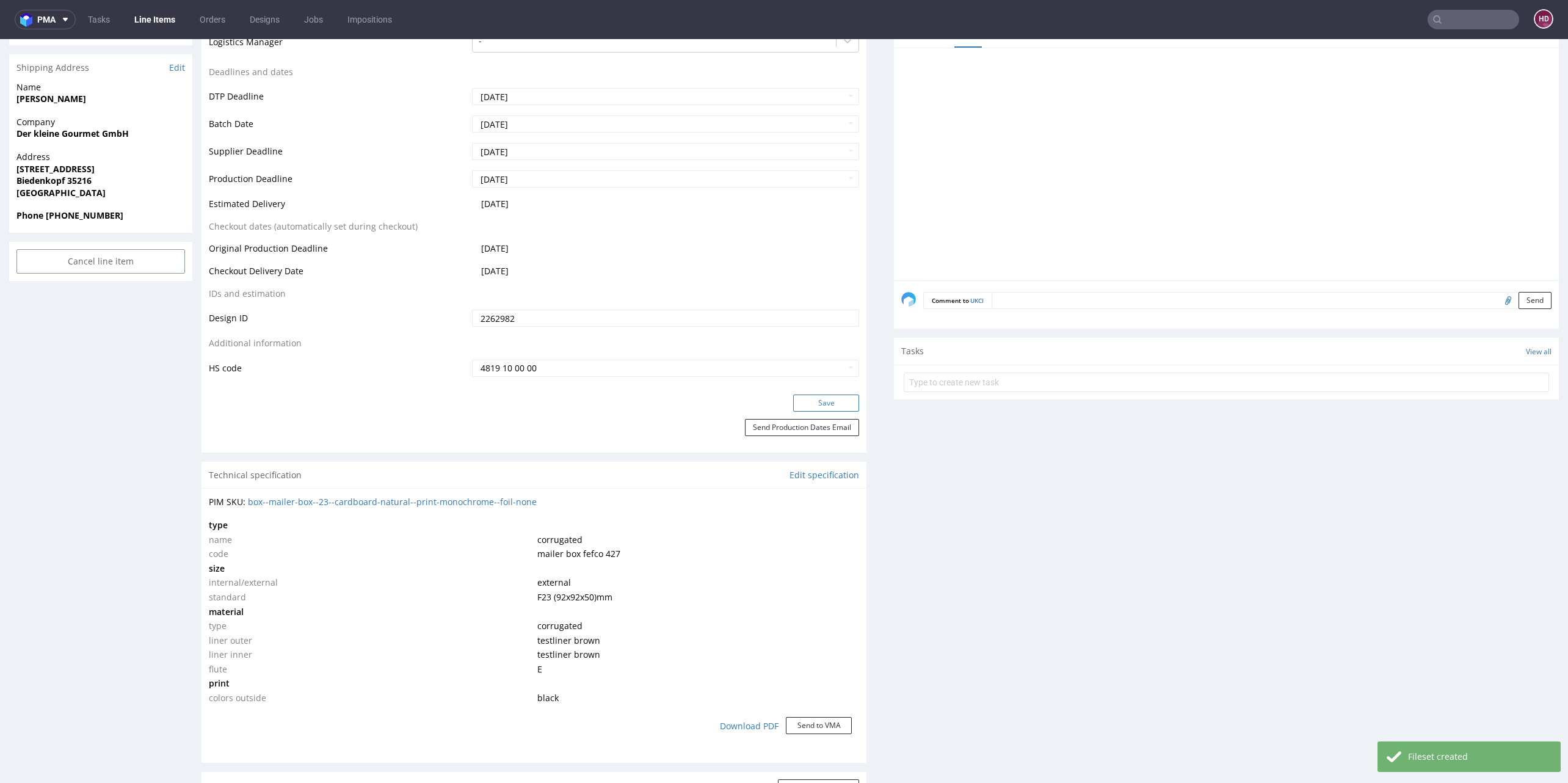
click at [793, 405] on button "Save" at bounding box center [826, 403] width 66 height 17
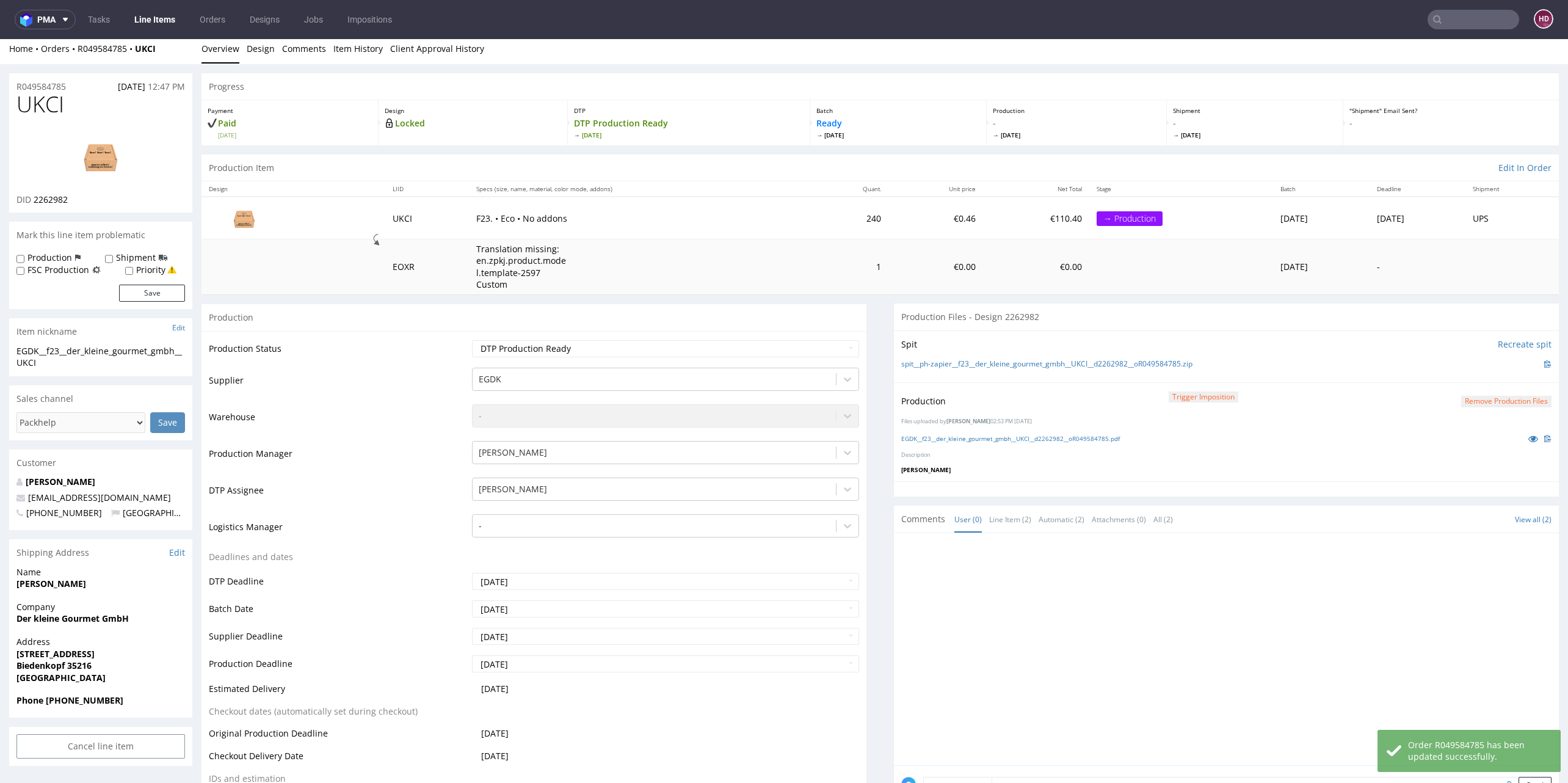
scroll to position [0, 0]
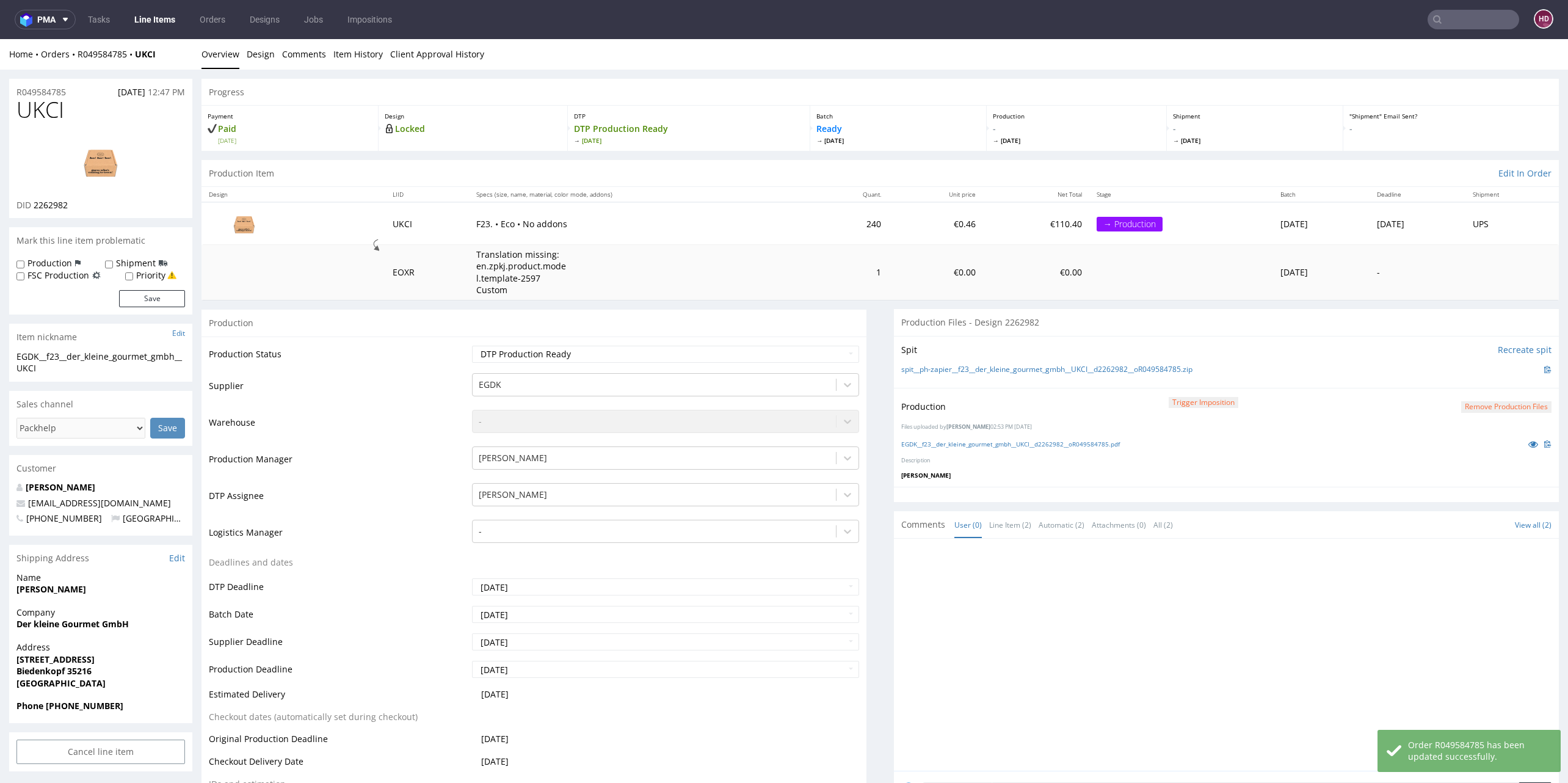
click at [172, 17] on link "Line Items" at bounding box center [155, 19] width 55 height 19
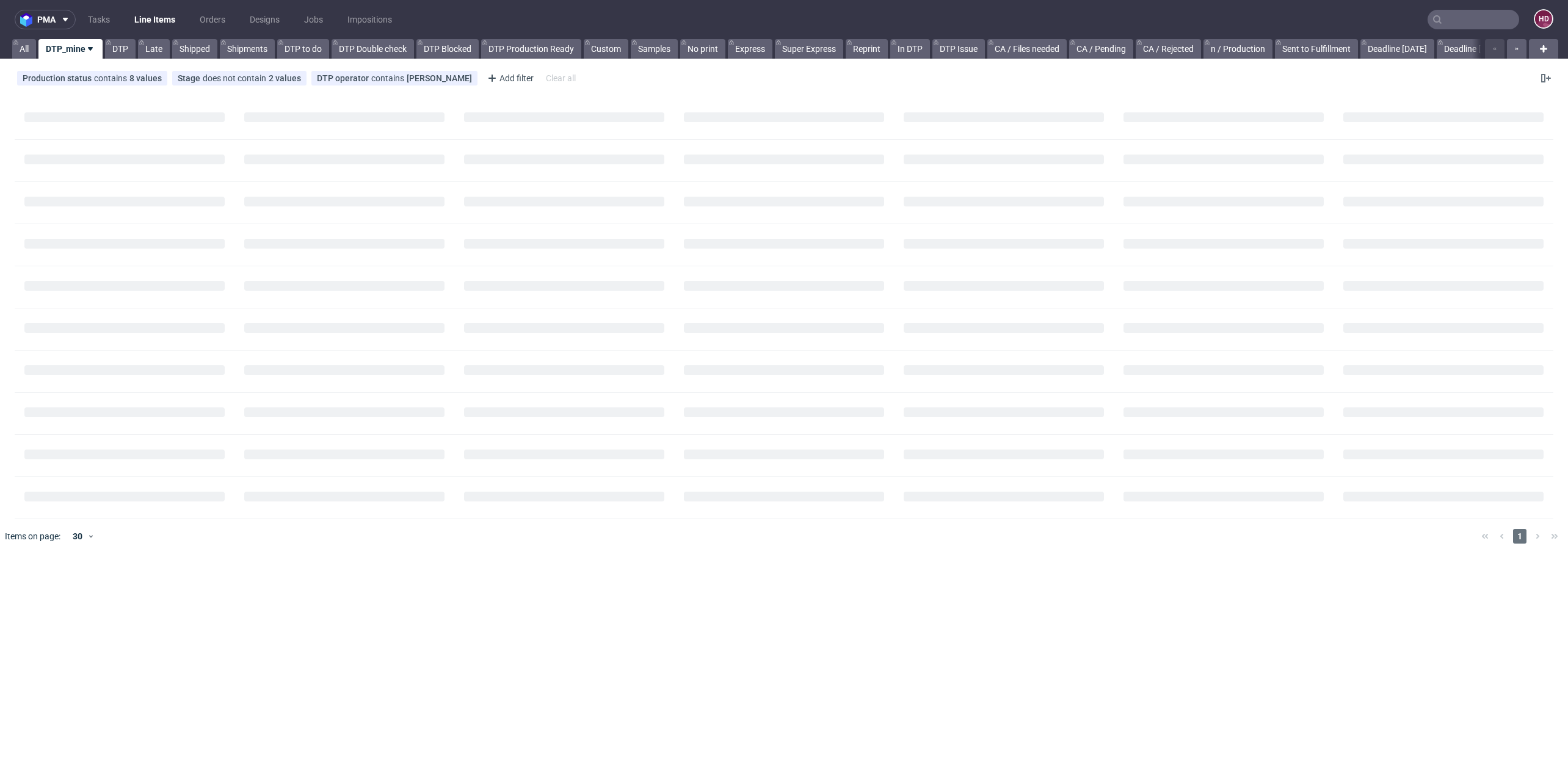
scroll to position [74, 0]
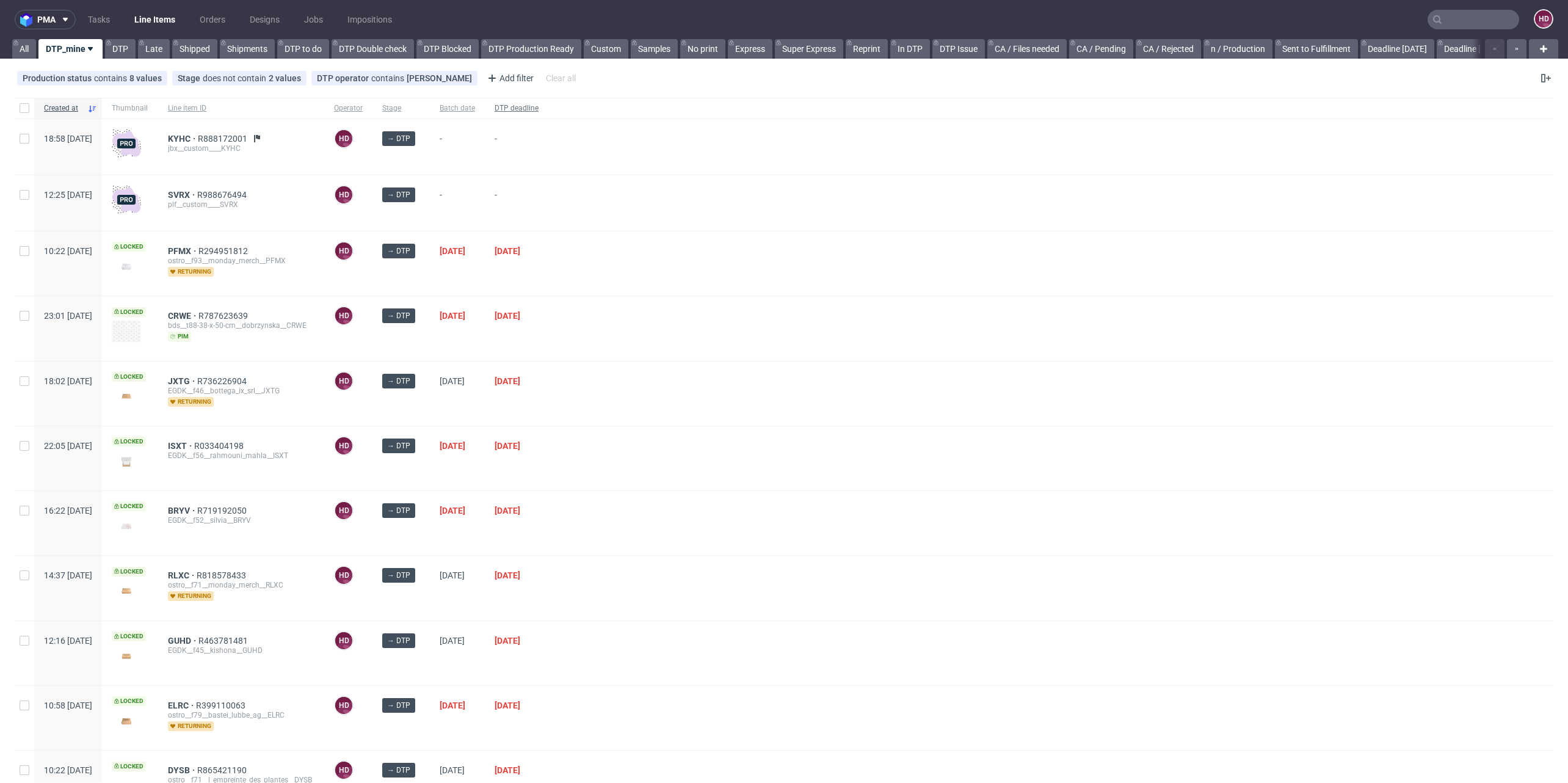
click at [538, 111] on span "DTP deadline" at bounding box center [517, 108] width 44 height 10
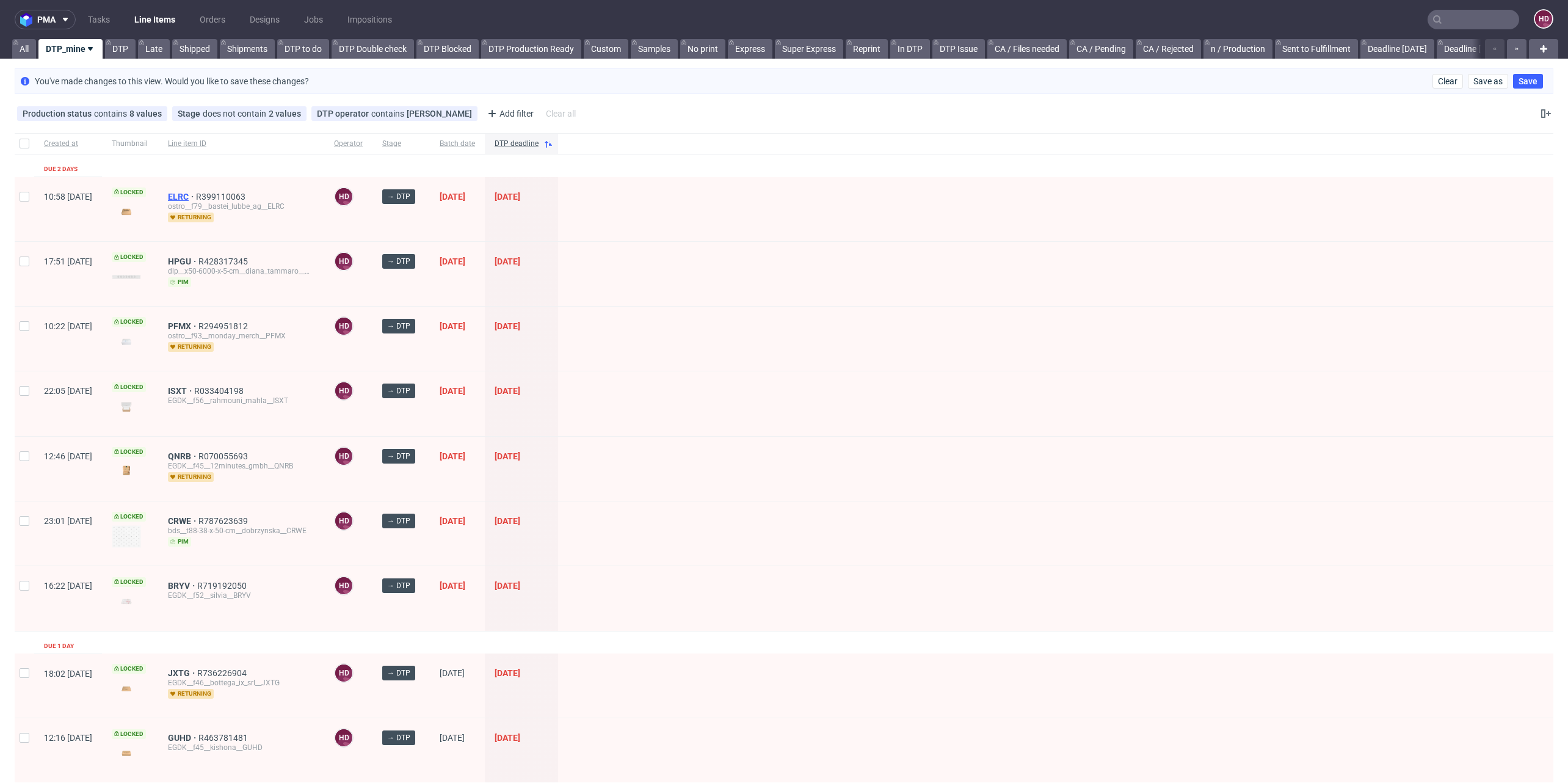
click at [196, 195] on span "ELRC" at bounding box center [182, 196] width 29 height 10
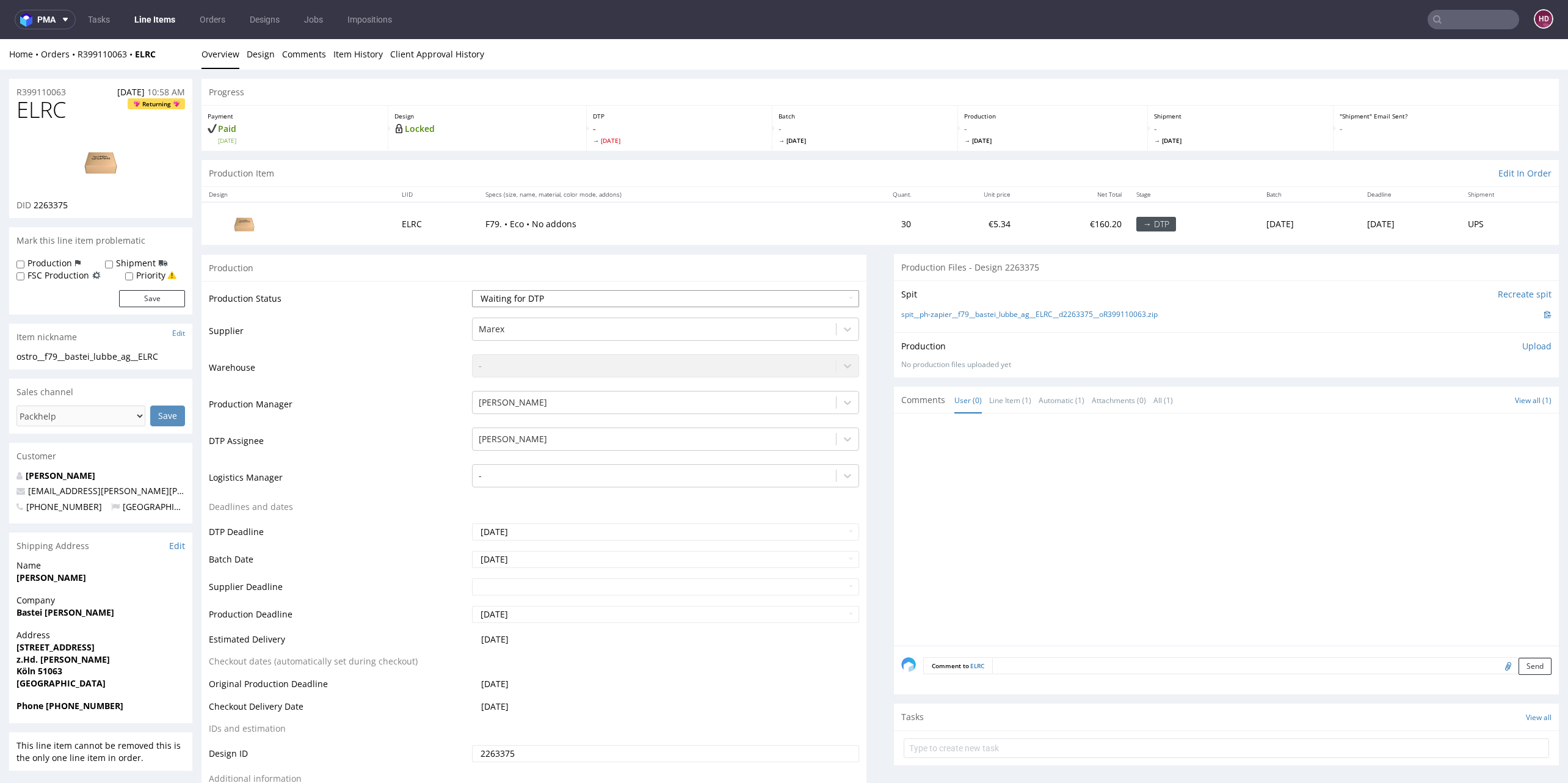
click at [542, 296] on select "Waiting for Artwork Waiting for Diecut Waiting for Mockup Waiting for DTP Waiti…" at bounding box center [665, 298] width 387 height 17
select select "dtp_in_process"
click at [472, 290] on select "Waiting for Artwork Waiting for Diecut Waiting for Mockup Waiting for DTP Waiti…" at bounding box center [665, 298] width 387 height 17
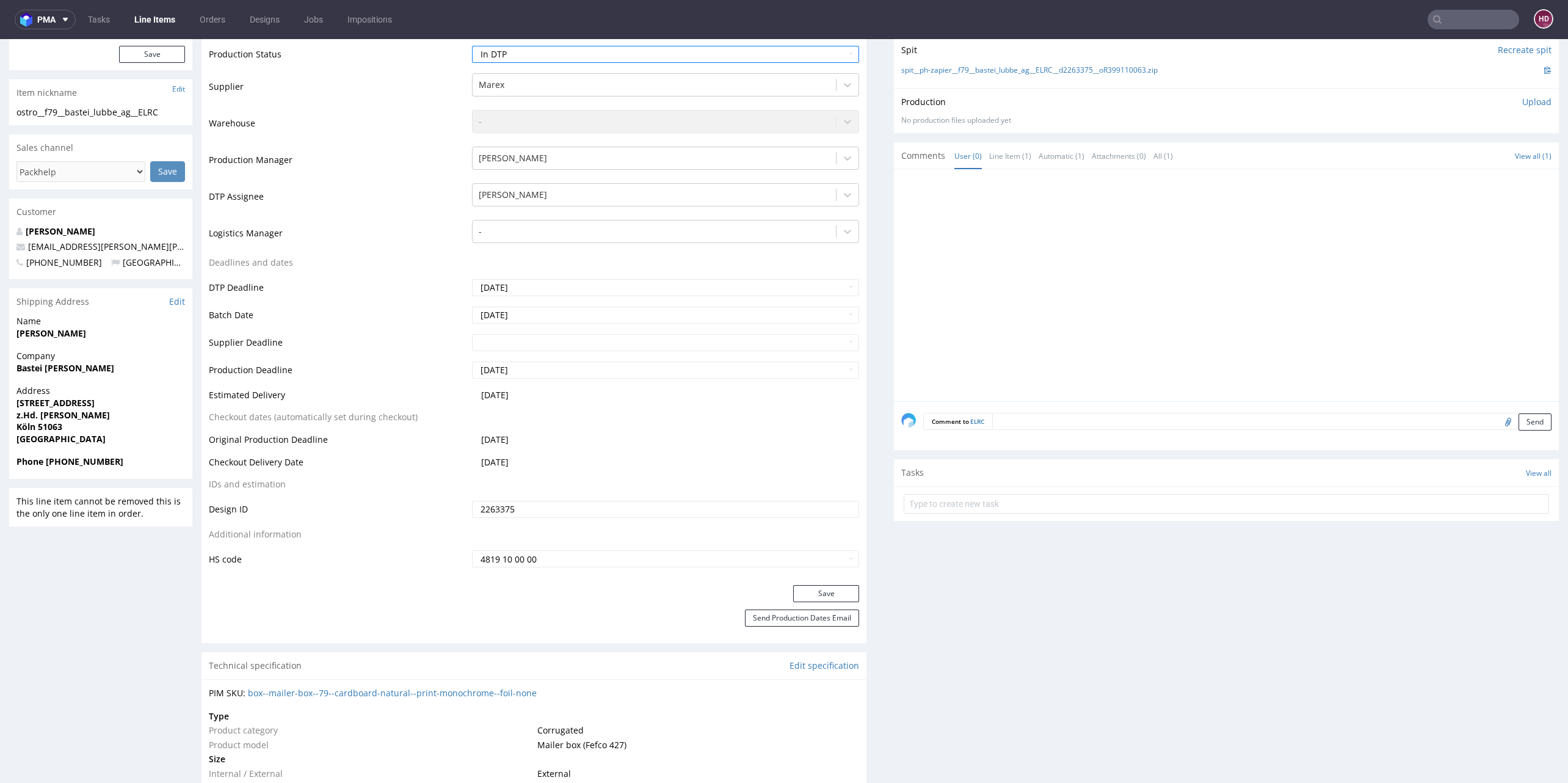
scroll to position [414, 0]
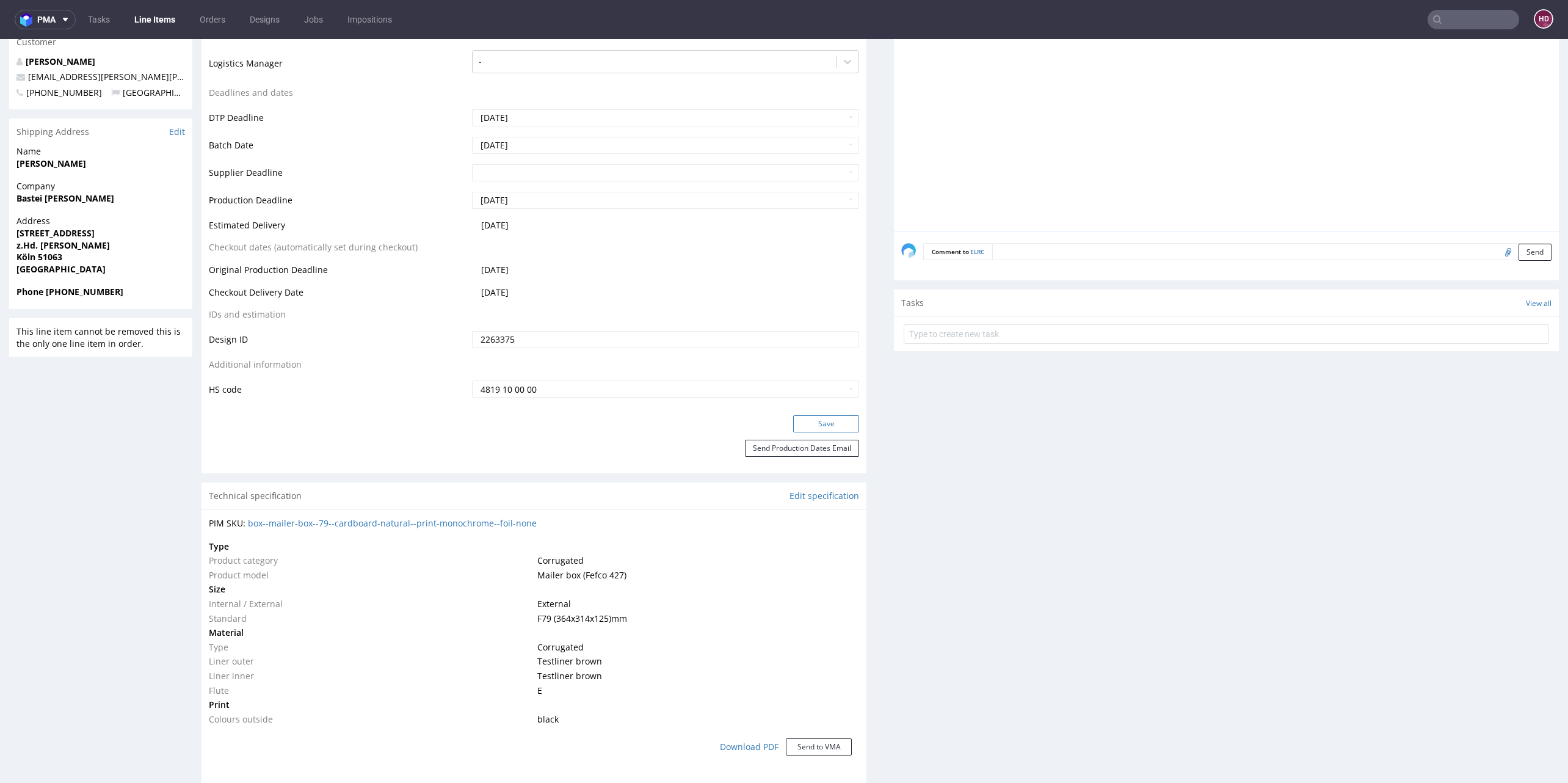
click at [793, 424] on button "Save" at bounding box center [826, 423] width 66 height 17
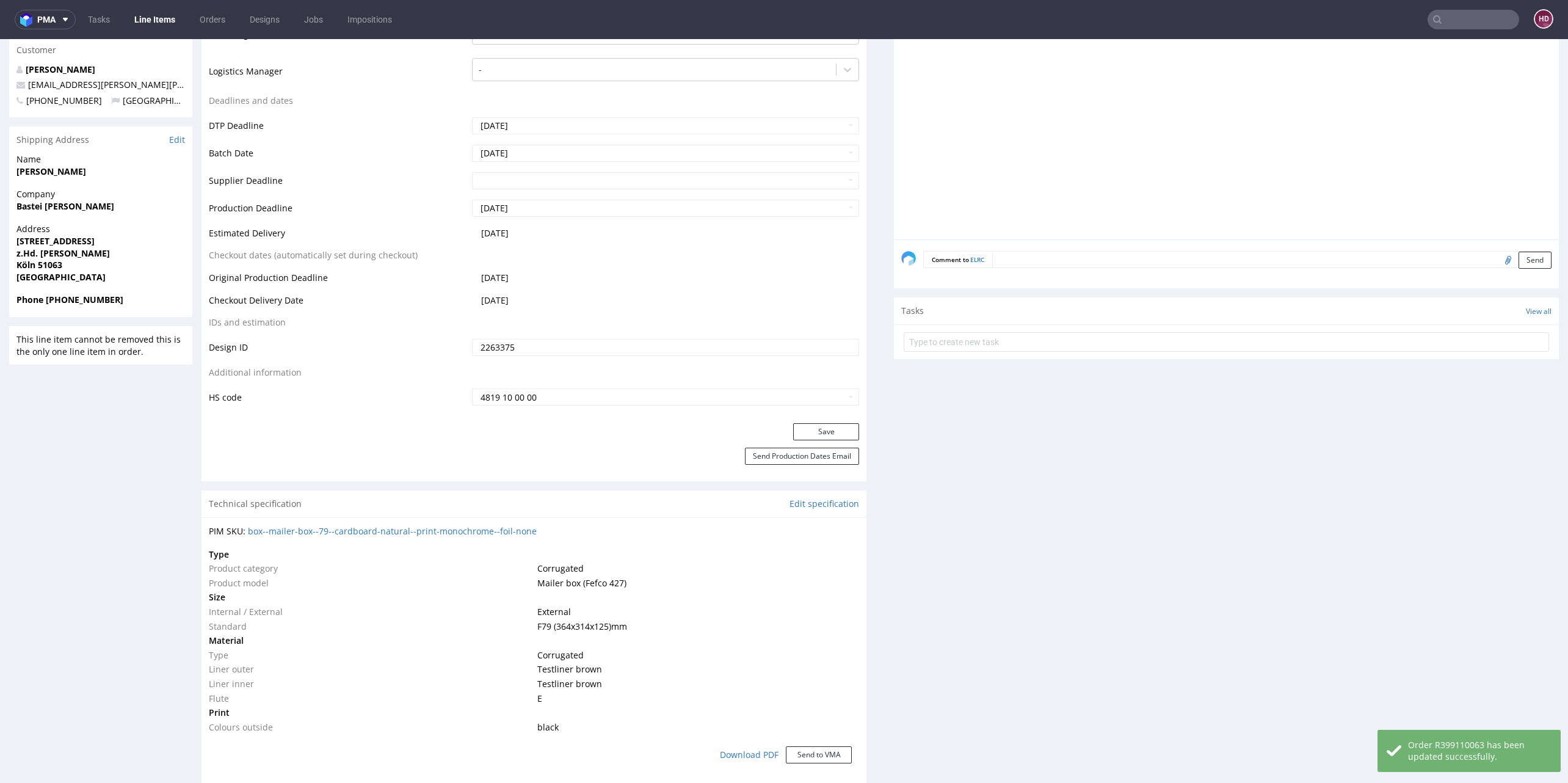
scroll to position [0, 0]
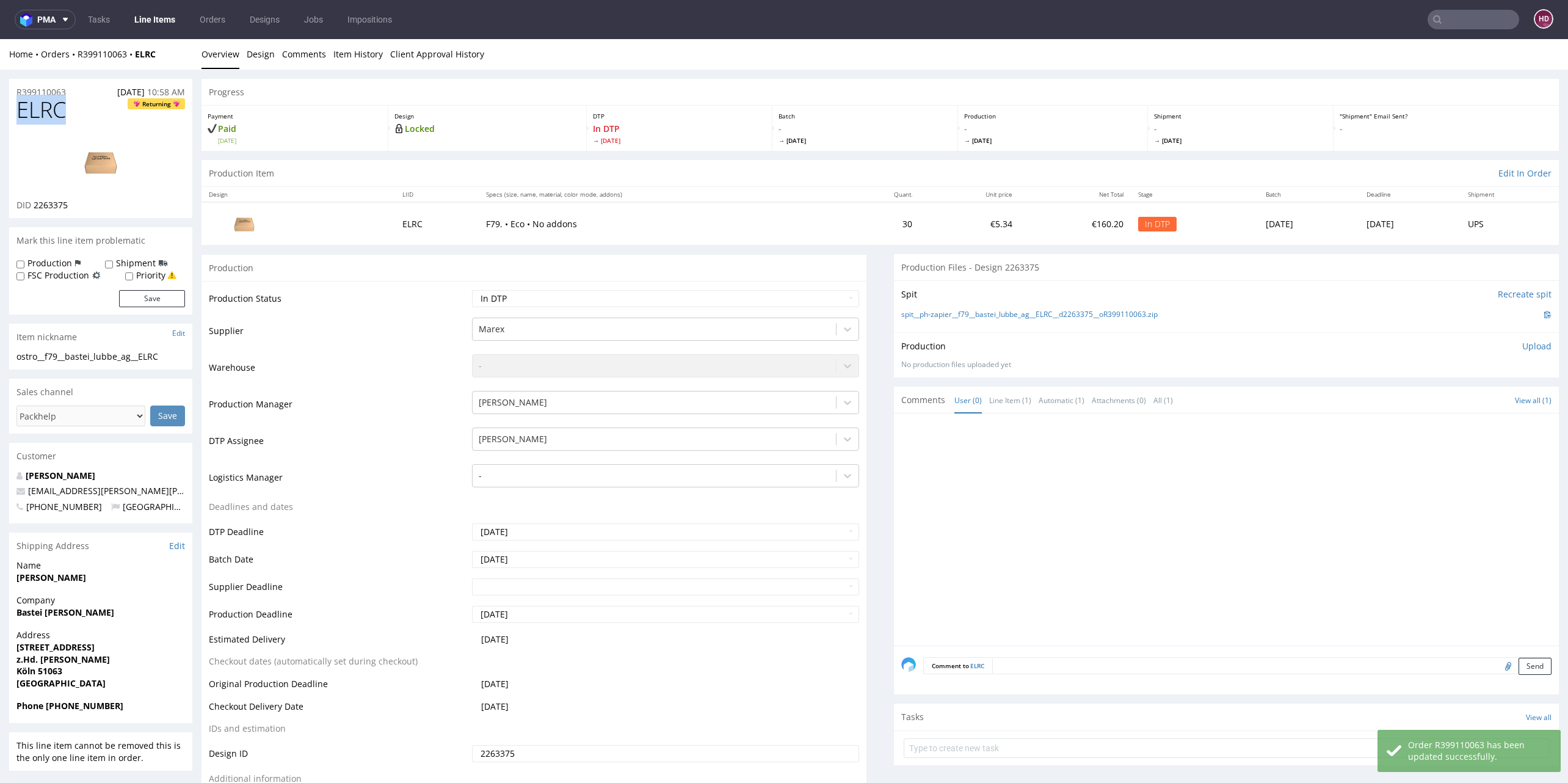
drag, startPoint x: 41, startPoint y: 103, endPoint x: -81, endPoint y: 101, distance: 122.0
drag, startPoint x: 78, startPoint y: 204, endPoint x: 33, endPoint y: 204, distance: 45.0
click at [33, 204] on div "DID 2263375" at bounding box center [100, 204] width 168 height 12
copy span "2263375"
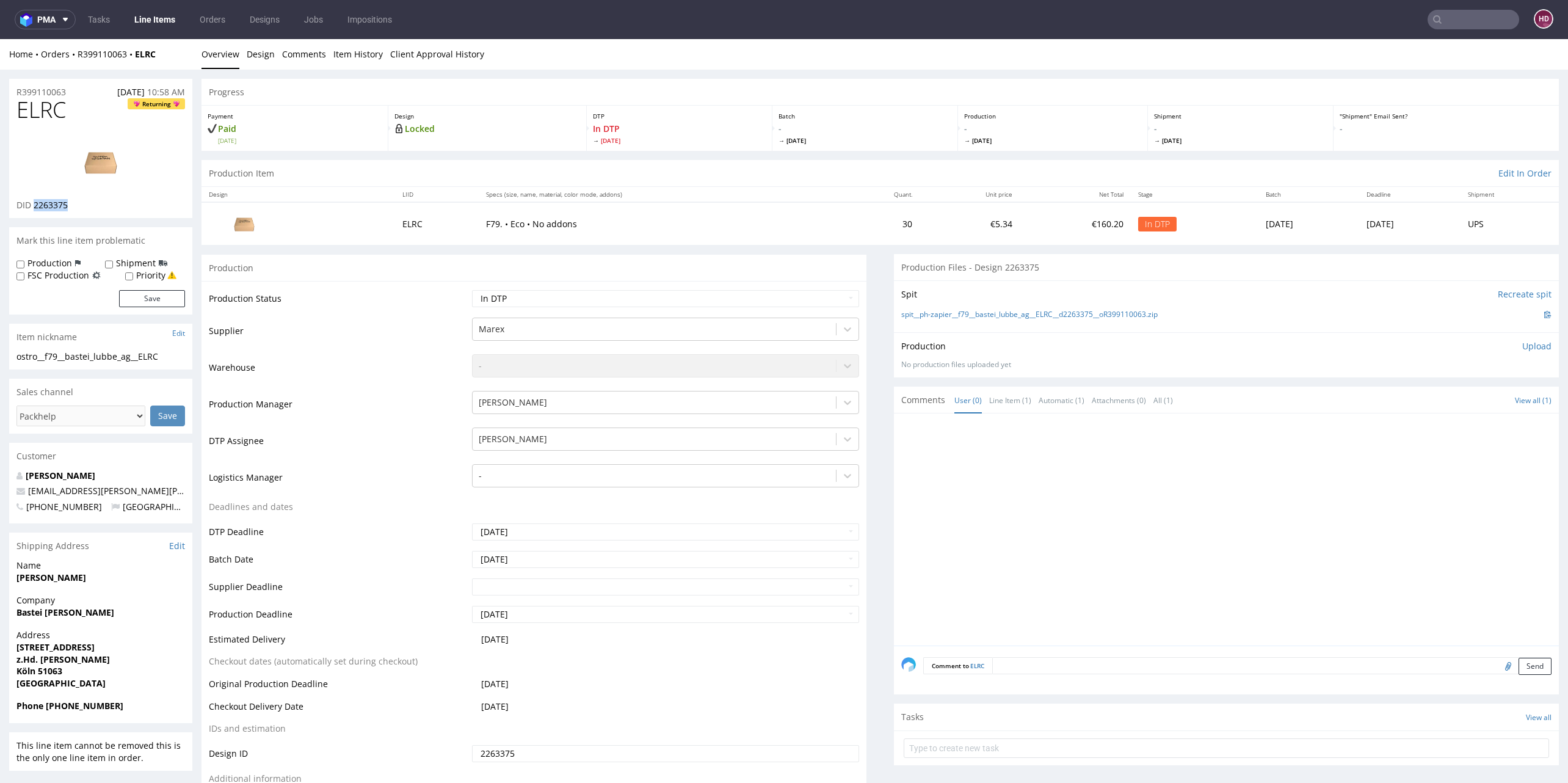
click at [173, 356] on div "ostro__f79__bastei_lubbe_ag__ELRC" at bounding box center [100, 356] width 168 height 12
drag, startPoint x: 130, startPoint y: 359, endPoint x: -42, endPoint y: 342, distance: 172.8
copy section "Item nickname Edit ostro__f79__bastei_lubbe_ag__ELRC Update"
click at [97, 163] on img at bounding box center [100, 162] width 98 height 55
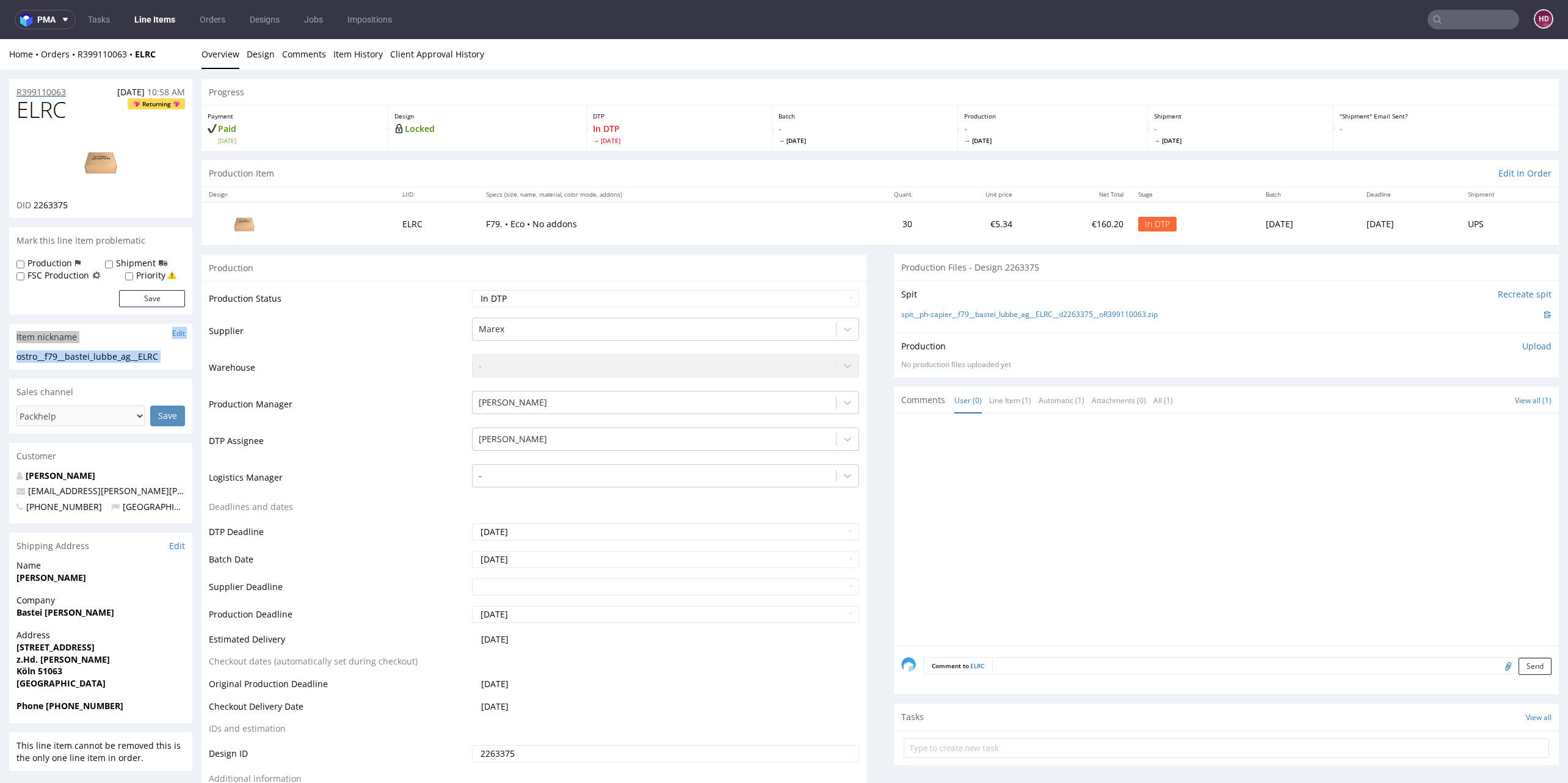
click at [71, 88] on div "R399110063 19.09.2025 10:58 AM" at bounding box center [100, 88] width 183 height 19
drag, startPoint x: 39, startPoint y: 94, endPoint x: -55, endPoint y: 98, distance: 94.1
click at [115, 112] on h1 "ELRC Returning" at bounding box center [100, 109] width 168 height 25
click at [66, 83] on div "R399110063 19.09.2025 10:58 AM" at bounding box center [100, 88] width 183 height 19
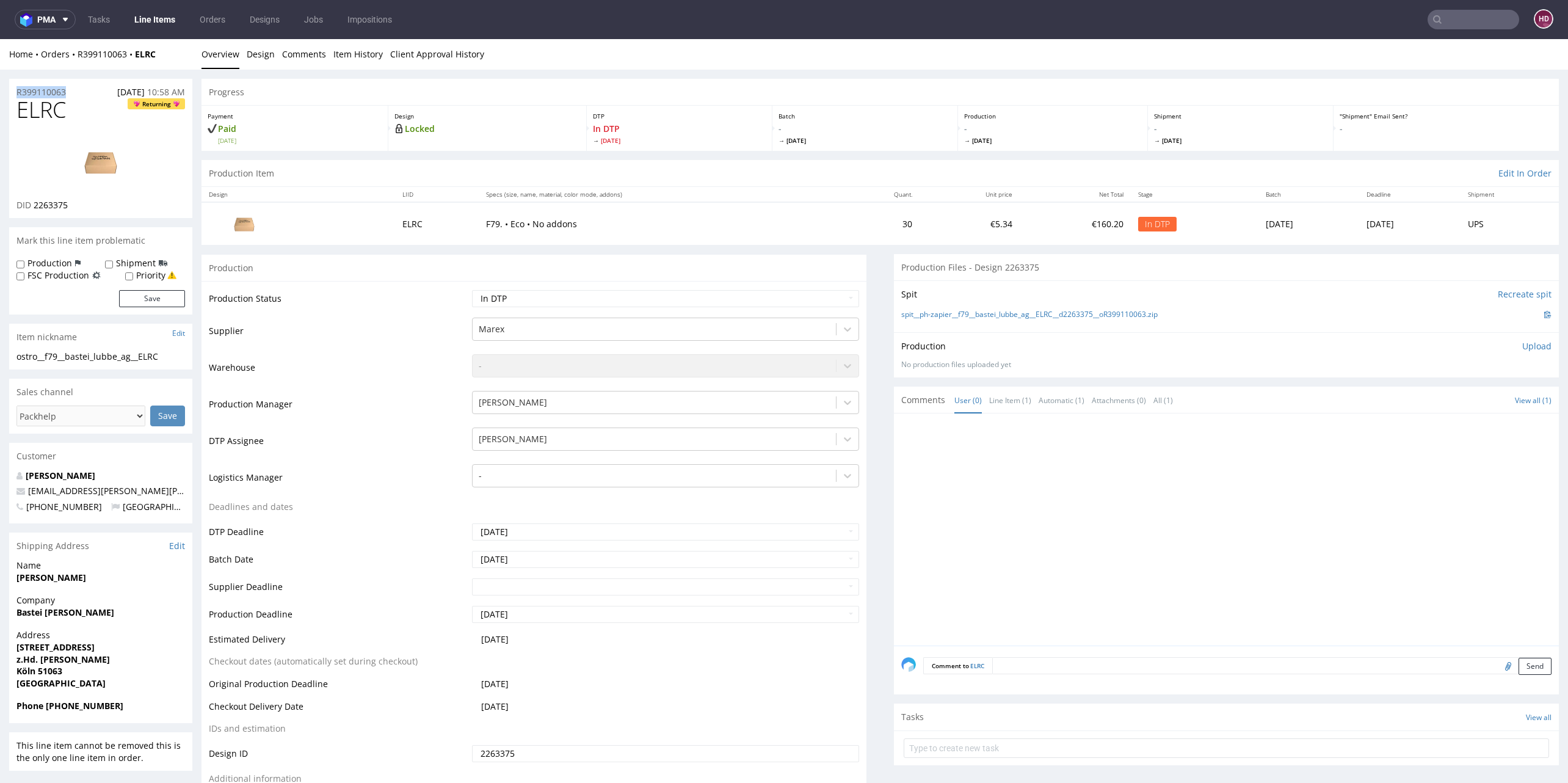
drag, startPoint x: 73, startPoint y: 92, endPoint x: 8, endPoint y: 86, distance: 65.3
click at [9, 86] on div "R399110063 19.09.2025 10:58 AM" at bounding box center [100, 88] width 183 height 19
copy p "R399110063"
click at [77, 202] on div "DID 2263375" at bounding box center [100, 204] width 168 height 12
drag, startPoint x: 77, startPoint y: 202, endPoint x: 29, endPoint y: 200, distance: 48.0
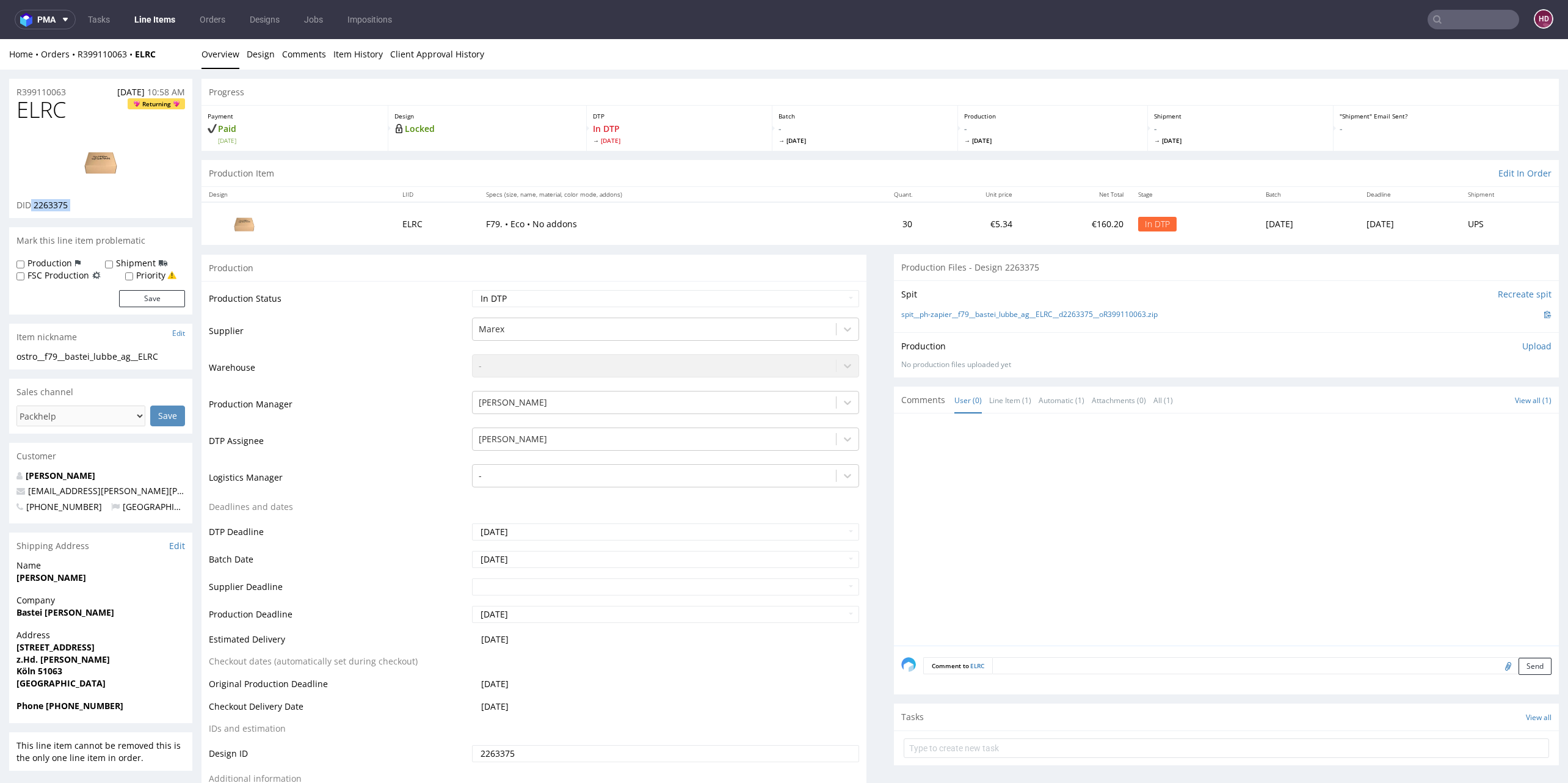
click at [29, 200] on div "DID 2263375" at bounding box center [100, 204] width 168 height 12
copy div "2263375"
click at [1510, 338] on div "Production Upload No production files uploaded yet Description (optional) Add f…" at bounding box center [1227, 354] width 665 height 44
click at [1522, 342] on p "Upload" at bounding box center [1537, 346] width 29 height 12
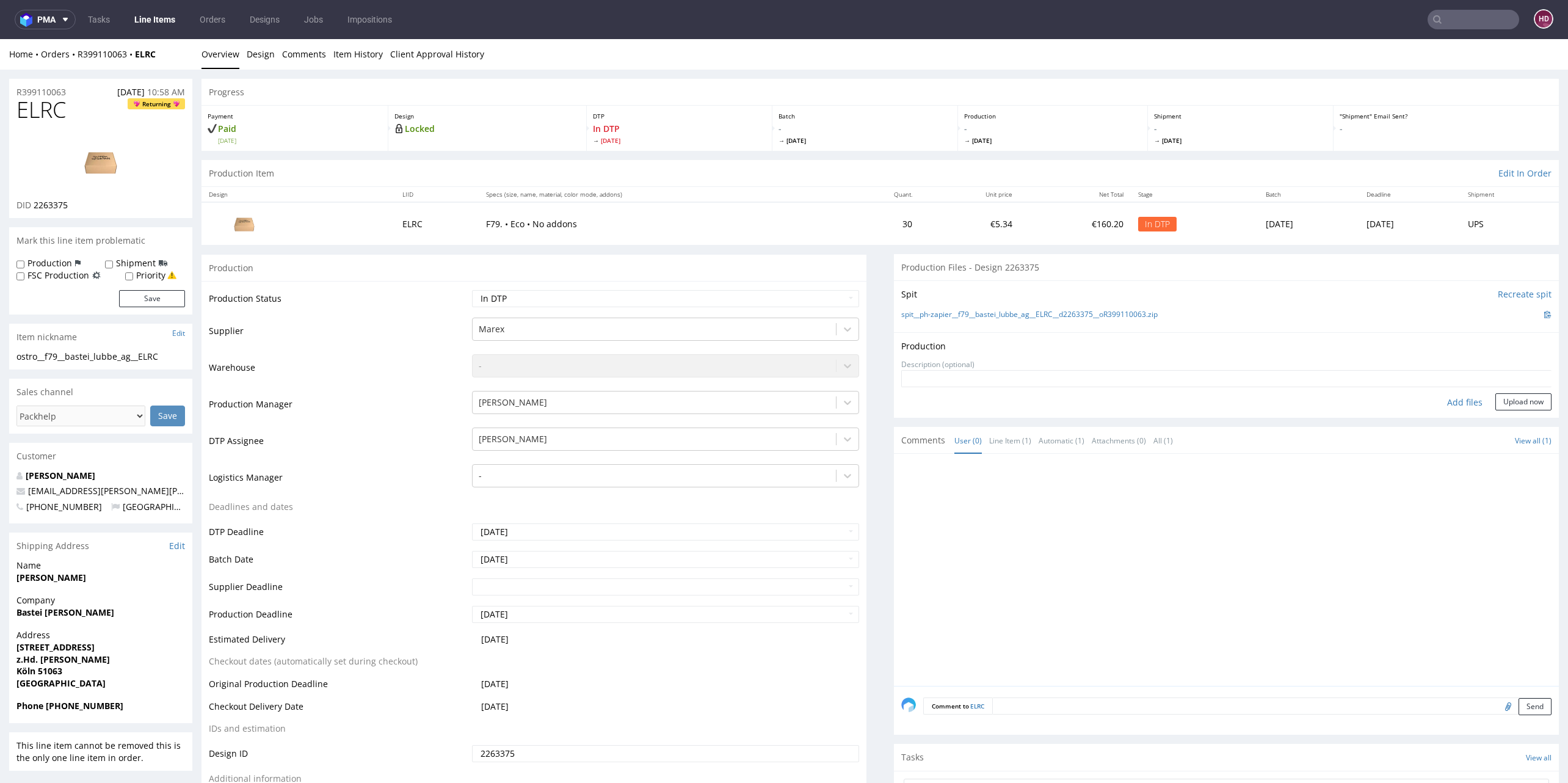
click at [1439, 398] on div "Add files" at bounding box center [1465, 402] width 61 height 18
type input "C:\fakepath\ostro__f79__bastei_lubbe_ag__ELRC__d2263375__oR399110063.pdf"
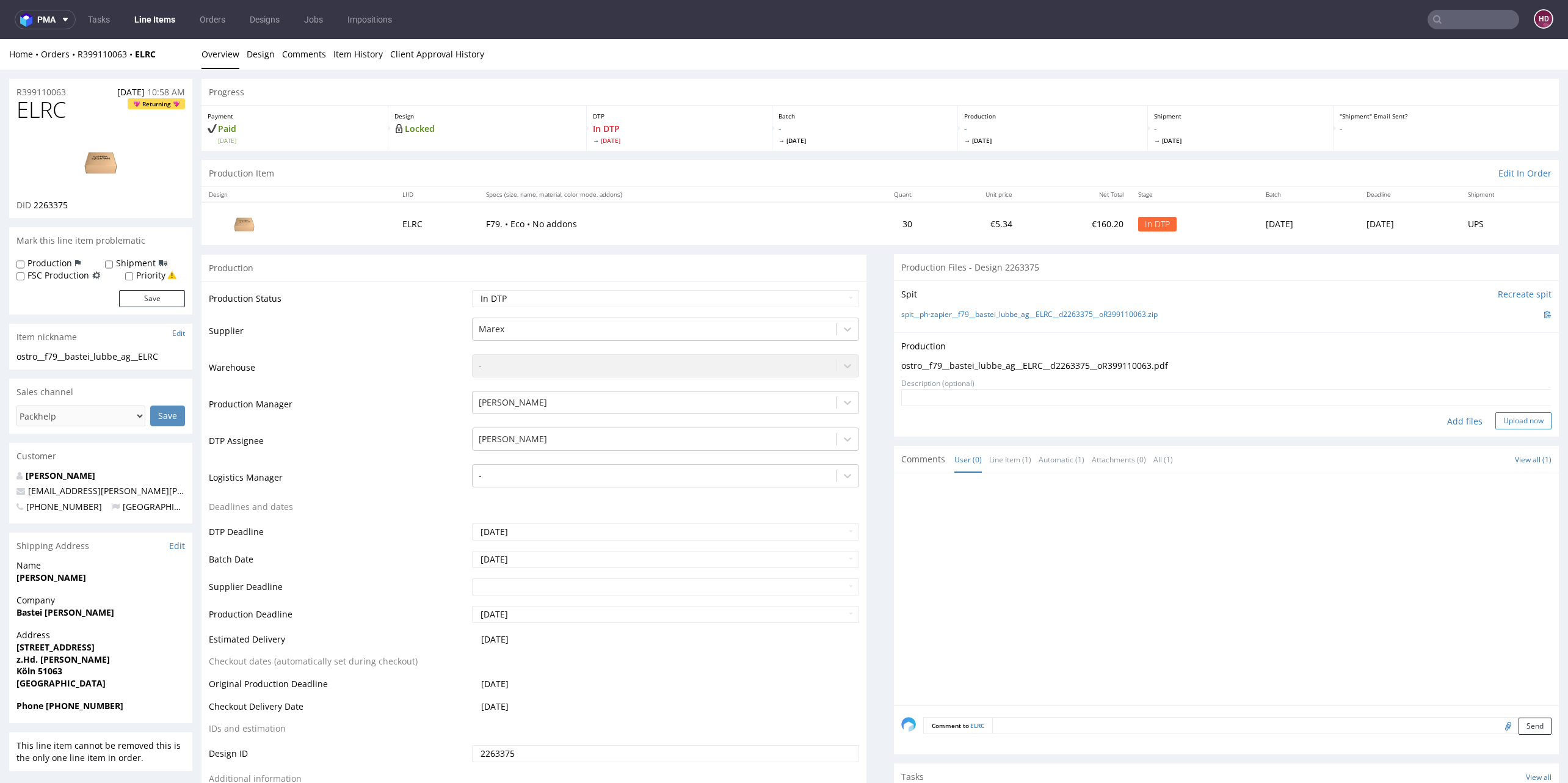
click at [1495, 418] on button "Upload now" at bounding box center [1523, 420] width 56 height 17
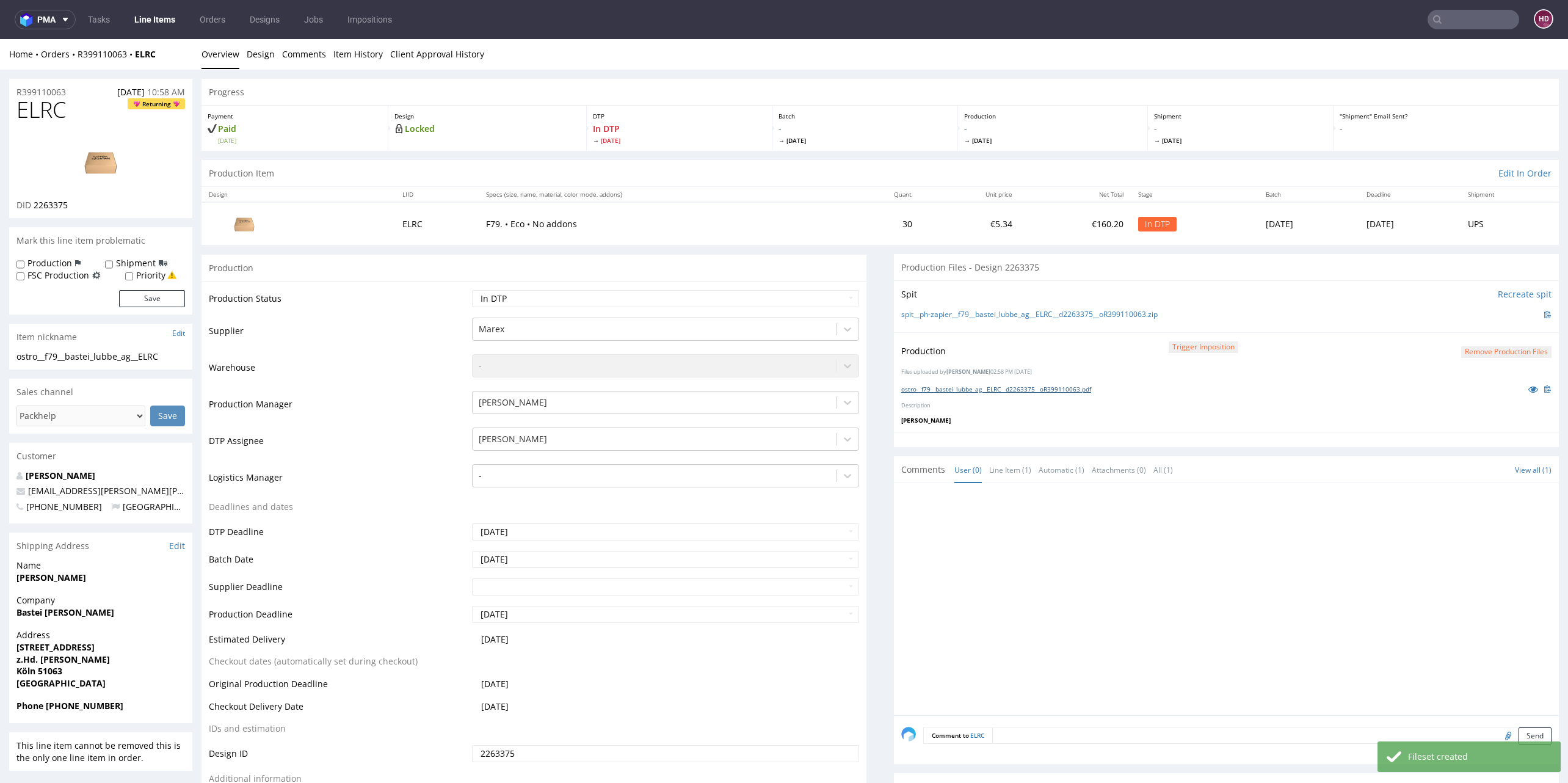
click at [994, 386] on link "ostro__f79__bastei_lubbe_ag__ELRC__d2263375__oR399110063.pdf" at bounding box center [997, 388] width 190 height 8
click at [553, 301] on select "Waiting for Artwork Waiting for Diecut Waiting for Mockup Waiting for DTP Waiti…" at bounding box center [665, 298] width 387 height 17
select select "dtp_production_ready"
click at [472, 290] on select "Waiting for Artwork Waiting for Diecut Waiting for Mockup Waiting for DTP Waiti…" at bounding box center [665, 298] width 387 height 17
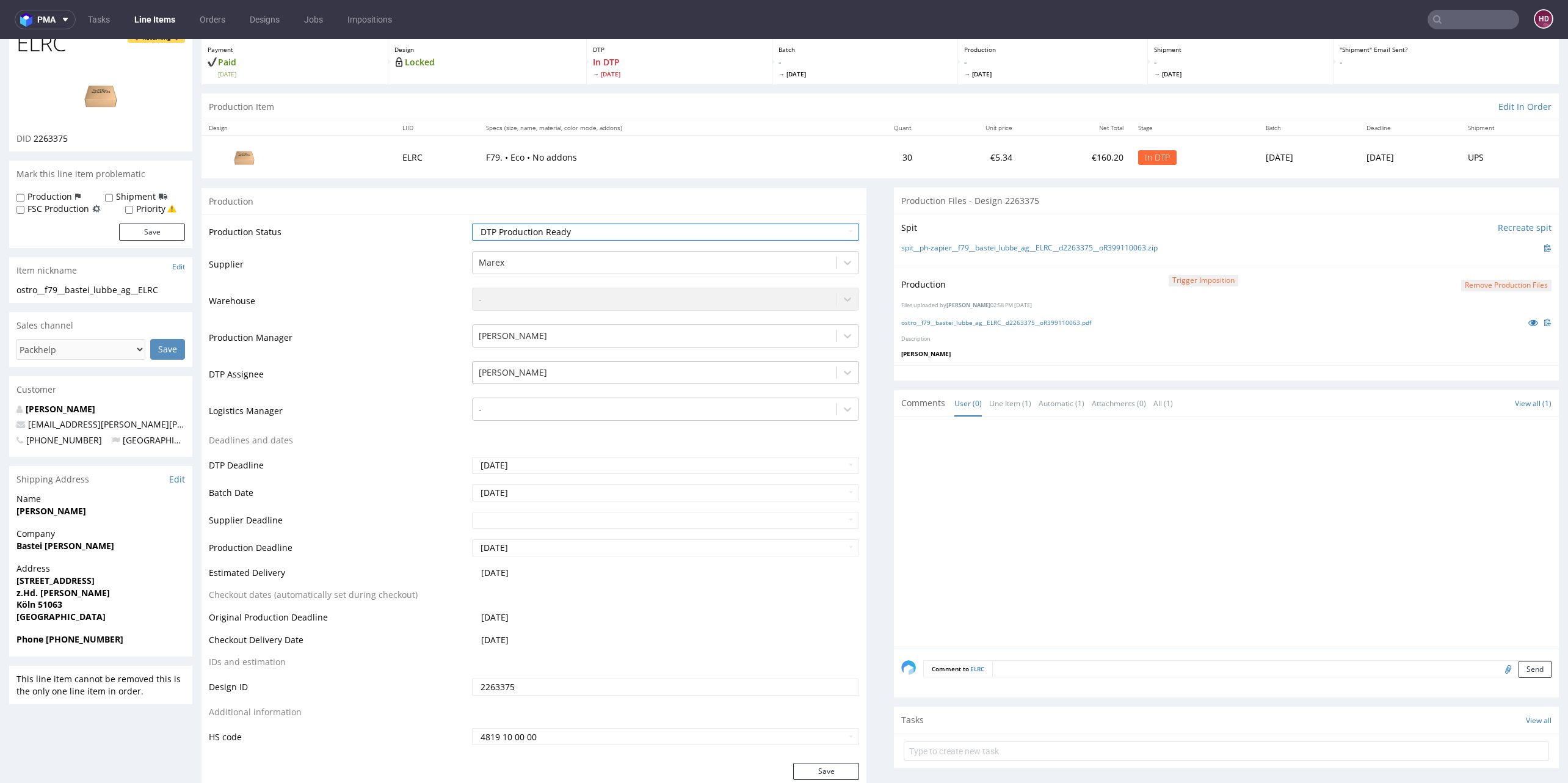
scroll to position [275, 0]
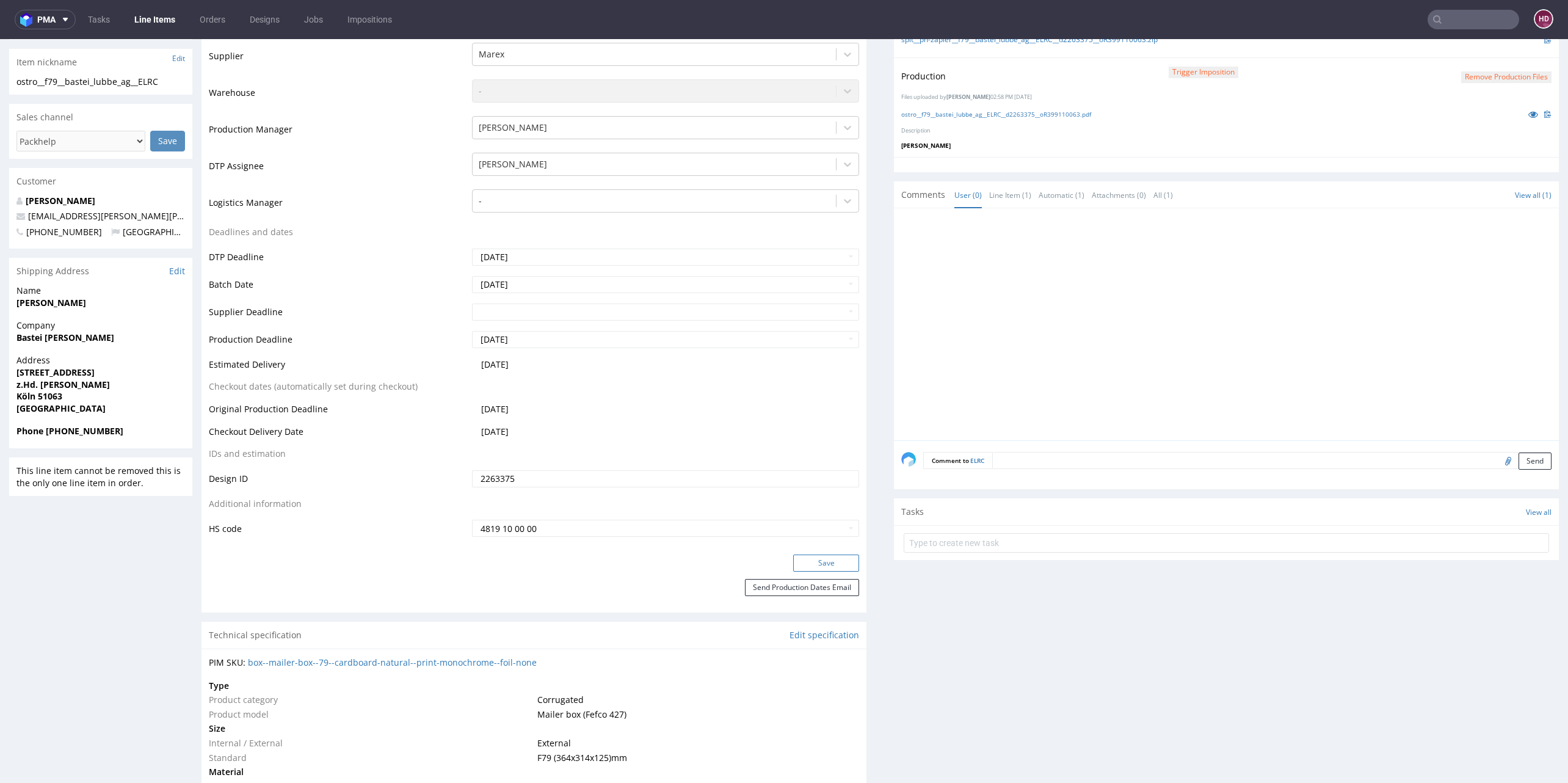
click at [812, 560] on button "Save" at bounding box center [826, 563] width 66 height 17
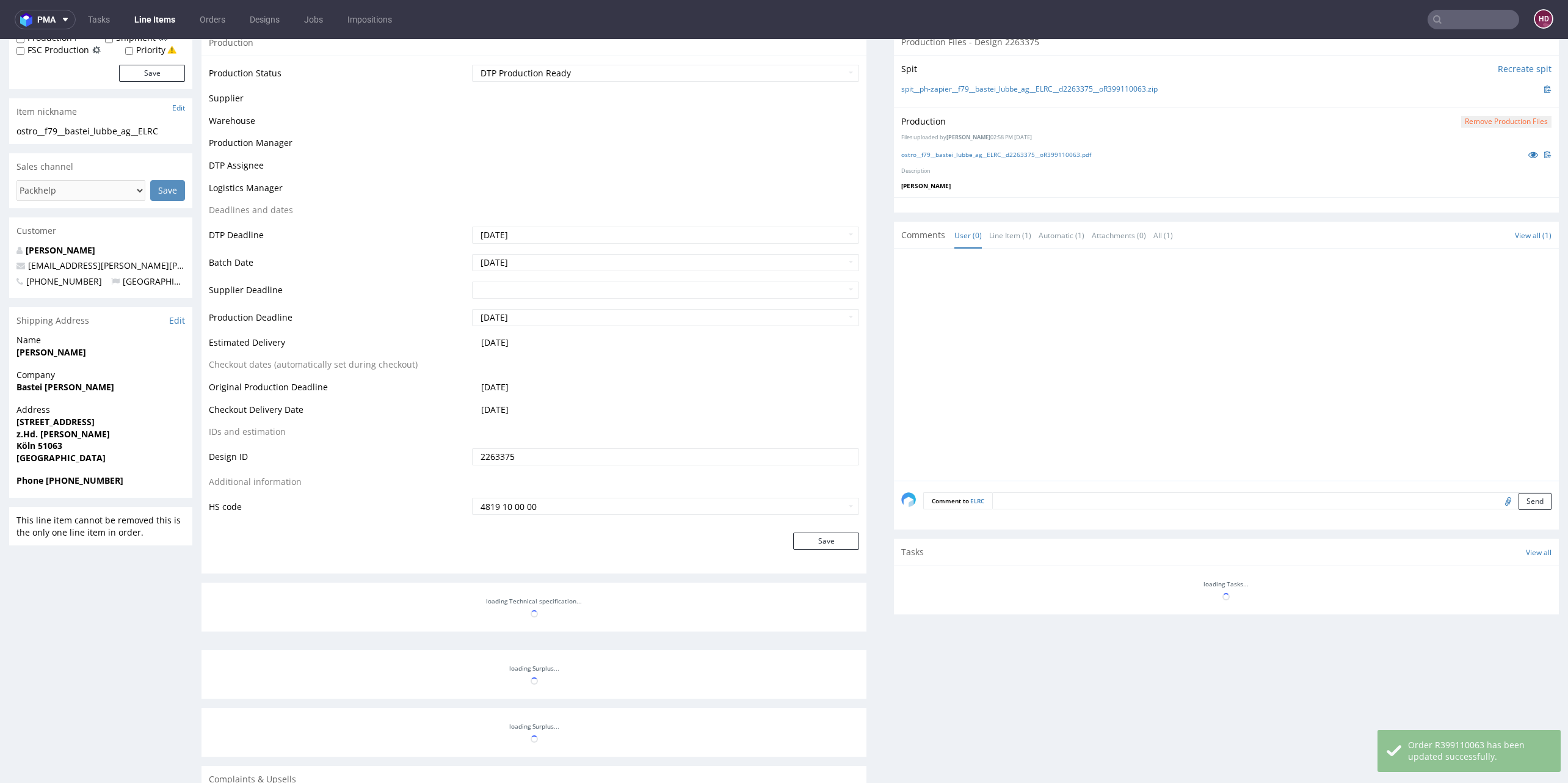
scroll to position [0, 0]
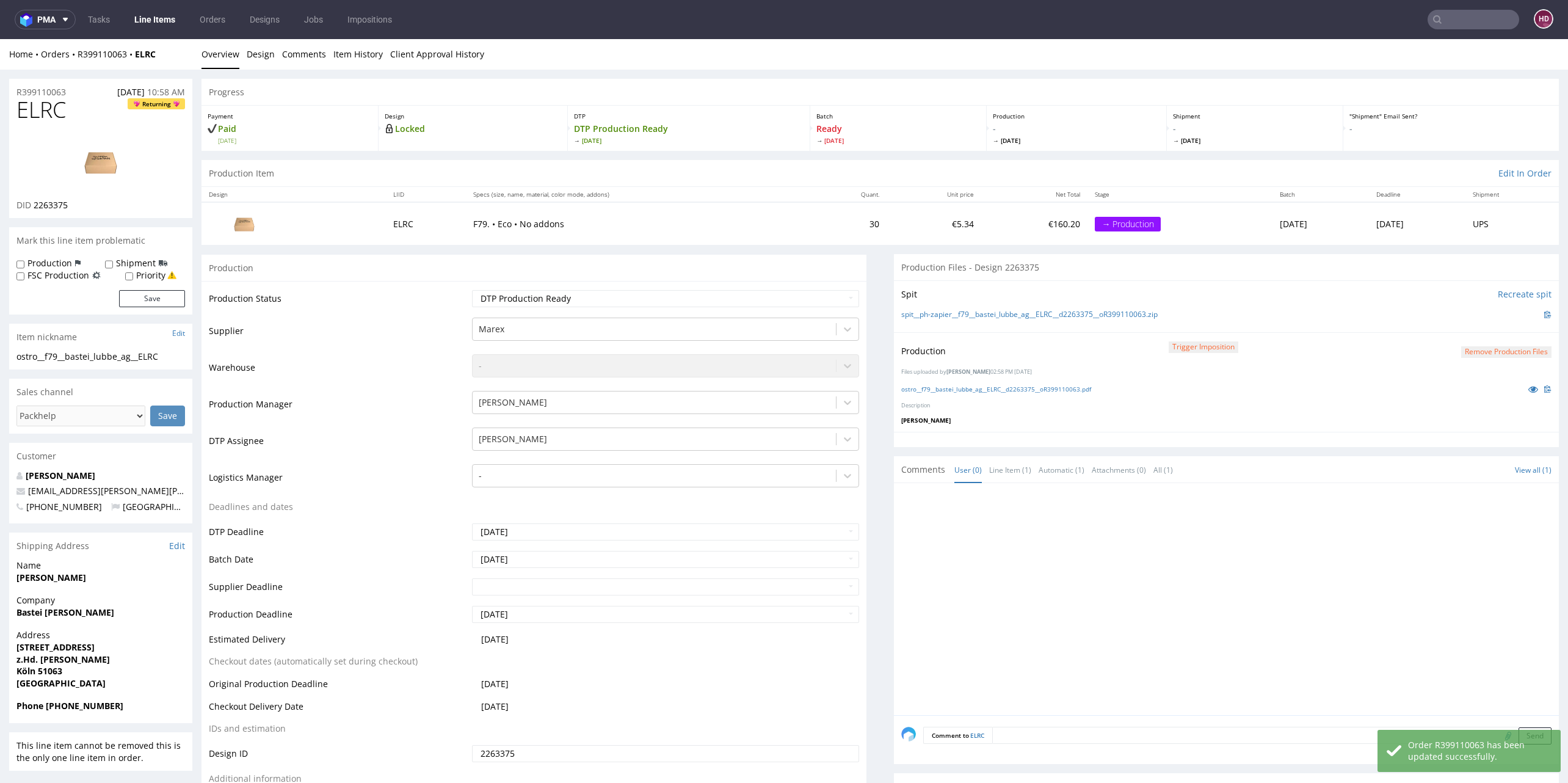
click at [165, 20] on link "Line Items" at bounding box center [155, 19] width 55 height 19
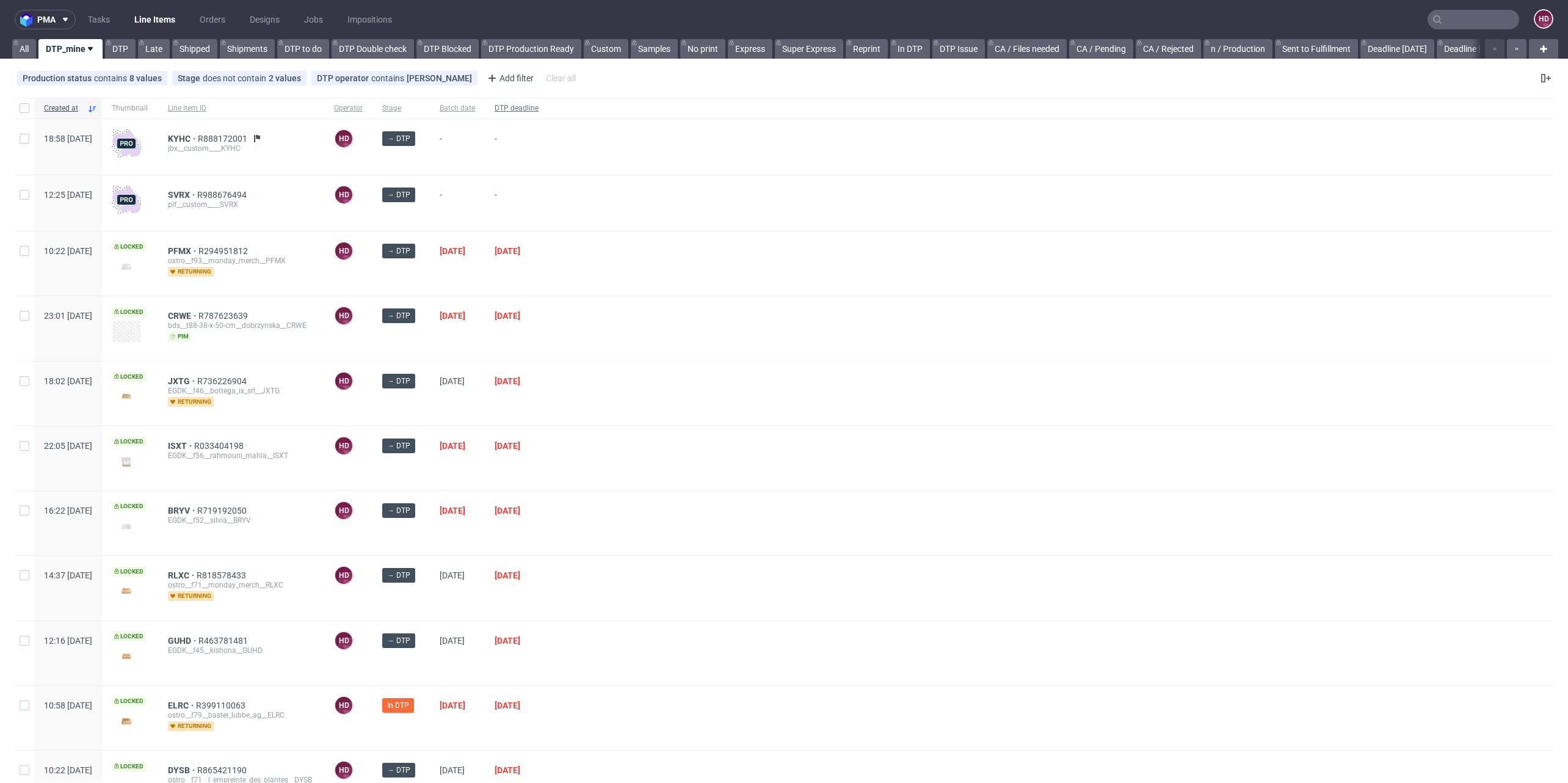
click at [538, 105] on span "DTP deadline" at bounding box center [517, 108] width 44 height 10
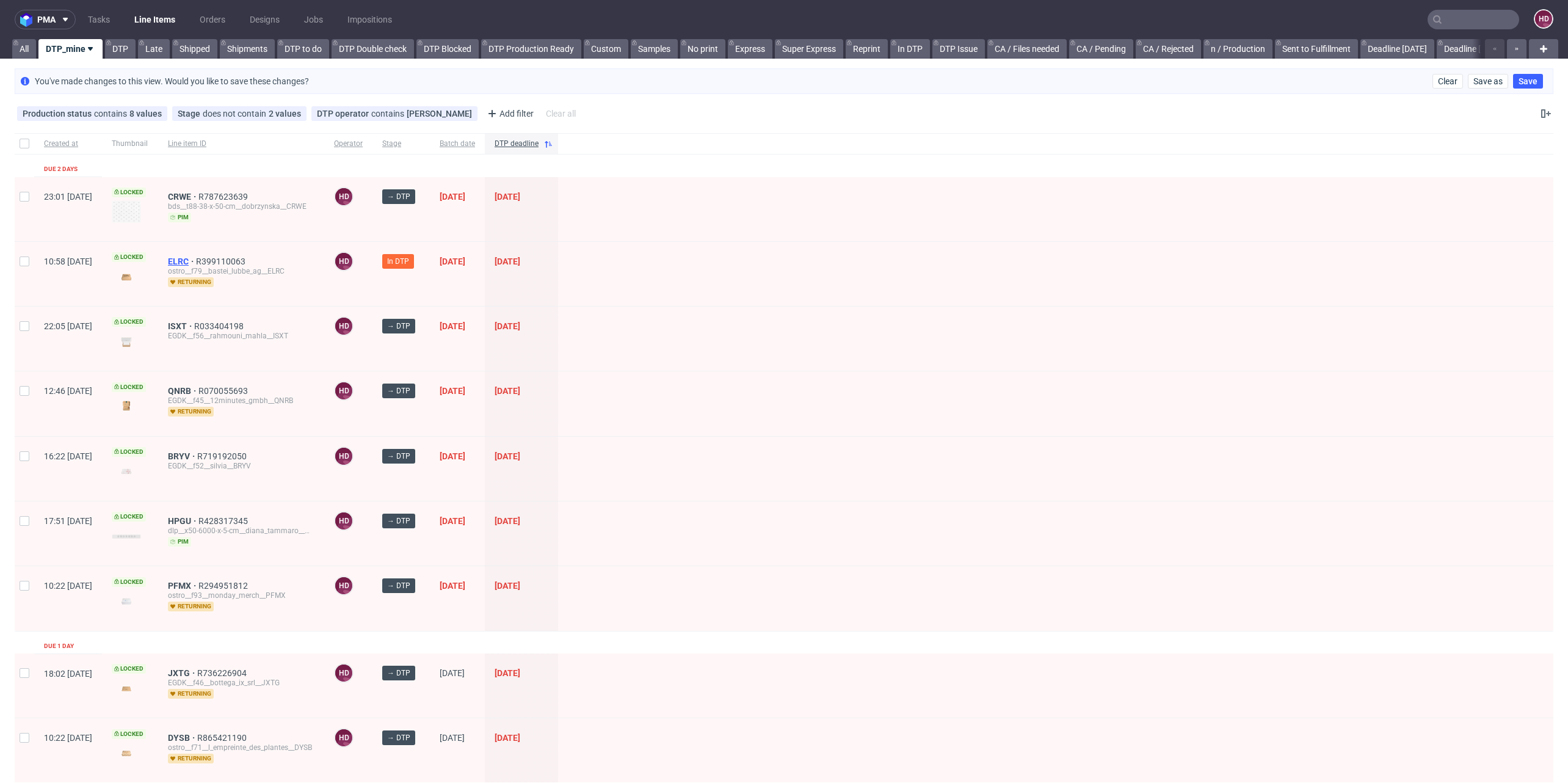
click at [196, 259] on span "ELRC" at bounding box center [182, 261] width 29 height 10
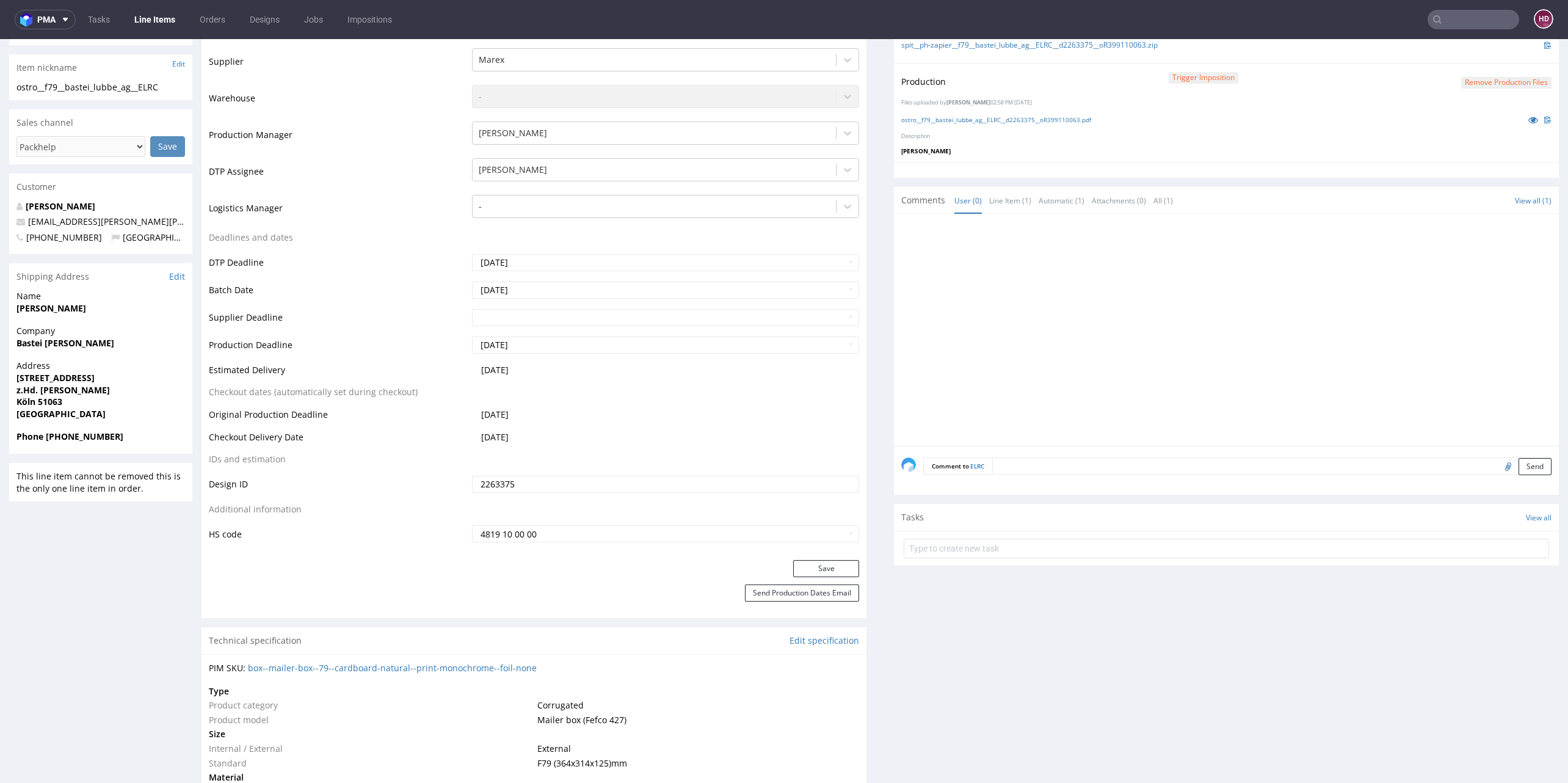
scroll to position [268, 0]
click at [807, 564] on button "Save" at bounding box center [826, 570] width 66 height 17
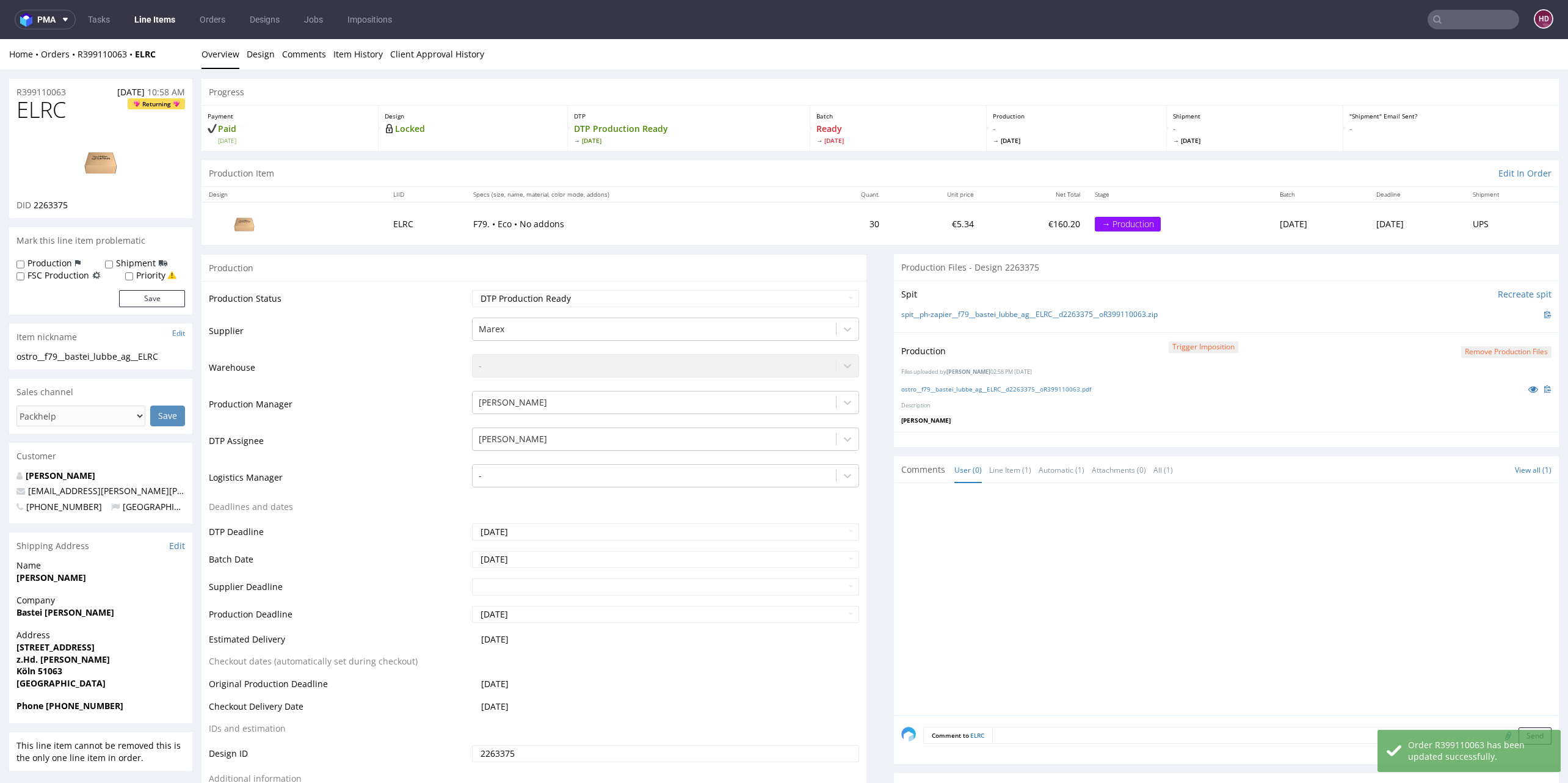
click at [148, 23] on link "Line Items" at bounding box center [155, 19] width 55 height 19
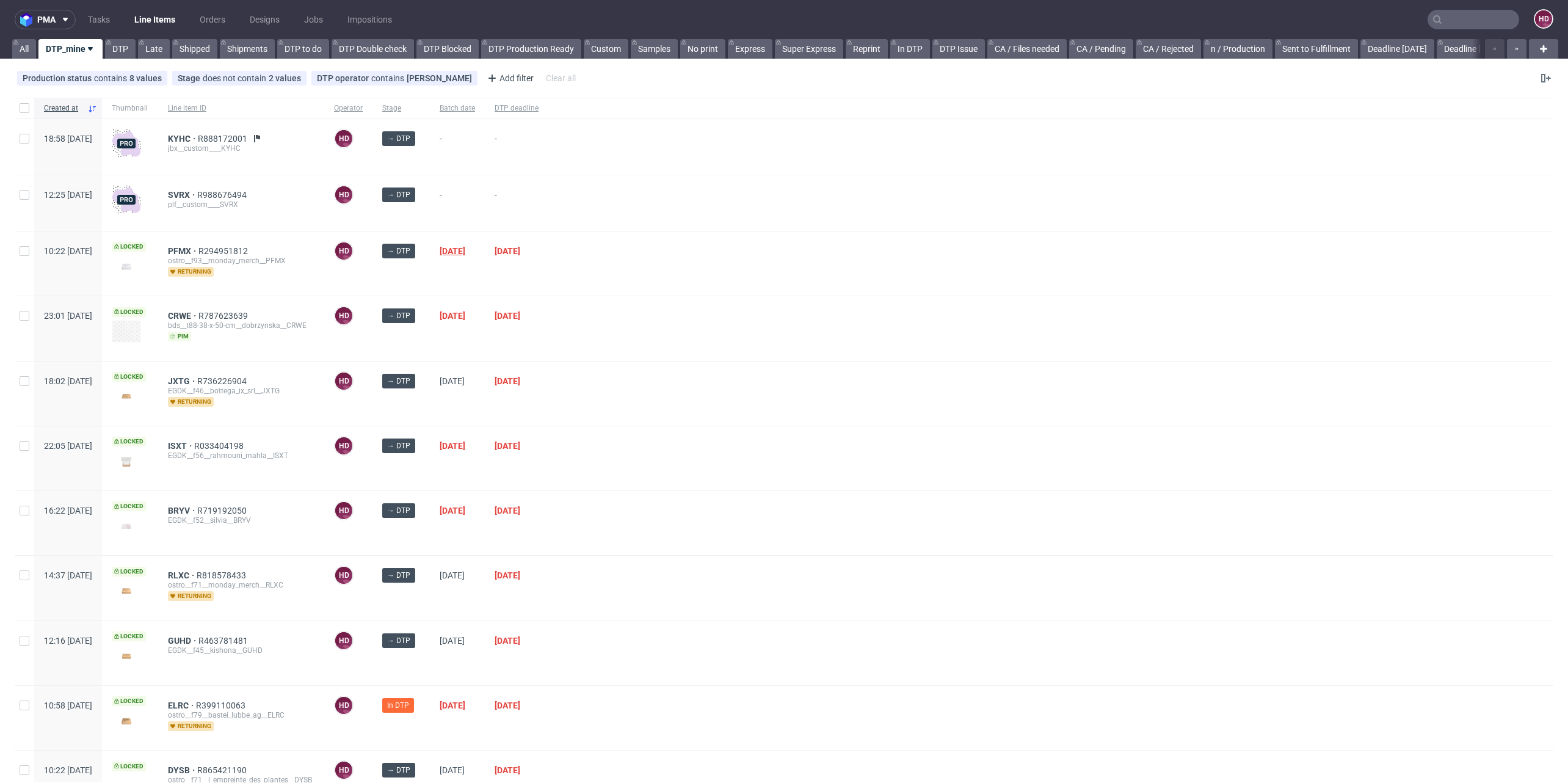
scroll to position [4, 0]
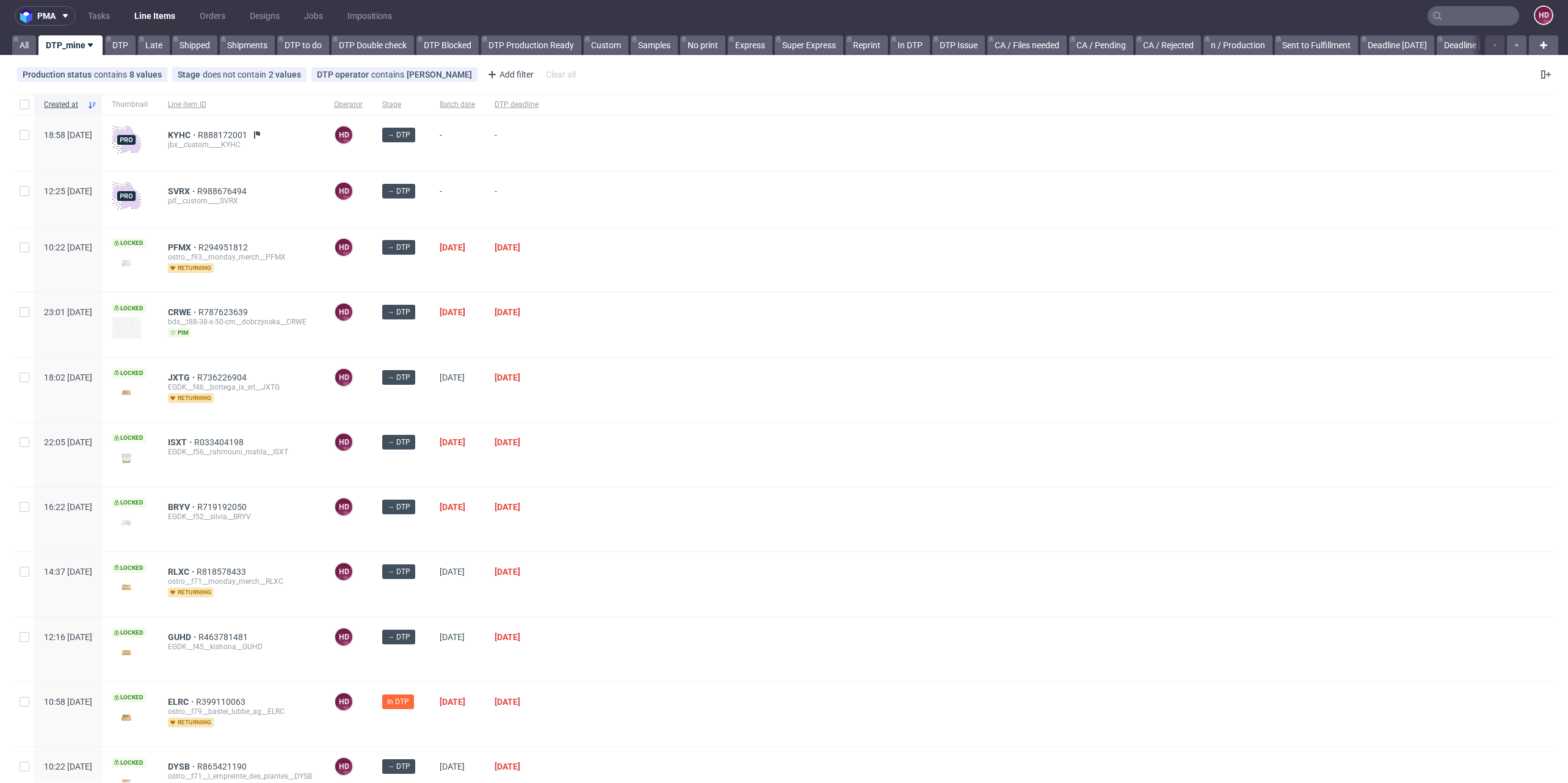
click at [682, 124] on div at bounding box center [1051, 143] width 1005 height 55
click at [538, 106] on span "DTP deadline" at bounding box center [517, 104] width 44 height 10
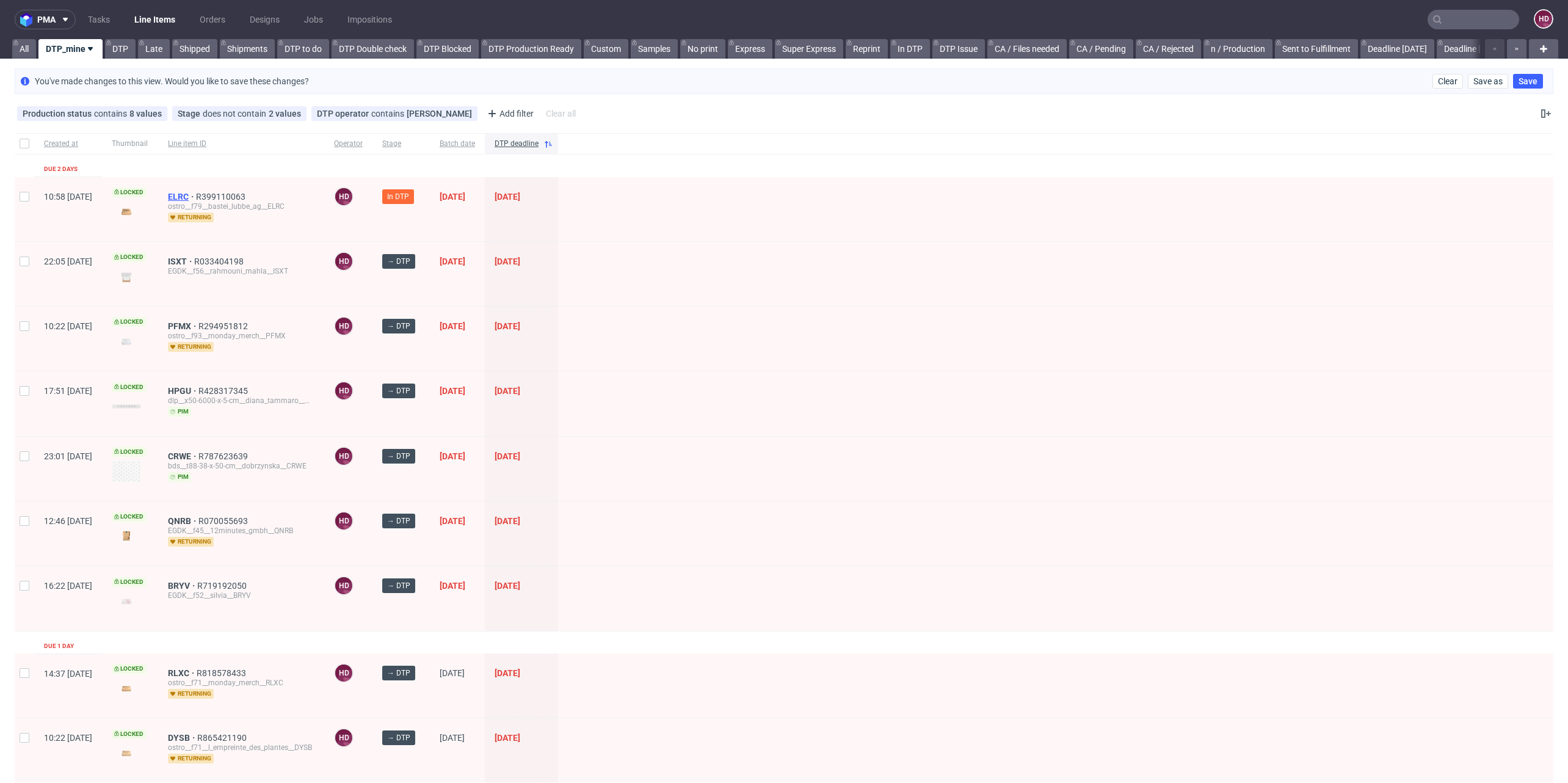
click at [196, 192] on span "ELRC" at bounding box center [182, 196] width 29 height 10
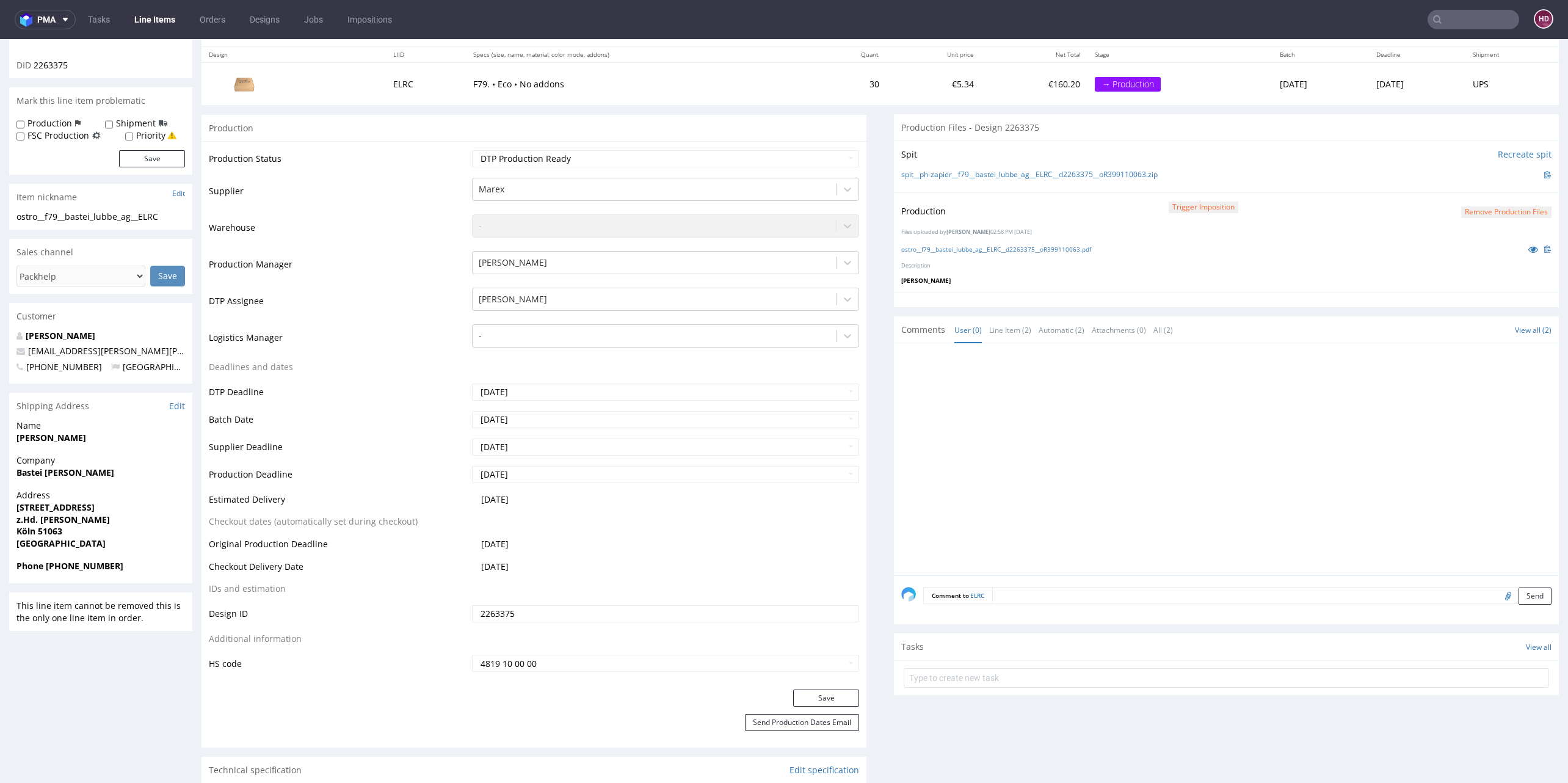
scroll to position [270, 0]
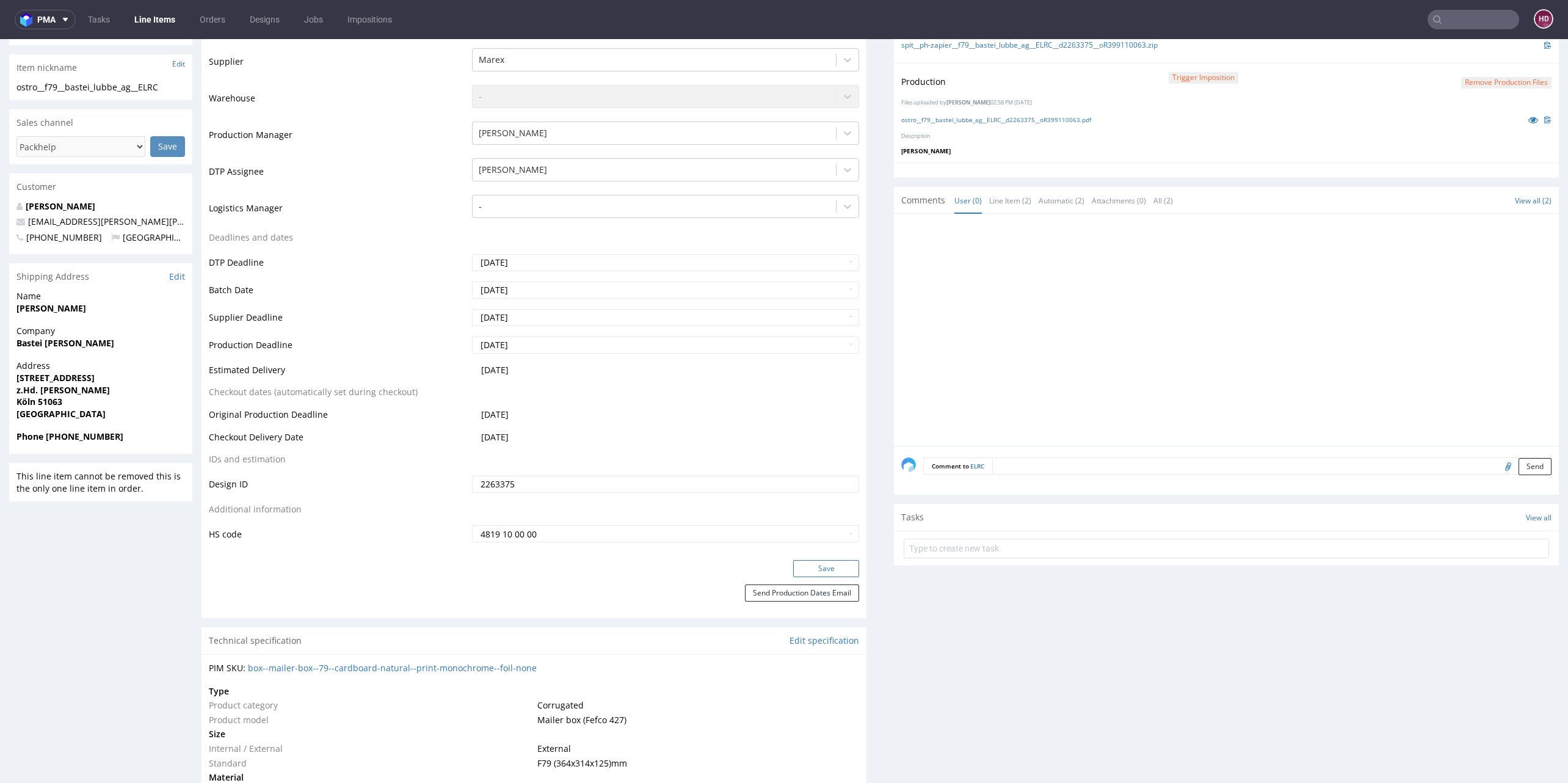
click at [809, 561] on button "Save" at bounding box center [826, 569] width 66 height 17
click at [139, 14] on link "Line Items" at bounding box center [155, 19] width 55 height 19
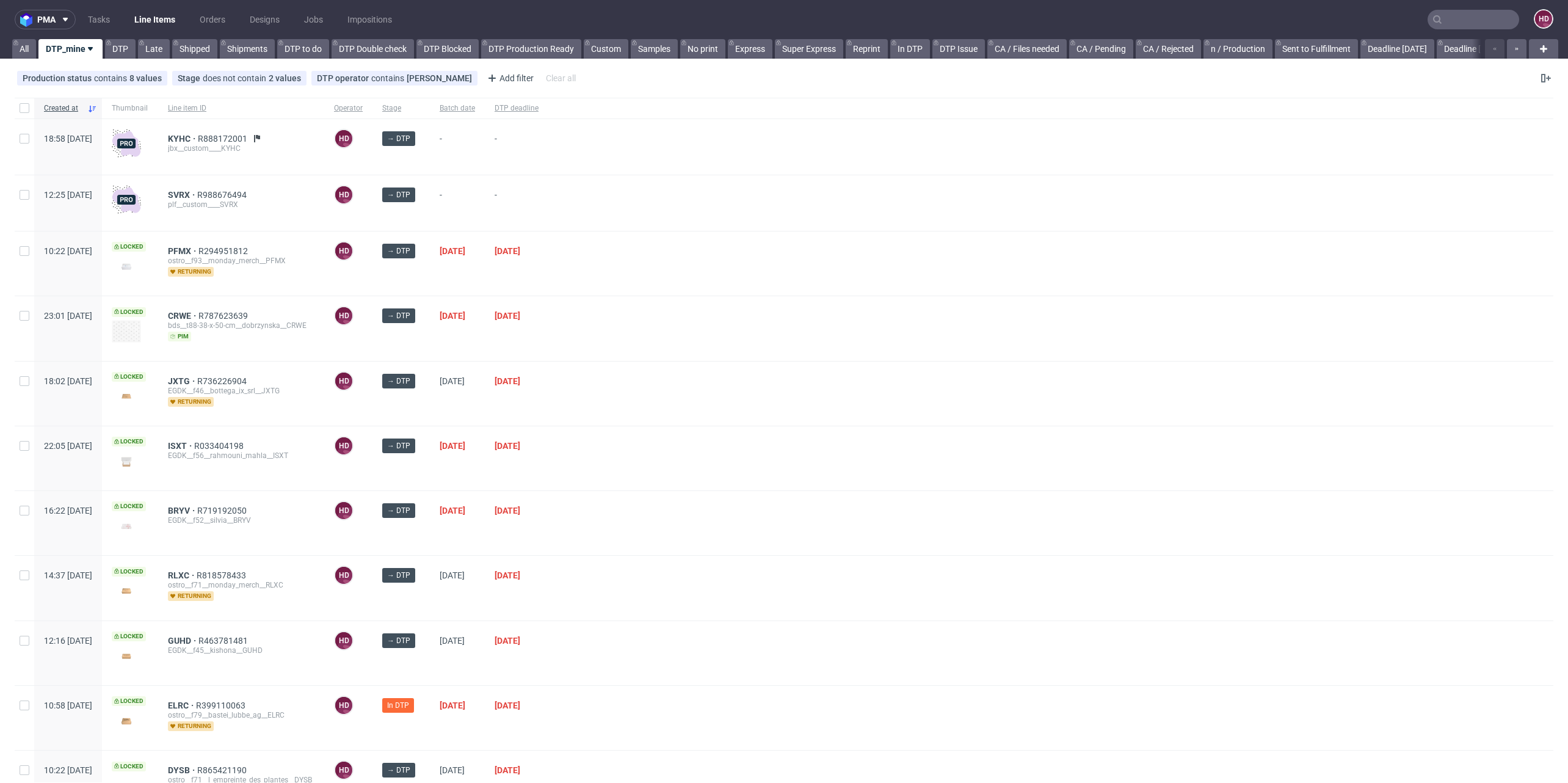
click at [570, 95] on div "Created at Thumbnail Line item ID Operator Stage Batch date DTP deadline 18:58 …" at bounding box center [784, 538] width 1568 height 892
click at [538, 106] on span "DTP deadline" at bounding box center [517, 108] width 44 height 10
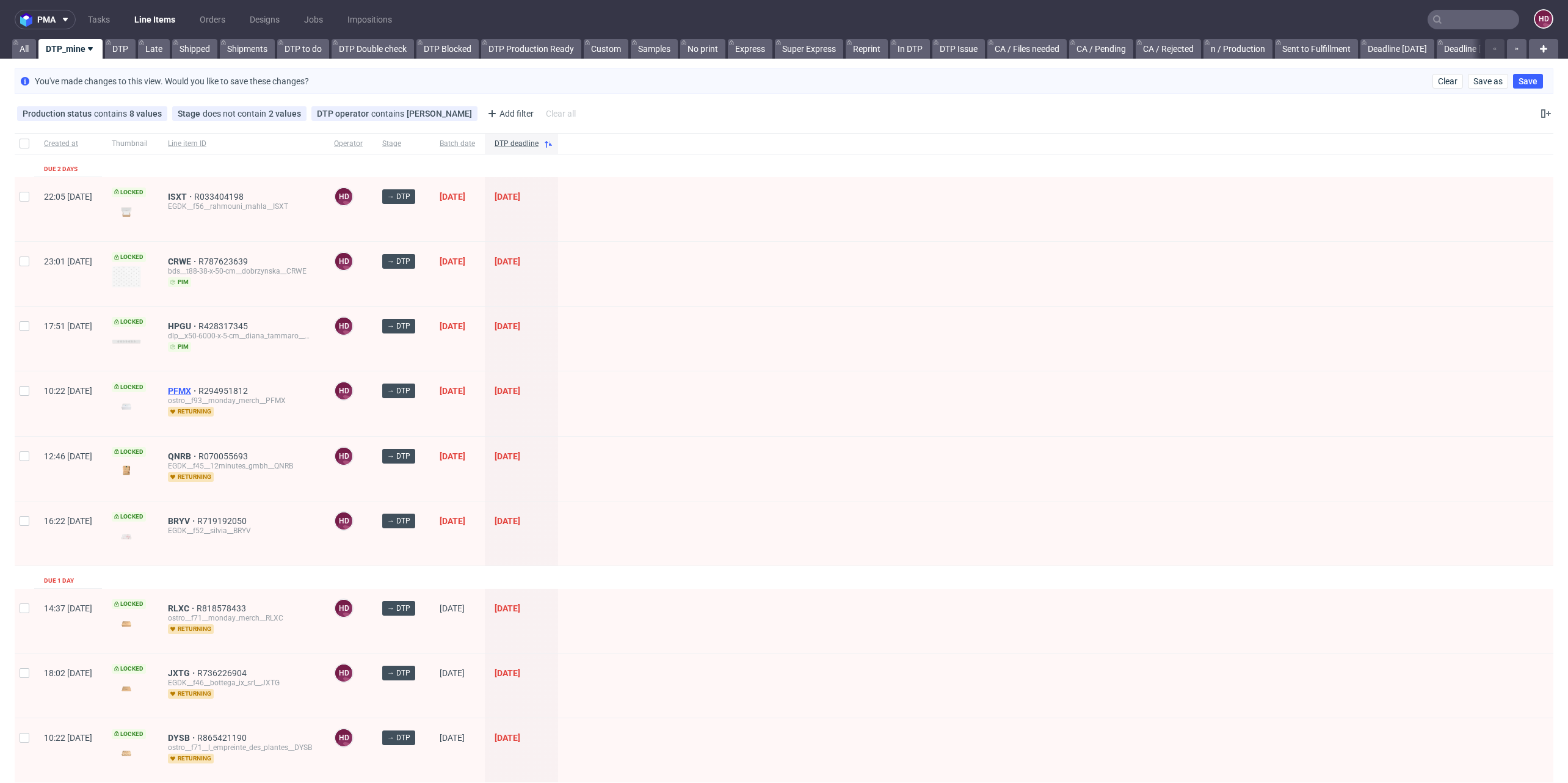
click at [199, 391] on span "PFMX" at bounding box center [183, 390] width 30 height 10
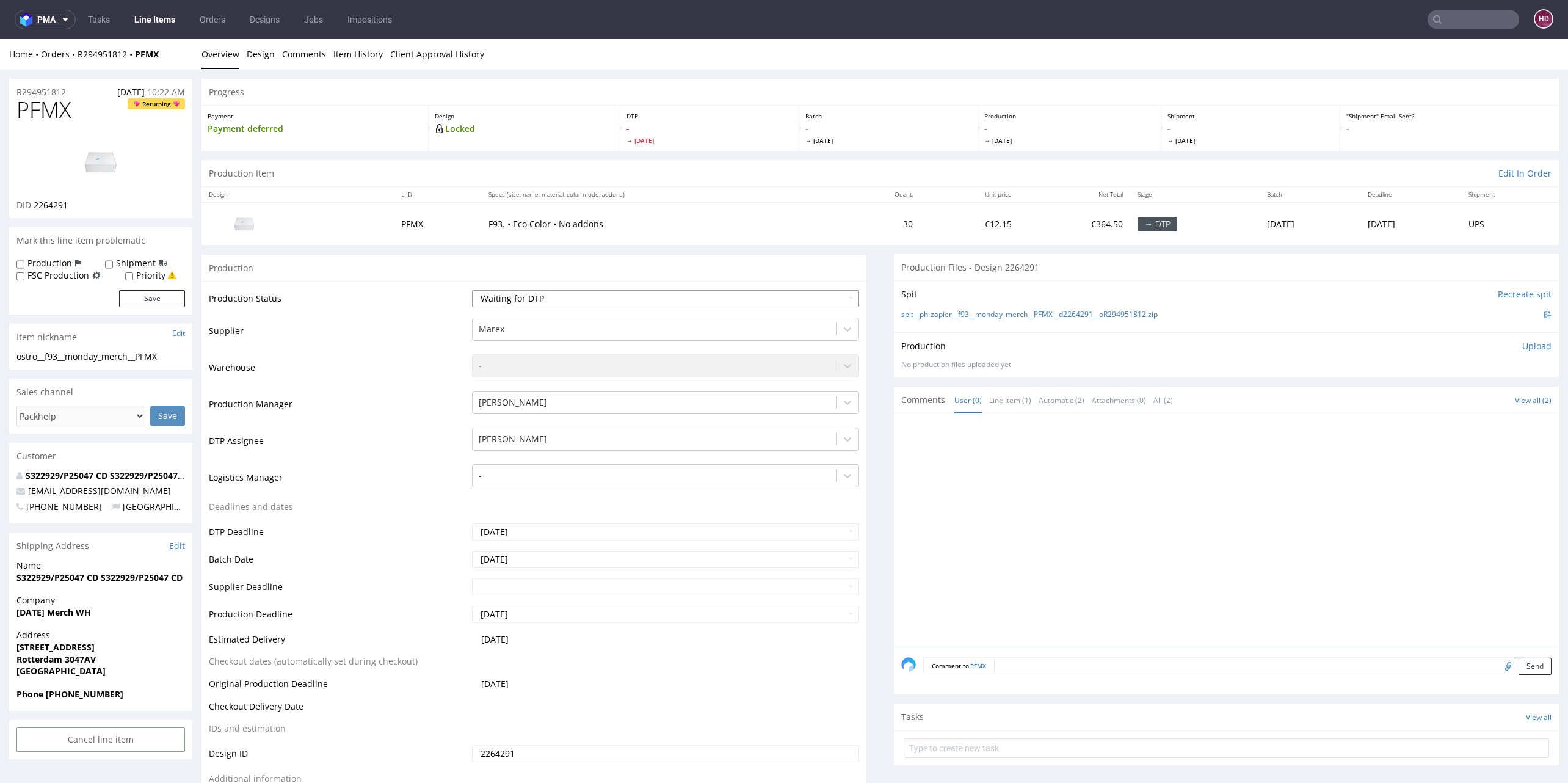
click at [526, 296] on select "Waiting for Artwork Waiting for Diecut Waiting for Mockup Waiting for DTP Waiti…" at bounding box center [665, 298] width 387 height 17
select select "dtp_in_process"
click at [472, 290] on select "Waiting for Artwork Waiting for Diecut Waiting for Mockup Waiting for DTP Waiti…" at bounding box center [665, 298] width 387 height 17
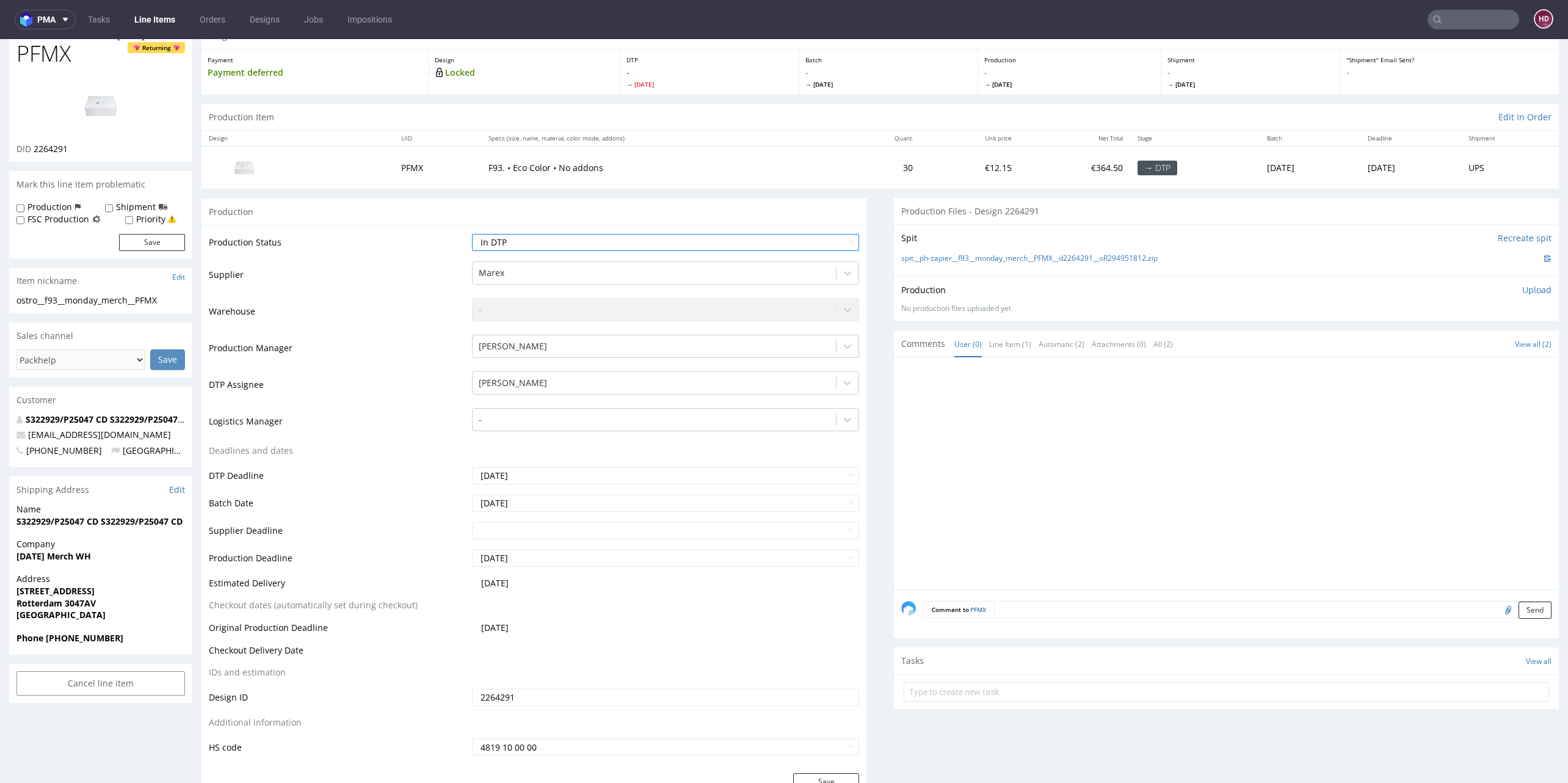
scroll to position [295, 0]
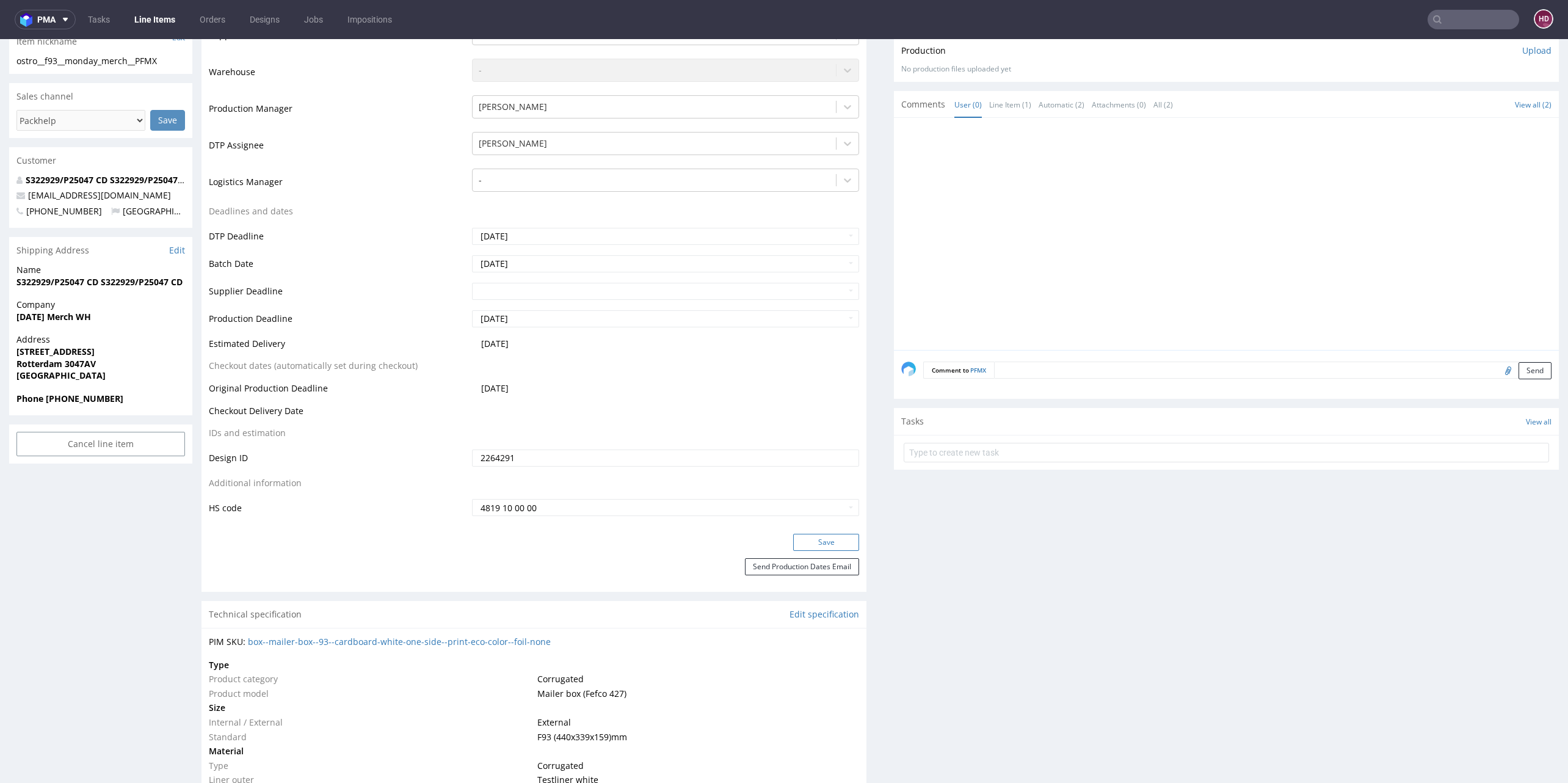
click at [793, 535] on button "Save" at bounding box center [826, 542] width 66 height 17
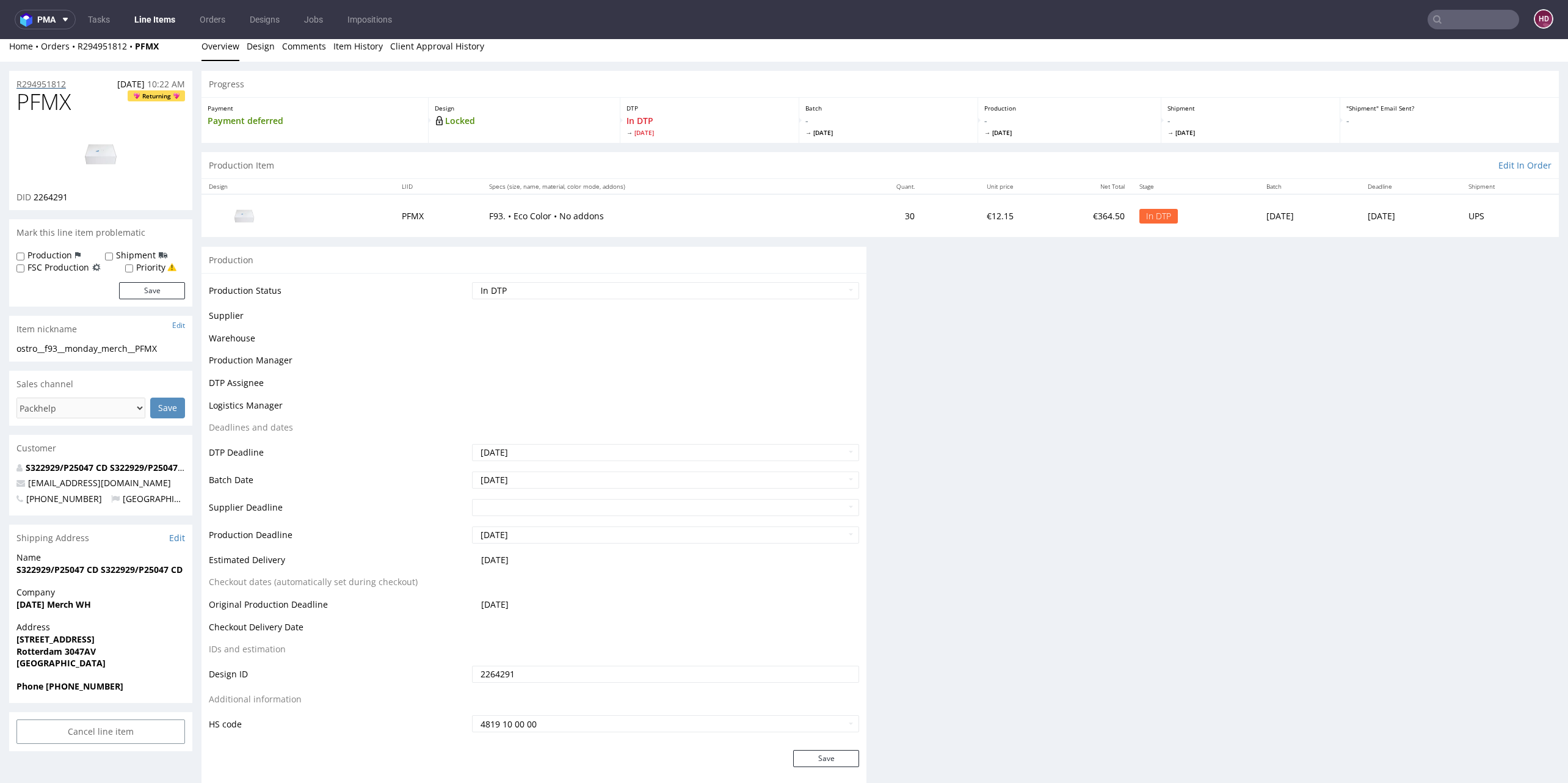
scroll to position [0, 0]
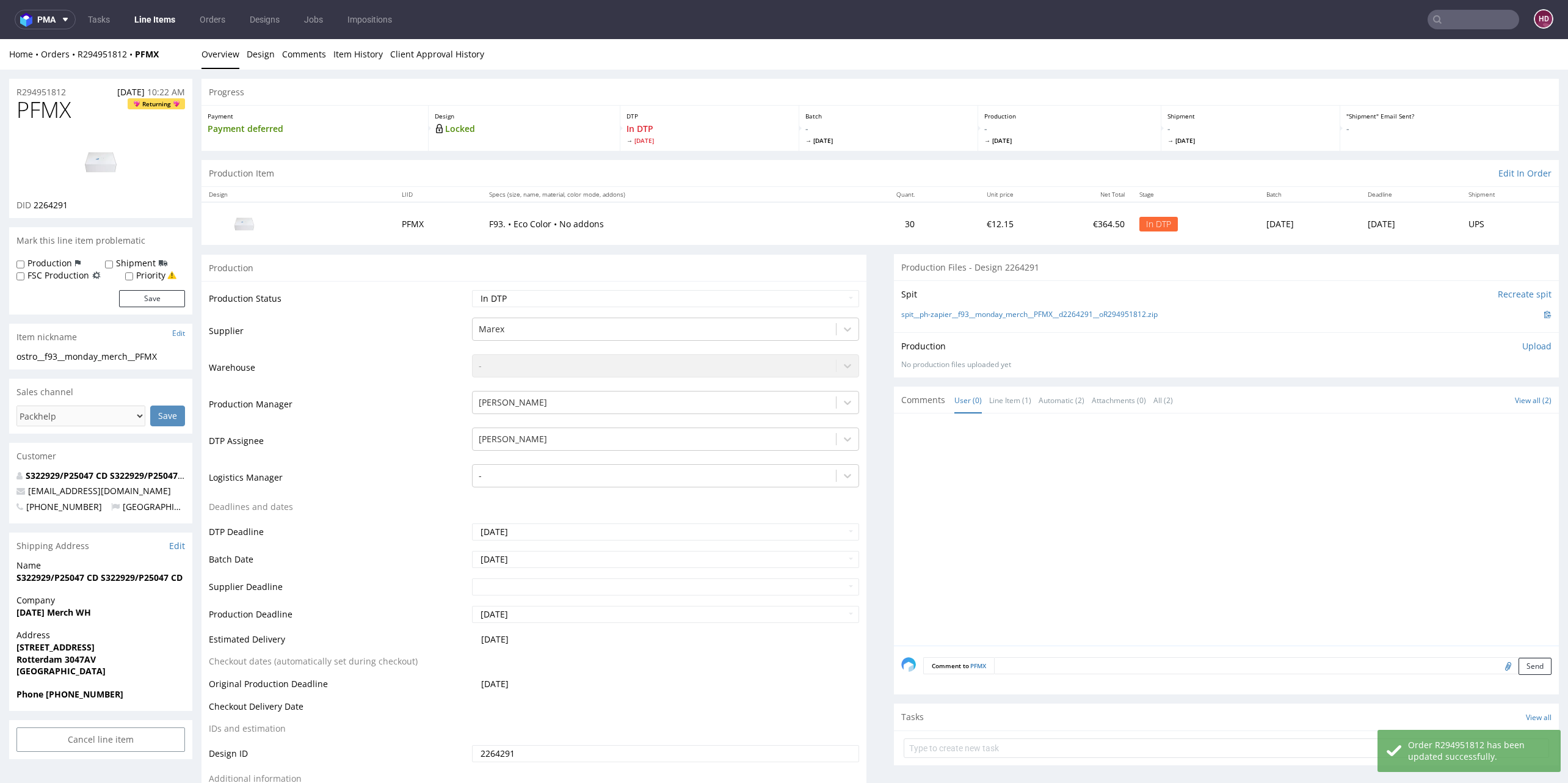
click at [98, 167] on img at bounding box center [100, 162] width 98 height 55
click at [509, 303] on select "Waiting for Artwork Waiting for Diecut Waiting for Mockup Waiting for DTP Waiti…" at bounding box center [665, 298] width 387 height 17
select select "dtp_waiting_for_check"
click at [472, 290] on select "Waiting for Artwork Waiting for Diecut Waiting for Mockup Waiting for DTP Waiti…" at bounding box center [665, 298] width 387 height 17
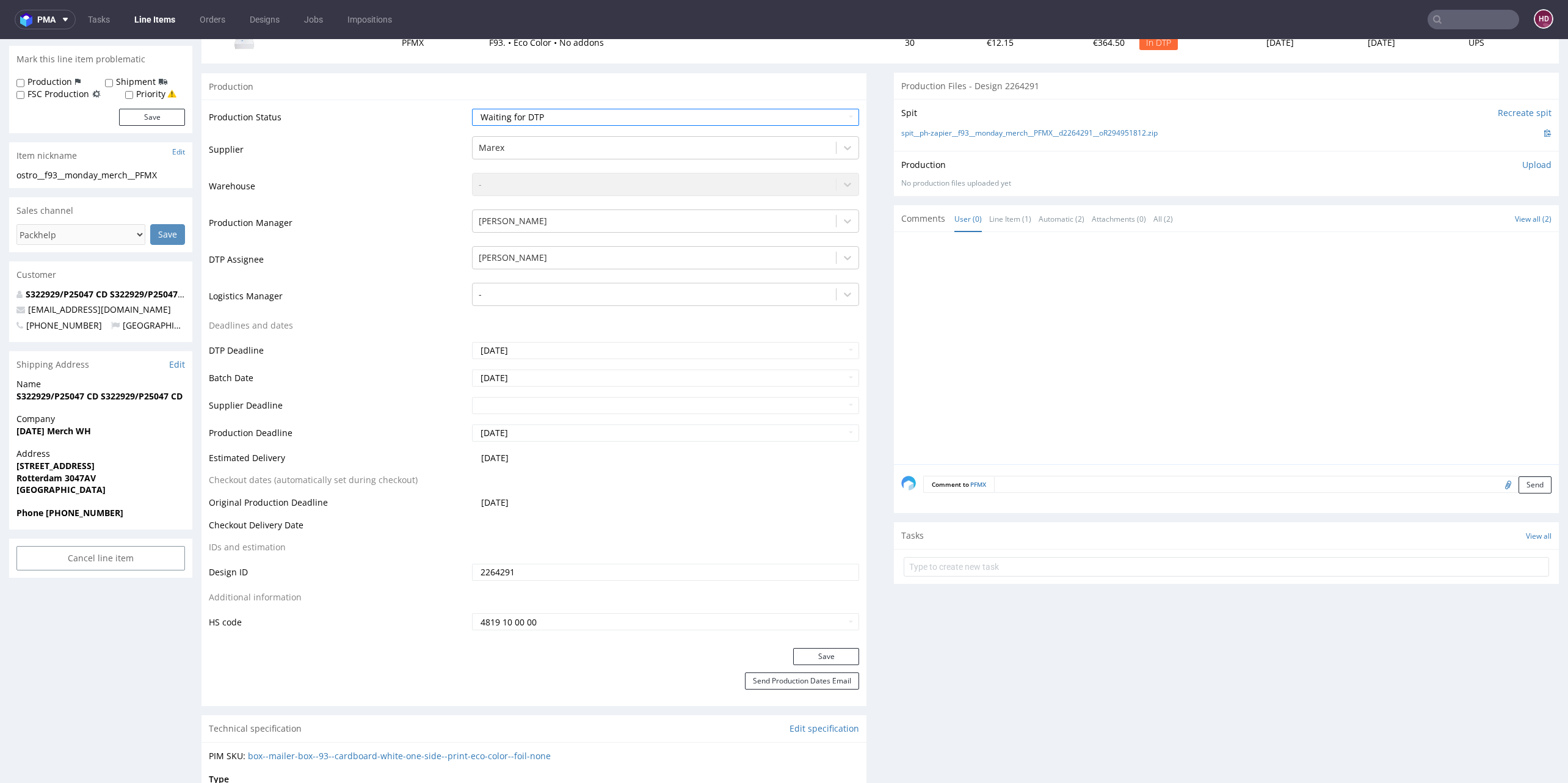
scroll to position [266, 0]
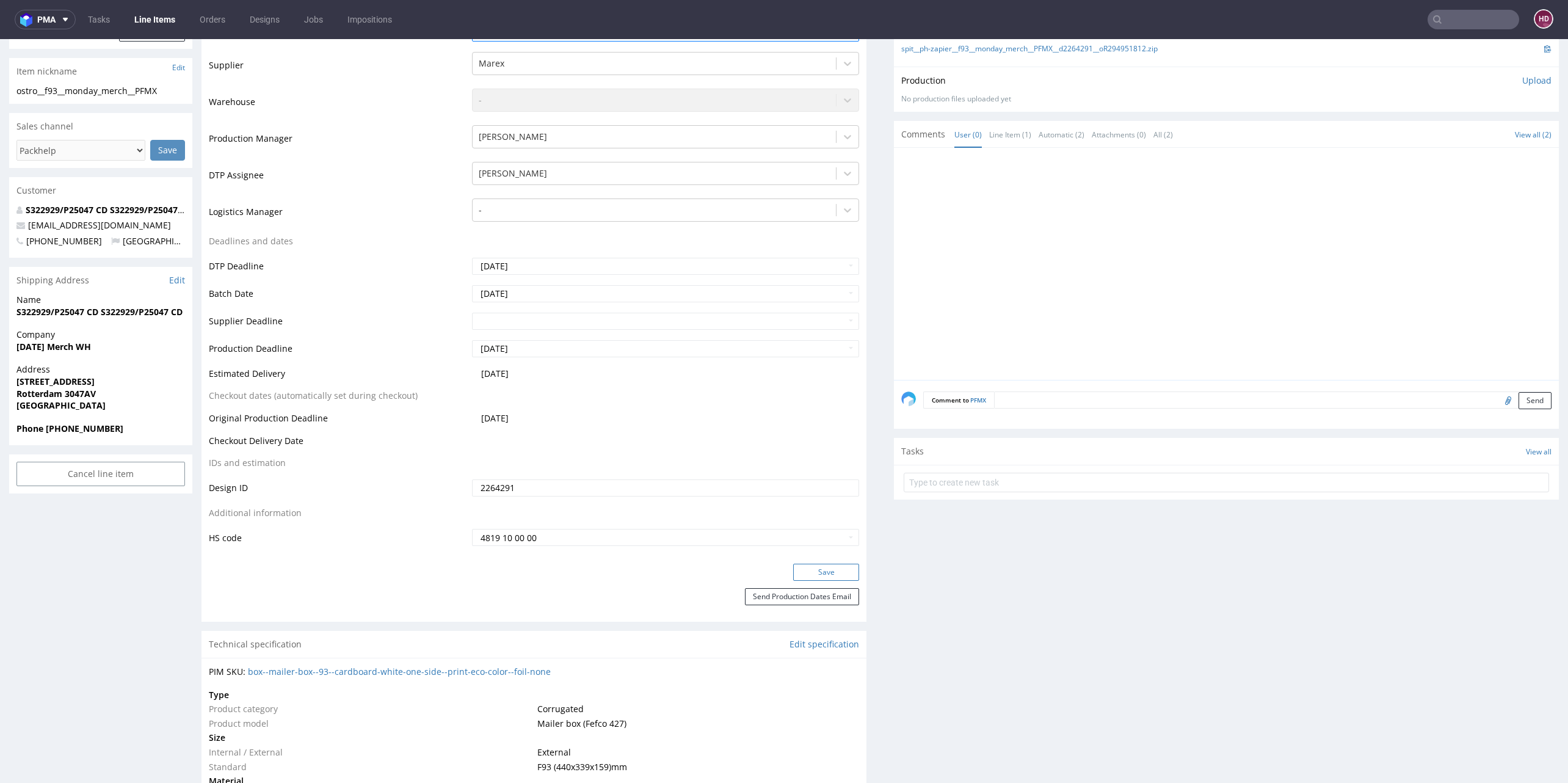
click at [793, 567] on button "Save" at bounding box center [826, 572] width 66 height 17
click at [150, 20] on link "Line Items" at bounding box center [155, 19] width 55 height 19
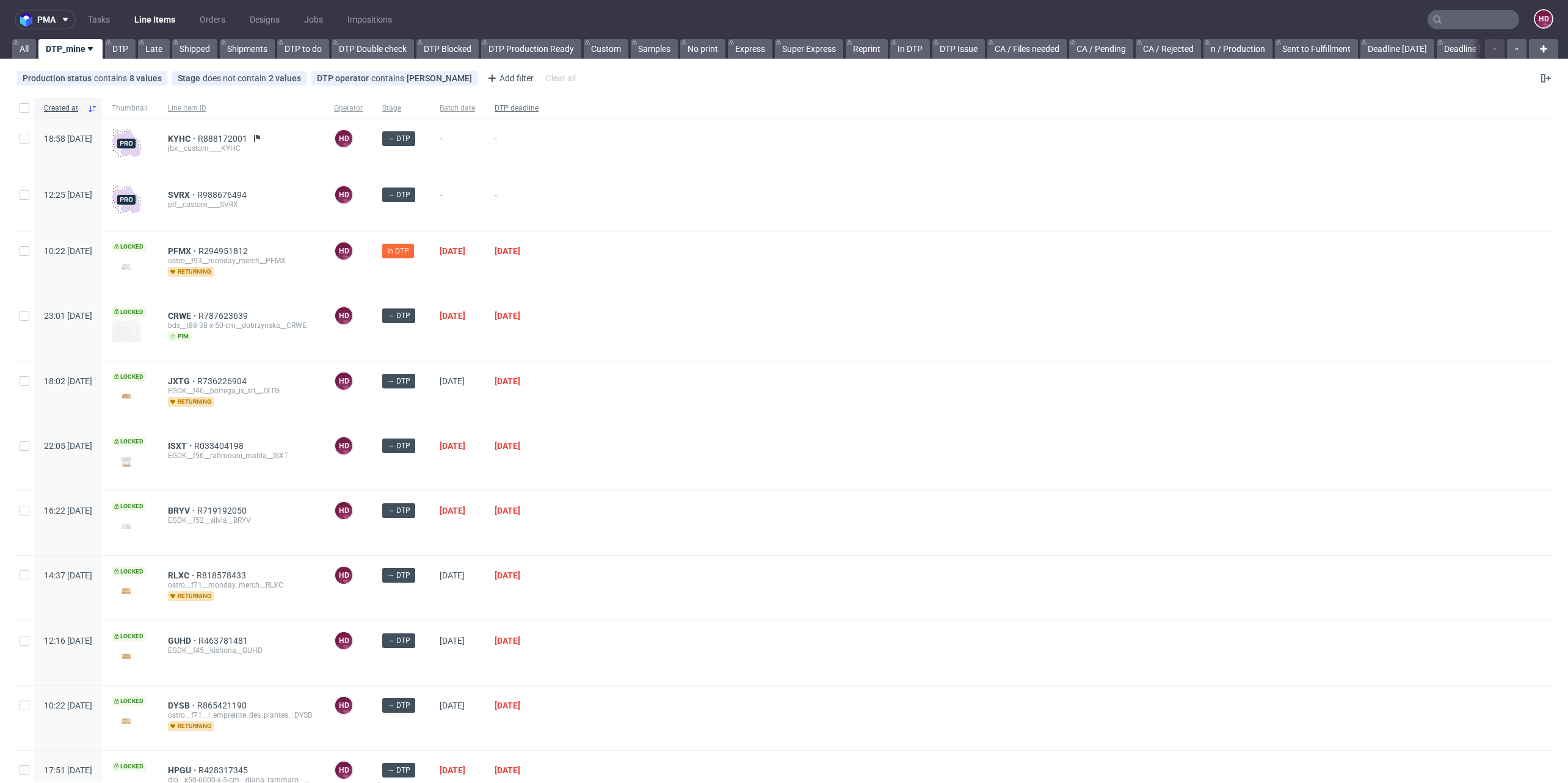
click at [548, 100] on div "DTP deadline" at bounding box center [516, 108] width 63 height 21
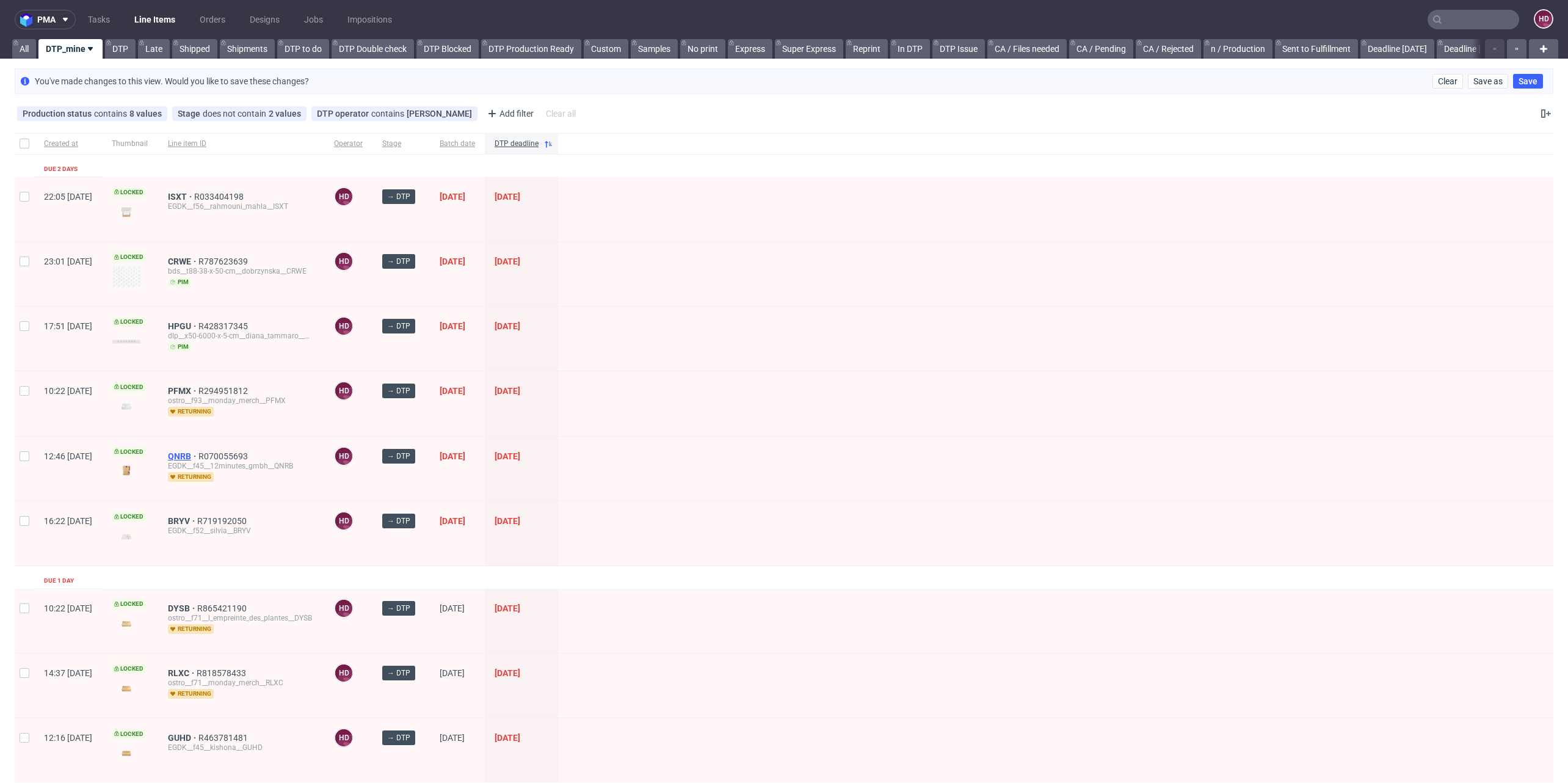
click at [199, 454] on span "QNRB" at bounding box center [183, 455] width 30 height 10
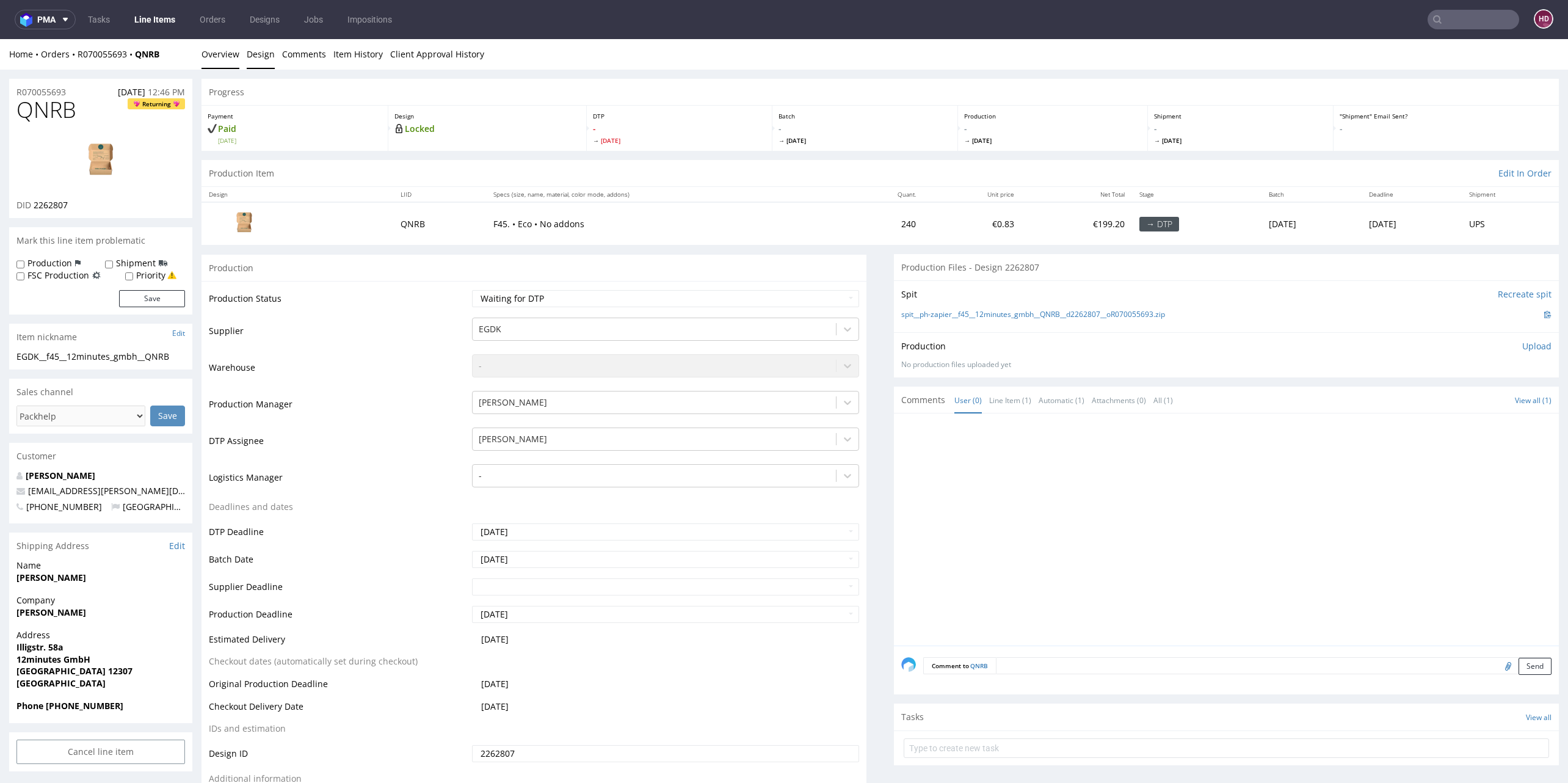
click at [256, 44] on link "Design" at bounding box center [260, 53] width 29 height 30
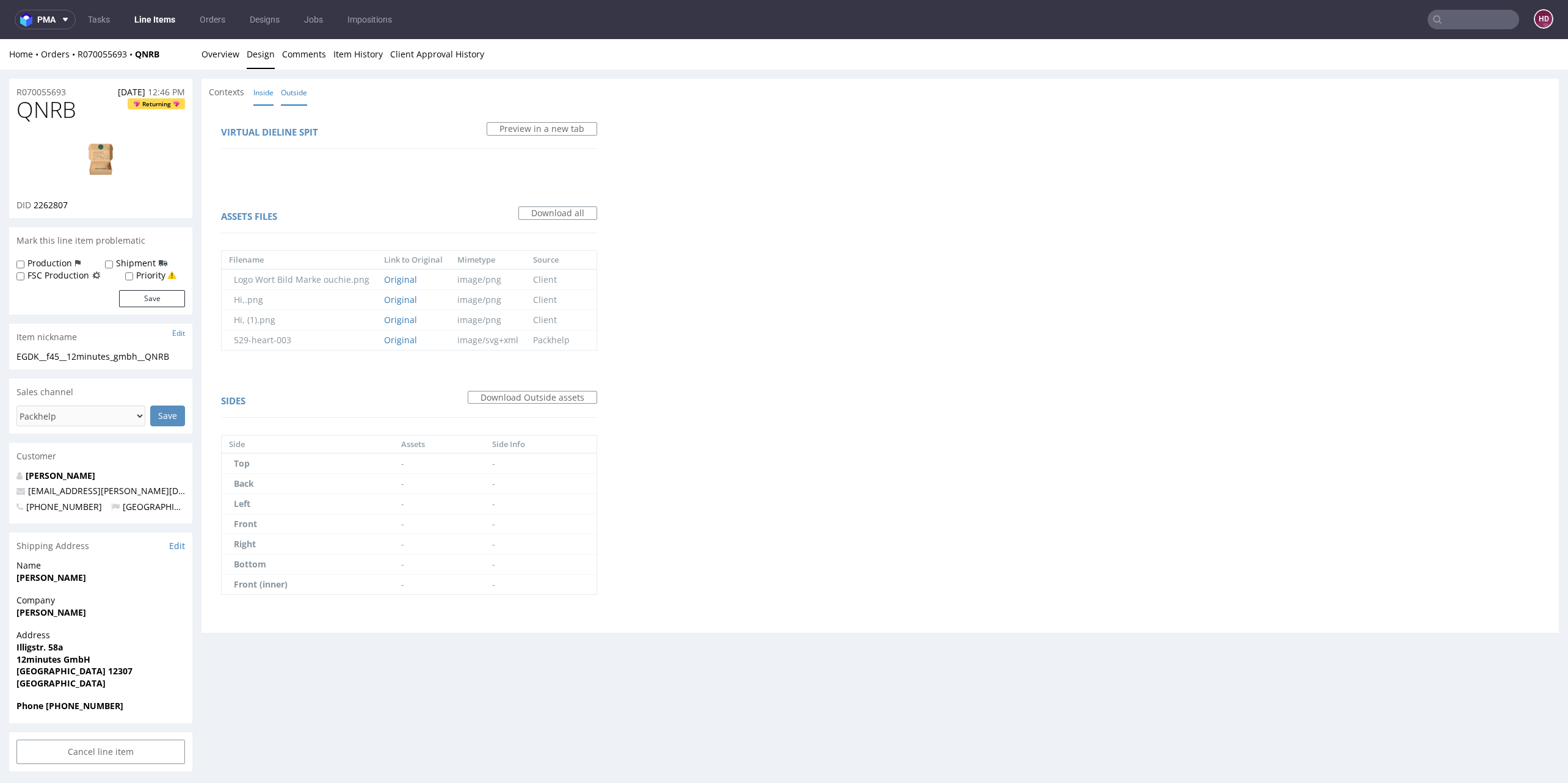
click at [270, 90] on link "Inside" at bounding box center [263, 92] width 20 height 27
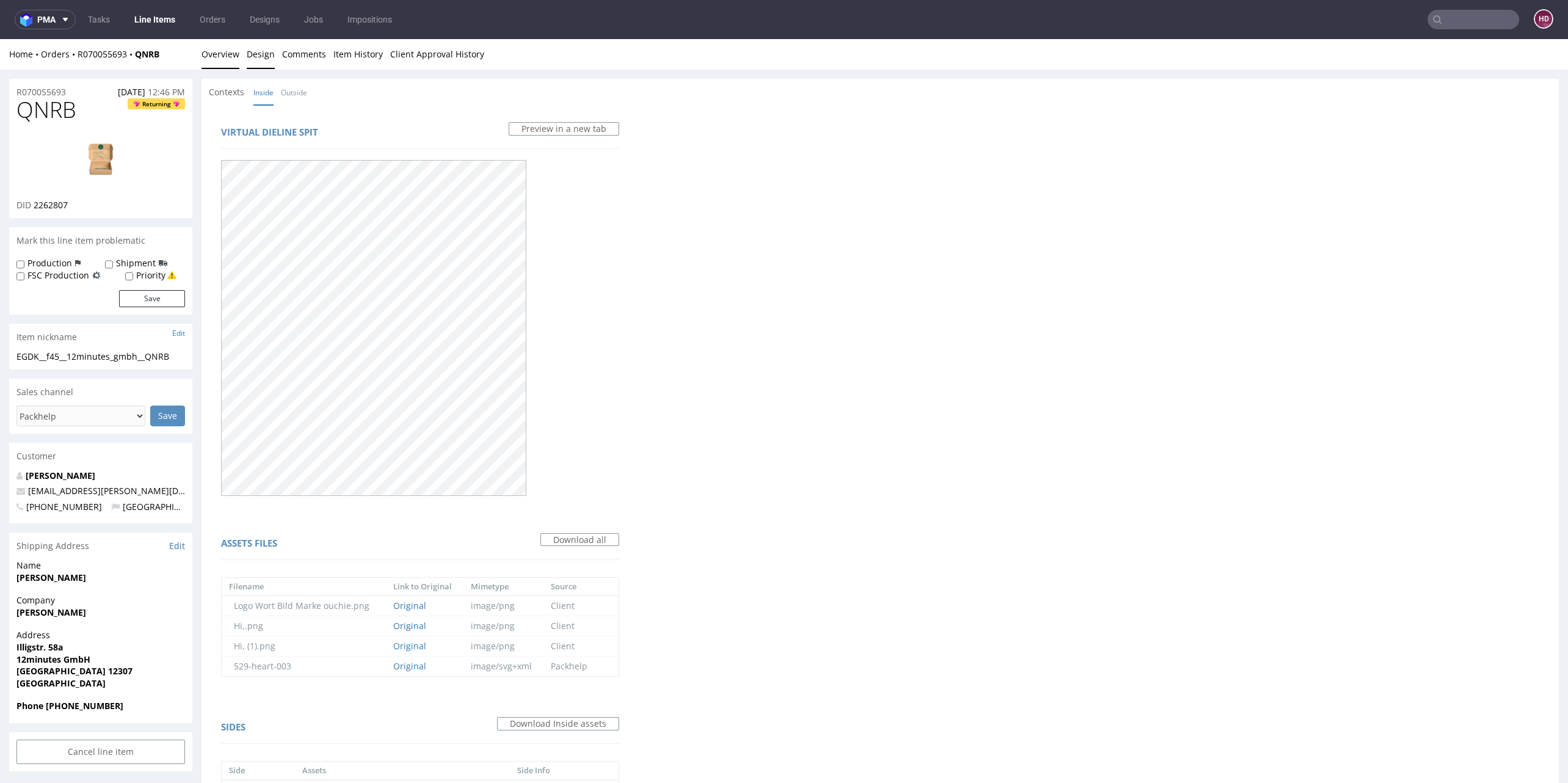
click at [236, 59] on link "Overview" at bounding box center [220, 53] width 38 height 30
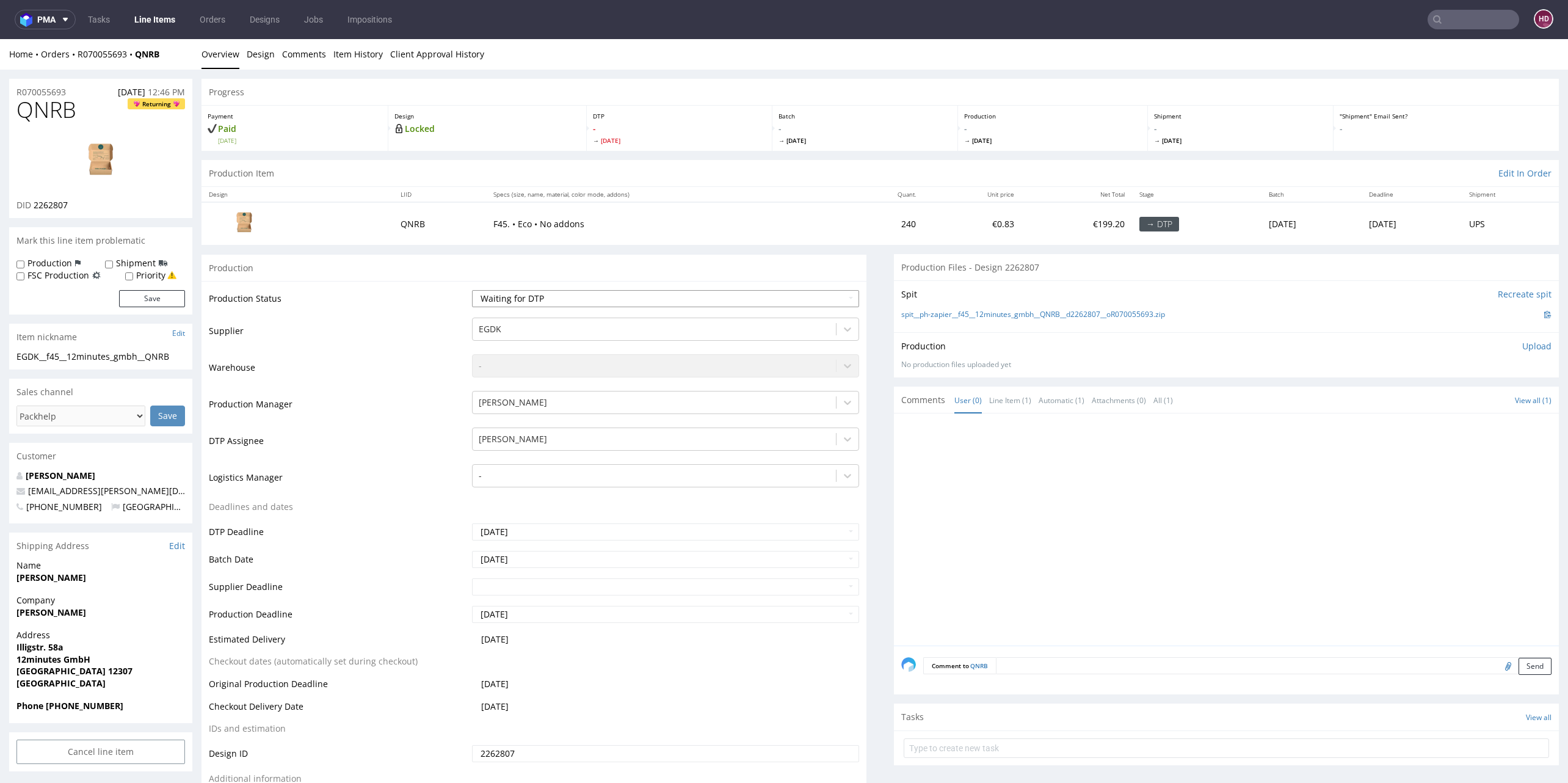
click at [600, 304] on select "Waiting for Artwork Waiting for Diecut Waiting for Mockup Waiting for DTP Waiti…" at bounding box center [665, 298] width 387 height 17
select select "dtp_in_process"
click at [472, 290] on select "Waiting for Artwork Waiting for Diecut Waiting for Mockup Waiting for DTP Waiti…" at bounding box center [665, 298] width 387 height 17
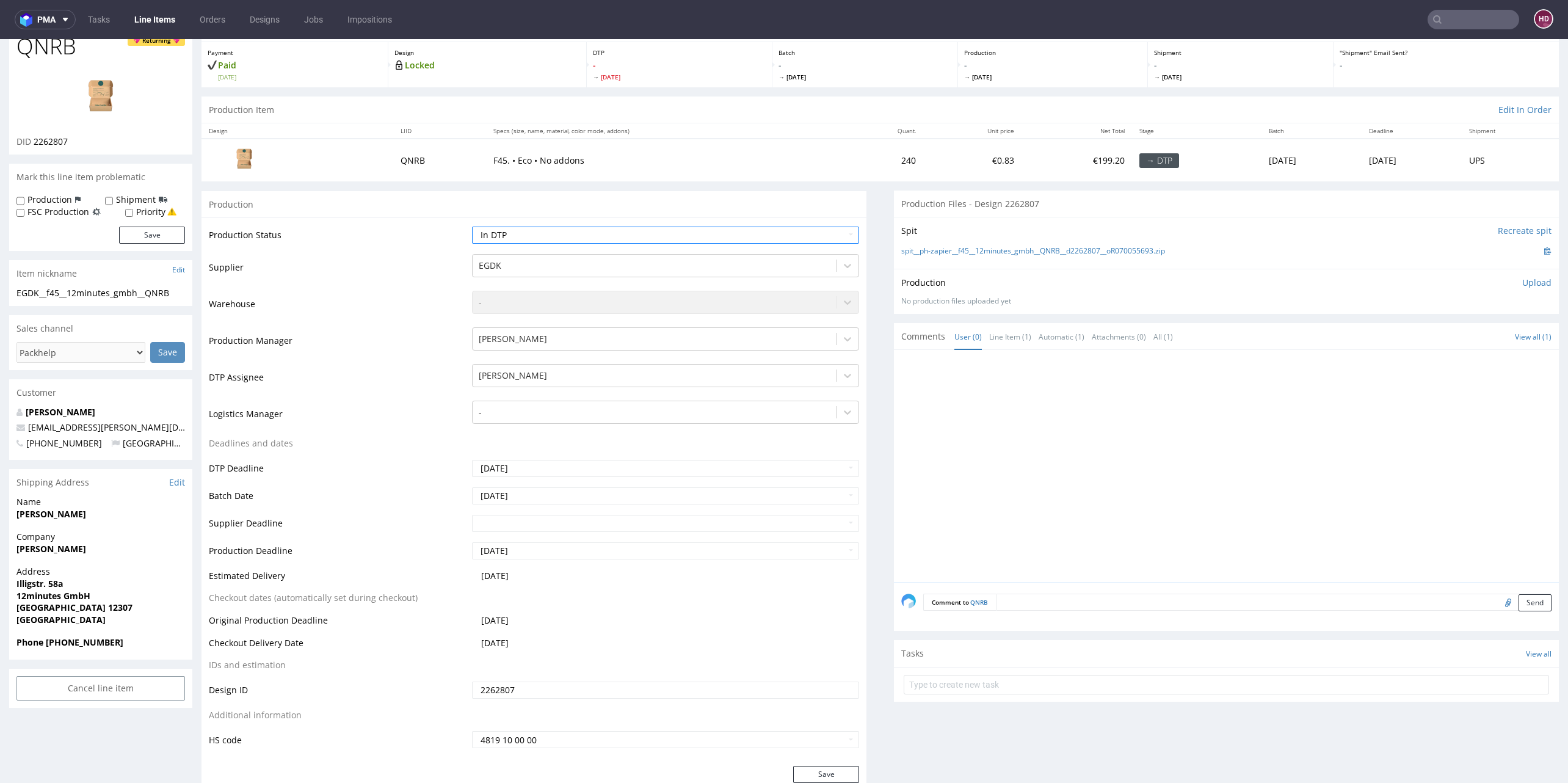
scroll to position [447, 0]
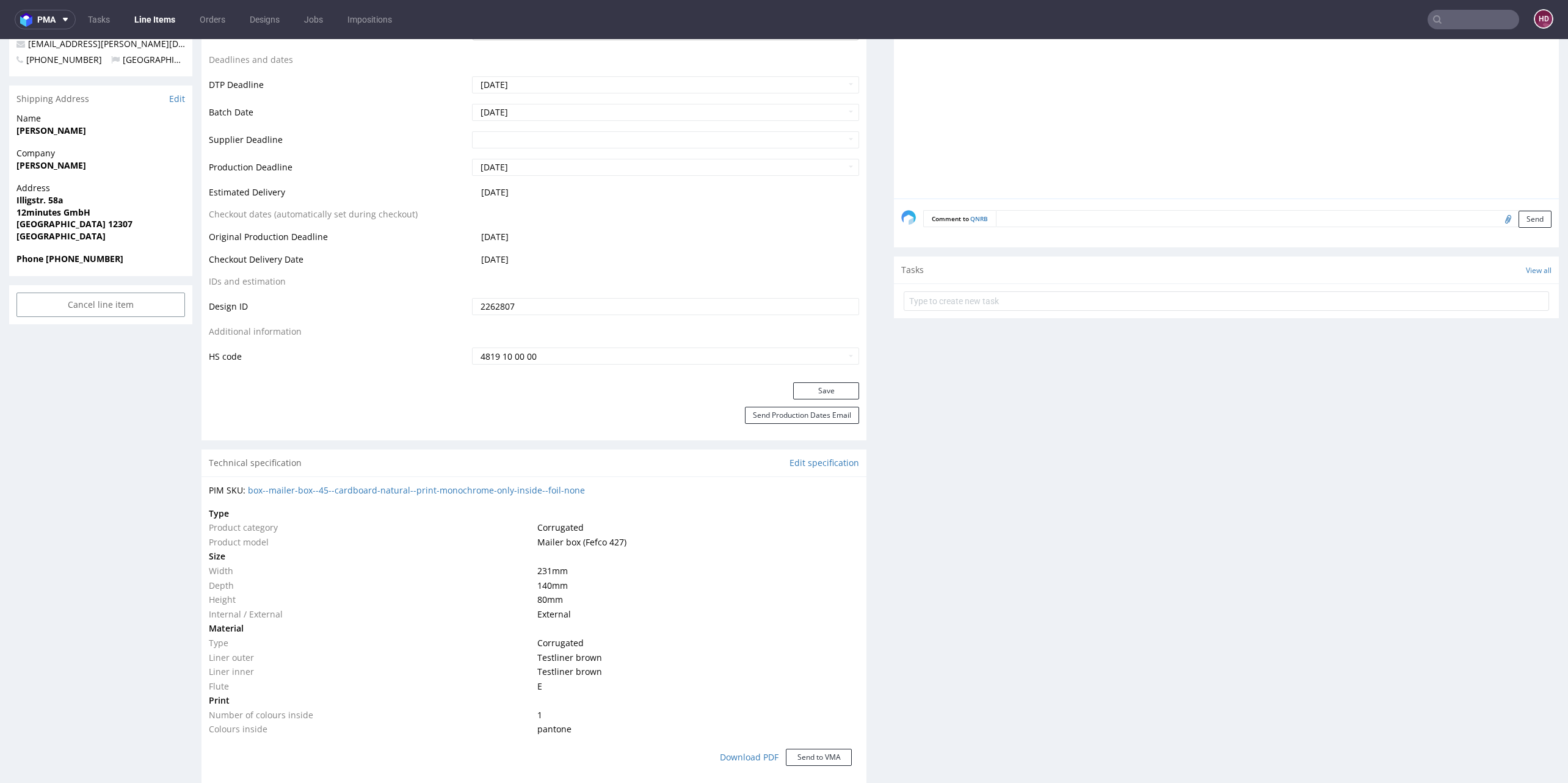
click at [789, 380] on div "Production Status Waiting for Artwork Waiting for Diecut Waiting for Mockup Wai…" at bounding box center [534, 108] width 665 height 548
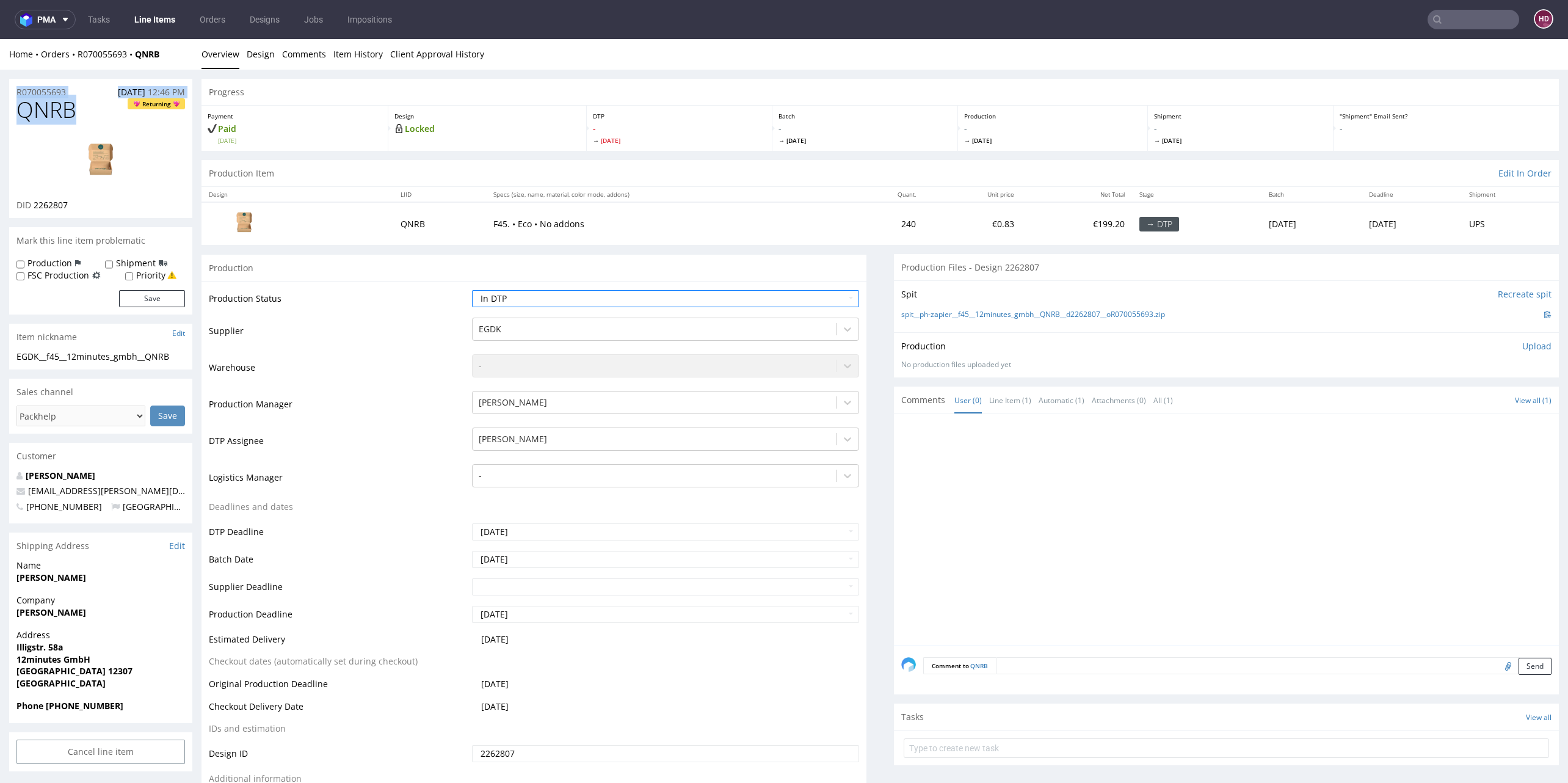
drag, startPoint x: 9, startPoint y: 101, endPoint x: -73, endPoint y: 97, distance: 82.1
copy section "R070055693 18.09.2025 12:46 PM QNRB"
drag, startPoint x: 98, startPoint y: 203, endPoint x: 34, endPoint y: 201, distance: 64.0
click at [34, 201] on div "DID 2262807" at bounding box center [100, 204] width 168 height 12
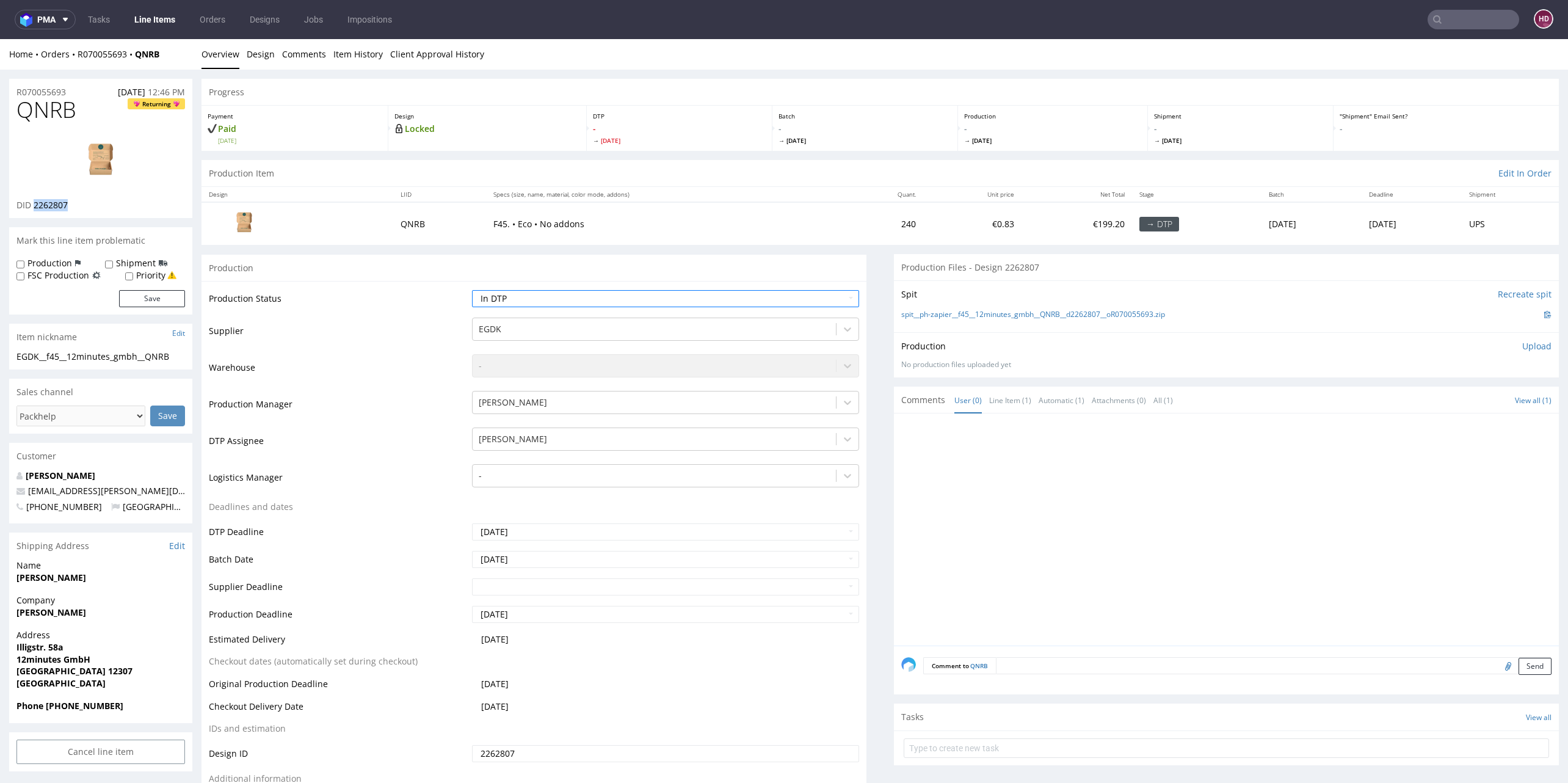
copy span "2262807"
drag, startPoint x: 94, startPoint y: 117, endPoint x: -30, endPoint y: 122, distance: 124.1
copy span "QNRB"
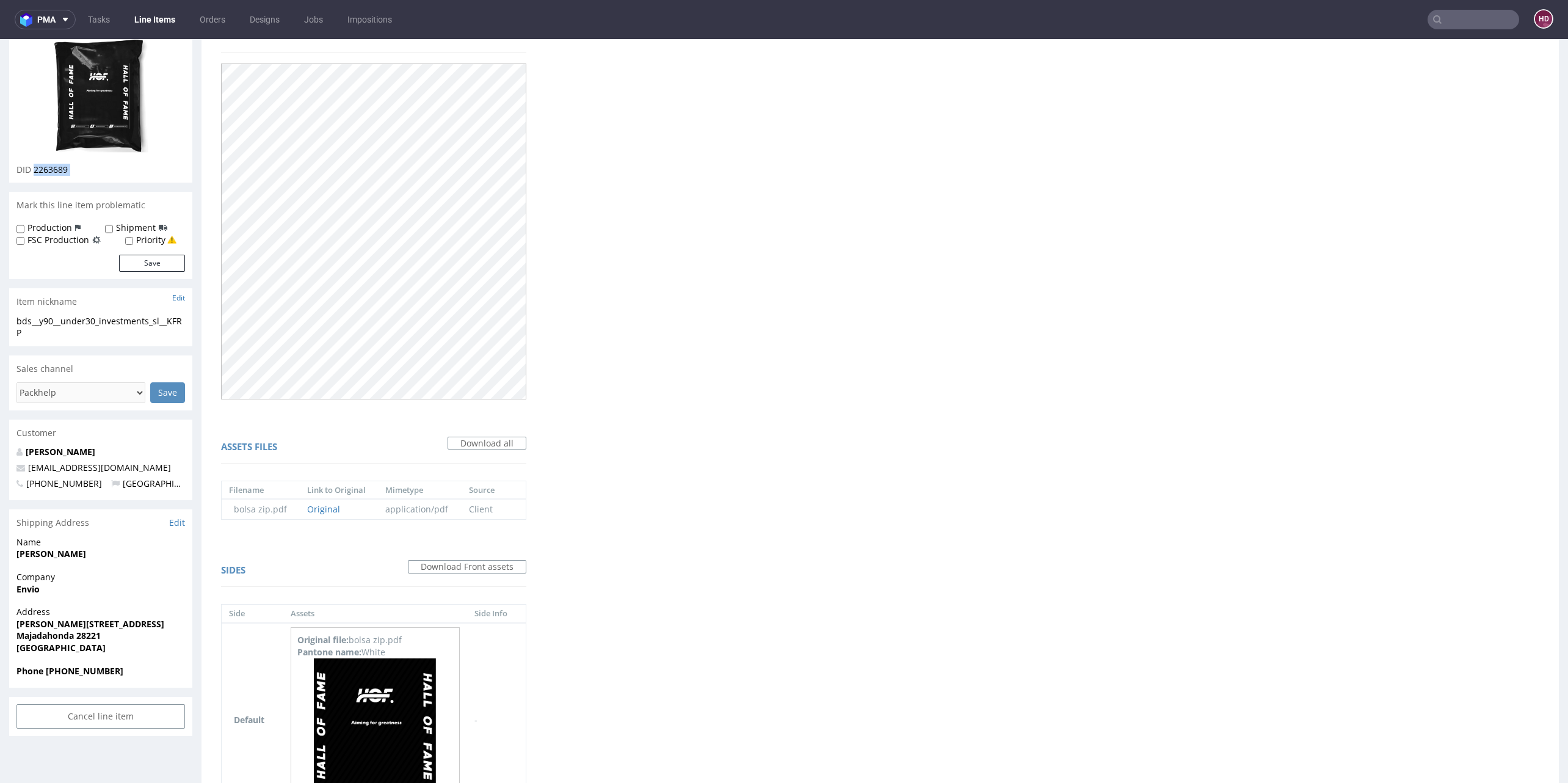
scroll to position [4, 0]
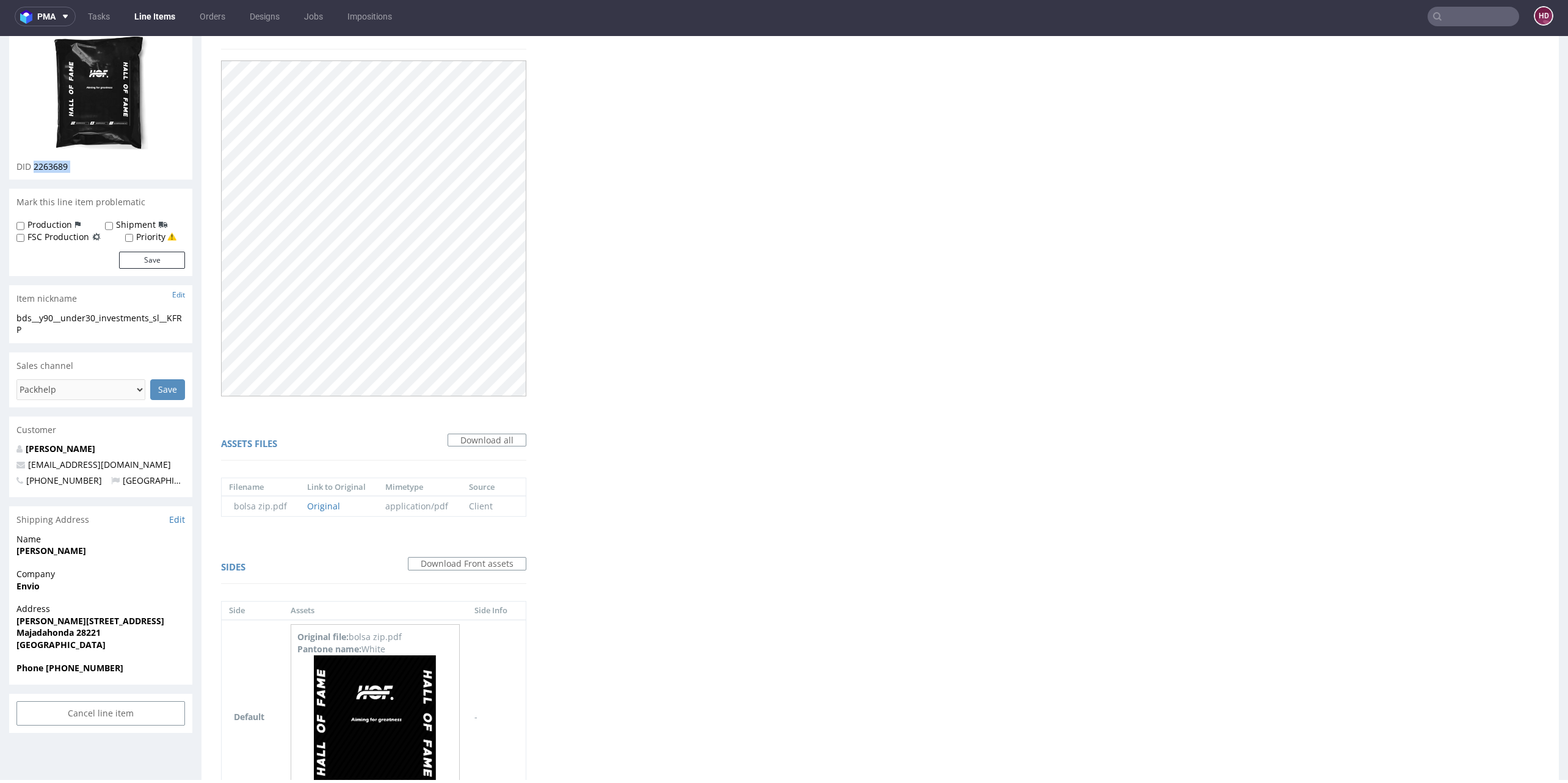
click at [152, 21] on link "Line Items" at bounding box center [155, 16] width 55 height 19
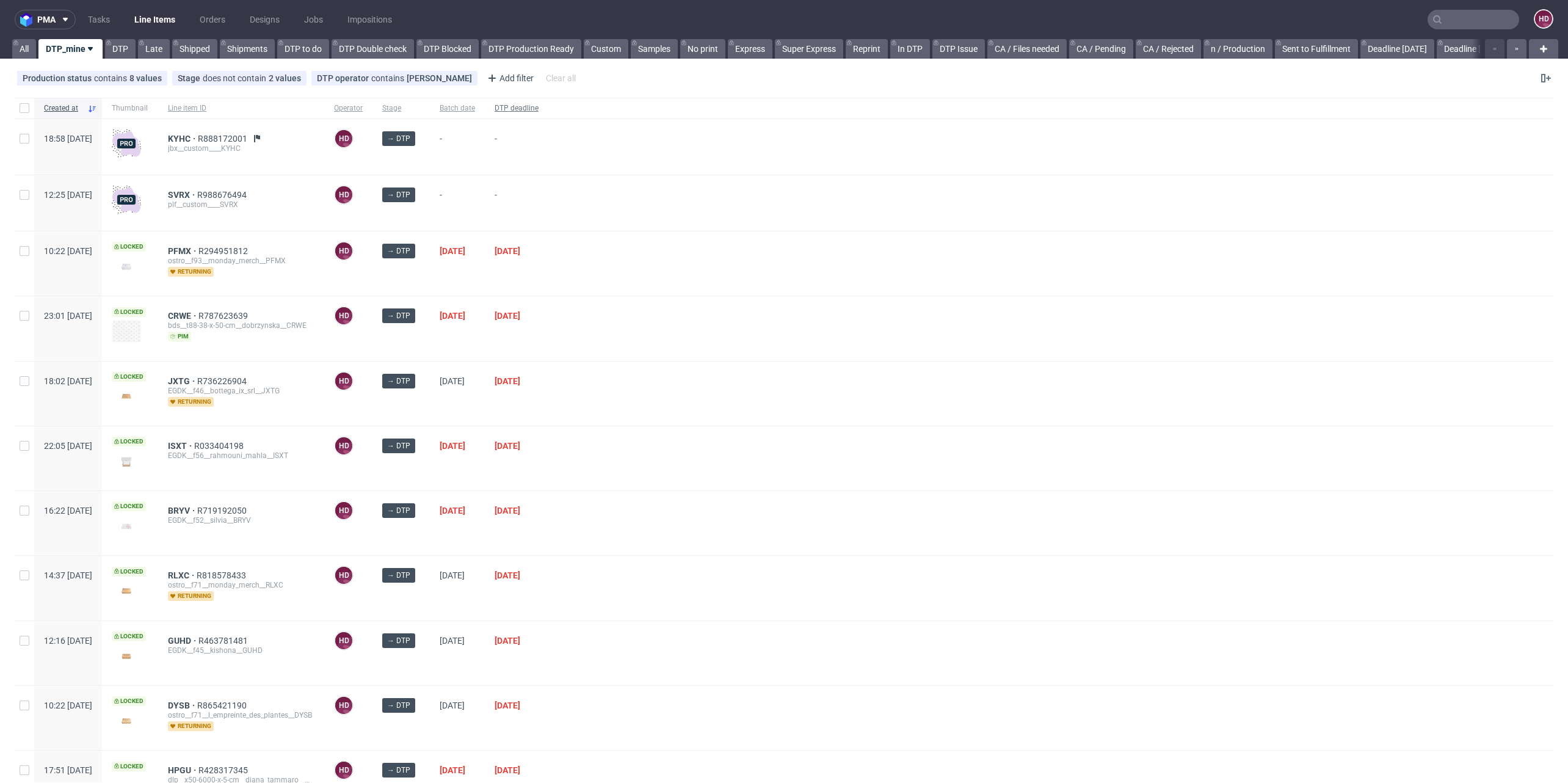
click at [538, 108] on span "DTP deadline" at bounding box center [517, 108] width 44 height 10
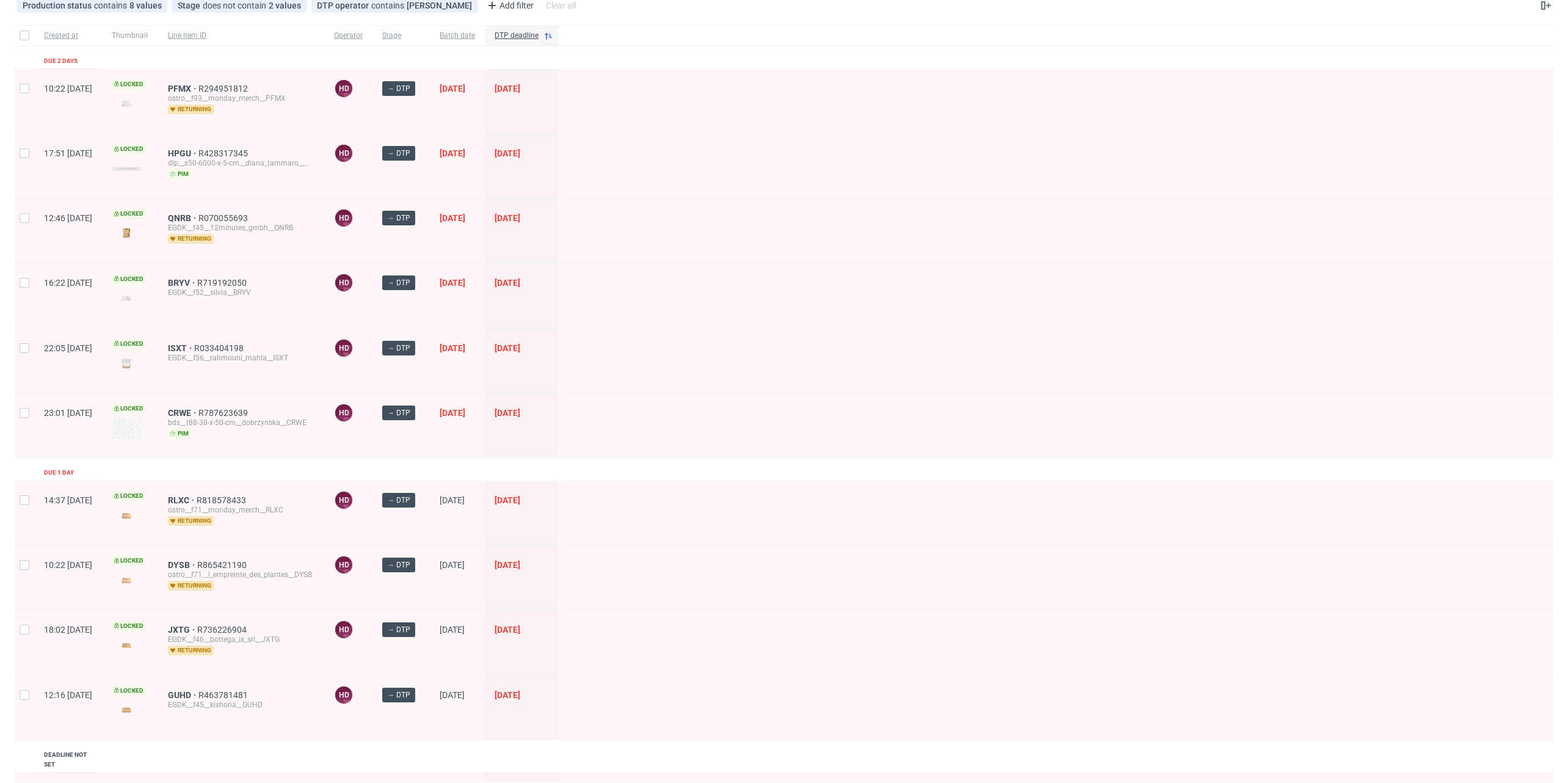
scroll to position [232, 0]
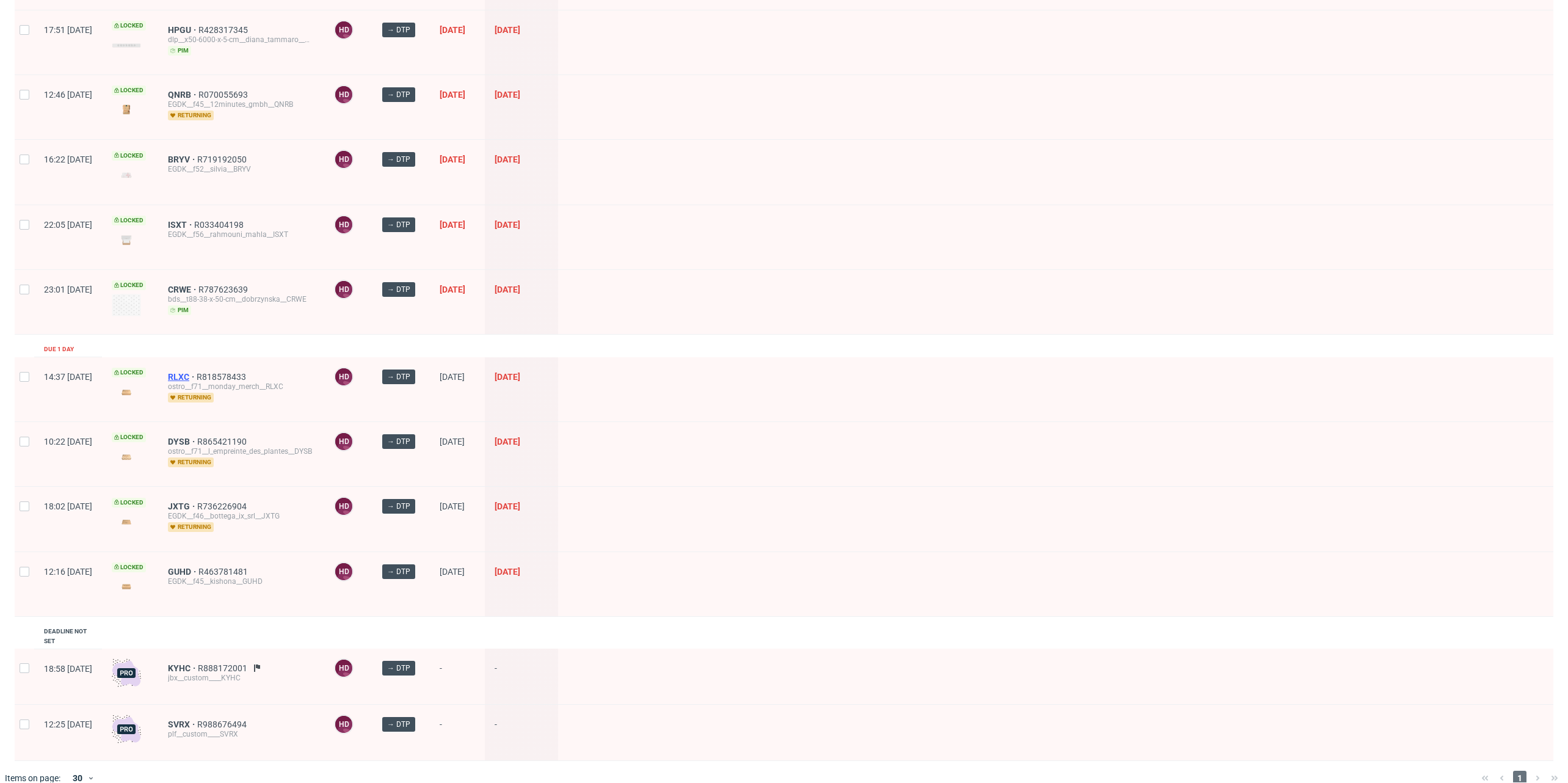
click at [197, 372] on span "RLXC" at bounding box center [182, 376] width 29 height 10
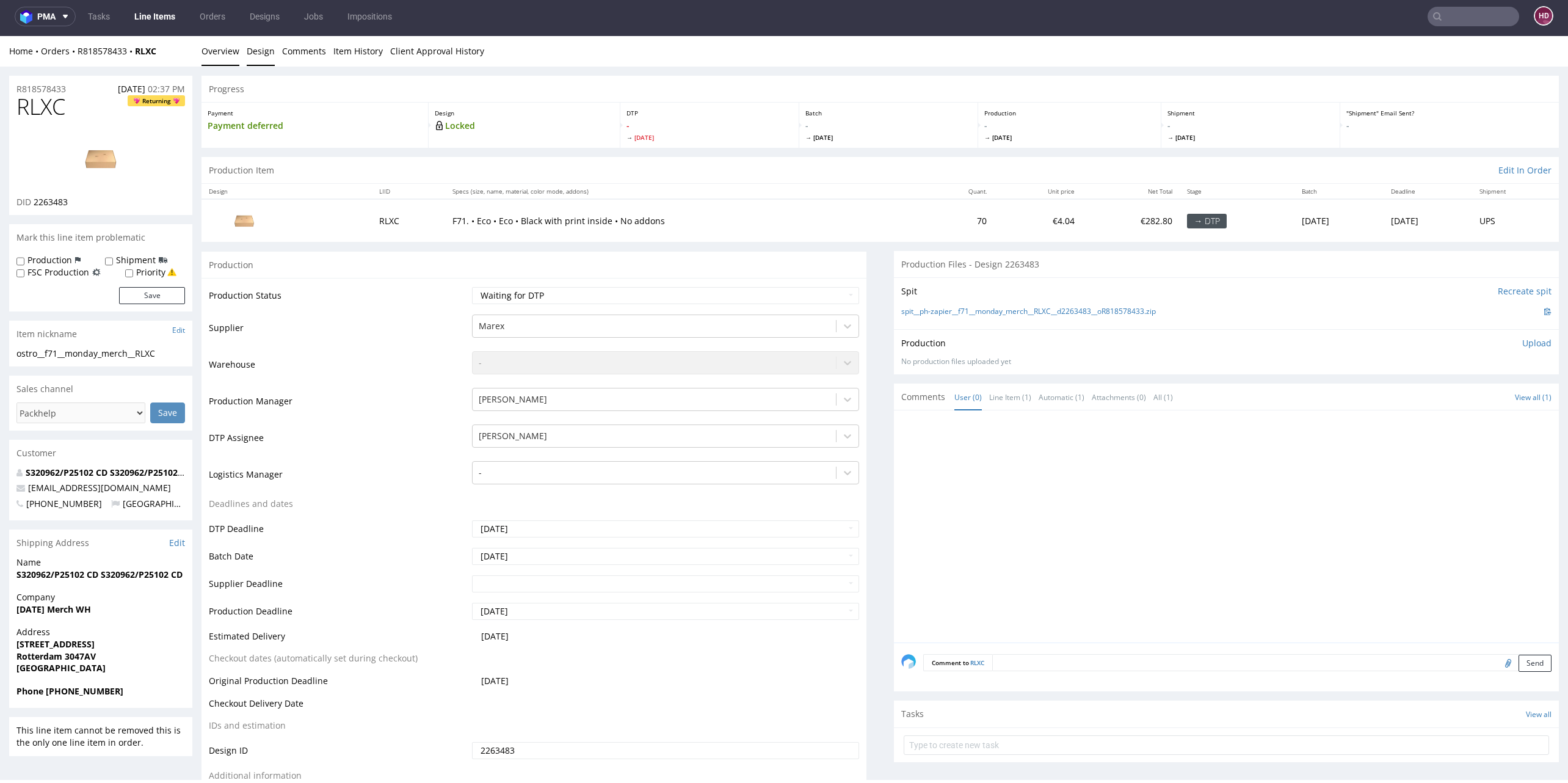
click at [253, 55] on link "Design" at bounding box center [260, 51] width 29 height 30
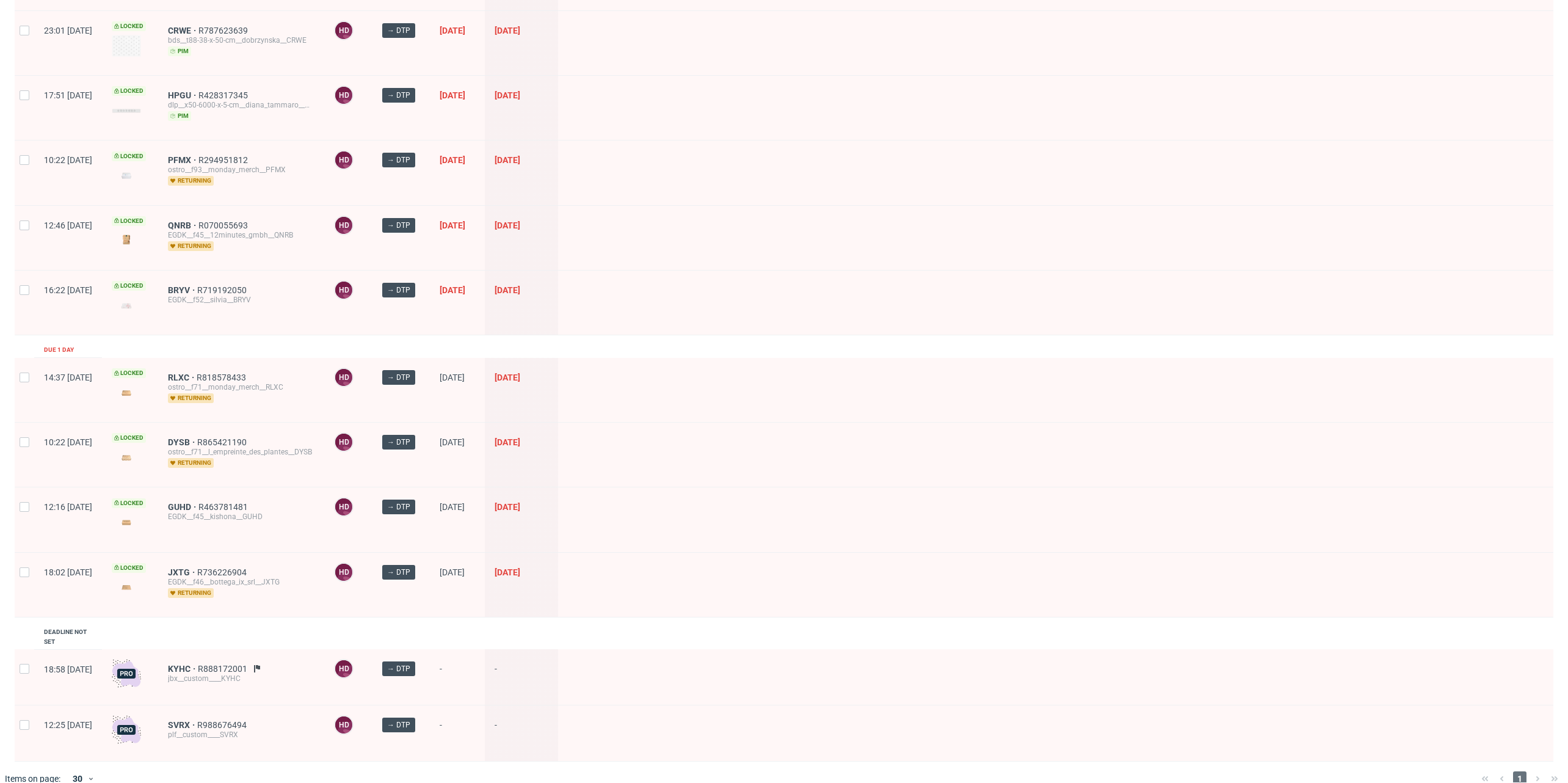
scroll to position [232, 0]
click at [197, 437] on span "DYSB" at bounding box center [183, 442] width 29 height 10
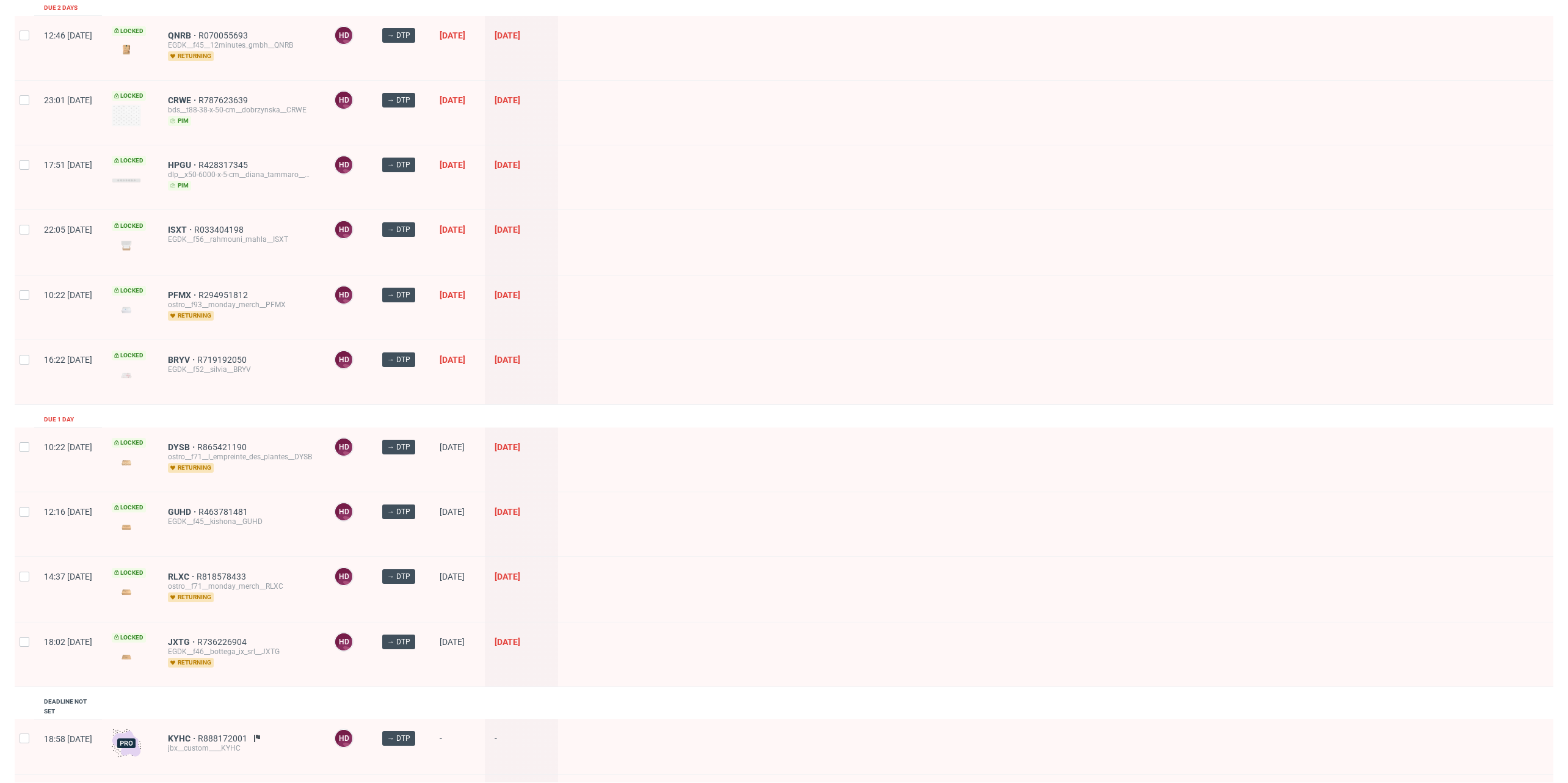
scroll to position [232, 0]
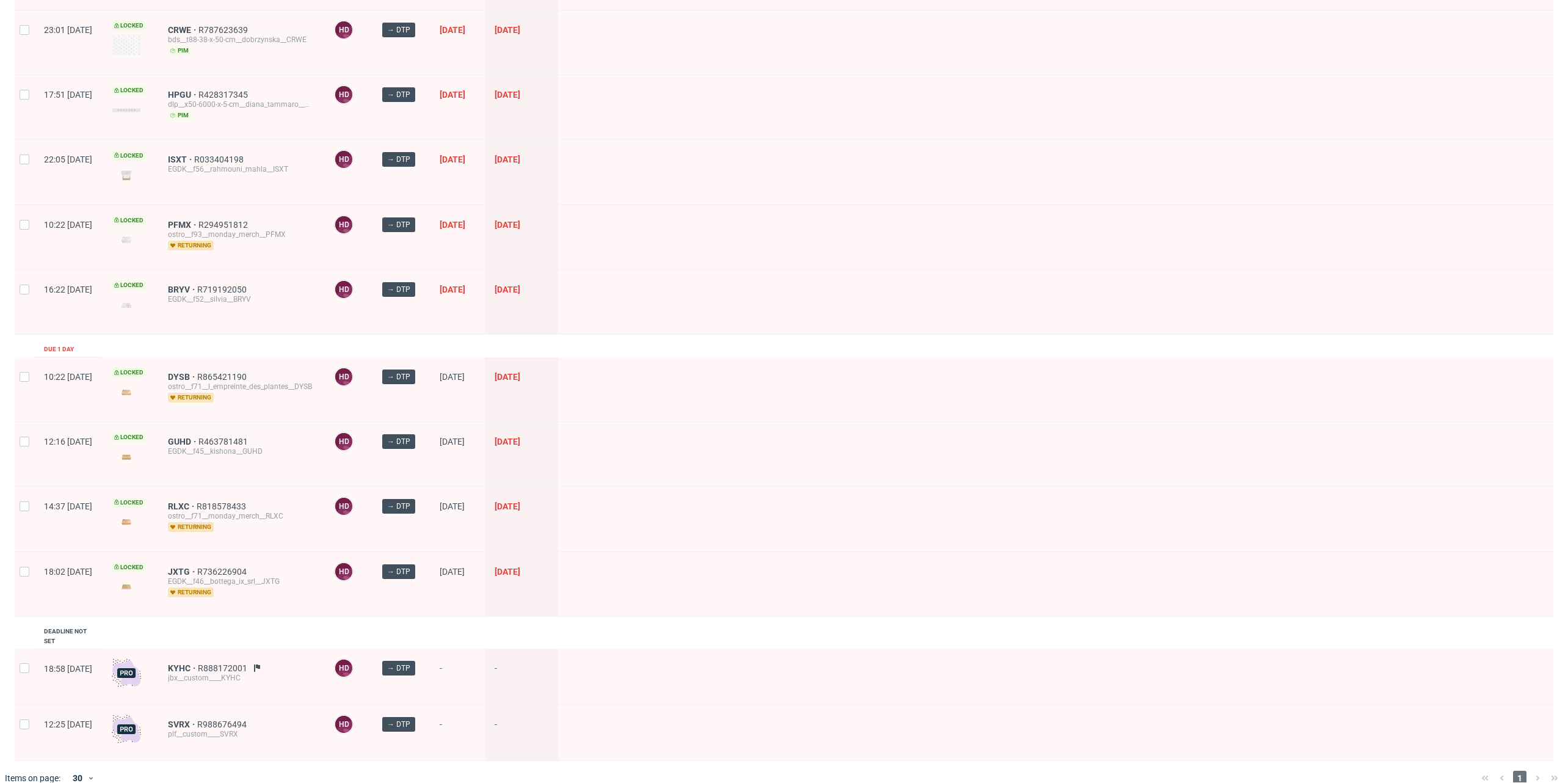
click at [207, 489] on div "RLXC R818578433 ostro__f71__monday_merch__RLXC returning" at bounding box center [241, 519] width 167 height 64
click at [197, 501] on span "RLXC" at bounding box center [182, 506] width 29 height 10
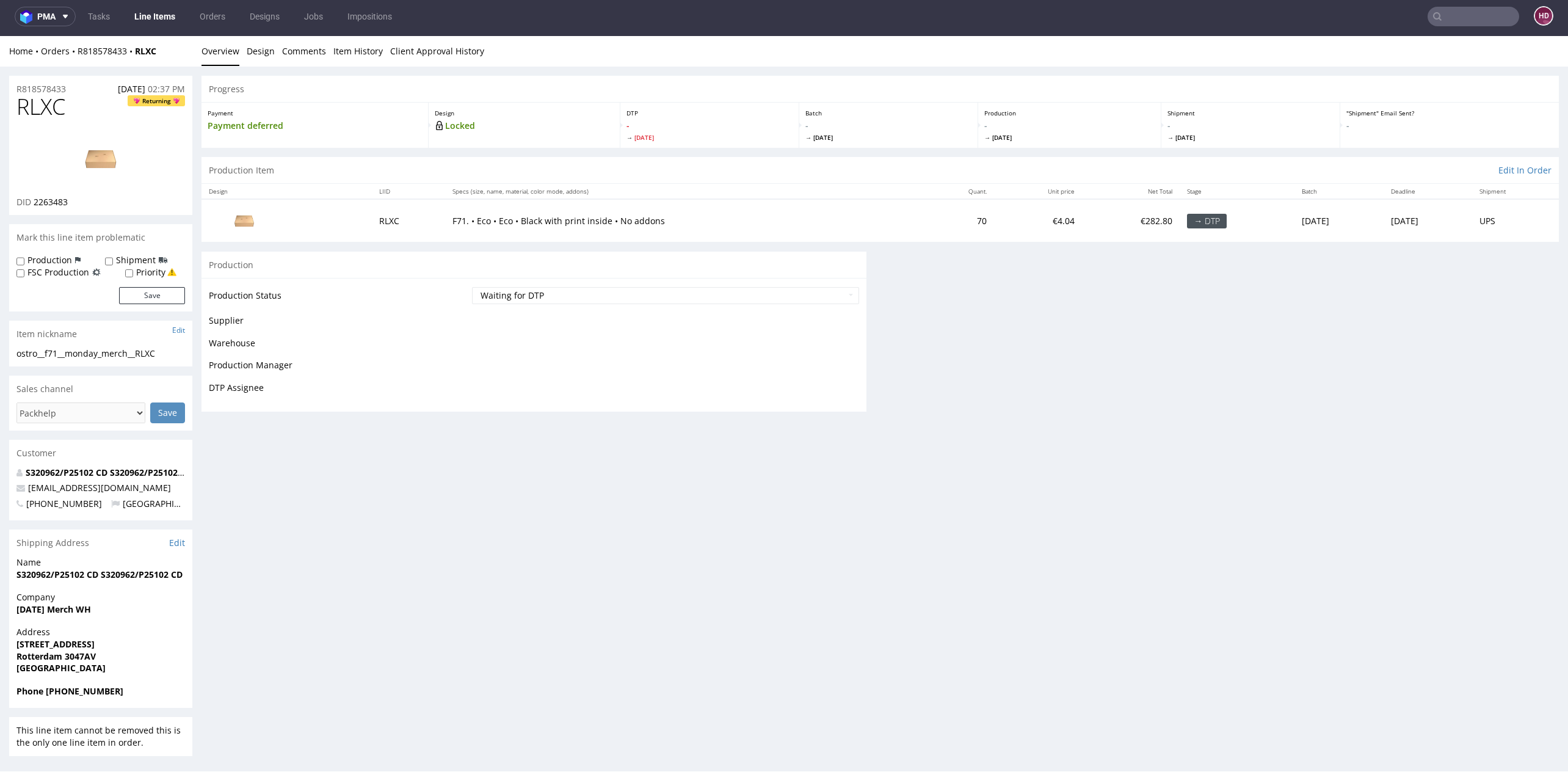
scroll to position [4, 0]
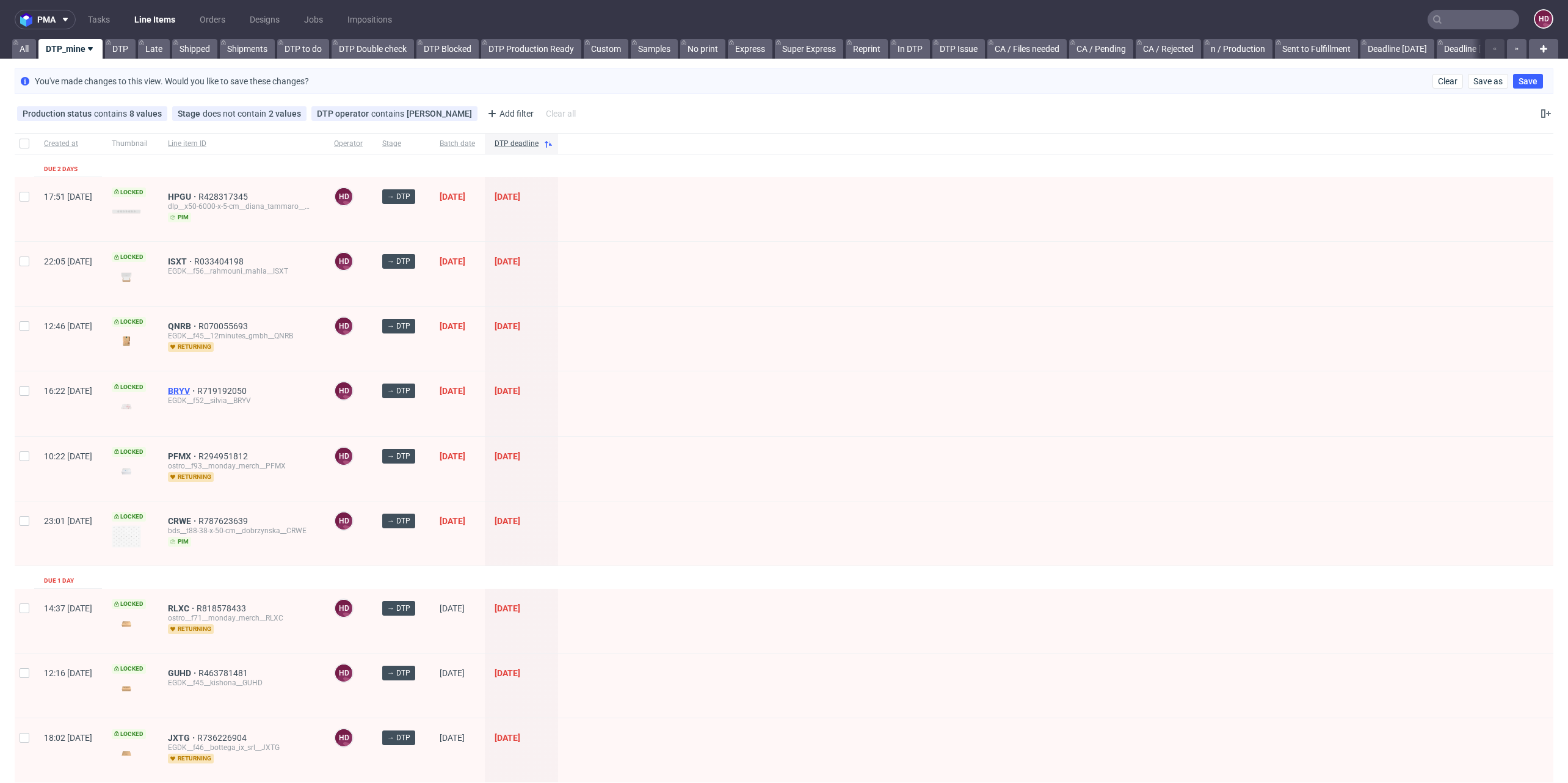
click at [197, 387] on span "BRYV" at bounding box center [183, 390] width 29 height 10
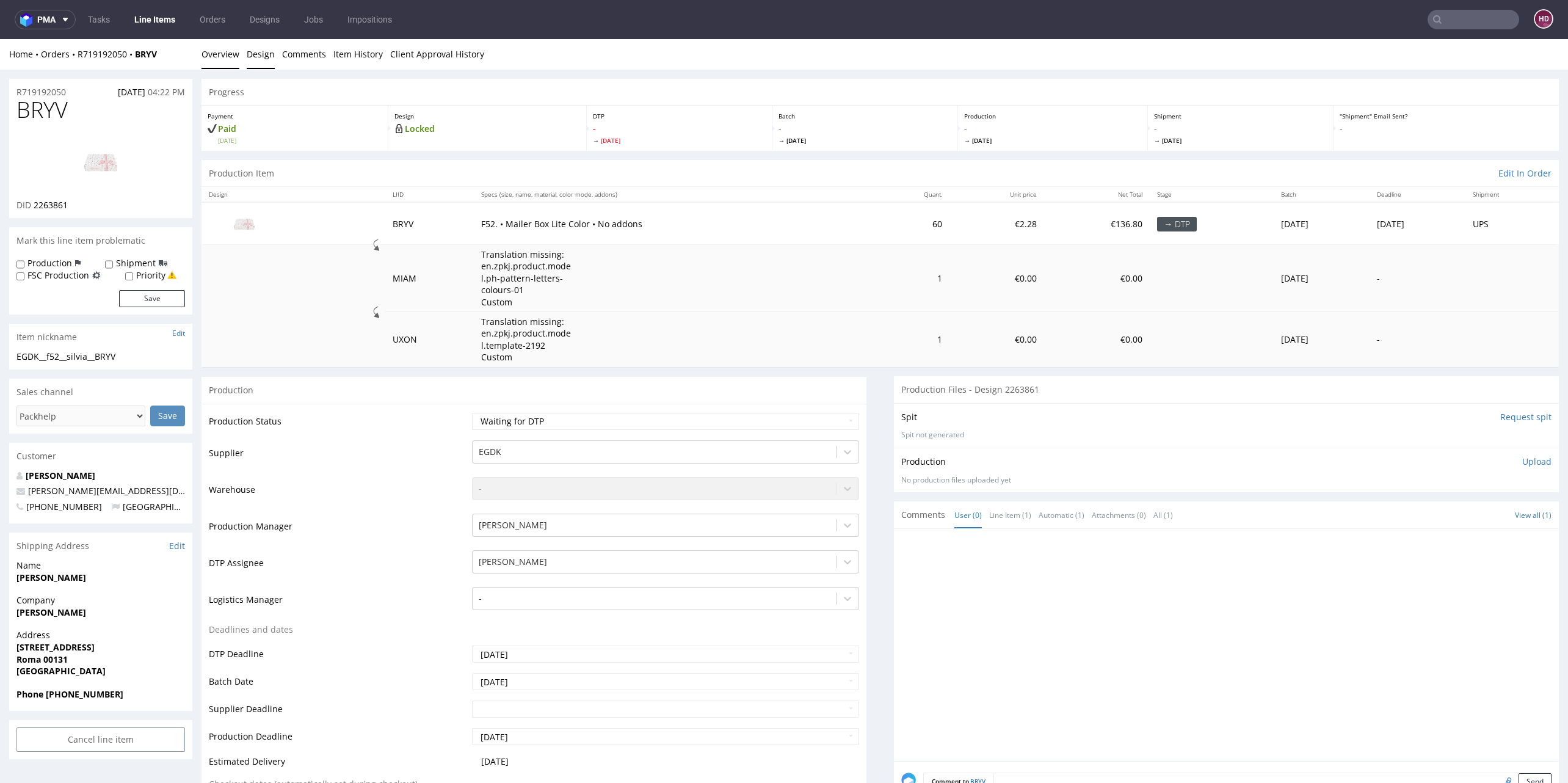
click at [252, 57] on link "Design" at bounding box center [260, 53] width 29 height 30
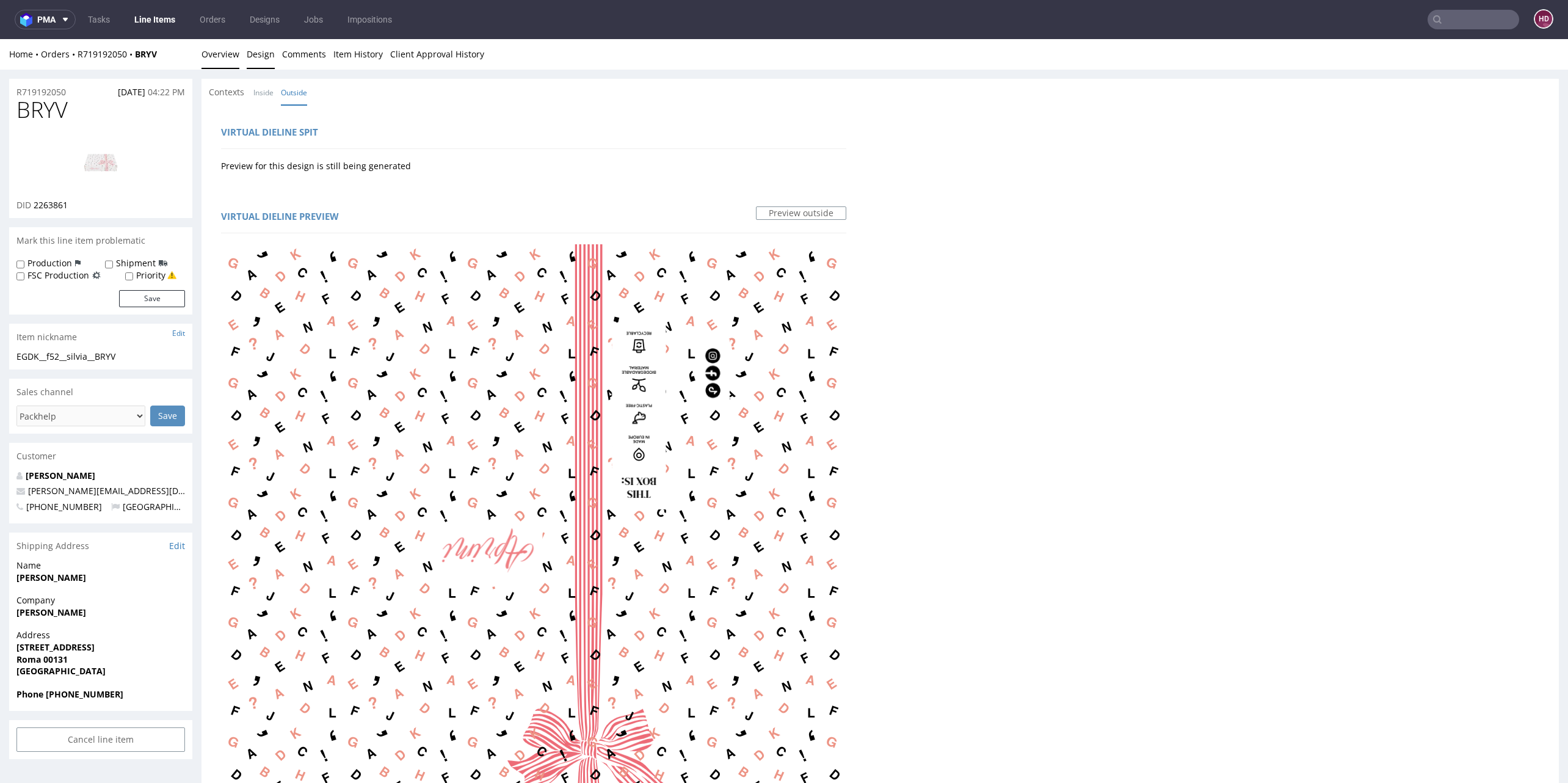
click at [234, 54] on link "Overview" at bounding box center [220, 53] width 38 height 30
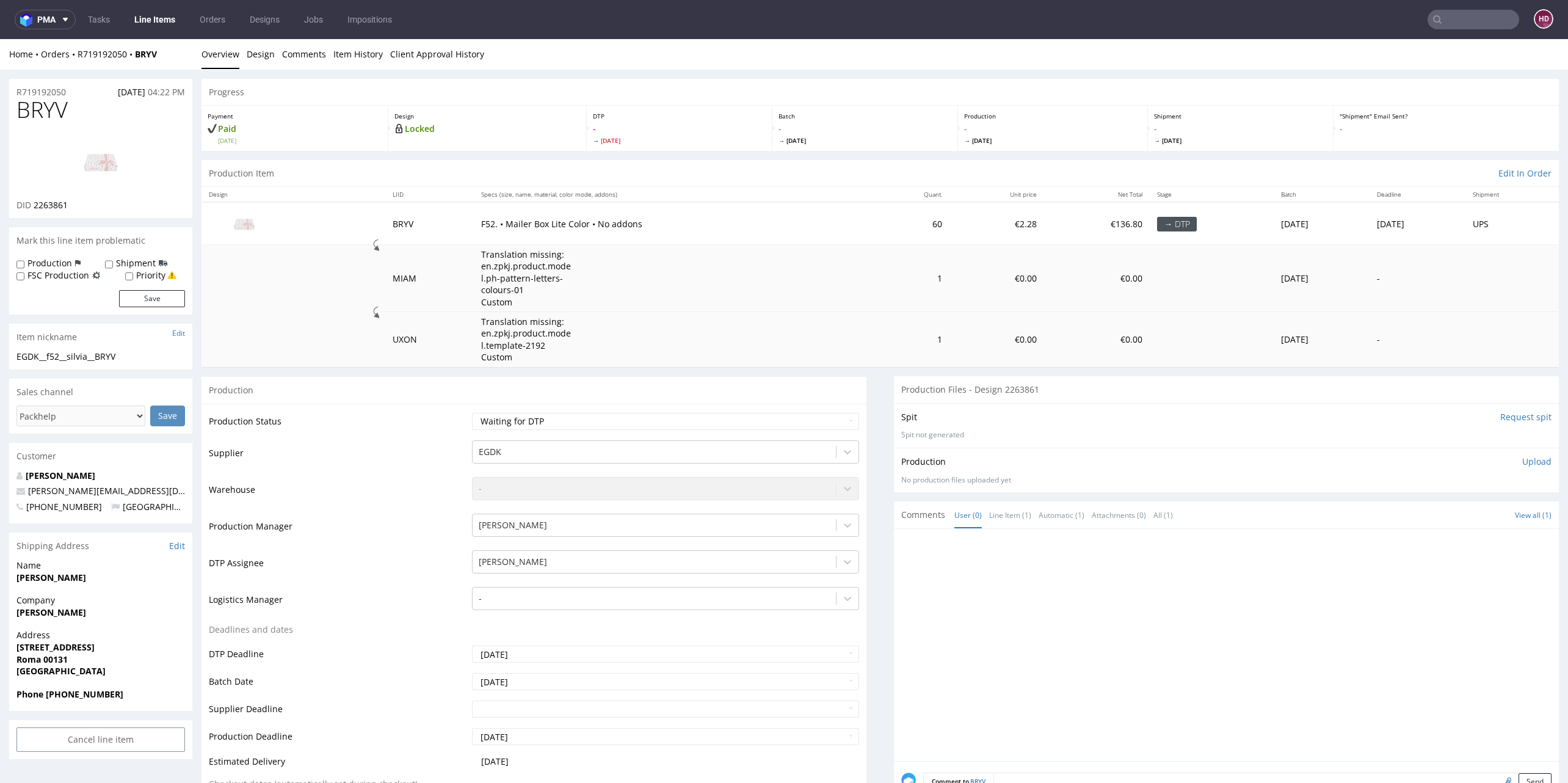
click at [156, 6] on nav "pma Tasks Line Items Orders Designs Jobs Impositions HD" at bounding box center [784, 19] width 1568 height 39
click at [155, 19] on link "Line Items" at bounding box center [155, 19] width 55 height 19
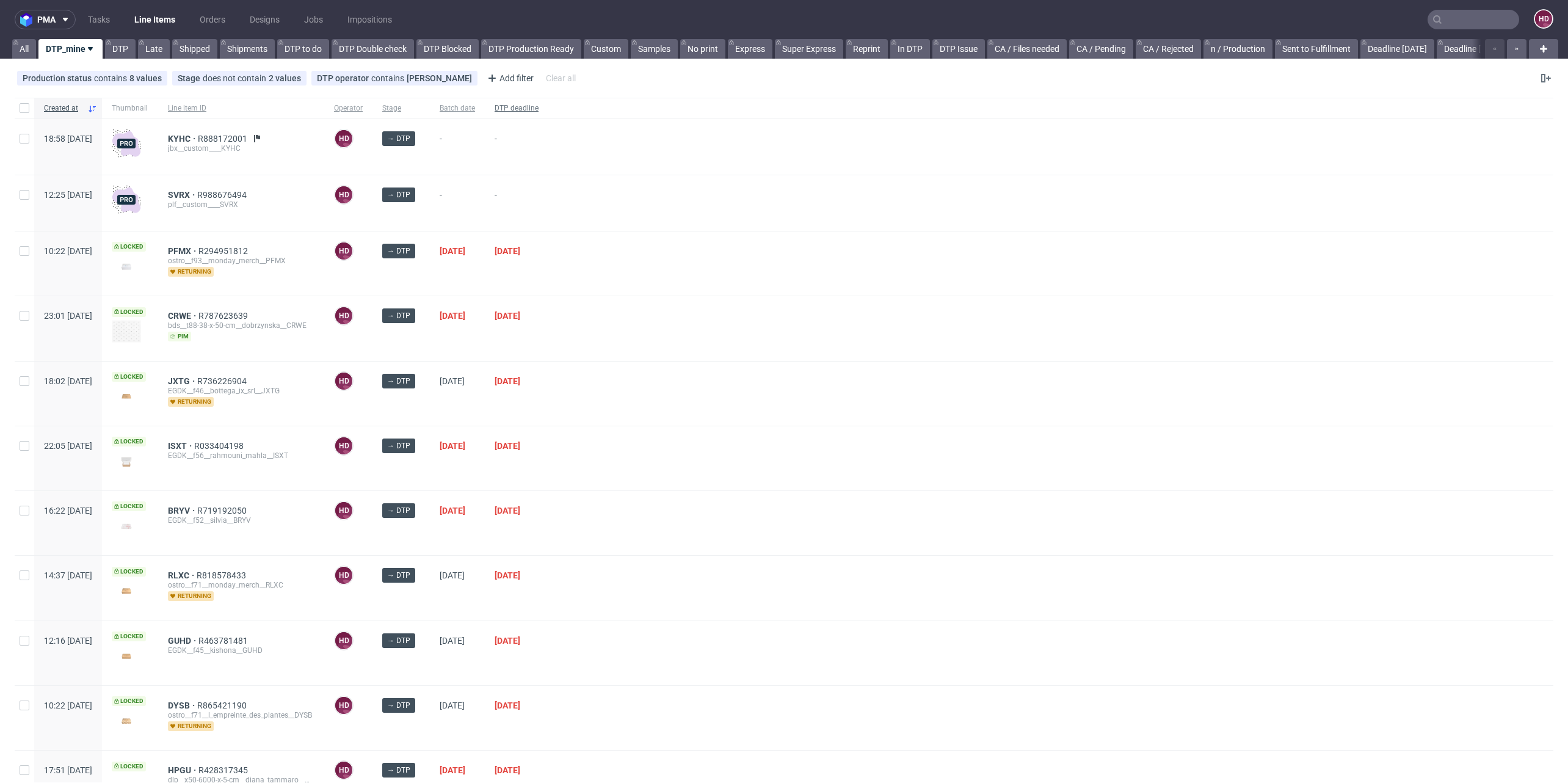
click at [538, 110] on span "DTP deadline" at bounding box center [517, 108] width 44 height 10
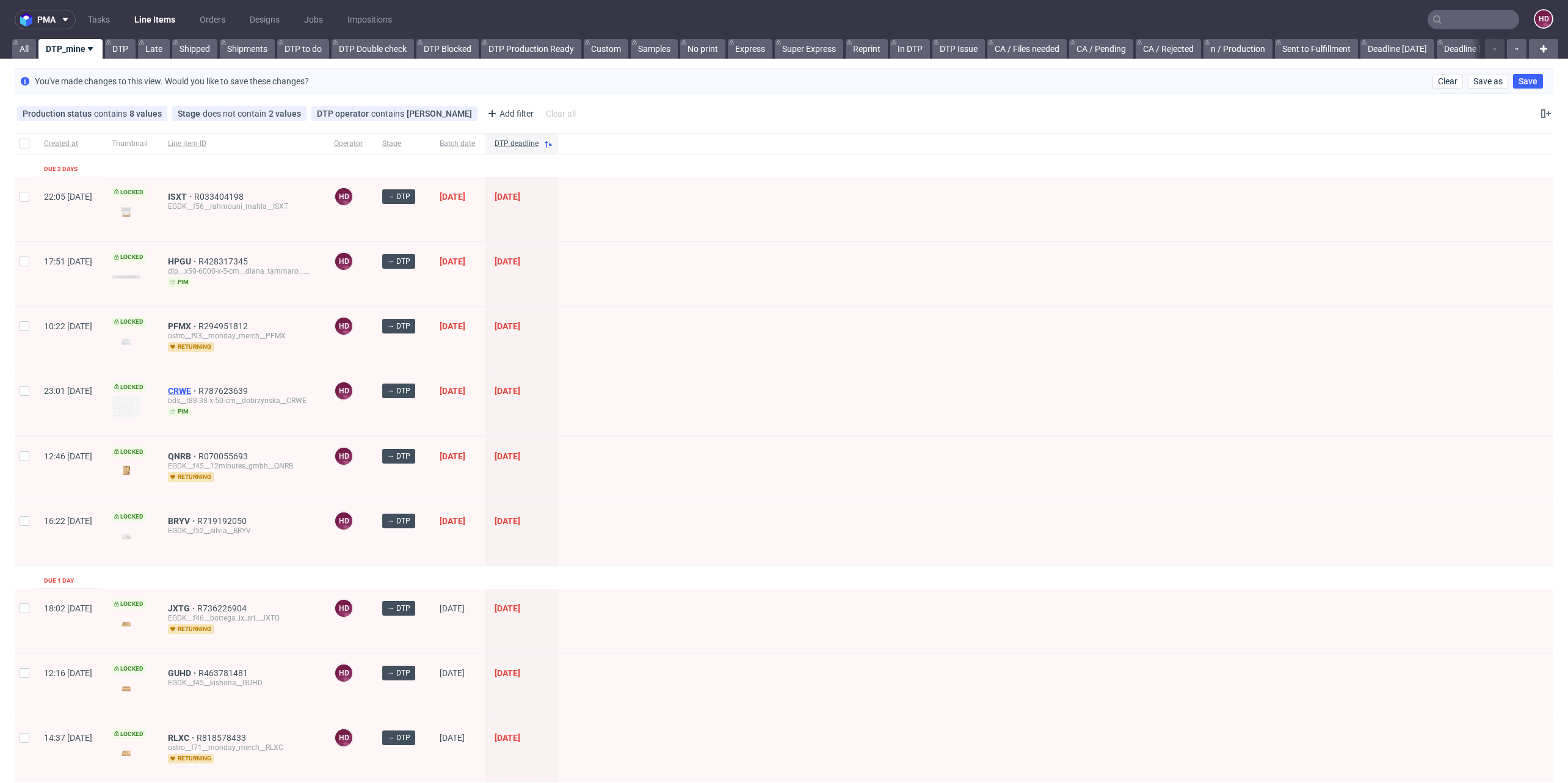
click at [199, 386] on span "CRWE" at bounding box center [183, 390] width 30 height 10
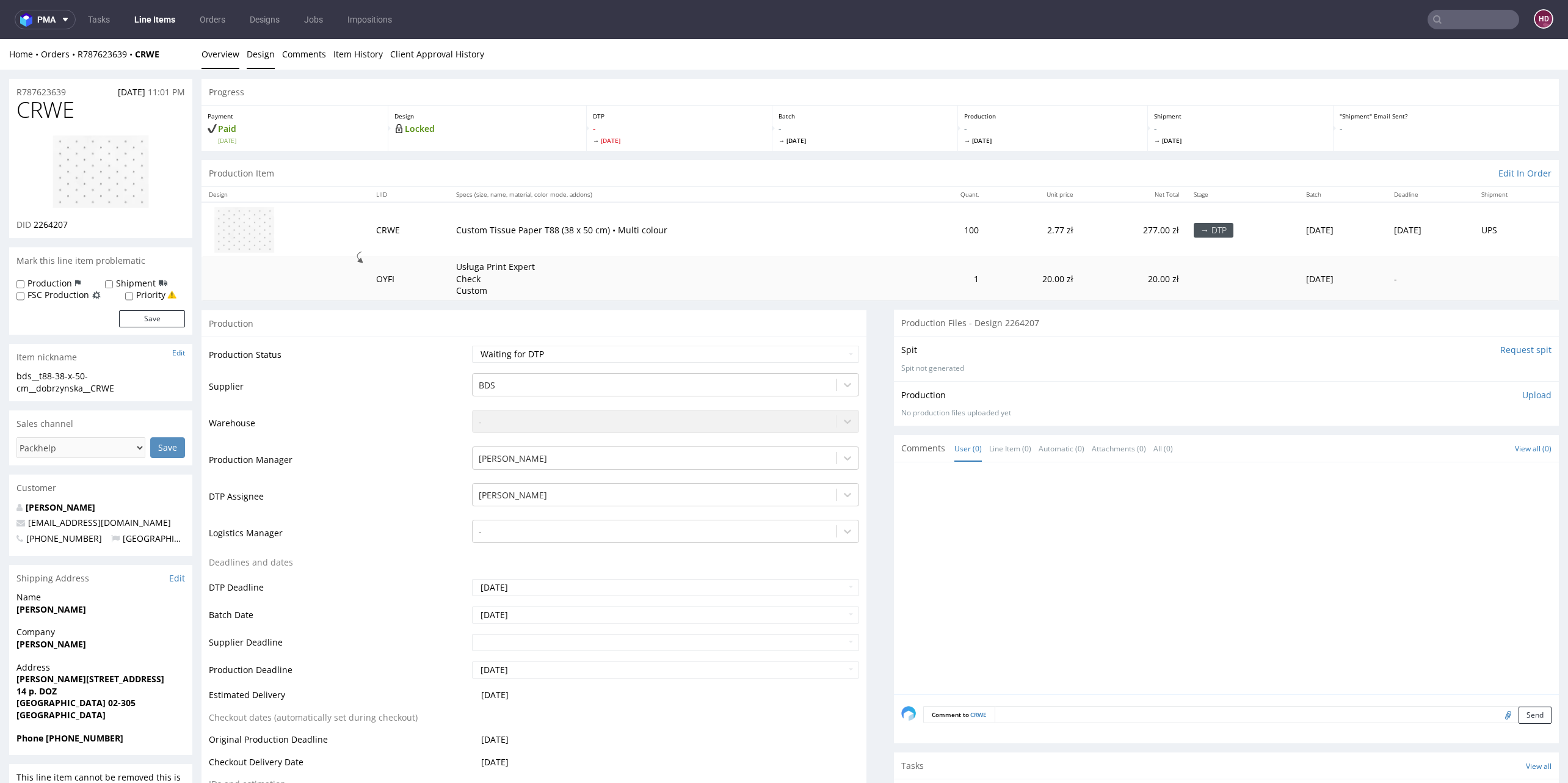
click at [265, 51] on link "Design" at bounding box center [260, 53] width 29 height 30
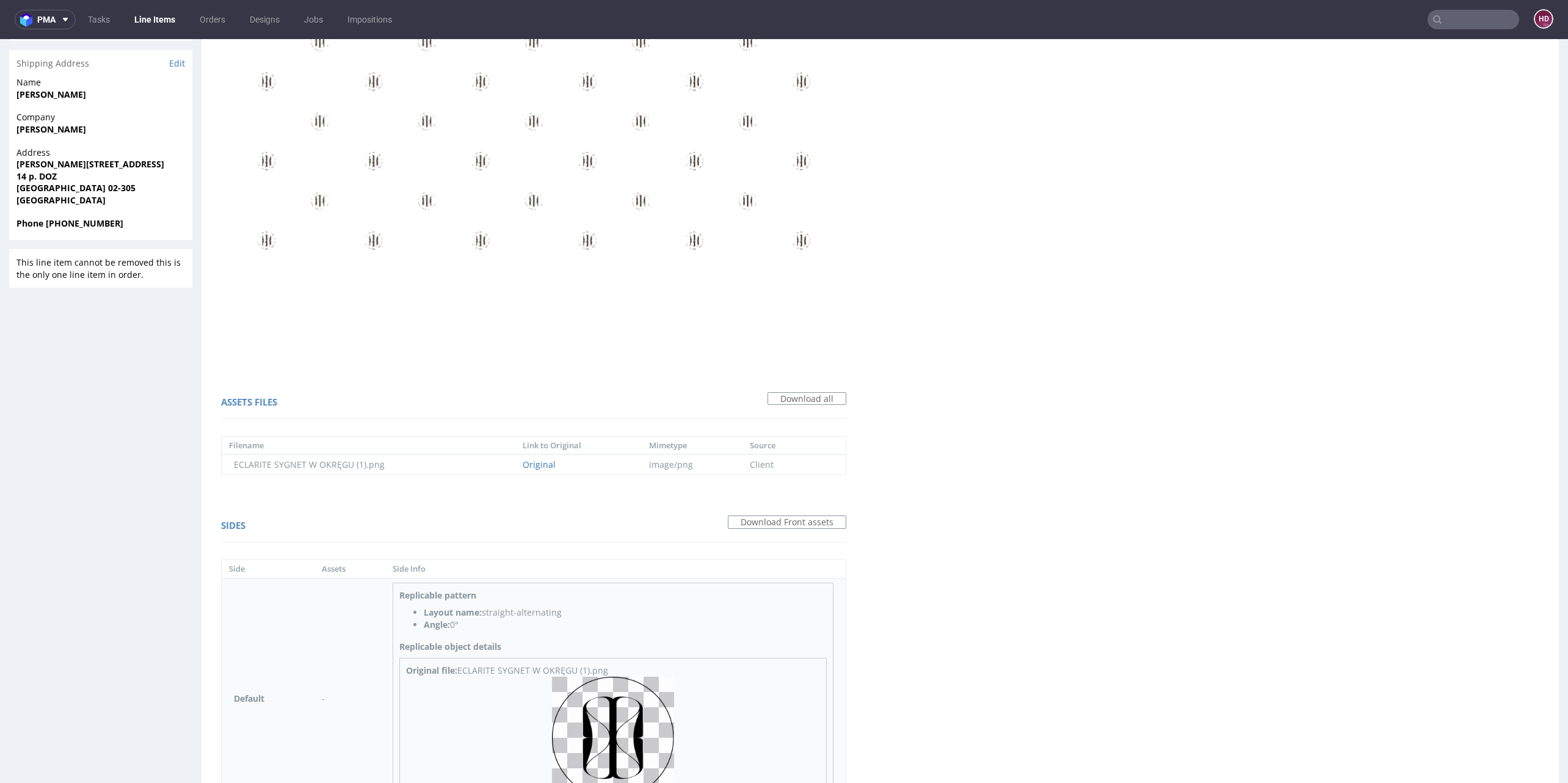
scroll to position [511, 0]
click at [604, 745] on img at bounding box center [613, 741] width 122 height 122
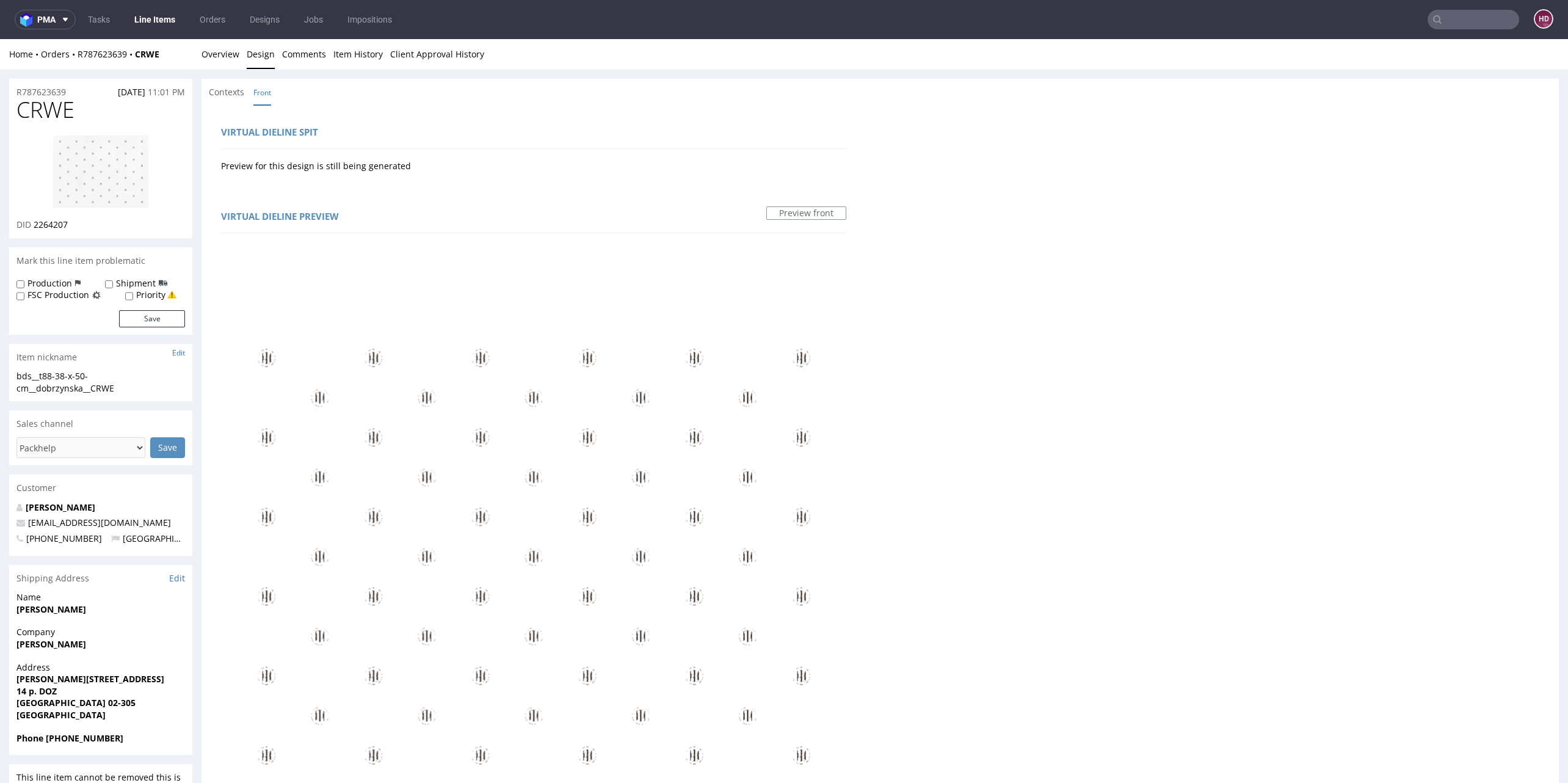
click at [78, 155] on img at bounding box center [100, 172] width 98 height 75
click at [137, 386] on div "bds__t88-38-x-50-cm__dobrzynska__CRWE" at bounding box center [100, 382] width 168 height 24
drag, startPoint x: 133, startPoint y: 391, endPoint x: 6, endPoint y: 376, distance: 127.9
click at [6, 376] on div "R787623639 [DATE] 11:01 PM CRWE DID 2264207 Mark this line item problematic Pro…" at bounding box center [784, 730] width 1568 height 1320
copy div "bds__t88-38-x-50-cm__dobrzynska__CRWE"
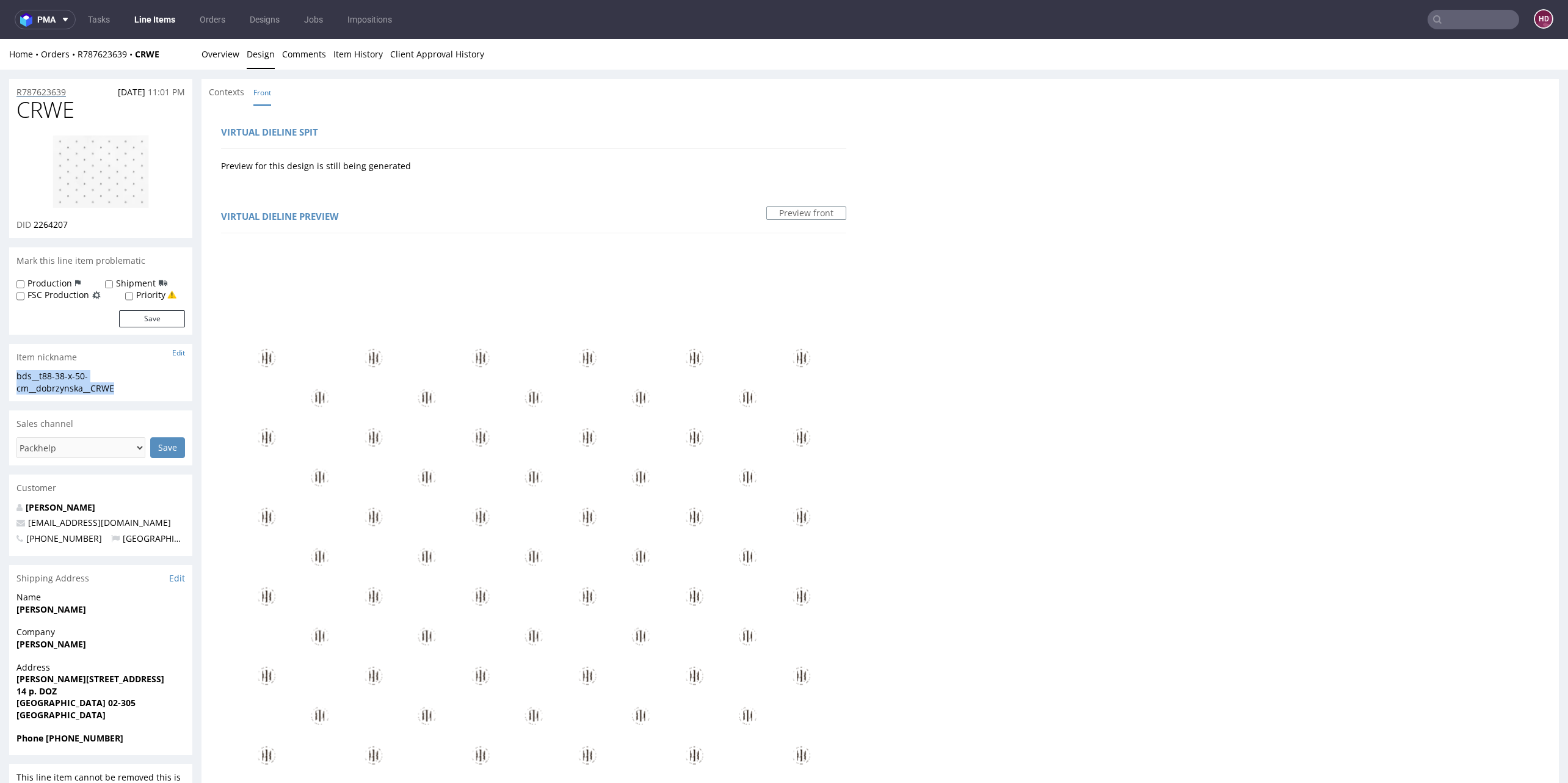
click at [74, 90] on div "R787623639 [DATE] 11:01 PM" at bounding box center [100, 88] width 183 height 19
drag, startPoint x: 55, startPoint y: 90, endPoint x: -44, endPoint y: 85, distance: 99.1
click at [0, 85] on html "Production Shipped DTP Orders Offers Shipments Designs Promotions Users Jobs Ad…" at bounding box center [784, 717] width 1568 height 1357
copy p "R787623639"
drag, startPoint x: 52, startPoint y: 225, endPoint x: 32, endPoint y: 221, distance: 20.4
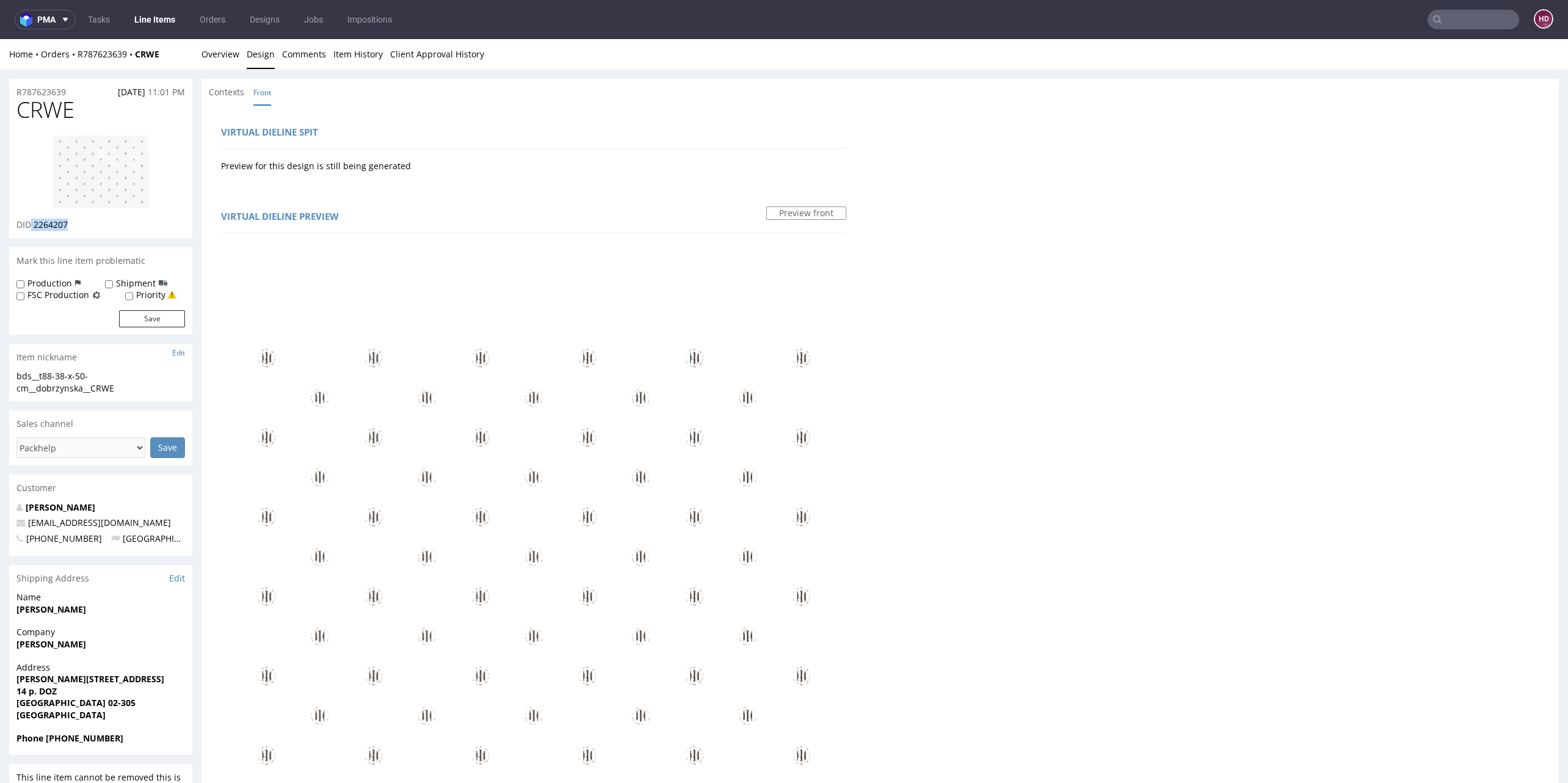
click at [32, 221] on div "DID 2264207" at bounding box center [100, 225] width 168 height 12
copy p "2264207"
drag, startPoint x: 61, startPoint y: 109, endPoint x: 19, endPoint y: 109, distance: 42.0
click at [19, 109] on h1 "CRWE" at bounding box center [100, 109] width 168 height 25
copy span "CRWE"
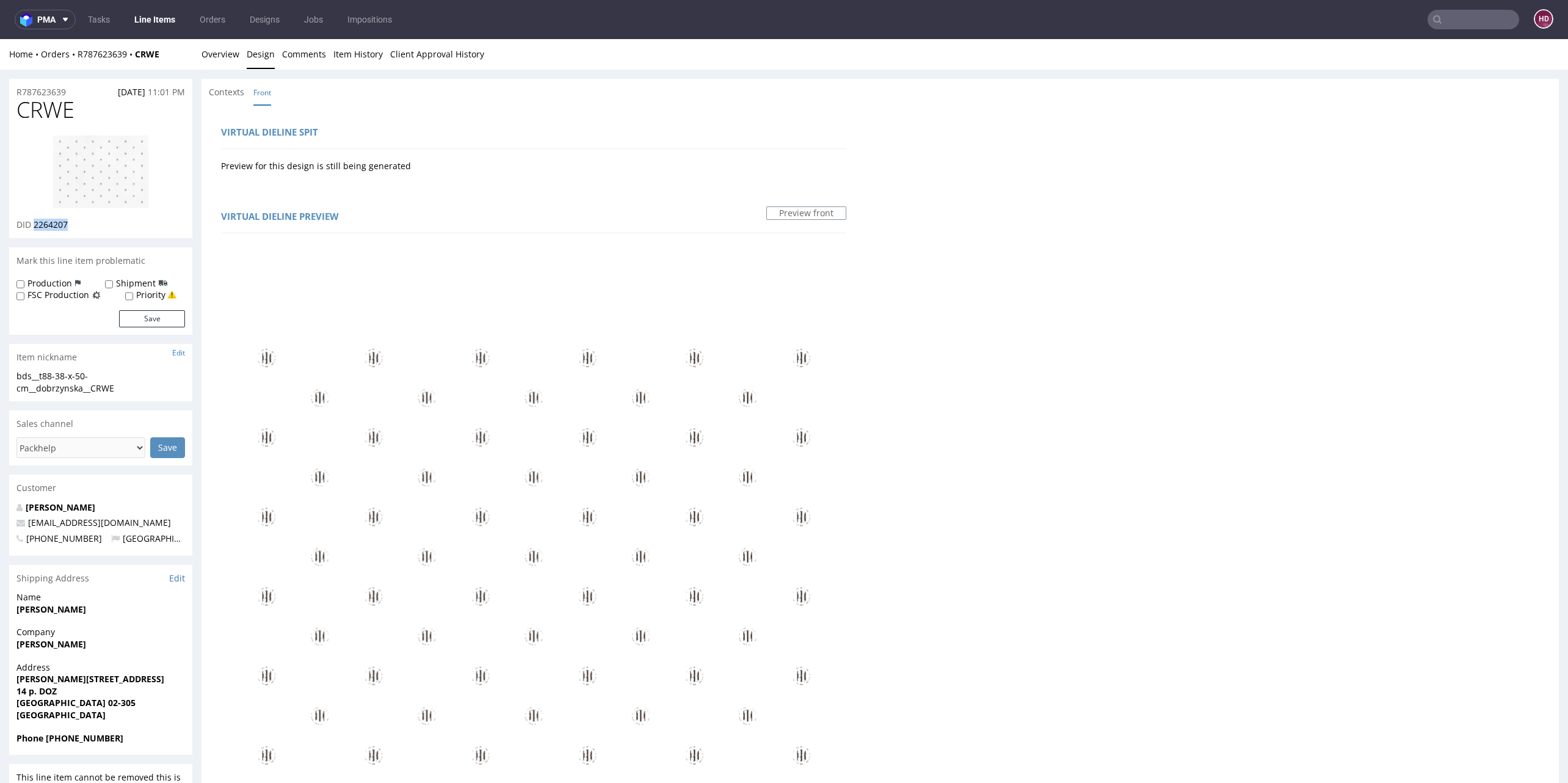
drag, startPoint x: 45, startPoint y: 223, endPoint x: 34, endPoint y: 220, distance: 11.4
click at [34, 220] on div "DID 2264207" at bounding box center [100, 225] width 168 height 12
copy span "2264207"
click at [217, 59] on link "Overview" at bounding box center [220, 53] width 38 height 30
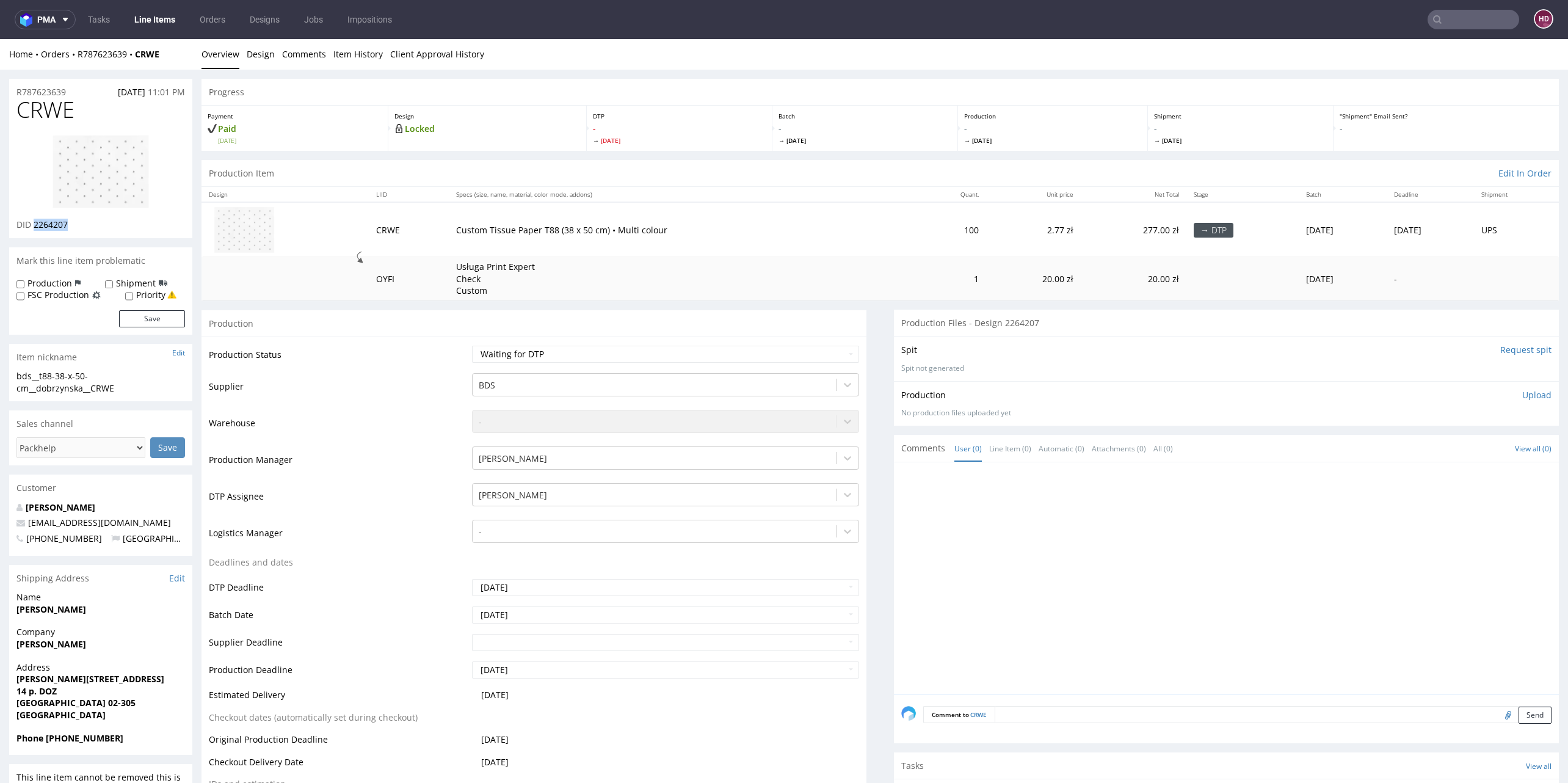
click at [1522, 393] on p "Upload" at bounding box center [1537, 395] width 29 height 12
click at [1437, 452] on div "Add files" at bounding box center [1465, 451] width 61 height 18
type input "C:\fakepath\bds__t88-38-x-50-cm__dobrzynska__CRWE__d2264207__oR787623639.pdf"
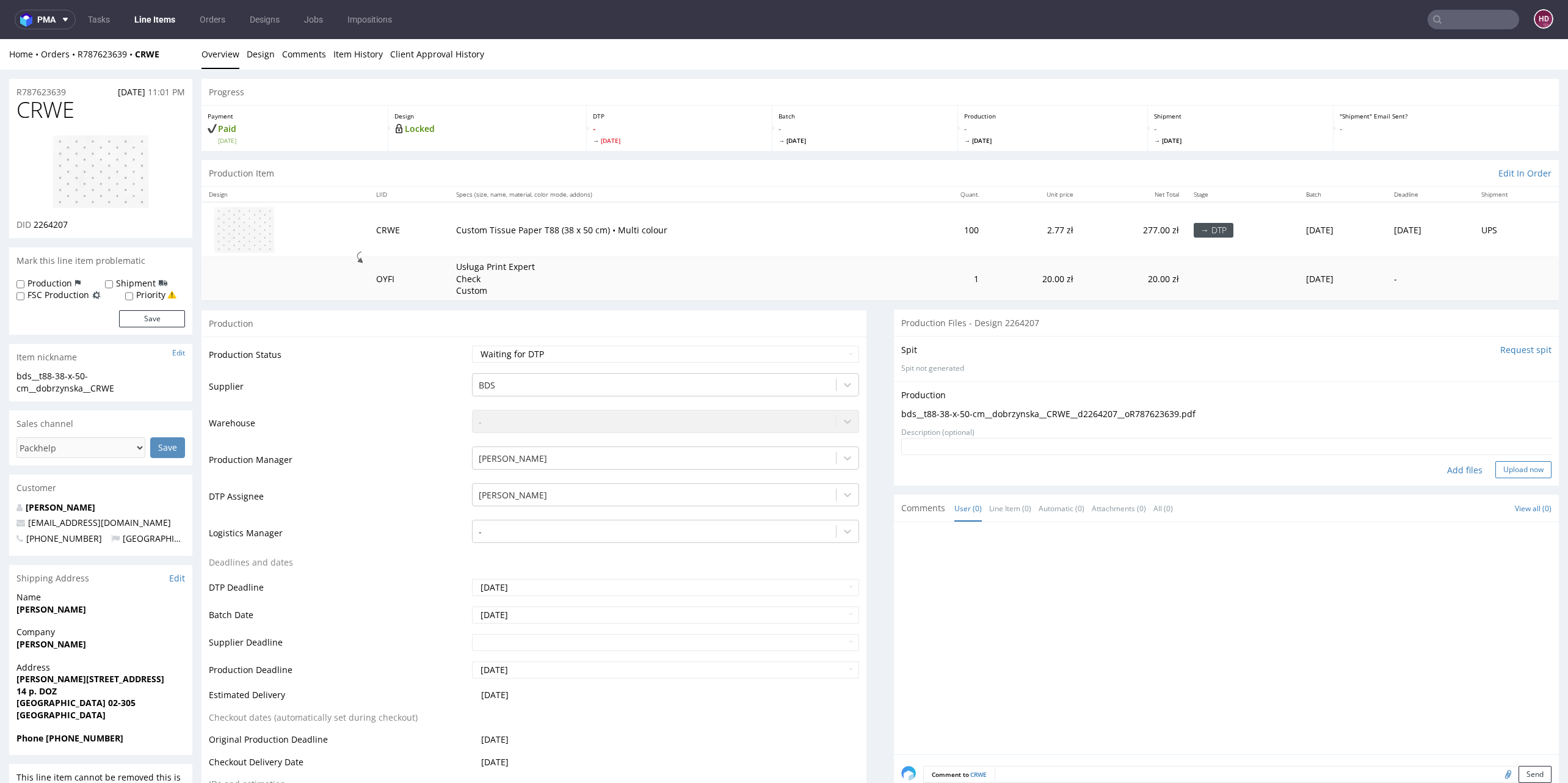
click at [1495, 469] on button "Upload now" at bounding box center [1523, 469] width 56 height 17
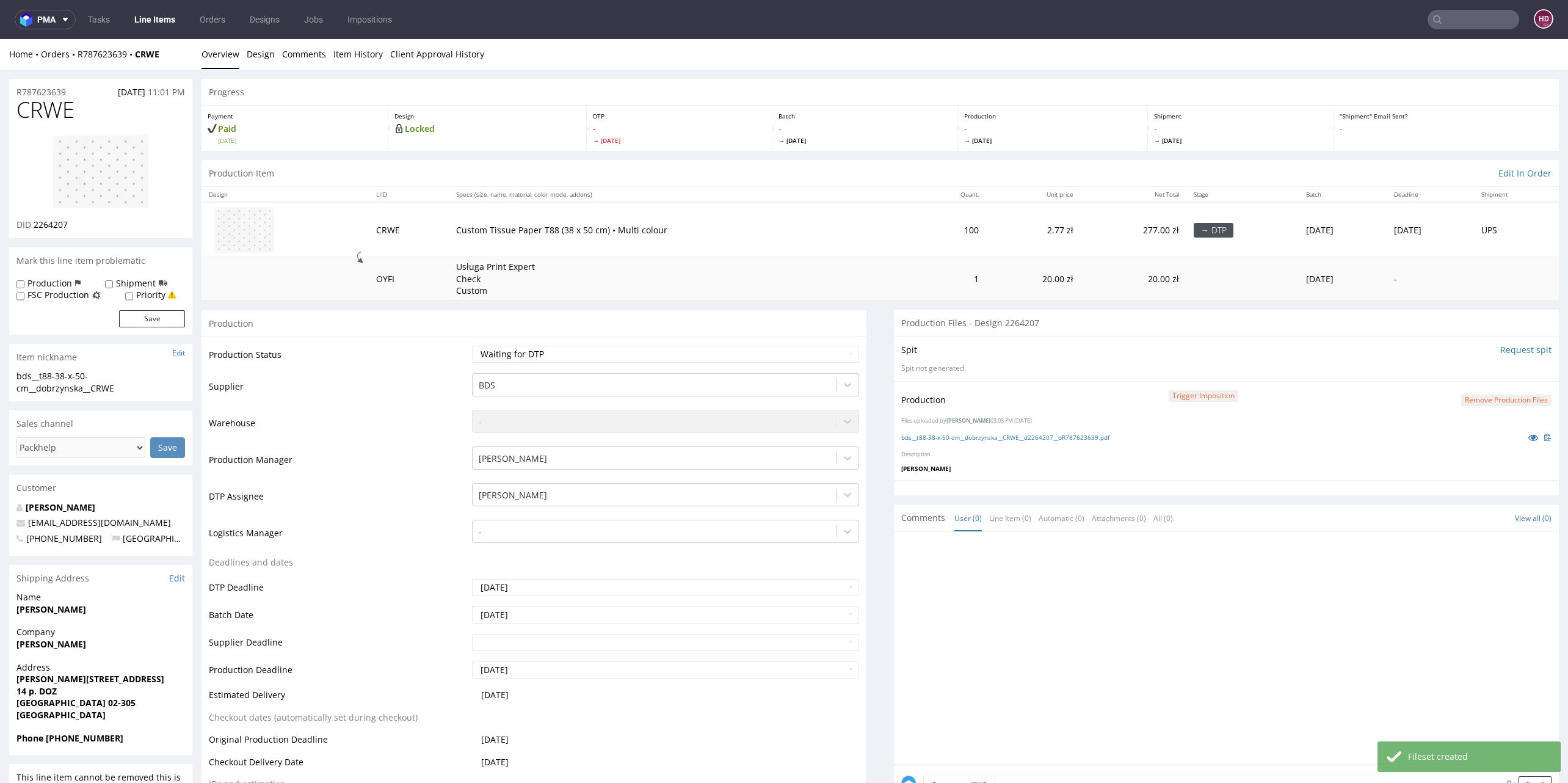
select select "dtp_production_ready"
click at [472, 346] on select "Waiting for Artwork Waiting for Diecut Waiting for Mockup Waiting for DTP Waiti…" at bounding box center [665, 354] width 387 height 17
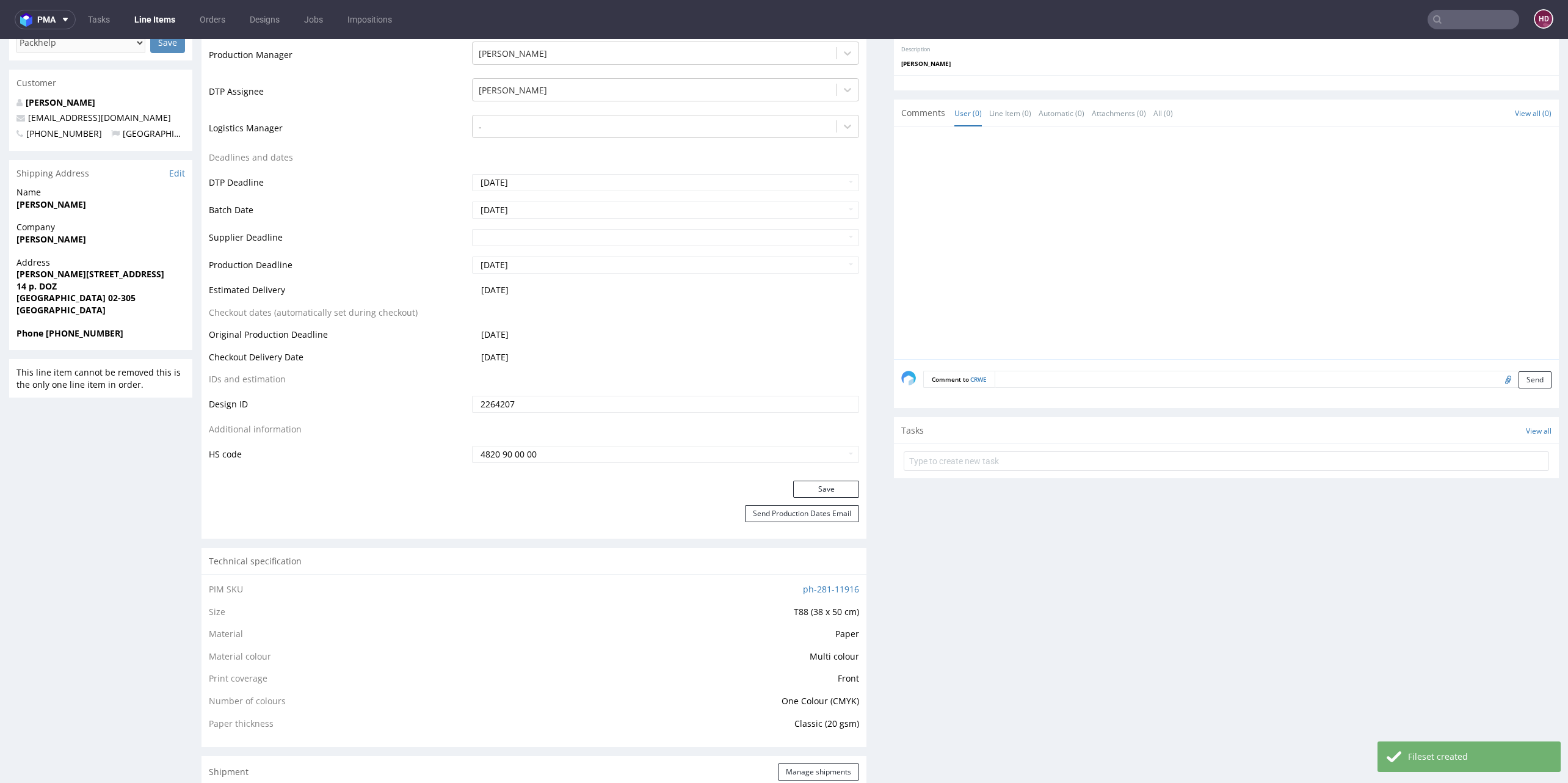
scroll to position [437, 0]
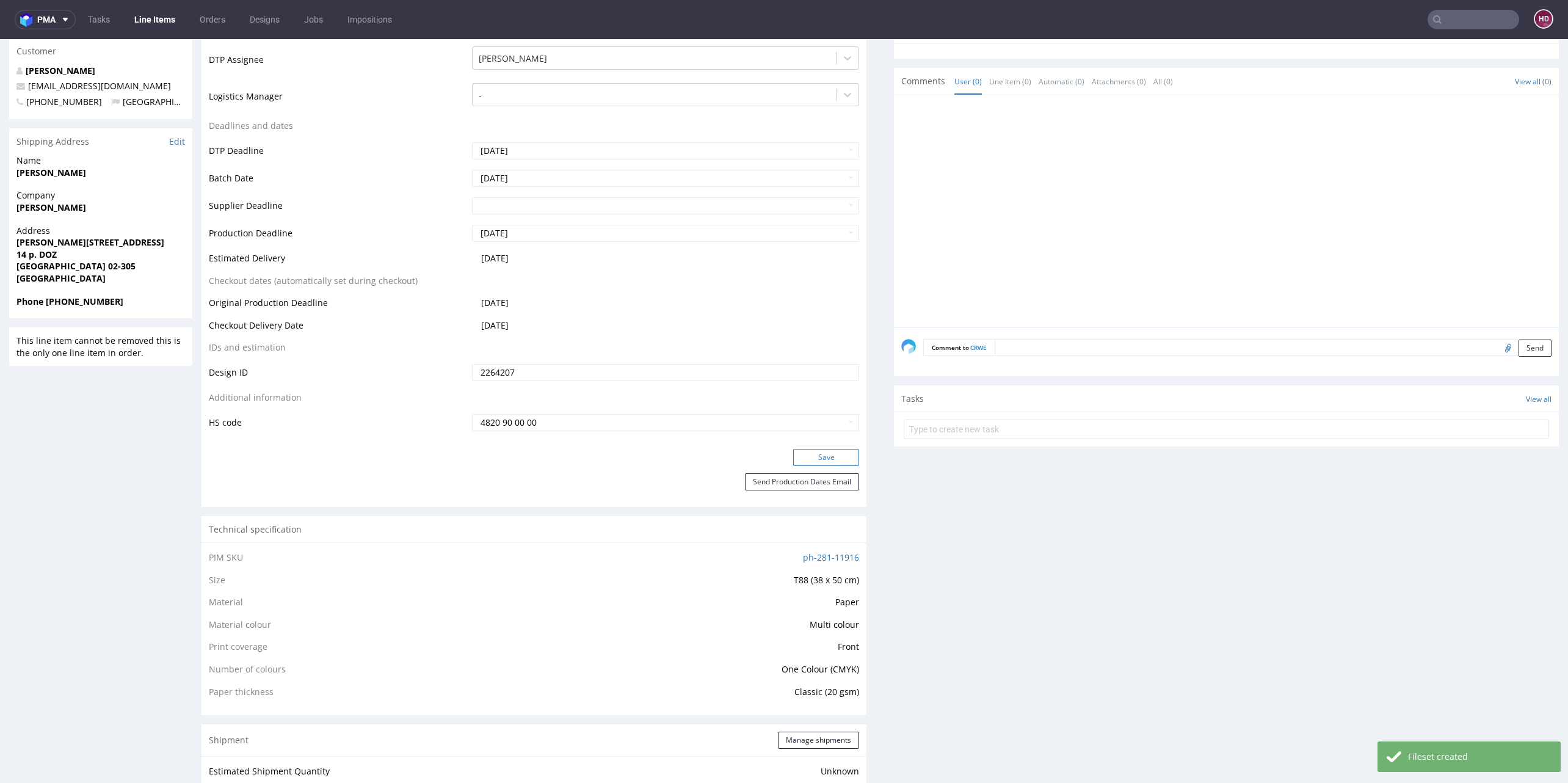
click at [810, 452] on button "Save" at bounding box center [826, 457] width 66 height 17
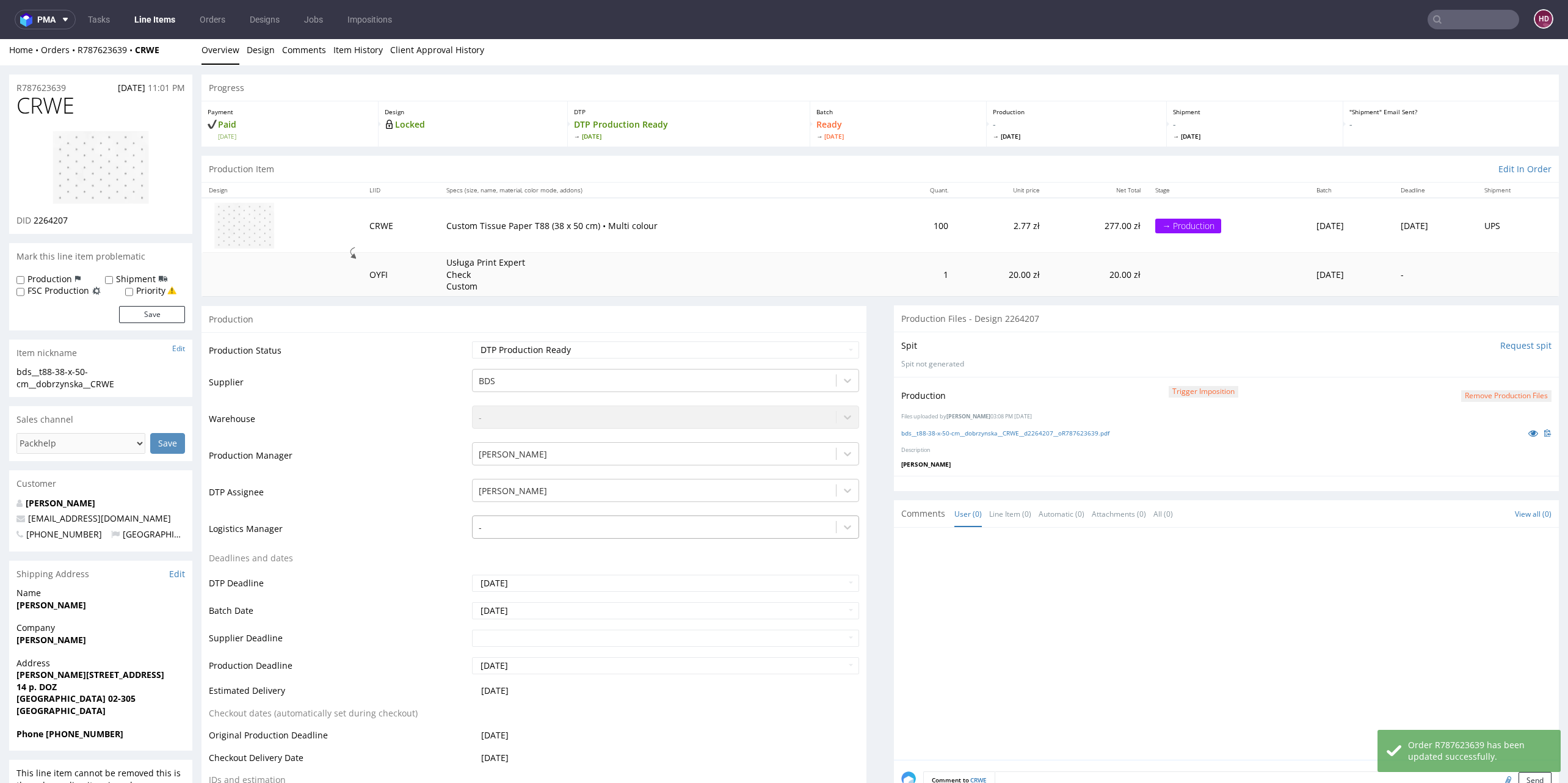
scroll to position [0, 0]
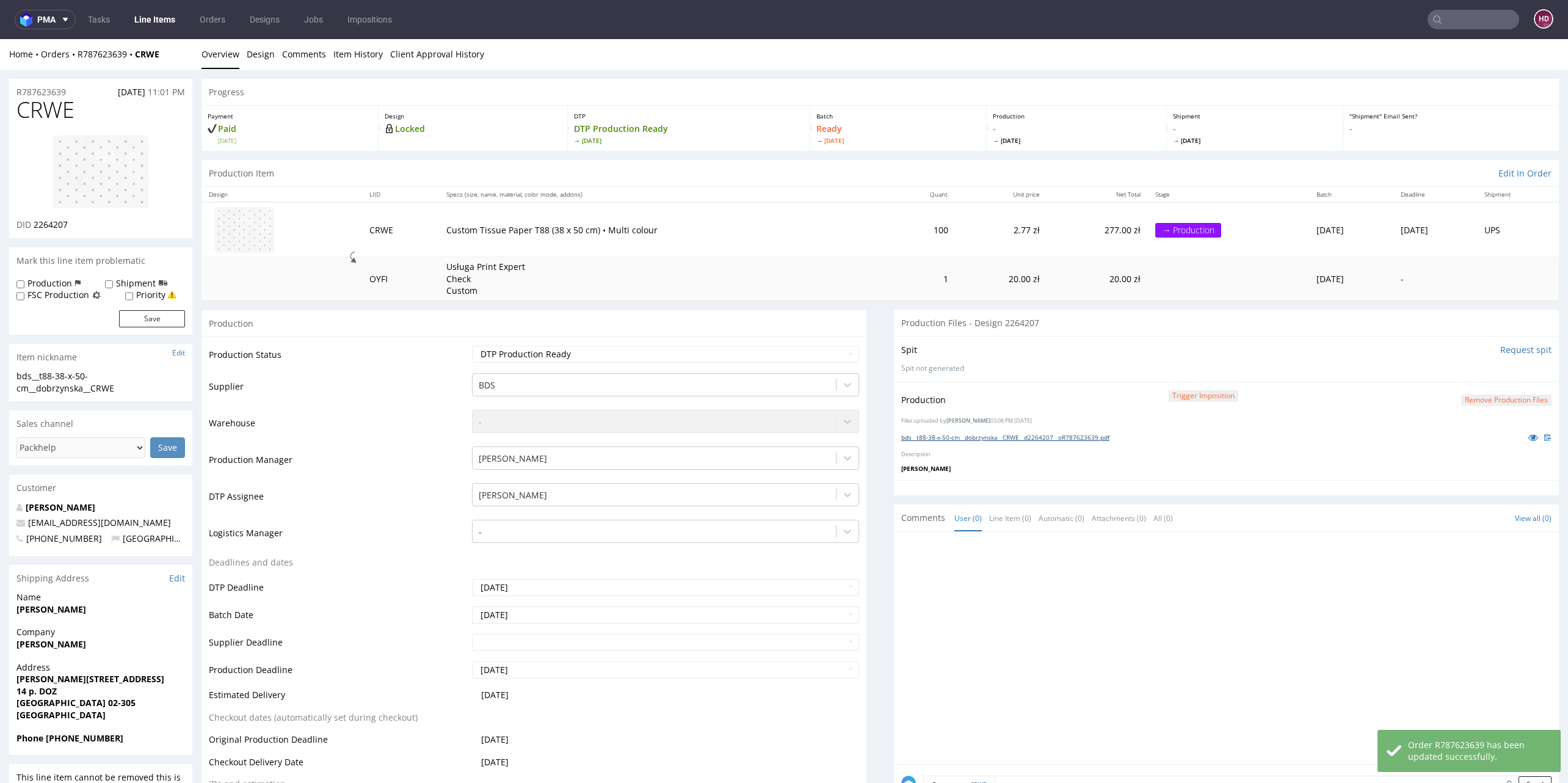
click at [929, 434] on link "bds__t88-38-x-50-cm__dobrzynska__CRWE__d2264207__oR787623639.pdf" at bounding box center [1006, 437] width 208 height 8
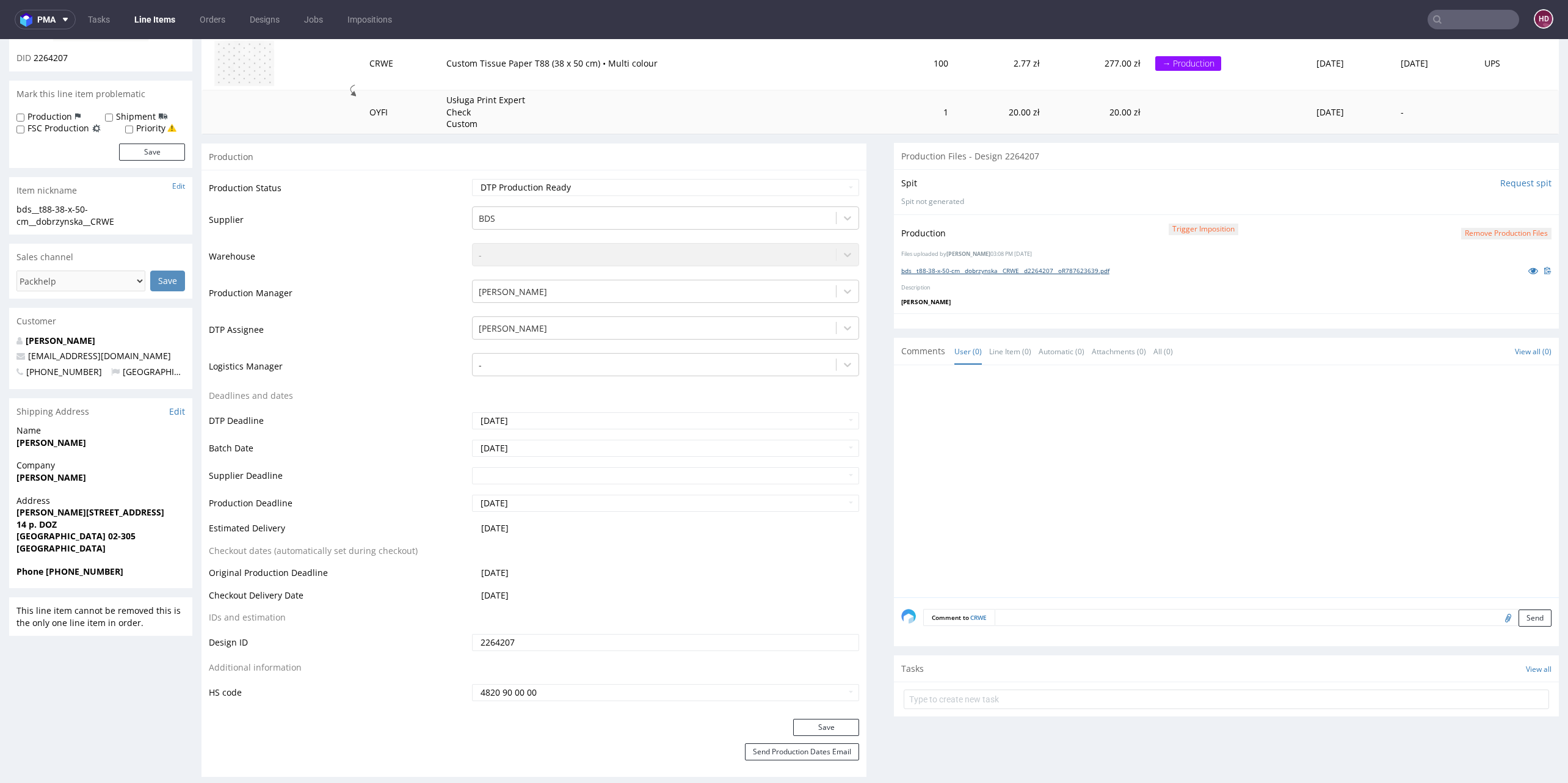
scroll to position [407, 0]
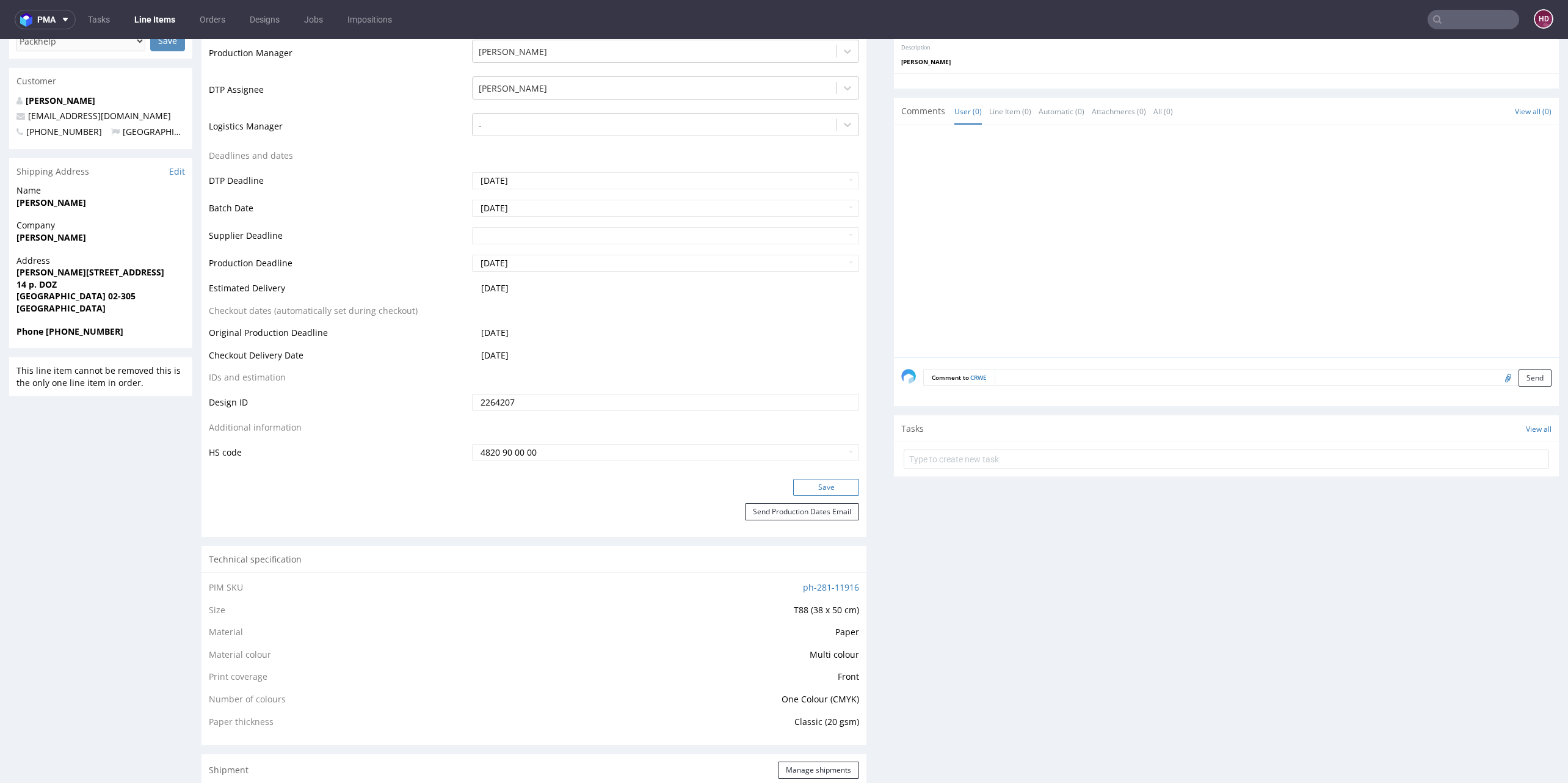
click at [816, 480] on button "Save" at bounding box center [826, 487] width 66 height 17
click at [141, 16] on link "Line Items" at bounding box center [155, 19] width 55 height 19
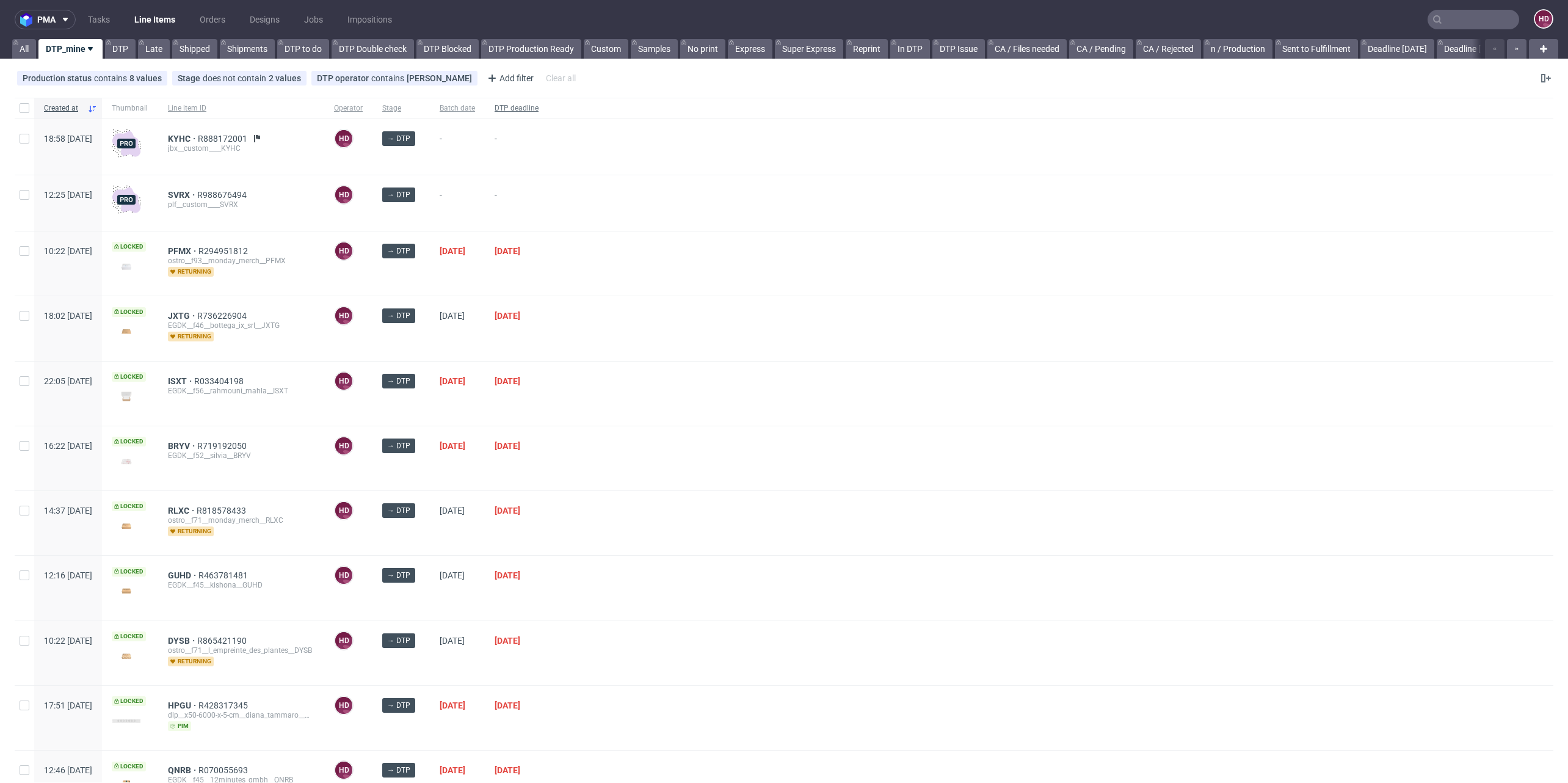
click at [548, 99] on div "DTP deadline" at bounding box center [516, 108] width 63 height 21
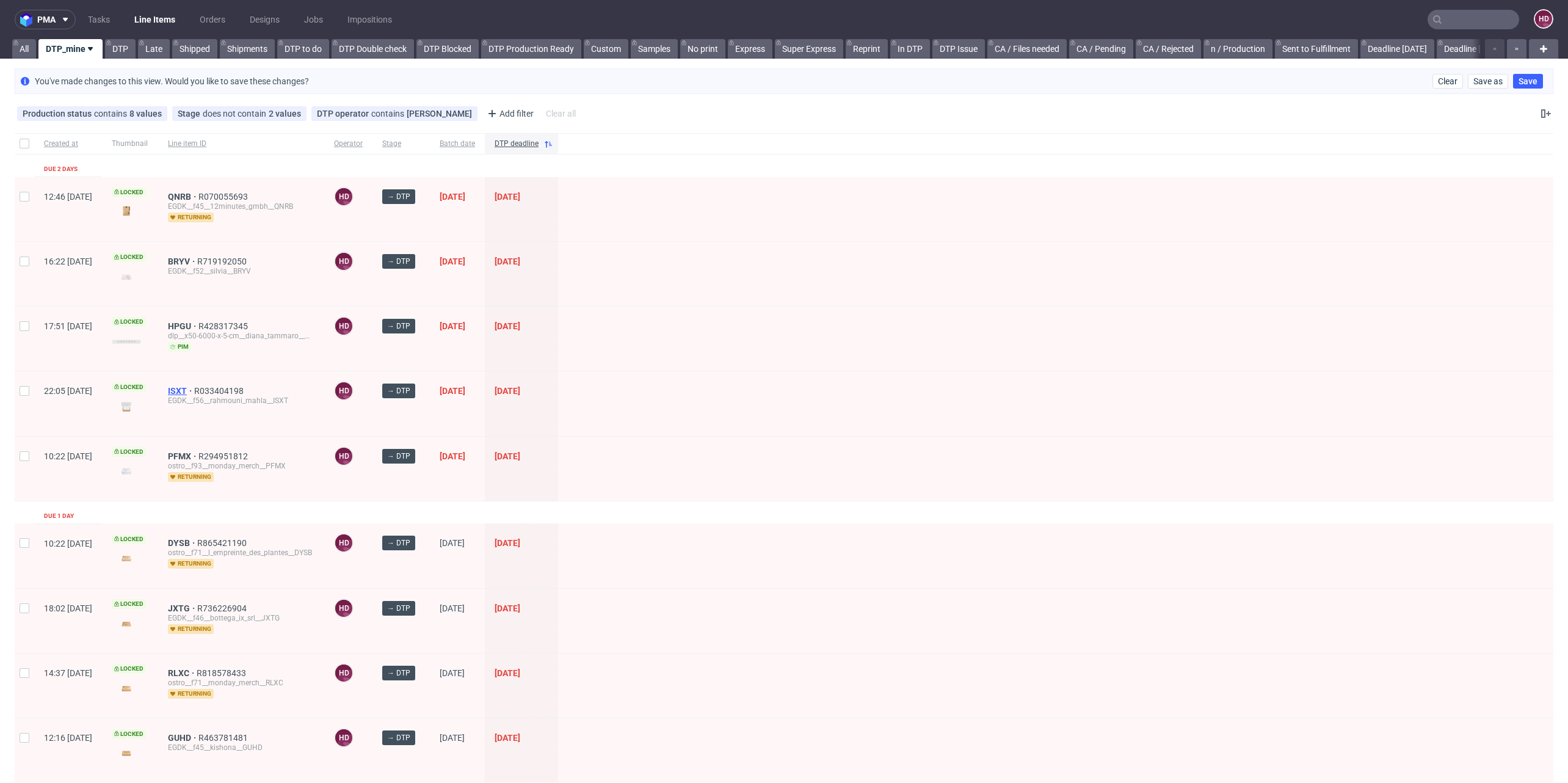
click at [194, 386] on span "ISXT" at bounding box center [181, 390] width 27 height 10
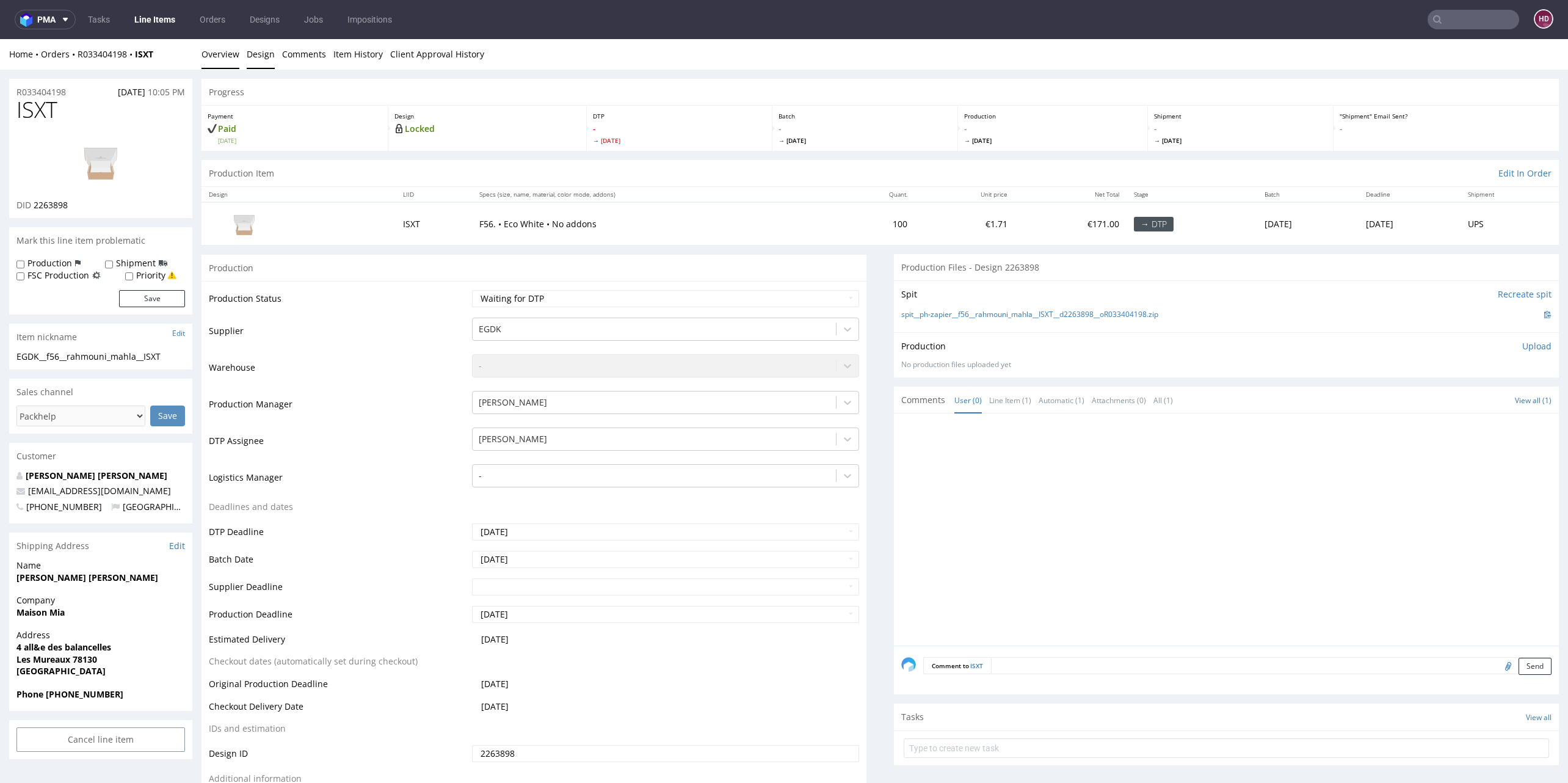
click at [271, 57] on link "Design" at bounding box center [260, 53] width 29 height 30
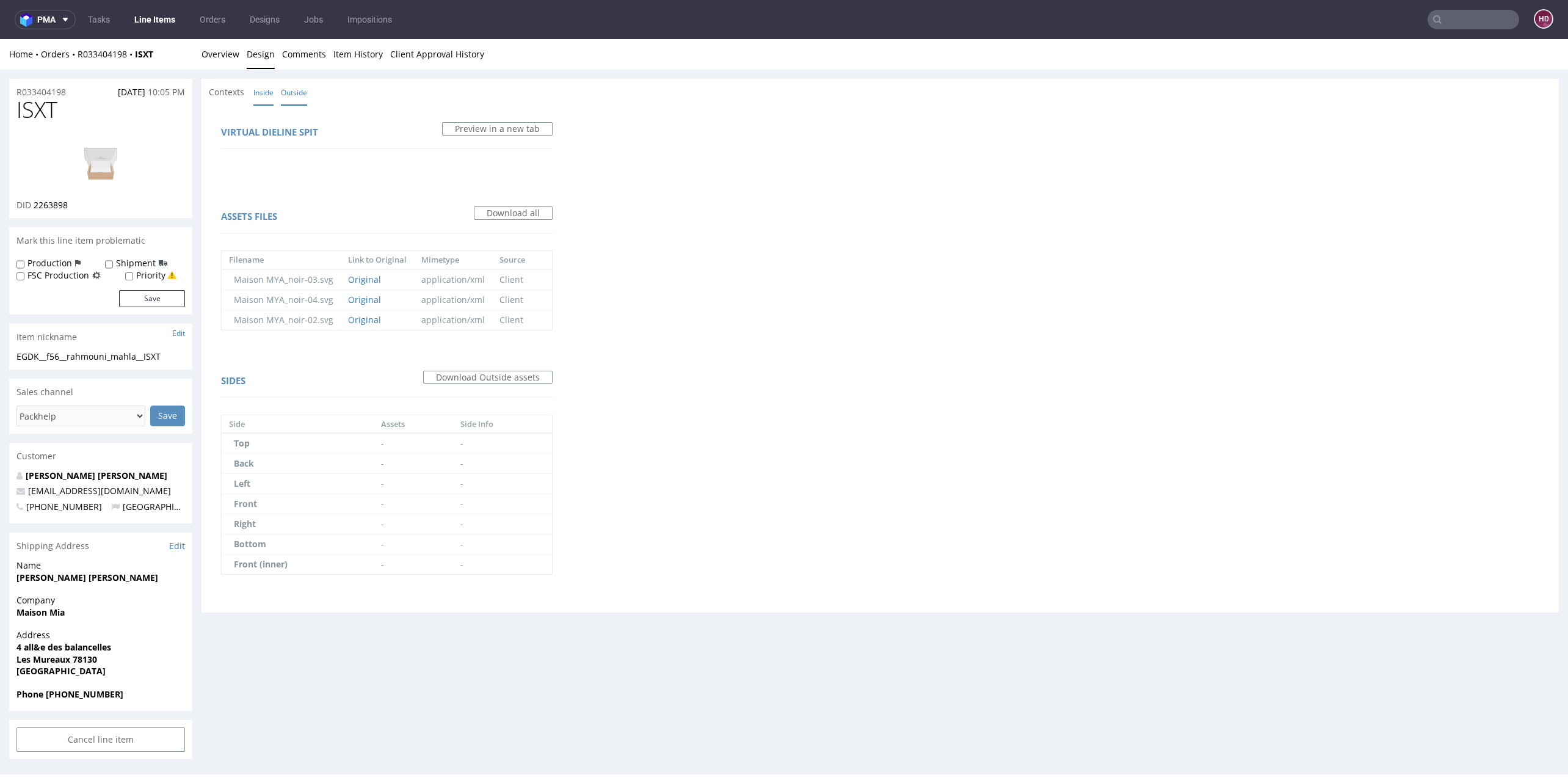
click at [264, 92] on link "Inside" at bounding box center [263, 92] width 20 height 27
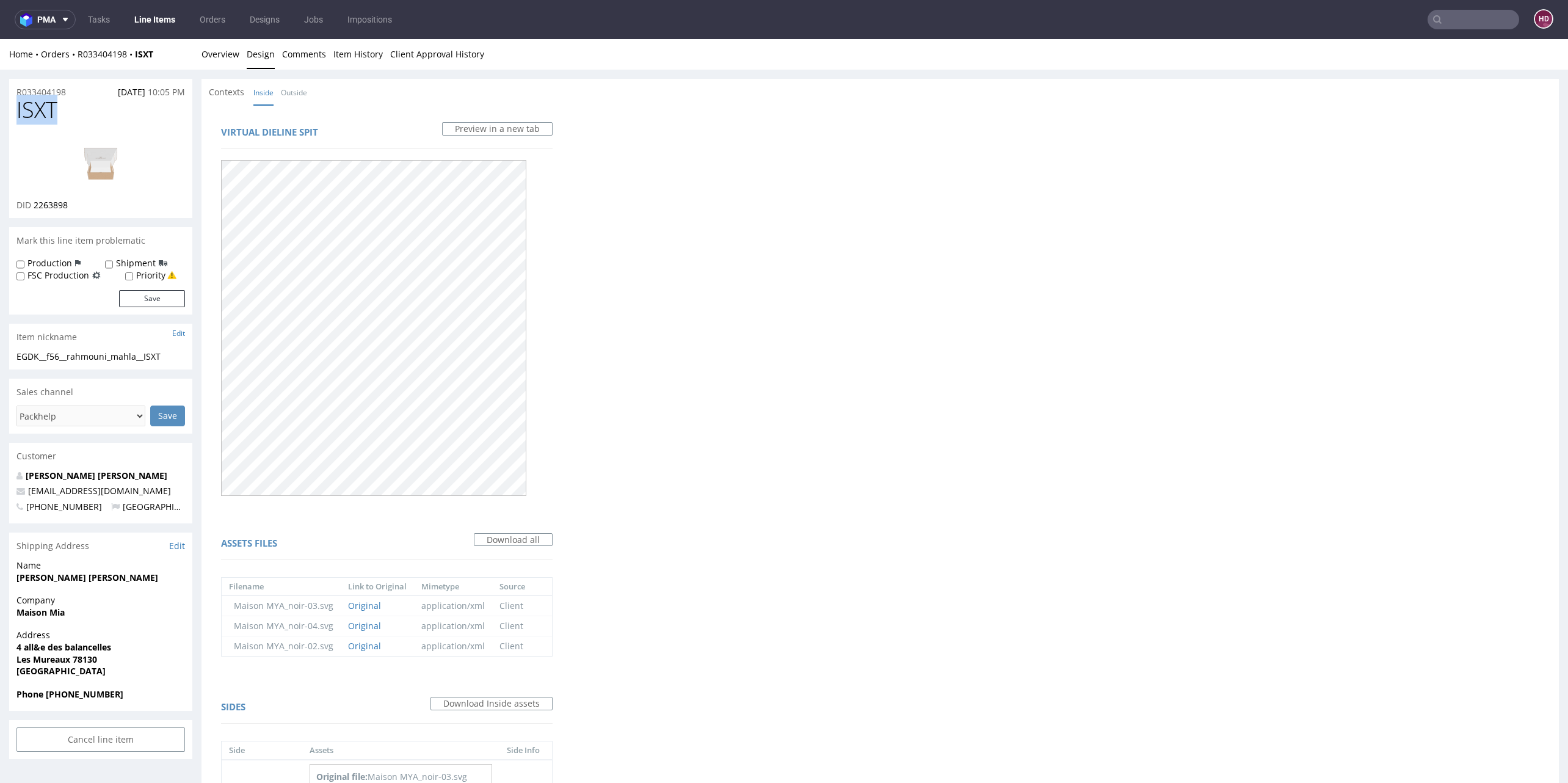
drag, startPoint x: 65, startPoint y: 110, endPoint x: -5, endPoint y: 109, distance: 70.0
click at [0, 109] on html "Production Shipped DTP Orders Offers Shipments Designs Promotions Users Jobs Ad…" at bounding box center [784, 639] width 1568 height 1202
drag, startPoint x: 79, startPoint y: 205, endPoint x: 37, endPoint y: 219, distance: 44.3
click at [33, 206] on div "DID 2263898" at bounding box center [100, 204] width 168 height 12
copy span "2263898"
